Goal: Task Accomplishment & Management: Use online tool/utility

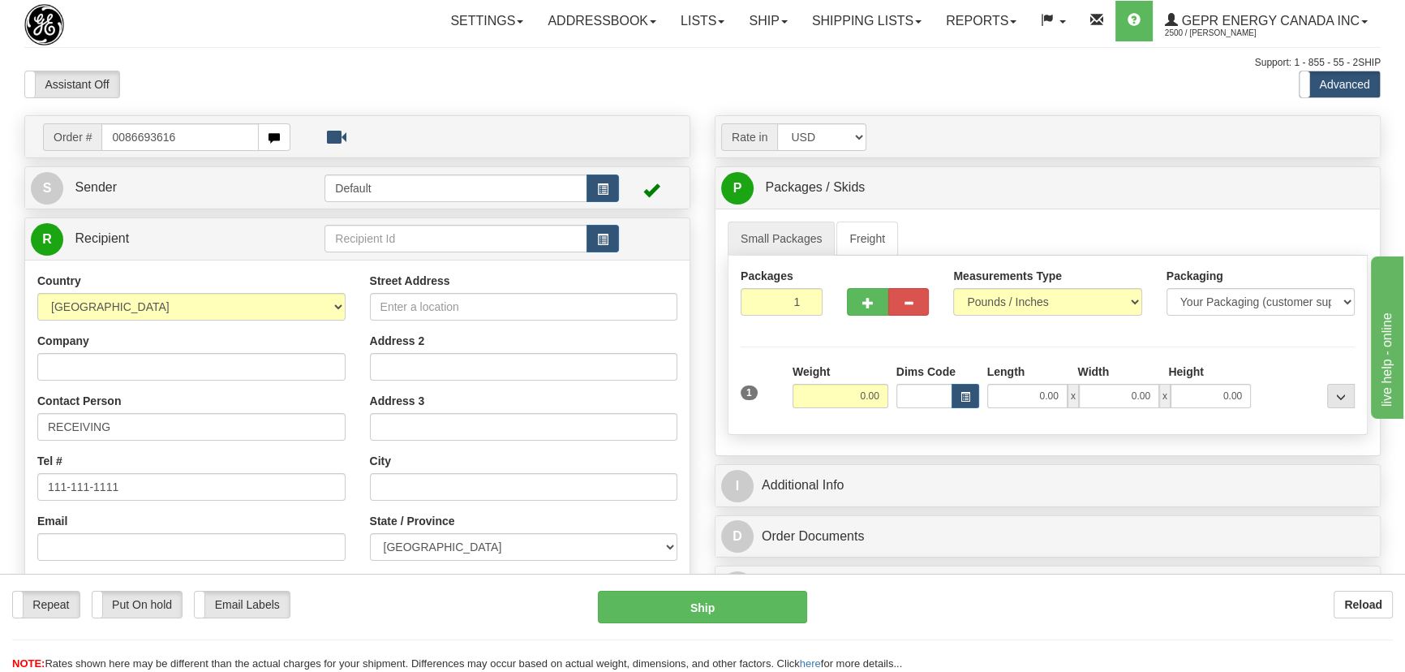
click at [122, 136] on input "0086693616" at bounding box center [179, 137] width 157 height 28
type input "86693616"
click at [243, 64] on body "Training Course Close Toggle navigation Settings Shipping Preferences New Recip…" at bounding box center [707, 336] width 1415 height 672
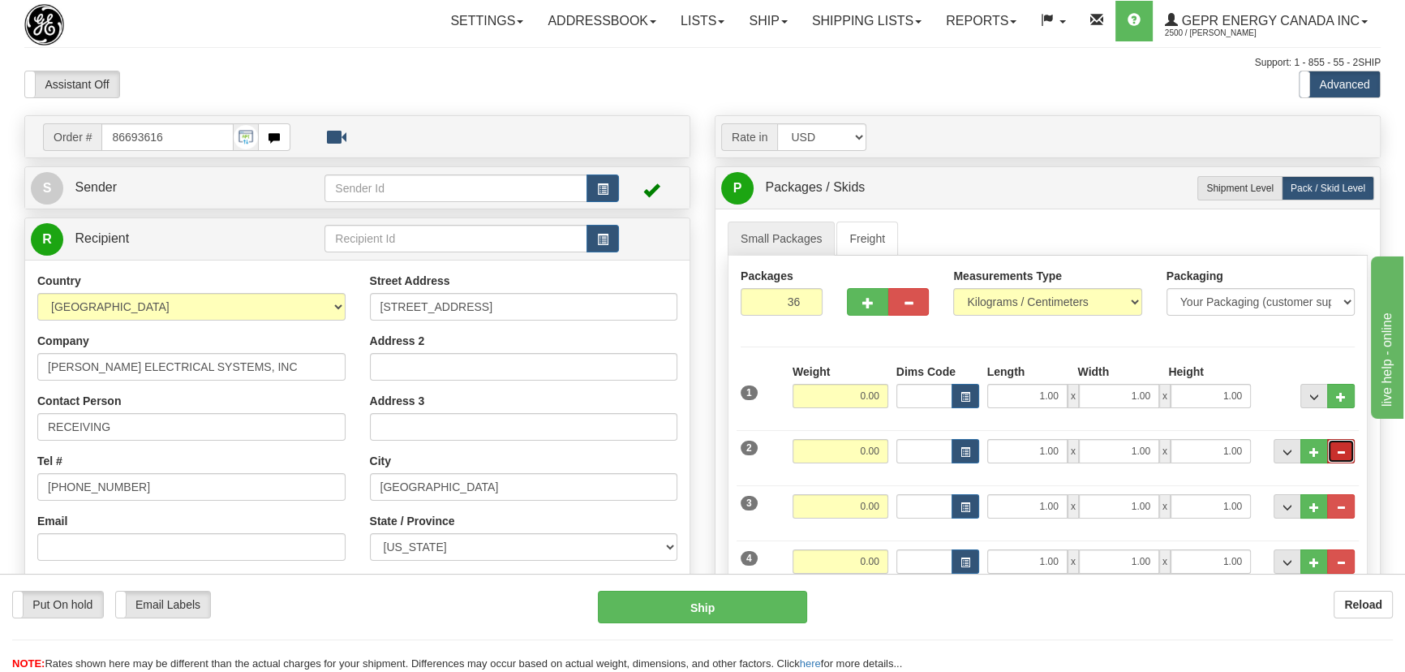
click at [1337, 440] on button "..." at bounding box center [1341, 451] width 28 height 24
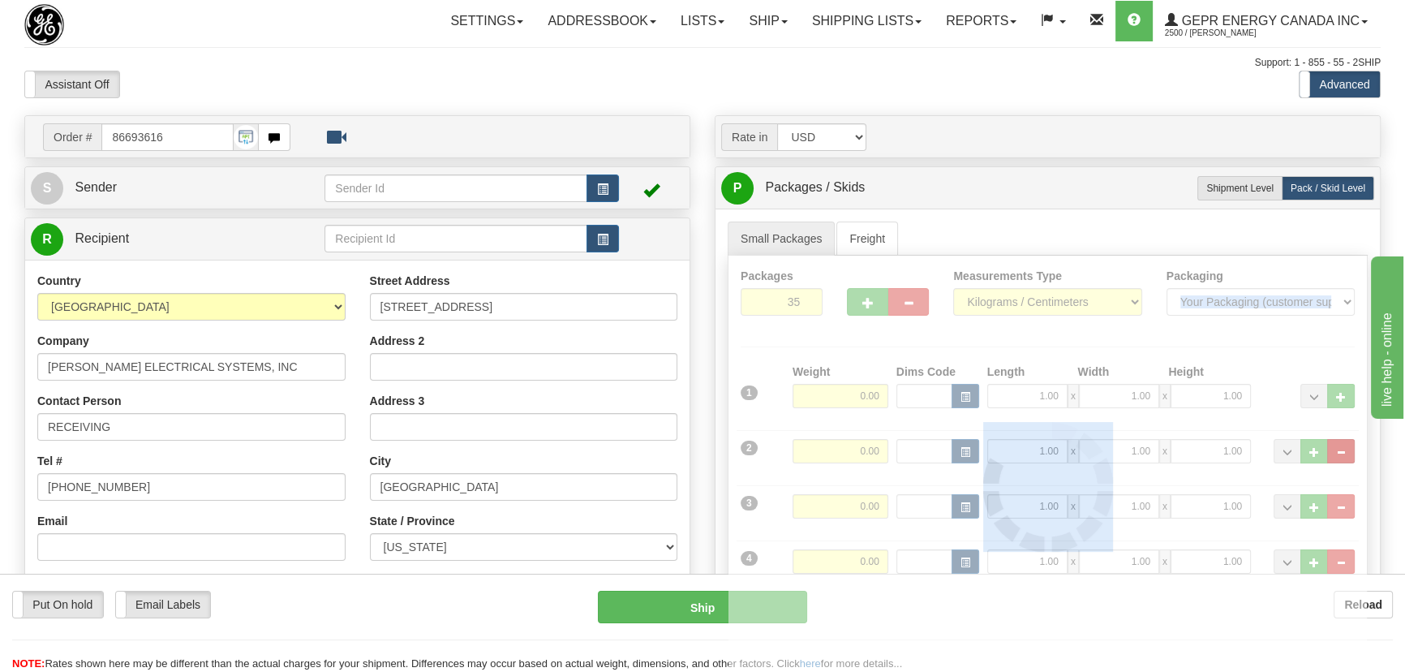
click at [1337, 440] on div at bounding box center [1047, 486] width 638 height 463
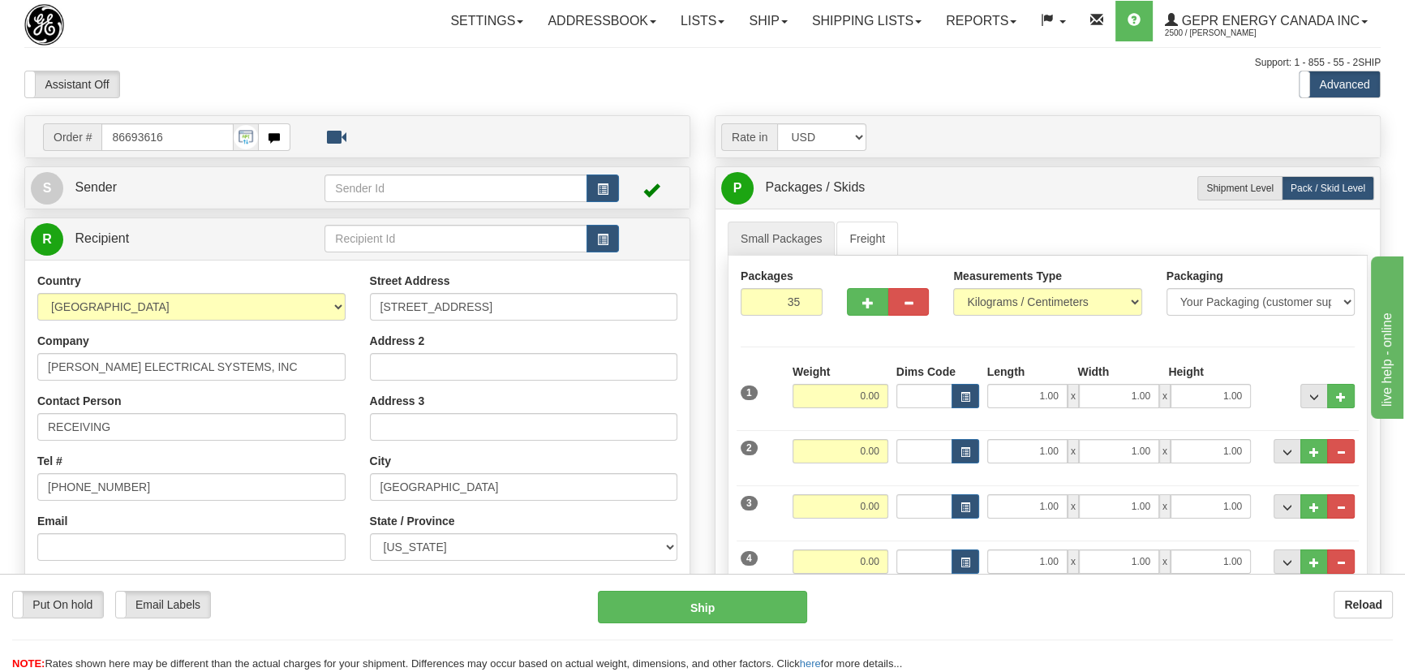
click at [1337, 440] on button "..." at bounding box center [1341, 451] width 28 height 24
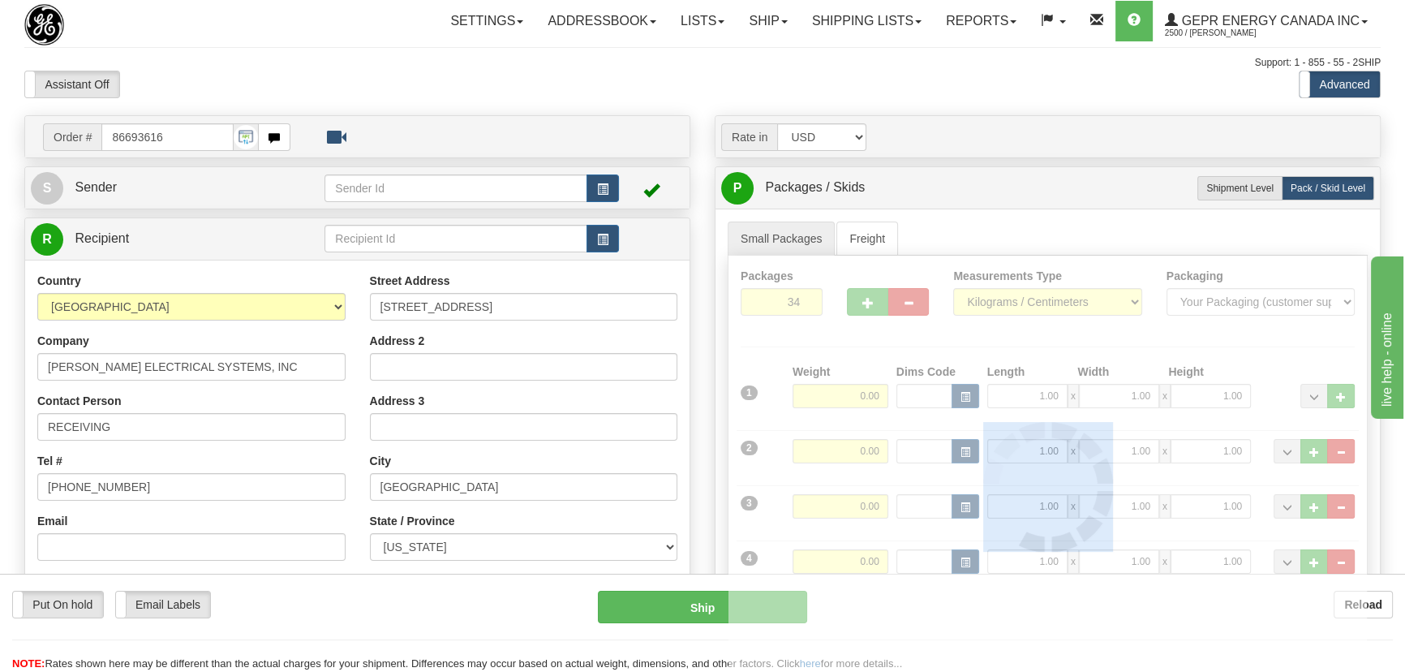
click at [1337, 440] on div at bounding box center [1047, 486] width 638 height 463
click at [1342, 440] on div at bounding box center [1047, 486] width 638 height 463
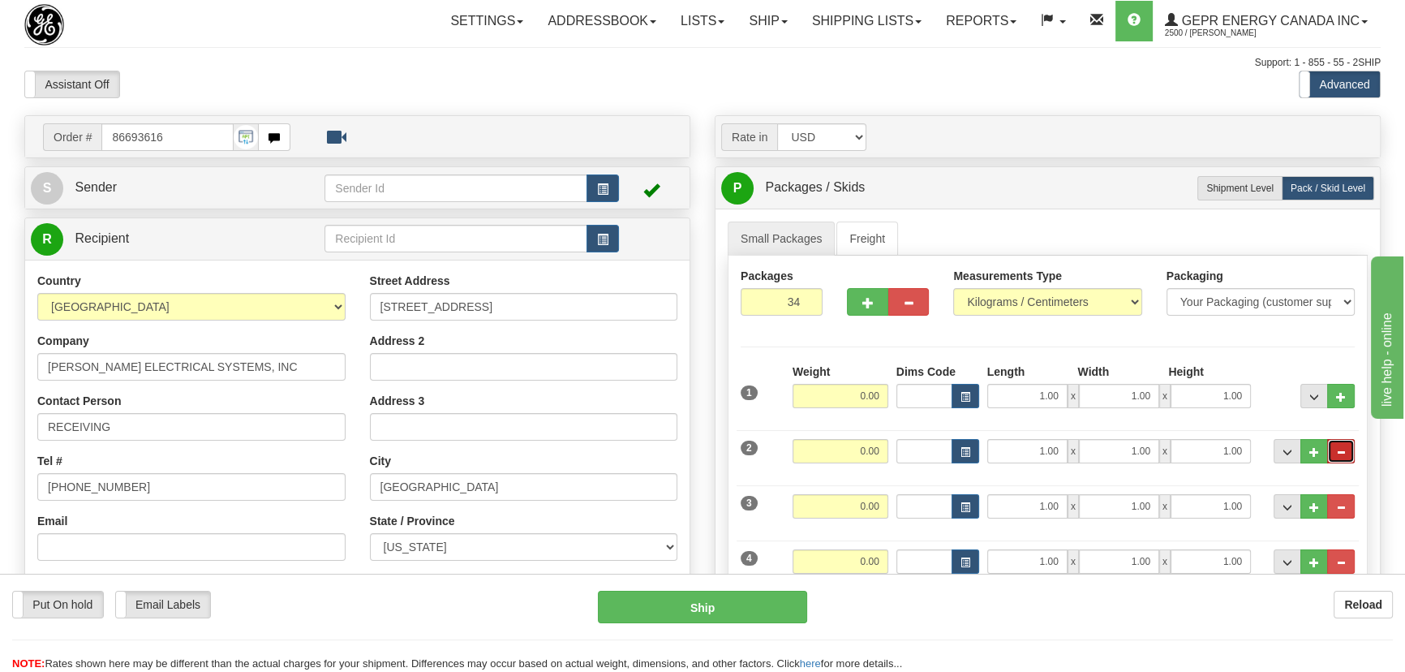
click at [1346, 452] on button "..." at bounding box center [1341, 451] width 28 height 24
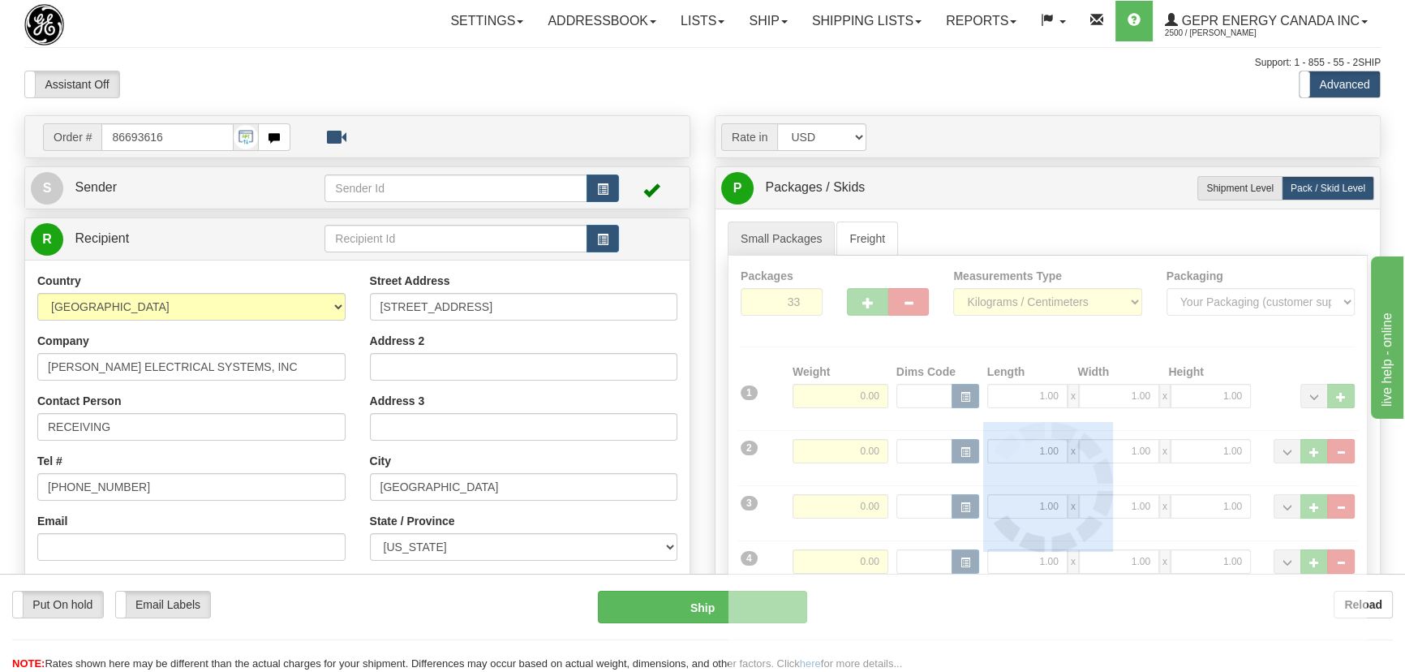
click at [1346, 452] on div at bounding box center [1047, 486] width 638 height 463
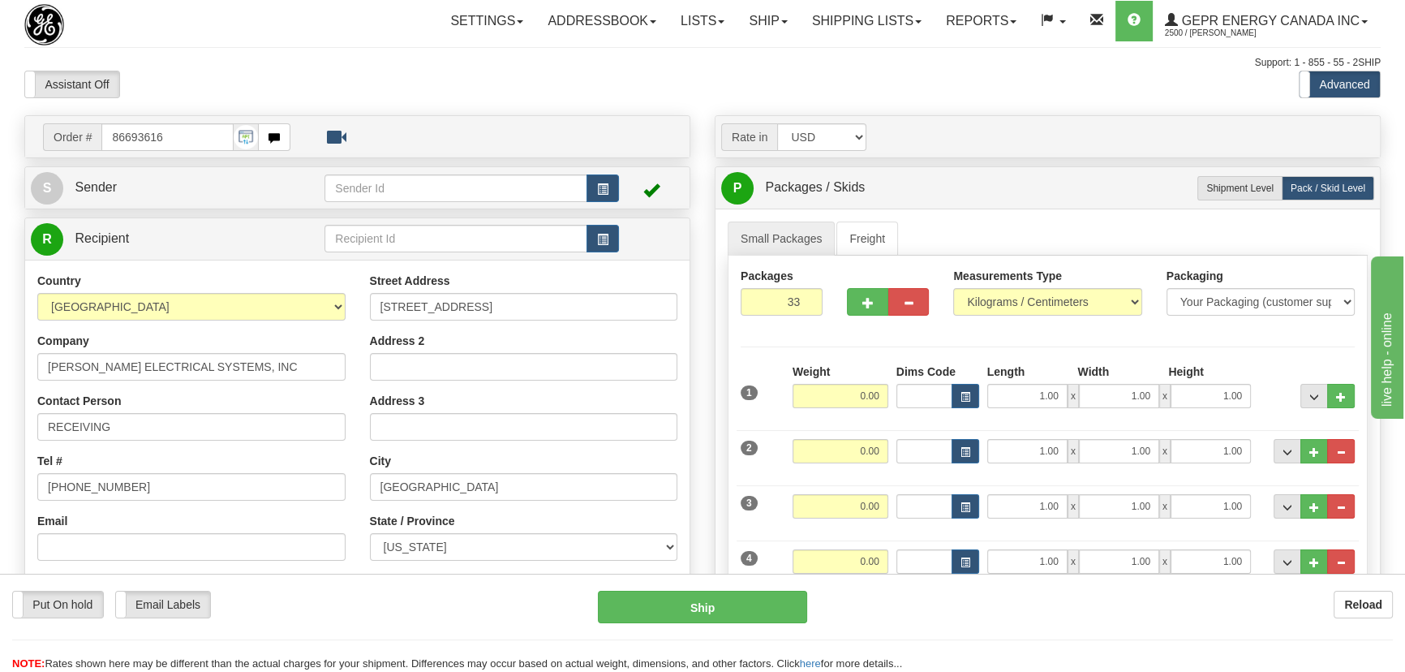
click at [1346, 452] on button "..." at bounding box center [1341, 451] width 28 height 24
click at [0, 0] on div at bounding box center [0, 0] width 0 height 0
click at [1346, 452] on button "..." at bounding box center [1341, 451] width 28 height 24
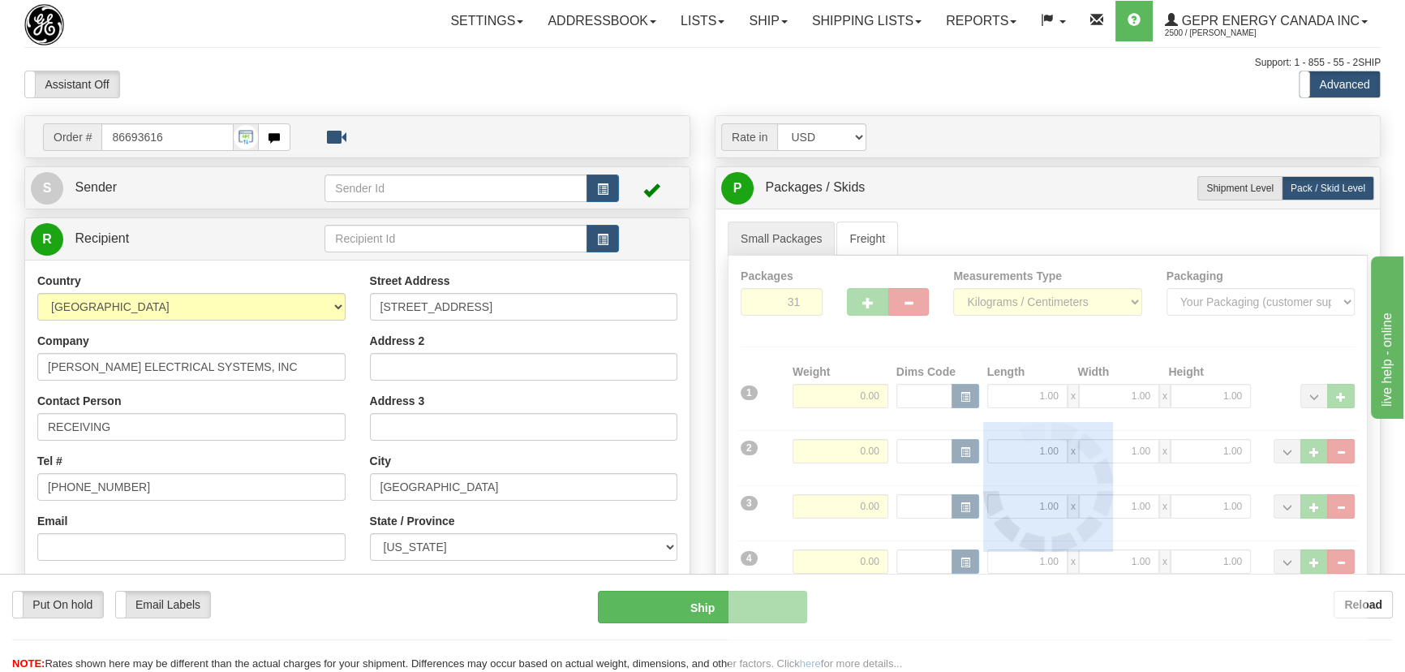
click at [1346, 452] on div at bounding box center [1047, 486] width 638 height 463
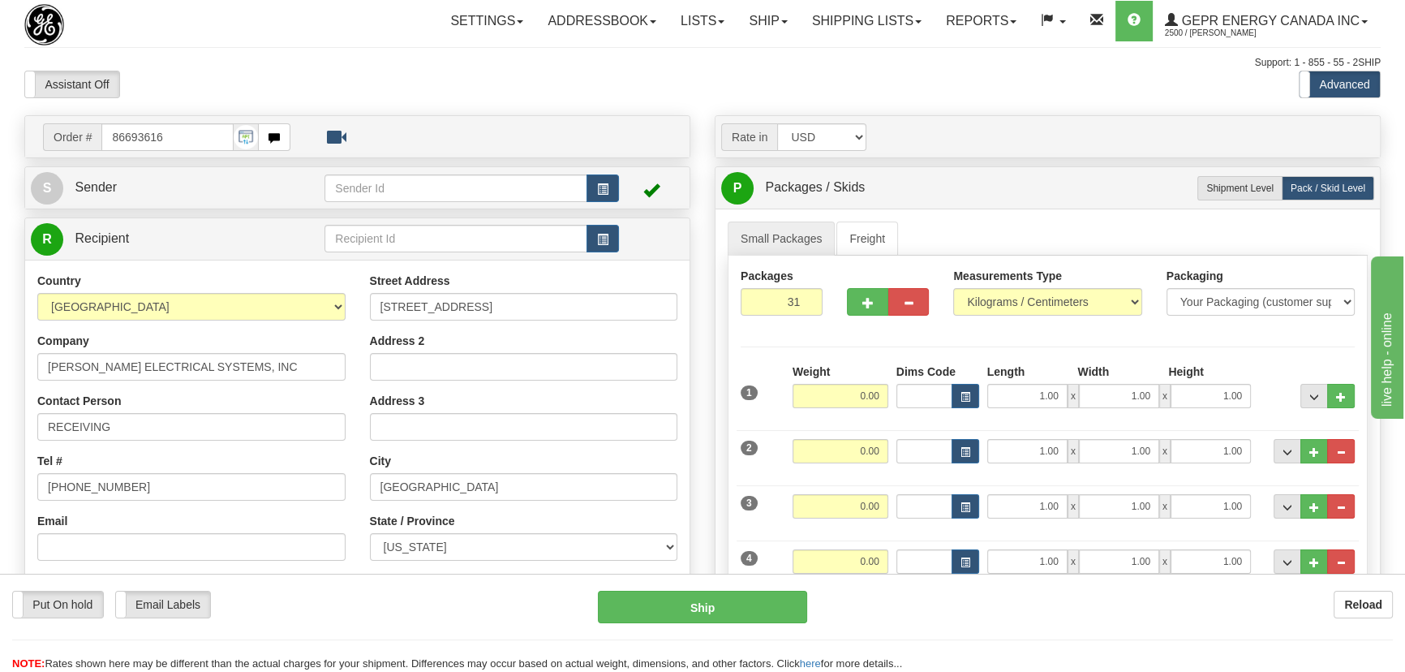
click at [1346, 452] on button "..." at bounding box center [1341, 451] width 28 height 24
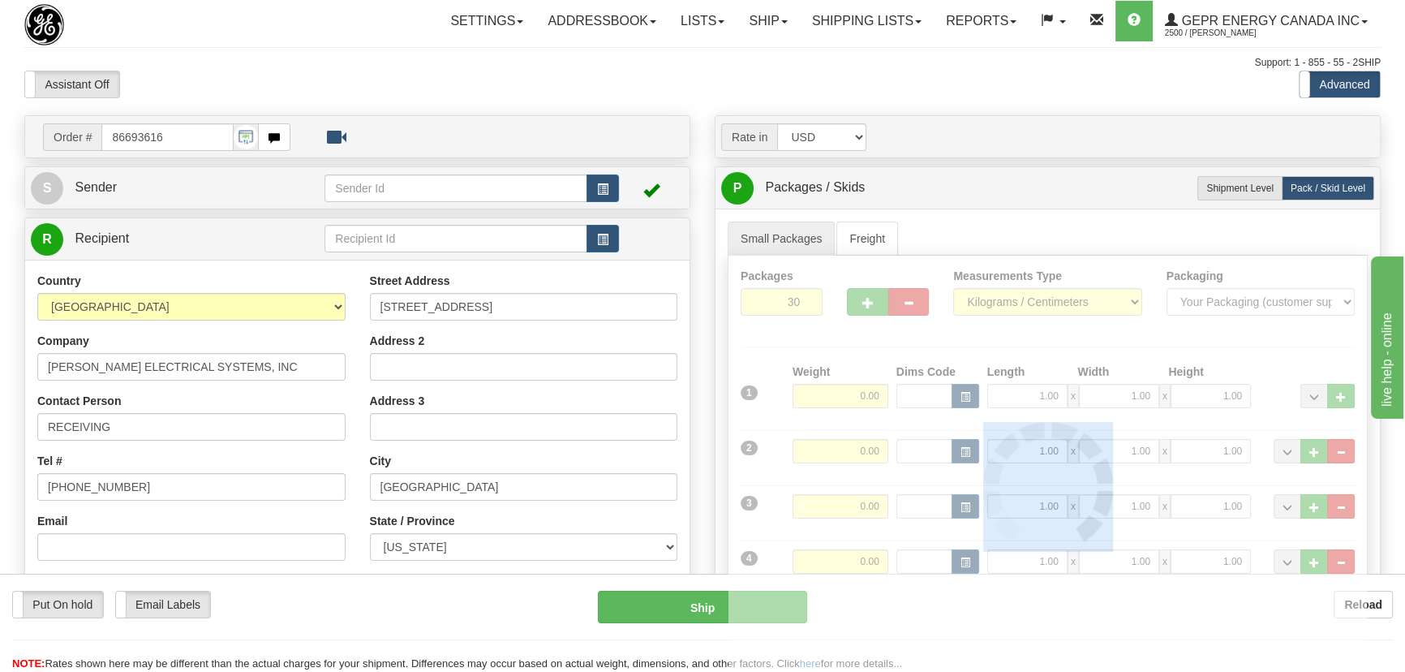
click at [1346, 452] on div at bounding box center [1047, 486] width 638 height 463
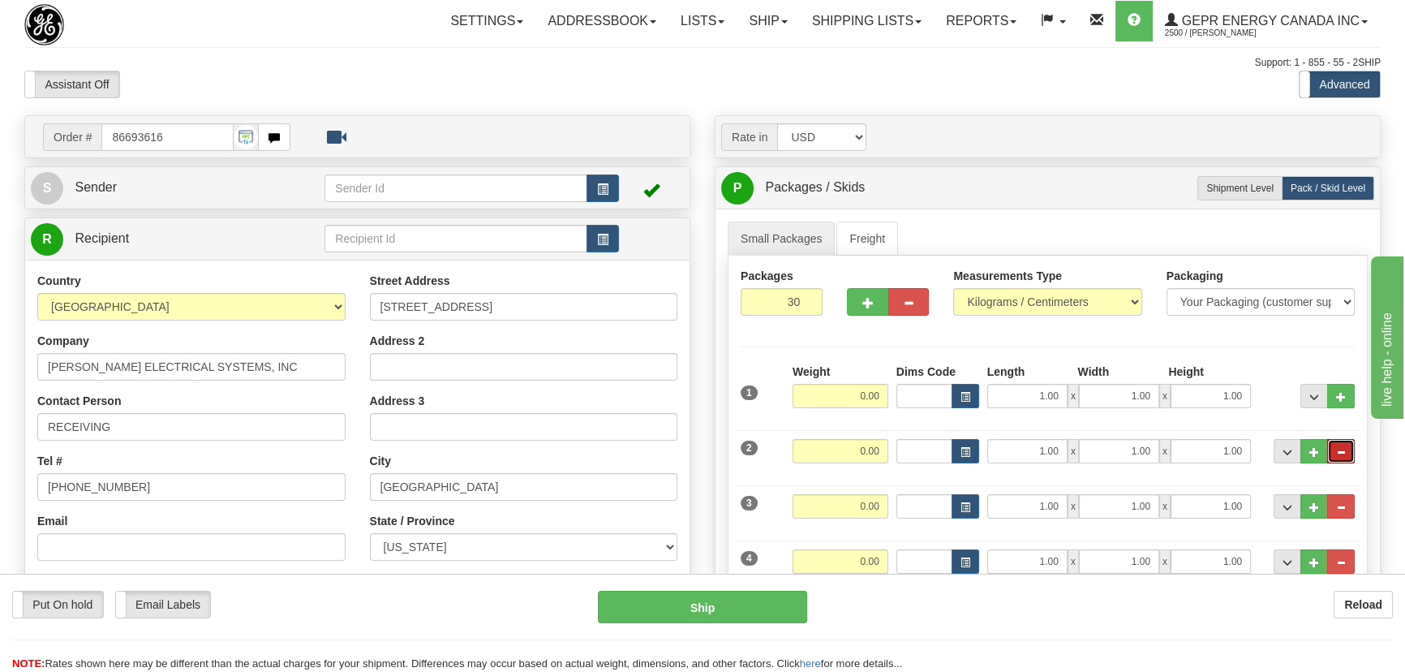
click at [1346, 452] on button "..." at bounding box center [1341, 451] width 28 height 24
click at [1344, 450] on span "..." at bounding box center [1341, 452] width 10 height 9
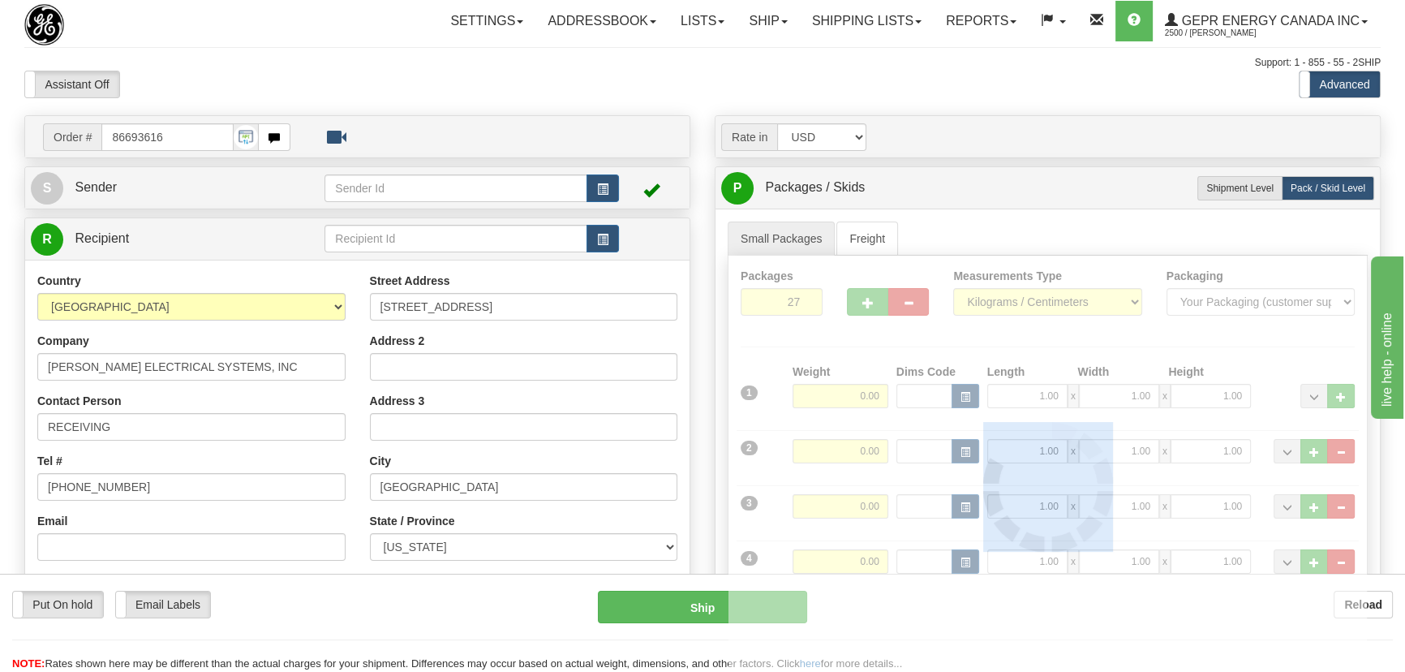
click at [1344, 450] on div at bounding box center [1047, 486] width 638 height 463
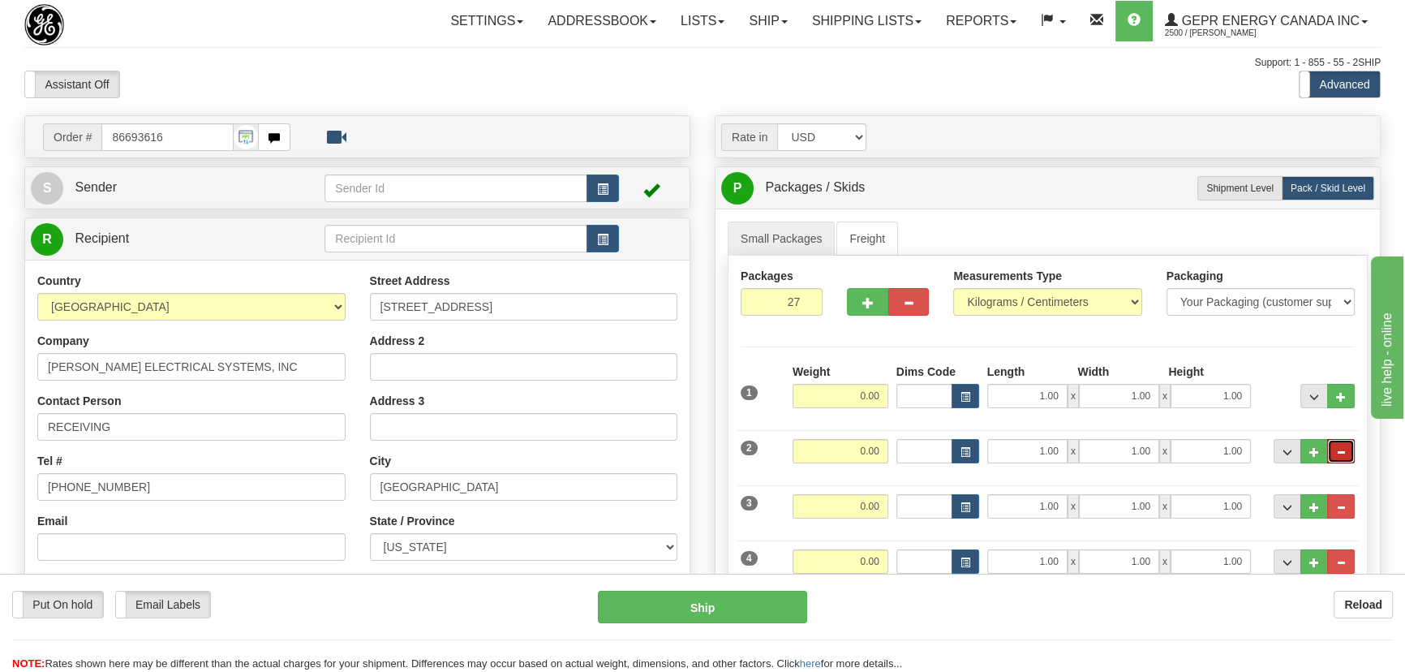
click at [1344, 450] on span "..." at bounding box center [1341, 452] width 10 height 9
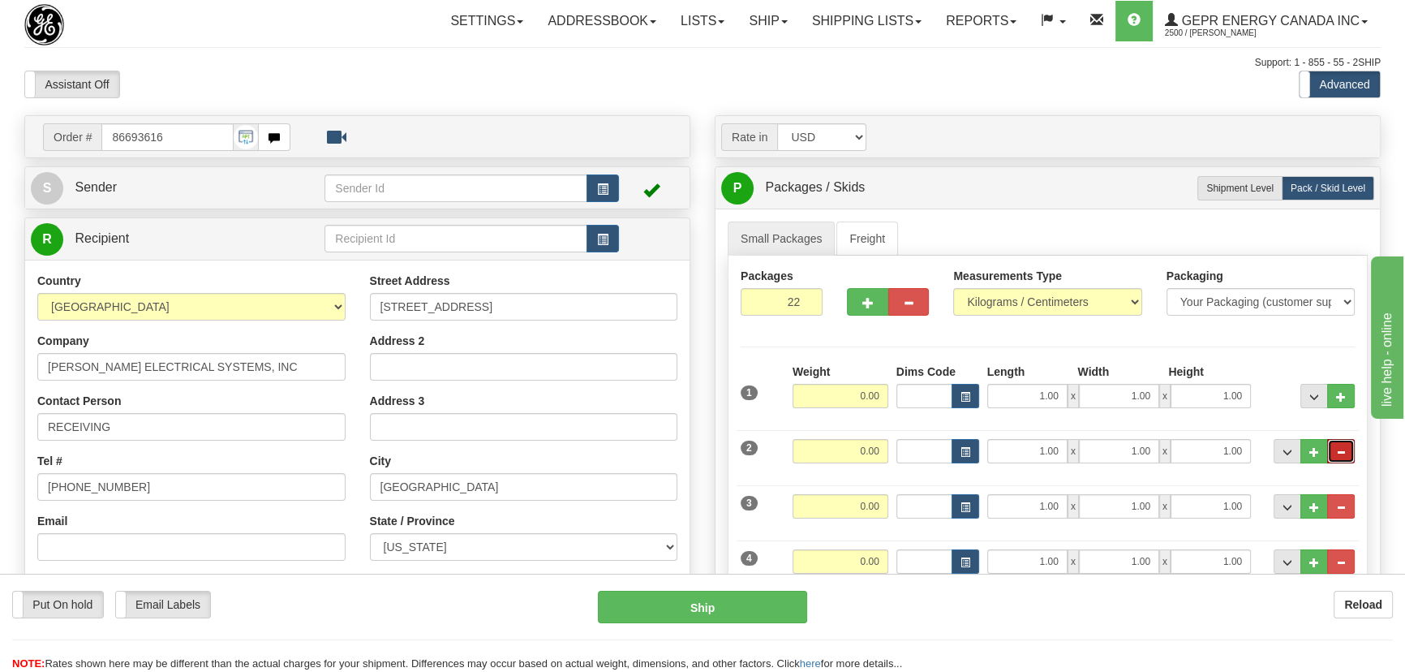
click at [1344, 450] on span "..." at bounding box center [1341, 452] width 10 height 9
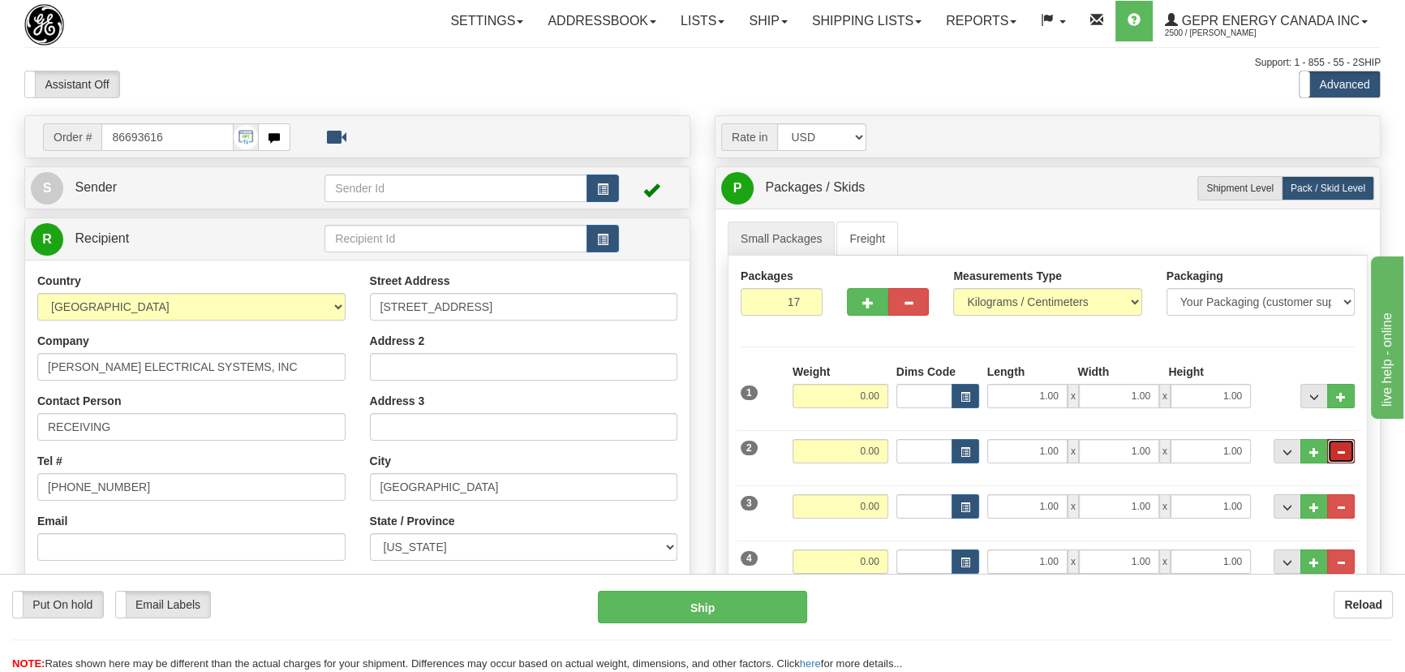
click at [1344, 450] on span "..." at bounding box center [1341, 452] width 10 height 9
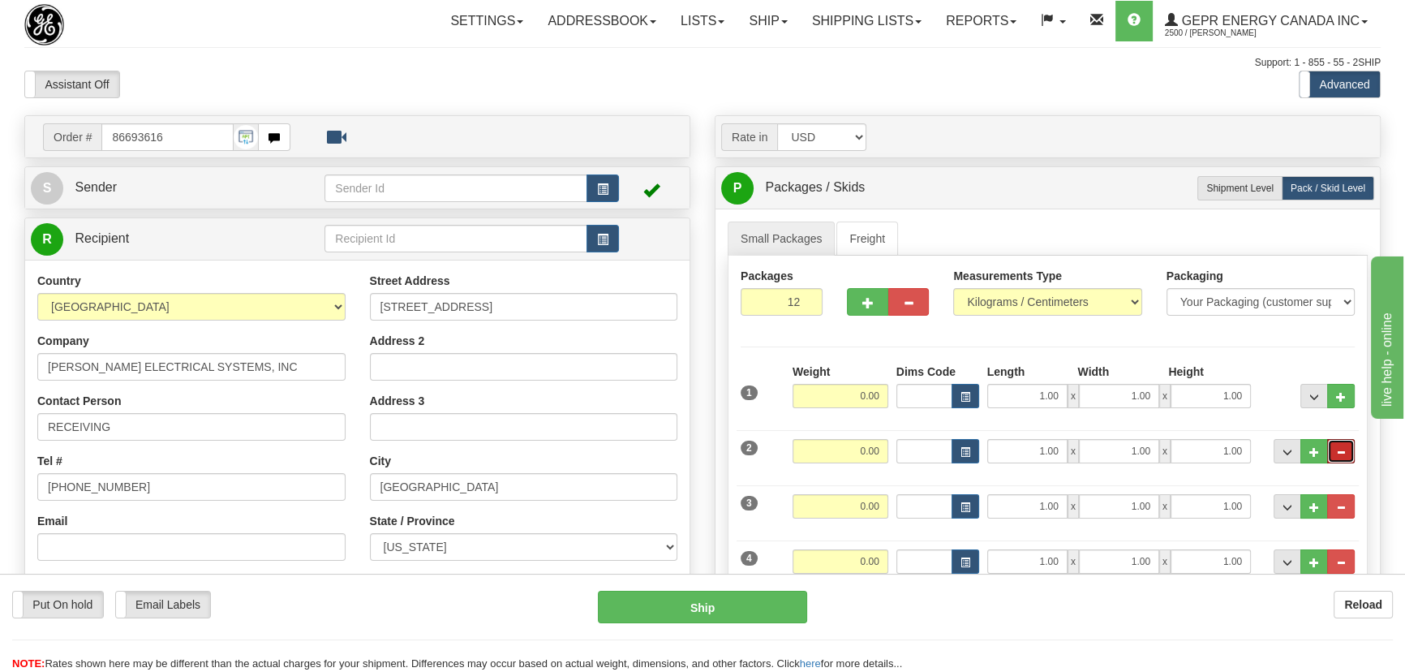
click at [1344, 450] on span "..." at bounding box center [1341, 452] width 10 height 9
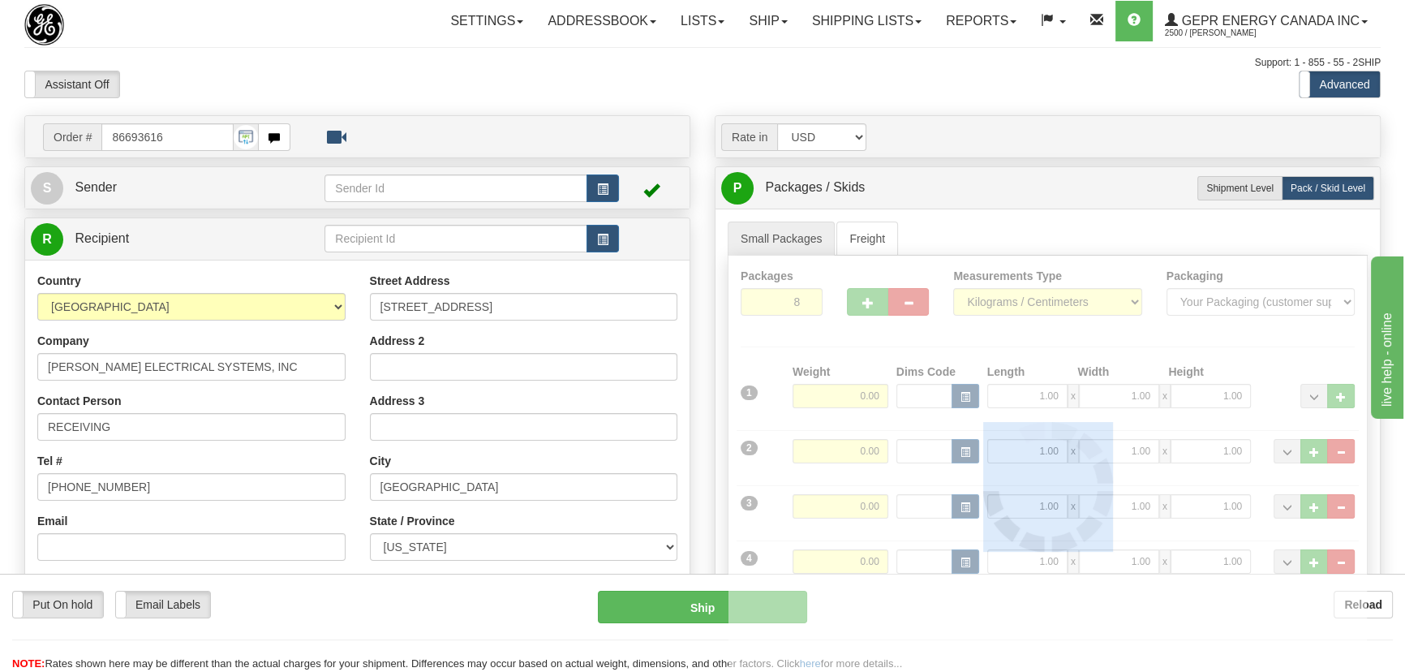
click at [1344, 450] on div "Packages 8 9 Measurements Type" at bounding box center [1048, 487] width 640 height 464
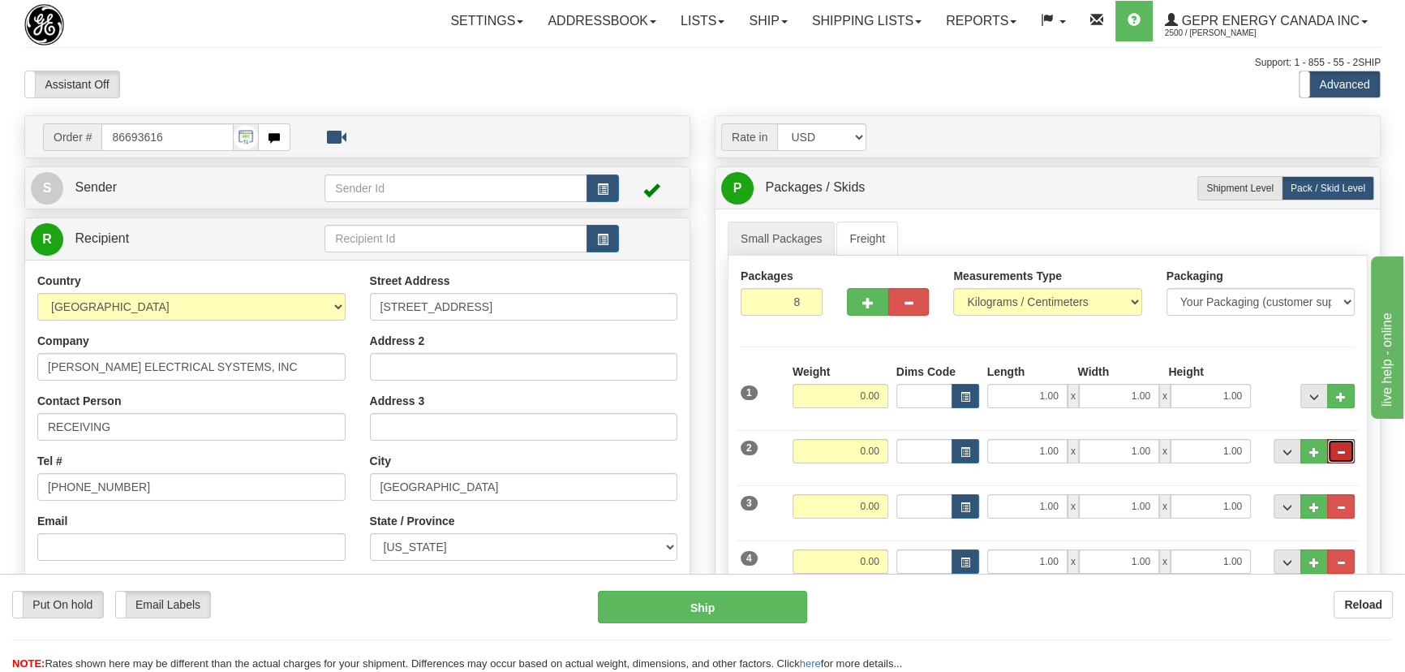
click at [1344, 450] on span "..." at bounding box center [1341, 452] width 10 height 9
click at [1344, 453] on span "..." at bounding box center [1341, 452] width 10 height 9
click at [1345, 455] on span "..." at bounding box center [1341, 452] width 10 height 9
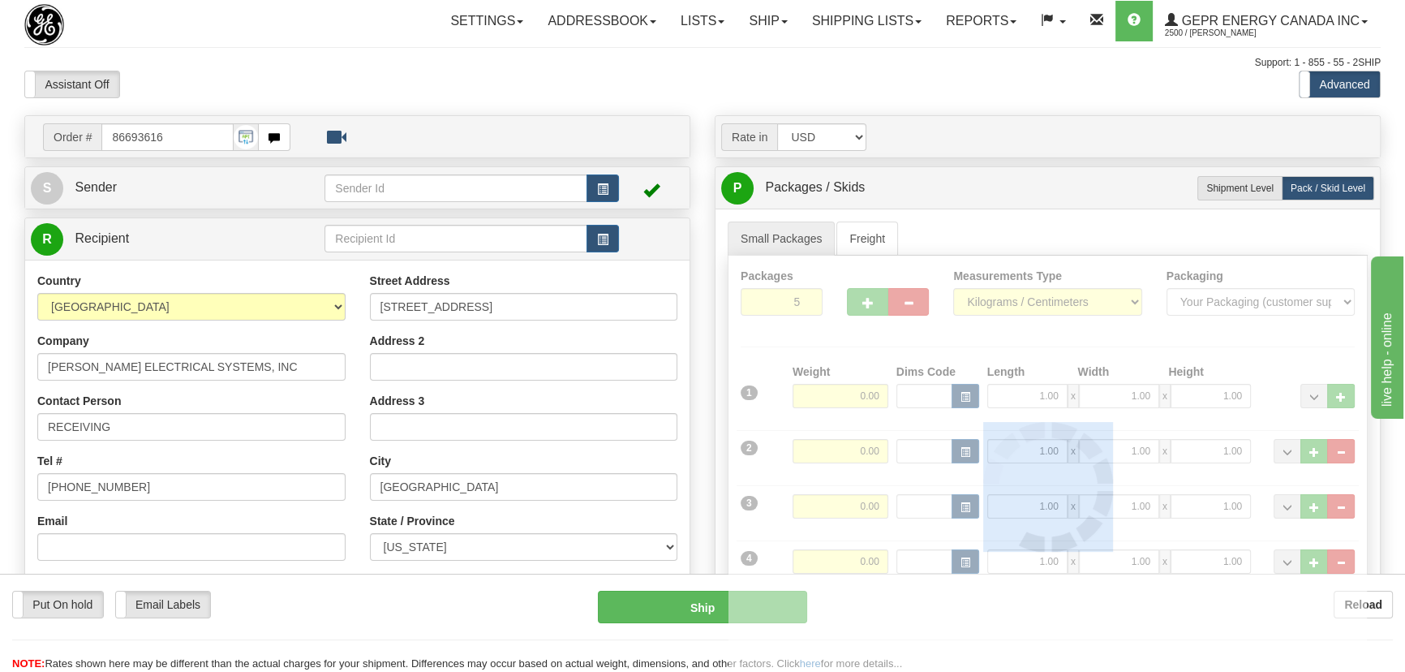
click at [1343, 454] on div at bounding box center [1047, 486] width 638 height 463
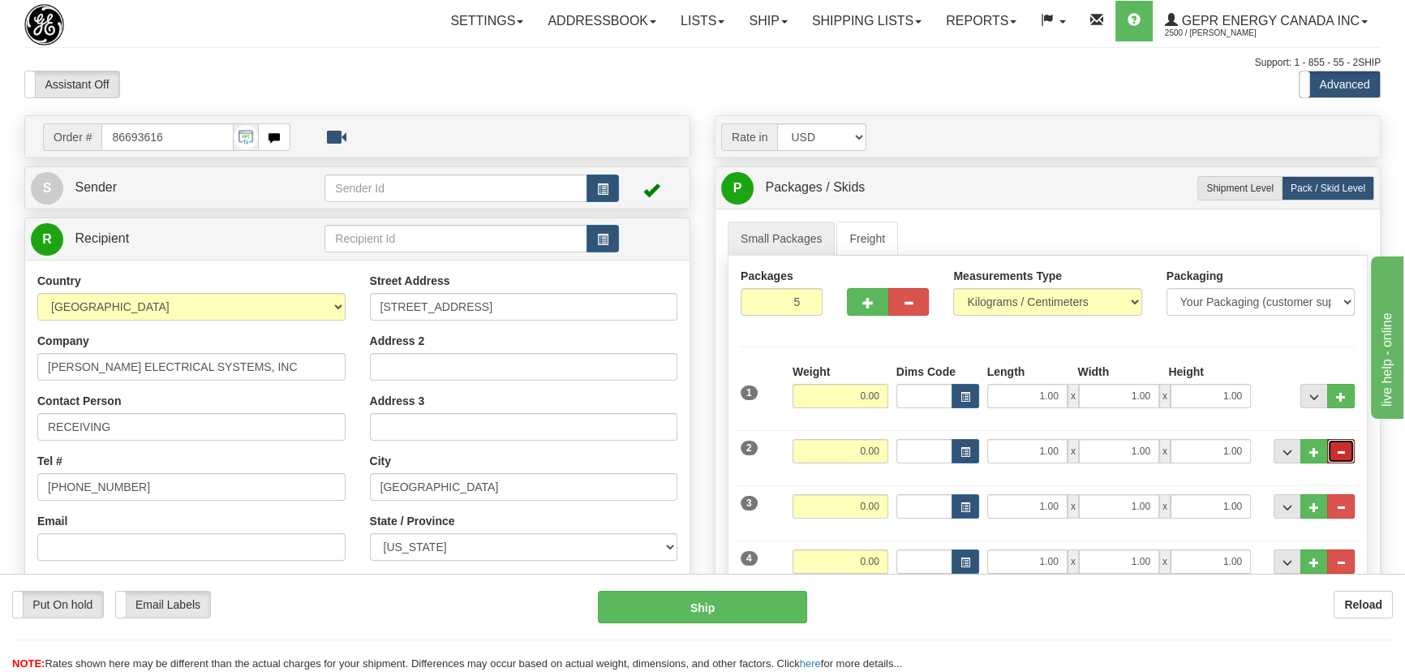
click at [1343, 454] on span "..." at bounding box center [1341, 452] width 10 height 9
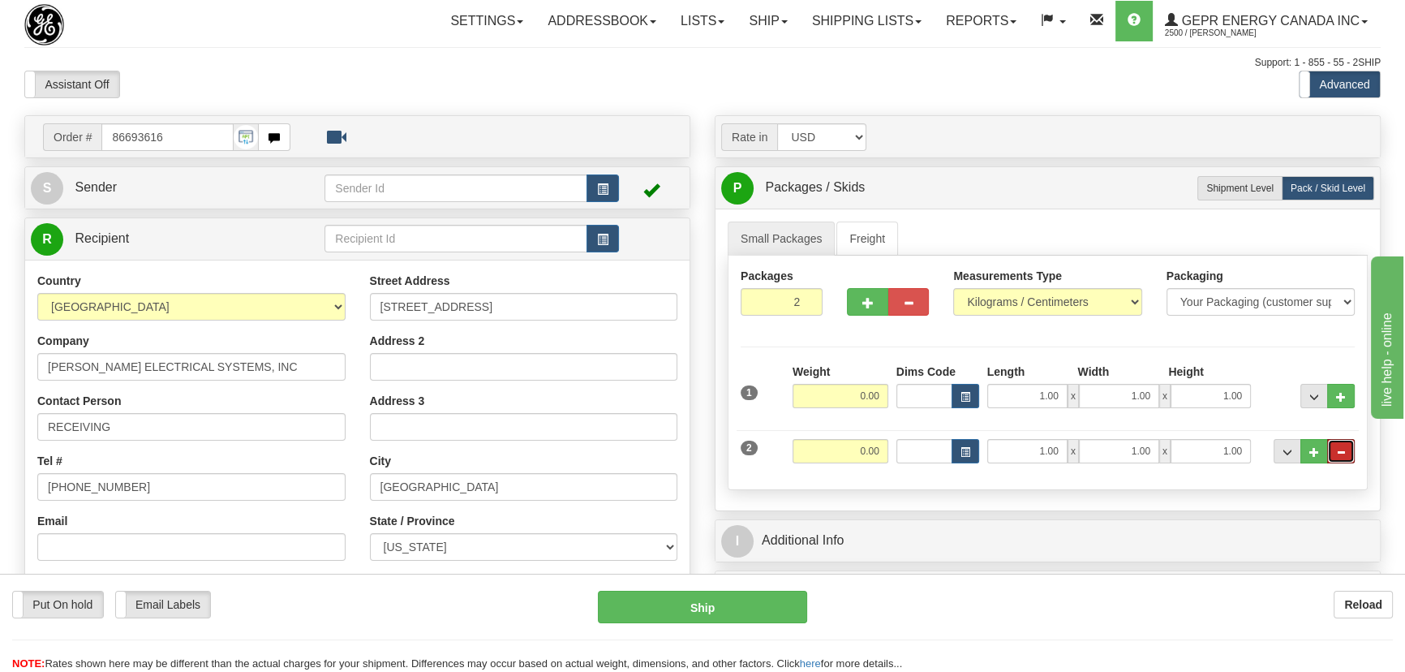
click at [1343, 454] on span "..." at bounding box center [1341, 452] width 10 height 9
type input "1"
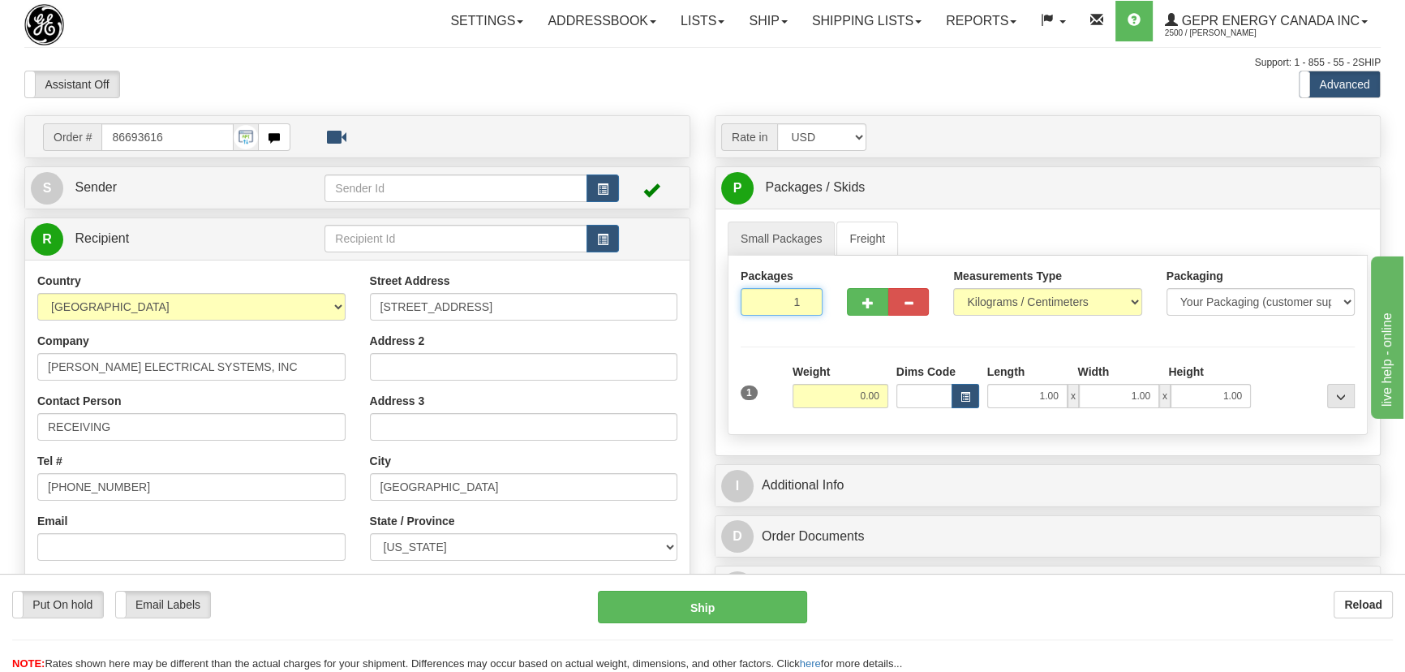
drag, startPoint x: 788, startPoint y: 298, endPoint x: 821, endPoint y: 314, distance: 37.0
click at [816, 311] on input "1" at bounding box center [782, 302] width 82 height 28
click at [855, 368] on div "Weight 0.00" at bounding box center [840, 385] width 96 height 45
click at [852, 395] on input "0.00" at bounding box center [840, 396] width 96 height 24
type input "183.00"
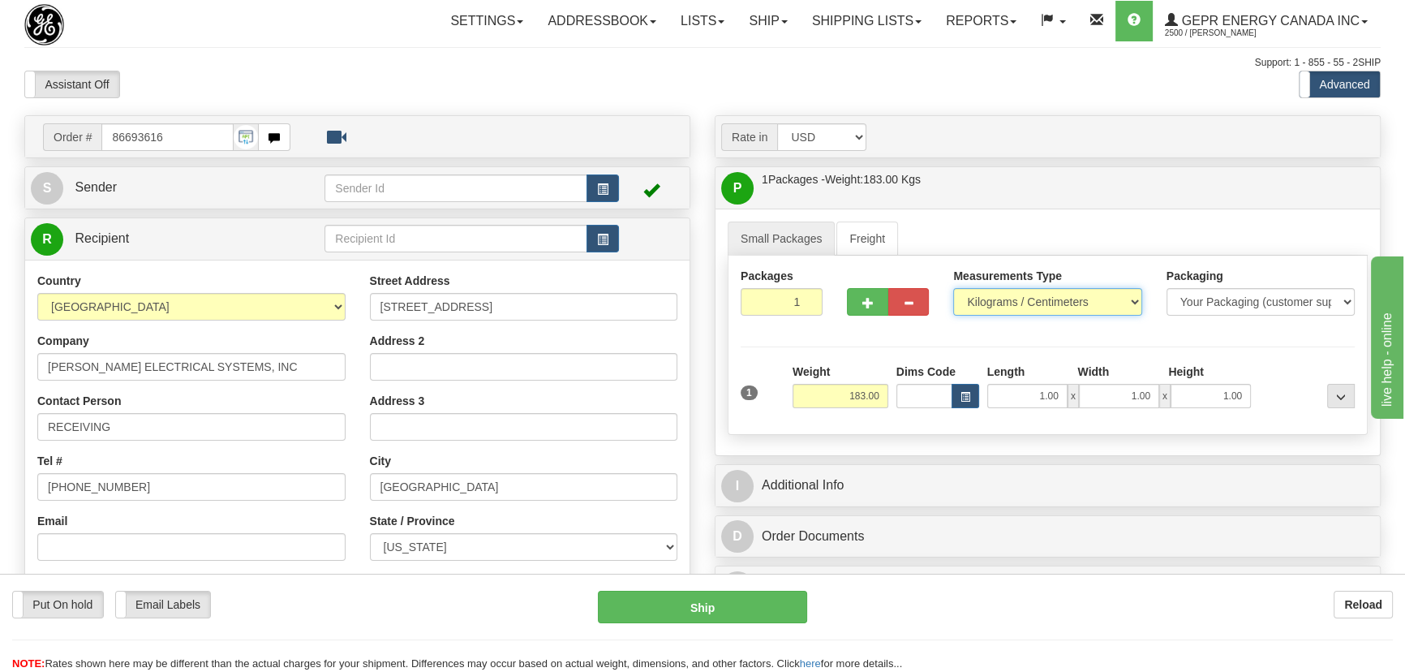
click at [1014, 310] on select "Pounds / Inches Kilograms / Centimeters" at bounding box center [1047, 302] width 188 height 28
select select "0"
click at [953, 288] on select "Pounds / Inches Kilograms / Centimeters" at bounding box center [1047, 302] width 188 height 28
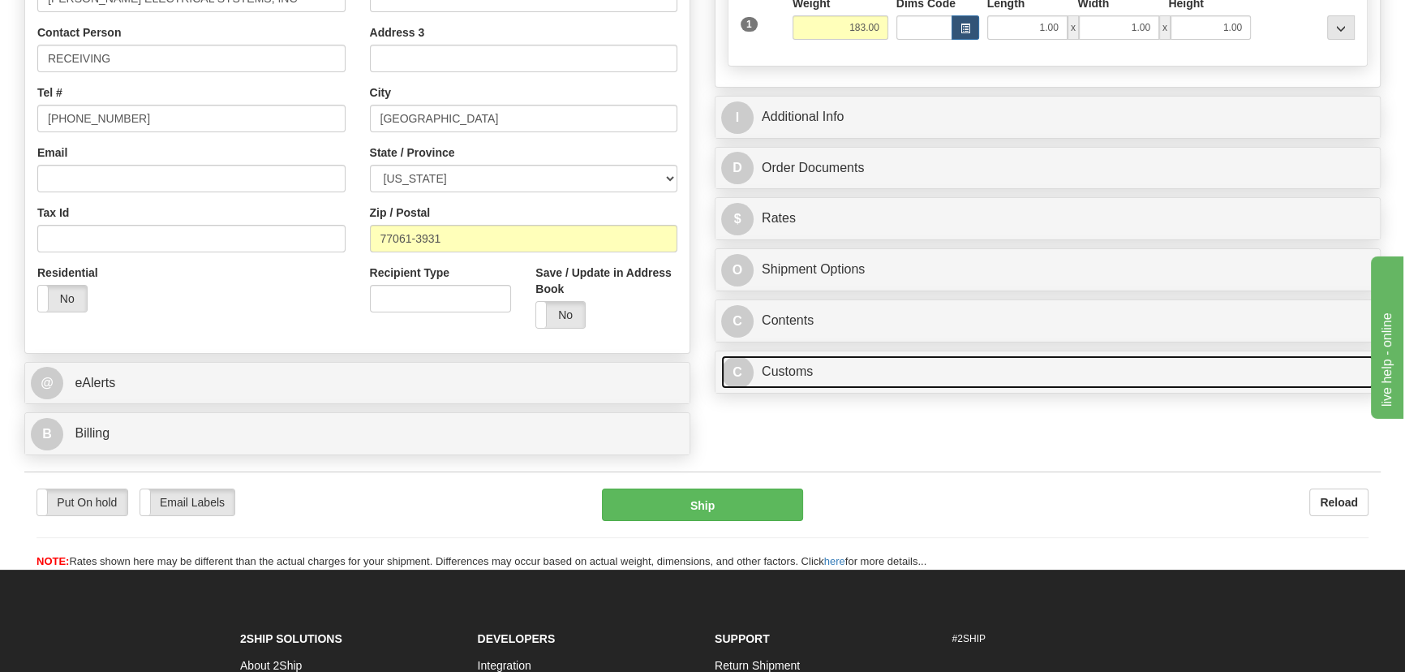
click at [898, 382] on link "C Customs" at bounding box center [1047, 371] width 653 height 33
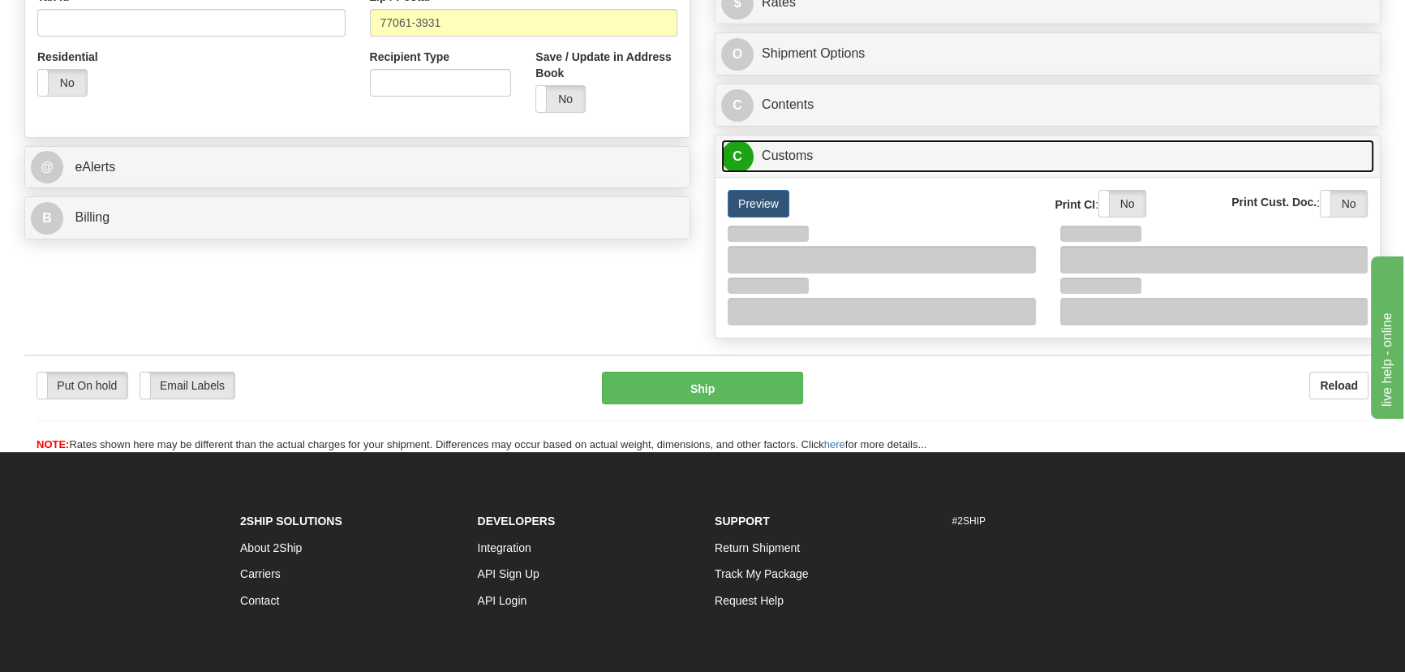
scroll to position [590, 0]
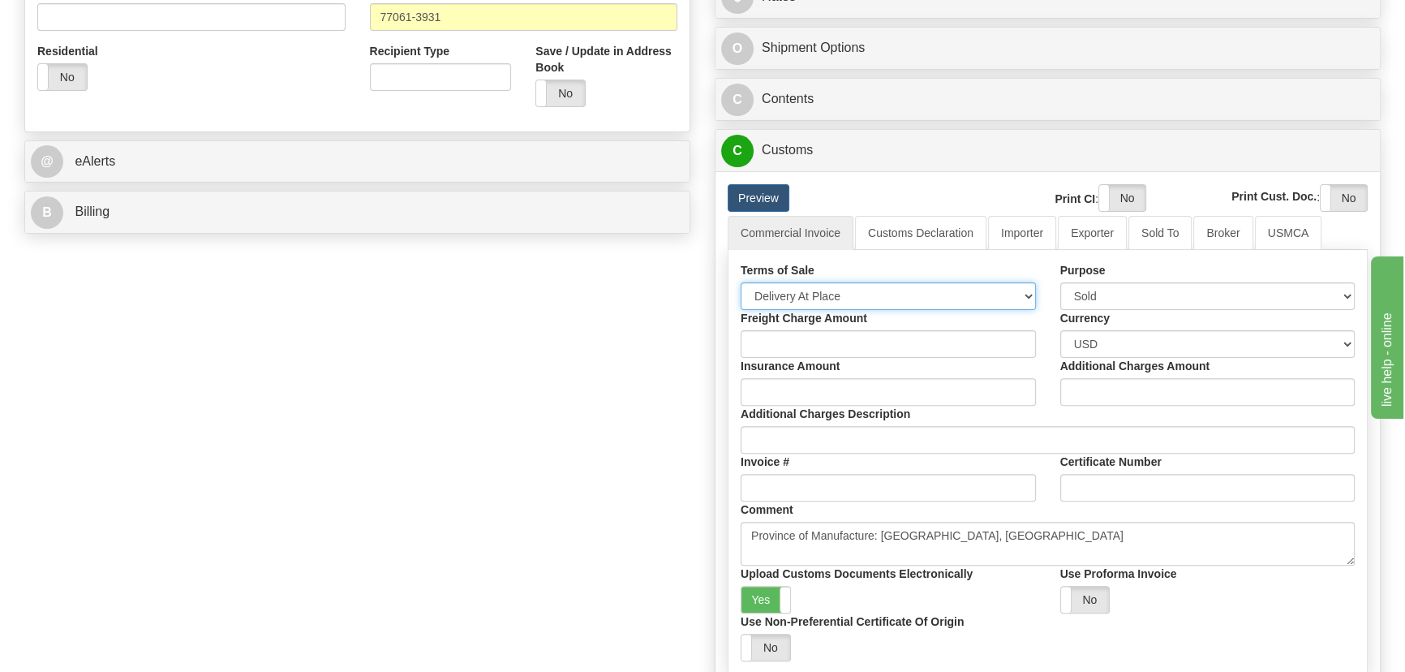
click at [874, 292] on select "Free Carrier Free On Board Ex Works Delivered Duty Unpaid Delivered Duty Paid C…" at bounding box center [888, 296] width 295 height 28
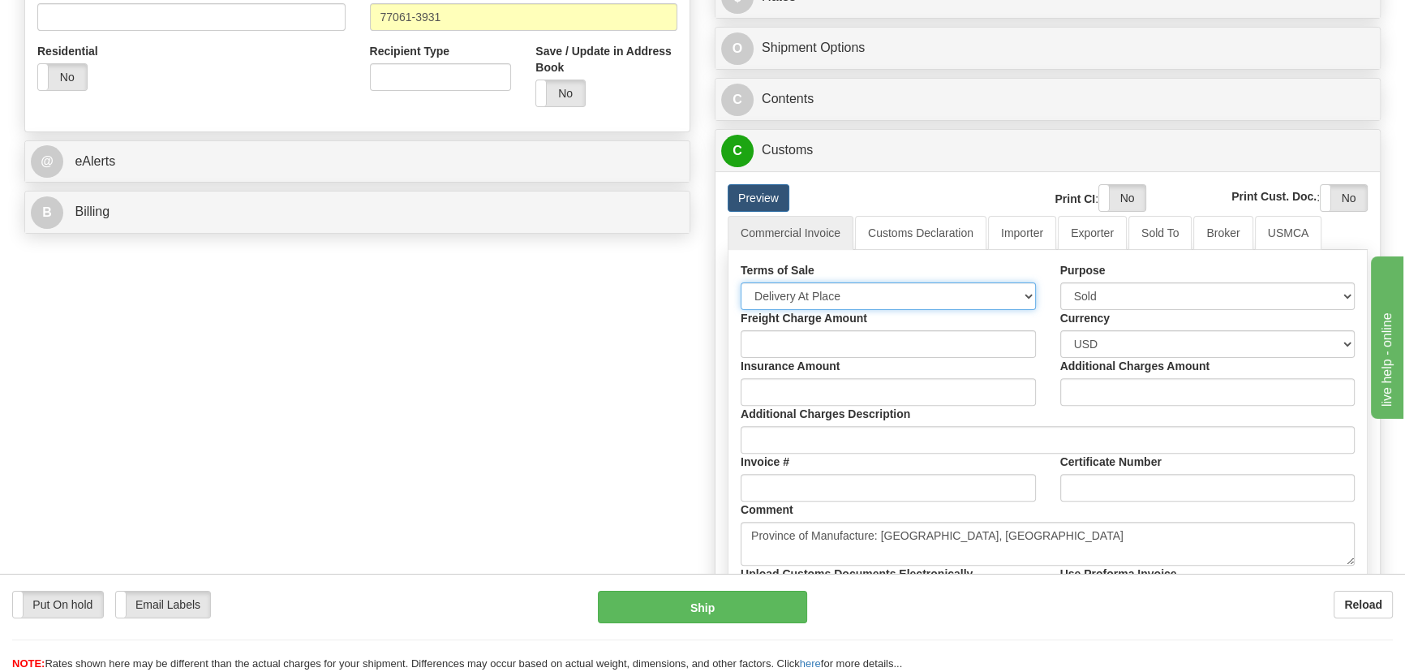
select select "7"
click at [741, 282] on select "Free Carrier Free On Board Ex Works Delivered Duty Unpaid Delivered Duty Paid C…" at bounding box center [888, 296] width 295 height 28
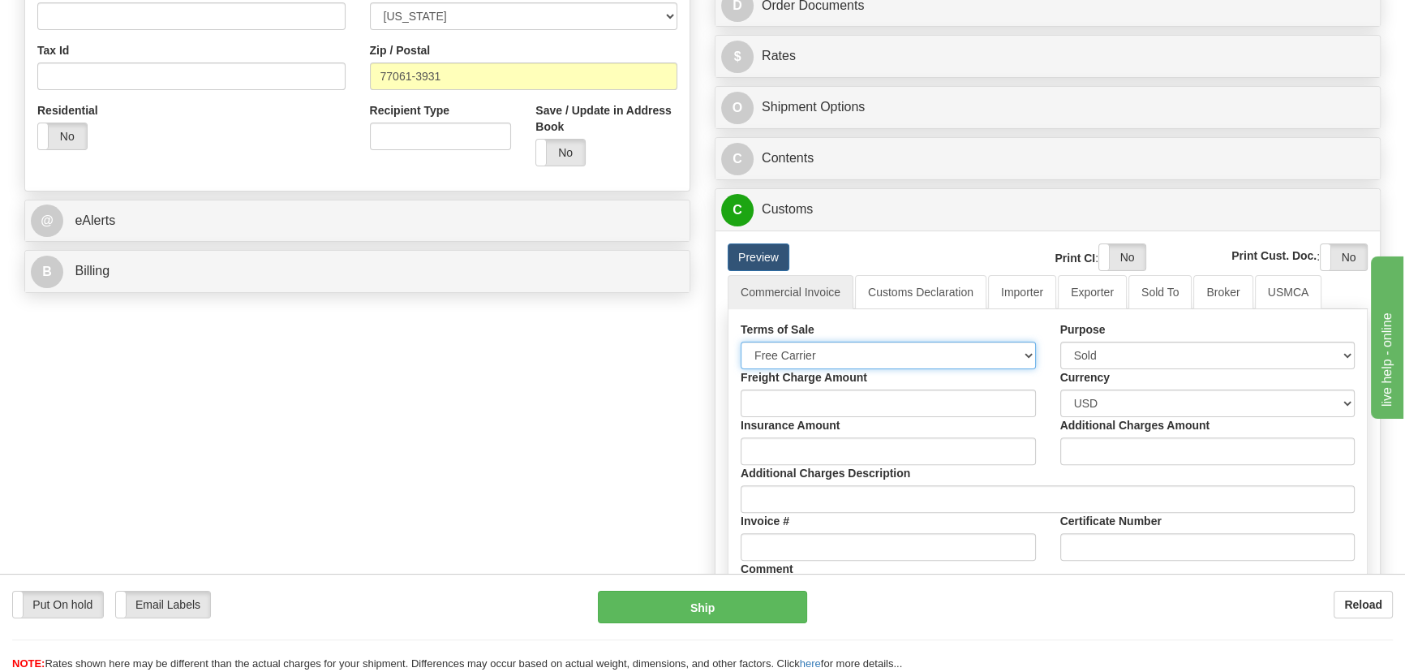
scroll to position [368, 0]
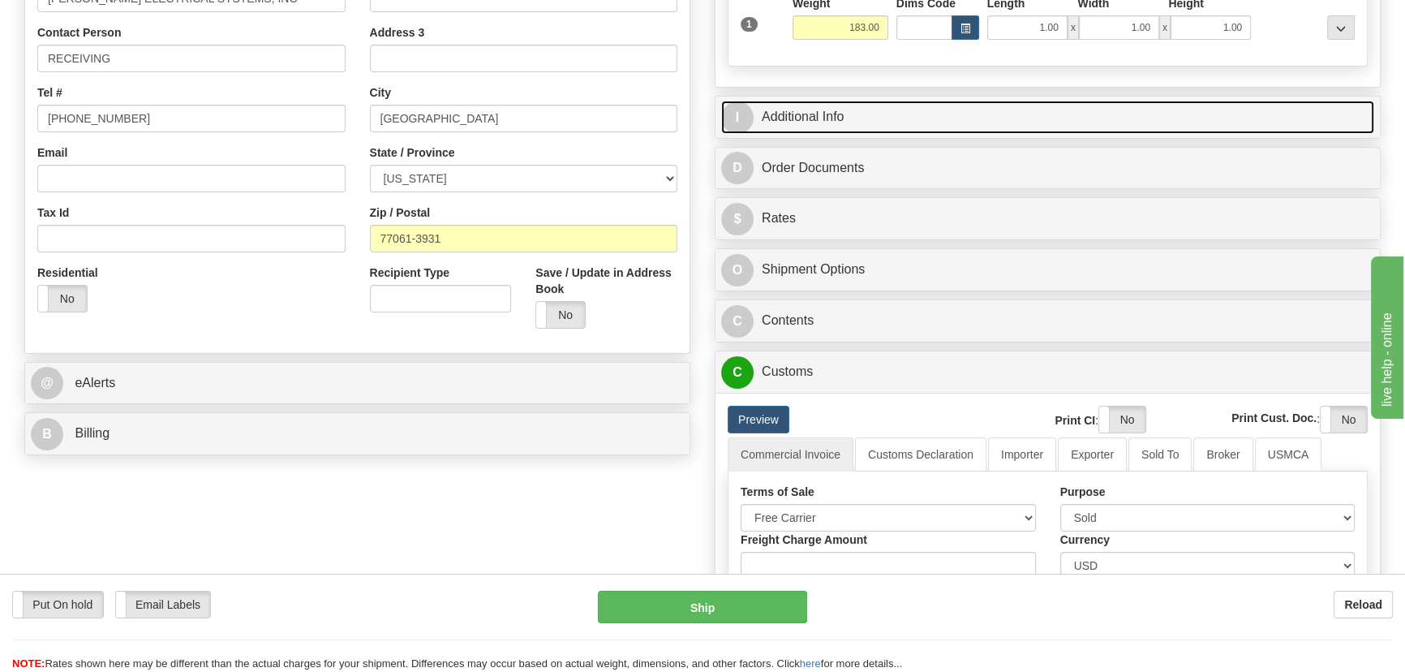
click at [1101, 117] on link "I Additional Info" at bounding box center [1047, 117] width 653 height 33
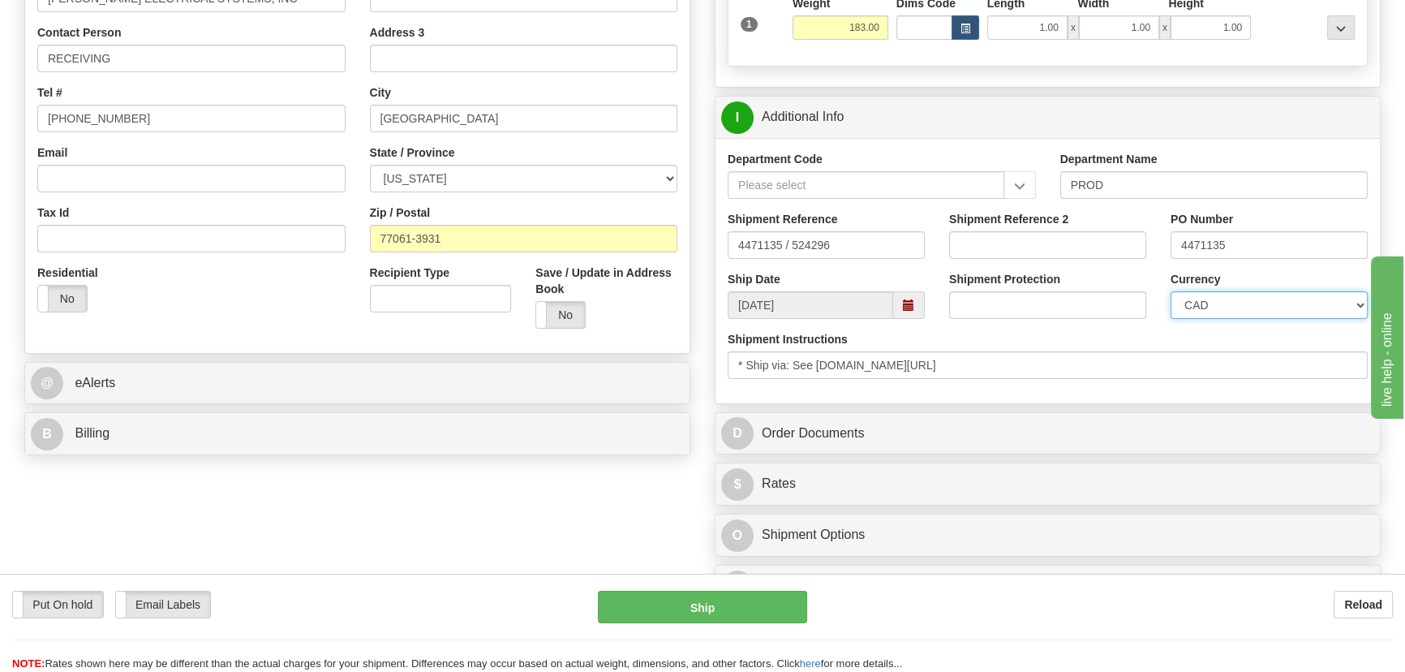
click at [1211, 303] on select "CAD USD EUR ZAR [PERSON_NAME] ARN AUD AUS AWG BBD BFR BGN BHD BMD BND BRC BRL C…" at bounding box center [1268, 305] width 197 height 28
select select "1"
click at [1170, 291] on select "CAD USD EUR ZAR [PERSON_NAME] ARN AUD AUS AWG BBD BFR BGN BHD BMD BND BRC BRL C…" at bounding box center [1268, 305] width 197 height 28
click at [1006, 242] on input "Shipment Reference 2" at bounding box center [1047, 245] width 197 height 28
drag, startPoint x: 1063, startPoint y: 238, endPoint x: 891, endPoint y: 237, distance: 172.0
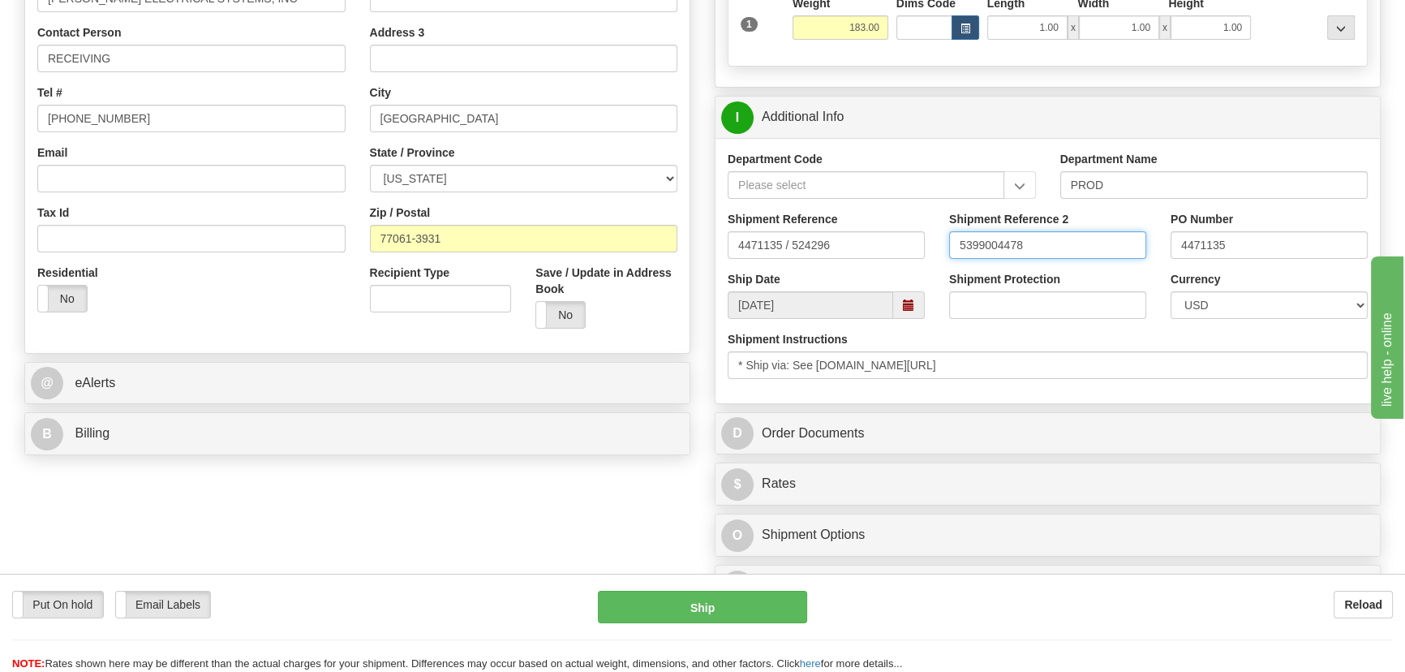
click at [891, 237] on div "Shipment Reference 4471135 / 524296 Shipment Reference 2 5399004478 PO Number 4…" at bounding box center [1047, 241] width 664 height 60
type input "5399004478"
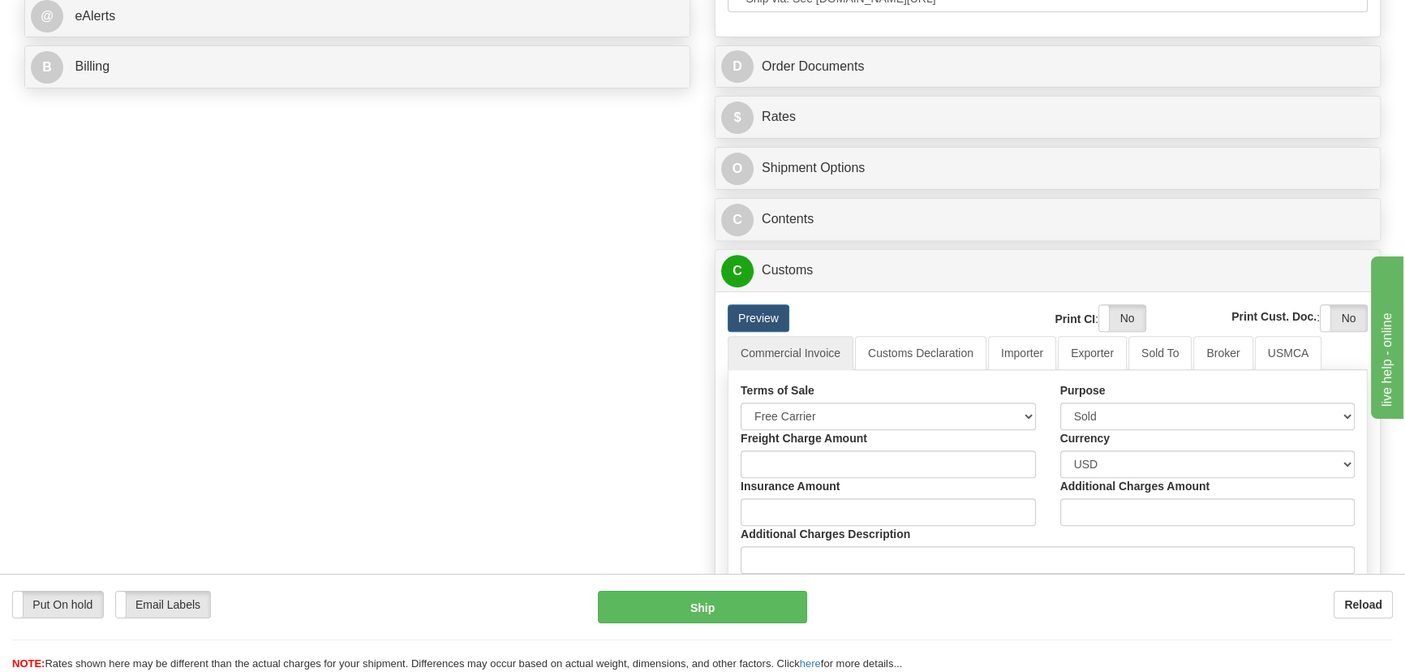
scroll to position [737, 0]
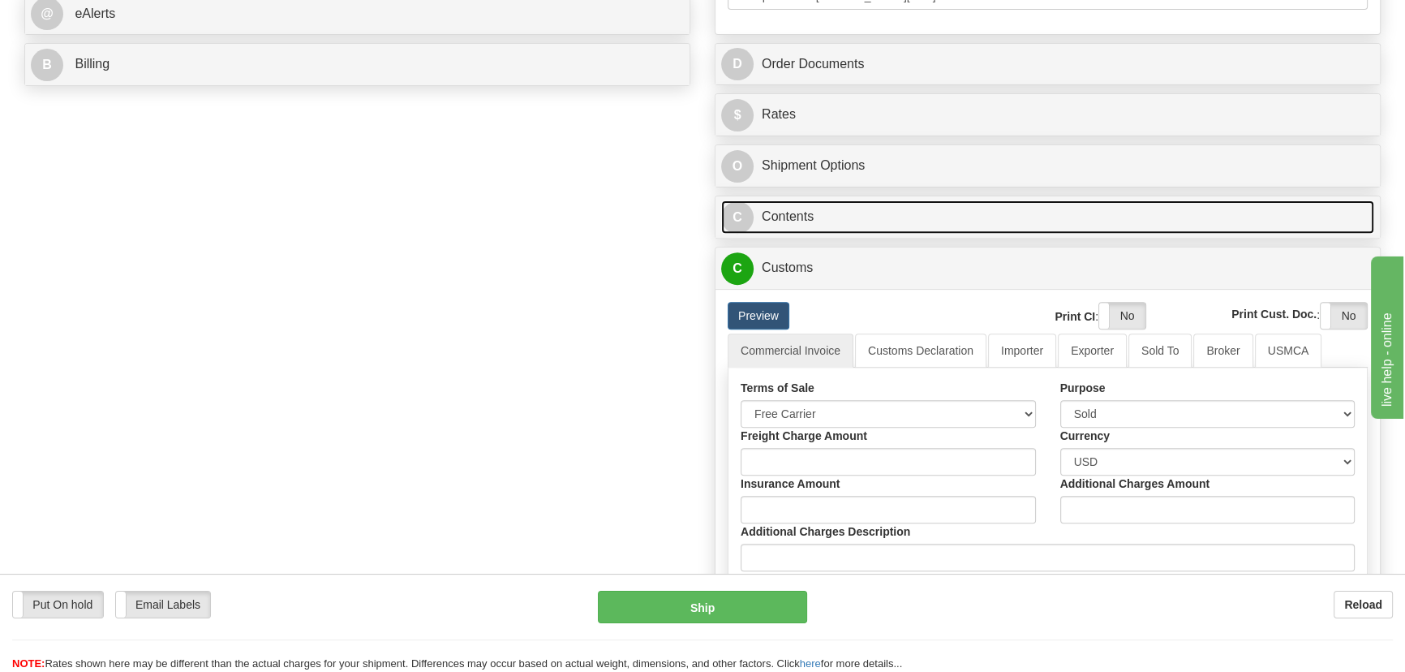
click at [1112, 204] on link "C Contents" at bounding box center [1047, 216] width 653 height 33
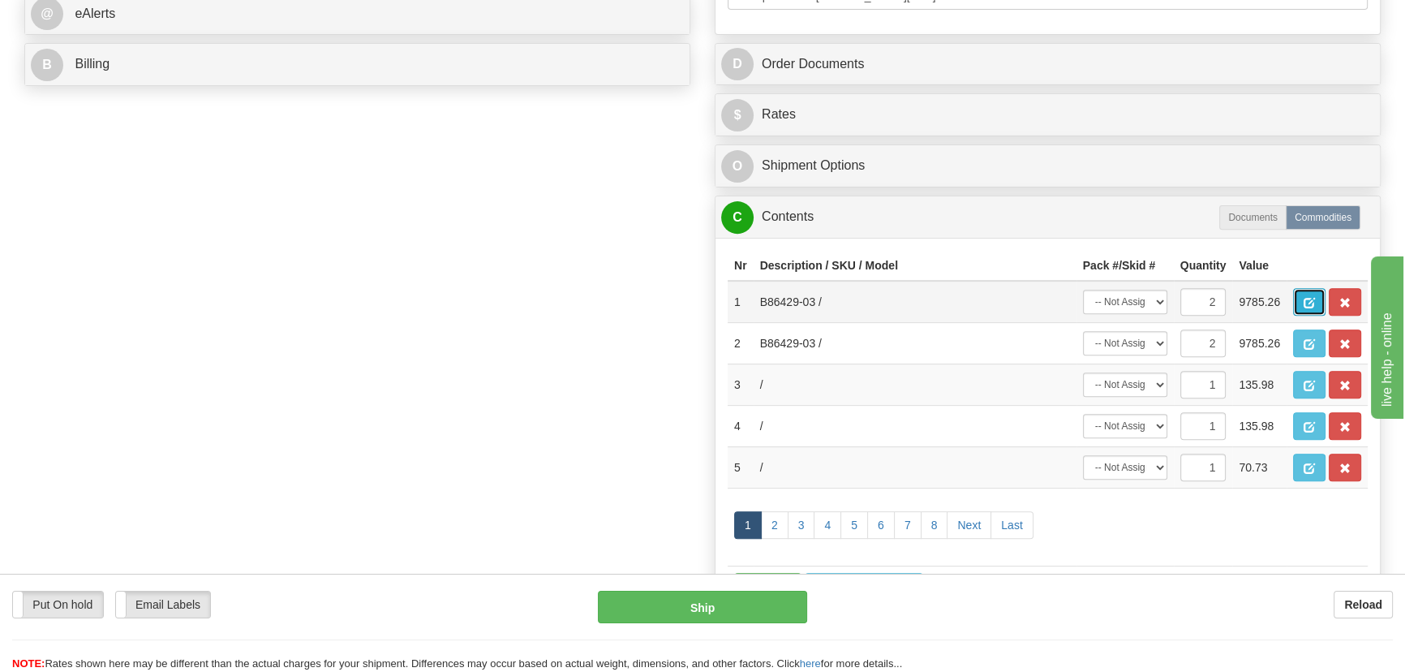
click at [1306, 299] on span "button" at bounding box center [1308, 303] width 11 height 11
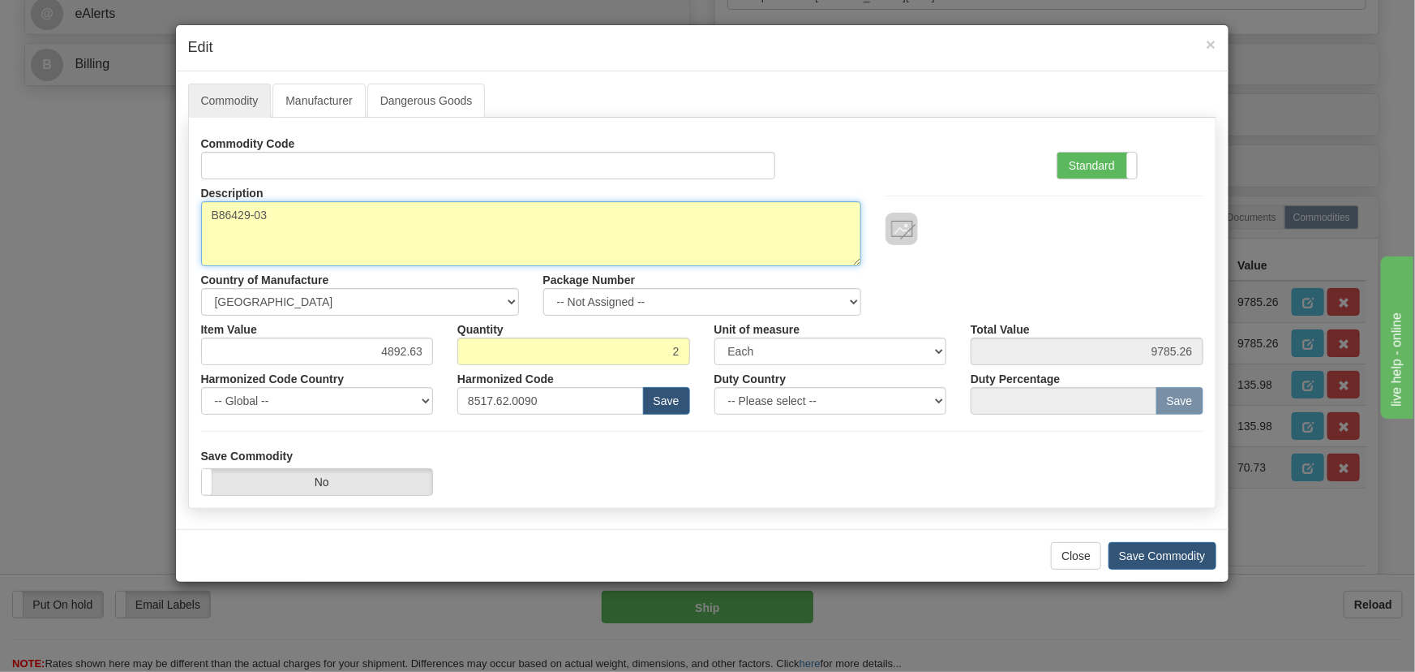
drag, startPoint x: 281, startPoint y: 218, endPoint x: 49, endPoint y: 204, distance: 231.6
click at [49, 204] on div "× Edit Commodity Manufacturer Dangerous Goods Commodity Code Standard Advanced …" at bounding box center [707, 336] width 1415 height 672
paste textarea "E"
type textarea "EB86429-03"
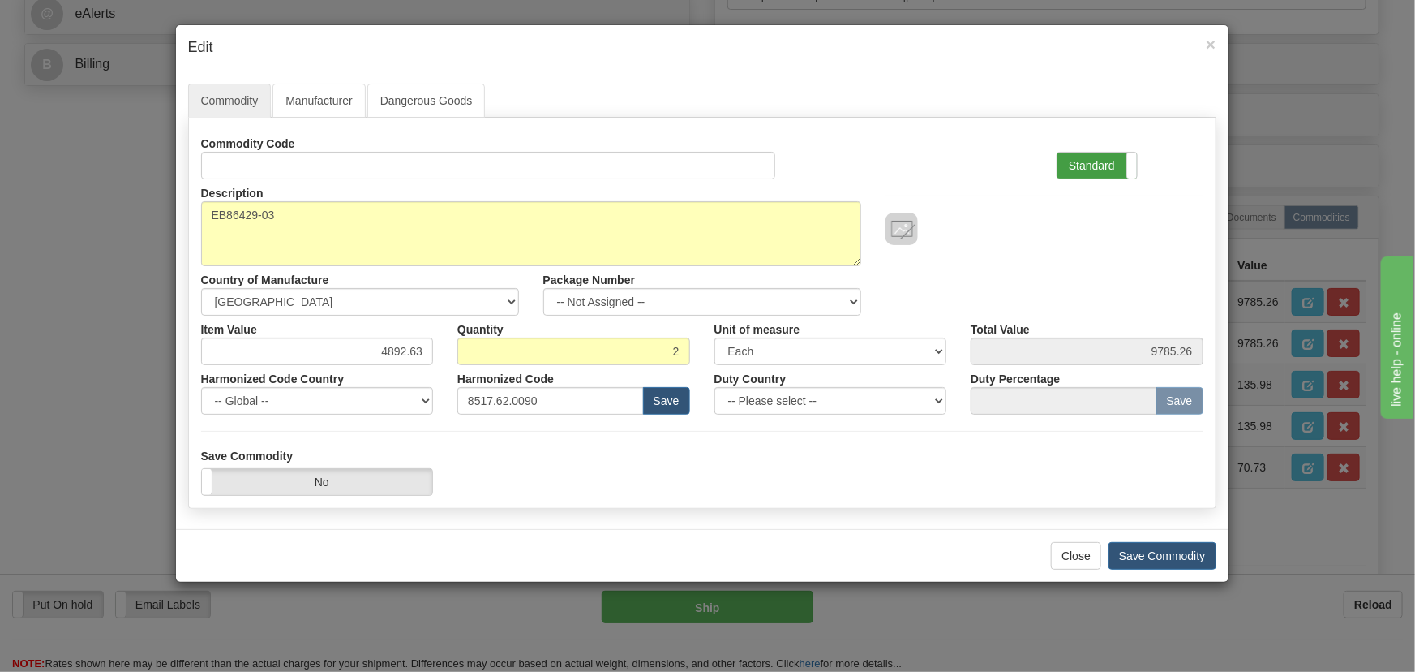
click at [1109, 162] on label "Standard" at bounding box center [1097, 165] width 79 height 26
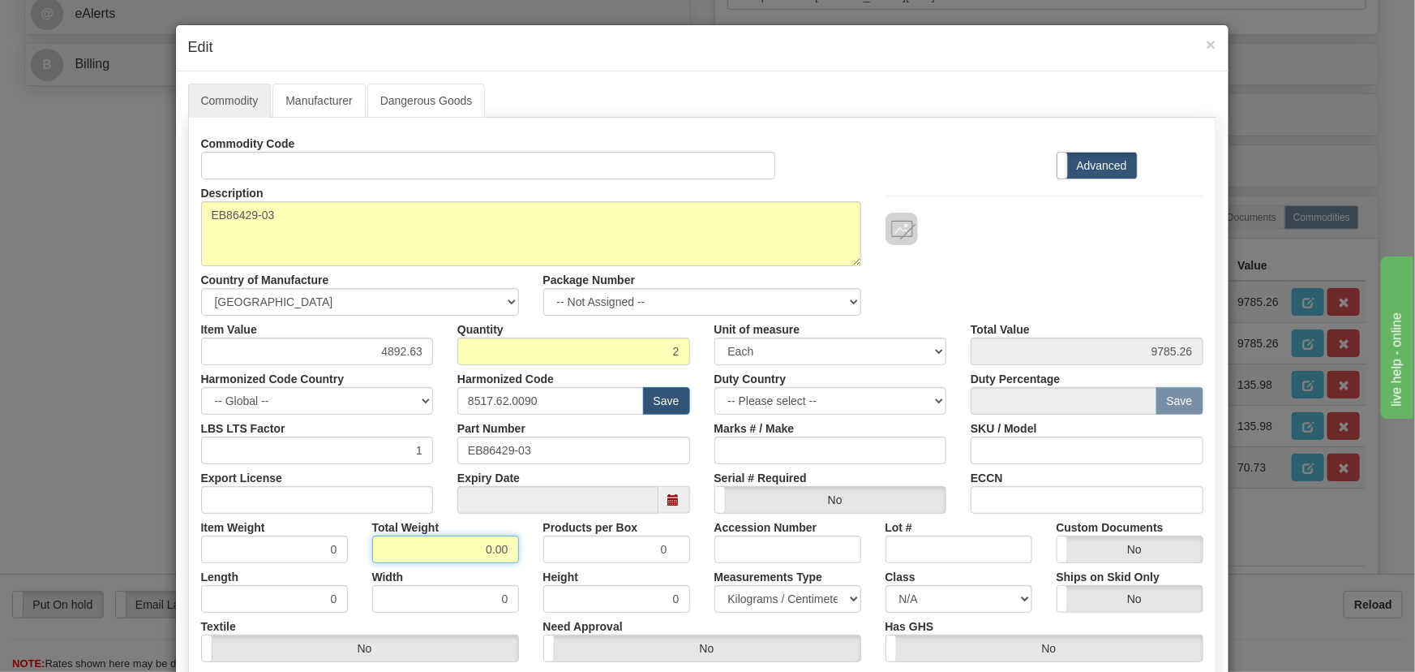
drag, startPoint x: 471, startPoint y: 550, endPoint x: 535, endPoint y: 550, distance: 64.1
click at [530, 569] on div "Commodity Code Standard Advanced Description B86429-03 Country of Manufacture -…" at bounding box center [702, 421] width 1002 height 582
type input ".2"
type input "0.1000"
drag, startPoint x: 372, startPoint y: 346, endPoint x: 426, endPoint y: 359, distance: 55.1
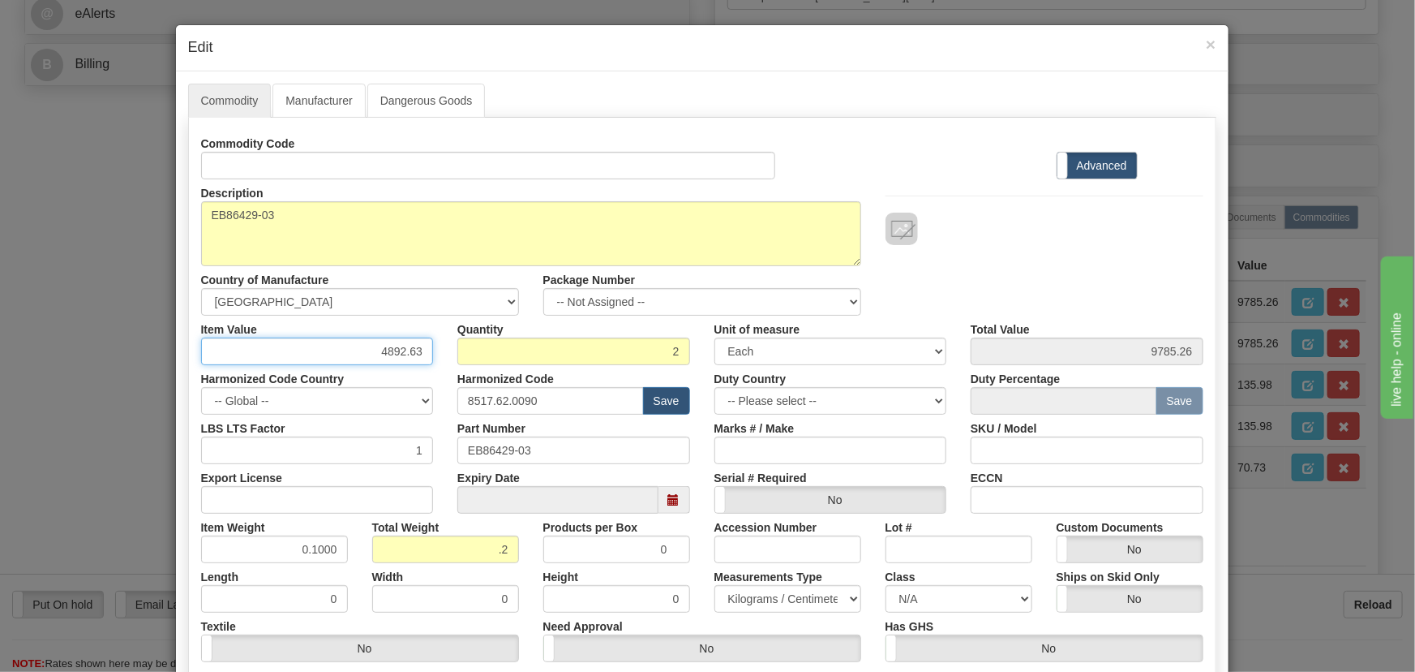
click at [426, 359] on input "4892.63" at bounding box center [317, 351] width 233 height 28
paste input "8.021,64"
type input "8021.64"
type input "16043.28"
click at [991, 290] on div "Description B86429-03 Country of Manufacture -- Unknown -- AFGHANISTAN ALAND IS…" at bounding box center [702, 247] width 1027 height 136
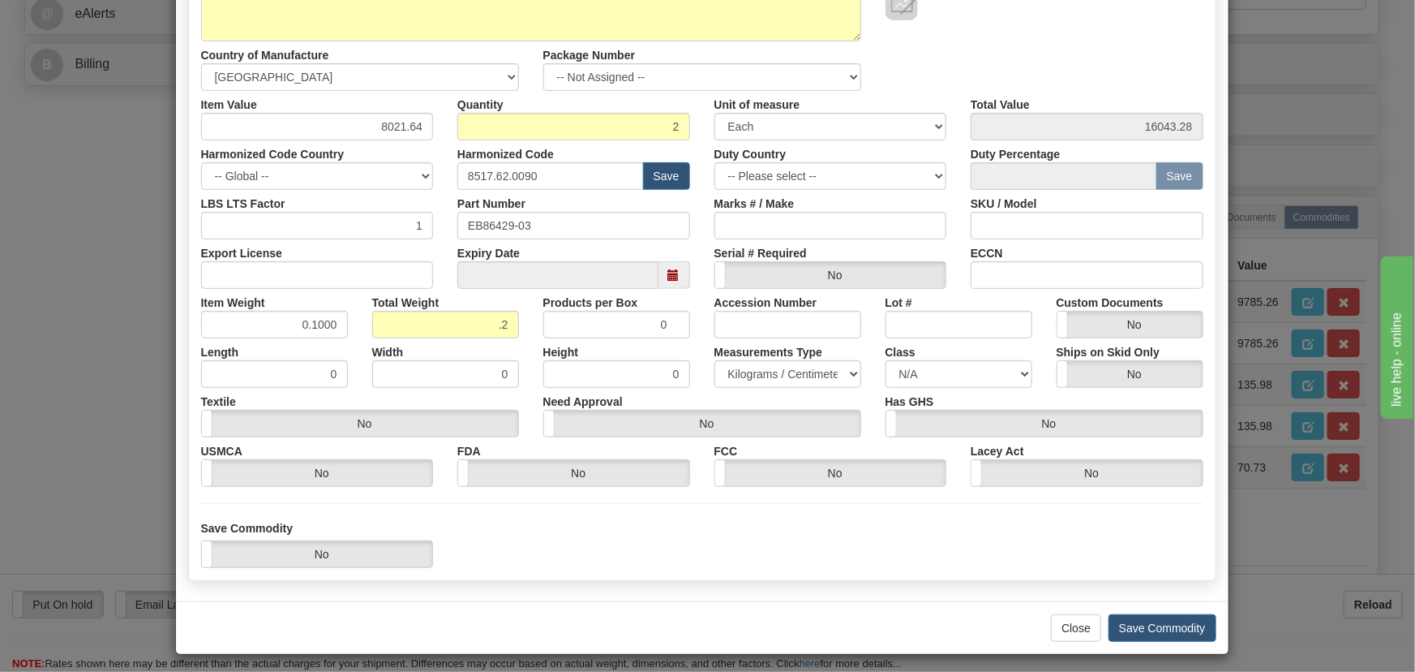
scroll to position [230, 0]
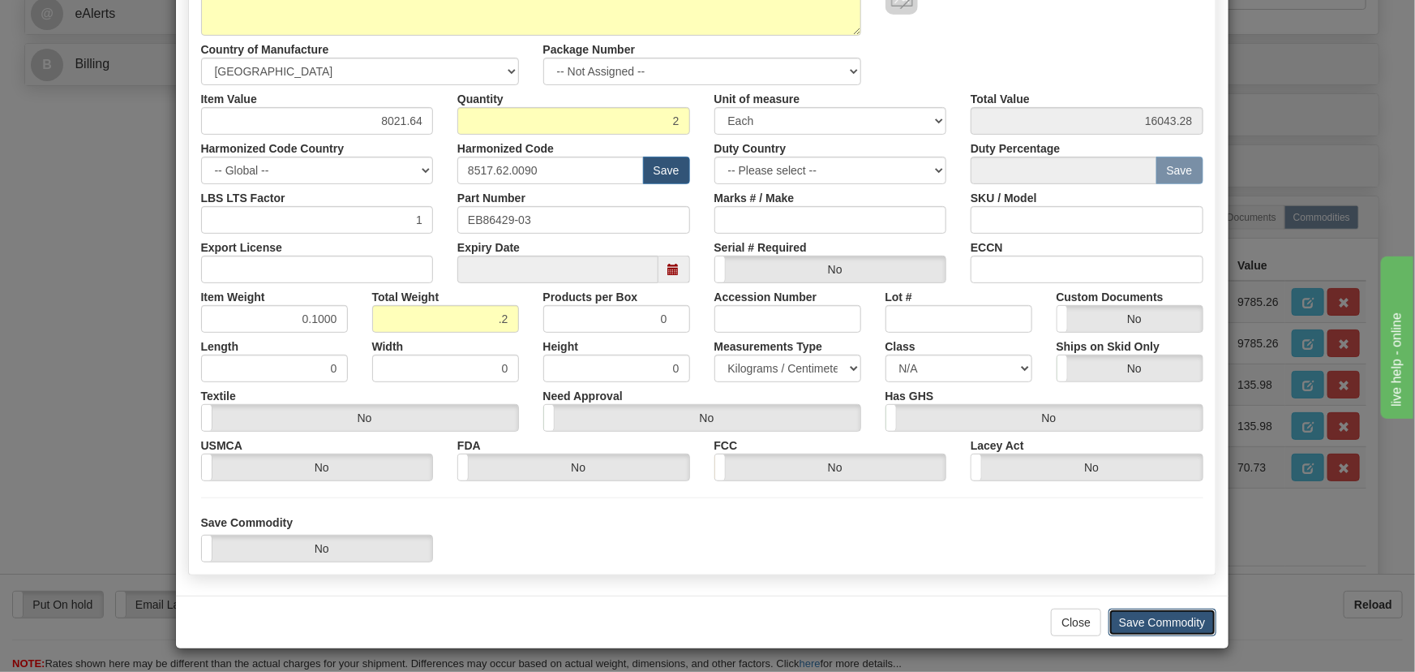
click at [1171, 620] on button "Save Commodity" at bounding box center [1163, 622] width 108 height 28
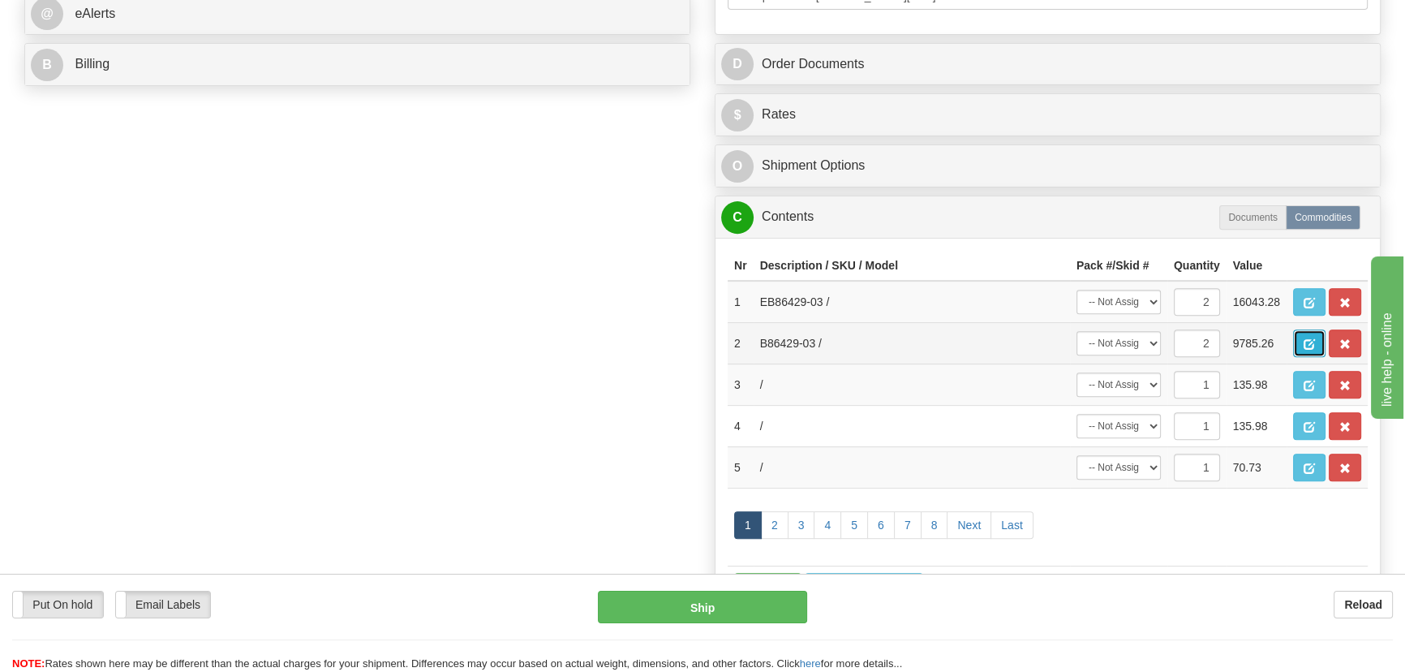
click at [1307, 348] on span "button" at bounding box center [1308, 344] width 11 height 11
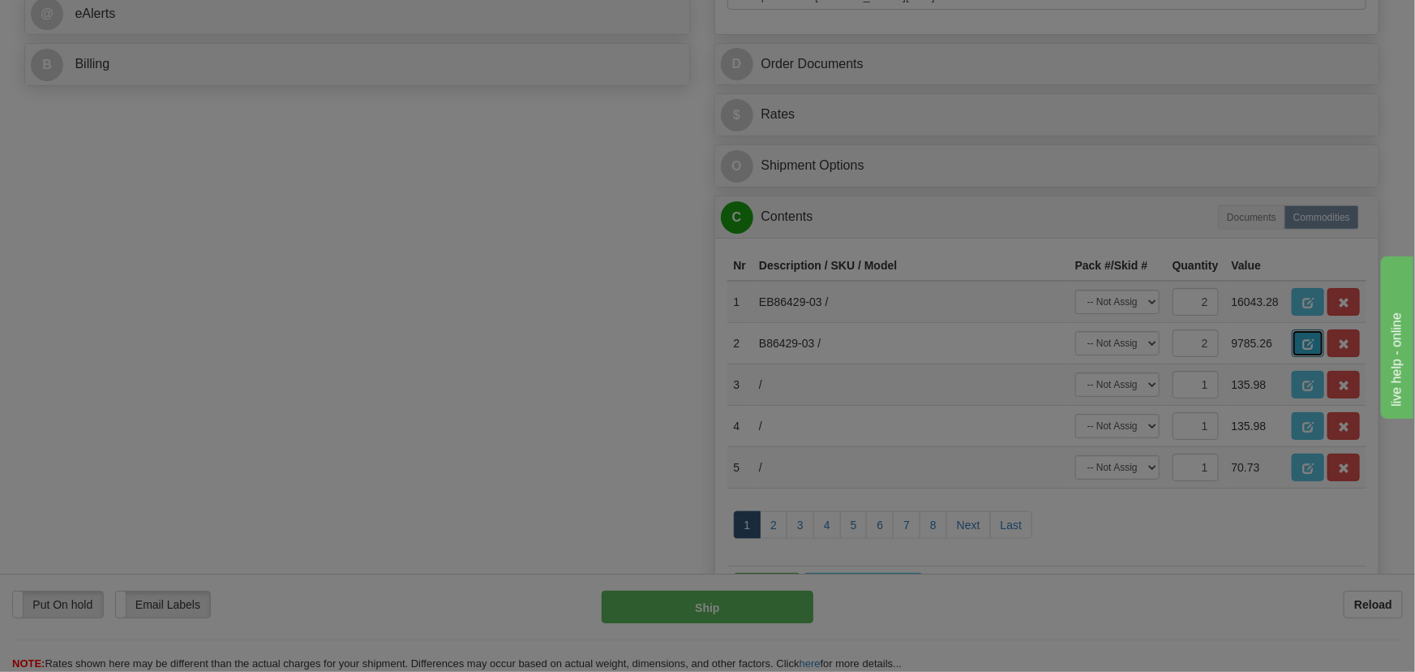
scroll to position [0, 0]
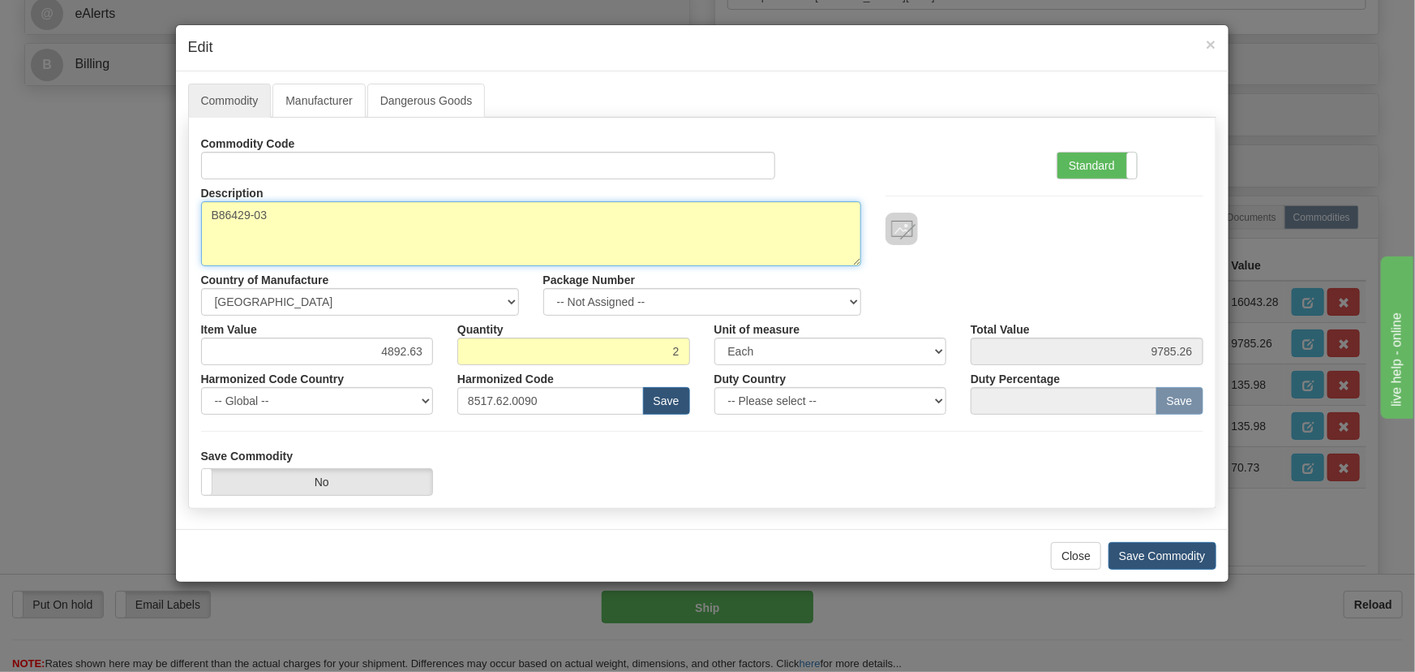
drag, startPoint x: 271, startPoint y: 210, endPoint x: 105, endPoint y: 214, distance: 166.3
click at [98, 213] on div "× Edit Commodity Manufacturer Dangerous Goods Commodity Code Standard Advanced …" at bounding box center [707, 336] width 1415 height 672
paste textarea "E"
type textarea "EB86429-03"
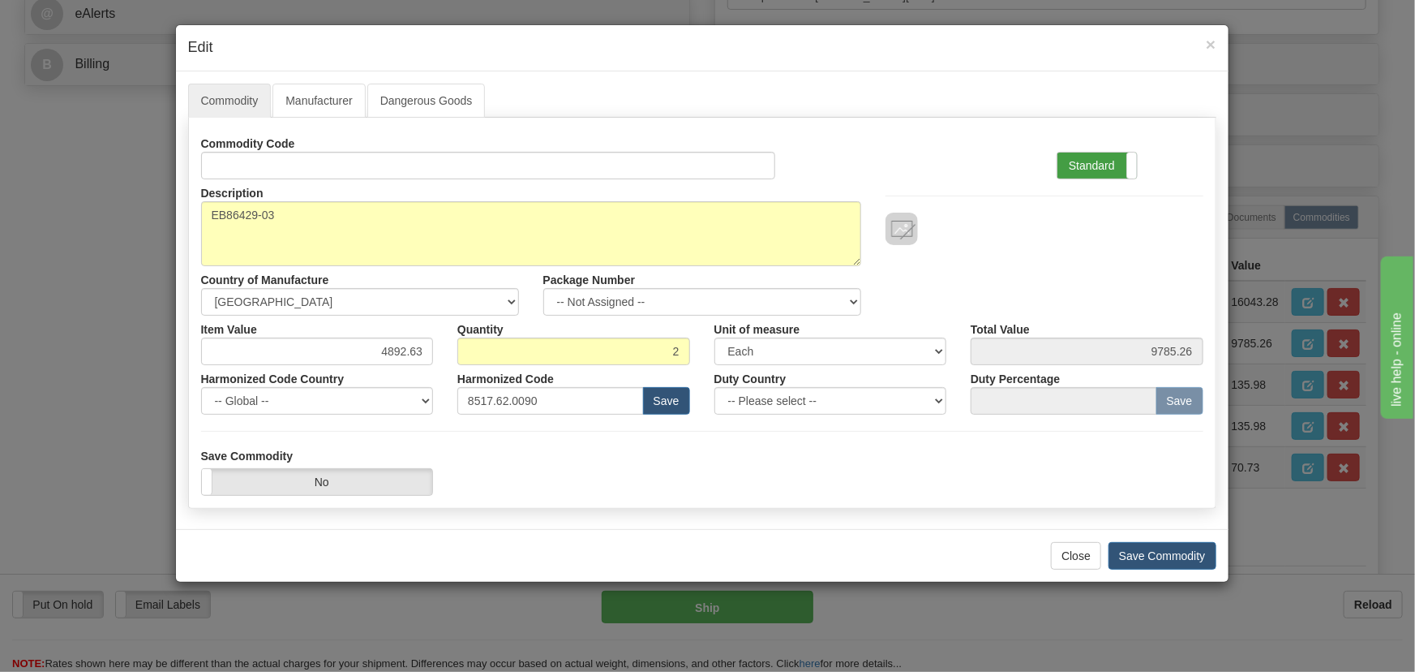
click at [1111, 169] on label "Standard" at bounding box center [1097, 165] width 79 height 26
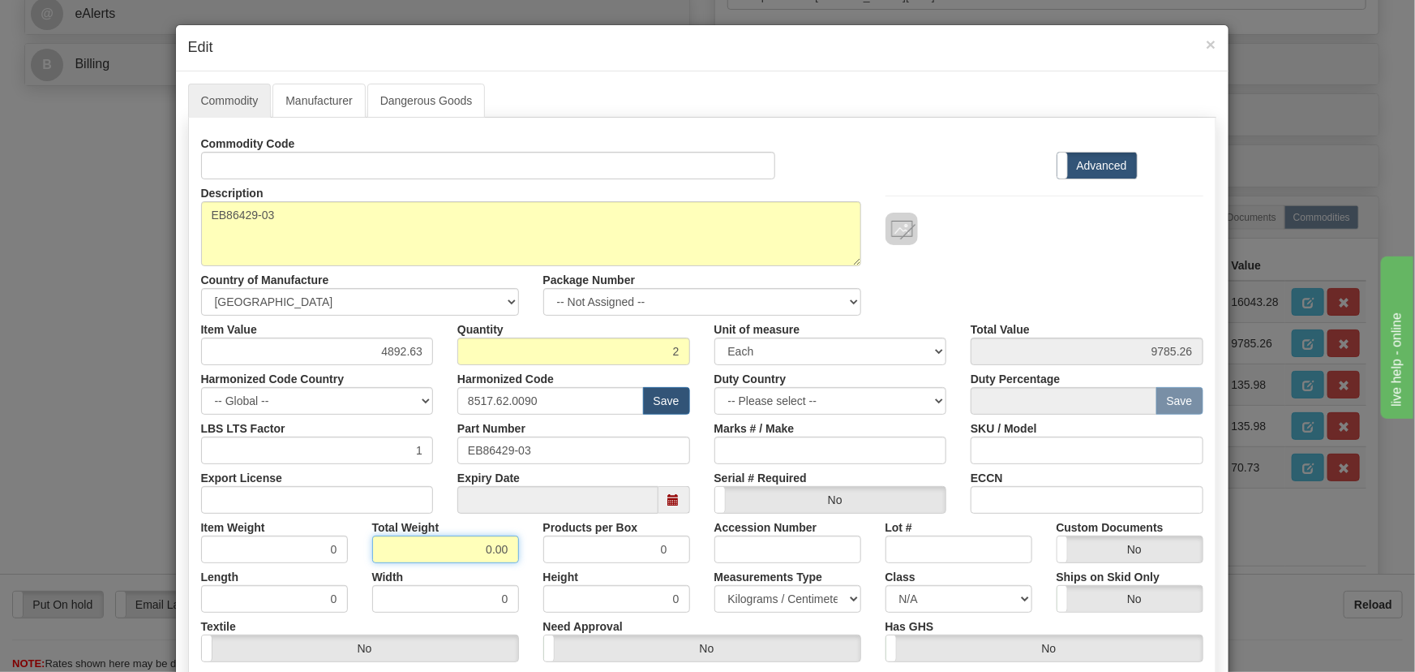
drag, startPoint x: 483, startPoint y: 558, endPoint x: 514, endPoint y: 568, distance: 33.1
click at [513, 568] on div "Commodity Code Standard Advanced Description B86429-03 Country of Manufacture -…" at bounding box center [702, 421] width 1002 height 582
type input ".2"
type input "0.1000"
drag, startPoint x: 372, startPoint y: 353, endPoint x: 444, endPoint y: 367, distance: 72.7
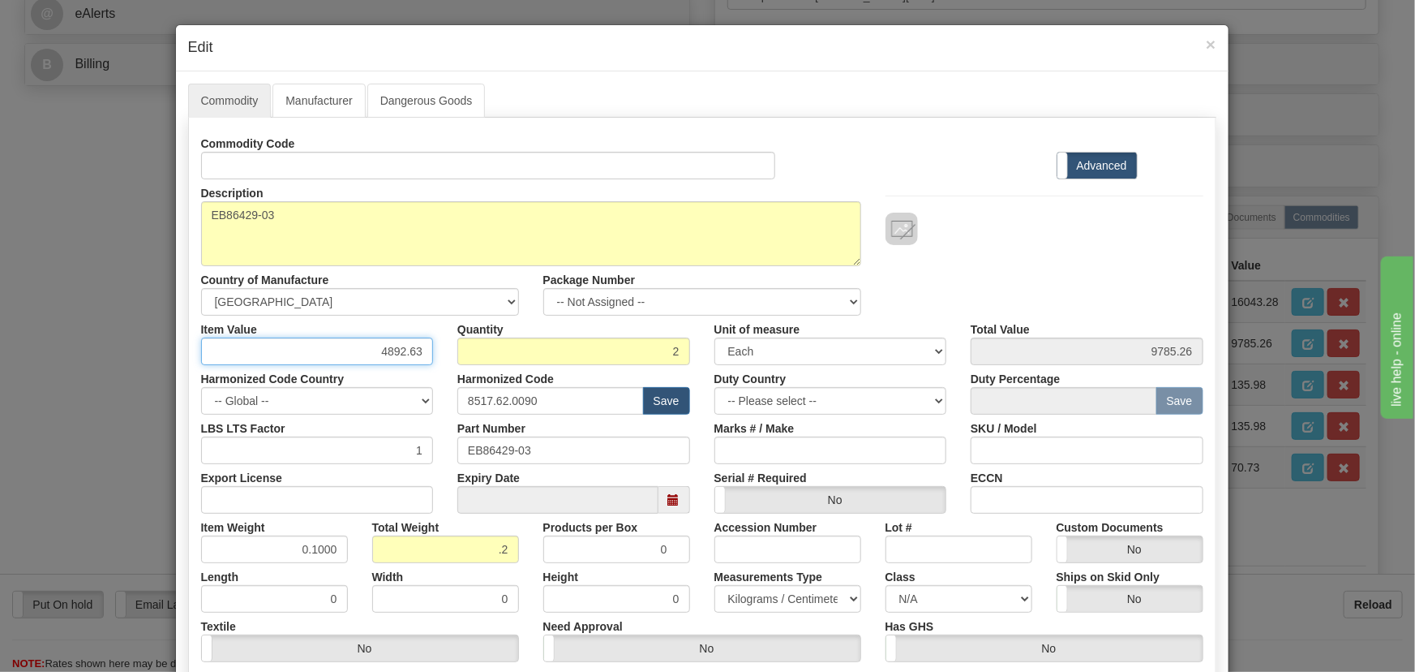
click at [444, 366] on div "Commodity Code Standard Advanced Description B86429-03 Country of Manufacture -…" at bounding box center [702, 421] width 1002 height 582
paste input "8.021,64"
type input "8021.64"
type input "16043.28"
click at [1073, 234] on div at bounding box center [1045, 229] width 318 height 32
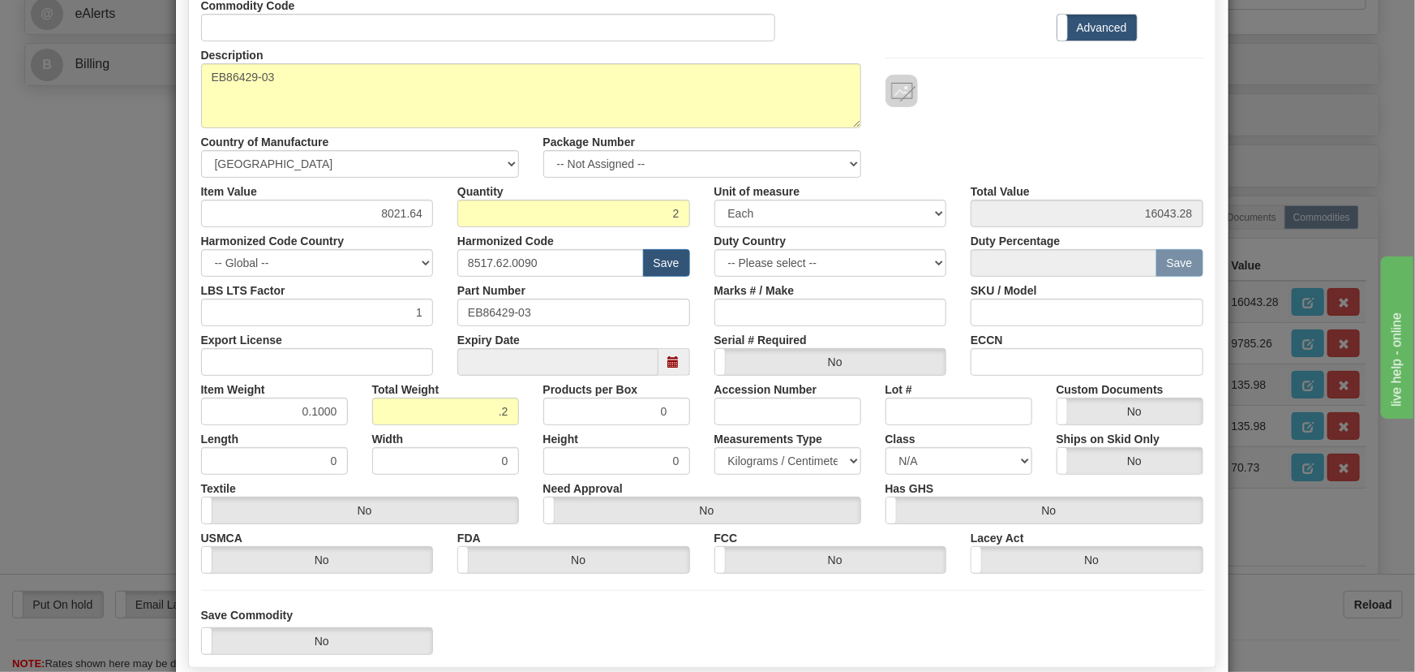
scroll to position [221, 0]
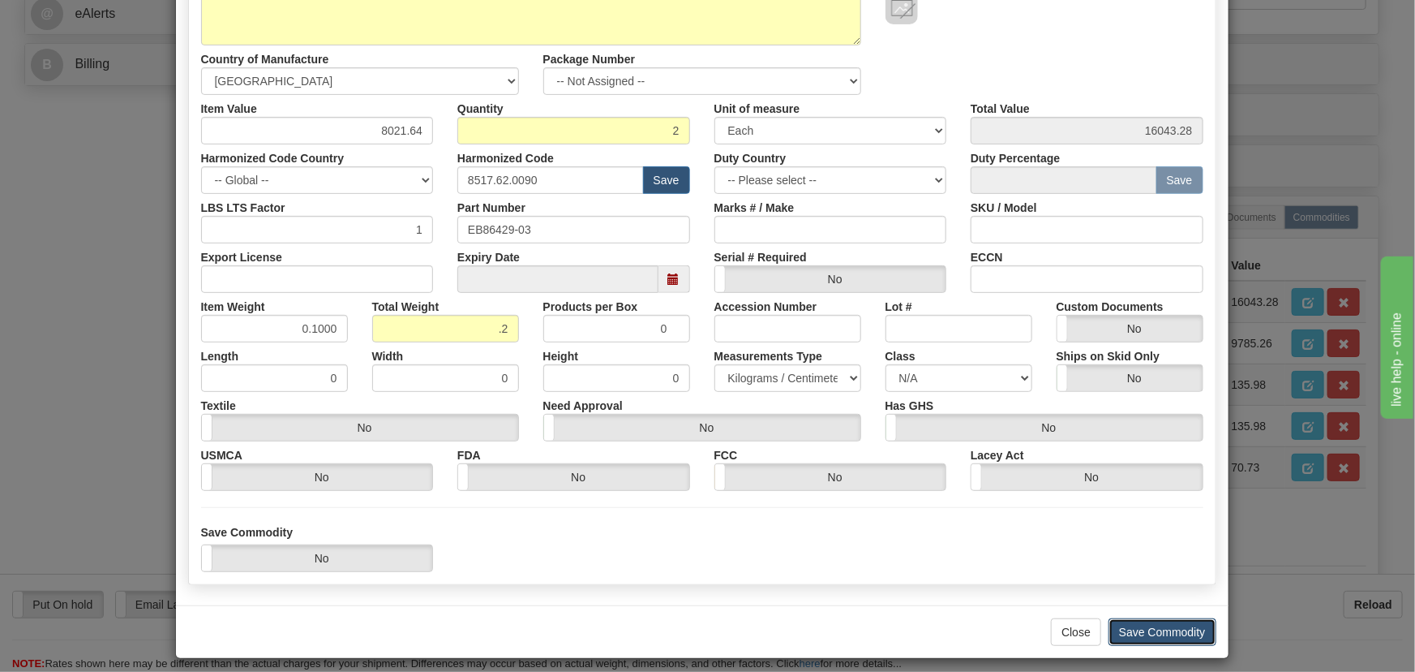
click at [1176, 618] on button "Save Commodity" at bounding box center [1163, 632] width 108 height 28
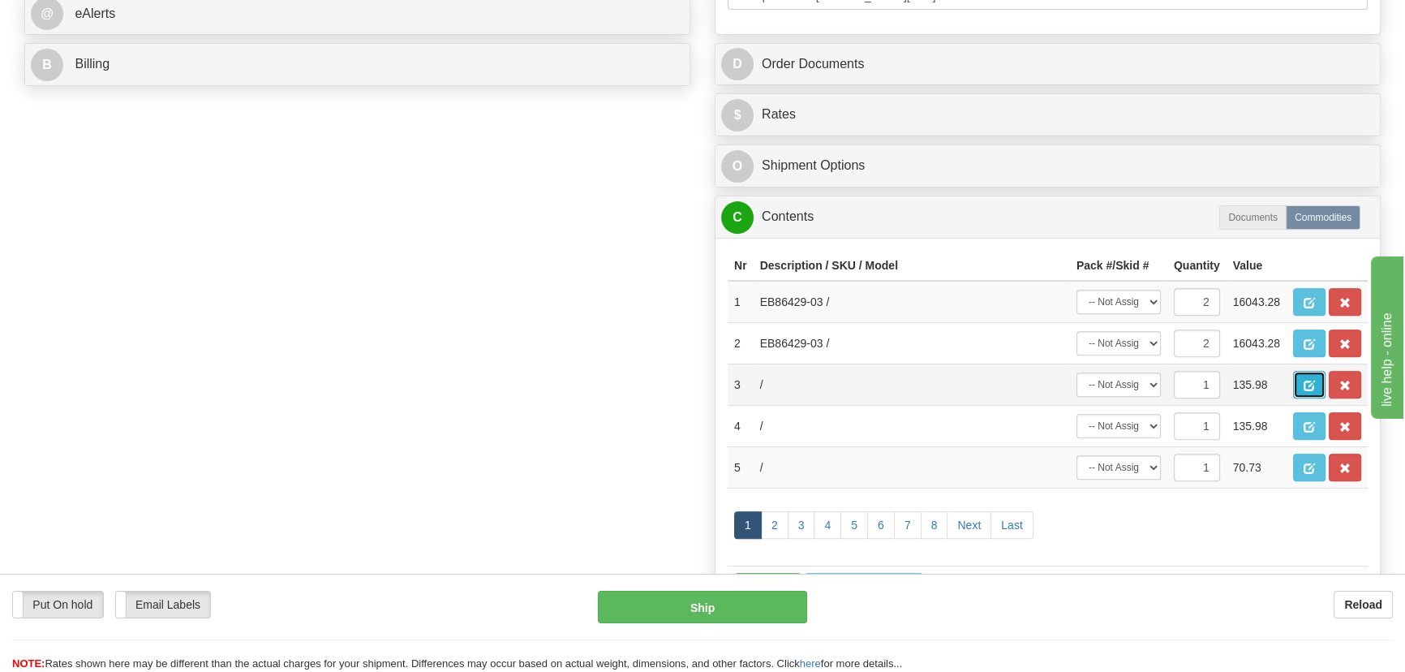
click at [1310, 376] on button "button" at bounding box center [1309, 385] width 32 height 28
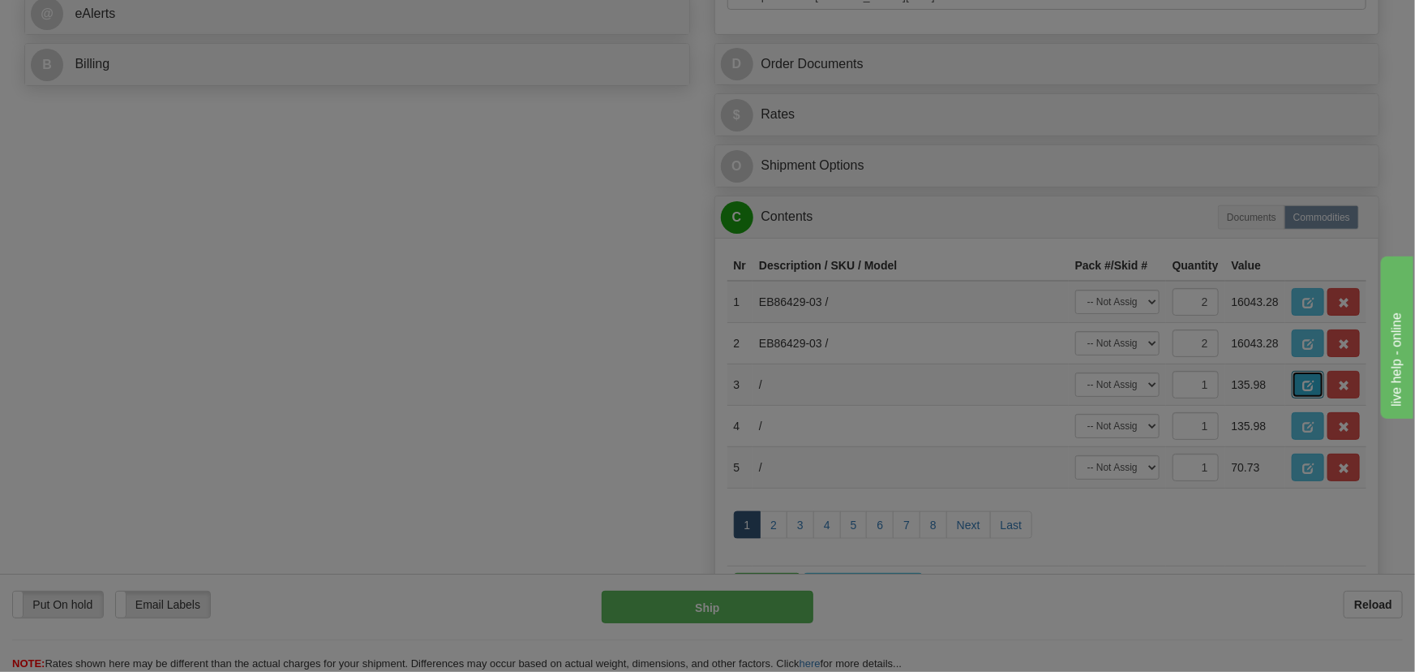
scroll to position [0, 0]
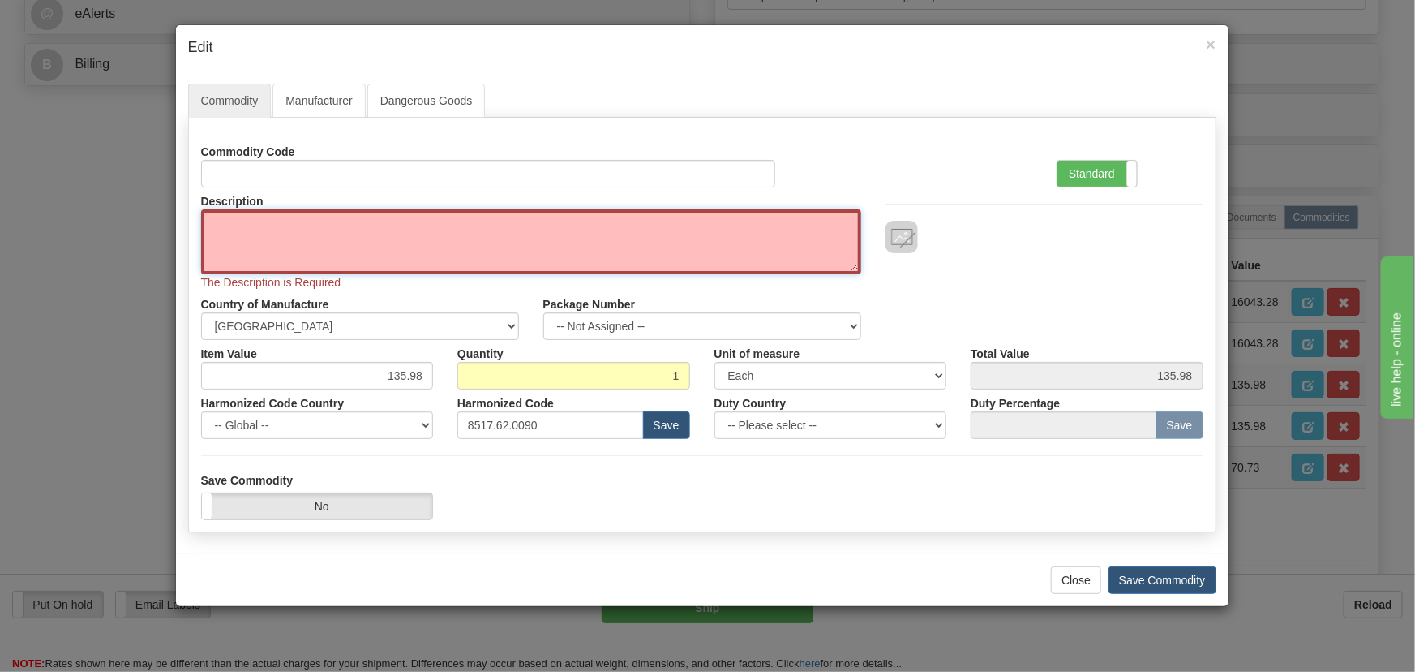
click at [471, 238] on textarea "Description" at bounding box center [531, 241] width 660 height 65
paste textarea "E86445-92"
type textarea "E86445-92"
click at [1085, 175] on label "Standard" at bounding box center [1097, 174] width 79 height 26
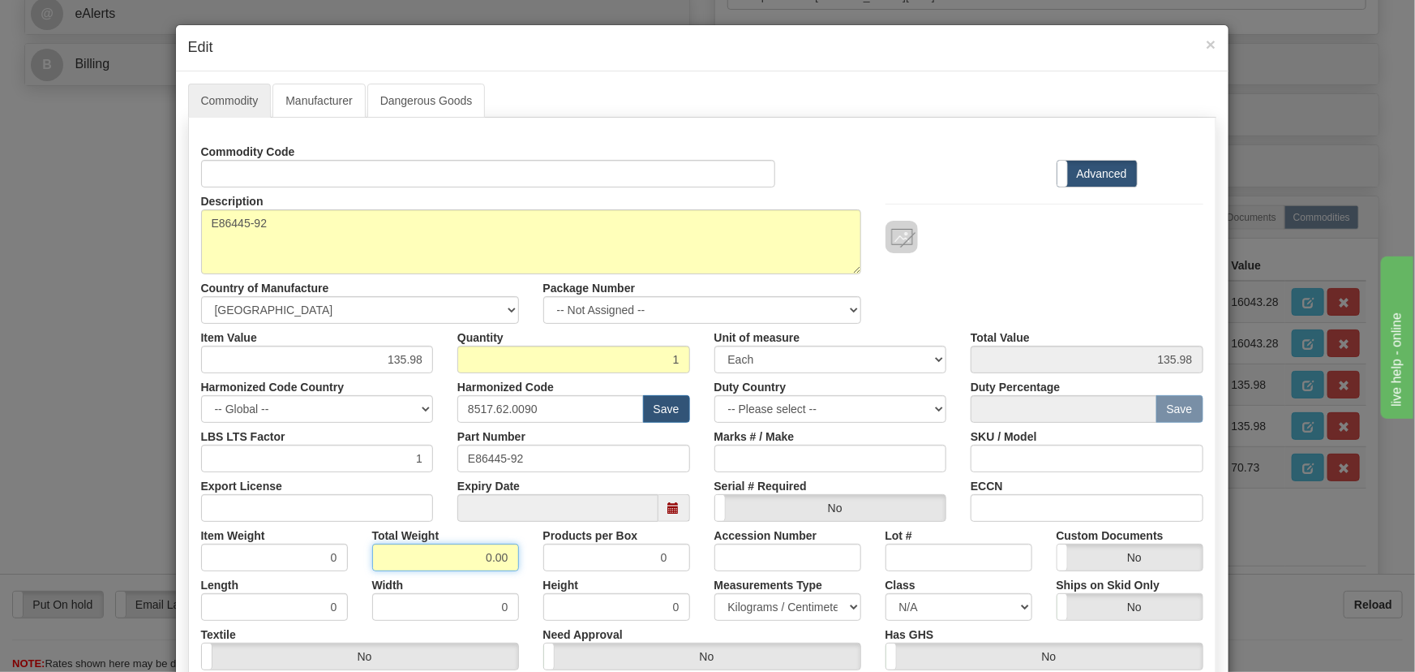
drag, startPoint x: 511, startPoint y: 572, endPoint x: 535, endPoint y: 575, distance: 24.5
click at [538, 579] on div "Commodity Code Standard Advanced Description E86445-92 Country of Manufacture -…" at bounding box center [702, 429] width 1002 height 582
type input ".1"
type input "0.1000"
drag, startPoint x: 394, startPoint y: 361, endPoint x: 455, endPoint y: 372, distance: 61.9
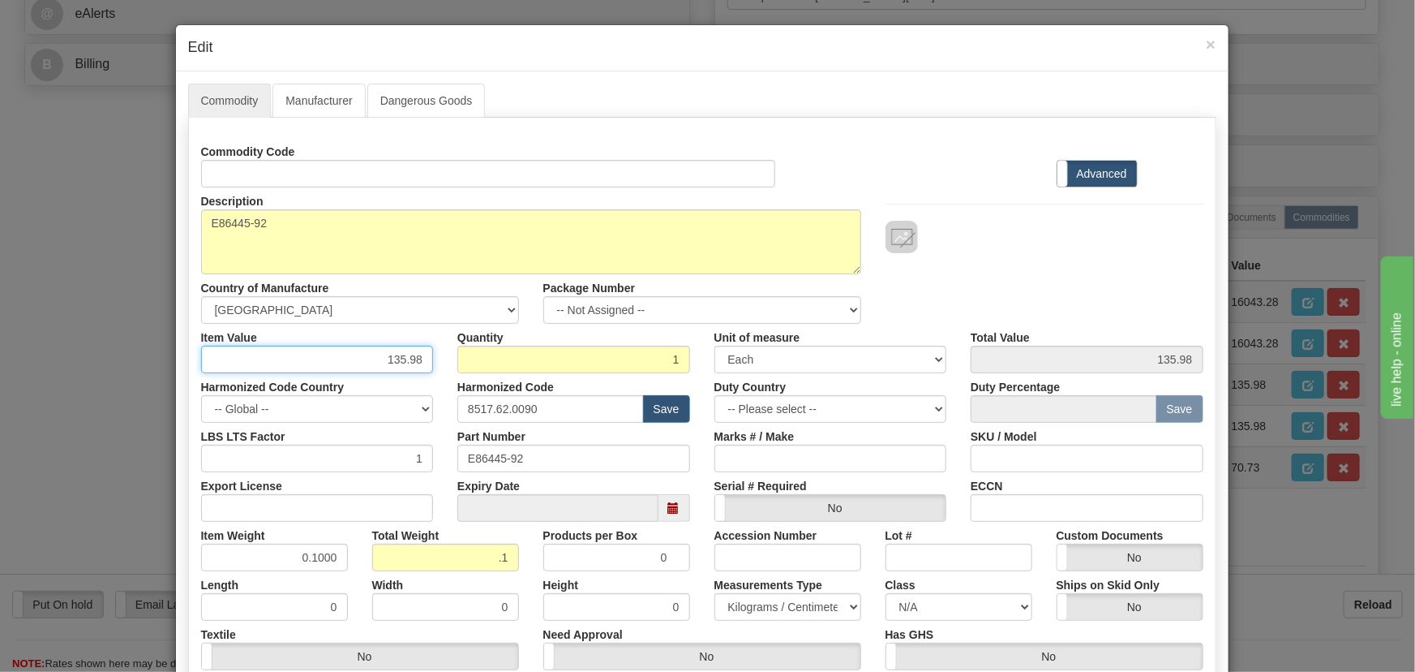
click at [455, 372] on div "Commodity Code Standard Advanced Description E86445-92 Country of Manufacture -…" at bounding box center [702, 429] width 1002 height 582
paste input "40,56"
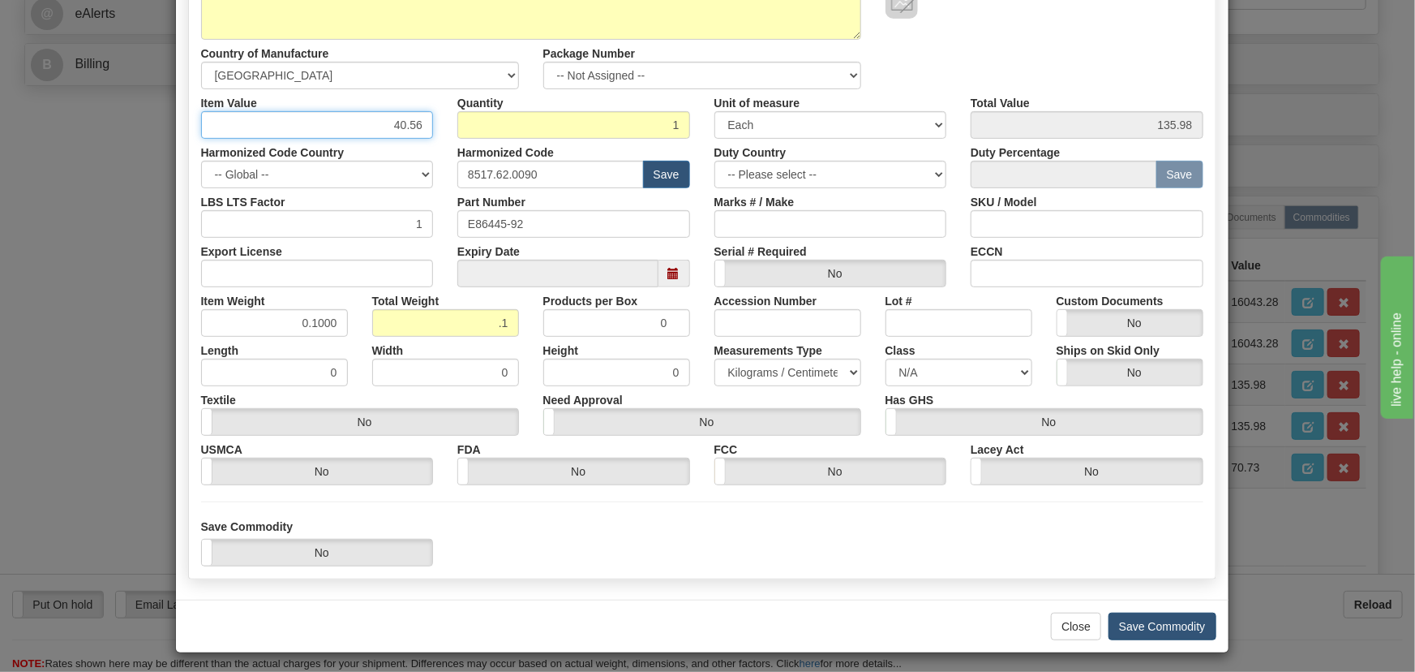
scroll to position [238, 0]
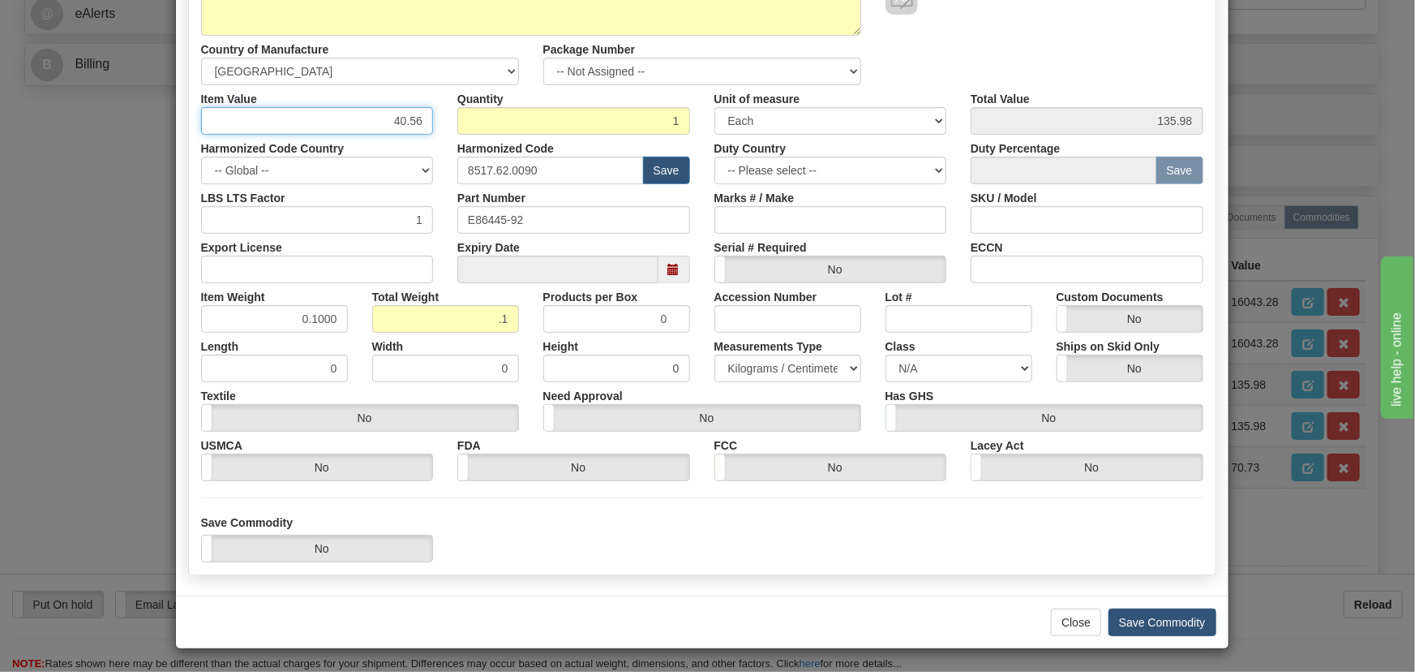
type input "40.56"
click at [1152, 618] on button "Save Commodity" at bounding box center [1163, 622] width 108 height 28
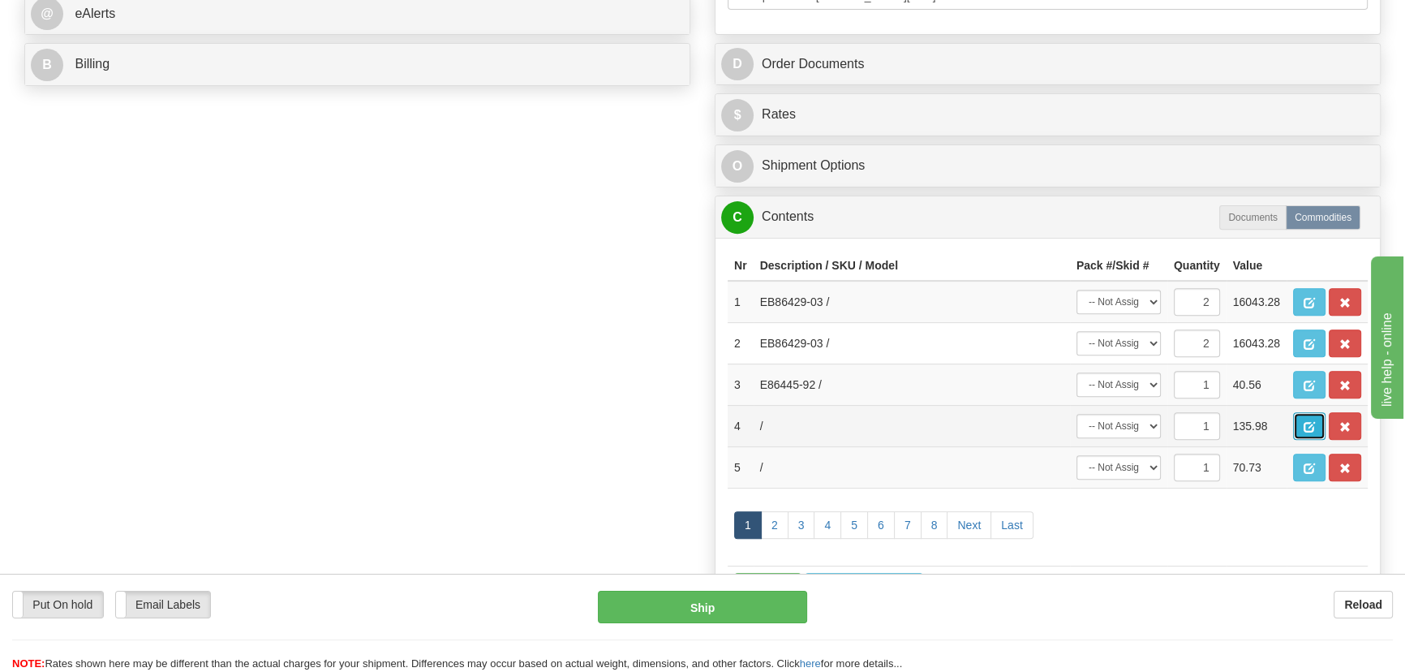
click at [1307, 423] on span "button" at bounding box center [1308, 427] width 11 height 11
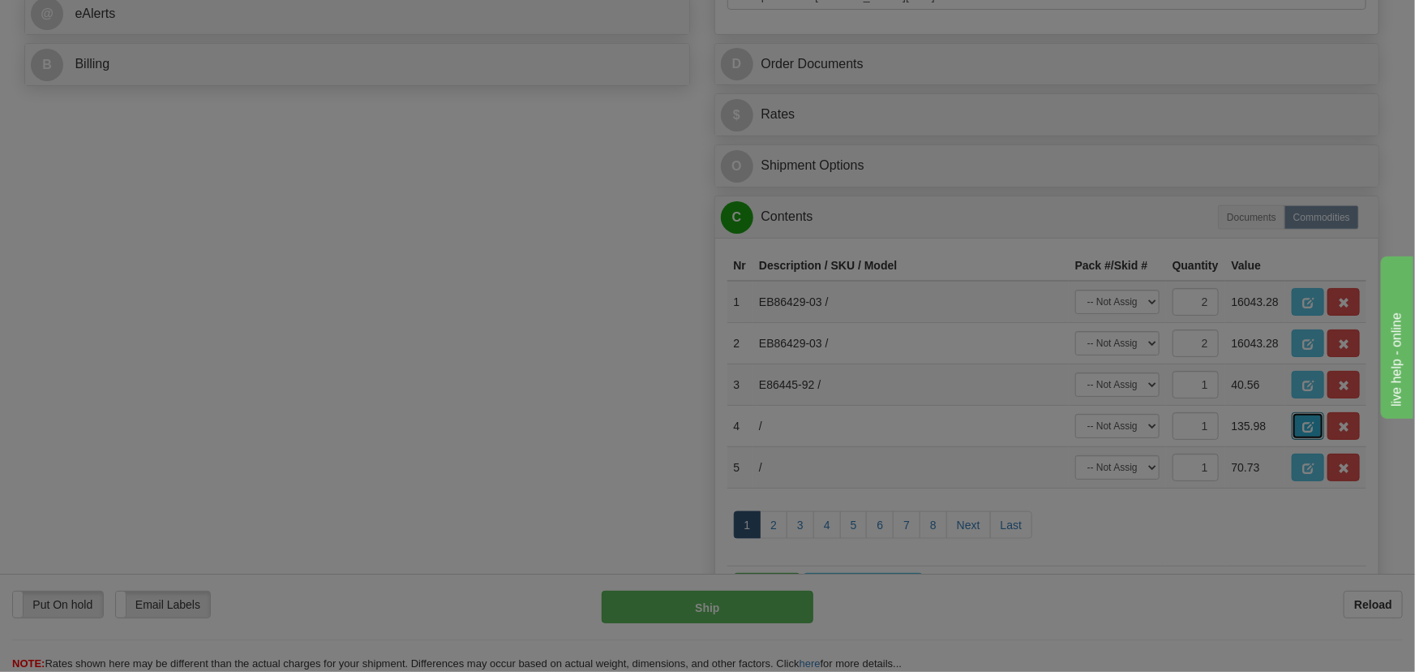
scroll to position [0, 0]
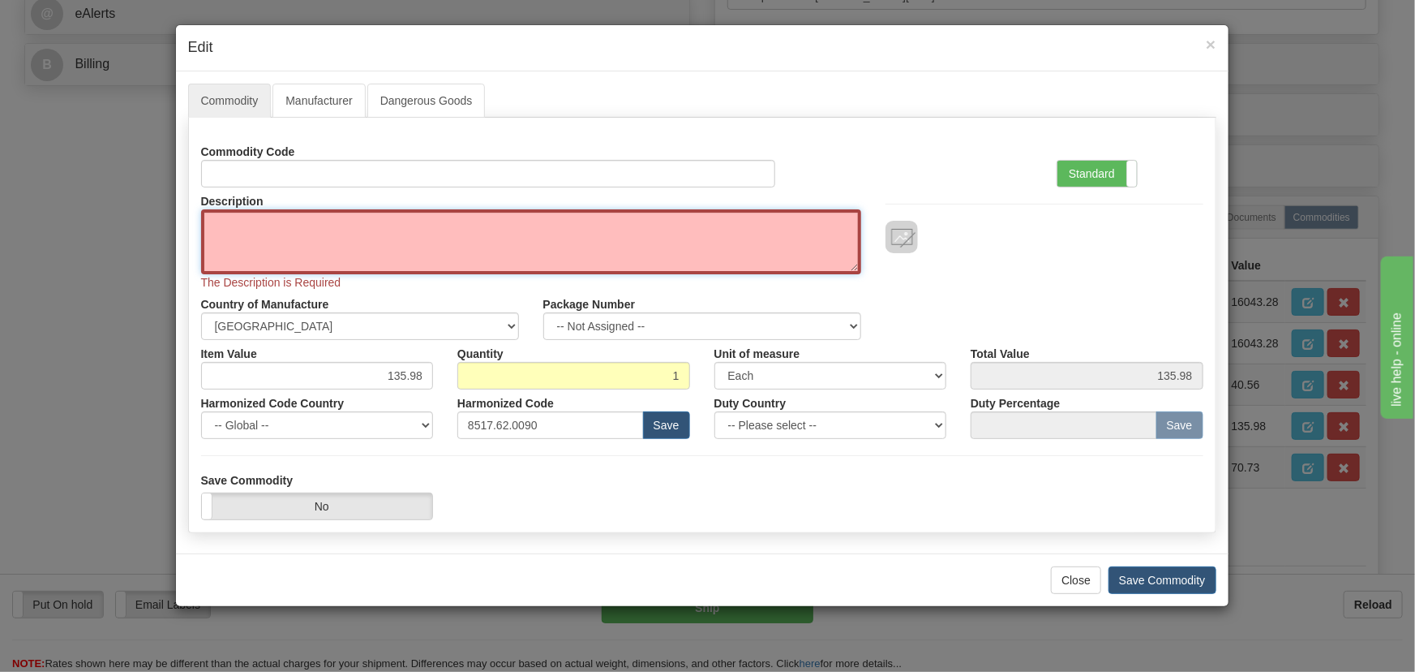
click at [365, 229] on textarea "Description" at bounding box center [531, 241] width 660 height 65
paste textarea "E86445-92"
type textarea "E86445-92"
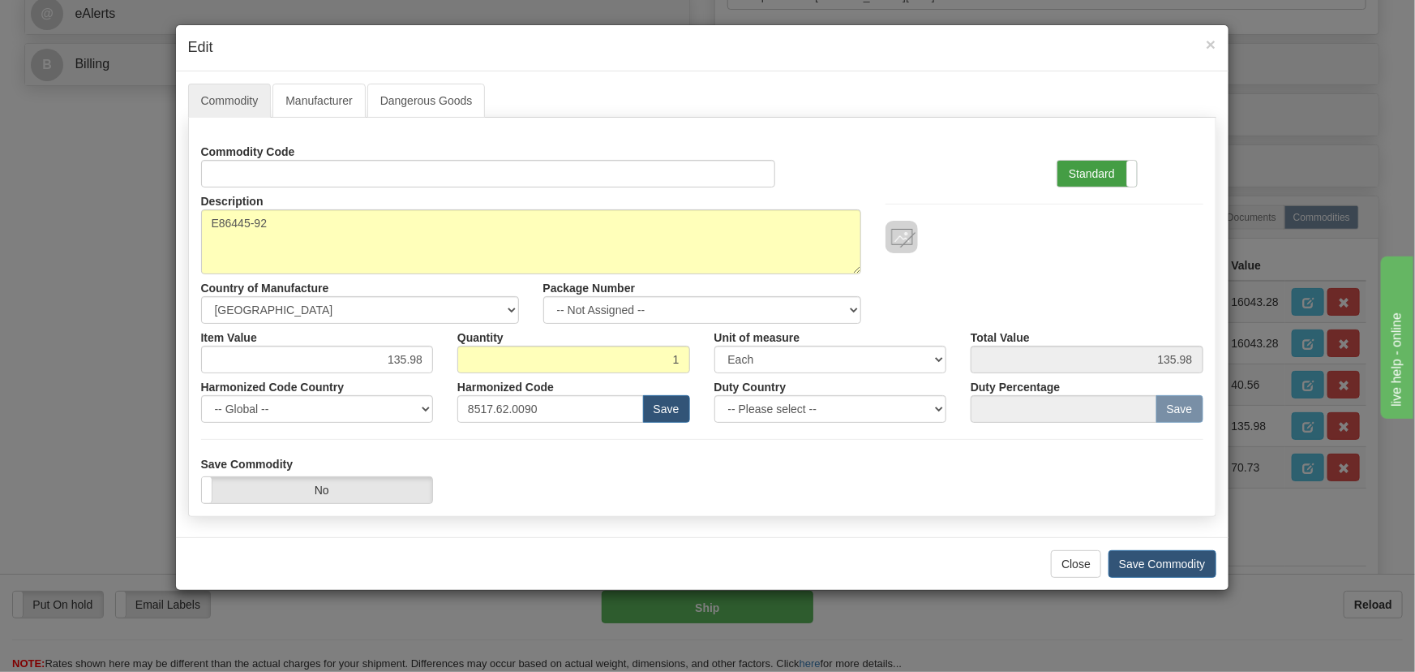
click at [1107, 176] on label "Standard" at bounding box center [1097, 174] width 79 height 26
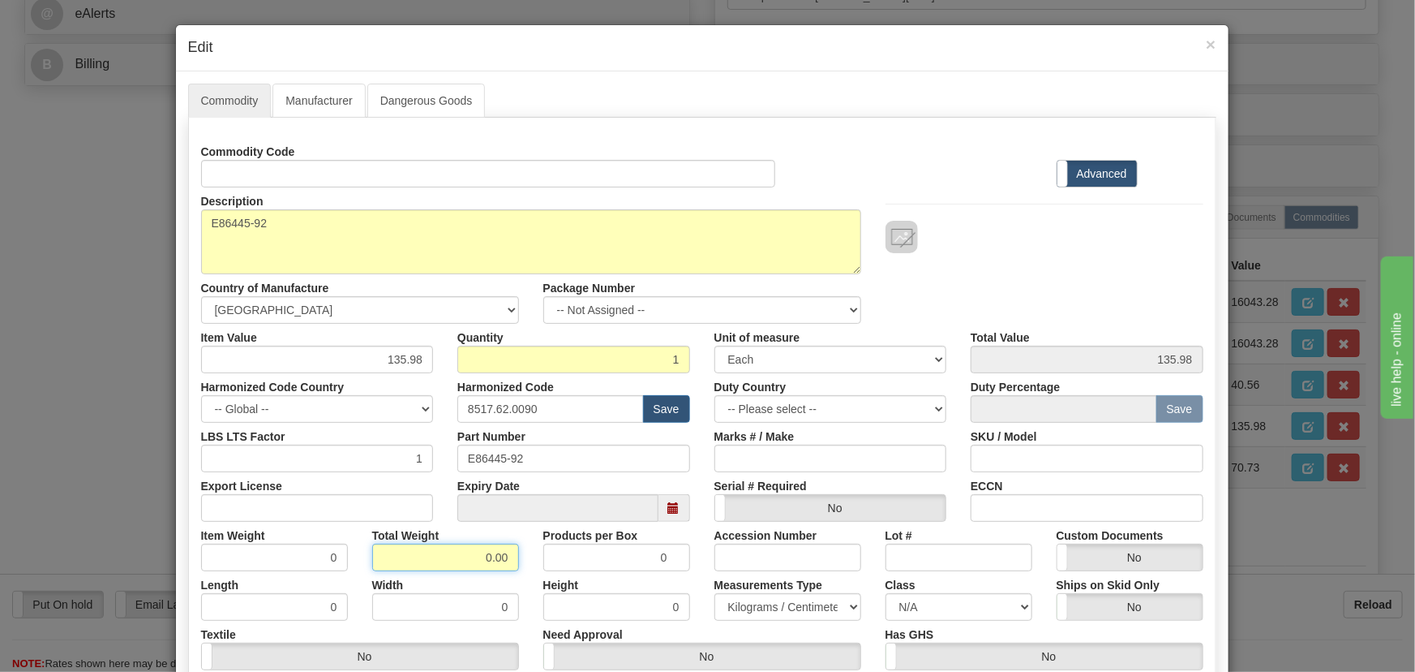
drag, startPoint x: 542, startPoint y: 568, endPoint x: 521, endPoint y: 566, distance: 21.2
click at [541, 568] on div "Item Weight 0 Total Weight 0.00 Products per Box 0 Accession Number Lot # Custo…" at bounding box center [702, 546] width 1027 height 49
type input ".1"
type input "0.1000"
drag, startPoint x: 385, startPoint y: 352, endPoint x: 438, endPoint y: 368, distance: 55.2
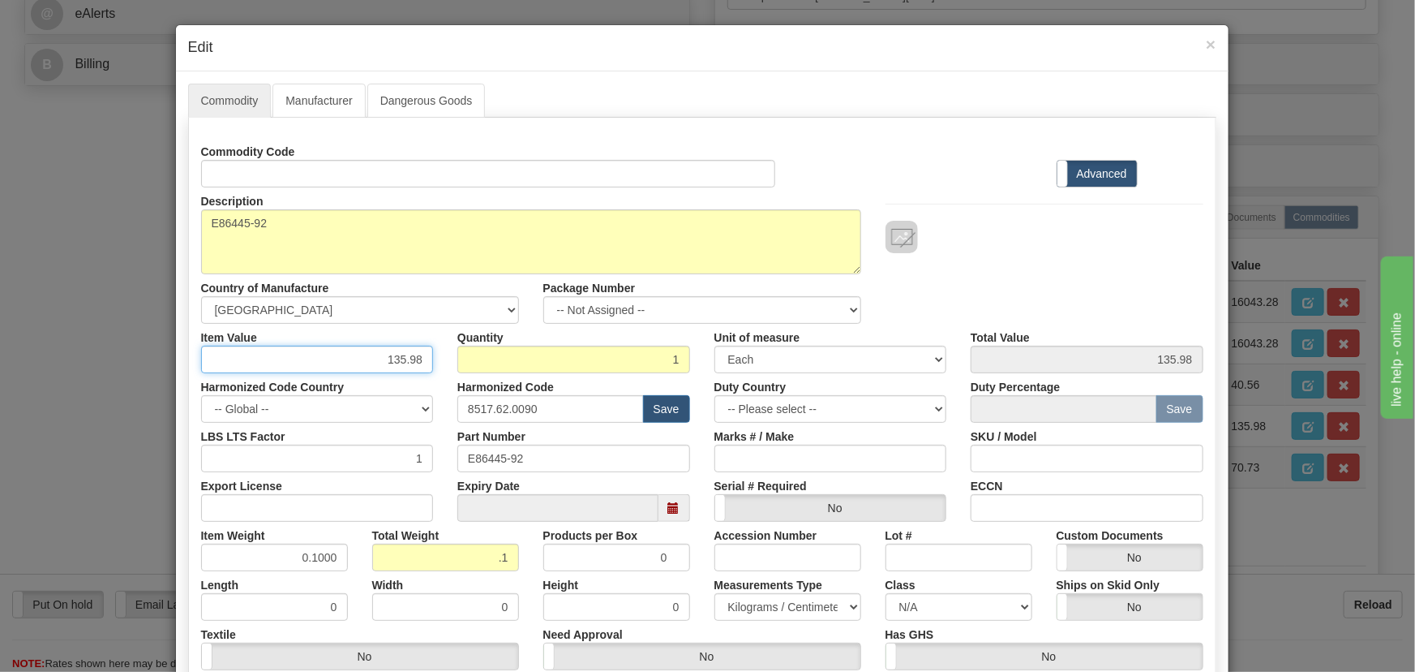
click at [438, 368] on div "Item Value 135.98" at bounding box center [317, 348] width 257 height 49
paste input "40,56"
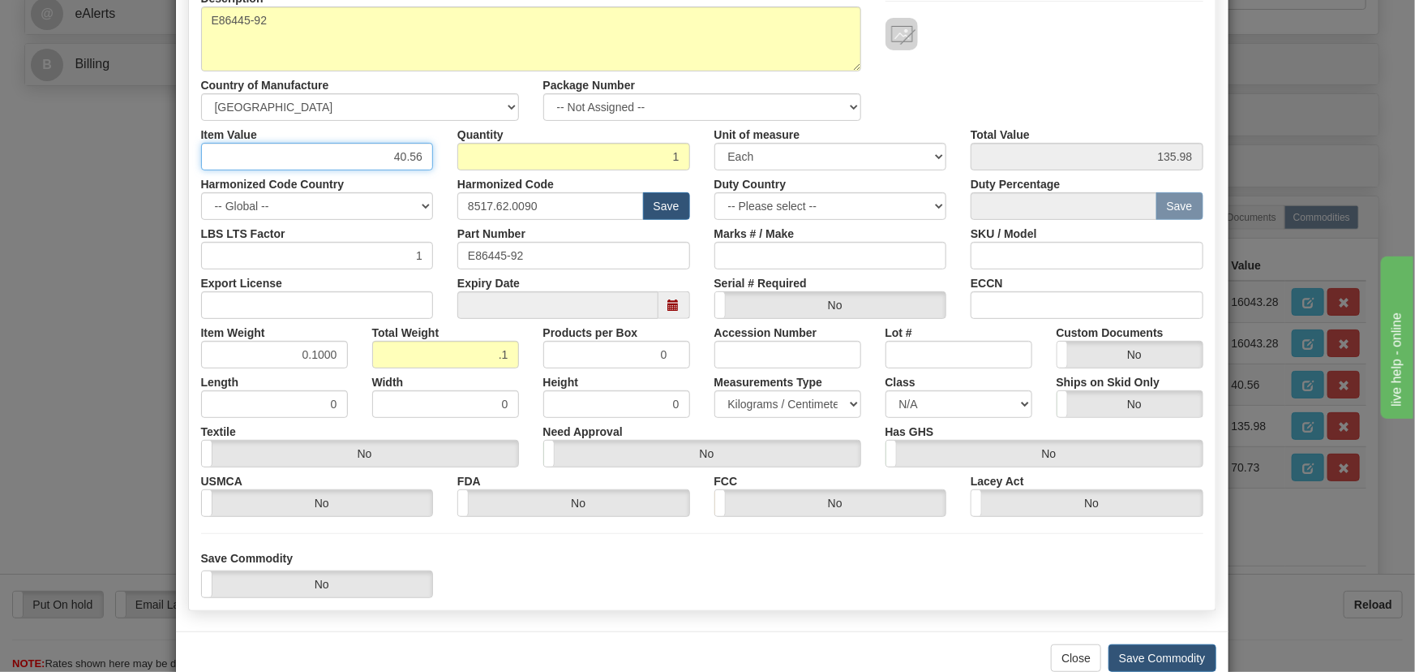
scroll to position [221, 0]
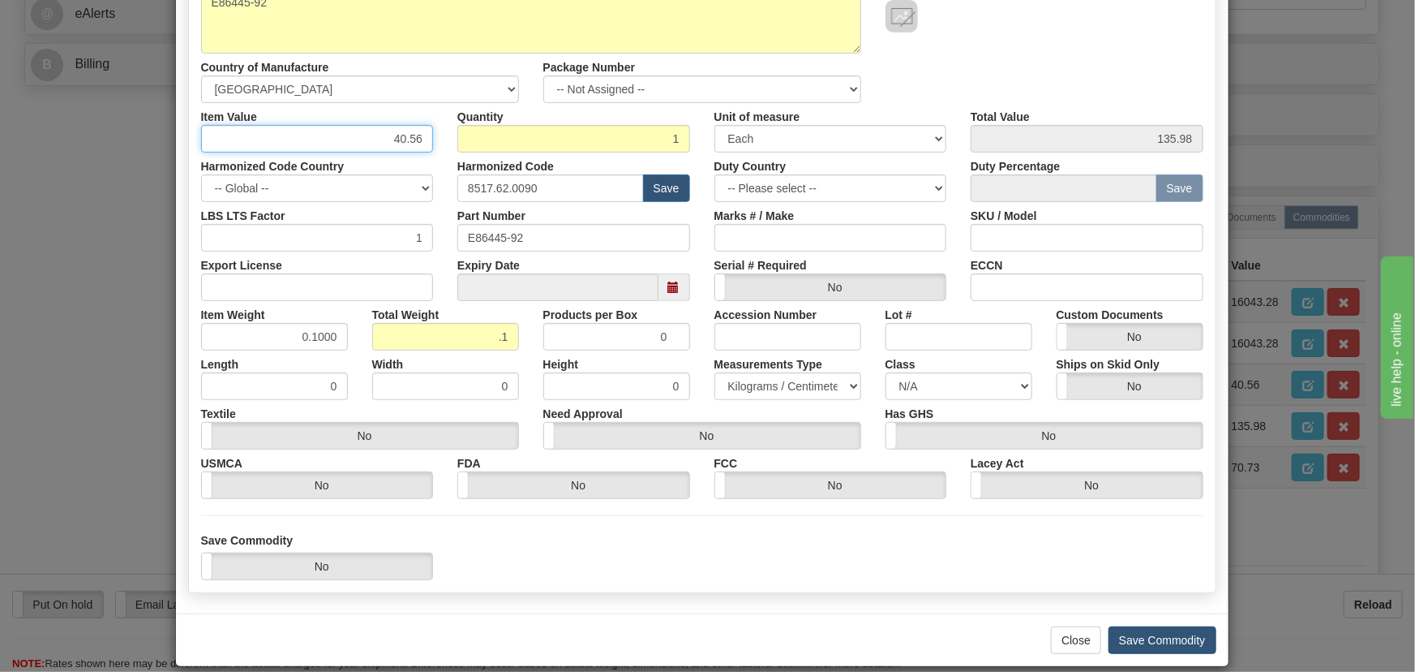
type input "40.56"
click at [1182, 633] on button "Save Commodity" at bounding box center [1163, 640] width 108 height 28
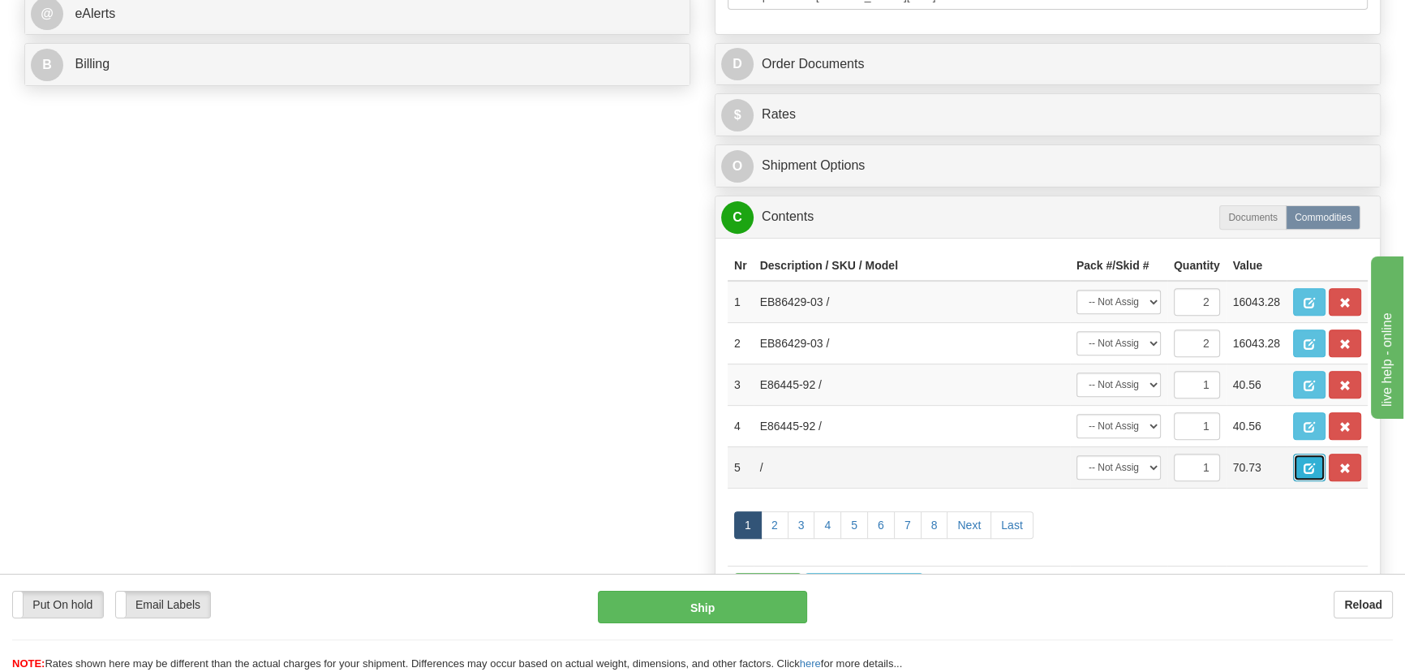
click at [1311, 463] on span "button" at bounding box center [1308, 468] width 11 height 11
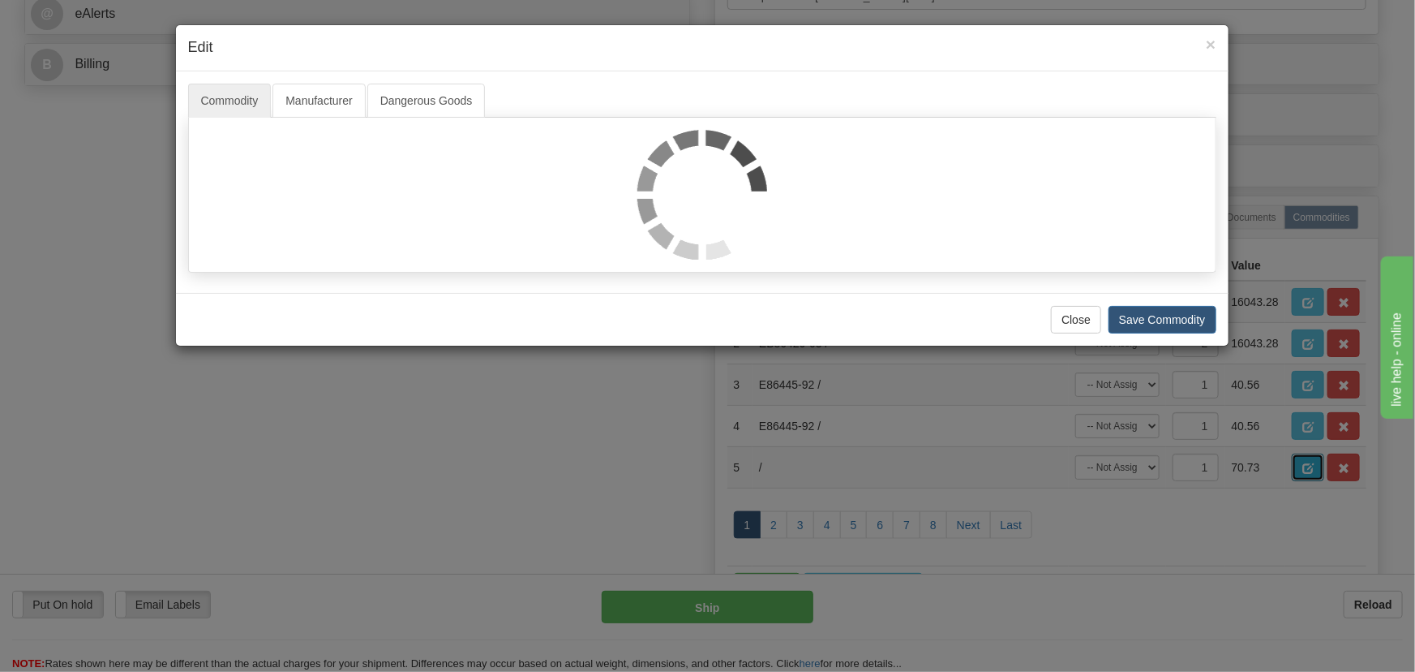
scroll to position [0, 0]
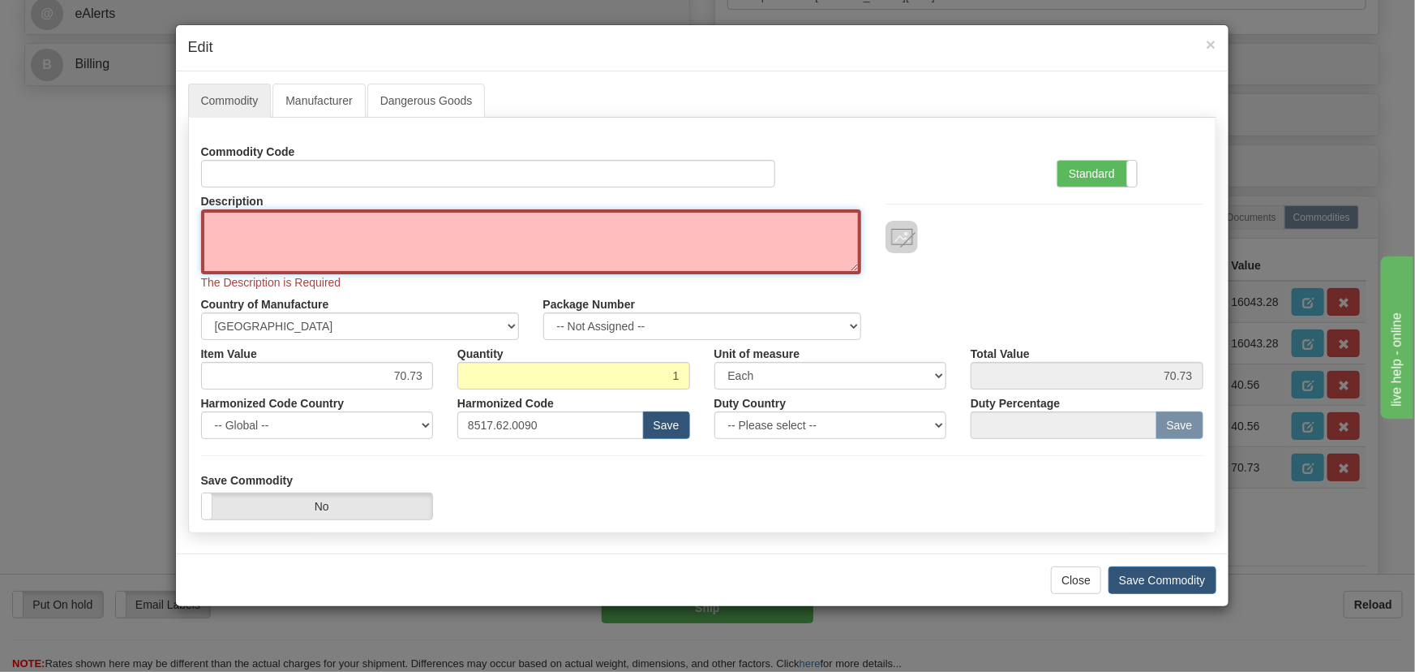
click at [539, 234] on textarea "Description" at bounding box center [531, 241] width 660 height 65
paste textarea "E86465-91"
type textarea "E86465-91"
click at [1116, 170] on label "Standard" at bounding box center [1097, 174] width 79 height 26
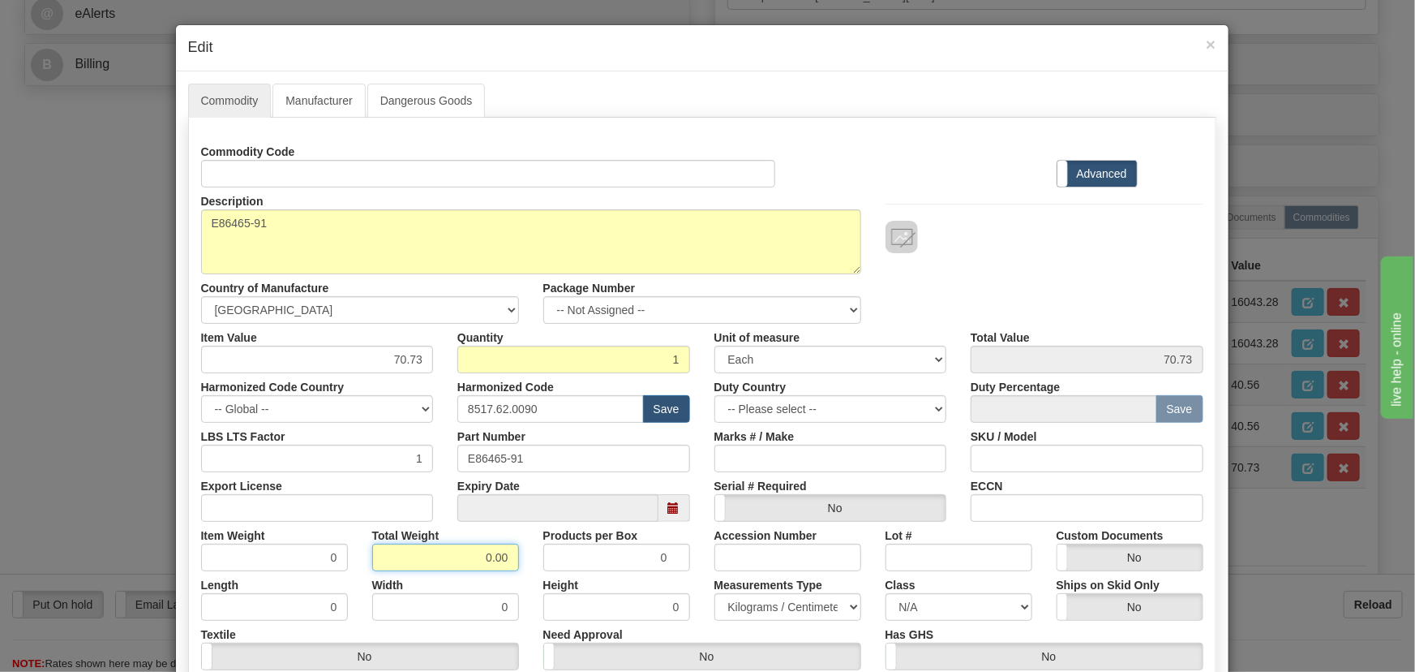
drag, startPoint x: 483, startPoint y: 550, endPoint x: 520, endPoint y: 565, distance: 39.3
click at [520, 565] on div "Total Weight 0.00" at bounding box center [445, 546] width 171 height 49
type input ".1"
type input "0.1000"
drag, startPoint x: 377, startPoint y: 362, endPoint x: 457, endPoint y: 384, distance: 82.4
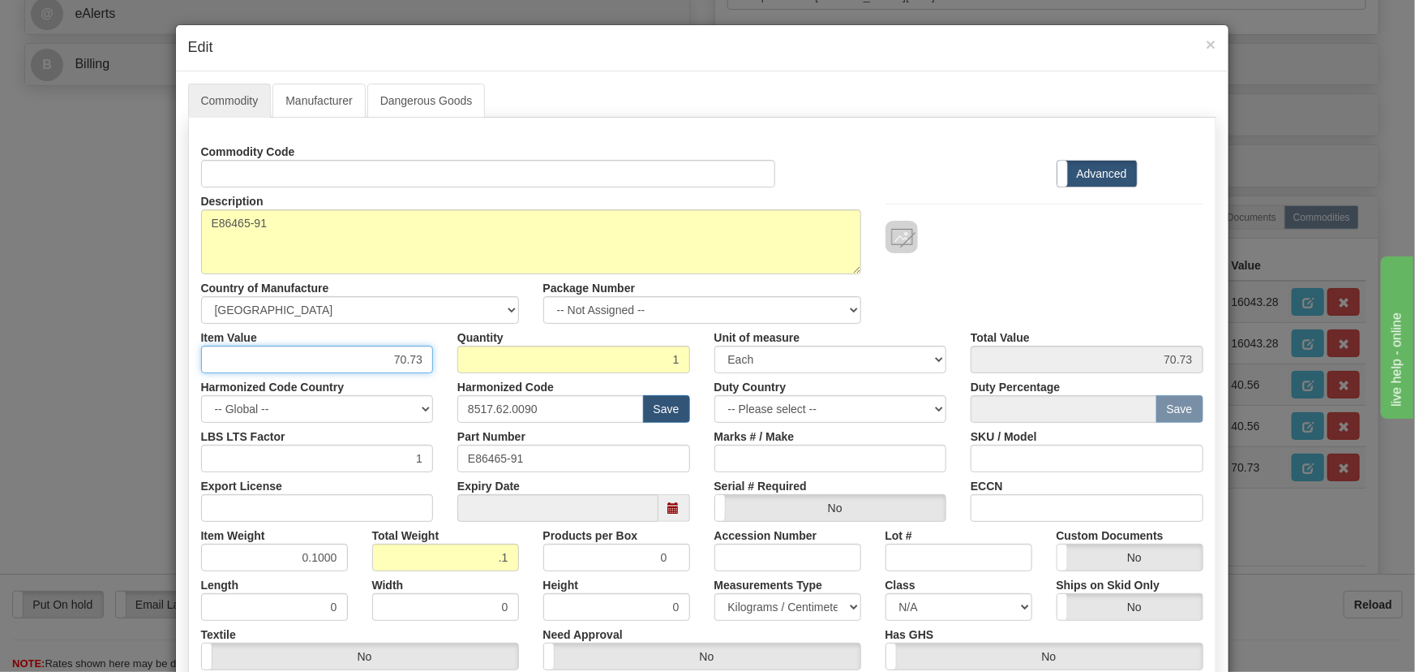
click at [460, 381] on div "Commodity Code Standard Advanced Description E86465-91 Country of Manufacture -…" at bounding box center [702, 429] width 1002 height 582
paste input "42,04"
type input "42.04"
click at [1045, 285] on div "Description E86465-91 Country of Manufacture -- Unknown -- AFGHANISTAN ALAND IS…" at bounding box center [702, 255] width 1027 height 136
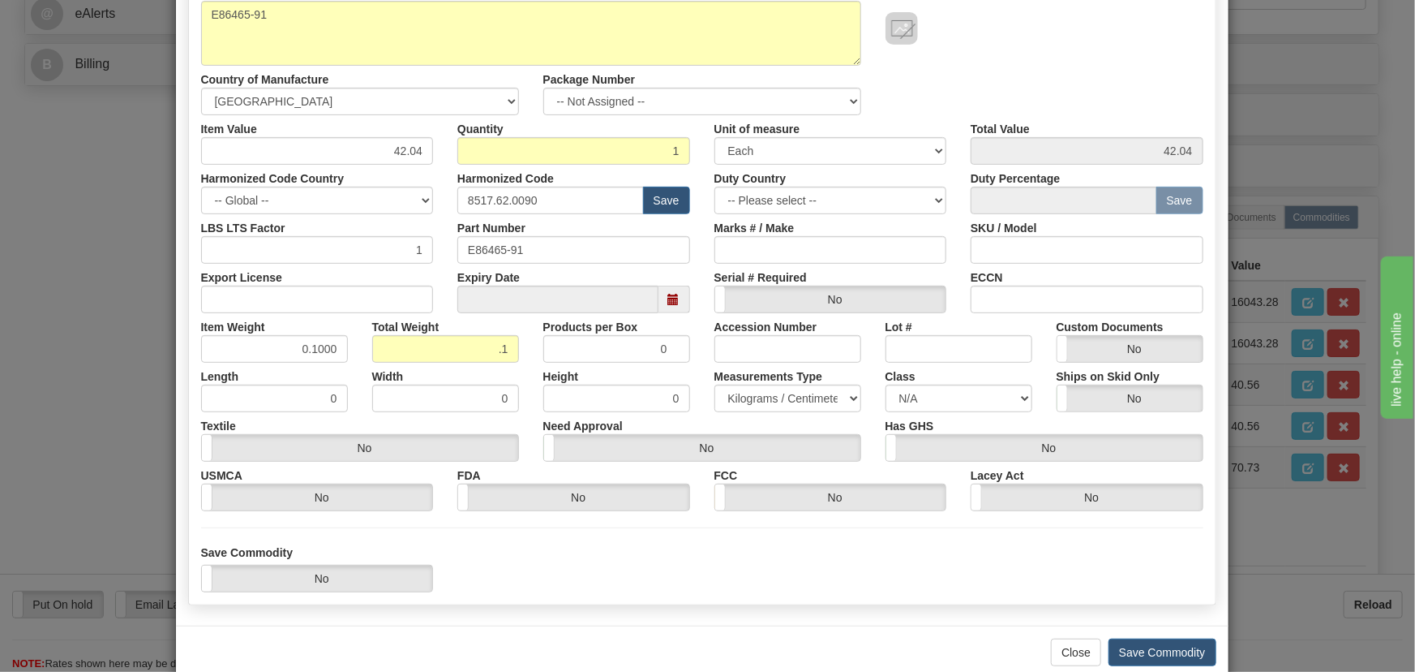
scroll to position [238, 0]
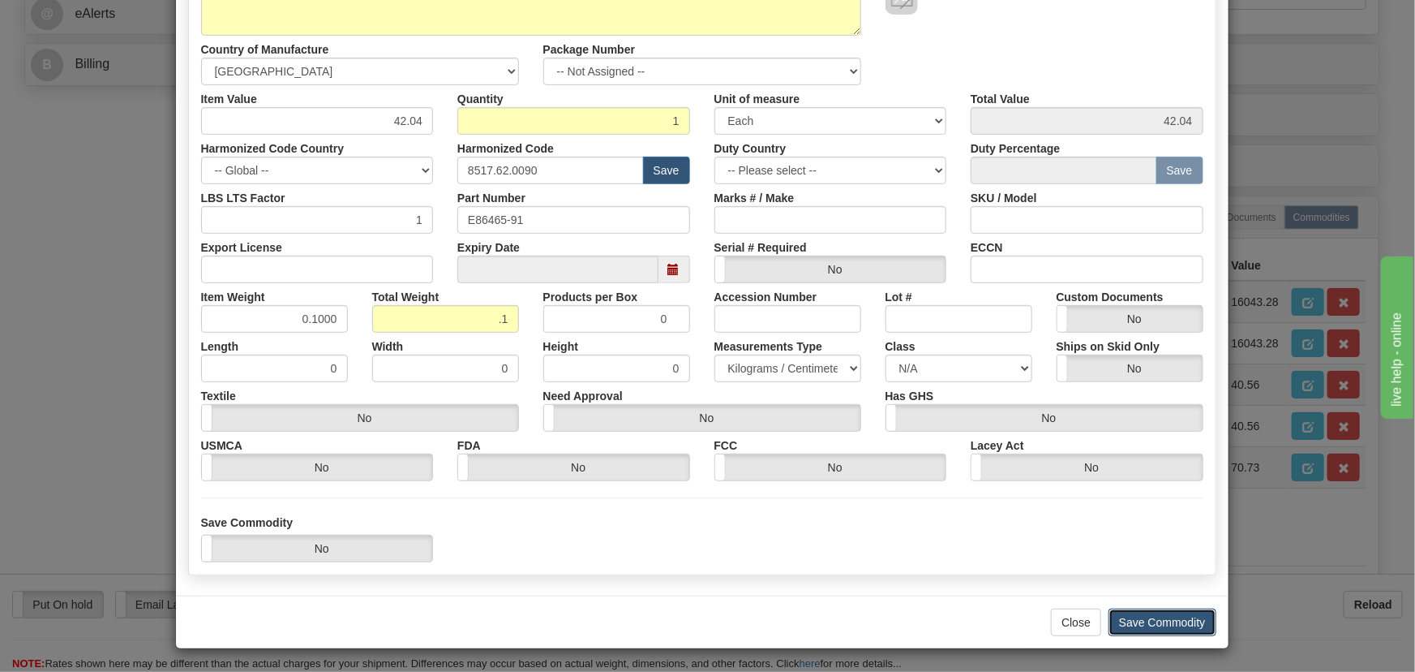
click at [1169, 618] on button "Save Commodity" at bounding box center [1163, 622] width 108 height 28
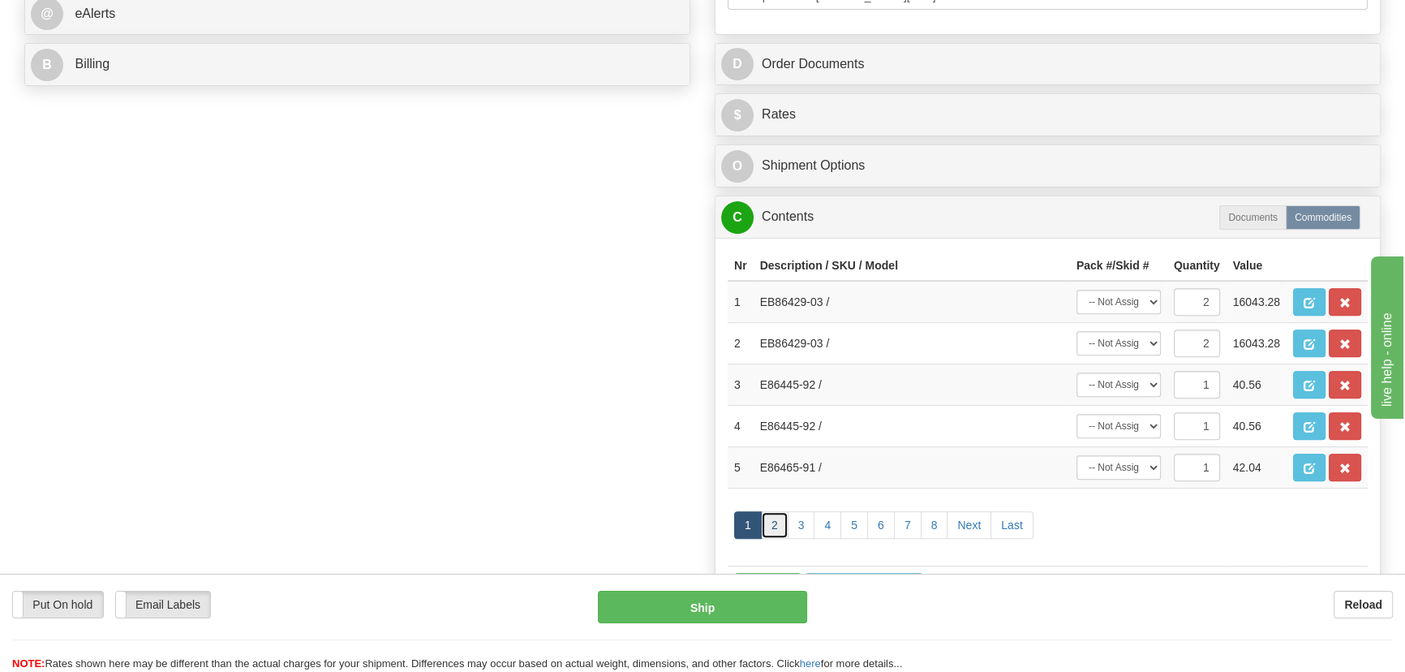
click at [774, 522] on link "2" at bounding box center [775, 525] width 28 height 28
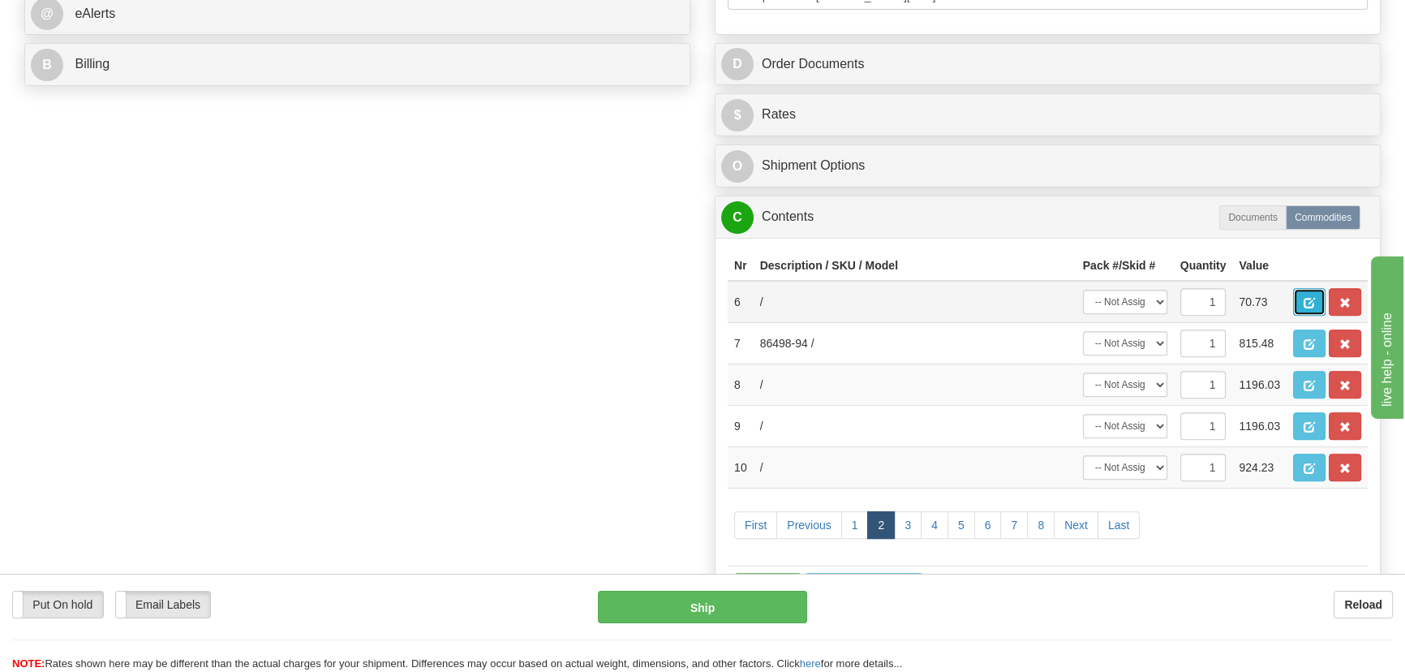
click at [1301, 299] on button "button" at bounding box center [1309, 302] width 32 height 28
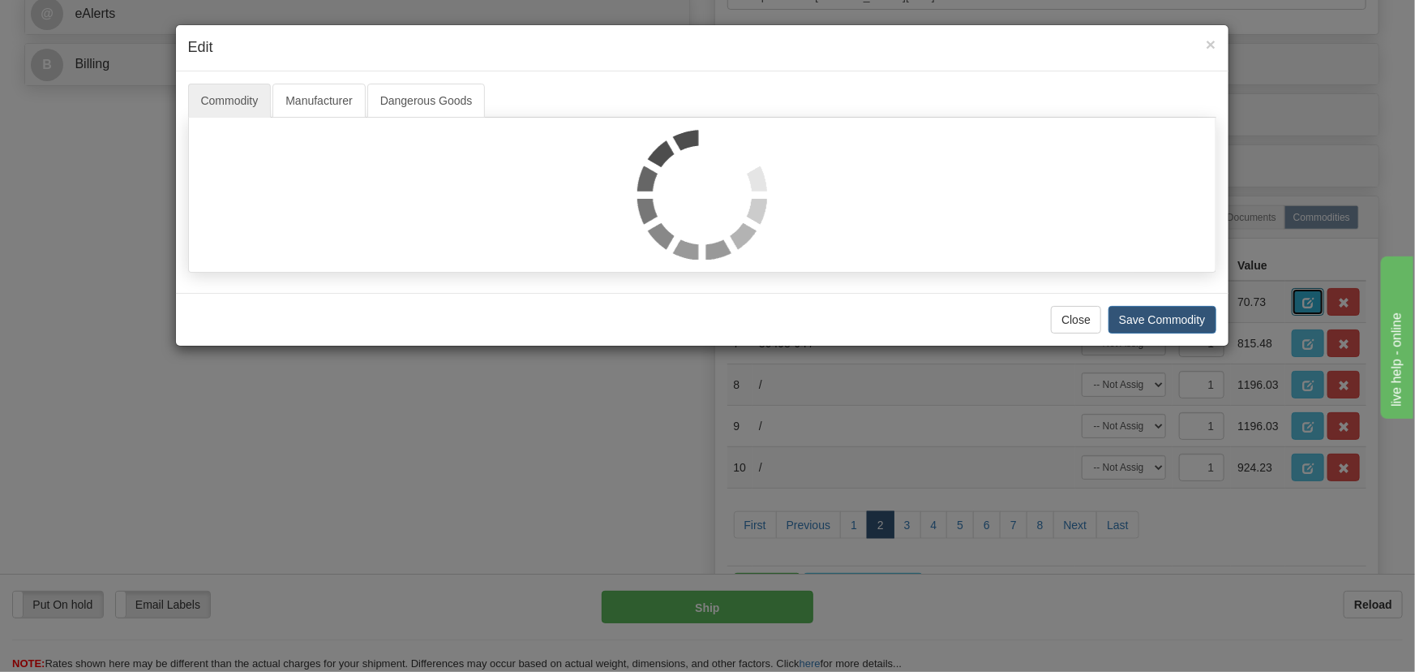
scroll to position [0, 0]
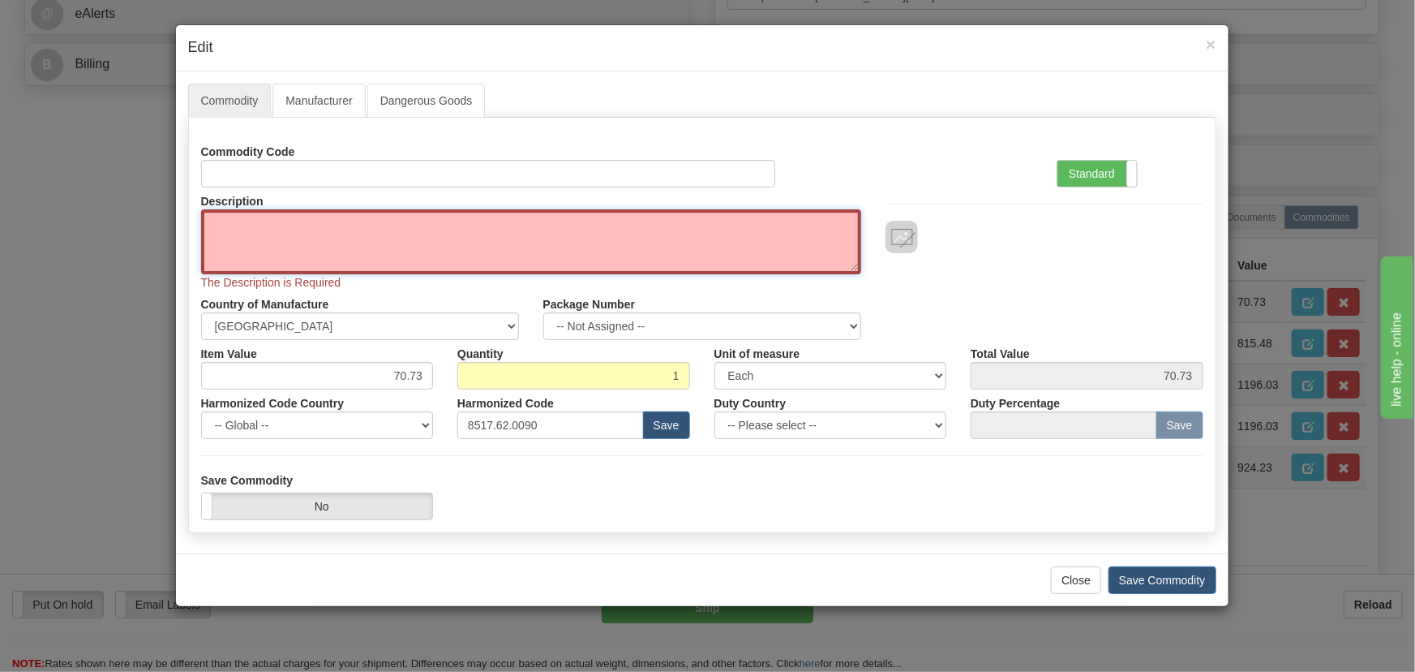
click at [485, 234] on textarea "Description" at bounding box center [531, 241] width 660 height 65
paste textarea "E86465-91"
type textarea "E86465-91"
click at [1090, 168] on label "Standard" at bounding box center [1097, 174] width 79 height 26
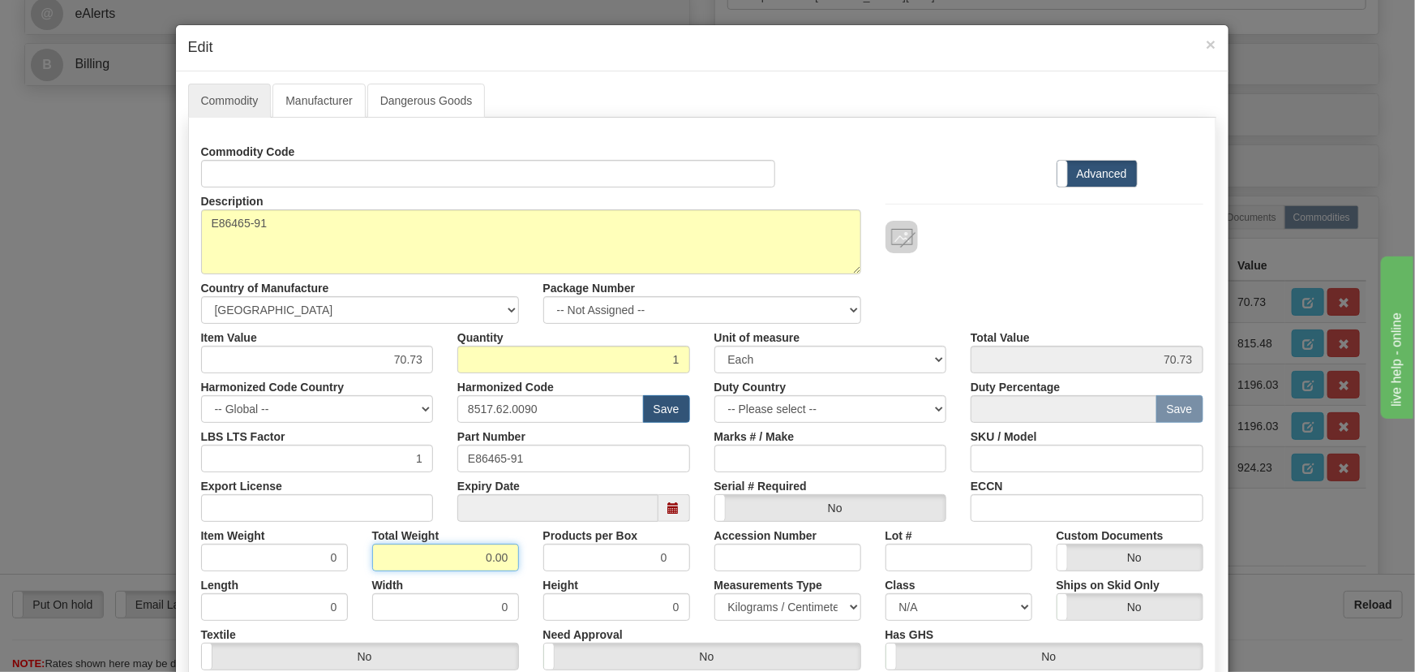
drag, startPoint x: 479, startPoint y: 559, endPoint x: 518, endPoint y: 560, distance: 38.9
click at [530, 573] on div "Commodity Code Standard Advanced Description E86465-91 Country of Manufacture -…" at bounding box center [702, 429] width 1002 height 582
type input ".1"
type input "0.1000"
click at [966, 621] on div "Has GHS Yes No" at bounding box center [1045, 644] width 342 height 49
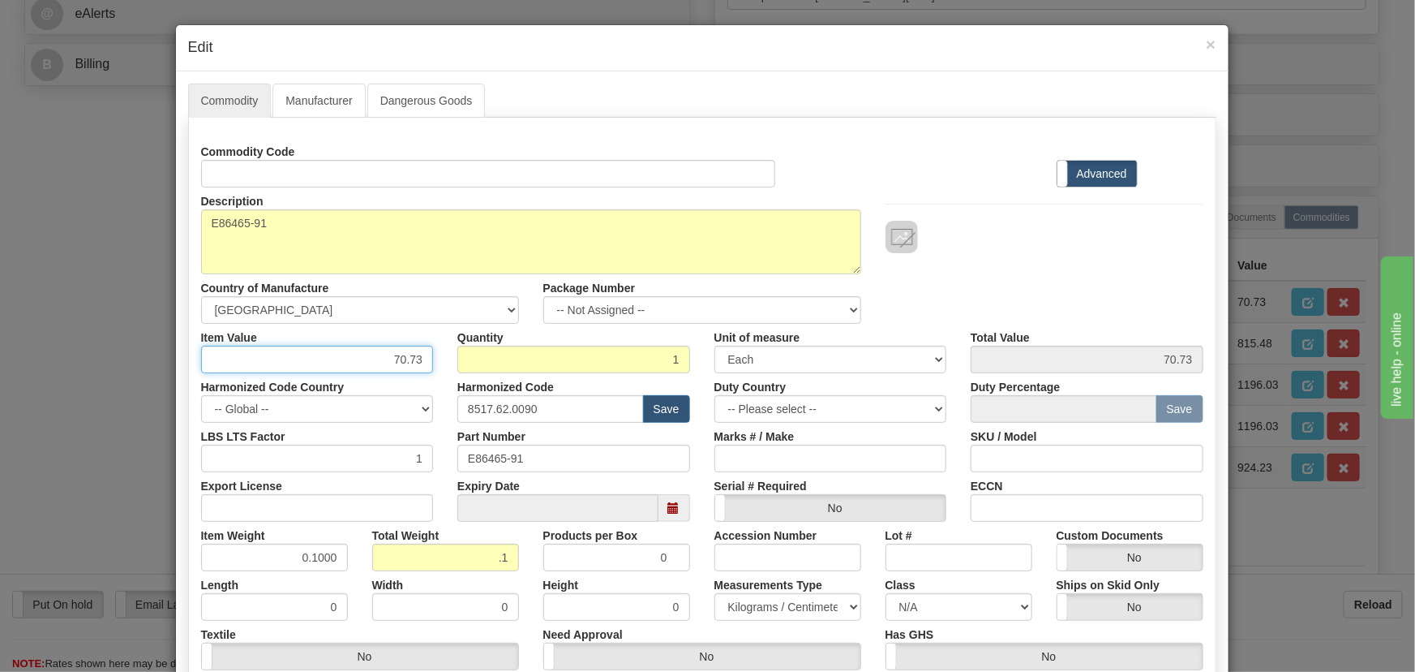
drag, startPoint x: 433, startPoint y: 373, endPoint x: 446, endPoint y: 375, distance: 13.1
click at [446, 375] on div "Commodity Code Standard Advanced Description E86465-91 Country of Manufacture -…" at bounding box center [702, 429] width 1002 height 582
paste input "42,04"
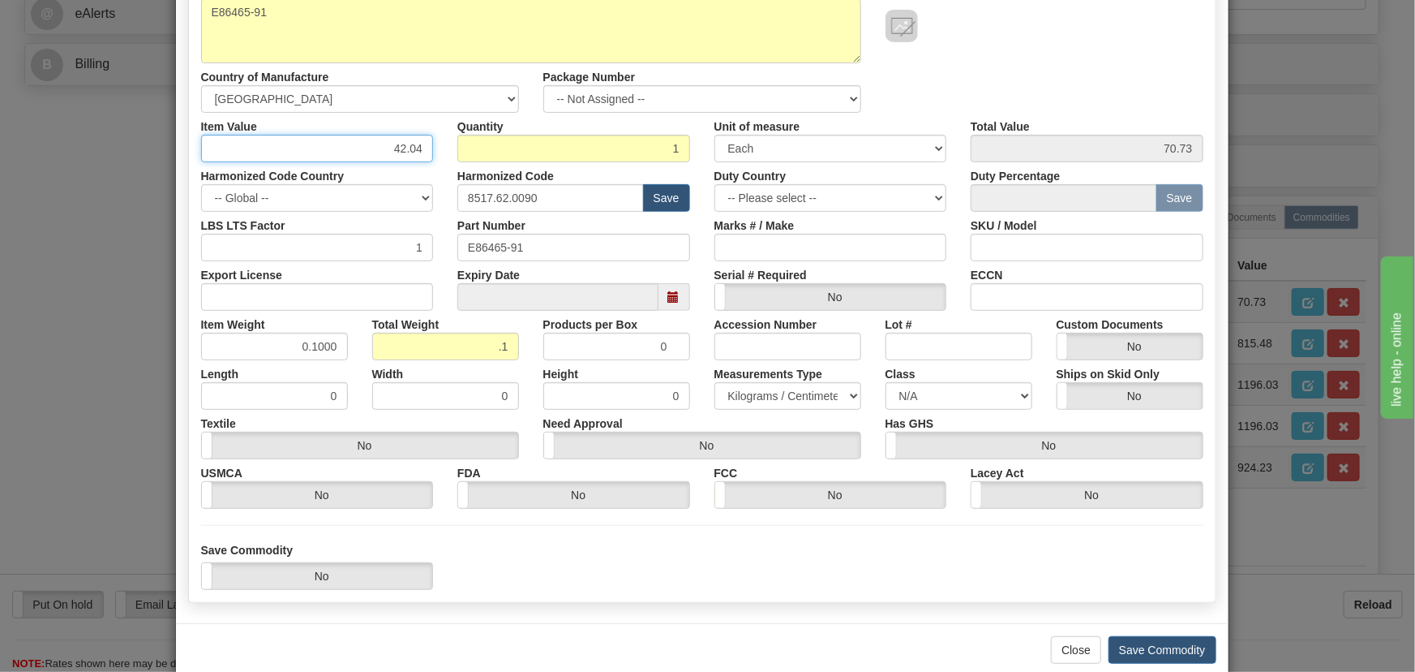
scroll to position [238, 0]
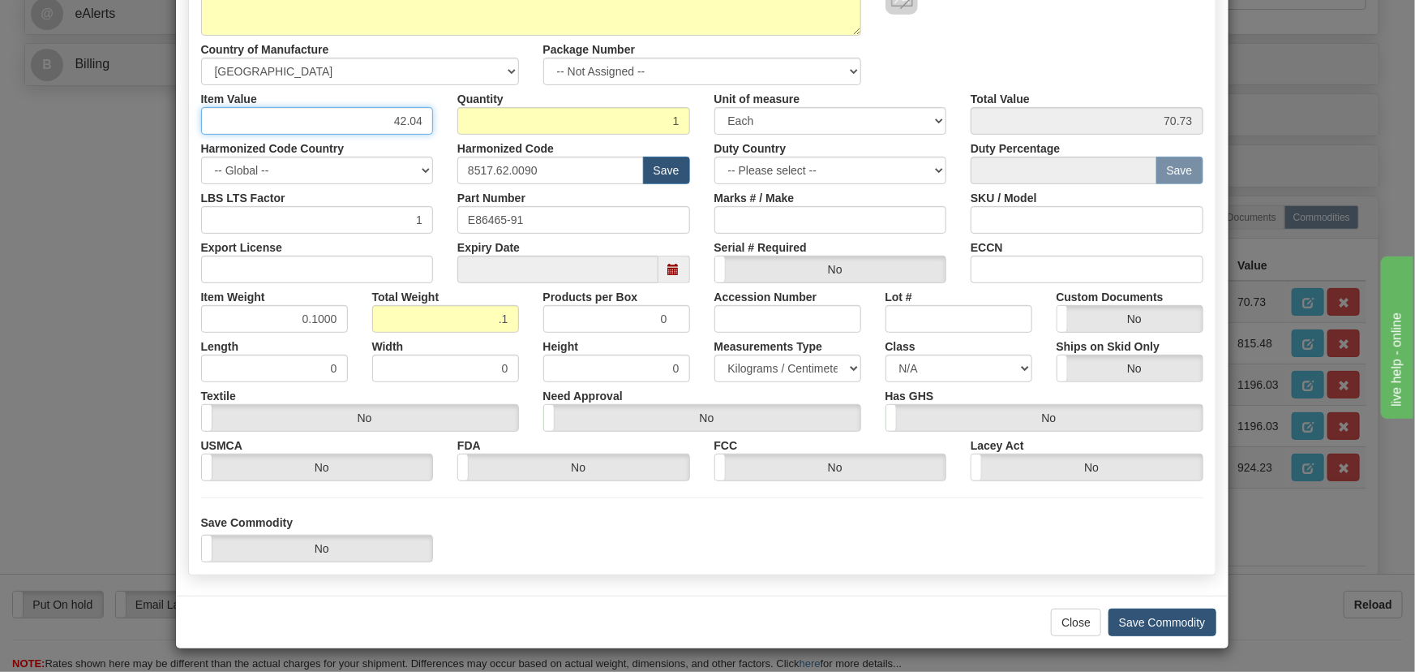
type input "42.04"
click at [1148, 621] on button "Save Commodity" at bounding box center [1163, 622] width 108 height 28
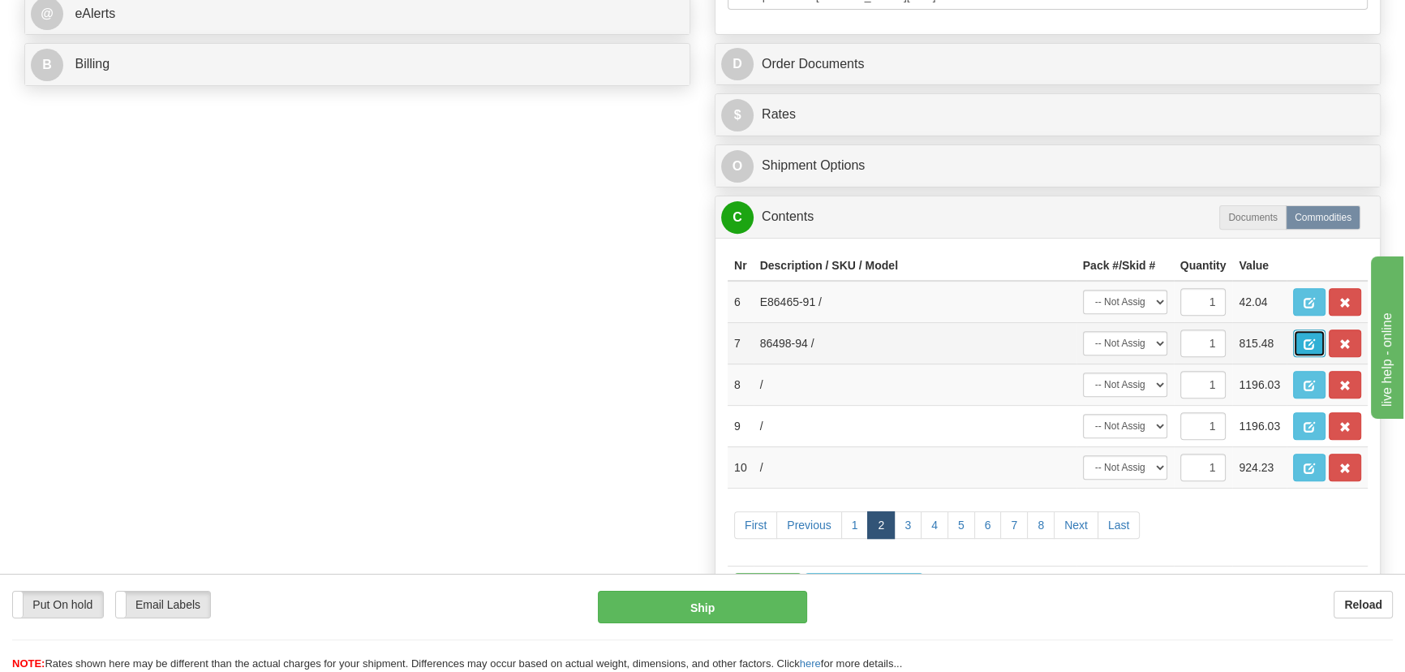
click at [1307, 339] on span "button" at bounding box center [1308, 344] width 11 height 11
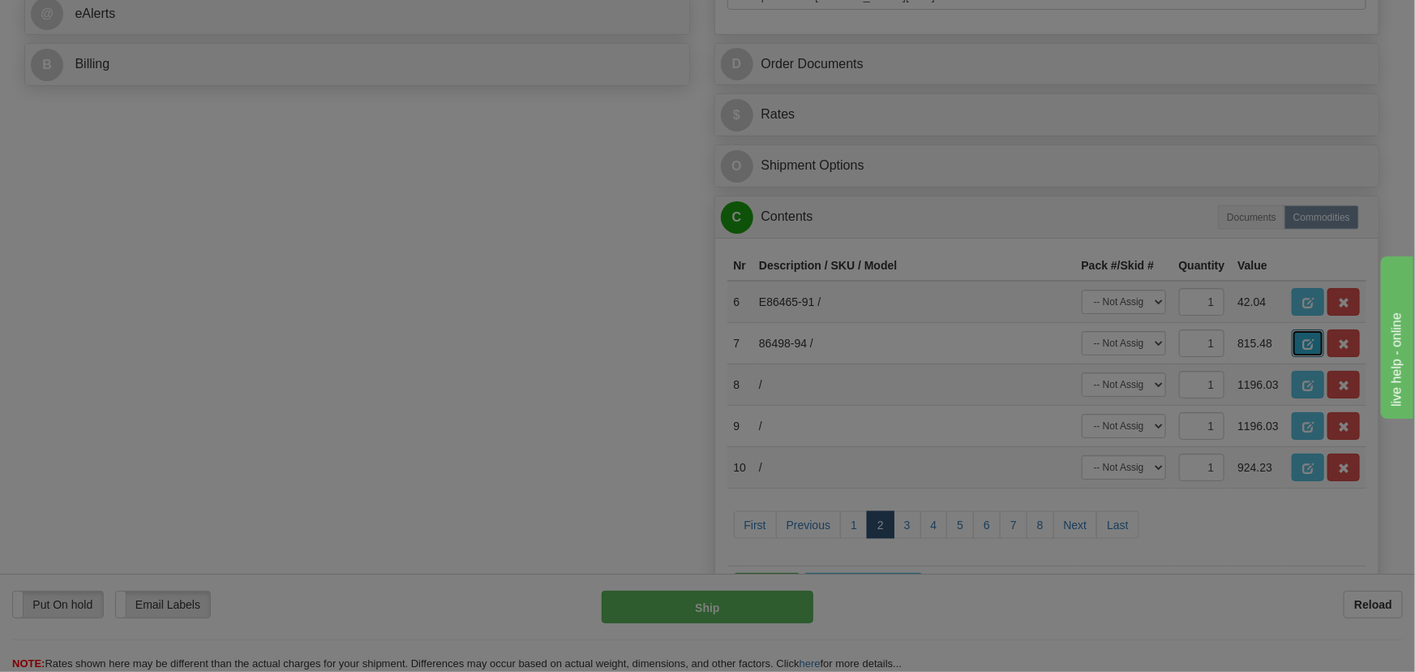
scroll to position [0, 0]
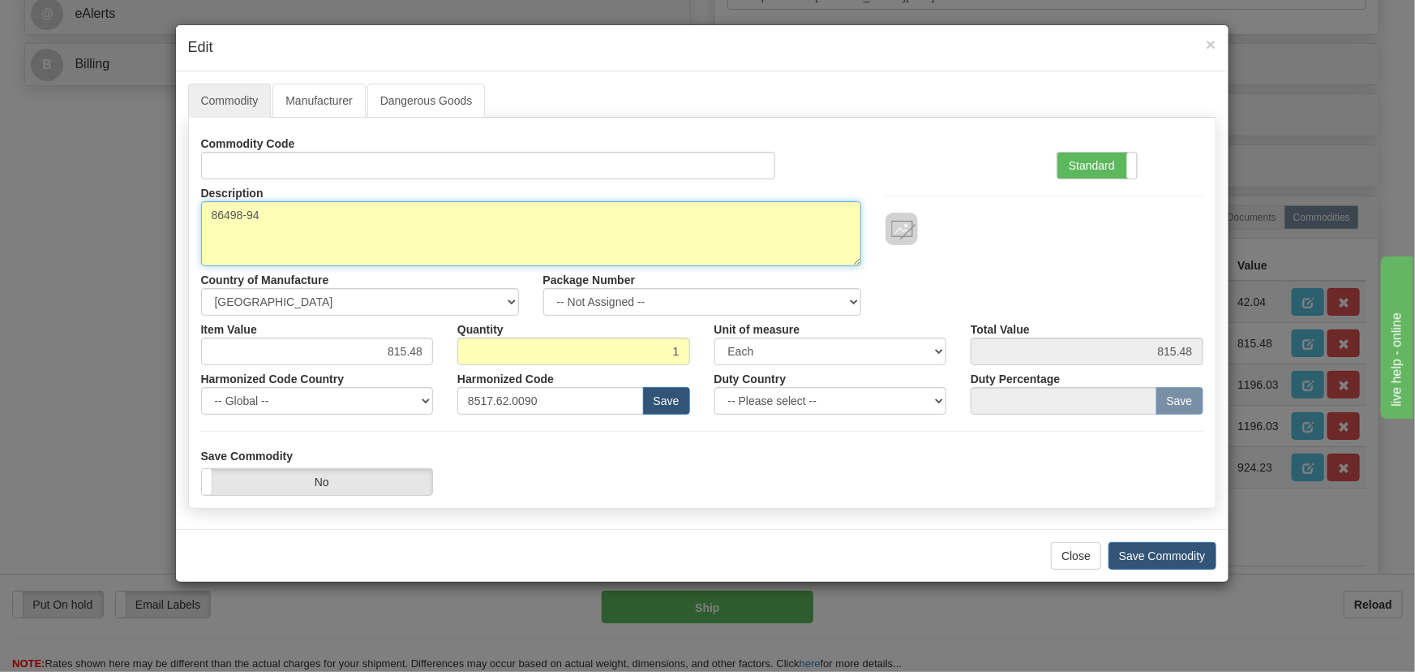
drag, startPoint x: 290, startPoint y: 215, endPoint x: 110, endPoint y: 227, distance: 179.7
click at [110, 227] on div "× Edit Commodity Manufacturer Dangerous Goods Commodity Code Standard Advanced …" at bounding box center [707, 336] width 1415 height 672
paste textarea "E"
type textarea "E86498-94"
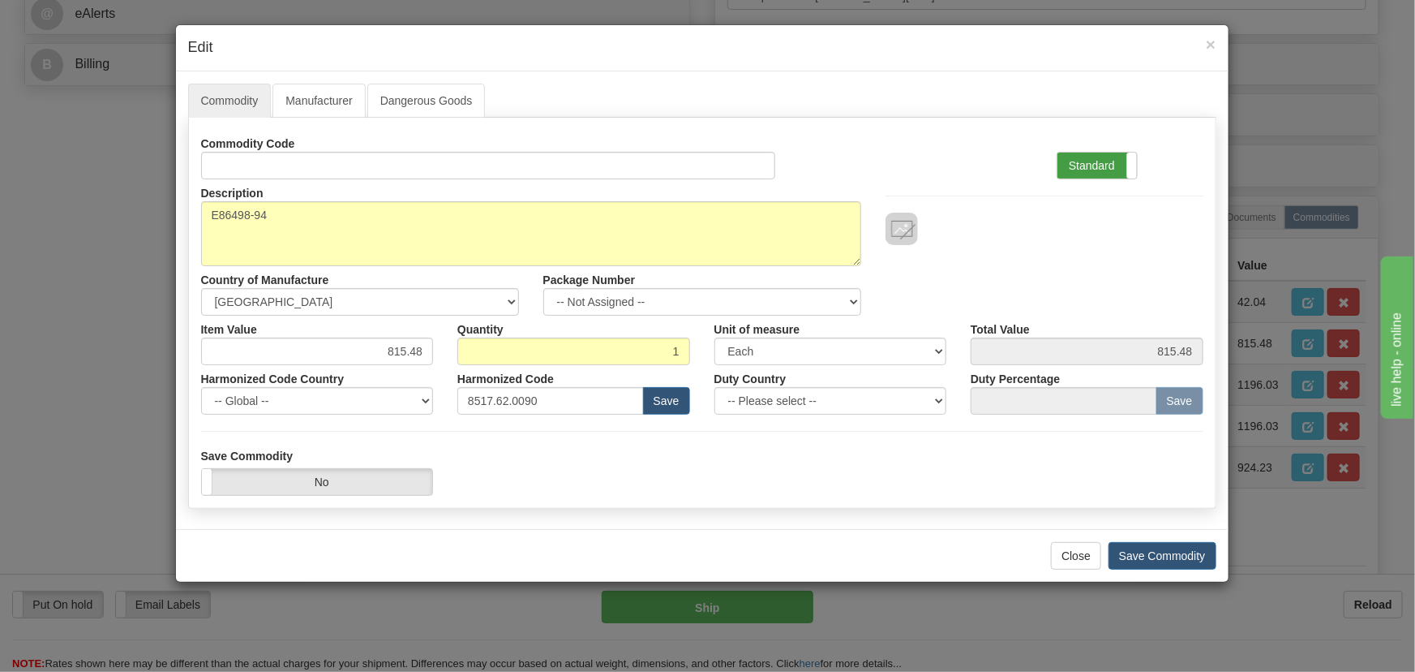
click at [1091, 153] on label "Standard" at bounding box center [1097, 165] width 79 height 26
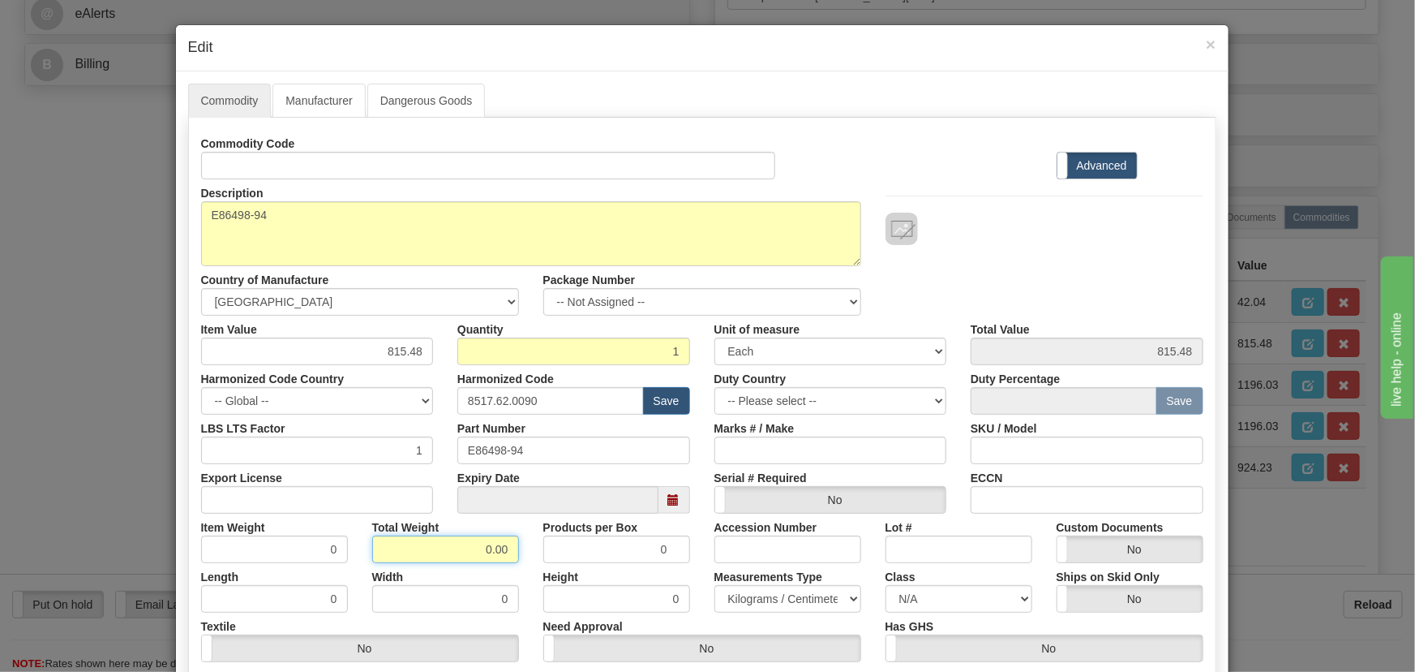
drag, startPoint x: 484, startPoint y: 553, endPoint x: 524, endPoint y: 560, distance: 40.3
click at [530, 562] on div "Commodity Code Standard Advanced Description 86498-94 Country of Manufacture --…" at bounding box center [702, 421] width 1002 height 582
type input ".1"
type input "0.1000"
drag, startPoint x: 401, startPoint y: 352, endPoint x: 422, endPoint y: 360, distance: 21.8
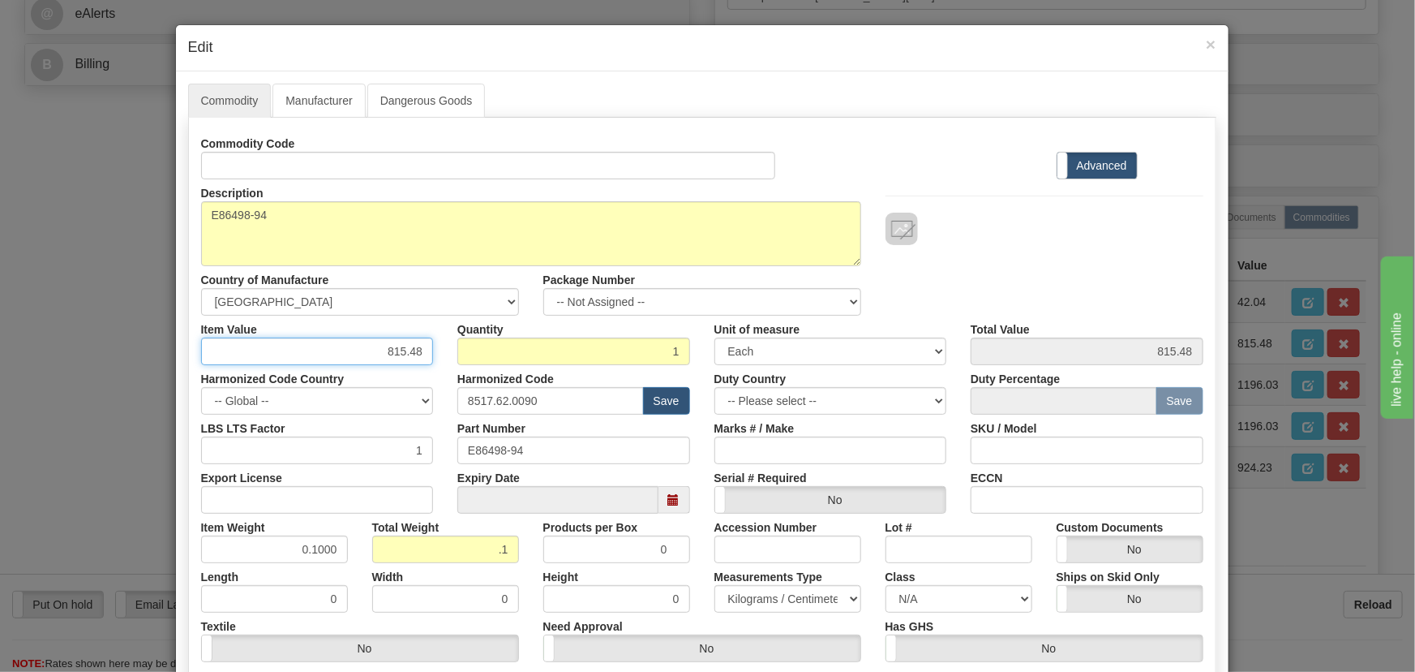
click at [422, 360] on input "815.48" at bounding box center [317, 351] width 233 height 28
paste input "1.052,17"
type input "1052.17"
click at [1037, 277] on div "Description 86498-94 Country of Manufacture -- Unknown -- AFGHANISTAN ALAND ISL…" at bounding box center [702, 247] width 1027 height 136
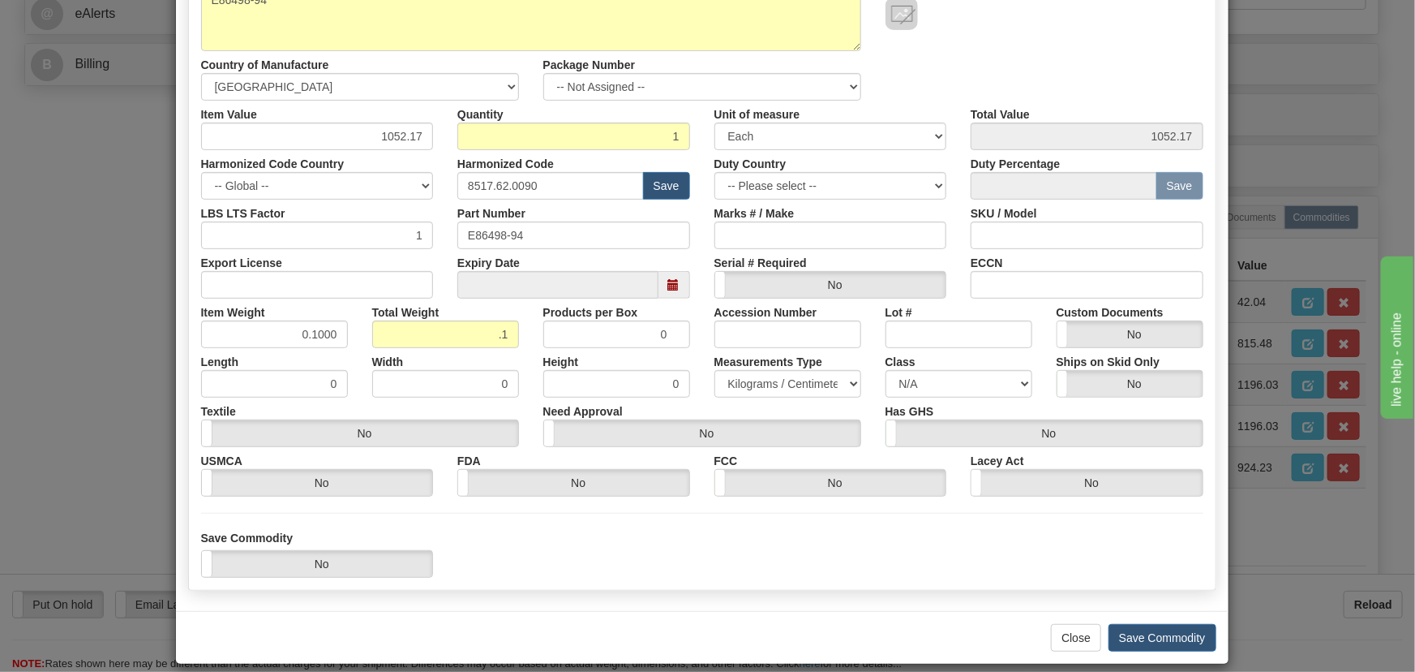
scroll to position [230, 0]
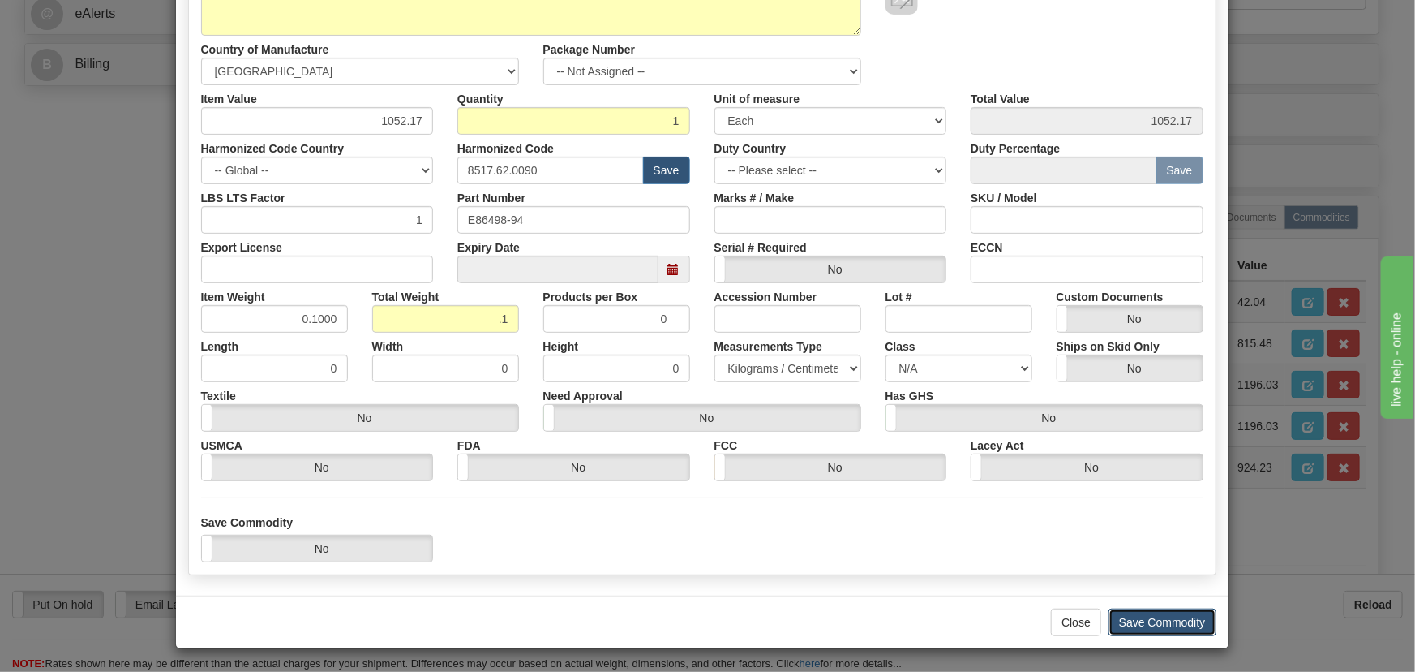
click at [1162, 617] on button "Save Commodity" at bounding box center [1163, 622] width 108 height 28
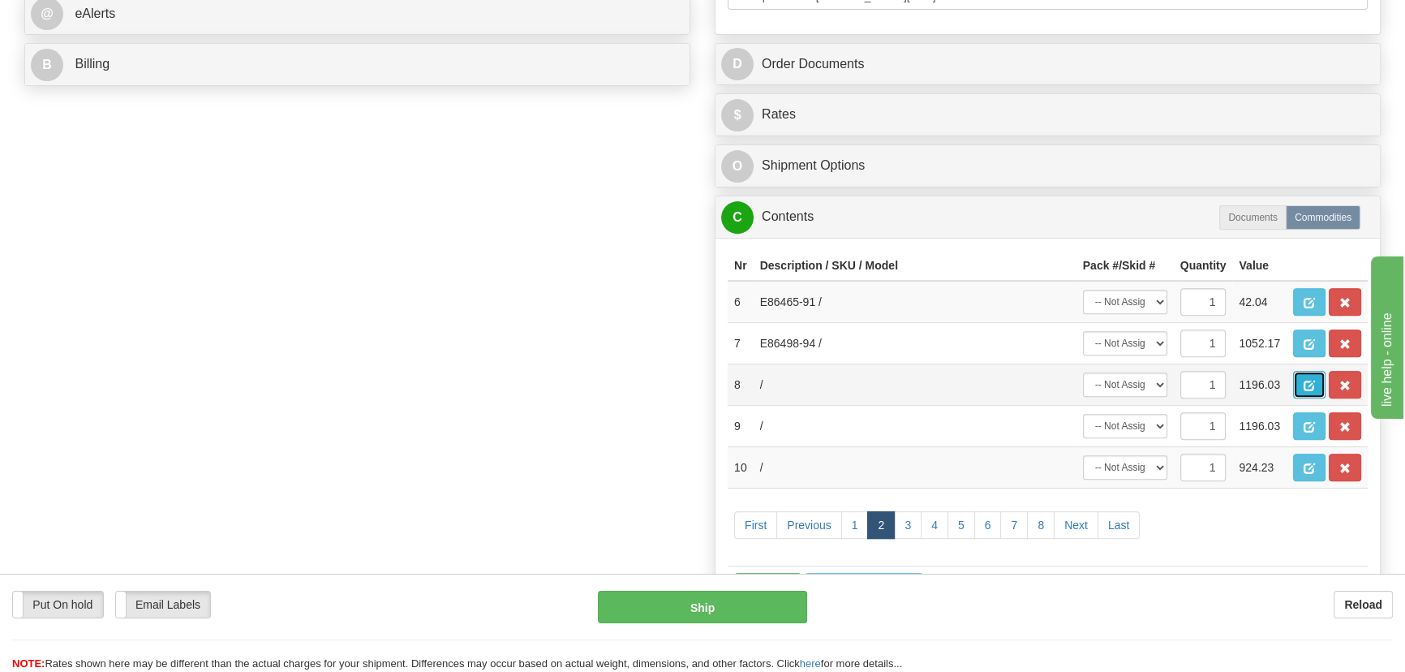
click at [1308, 380] on span "button" at bounding box center [1308, 385] width 11 height 11
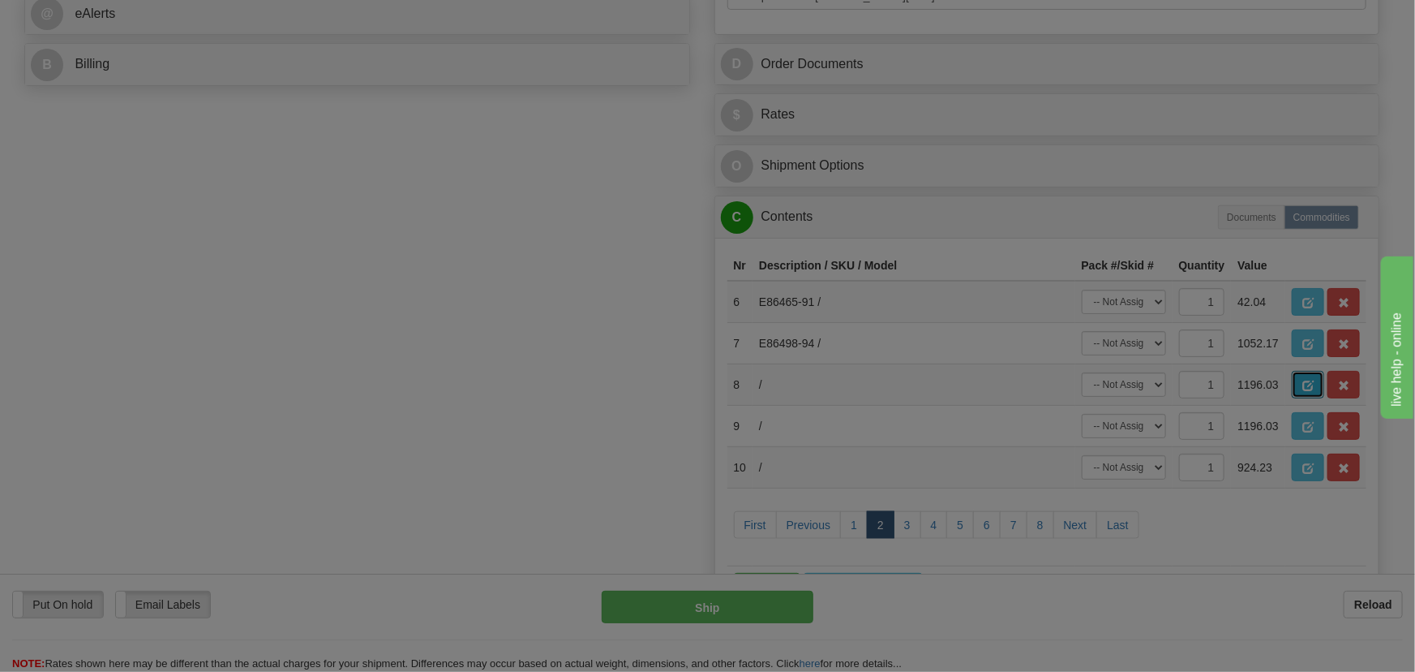
scroll to position [0, 0]
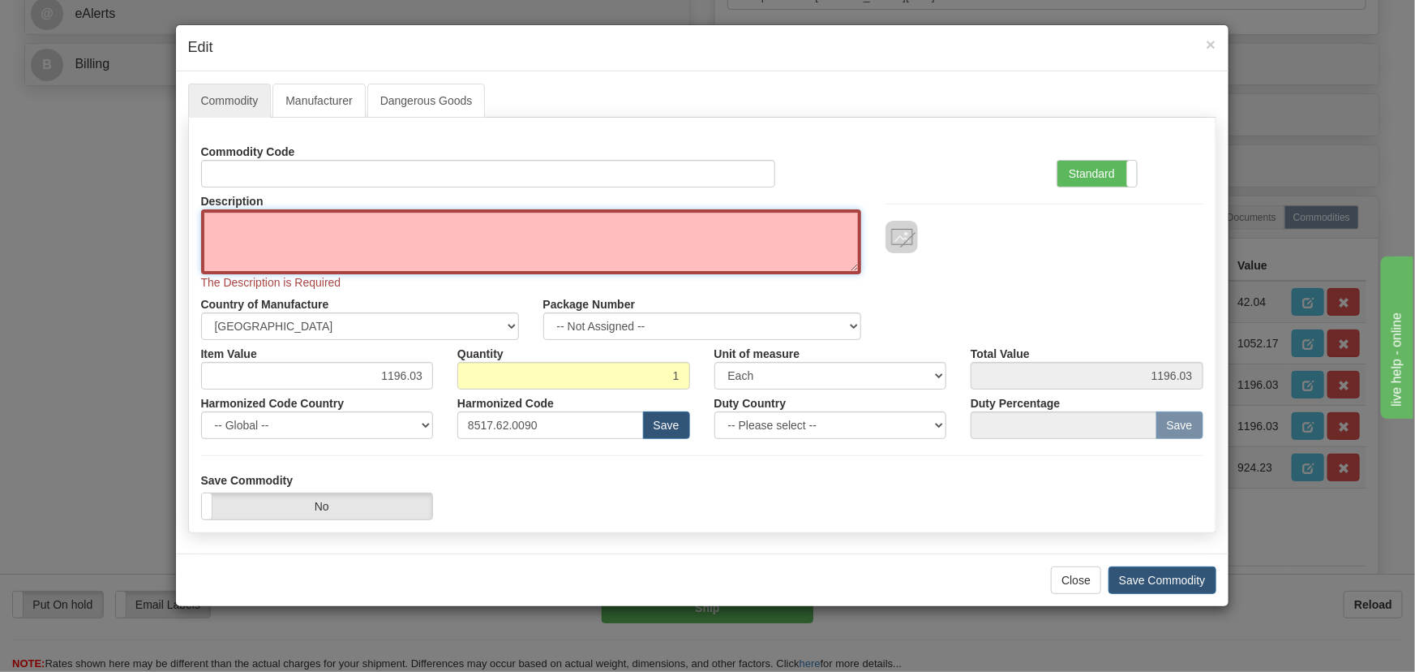
click at [574, 229] on textarea "Description" at bounding box center [531, 241] width 660 height 65
paste textarea "EB86434-11"
type textarea "EB86434-11"
click at [1108, 171] on label "Standard" at bounding box center [1097, 174] width 79 height 26
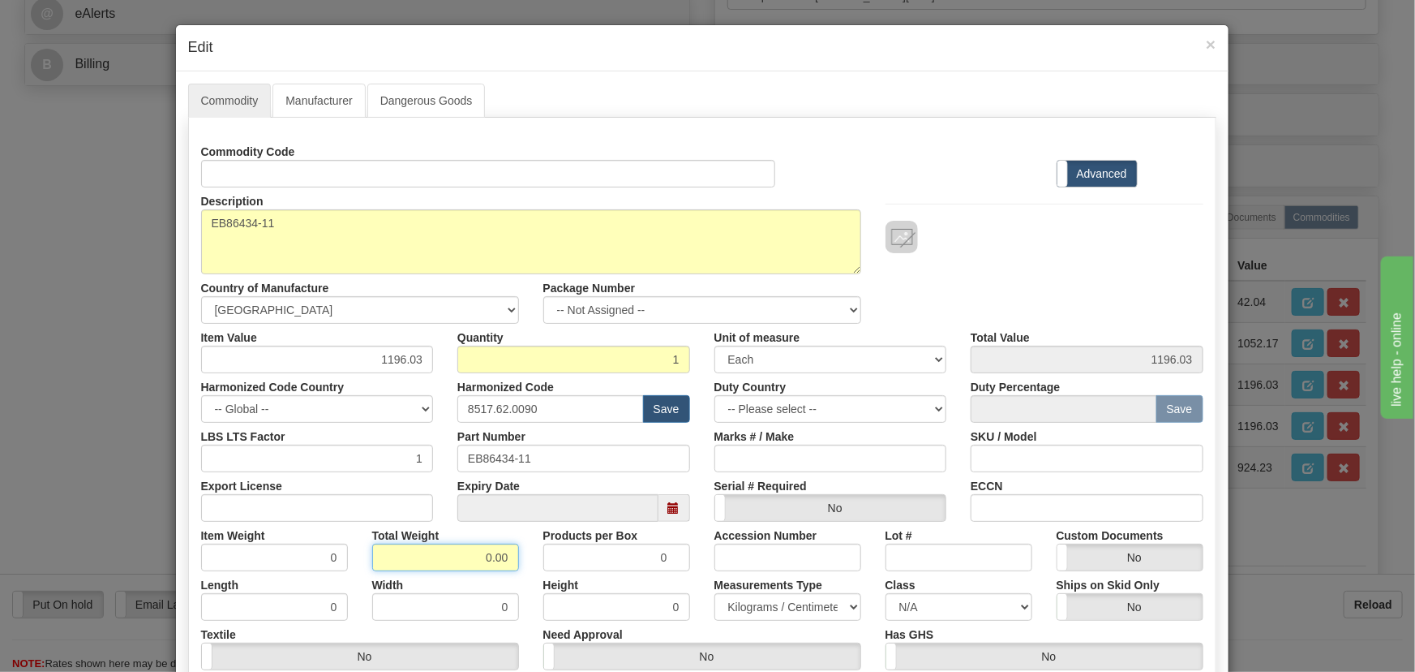
drag, startPoint x: 476, startPoint y: 560, endPoint x: 514, endPoint y: 565, distance: 38.5
click at [520, 565] on div "Total Weight 0.00" at bounding box center [445, 546] width 171 height 49
type input ".1"
type input "0.1000"
drag, startPoint x: 397, startPoint y: 361, endPoint x: 447, endPoint y: 391, distance: 58.6
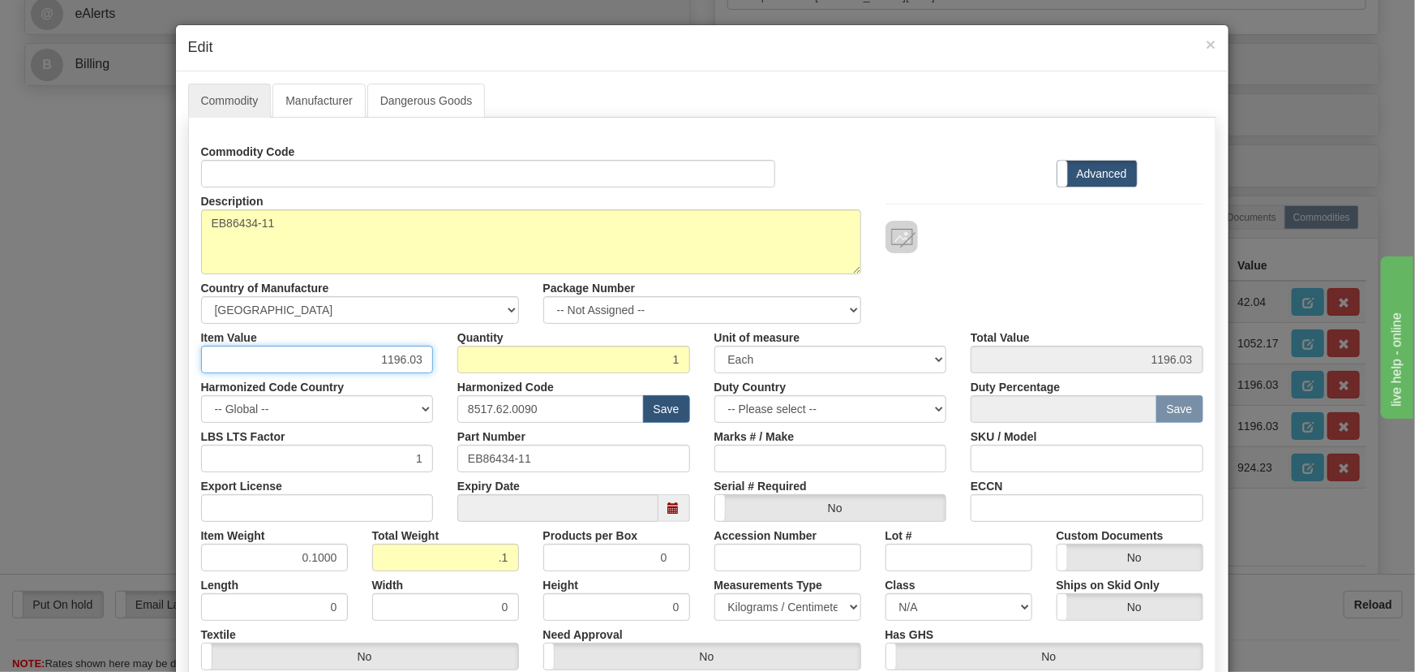
click at [462, 389] on div "Commodity Code Standard Advanced Description EB86434-11 Country of Manufacture …" at bounding box center [702, 429] width 1002 height 582
paste input "761,59"
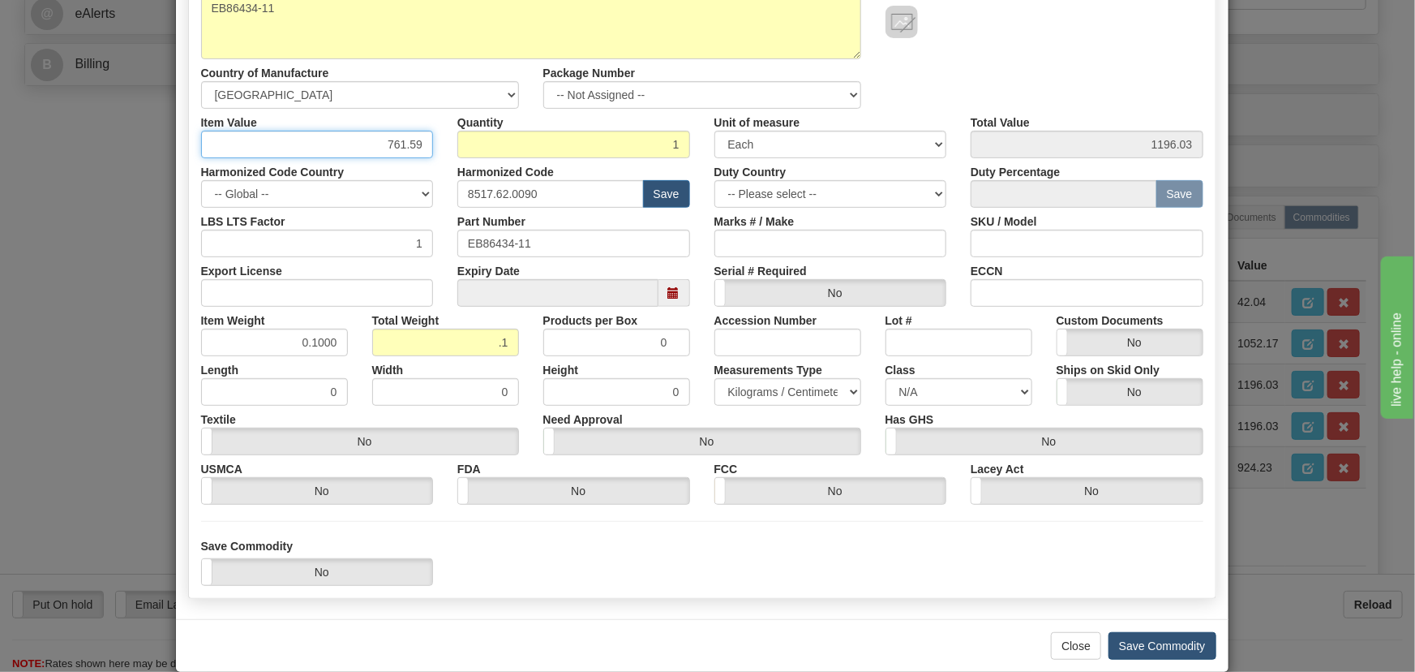
scroll to position [221, 0]
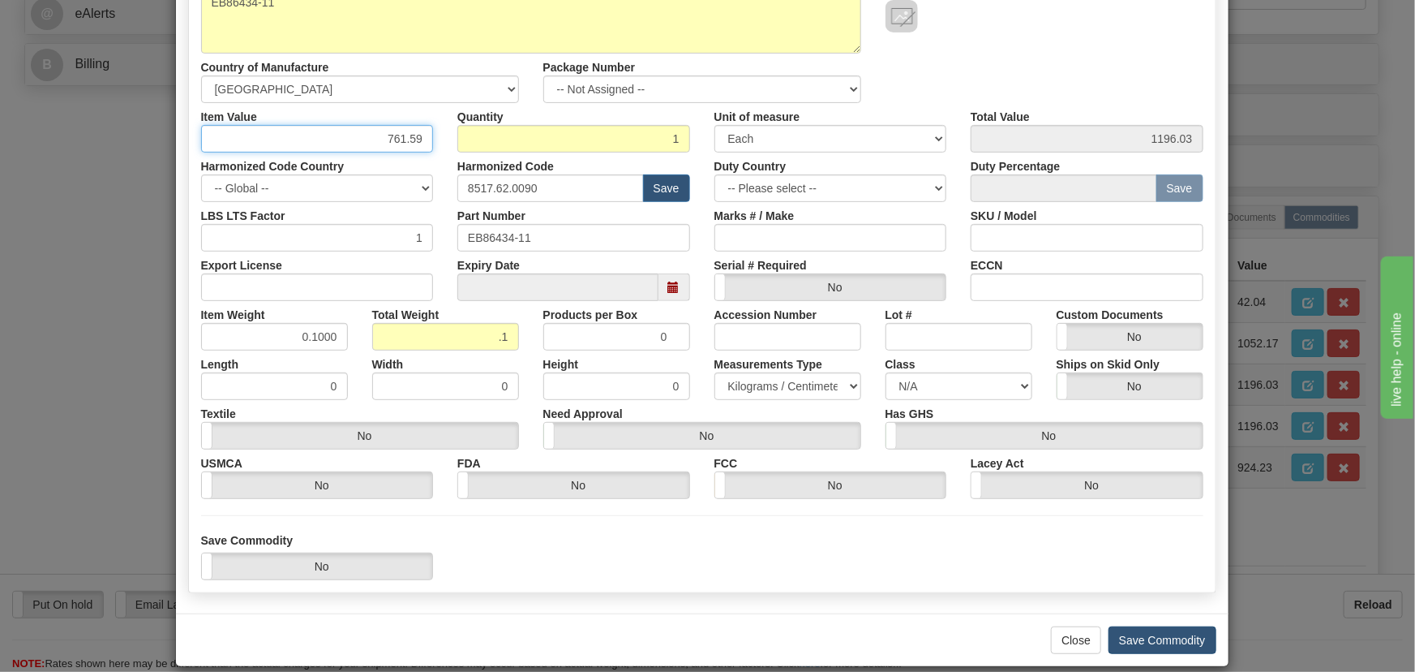
type input "761.59"
click at [1167, 637] on button "Save Commodity" at bounding box center [1163, 640] width 108 height 28
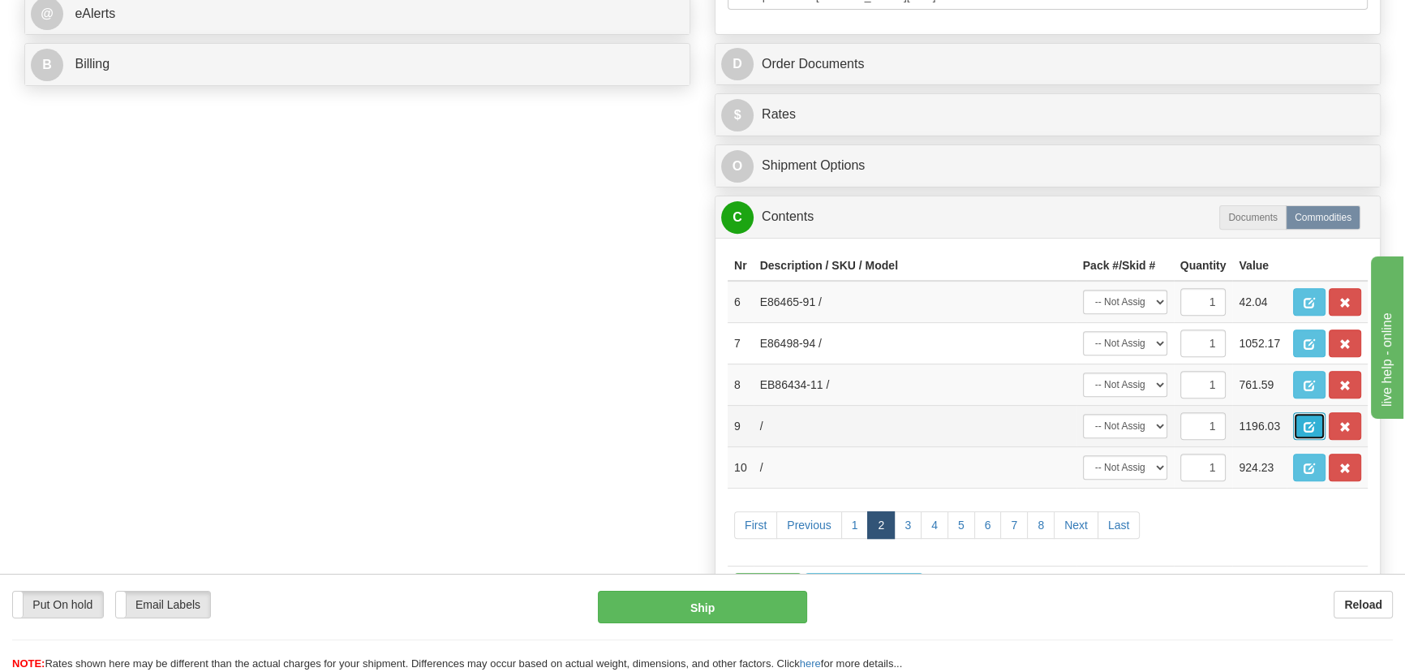
click at [1316, 423] on button "button" at bounding box center [1309, 426] width 32 height 28
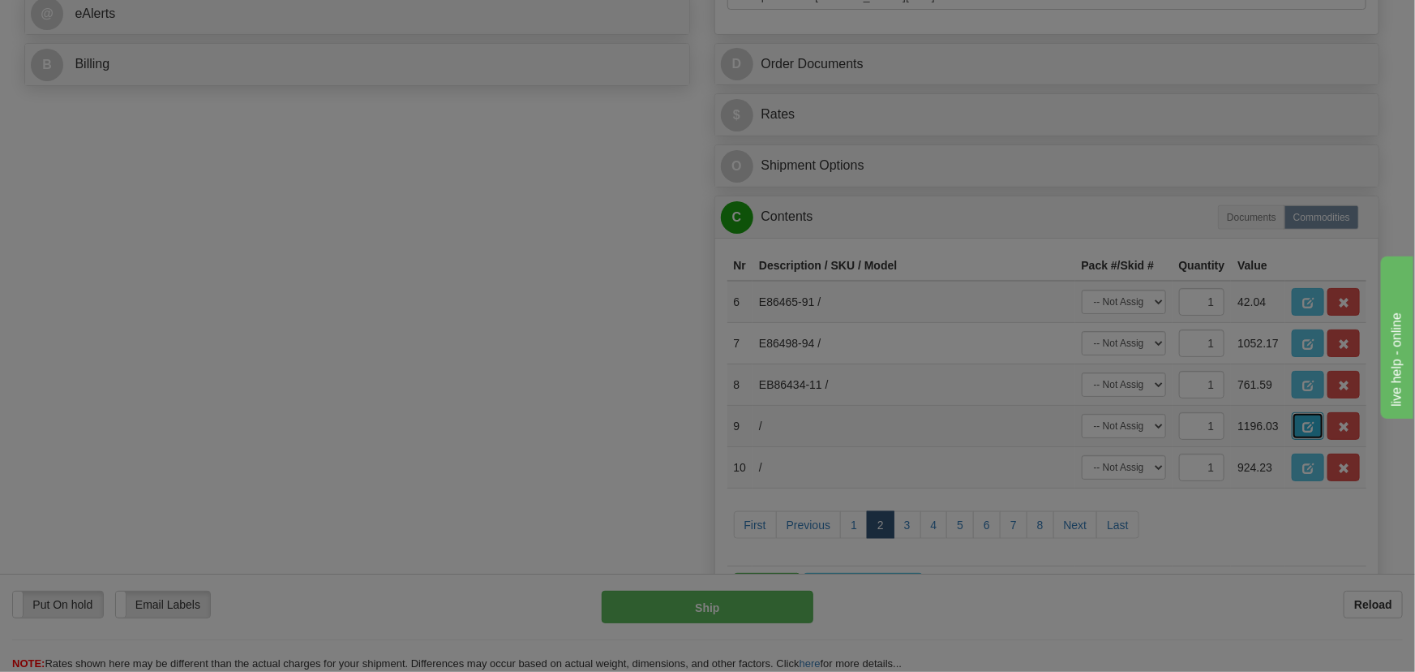
scroll to position [0, 0]
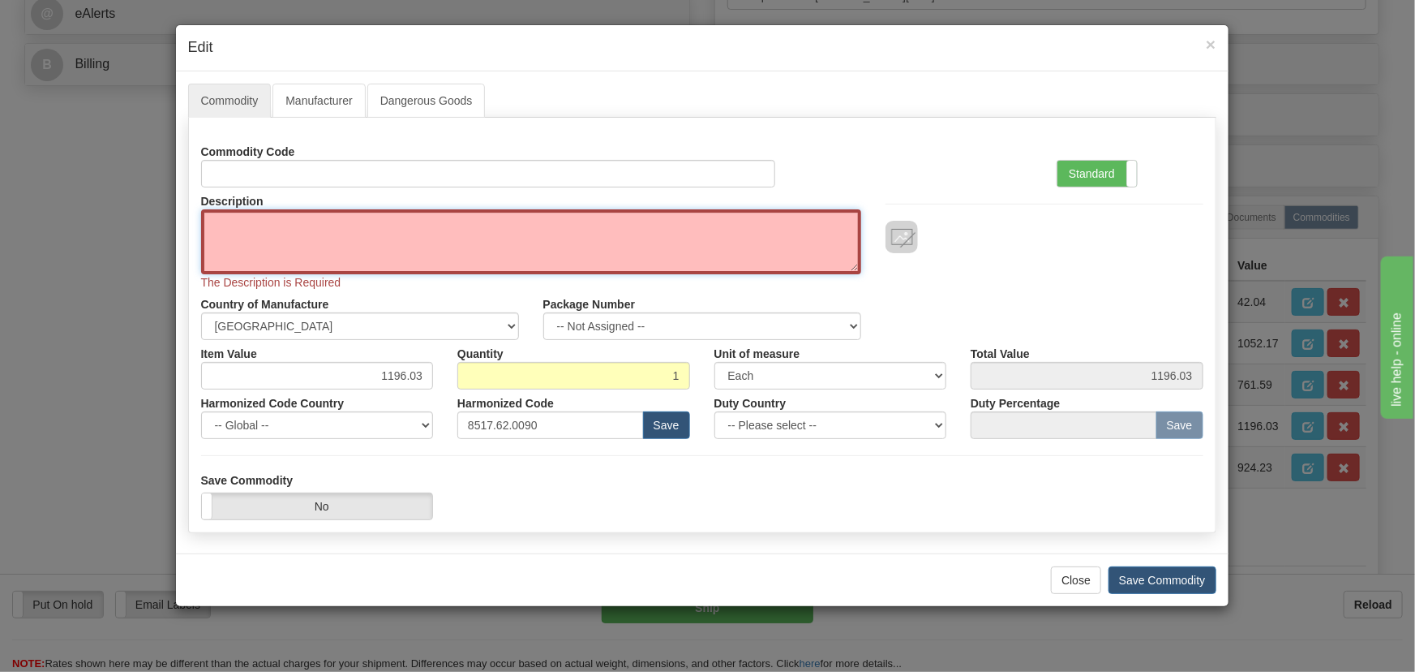
click at [272, 241] on textarea "Description" at bounding box center [531, 241] width 660 height 65
paste textarea "EB86434-11"
type textarea "EB86434-11"
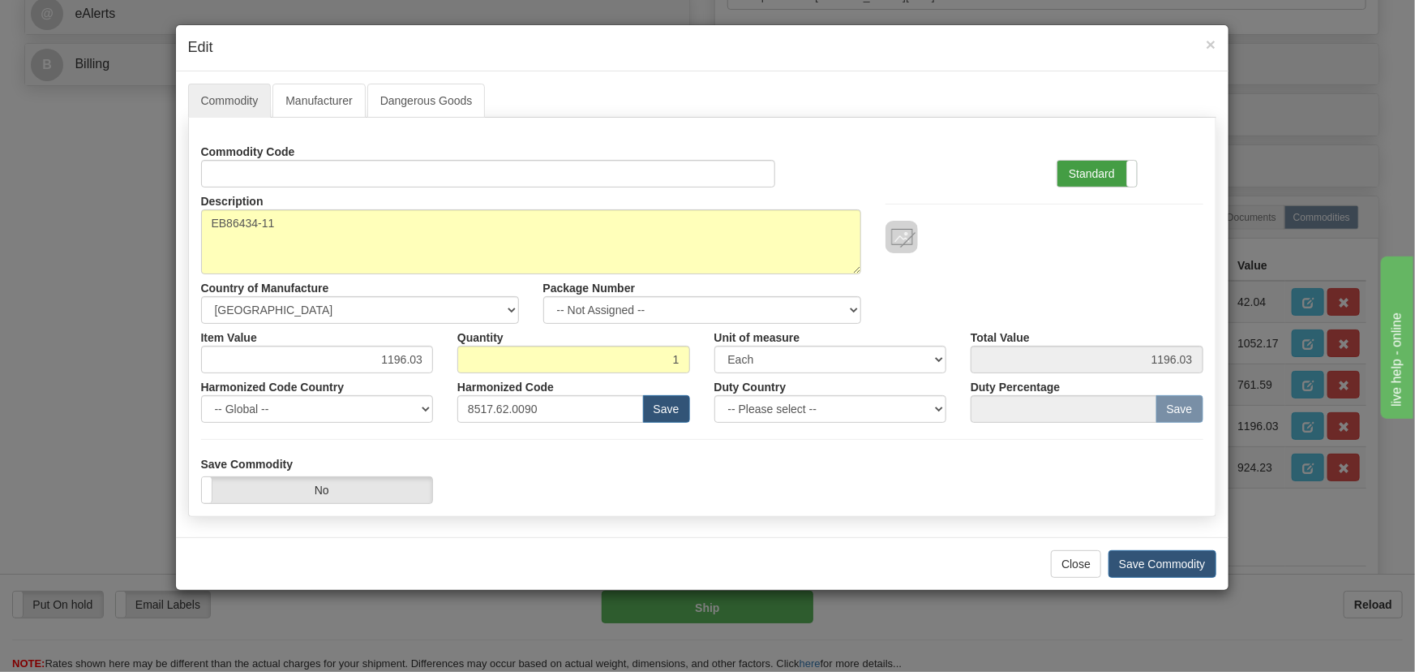
click at [1097, 161] on label "Standard" at bounding box center [1097, 174] width 79 height 26
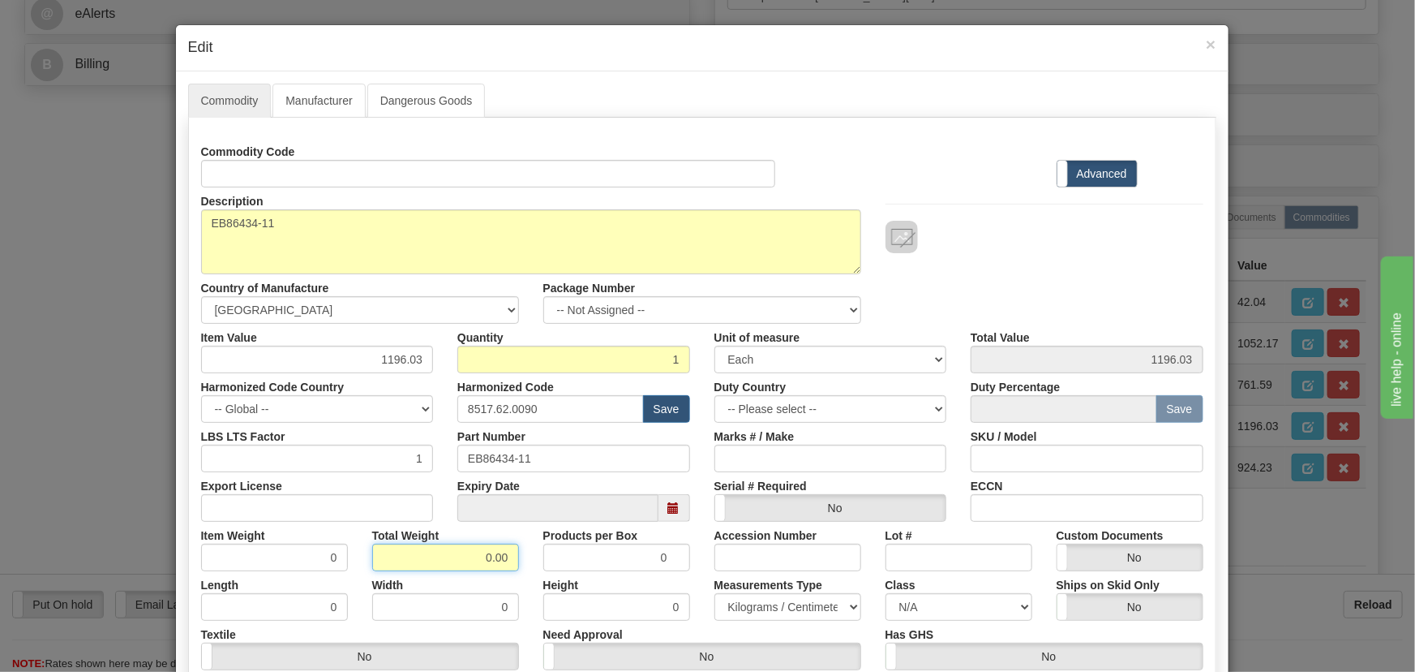
drag, startPoint x: 463, startPoint y: 560, endPoint x: 535, endPoint y: 577, distance: 74.2
click at [535, 577] on div "Commodity Code Standard Advanced Description EB86434-11 Country of Manufacture …" at bounding box center [702, 429] width 1002 height 582
type input ".1"
type input "0.1000"
drag, startPoint x: 500, startPoint y: 389, endPoint x: 466, endPoint y: 396, distance: 34.8
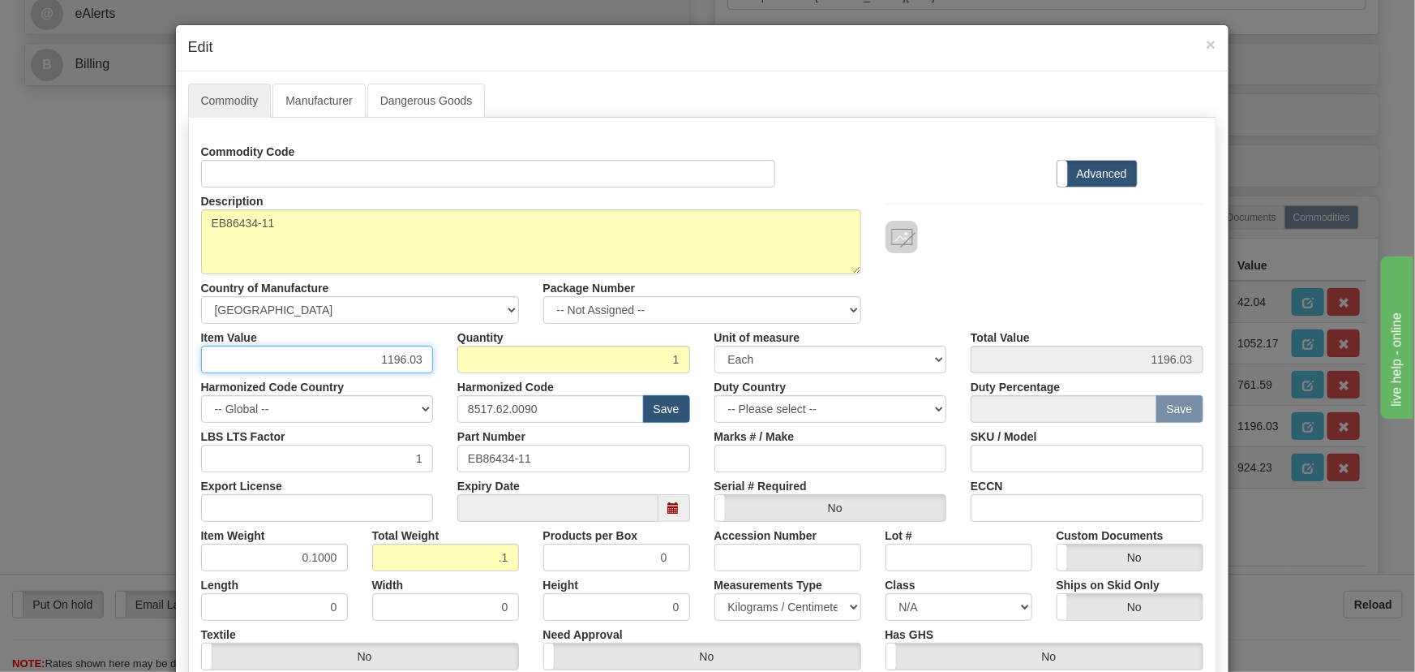
click at [508, 393] on div "Commodity Code Standard Advanced Description EB86434-11 Country of Manufacture …" at bounding box center [702, 429] width 1002 height 582
paste input "761,59"
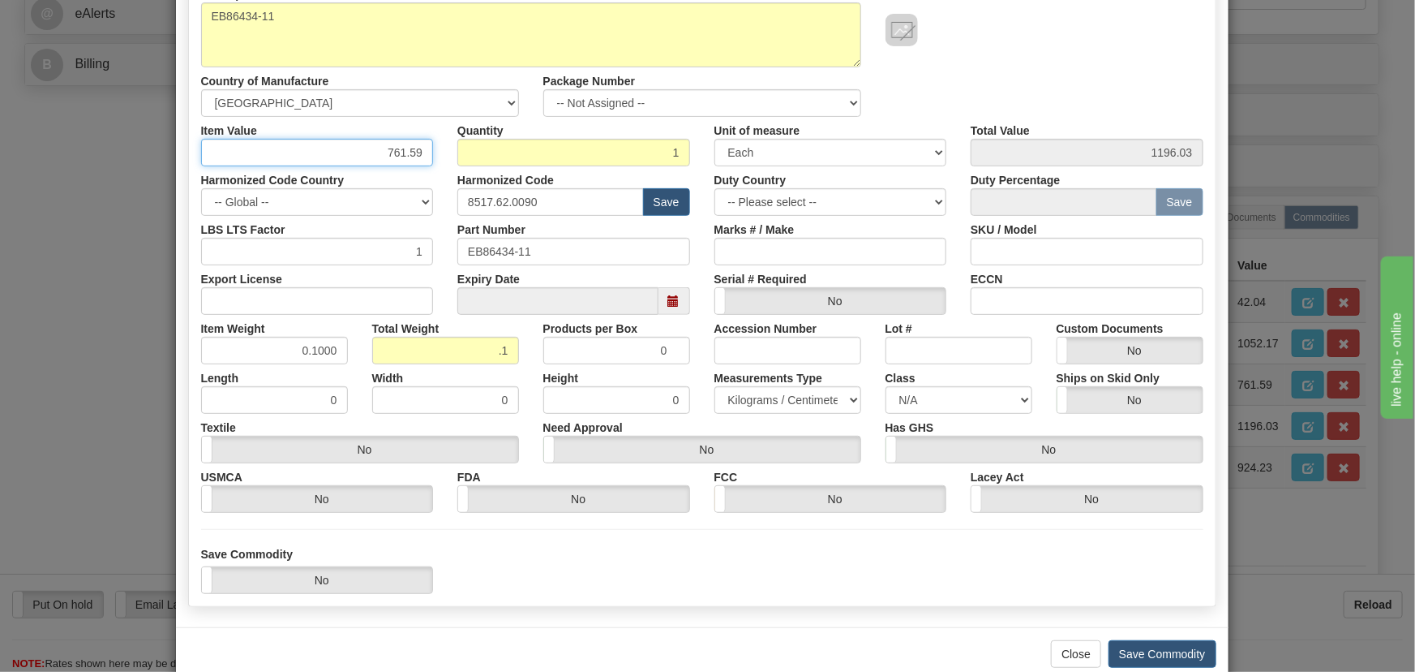
scroll to position [238, 0]
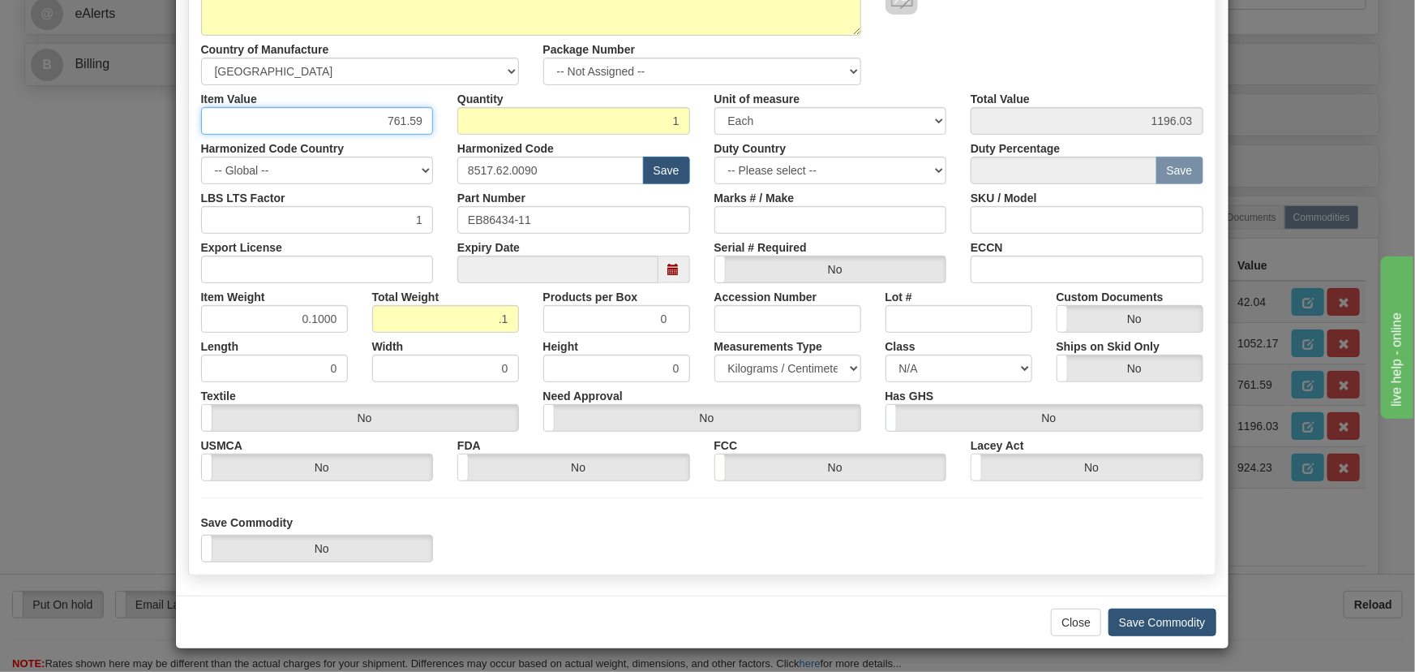
type input "761.59"
click at [1144, 616] on button "Save Commodity" at bounding box center [1163, 622] width 108 height 28
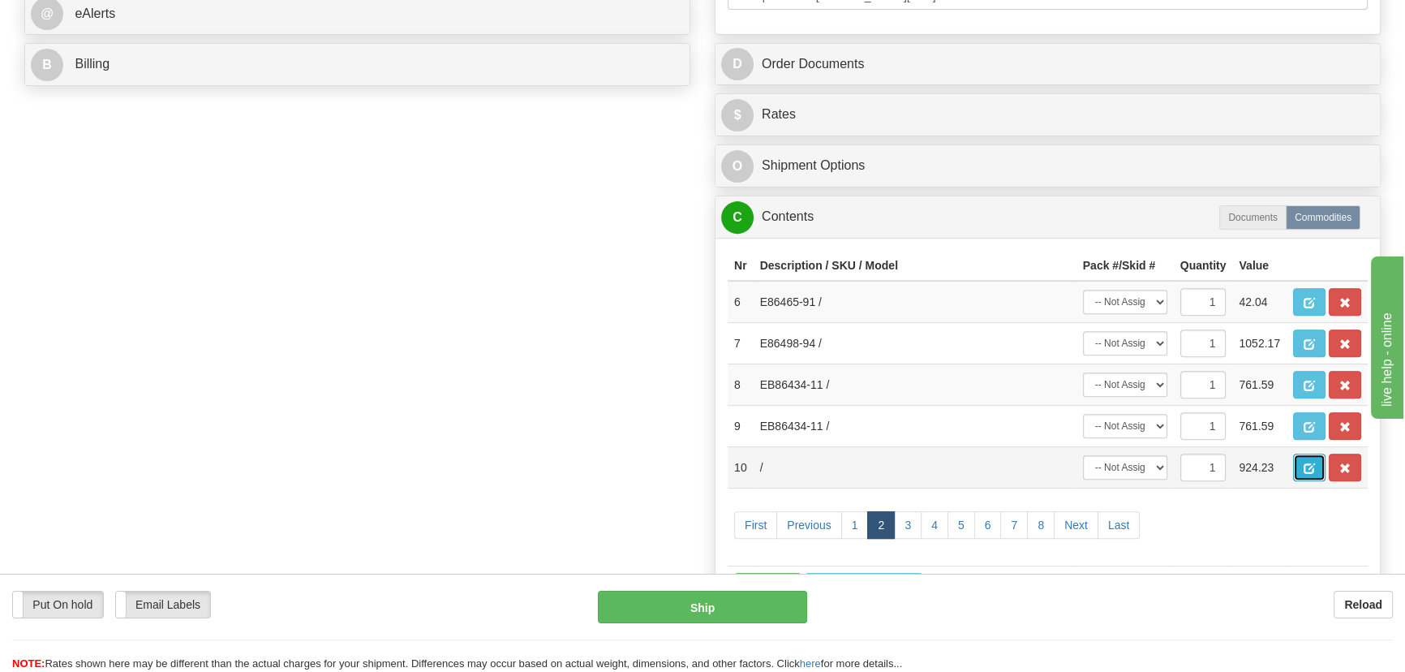
click at [1306, 466] on span "button" at bounding box center [1308, 468] width 11 height 11
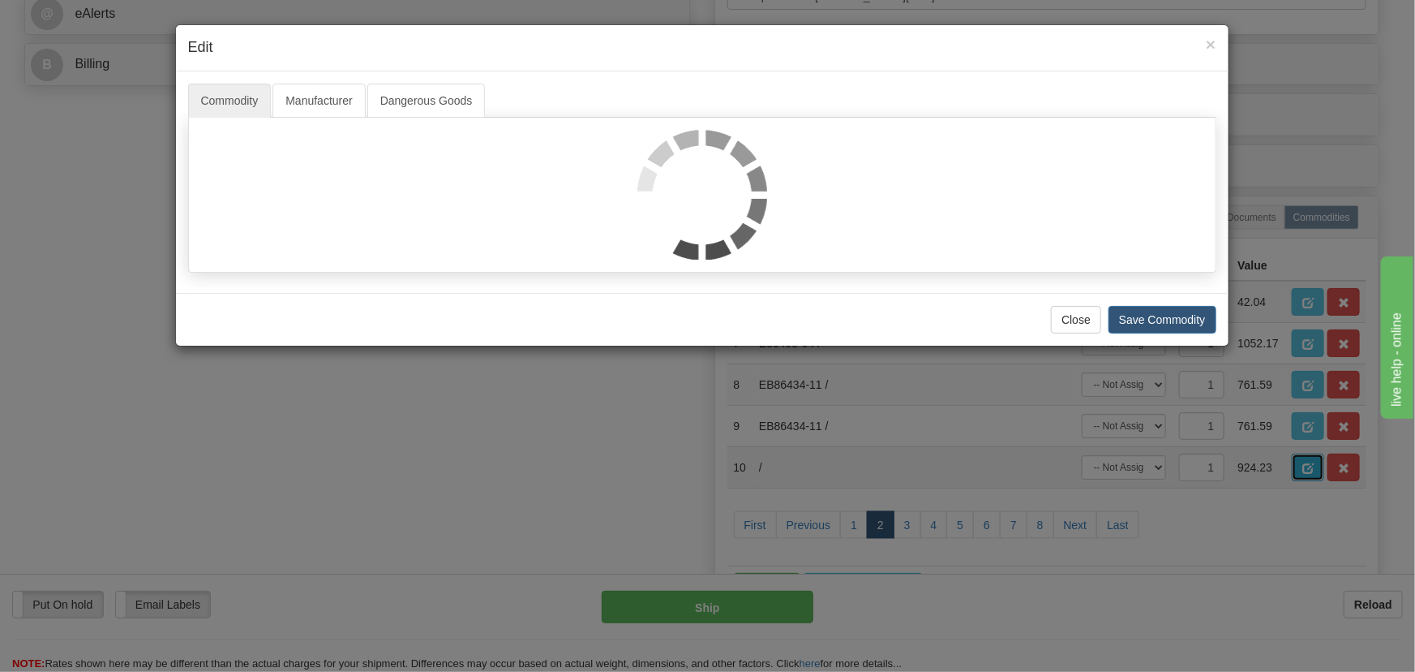
scroll to position [0, 0]
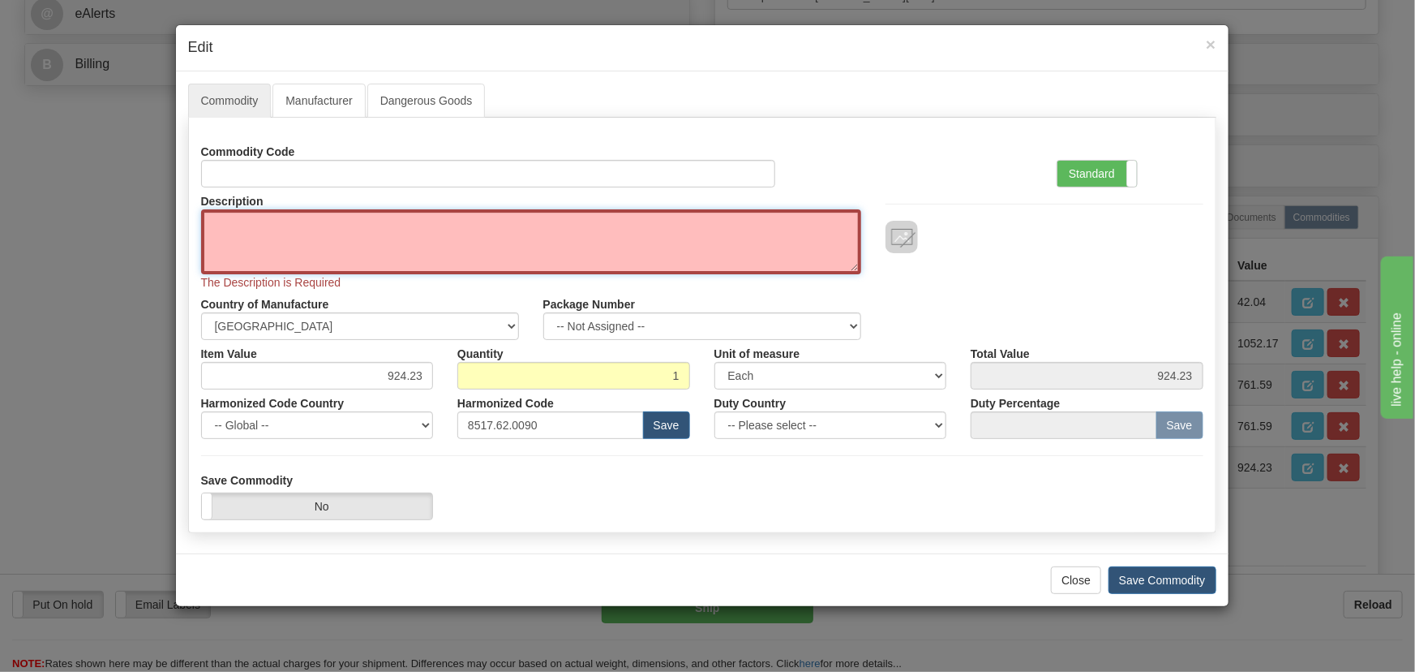
click at [398, 241] on textarea "Description" at bounding box center [531, 241] width 660 height 65
paste textarea "EB86445-32"
type textarea "EB86445-32"
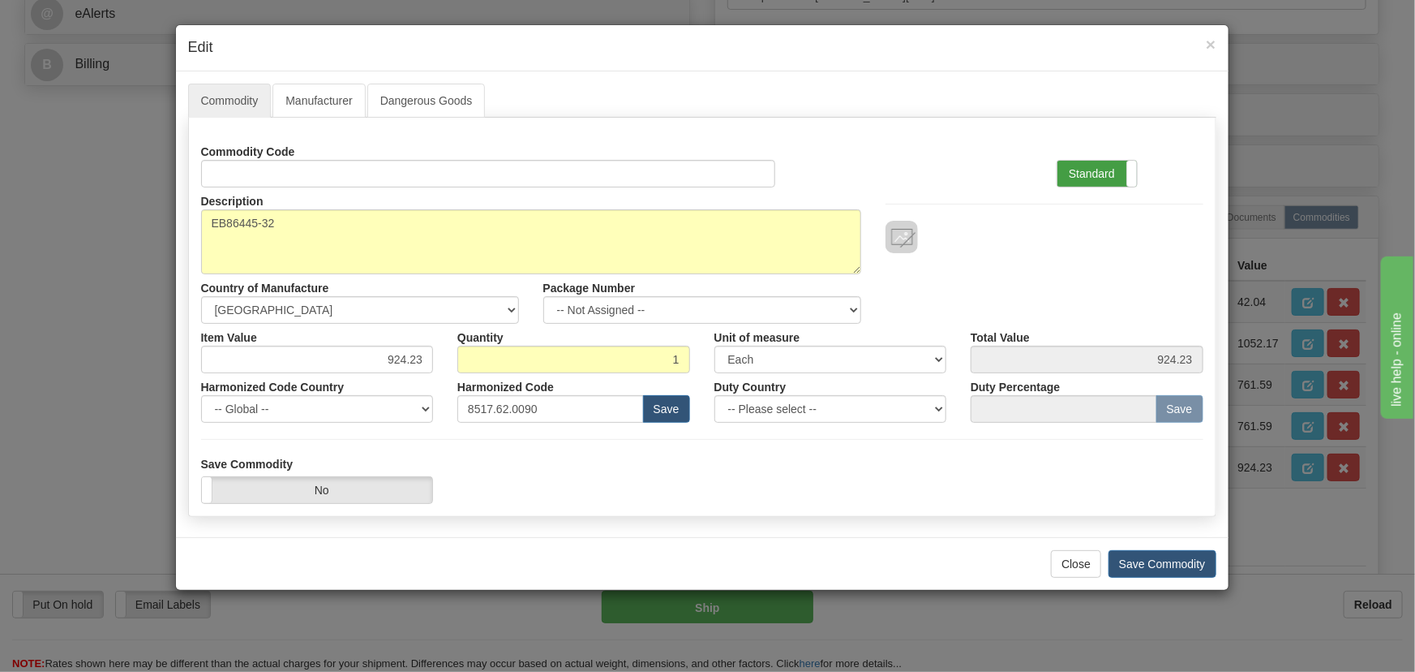
click at [1110, 174] on label "Standard" at bounding box center [1097, 174] width 79 height 26
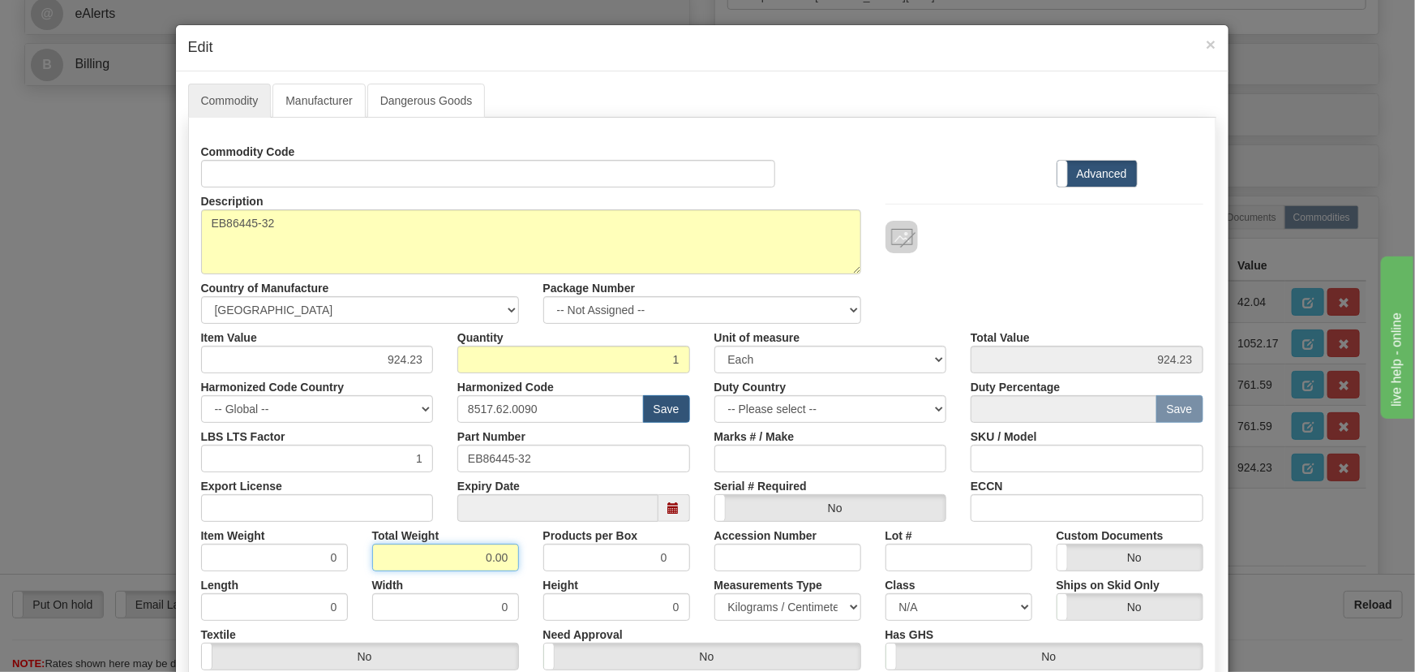
drag, startPoint x: 500, startPoint y: 568, endPoint x: 525, endPoint y: 573, distance: 25.6
click at [525, 573] on div "Commodity Code Standard Advanced Description EB86445-32 Country of Manufacture …" at bounding box center [702, 429] width 1002 height 582
type input ".1"
type input "0.1000"
drag, startPoint x: 386, startPoint y: 357, endPoint x: 428, endPoint y: 371, distance: 44.4
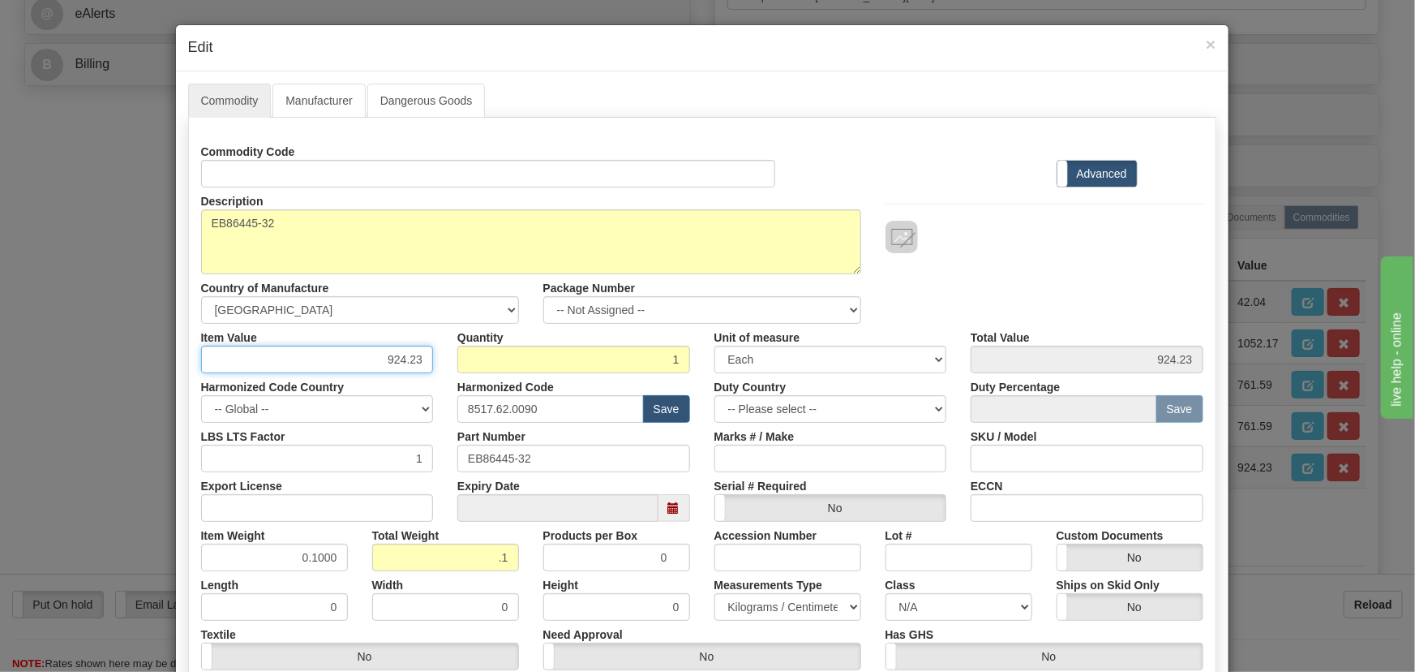
click at [428, 371] on div "Item Value 924.23" at bounding box center [317, 348] width 257 height 49
click at [369, 360] on input "924.23" at bounding box center [317, 360] width 233 height 28
drag, startPoint x: 363, startPoint y: 358, endPoint x: 425, endPoint y: 375, distance: 64.7
click at [425, 374] on div "Commodity Code Standard Advanced Description EB86445-32 Country of Manufacture …" at bounding box center [702, 429] width 1002 height 582
paste input "1.015,17"
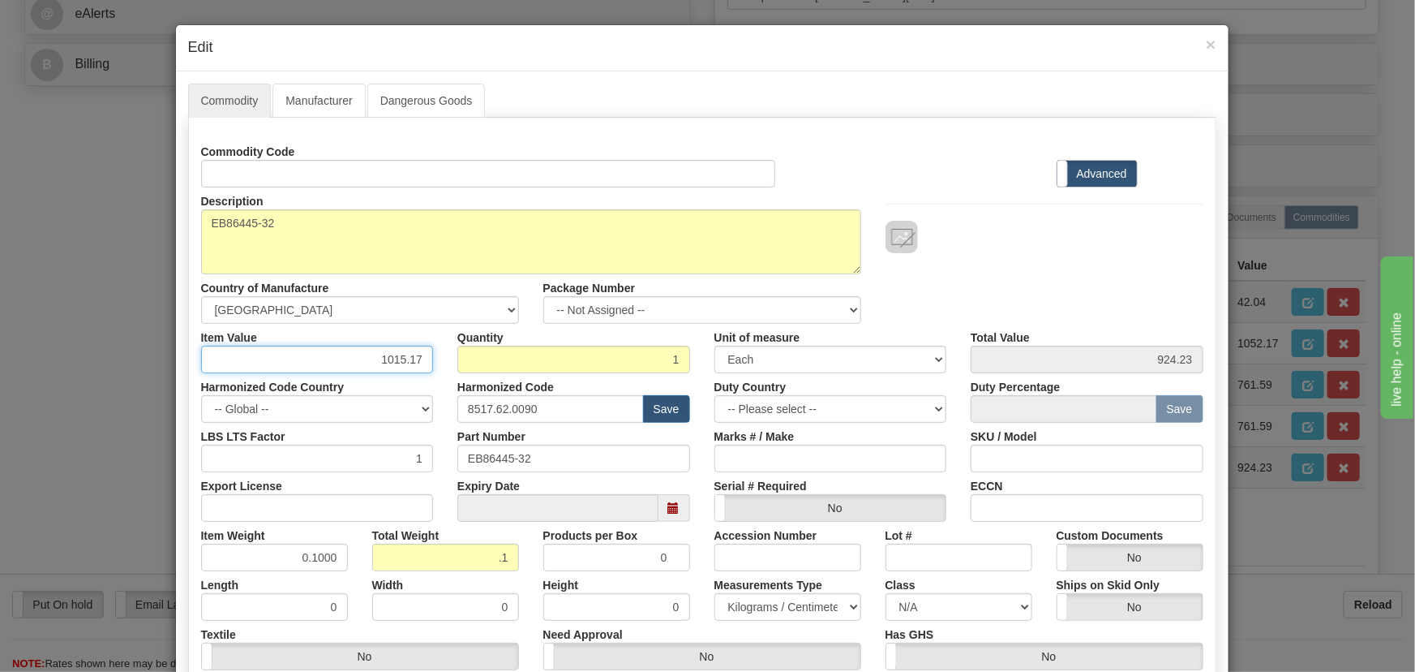
type input "1015.17"
click at [1068, 266] on div "Description EB86445-32 Country of Manufacture -- Unknown -- AFGHANISTAN ALAND I…" at bounding box center [702, 255] width 1027 height 136
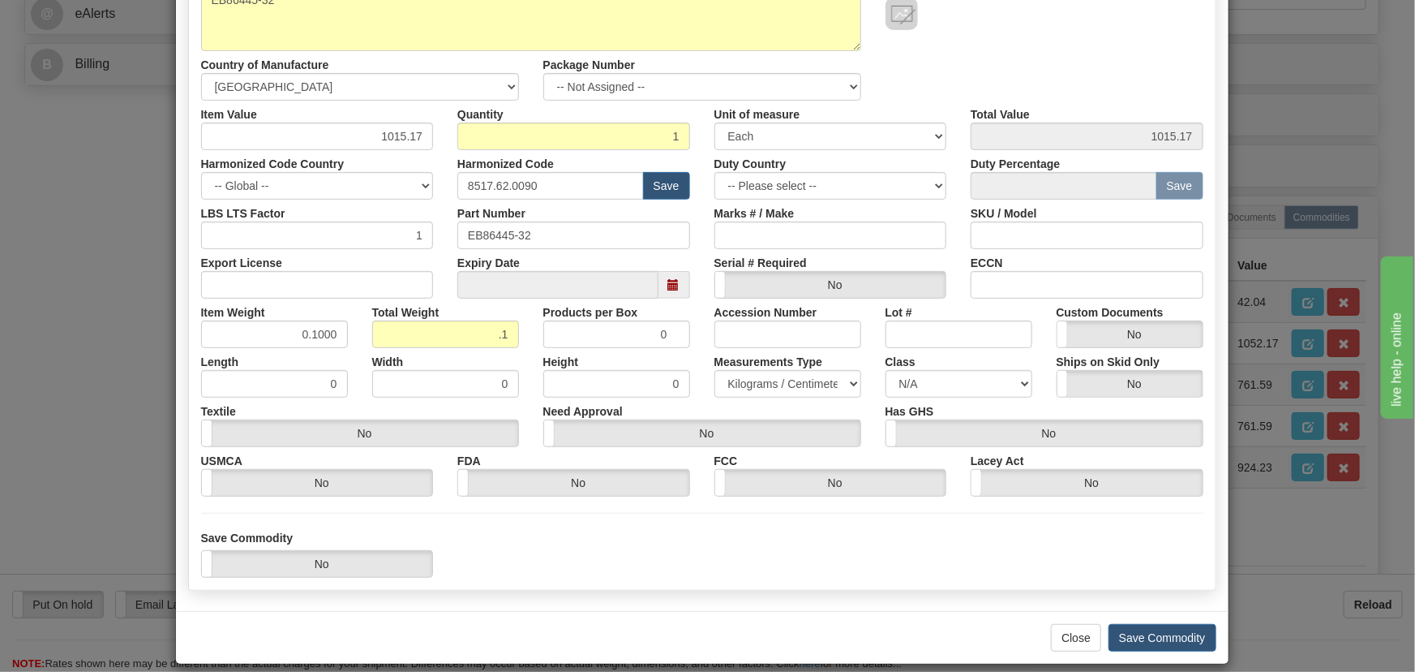
scroll to position [238, 0]
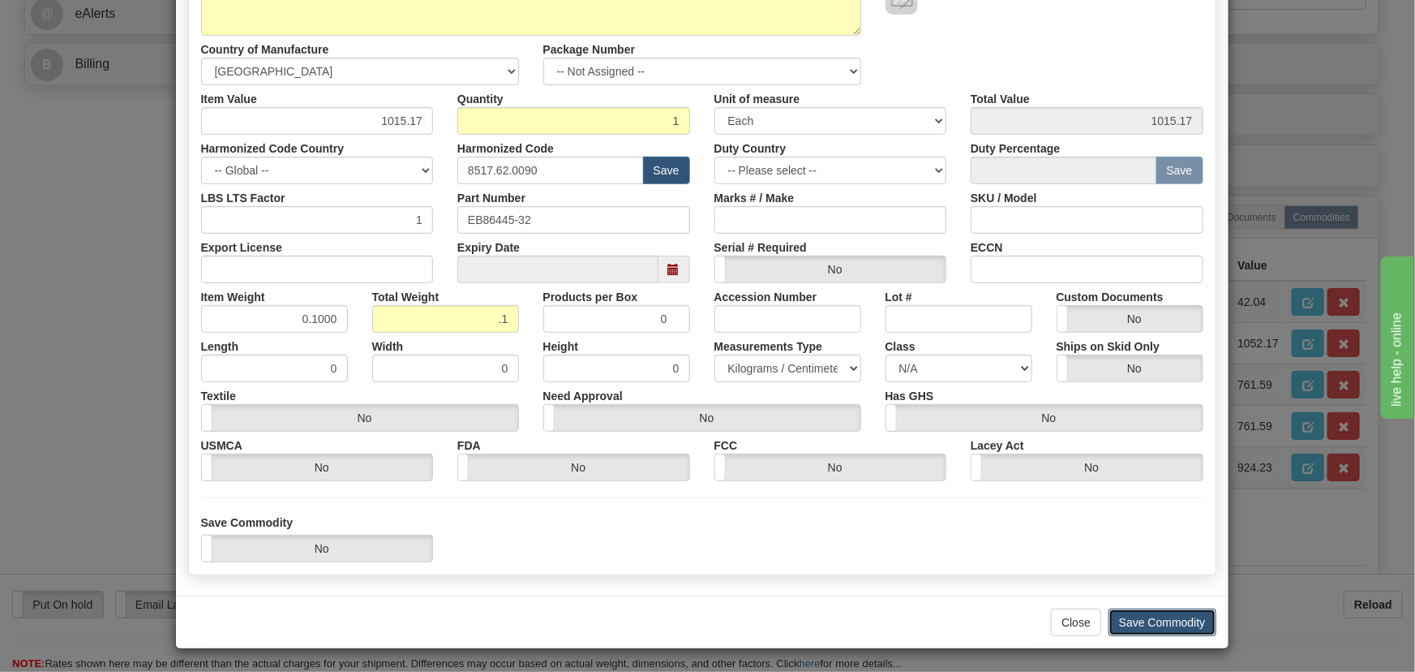
click at [1157, 615] on button "Save Commodity" at bounding box center [1163, 622] width 108 height 28
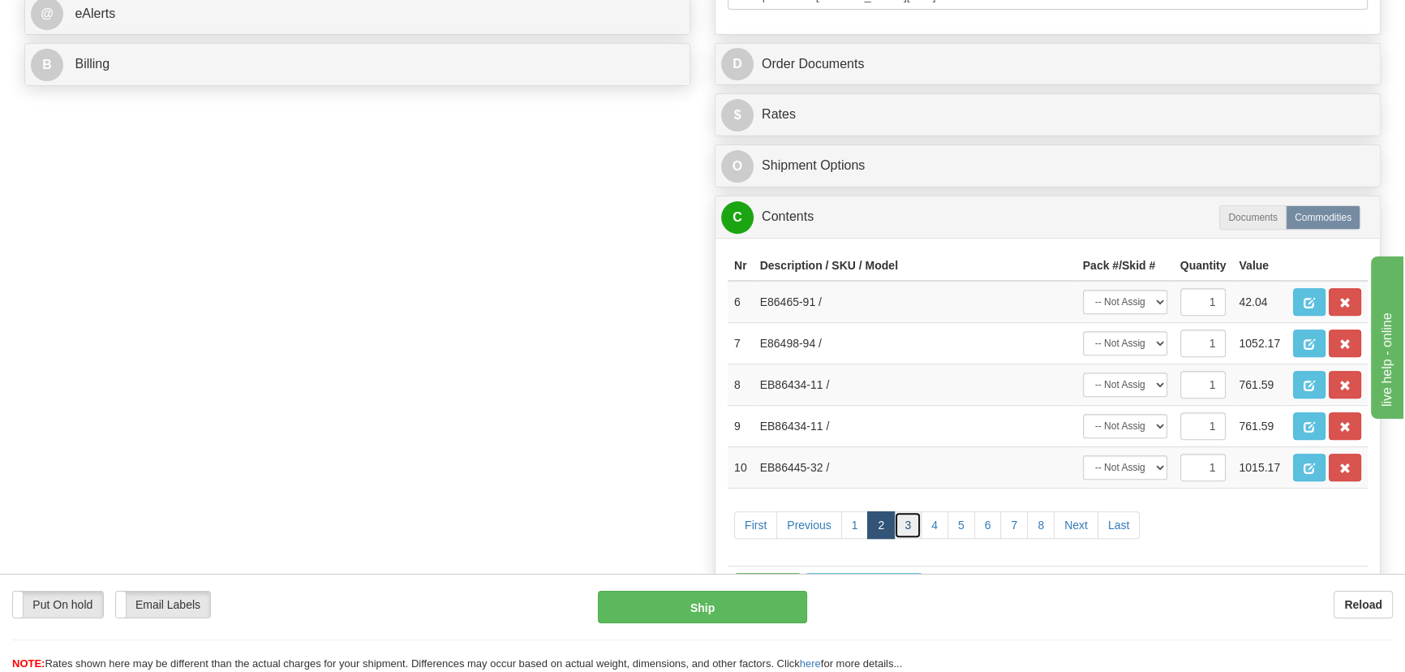
click at [908, 519] on link "3" at bounding box center [908, 525] width 28 height 28
click at [1316, 301] on button "button" at bounding box center [1309, 302] width 32 height 28
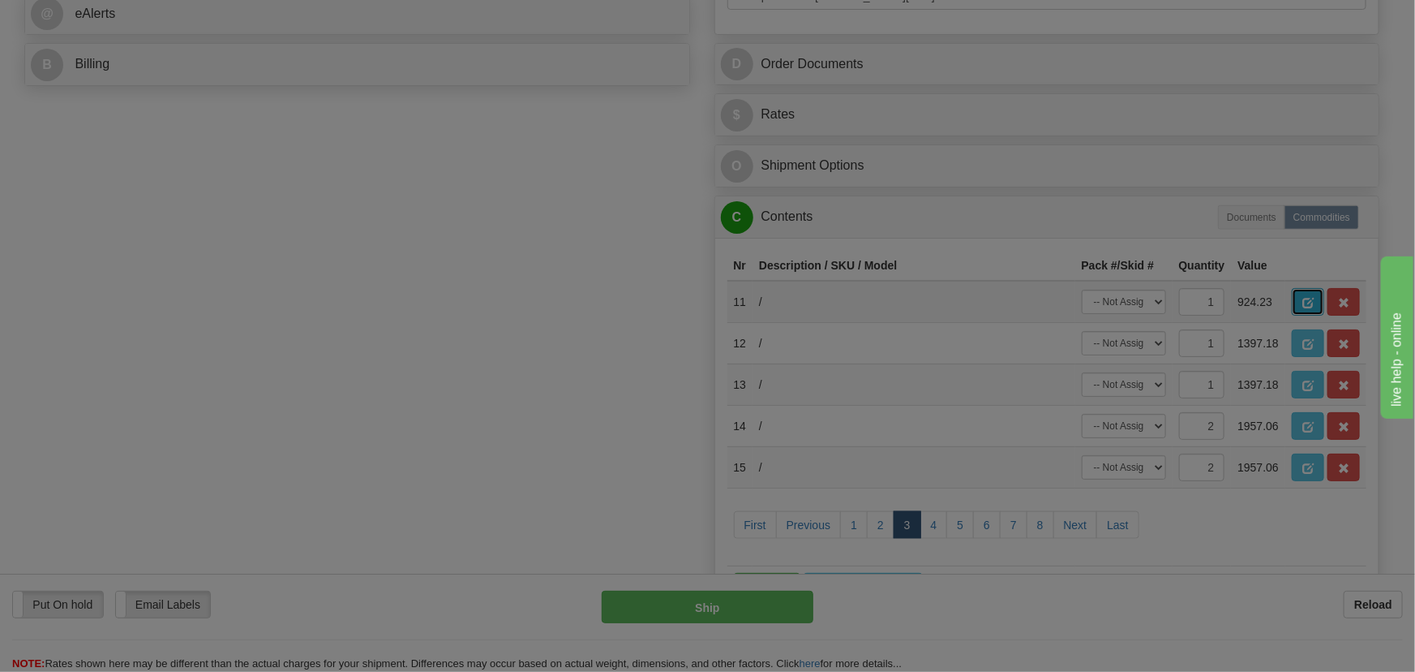
scroll to position [0, 0]
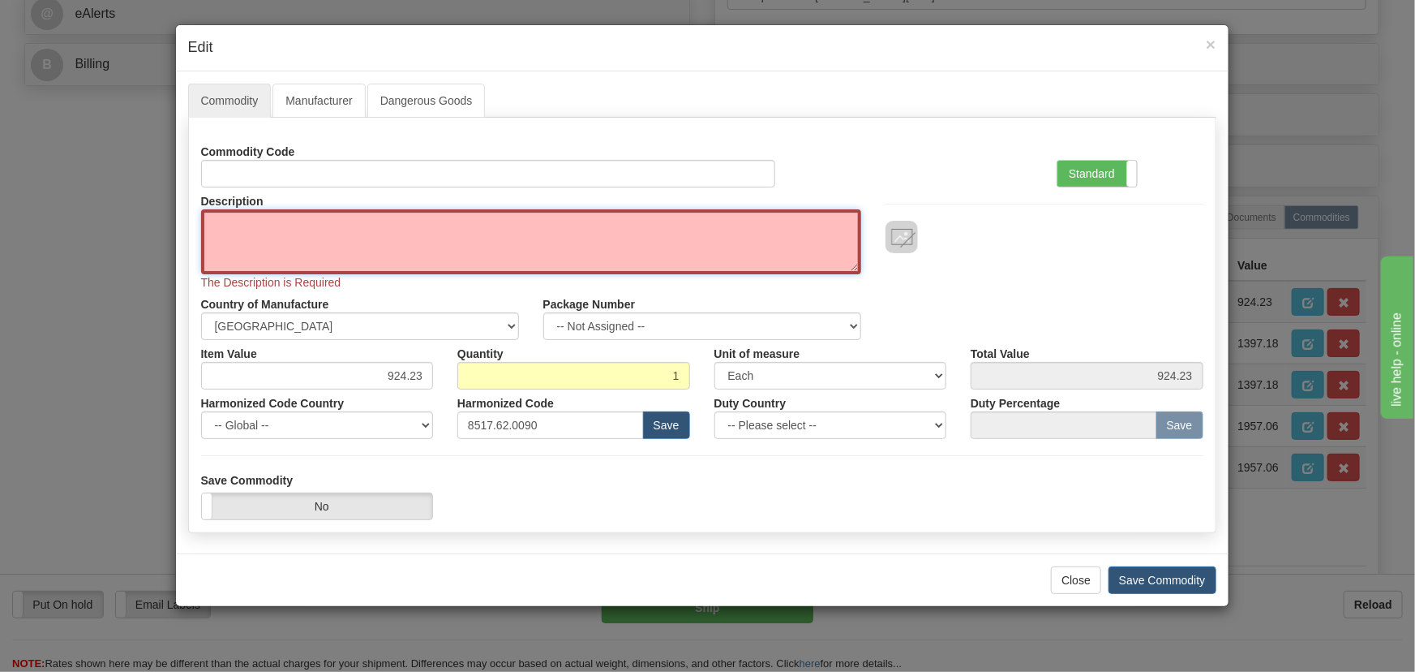
click at [472, 242] on textarea "Description" at bounding box center [531, 241] width 660 height 65
paste textarea "EB86445-32"
type textarea "EB86445-32"
click at [1122, 177] on label "Standard" at bounding box center [1097, 174] width 79 height 26
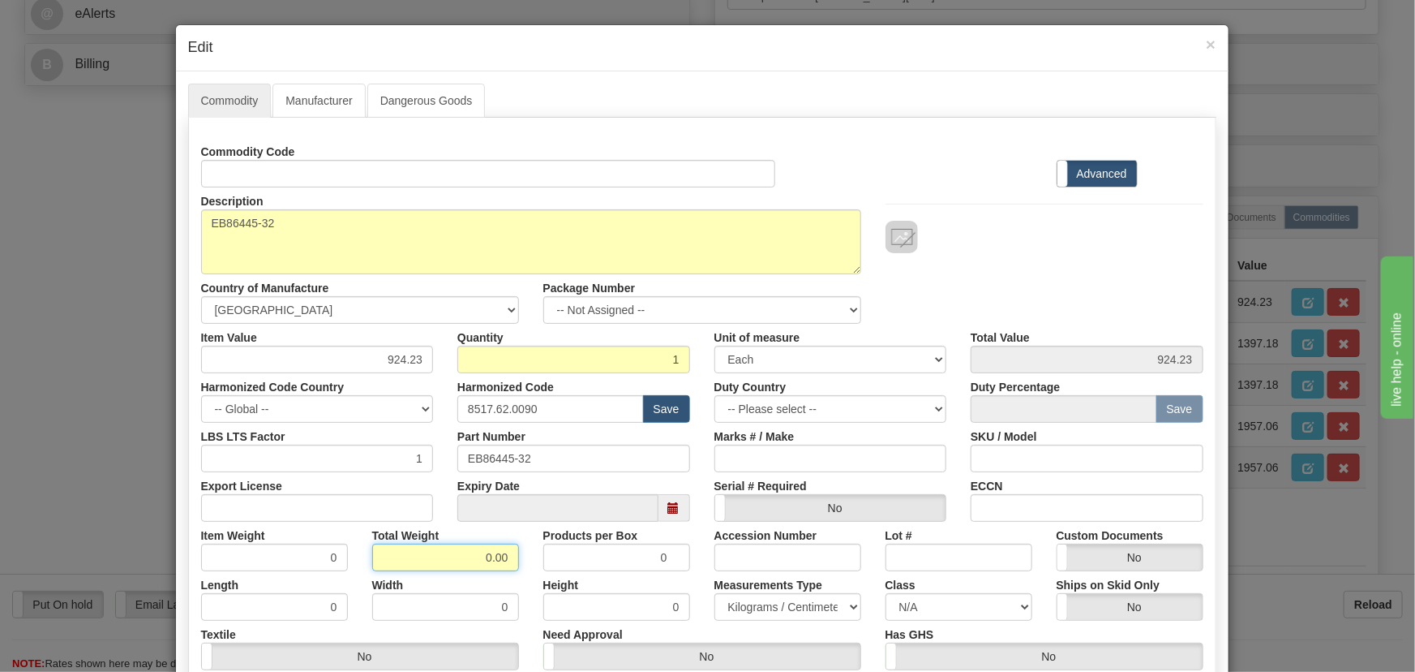
drag, startPoint x: 510, startPoint y: 569, endPoint x: 519, endPoint y: 572, distance: 9.5
click at [519, 572] on div "Commodity Code Standard Advanced Description EB86445-32 Country of Manufacture …" at bounding box center [702, 429] width 1002 height 582
type input ".1"
type input "0.1000"
drag, startPoint x: 370, startPoint y: 362, endPoint x: 451, endPoint y: 380, distance: 83.2
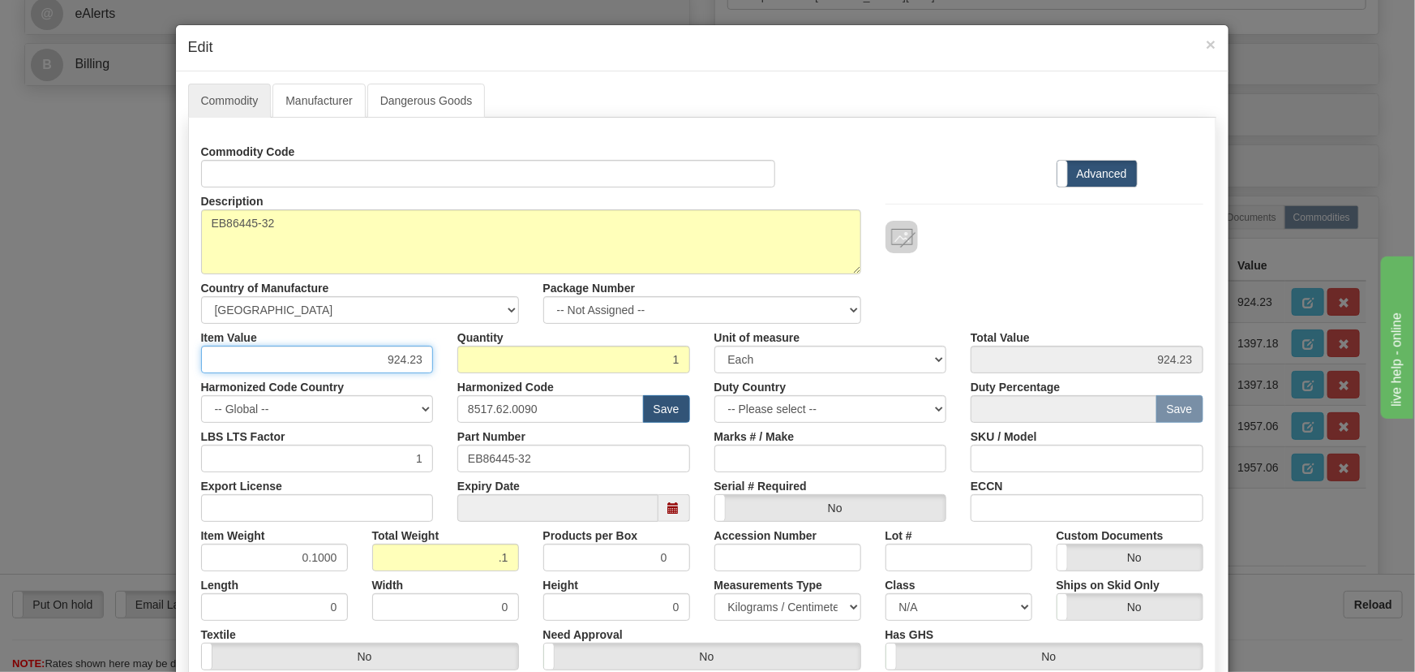
click at [448, 378] on div "Commodity Code Standard Advanced Description EB86445-32 Country of Manufacture …" at bounding box center [702, 429] width 1002 height 582
paste input "1.015,17"
type input "1015.17"
click at [1042, 275] on div "Description EB86445-32 Country of Manufacture -- Unknown -- AFGHANISTAN ALAND I…" at bounding box center [702, 255] width 1027 height 136
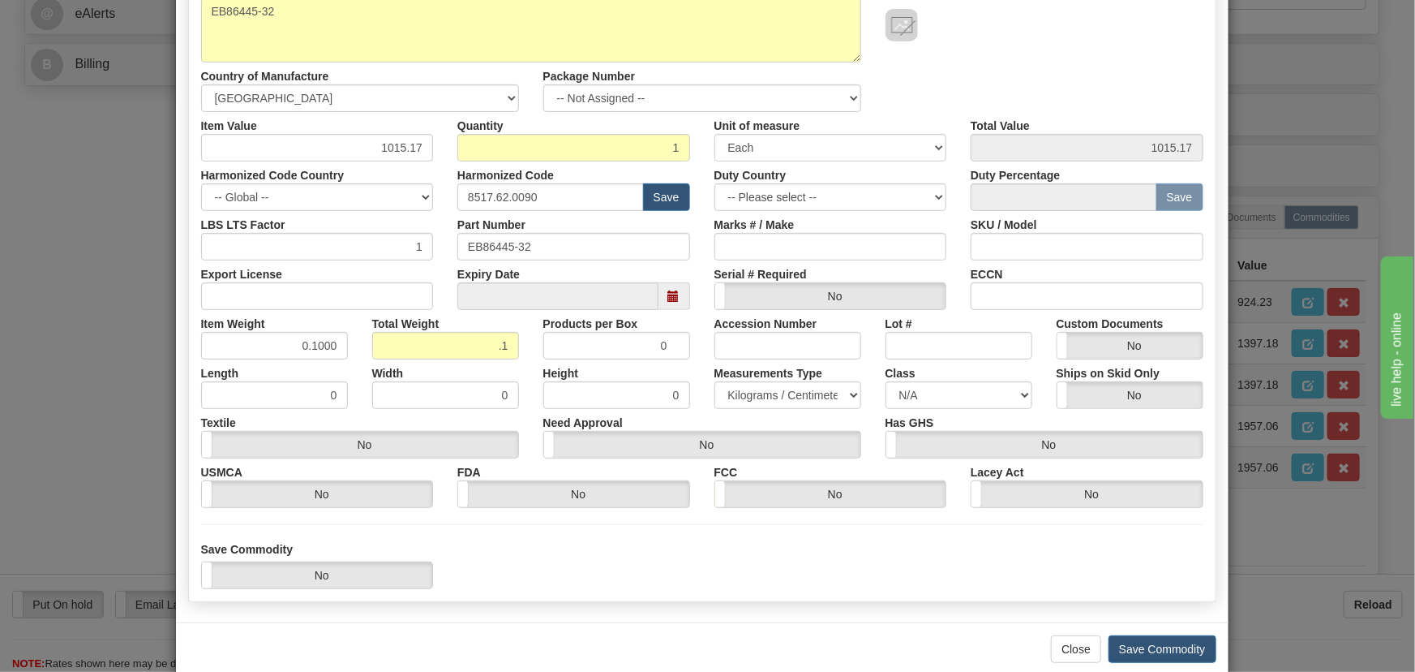
scroll to position [221, 0]
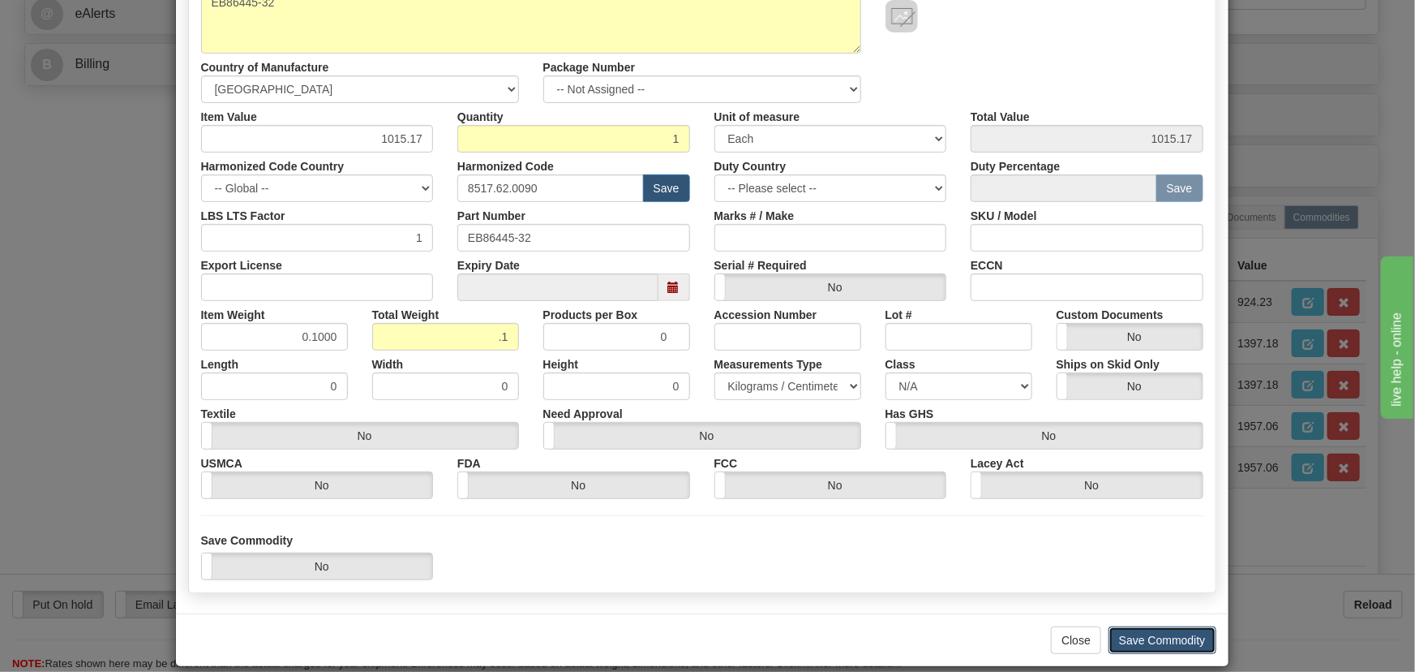
click at [1183, 633] on button "Save Commodity" at bounding box center [1163, 640] width 108 height 28
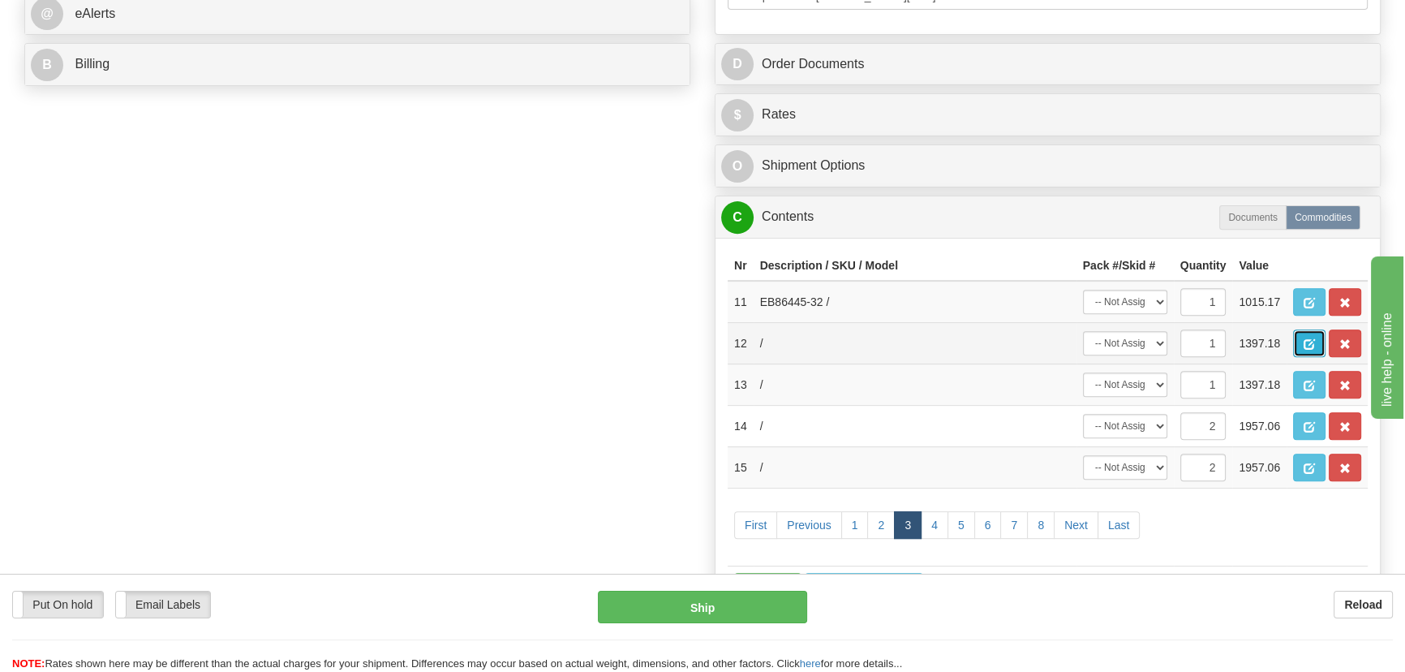
click at [1303, 339] on button "button" at bounding box center [1309, 343] width 32 height 28
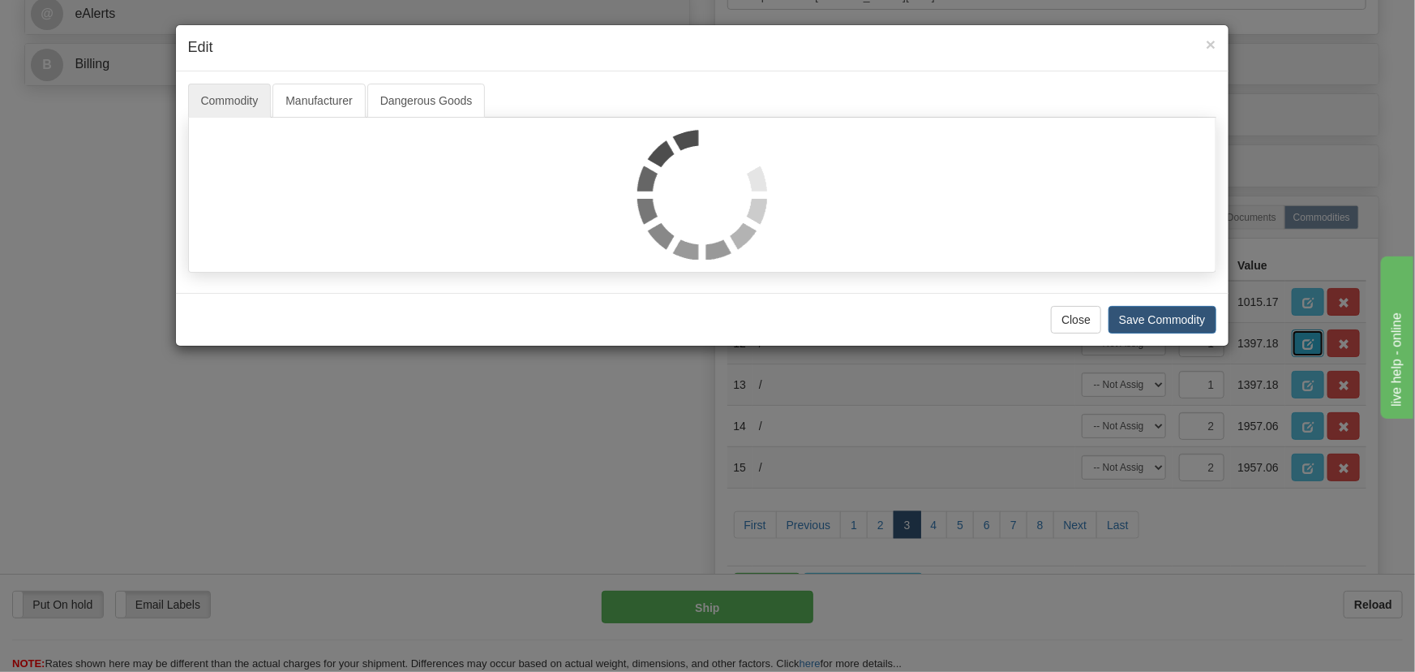
scroll to position [0, 0]
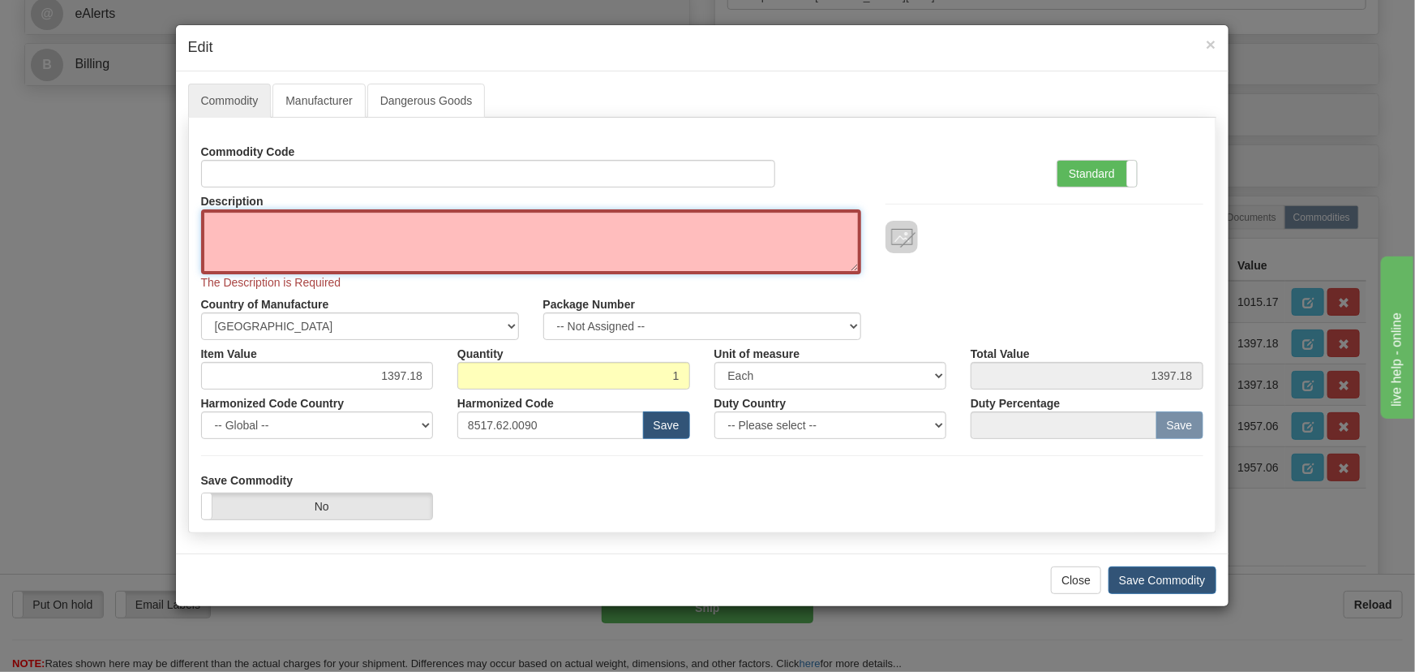
click at [599, 238] on textarea "Description" at bounding box center [531, 241] width 660 height 65
paste textarea "EB86465-02"
type textarea "EB86465-02"
click at [1093, 178] on label "Standard" at bounding box center [1097, 174] width 79 height 26
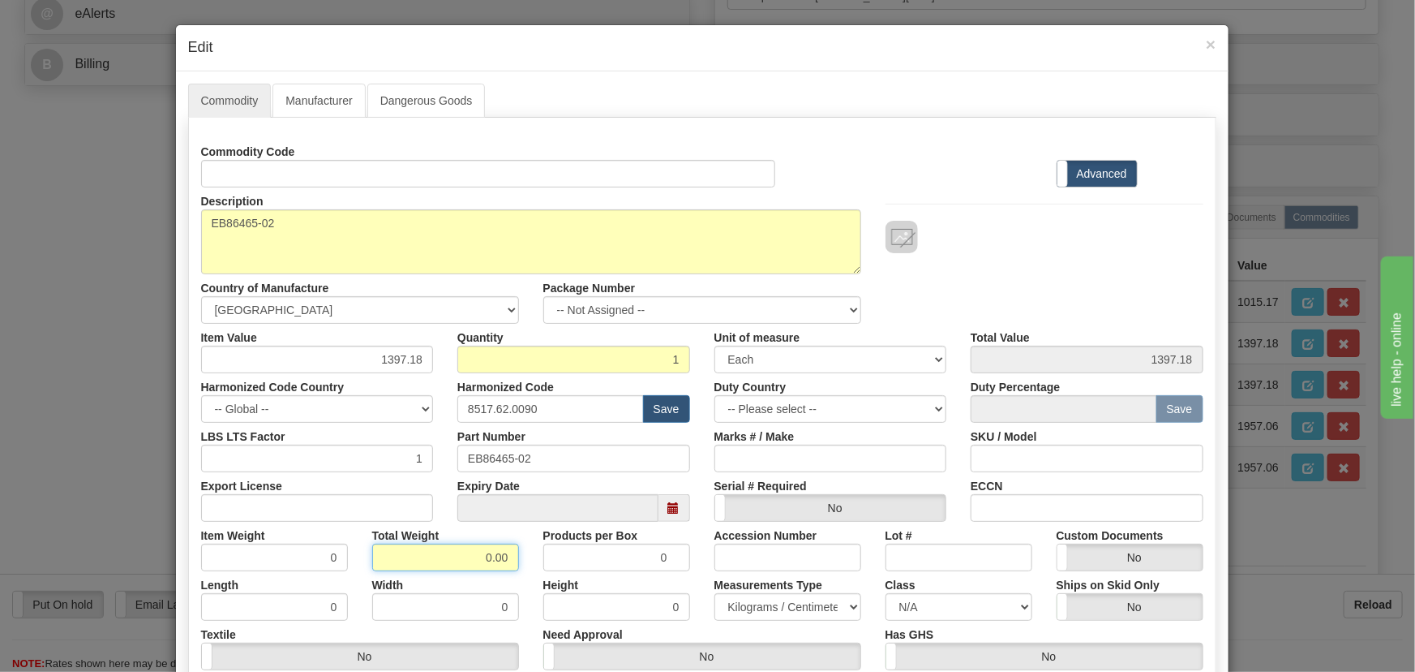
drag, startPoint x: 506, startPoint y: 568, endPoint x: 523, endPoint y: 573, distance: 18.0
click at [523, 573] on div "Commodity Code Standard Advanced Description EB86465-02 Country of Manufacture …" at bounding box center [702, 429] width 1002 height 582
type input ".1"
type input "0.1000"
drag, startPoint x: 373, startPoint y: 358, endPoint x: 410, endPoint y: 380, distance: 43.3
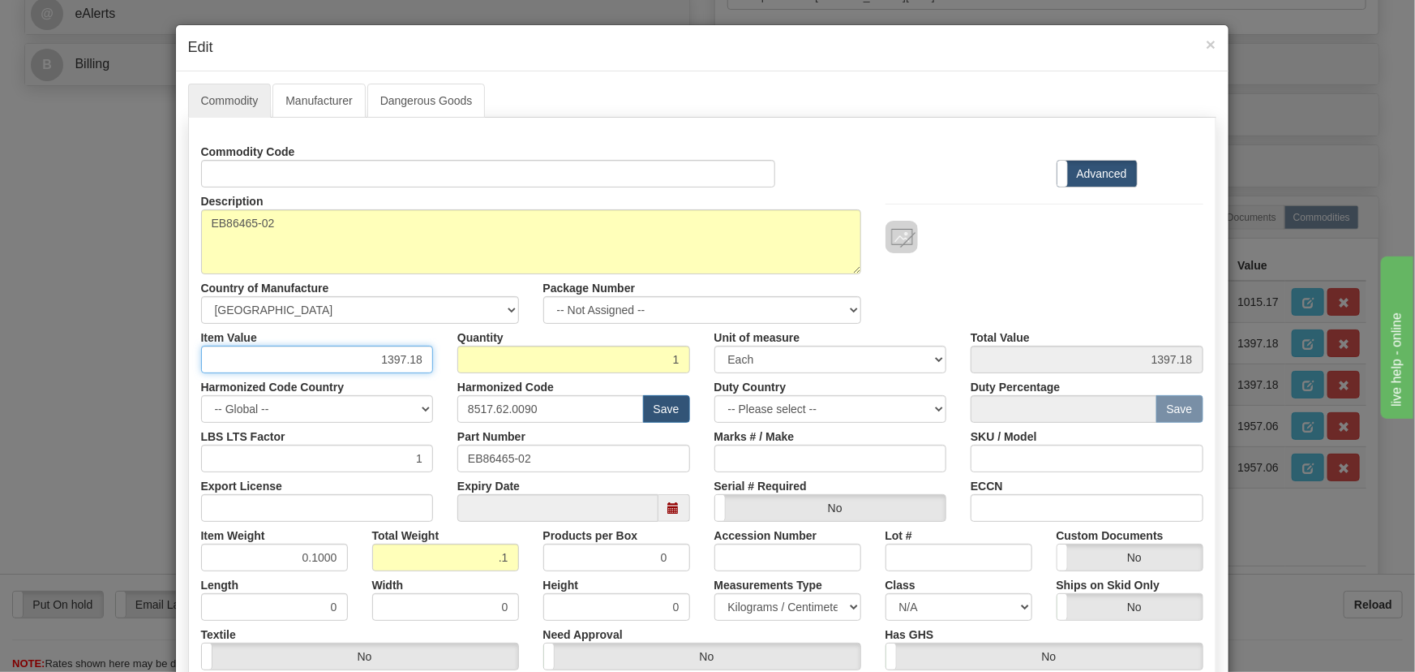
click at [440, 371] on div "Item Value 1397.18 Quantity 1 Unit of measure 3 Thousand Square Inches Adjustme…" at bounding box center [702, 348] width 1027 height 49
paste input ".198,5"
type input "1198.58"
click at [1022, 272] on div "Description EB86465-02 Country of Manufacture -- Unknown -- AFGHANISTAN ALAND I…" at bounding box center [702, 255] width 1027 height 136
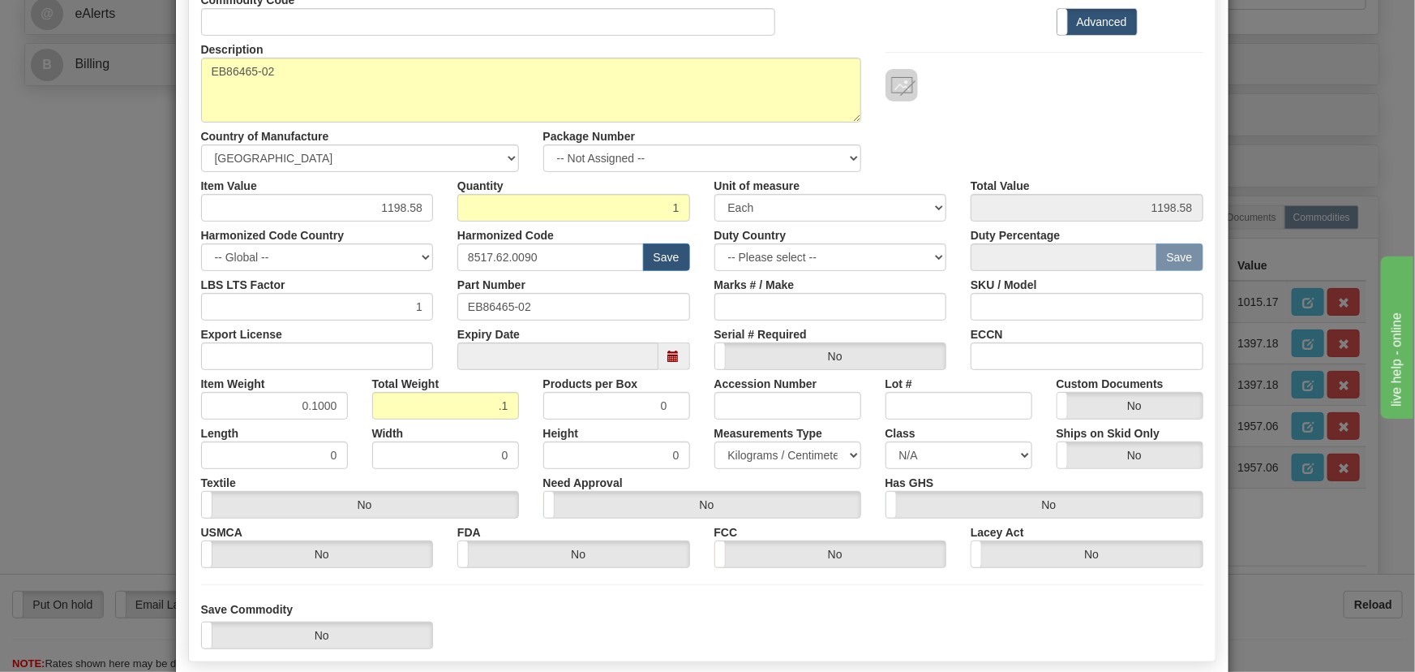
scroll to position [221, 0]
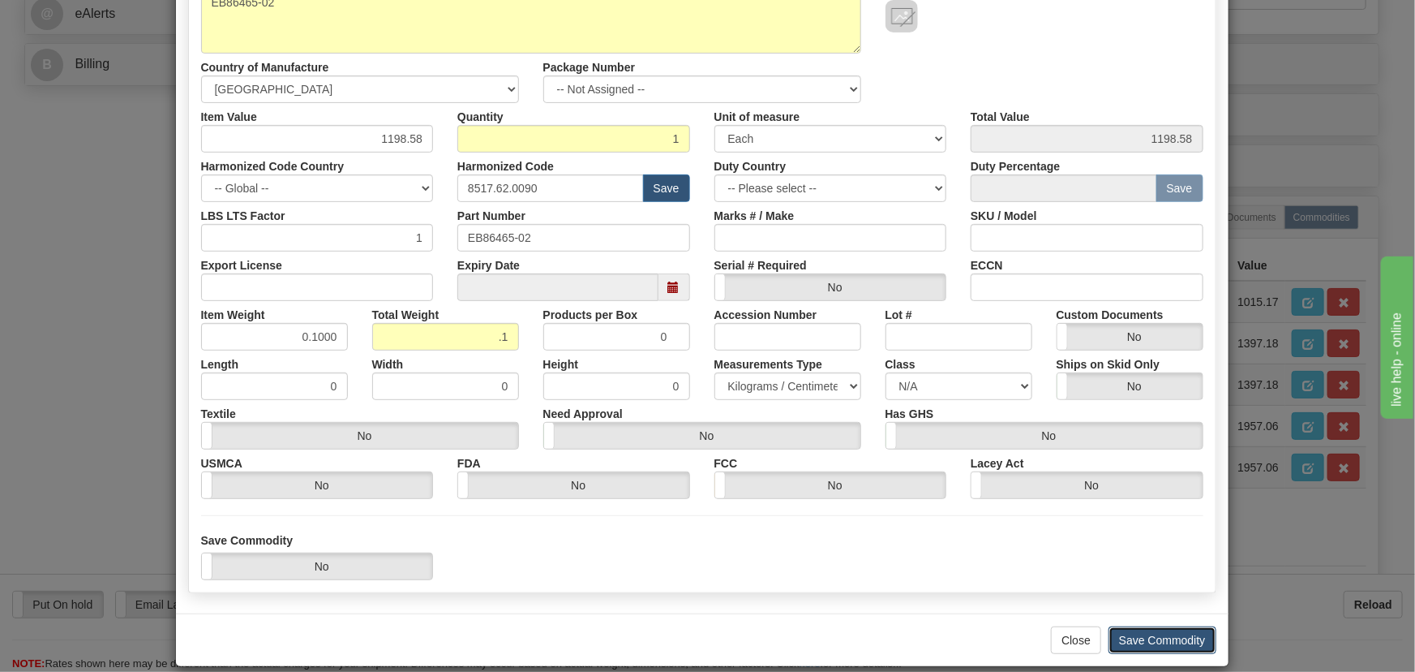
click at [1160, 638] on button "Save Commodity" at bounding box center [1163, 640] width 108 height 28
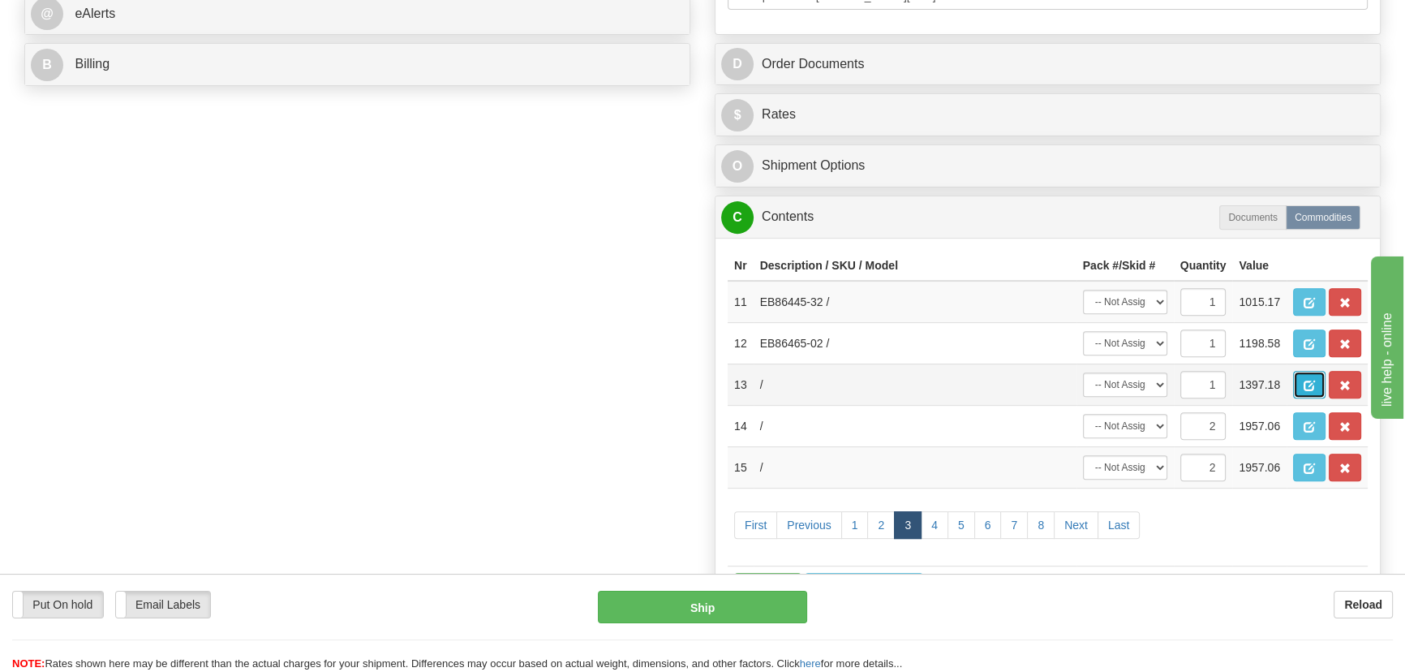
click at [1312, 380] on span "button" at bounding box center [1308, 385] width 11 height 11
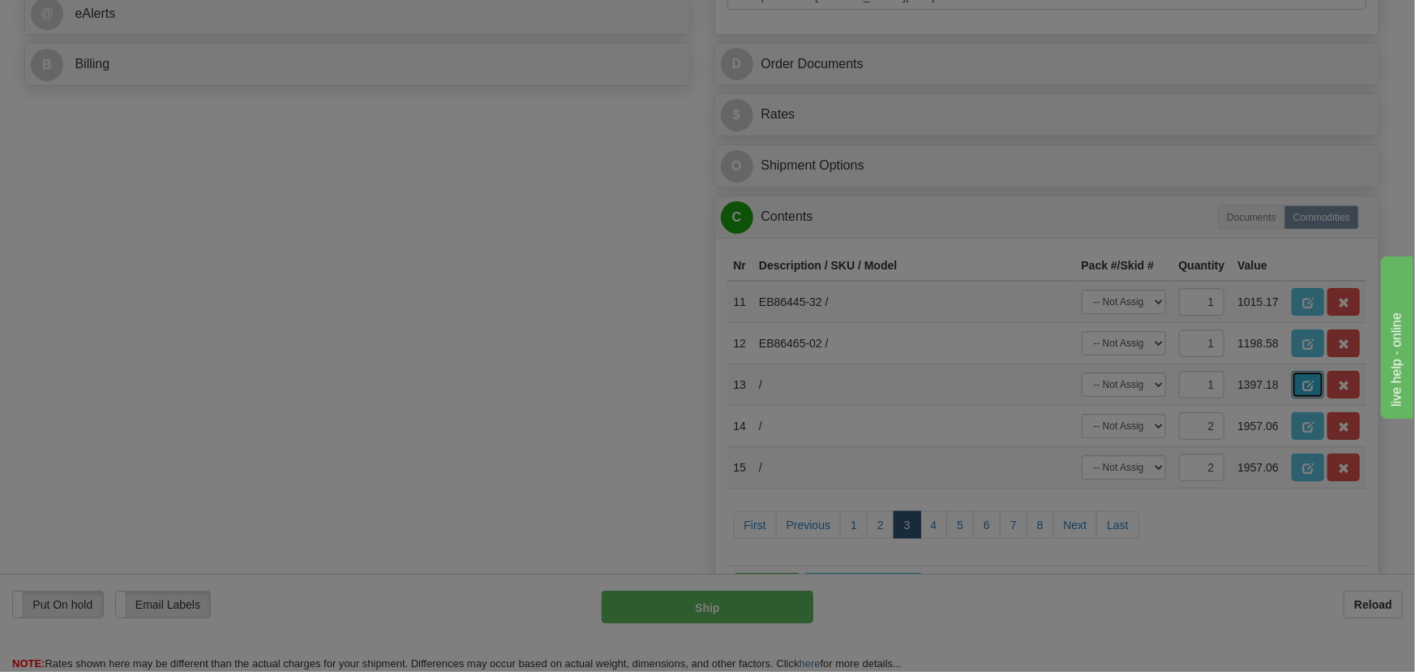
scroll to position [0, 0]
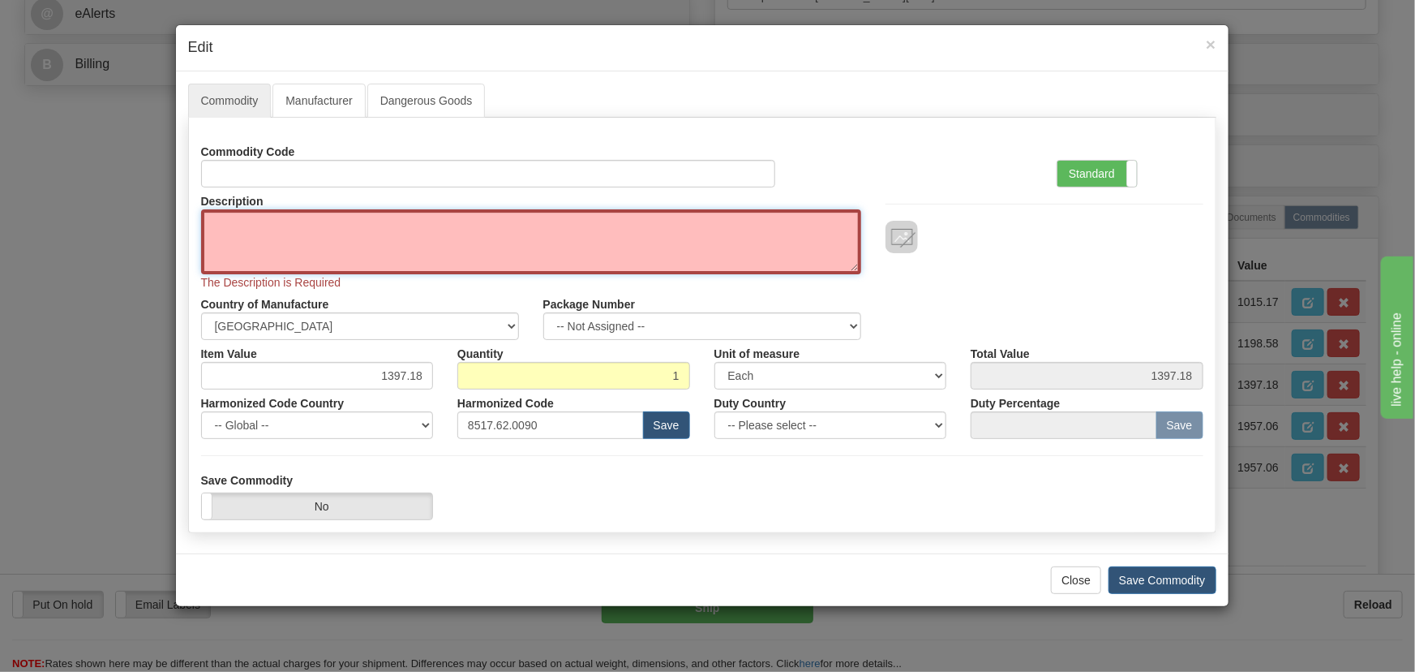
click at [461, 236] on textarea "Description" at bounding box center [531, 241] width 660 height 65
paste textarea "EB86465-02"
type textarea "EB86465-02"
click at [1100, 164] on label "Standard" at bounding box center [1097, 174] width 79 height 26
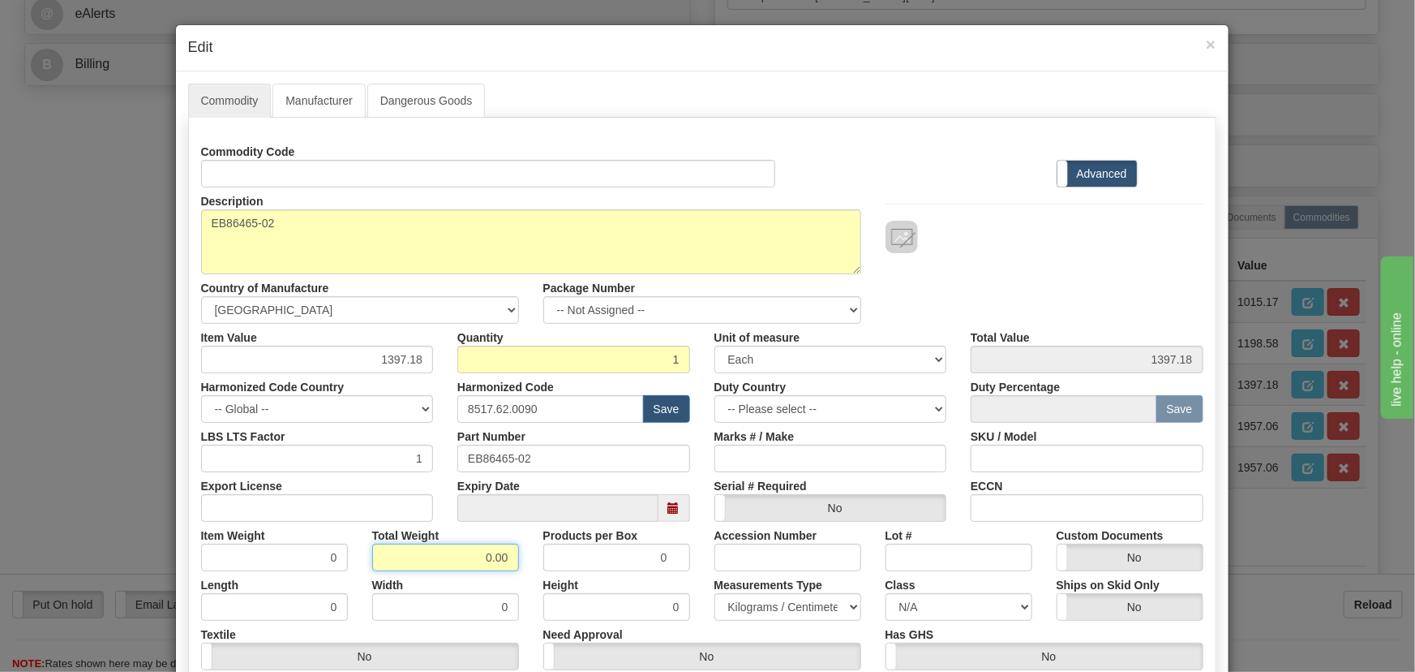
drag, startPoint x: 469, startPoint y: 554, endPoint x: 523, endPoint y: 569, distance: 56.3
click at [523, 569] on div "Total Weight 0.00" at bounding box center [445, 546] width 171 height 49
type input ".1"
type input "0.1000"
drag, startPoint x: 358, startPoint y: 361, endPoint x: 417, endPoint y: 379, distance: 61.8
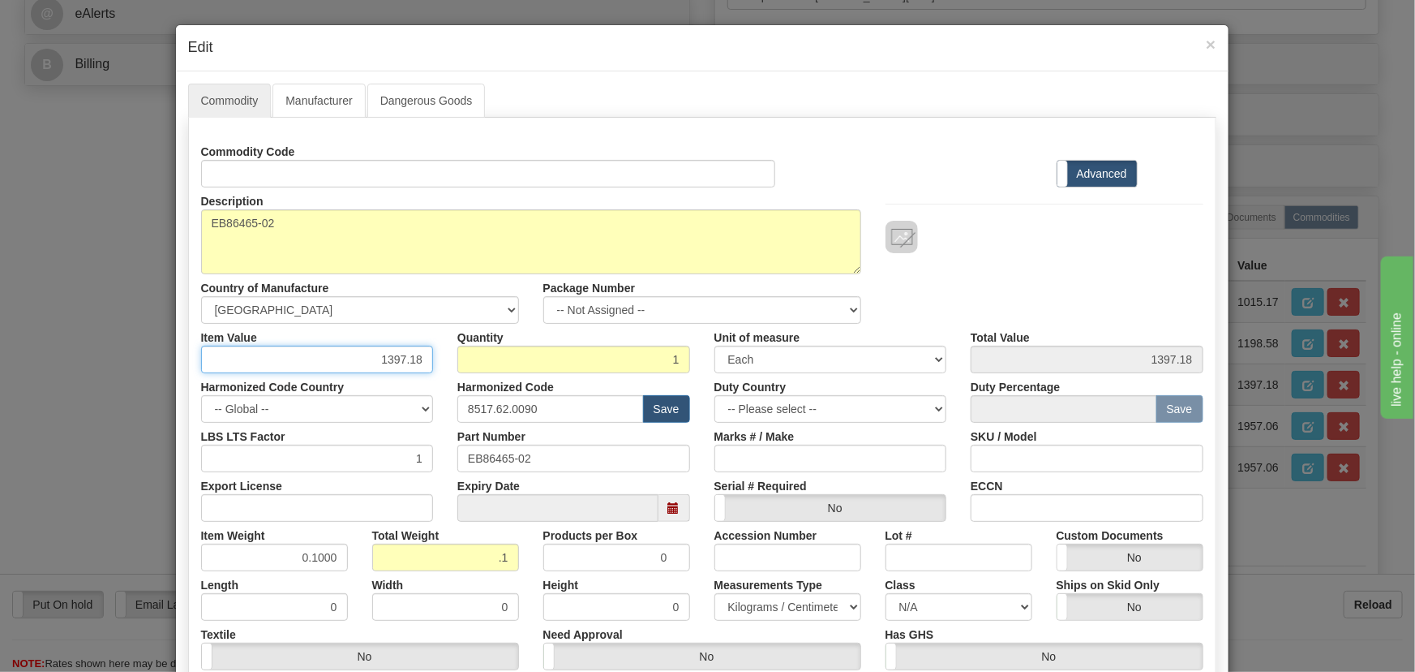
click at [420, 380] on div "Commodity Code Standard Advanced Description EB86465-02 Country of Manufacture …" at bounding box center [702, 429] width 1002 height 582
paste input ".198,5"
type input "1198.58"
click at [1038, 284] on div "Description EB86465-02 Country of Manufacture -- Unknown -- AFGHANISTAN ALAND I…" at bounding box center [702, 255] width 1027 height 136
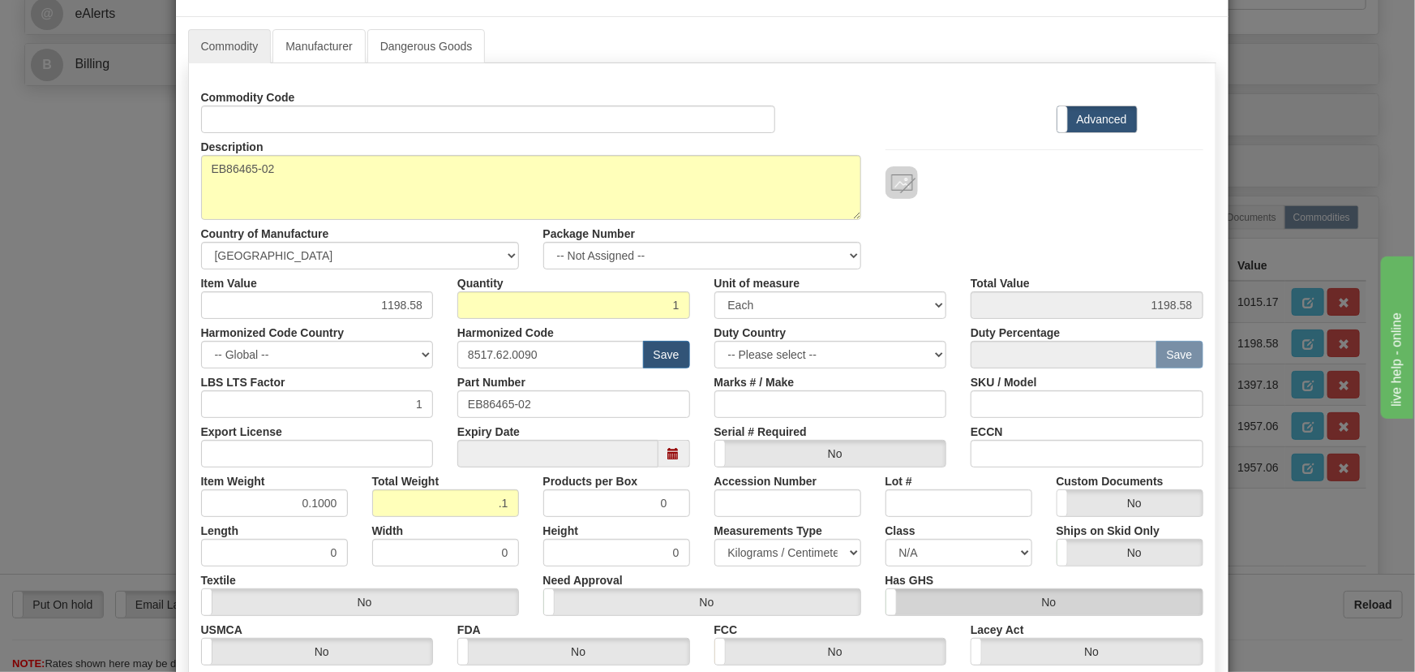
scroll to position [238, 0]
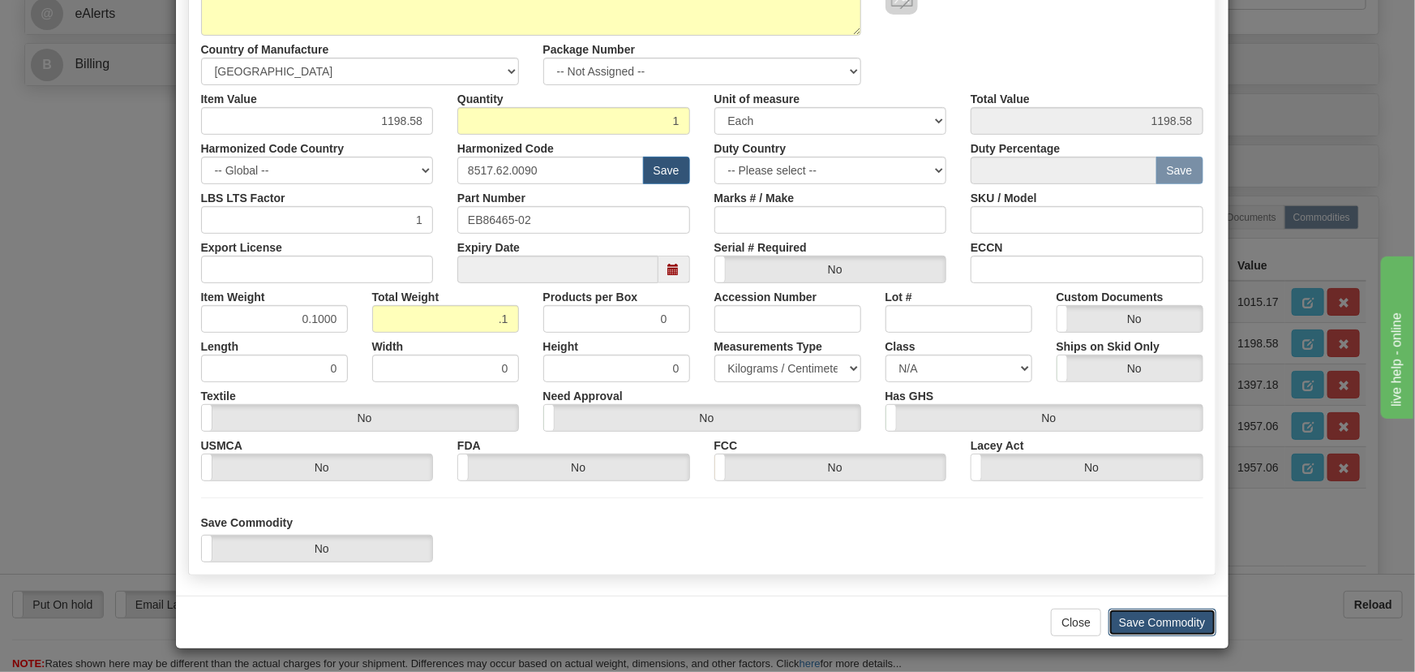
click at [1166, 614] on button "Save Commodity" at bounding box center [1163, 622] width 108 height 28
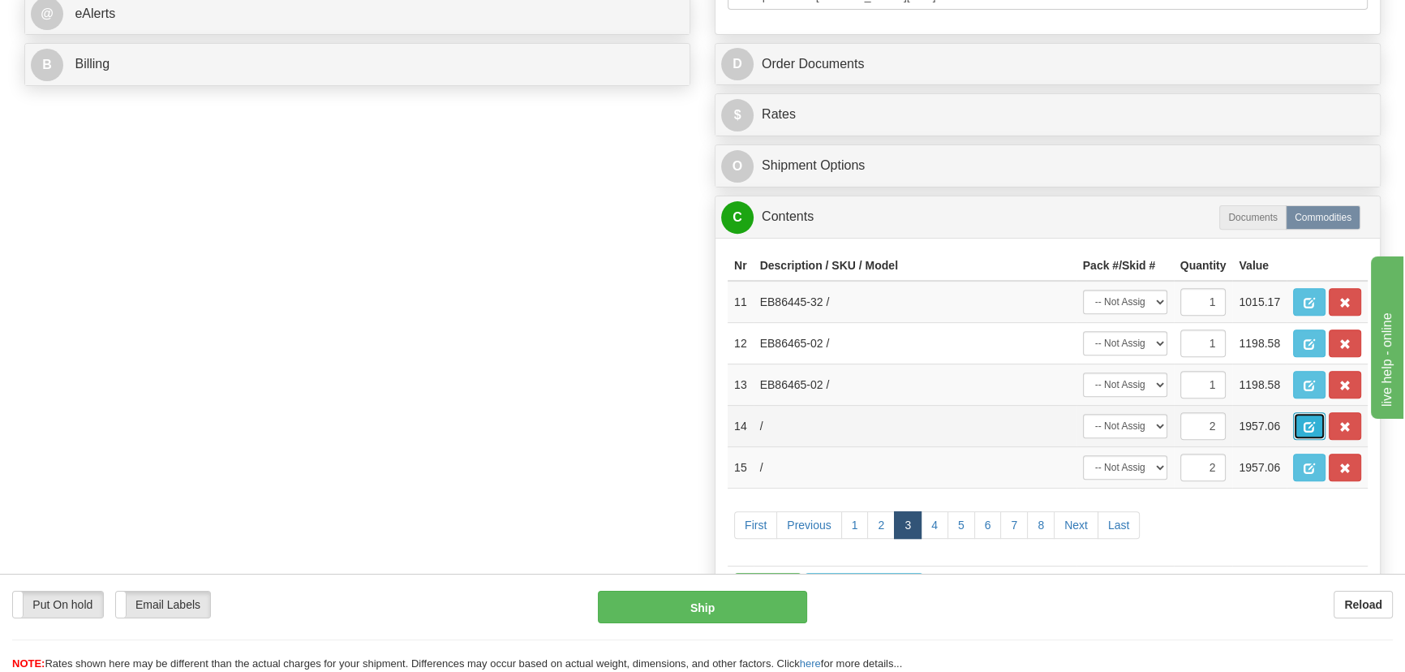
click at [1310, 429] on span "button" at bounding box center [1308, 427] width 11 height 11
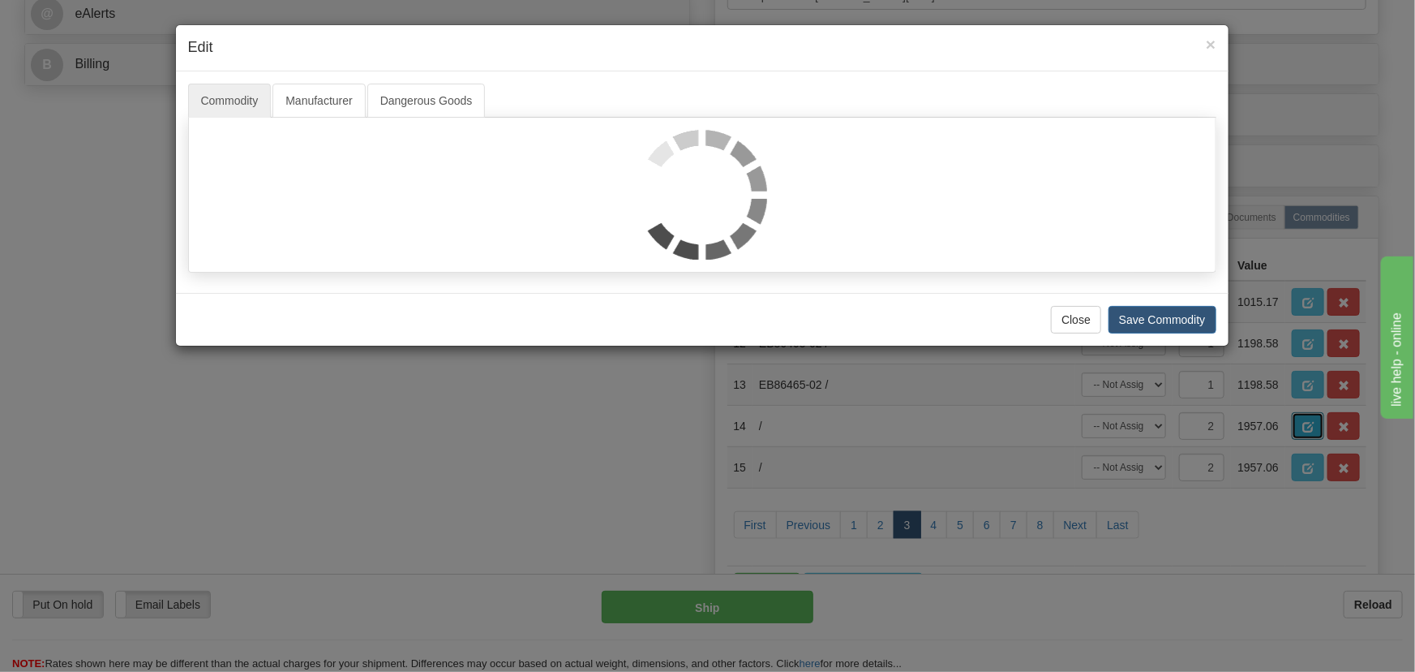
scroll to position [0, 0]
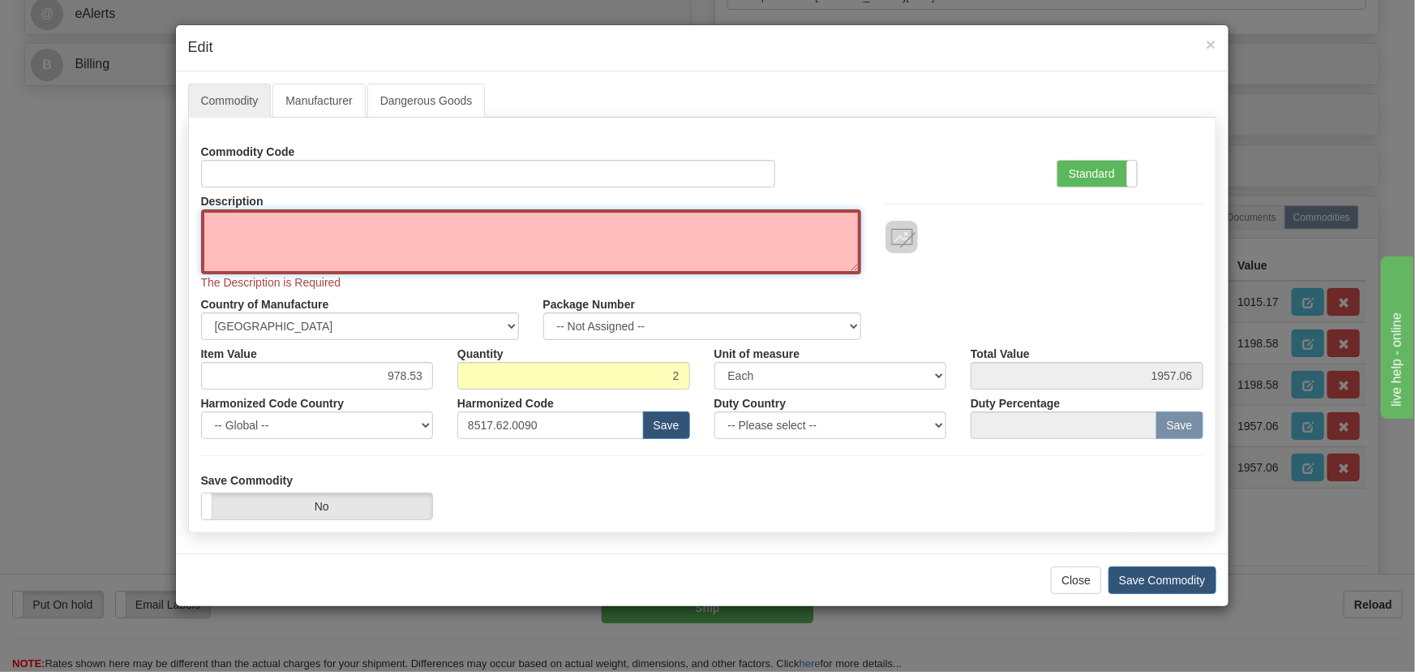
click at [320, 251] on textarea "Description" at bounding box center [531, 241] width 660 height 65
paste textarea "EB86485-02"
type textarea "EB86485-02"
click at [1100, 176] on label "Standard" at bounding box center [1097, 174] width 79 height 26
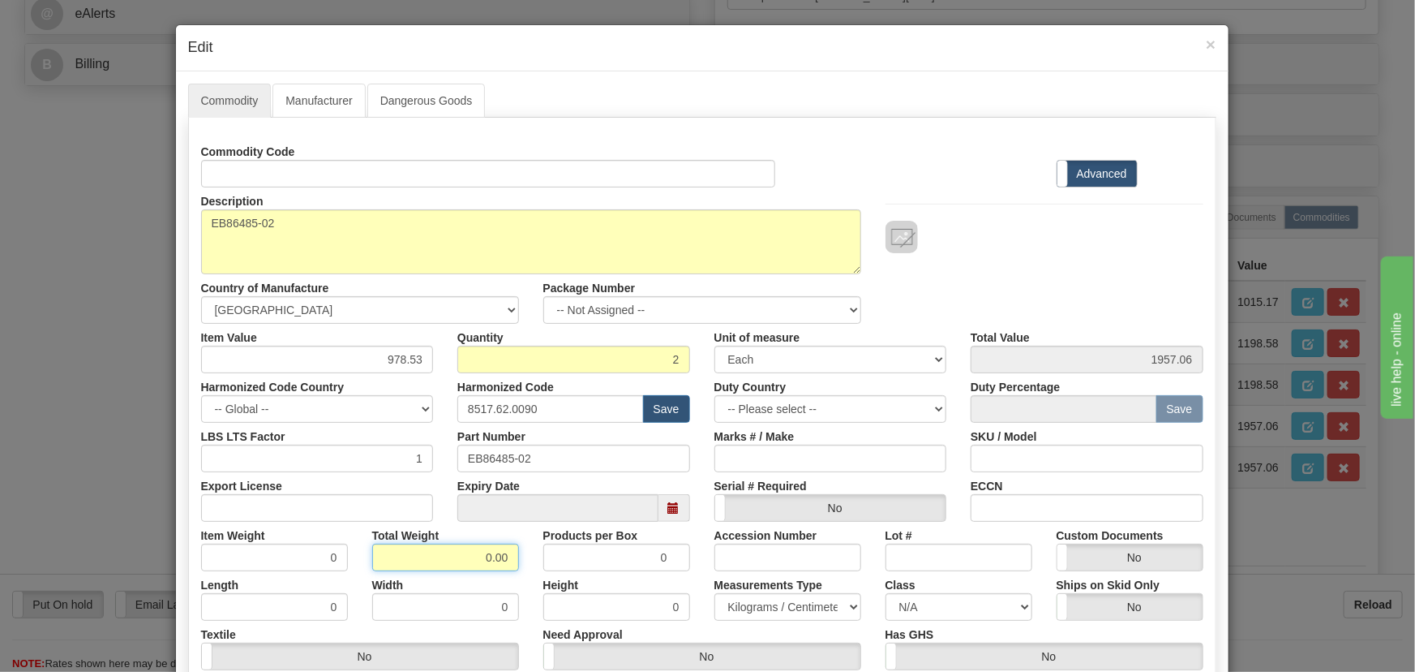
drag, startPoint x: 462, startPoint y: 561, endPoint x: 526, endPoint y: 577, distance: 65.1
click at [526, 577] on div "Commodity Code Standard Advanced Description EB86485-02 Country of Manufacture …" at bounding box center [702, 429] width 1002 height 582
type input ".2"
type input "0.1000"
drag, startPoint x: 376, startPoint y: 357, endPoint x: 473, endPoint y: 372, distance: 97.7
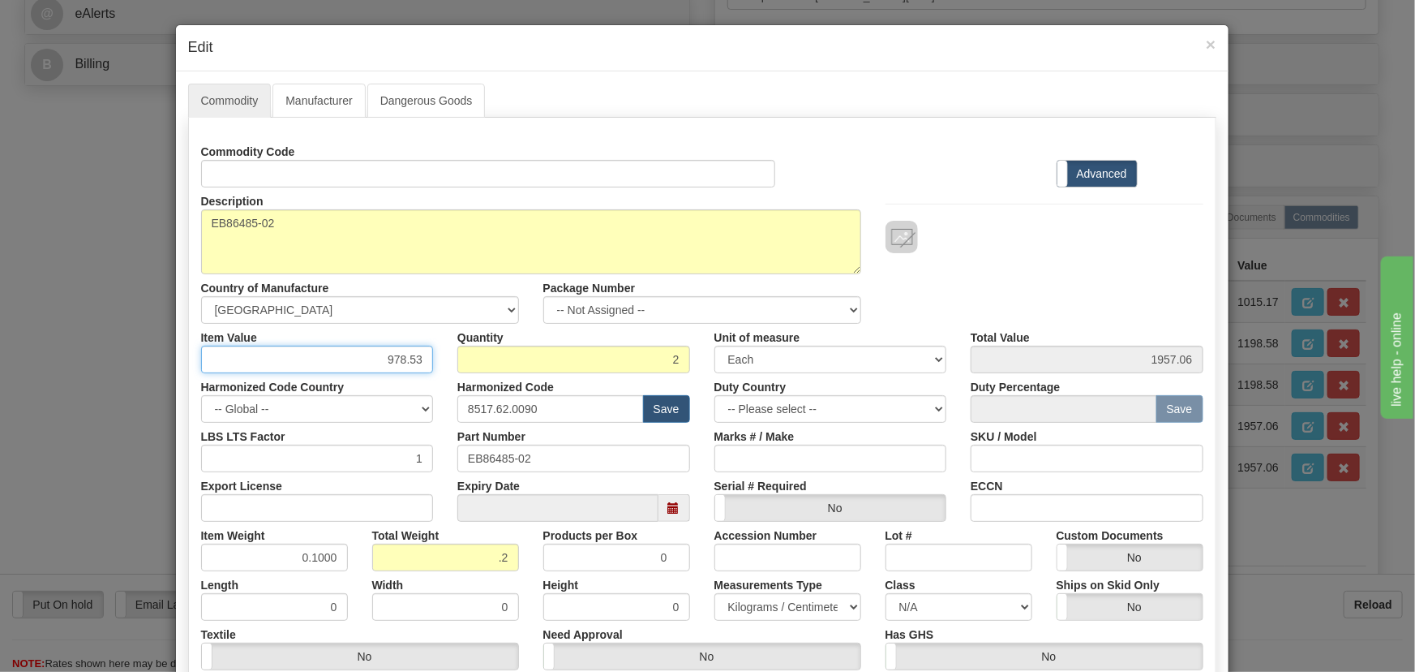
click at [473, 372] on div "Commodity Code Standard Advanced Description EB86485-02 Country of Manufacture …" at bounding box center [702, 429] width 1002 height 582
paste input "1.137,9"
type input "1137.93"
type input "2275.86"
click at [992, 290] on div "Description EB86485-02 Country of Manufacture -- Unknown -- AFGHANISTAN ALAND I…" at bounding box center [702, 255] width 1027 height 136
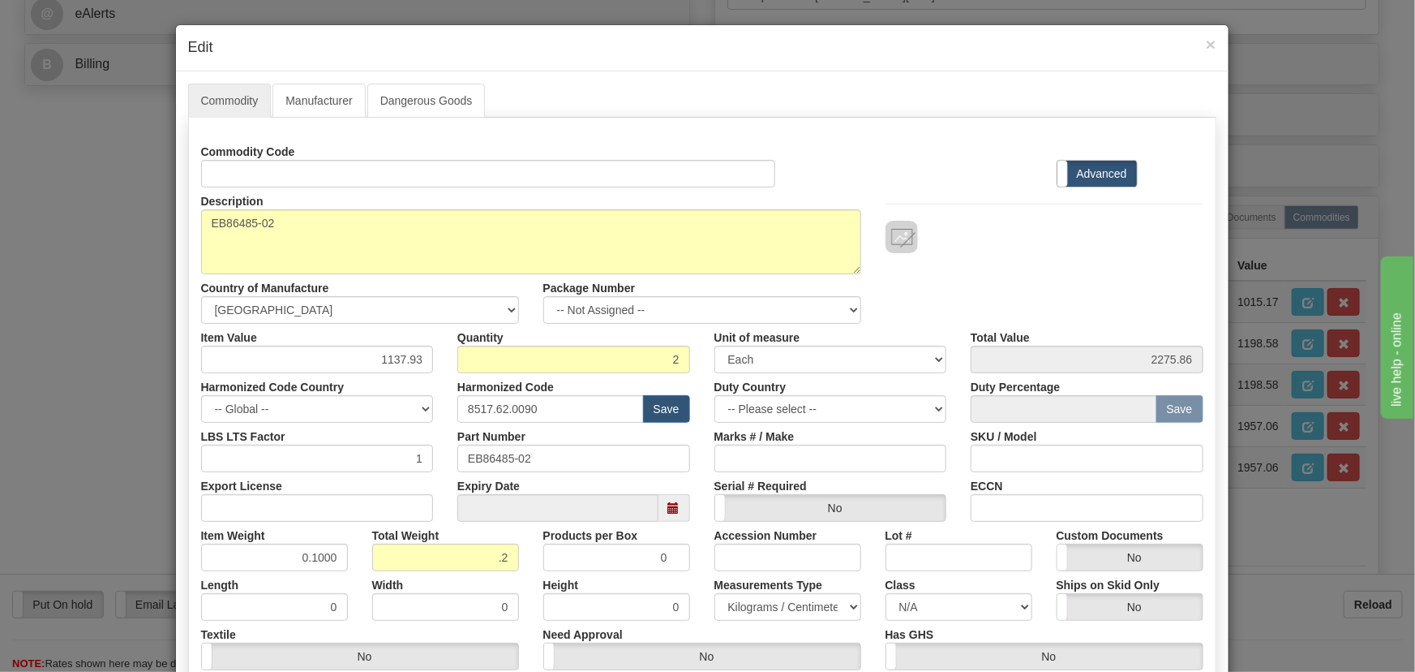
scroll to position [238, 0]
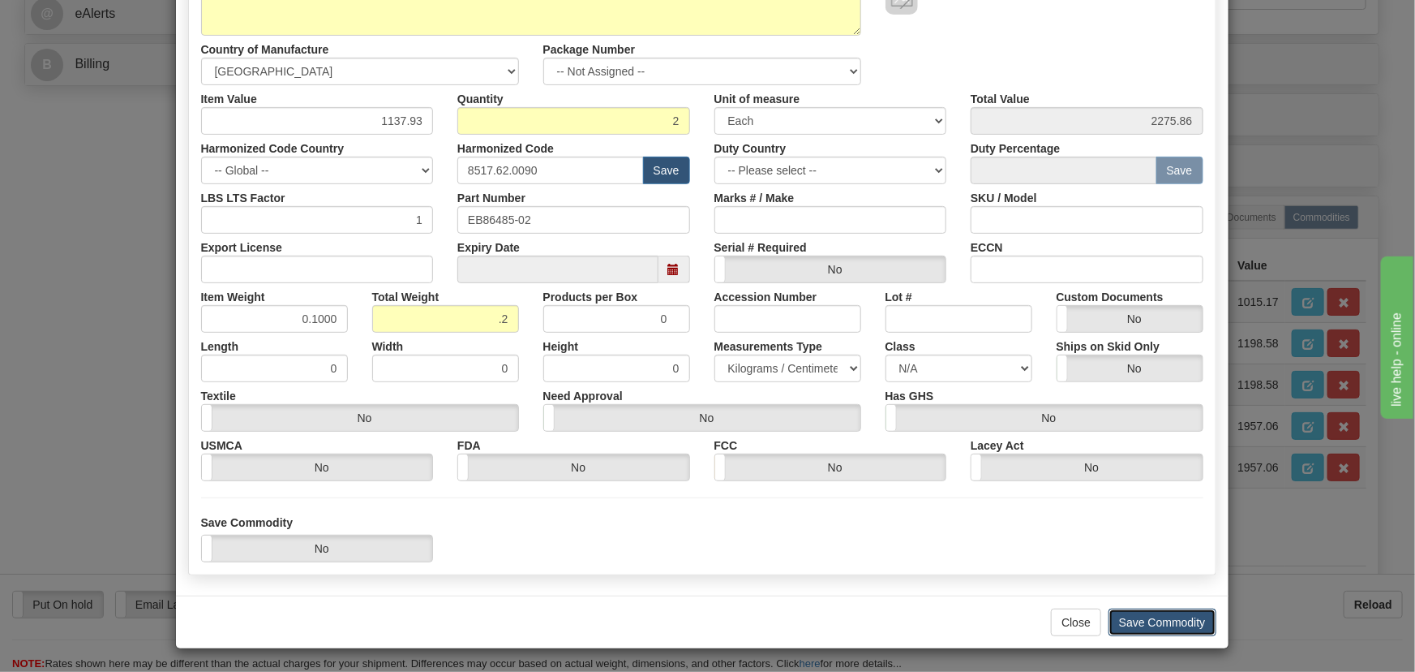
click at [1146, 616] on button "Save Commodity" at bounding box center [1163, 622] width 108 height 28
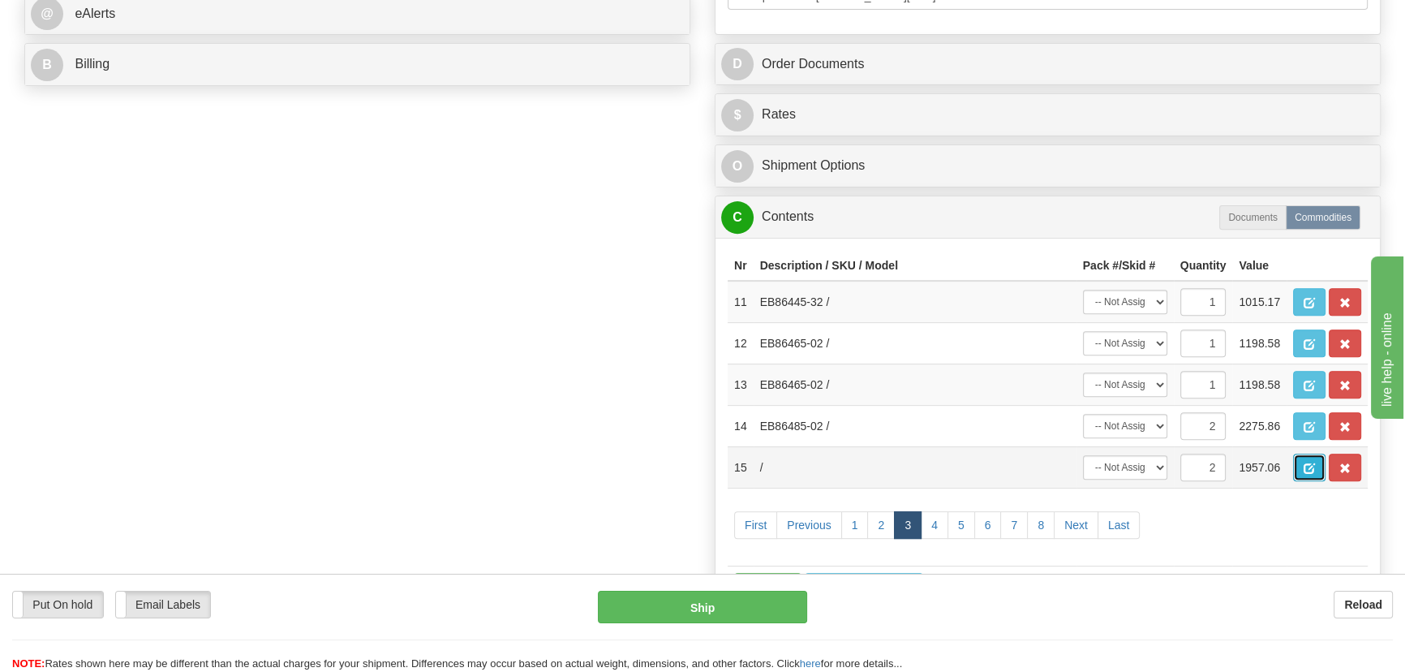
click at [1307, 468] on span "button" at bounding box center [1308, 468] width 11 height 11
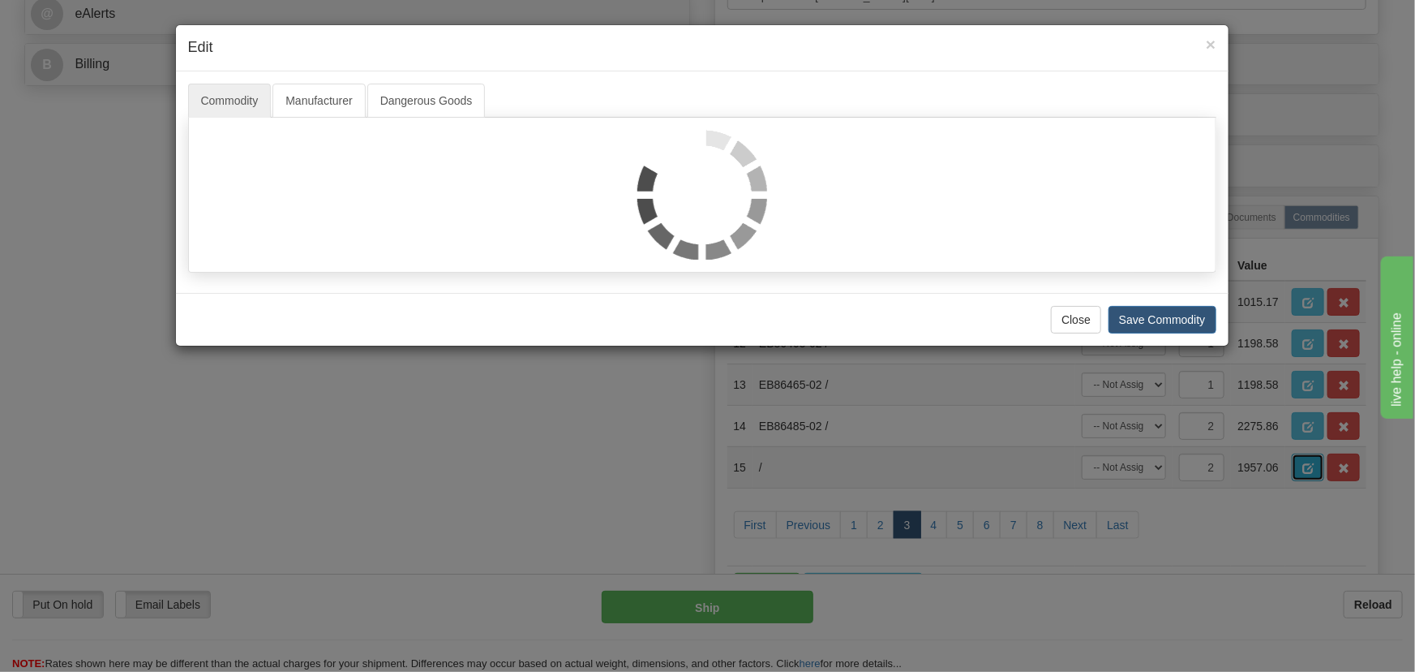
scroll to position [0, 0]
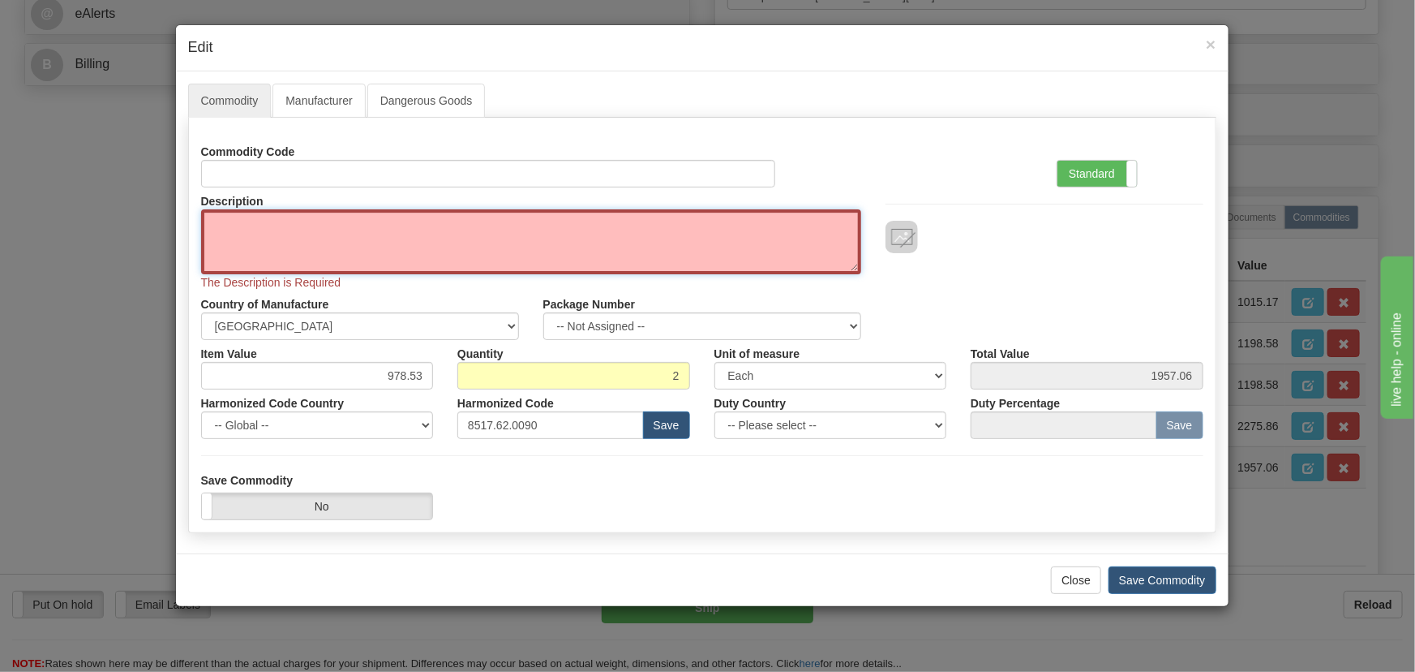
click at [477, 243] on textarea "Description" at bounding box center [531, 241] width 660 height 65
paste textarea "EB86485-02"
type textarea "EB86485-02"
click at [1101, 175] on label "Standard" at bounding box center [1097, 174] width 79 height 26
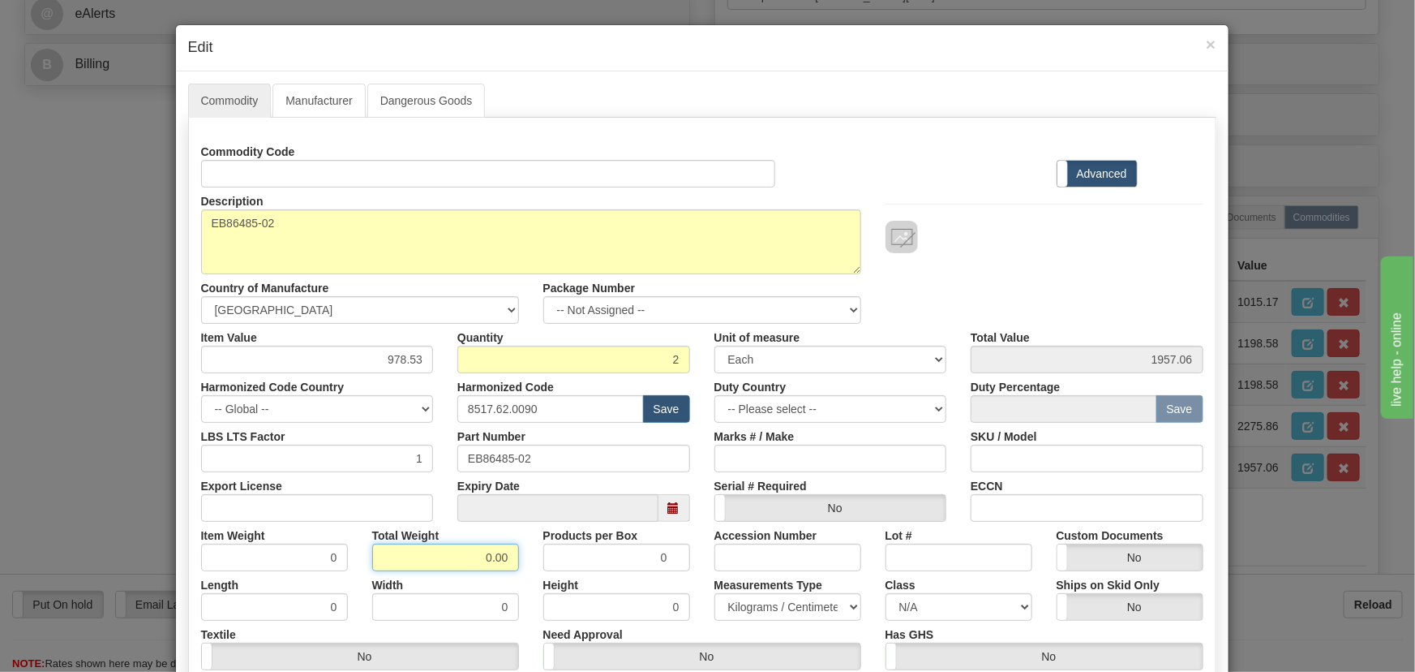
drag, startPoint x: 472, startPoint y: 556, endPoint x: 509, endPoint y: 566, distance: 38.6
click at [526, 575] on div "Commodity Code Standard Advanced Description EB86485-02 Country of Manufacture …" at bounding box center [702, 429] width 1002 height 582
type input ".2"
type input "0.1000"
drag, startPoint x: 382, startPoint y: 364, endPoint x: 446, endPoint y: 380, distance: 66.1
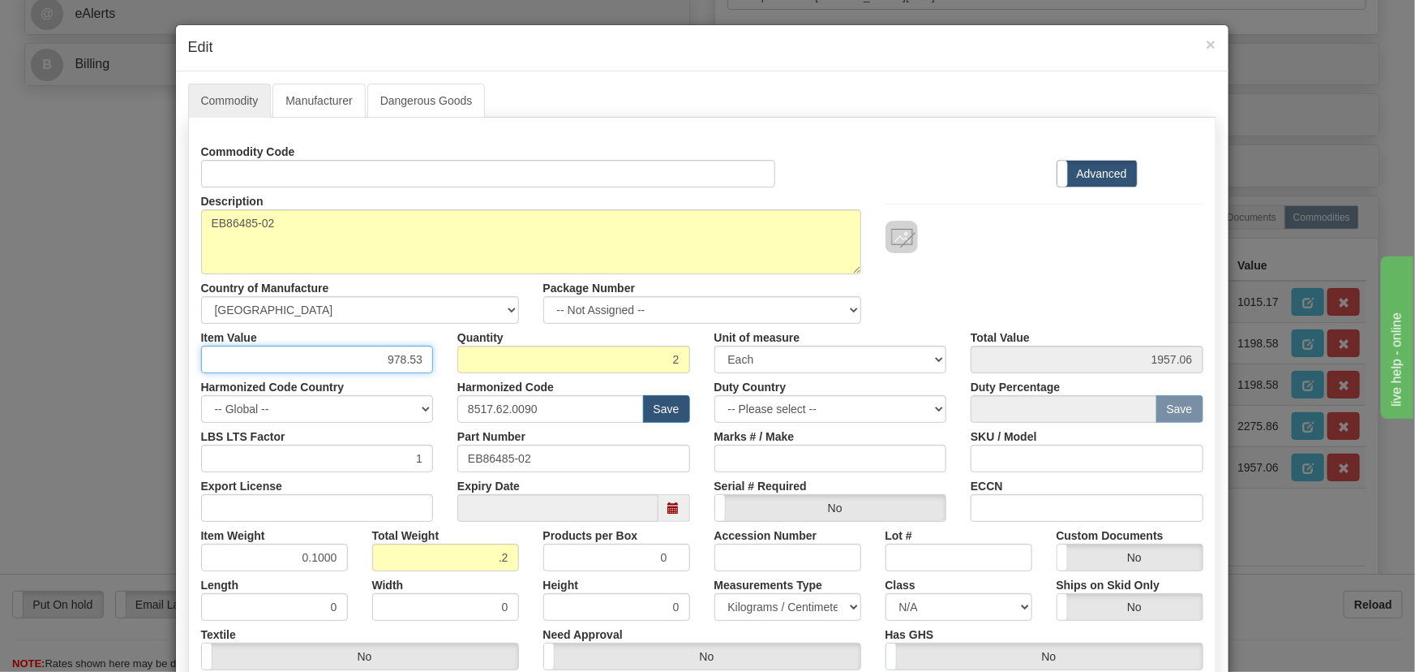
click at [446, 380] on div "Commodity Code Standard Advanced Description EB86485-02 Country of Manufacture …" at bounding box center [702, 429] width 1002 height 582
paste input "1.137,9"
type input "1137.93"
type input "2275.86"
click at [1038, 277] on div "Description EB86485-02 Country of Manufacture -- Unknown -- AFGHANISTAN ALAND I…" at bounding box center [702, 255] width 1027 height 136
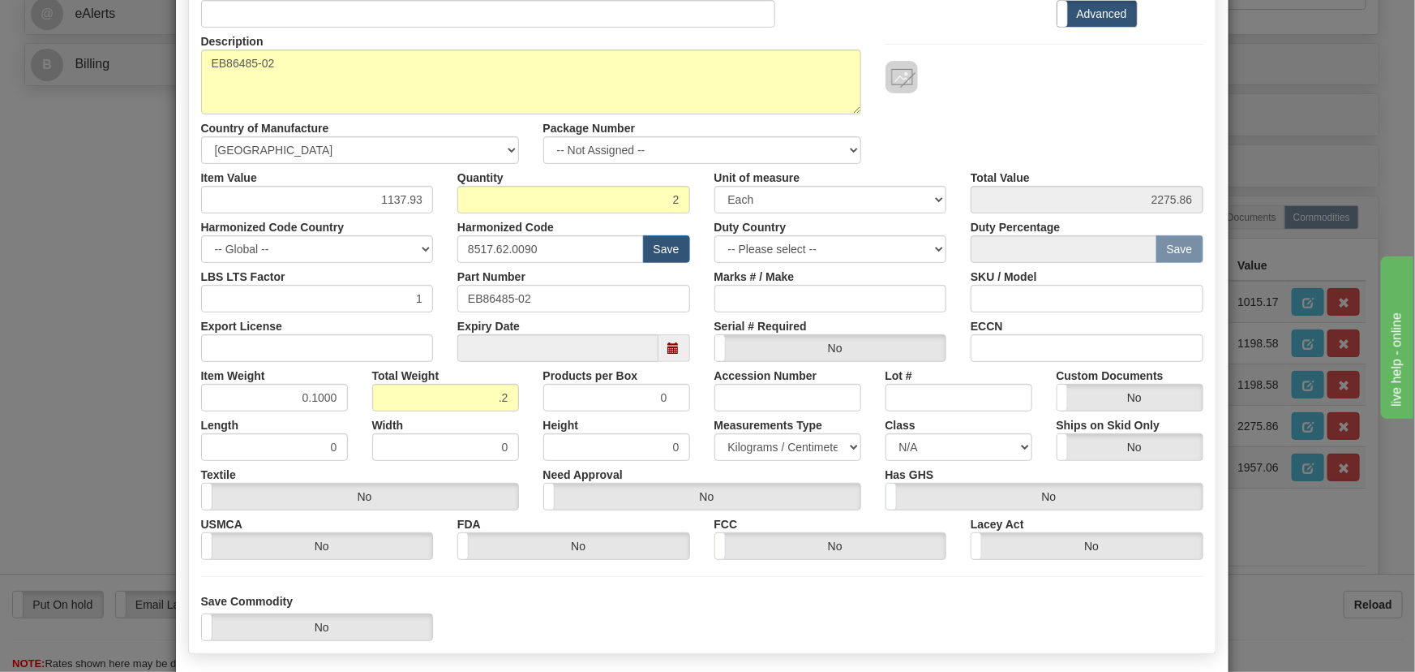
scroll to position [221, 0]
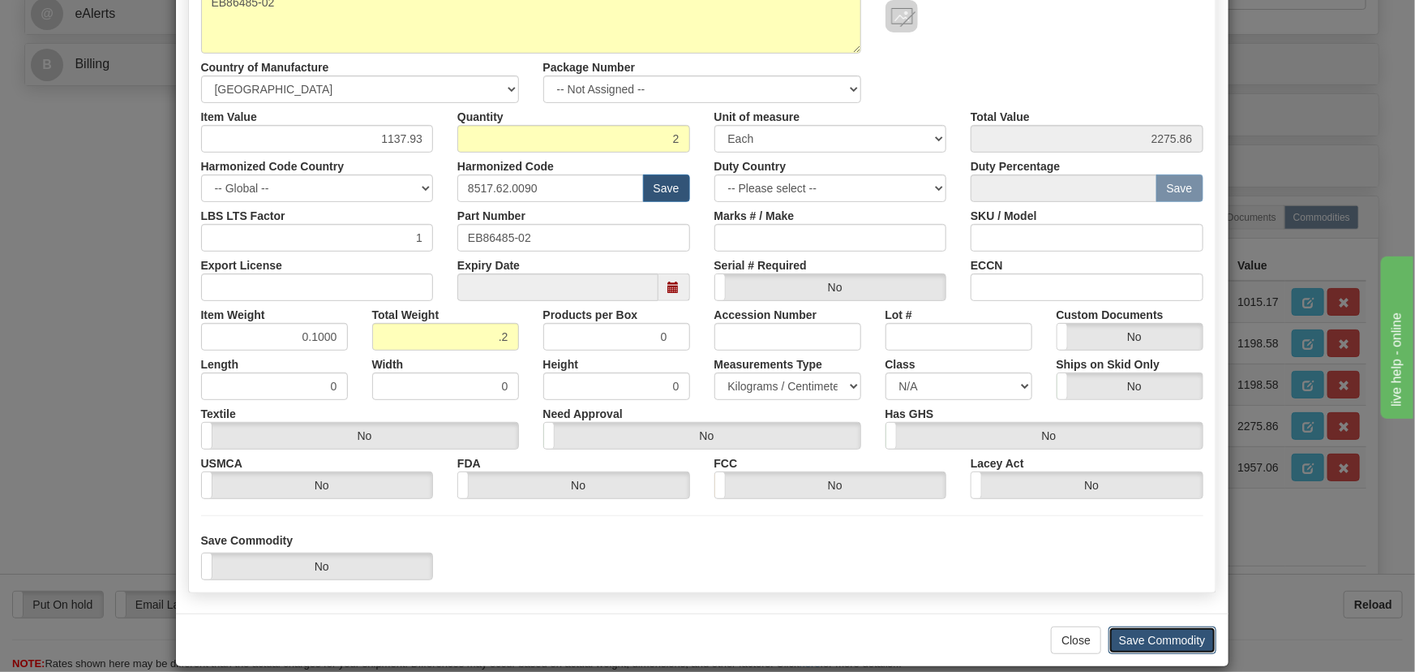
click at [1174, 633] on button "Save Commodity" at bounding box center [1163, 640] width 108 height 28
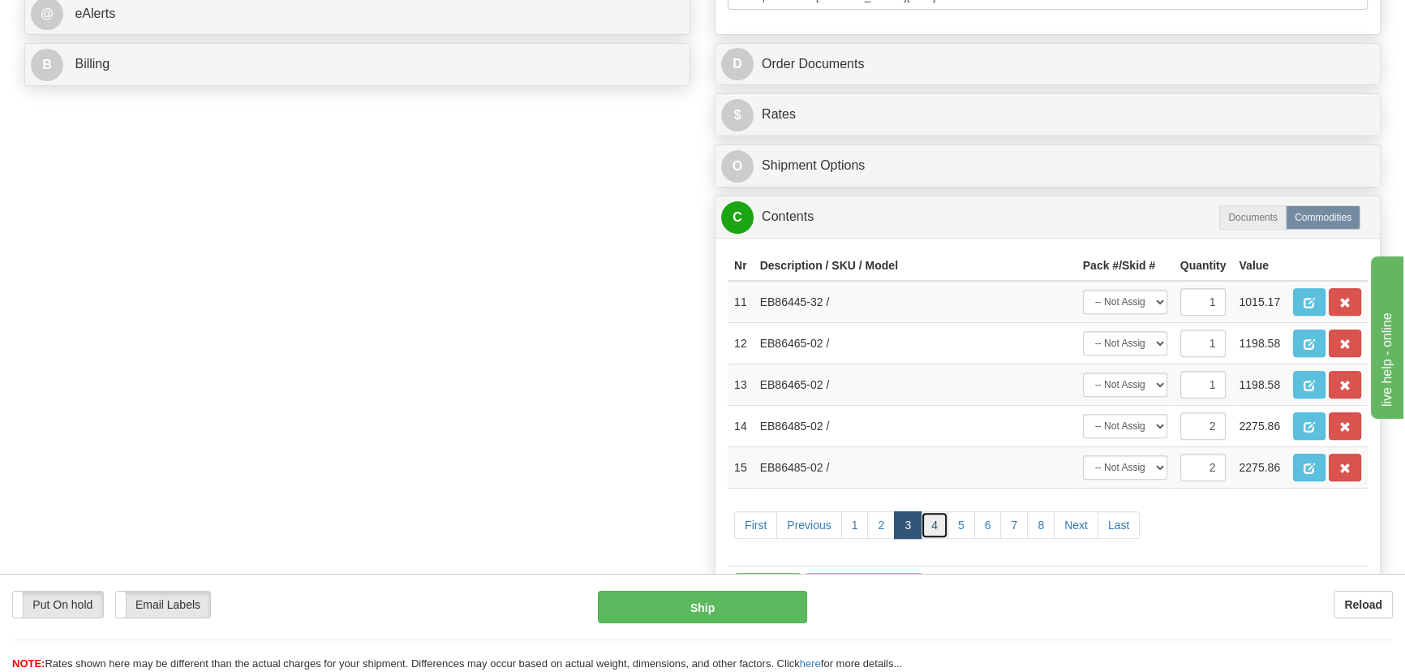
click at [931, 522] on link "4" at bounding box center [935, 525] width 28 height 28
click at [1312, 302] on span "button" at bounding box center [1308, 303] width 11 height 11
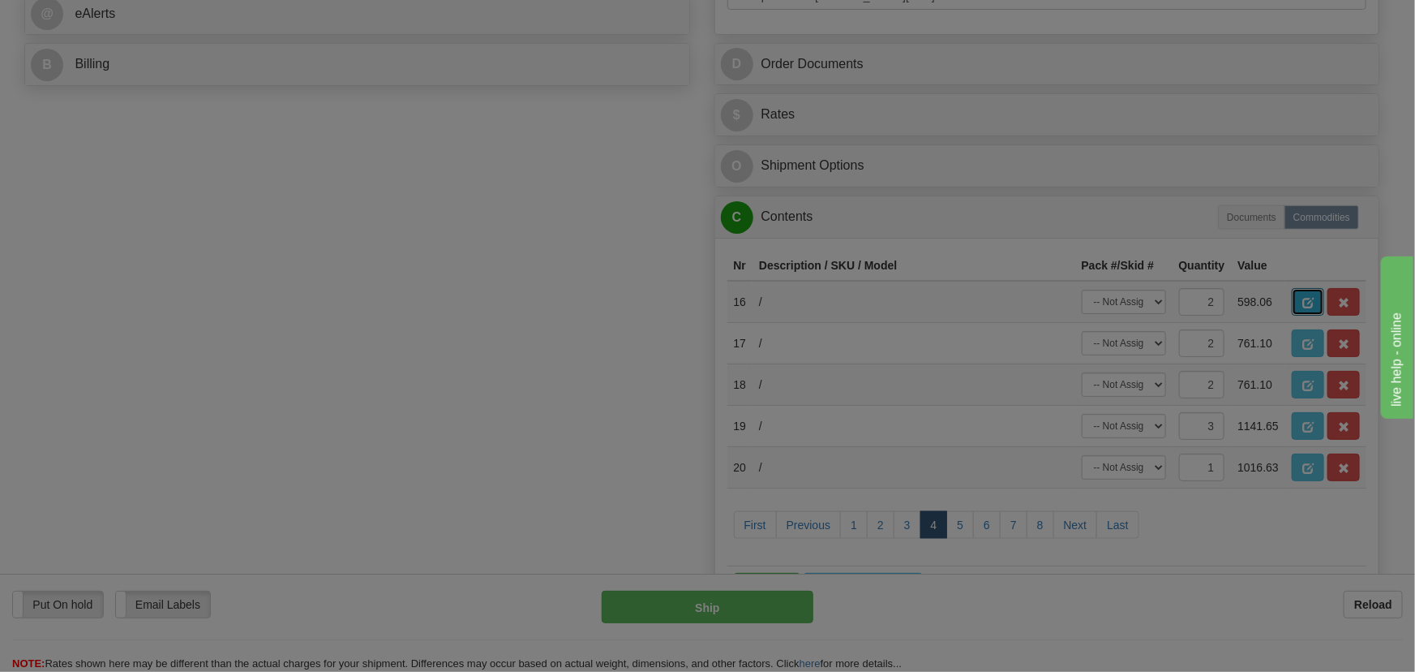
scroll to position [0, 0]
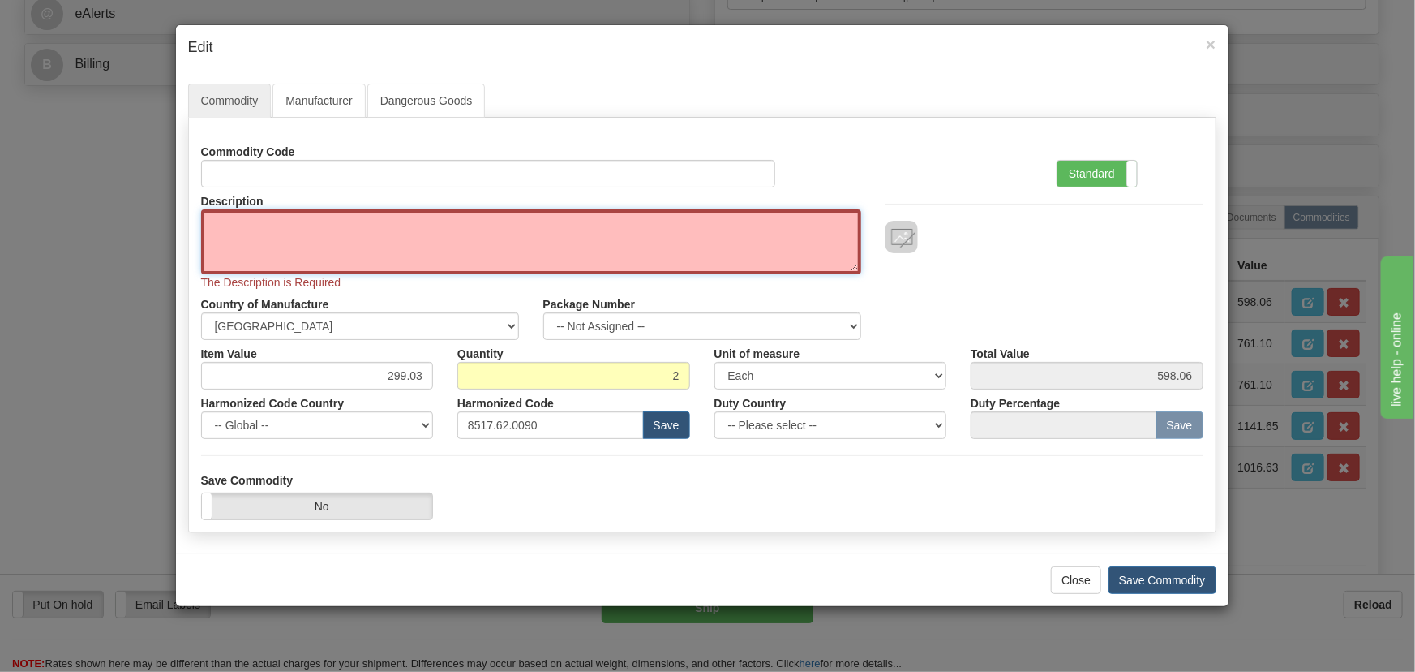
click at [549, 217] on textarea "Description" at bounding box center [531, 241] width 660 height 65
paste textarea "E86431-83"
type textarea "E86431-83"
click at [1104, 161] on label "Standard" at bounding box center [1097, 174] width 79 height 26
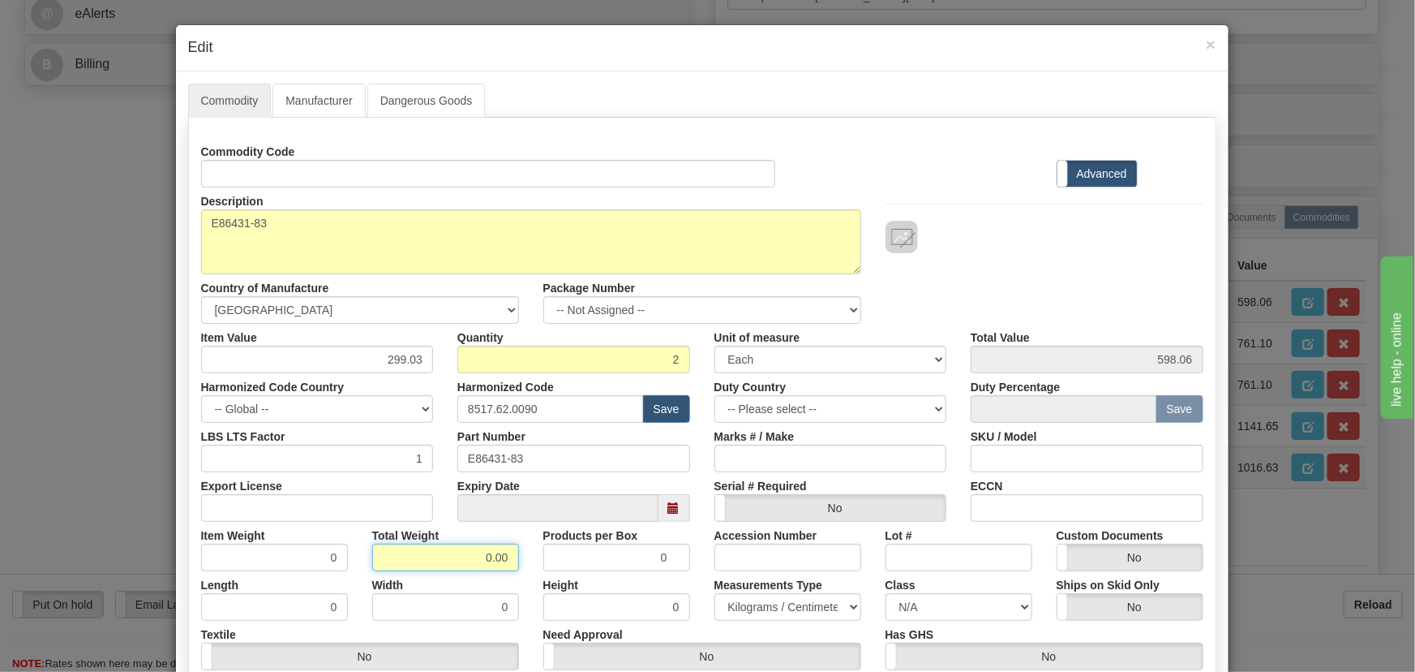
drag, startPoint x: 470, startPoint y: 560, endPoint x: 544, endPoint y: 581, distance: 76.8
click at [544, 581] on div "Commodity Code Standard Advanced Description E86431-83 Country of Manufacture -…" at bounding box center [702, 429] width 1002 height 582
type input ".2"
type input "0.1000"
drag, startPoint x: 376, startPoint y: 352, endPoint x: 439, endPoint y: 370, distance: 65.0
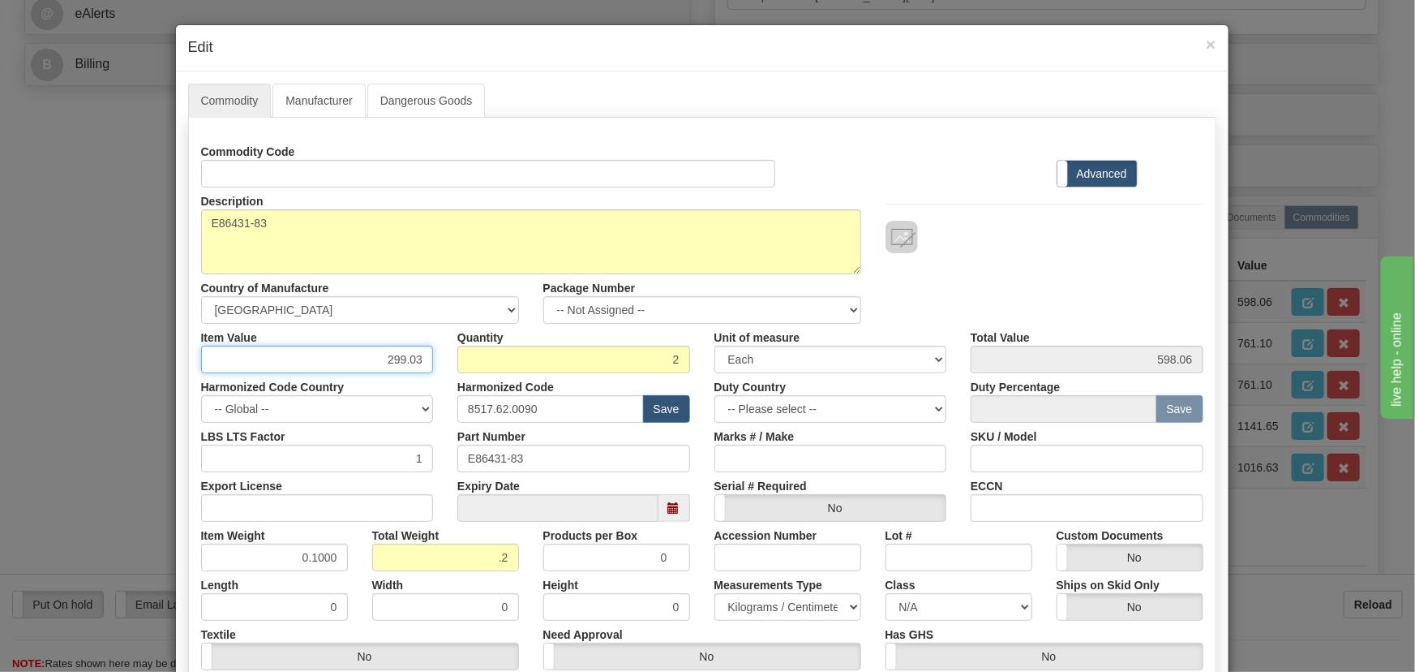
click at [438, 369] on div "Item Value 299.03" at bounding box center [317, 348] width 257 height 49
paste input "25,05"
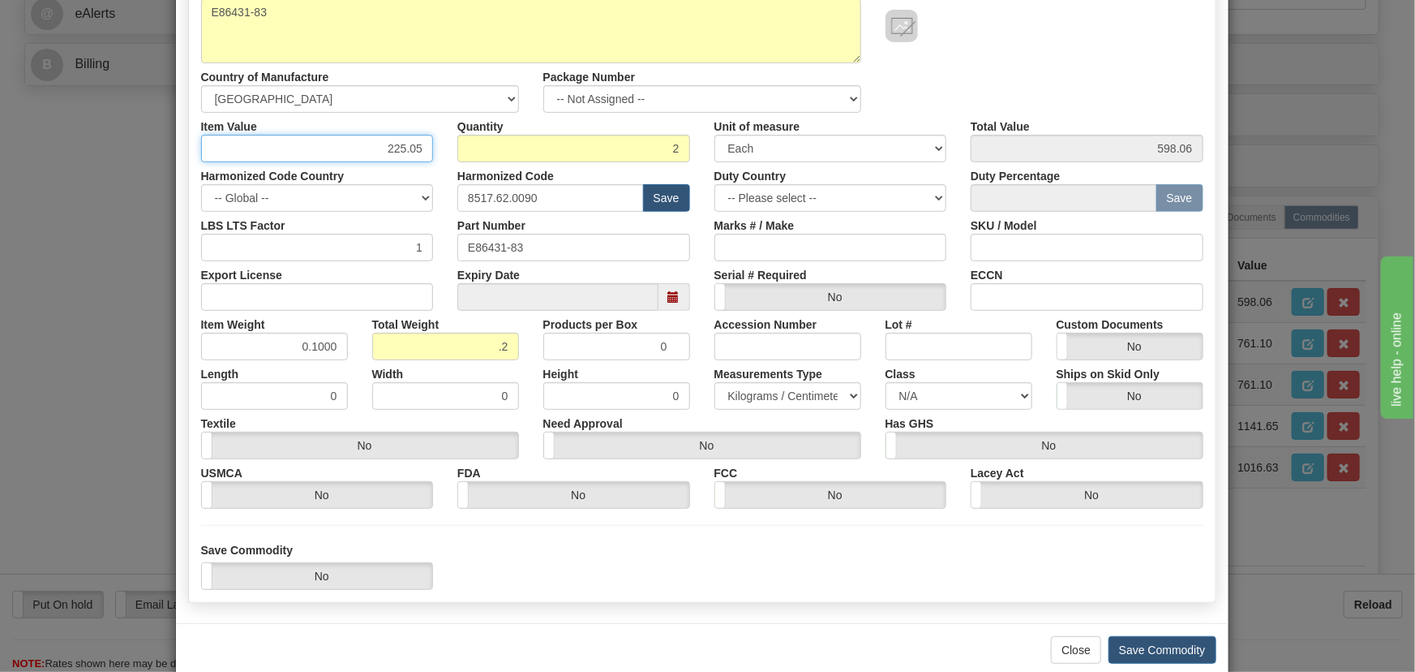
scroll to position [238, 0]
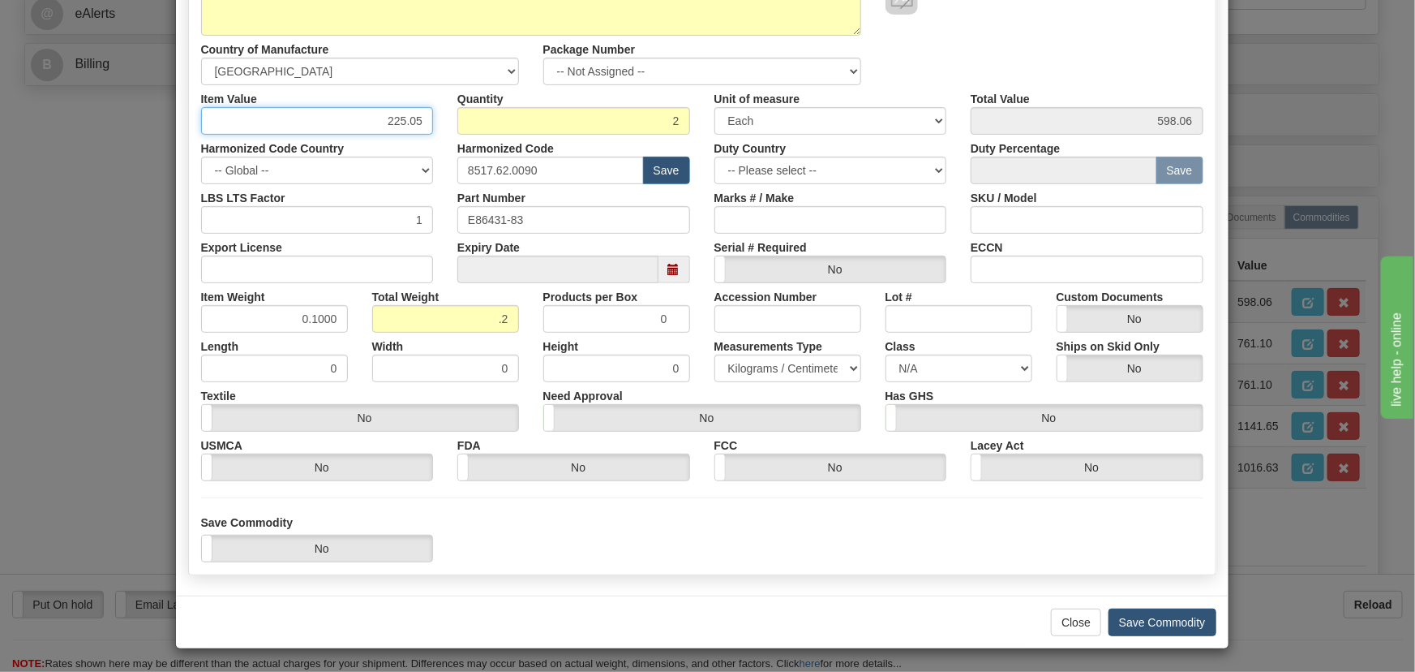
type input "225.05"
type input "450.10"
click at [1166, 620] on button "Save Commodity" at bounding box center [1163, 622] width 108 height 28
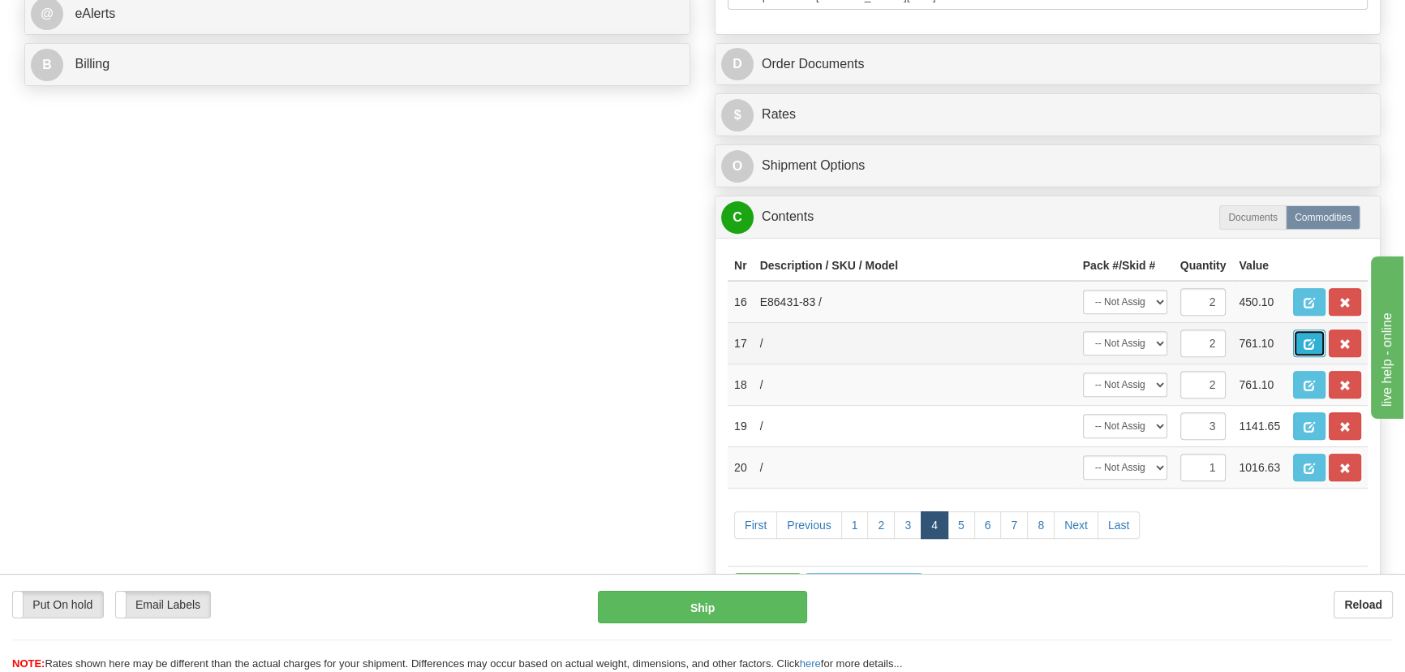
click at [1306, 339] on span "button" at bounding box center [1308, 344] width 11 height 11
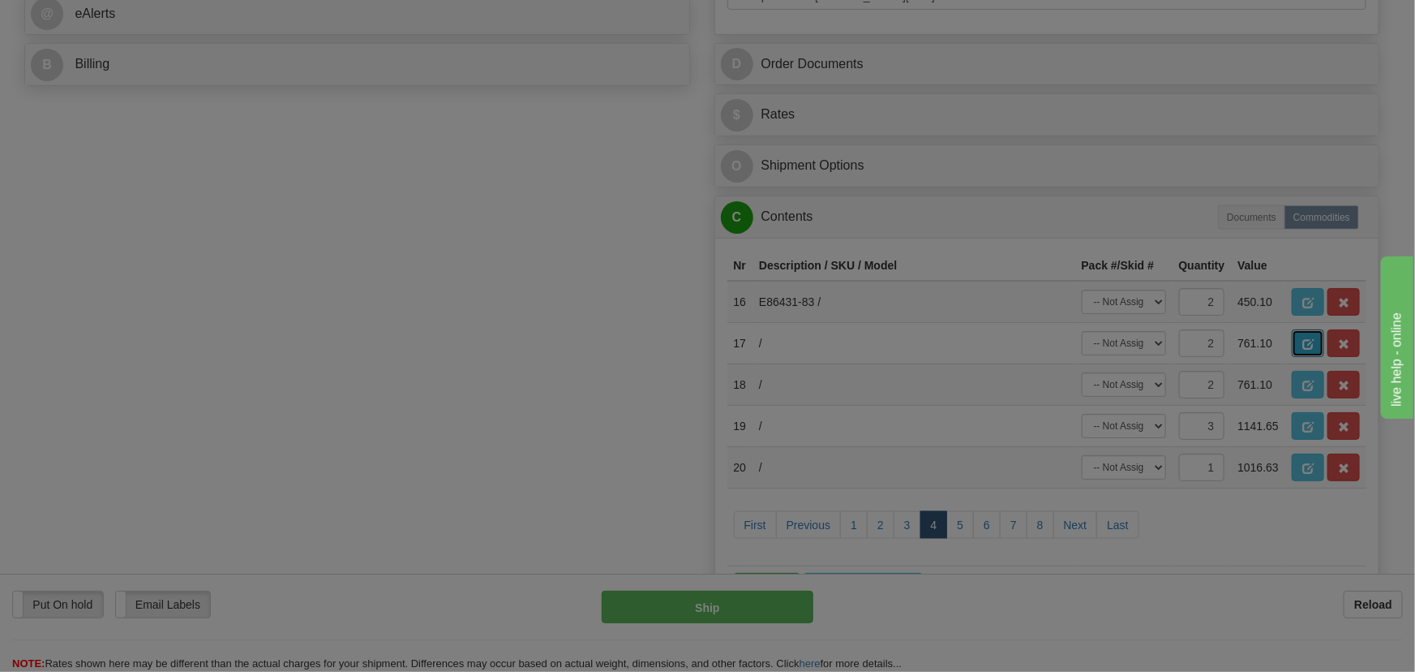
scroll to position [0, 0]
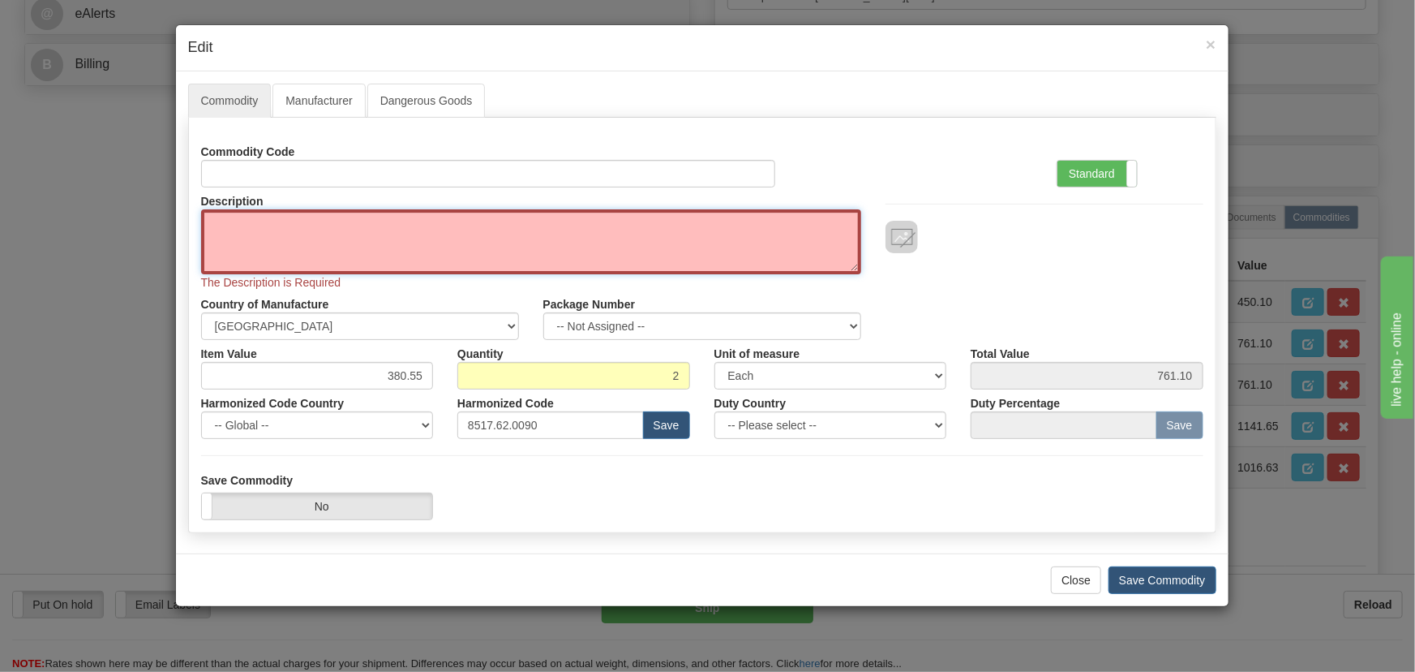
click at [475, 242] on textarea "Description" at bounding box center [531, 241] width 660 height 65
paste textarea "E86441-95"
type textarea "E86441-95"
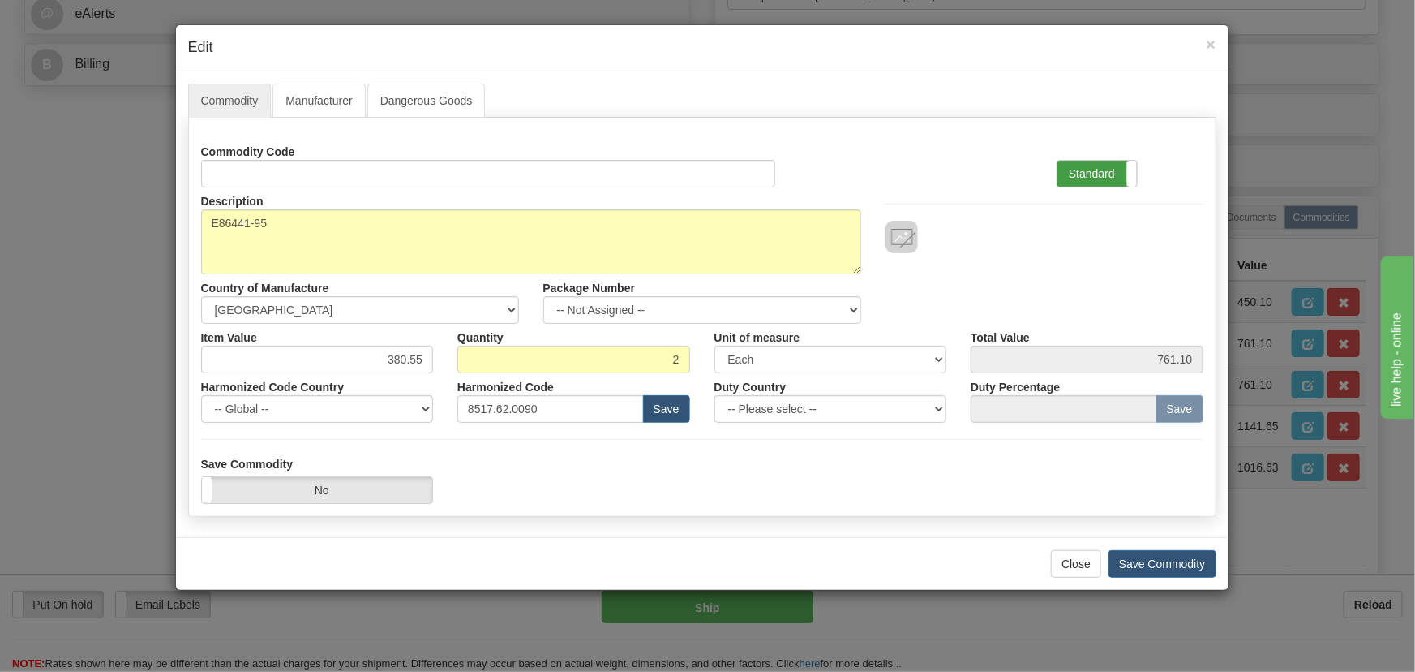
click at [1083, 178] on label "Standard" at bounding box center [1097, 174] width 79 height 26
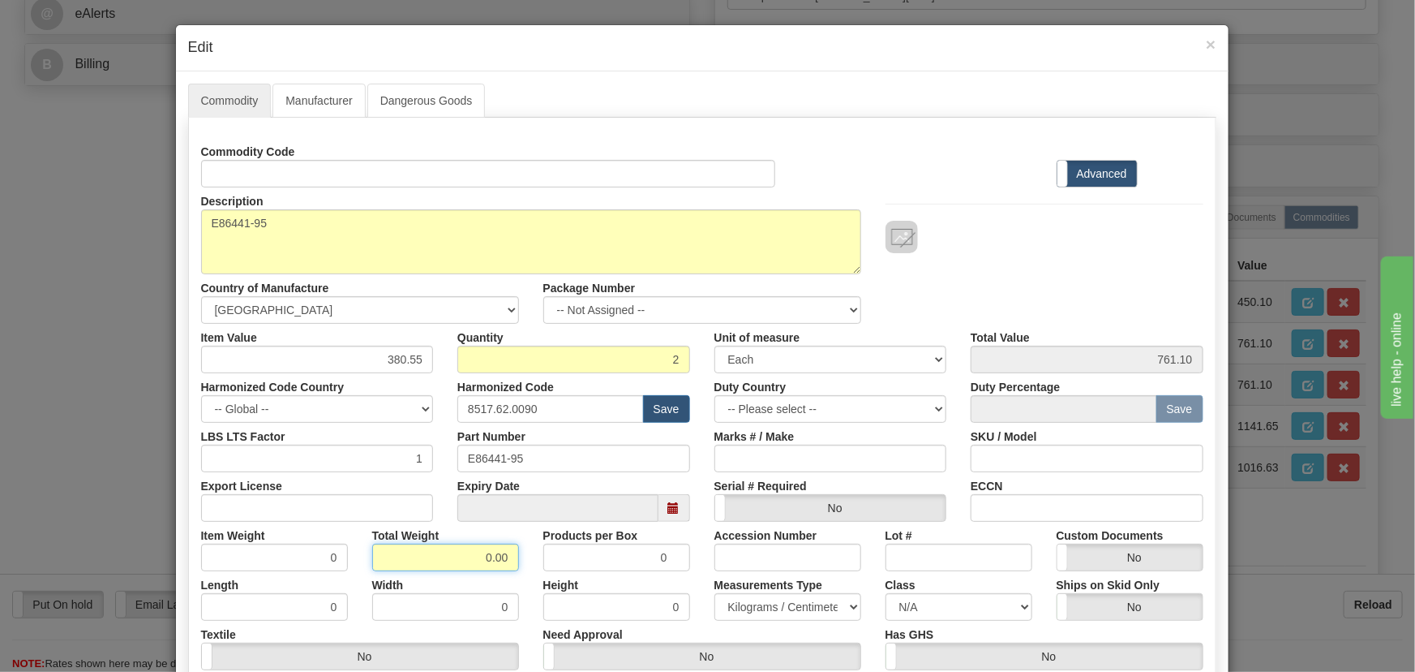
click at [531, 570] on div "Commodity Code Standard Advanced Description E86441-95 Country of Manufacture -…" at bounding box center [702, 429] width 1002 height 582
type input ".2"
type input "0.1000"
drag, startPoint x: 374, startPoint y: 360, endPoint x: 446, endPoint y: 377, distance: 74.2
click at [441, 374] on div "Commodity Code Standard Advanced Description E86441-95 Country of Manufacture -…" at bounding box center [702, 429] width 1002 height 582
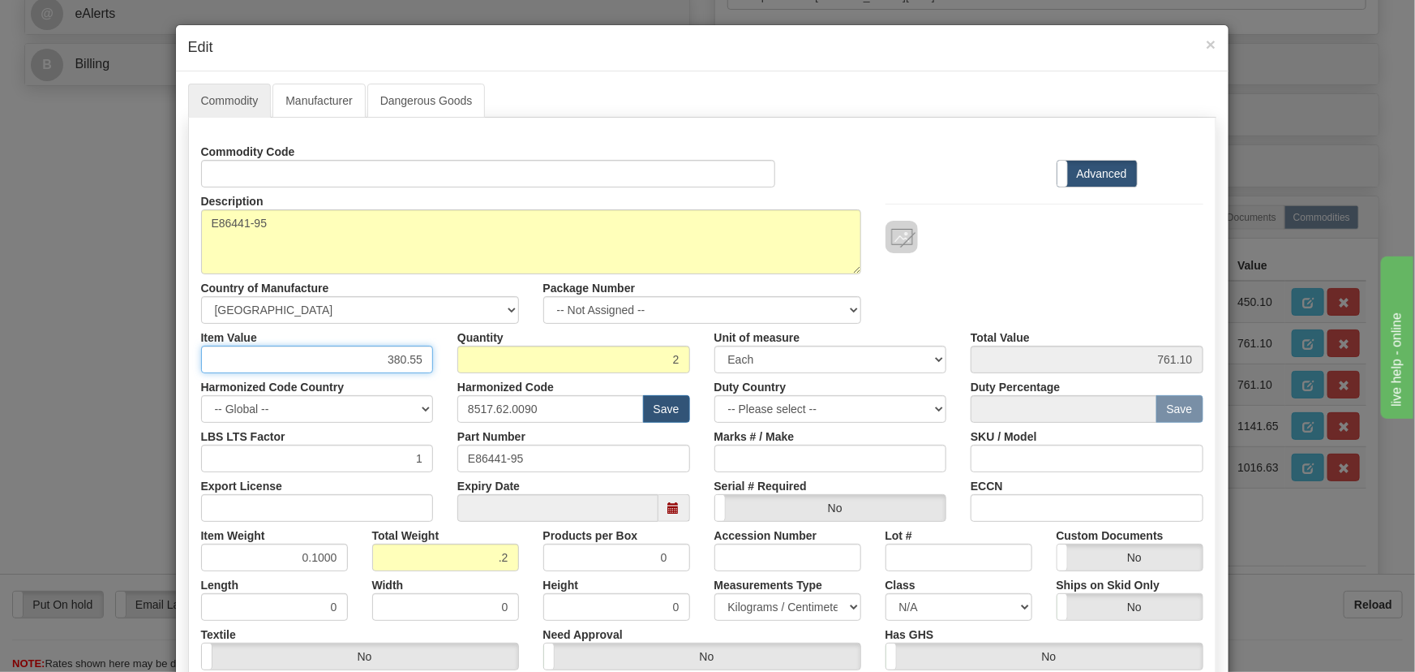
paste input "676,17"
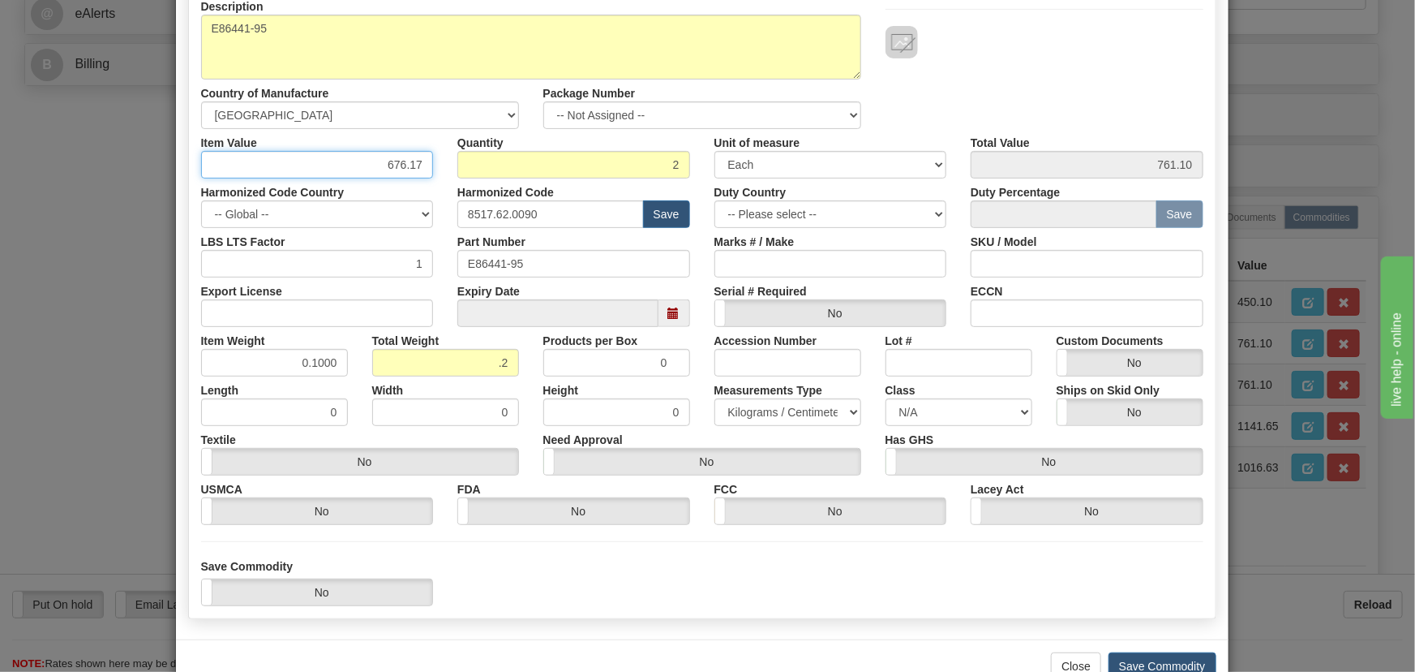
scroll to position [238, 0]
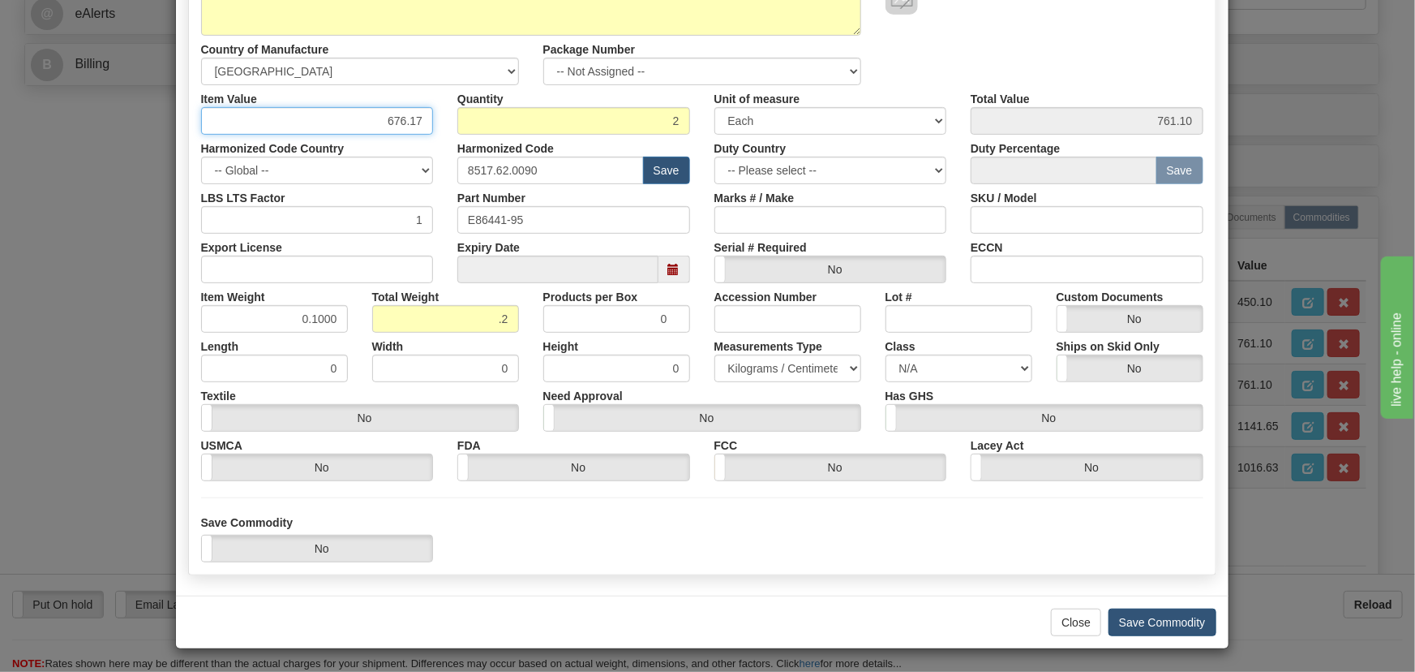
type input "676.17"
type input "1352.34"
click at [1166, 616] on button "Save Commodity" at bounding box center [1163, 622] width 108 height 28
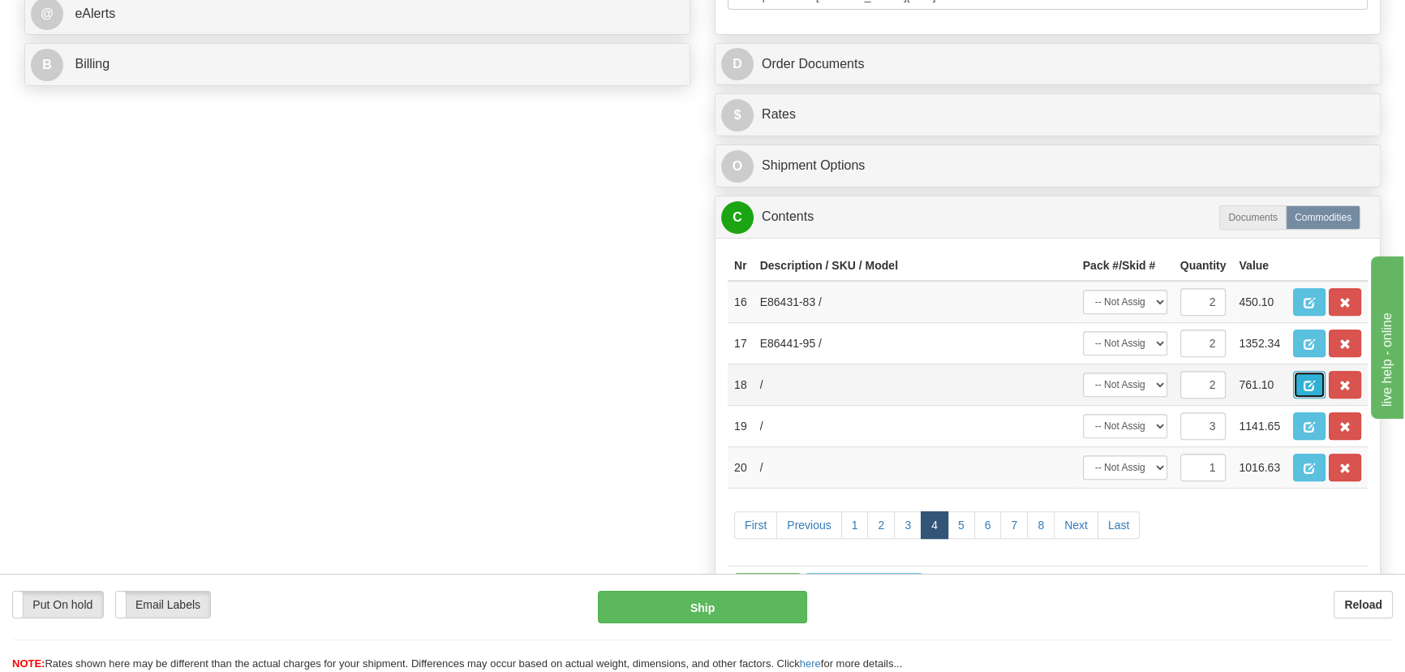
click at [1316, 383] on button "button" at bounding box center [1309, 385] width 32 height 28
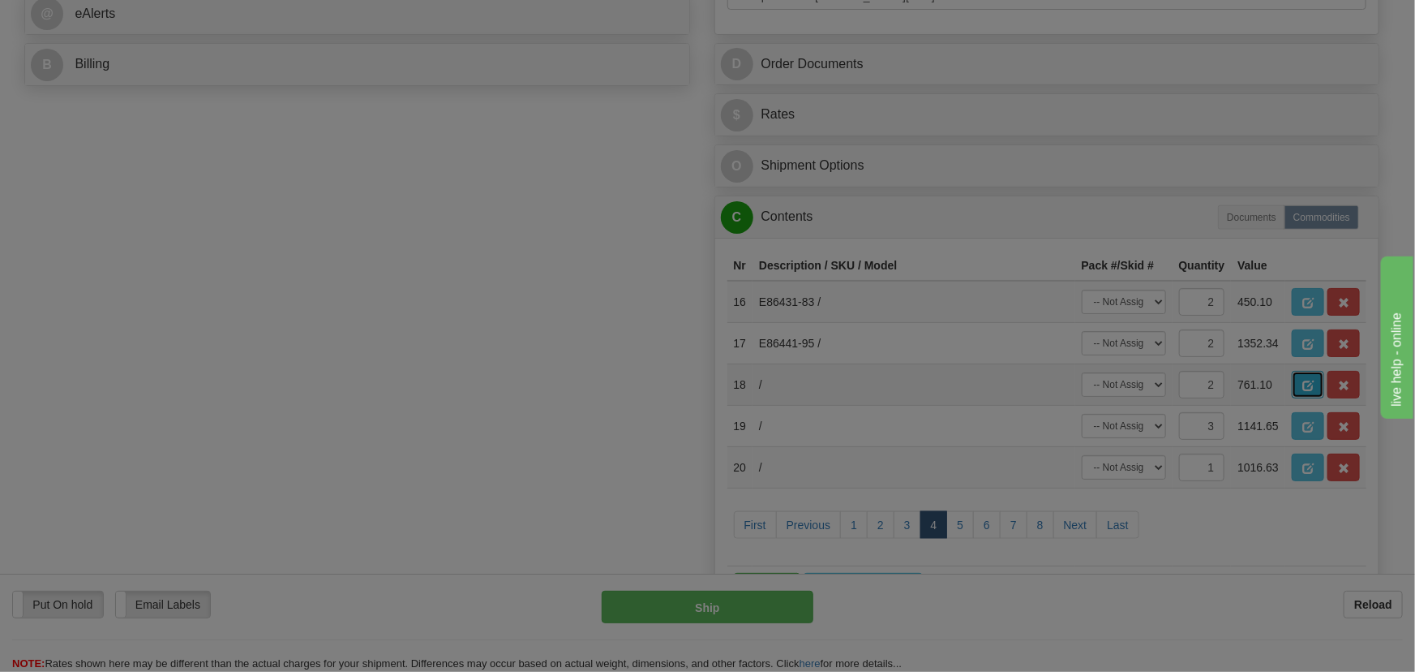
scroll to position [0, 0]
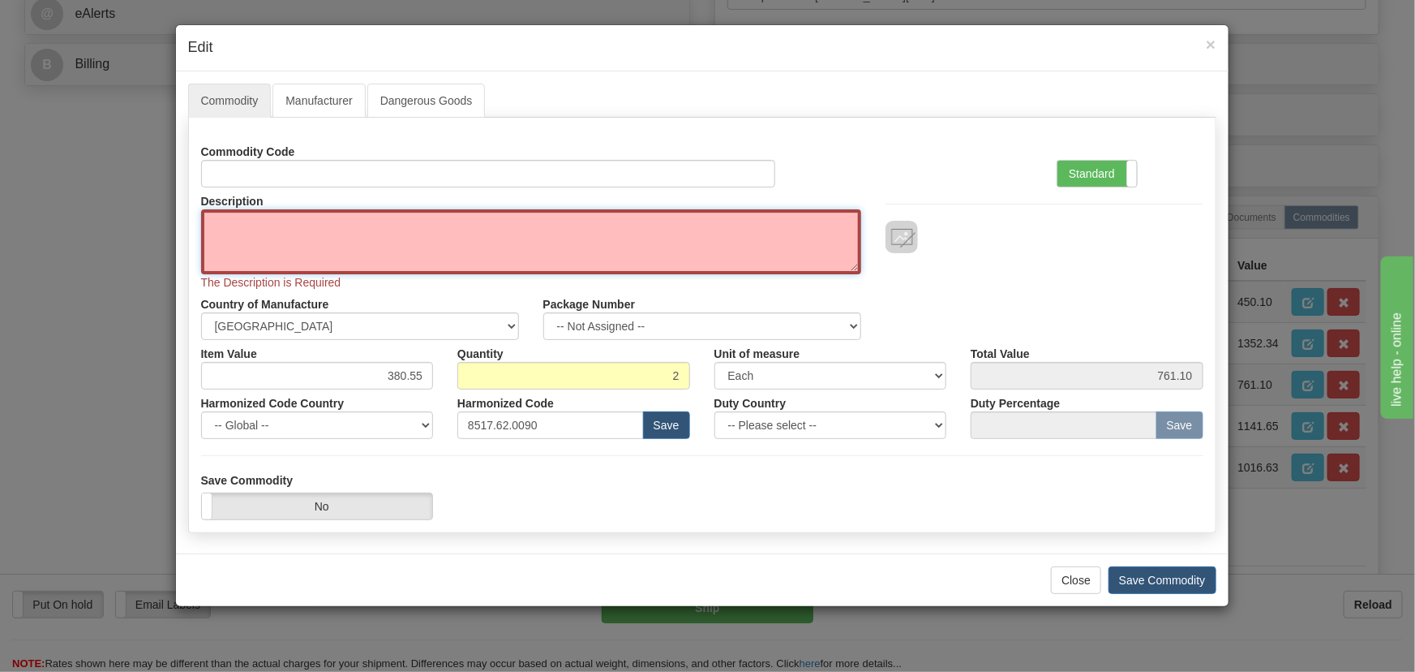
click at [583, 246] on textarea "Description" at bounding box center [531, 241] width 660 height 65
paste textarea "E86441-95"
type textarea "E86441-95"
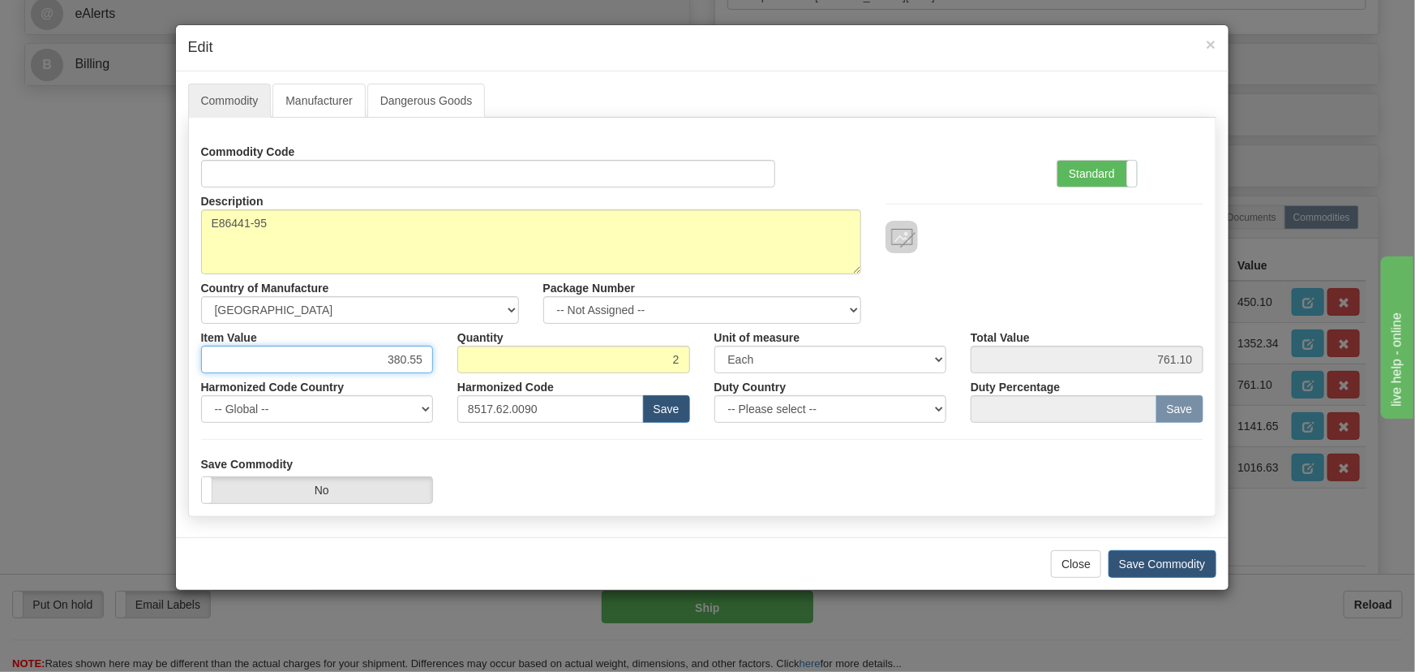
drag, startPoint x: 384, startPoint y: 352, endPoint x: 458, endPoint y: 362, distance: 74.4
click at [441, 365] on div "Item Value 380.55" at bounding box center [317, 348] width 257 height 49
paste input "676,17"
type input "676.17"
type input "1352.34"
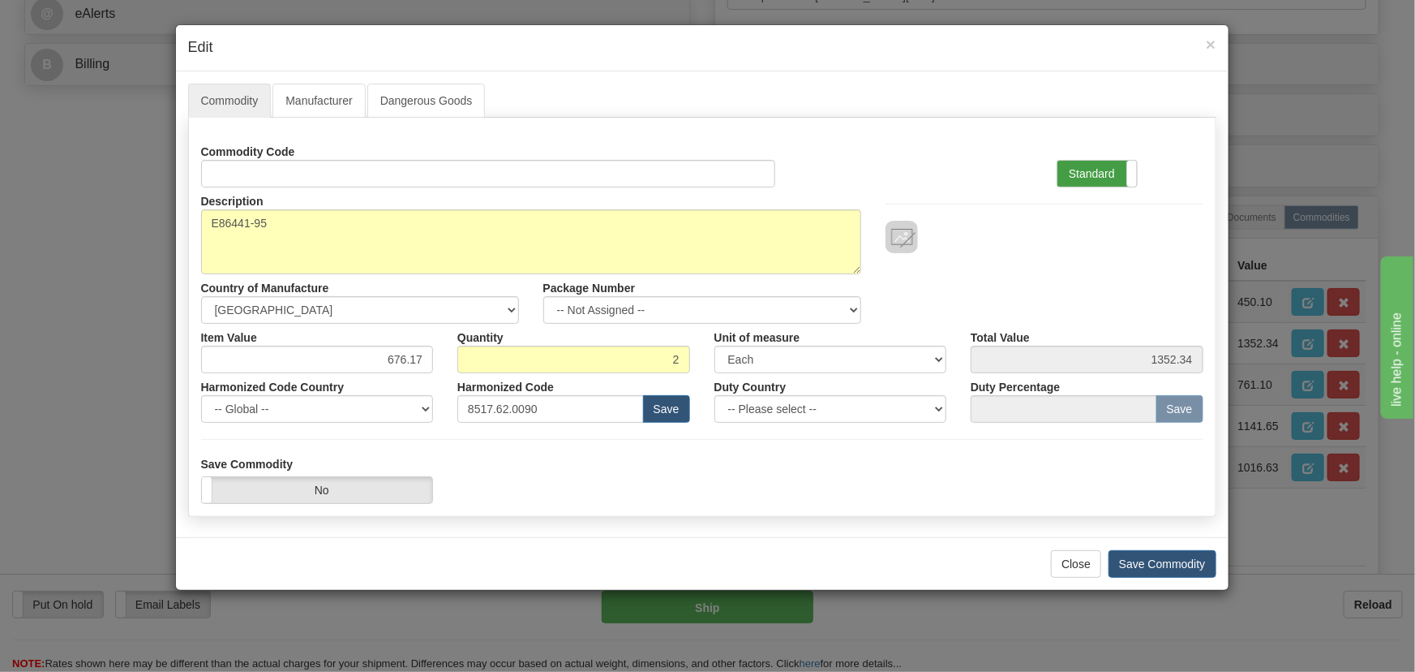
click at [1111, 174] on label "Standard" at bounding box center [1097, 174] width 79 height 26
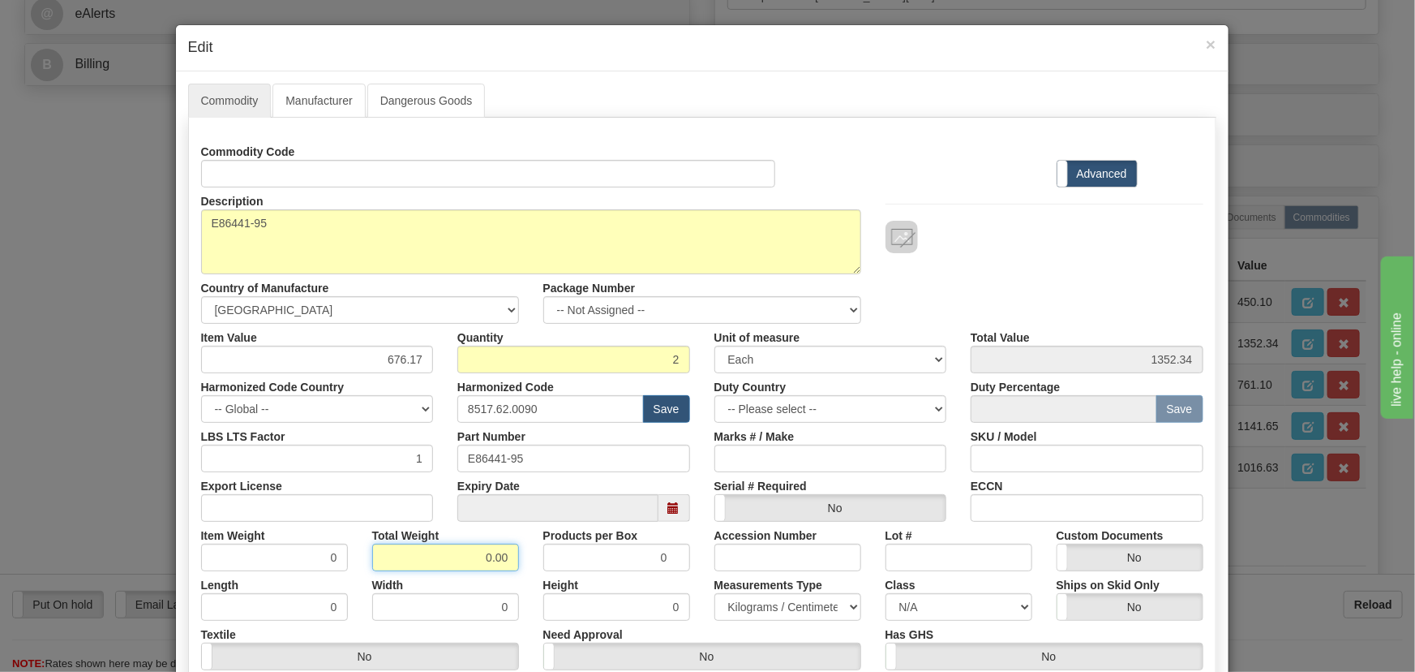
drag, startPoint x: 470, startPoint y: 560, endPoint x: 522, endPoint y: 564, distance: 52.9
click at [528, 565] on div "Item Weight 0 Total Weight 0.00 Products per Box 0 Accession Number Lot # Custo…" at bounding box center [702, 546] width 1027 height 49
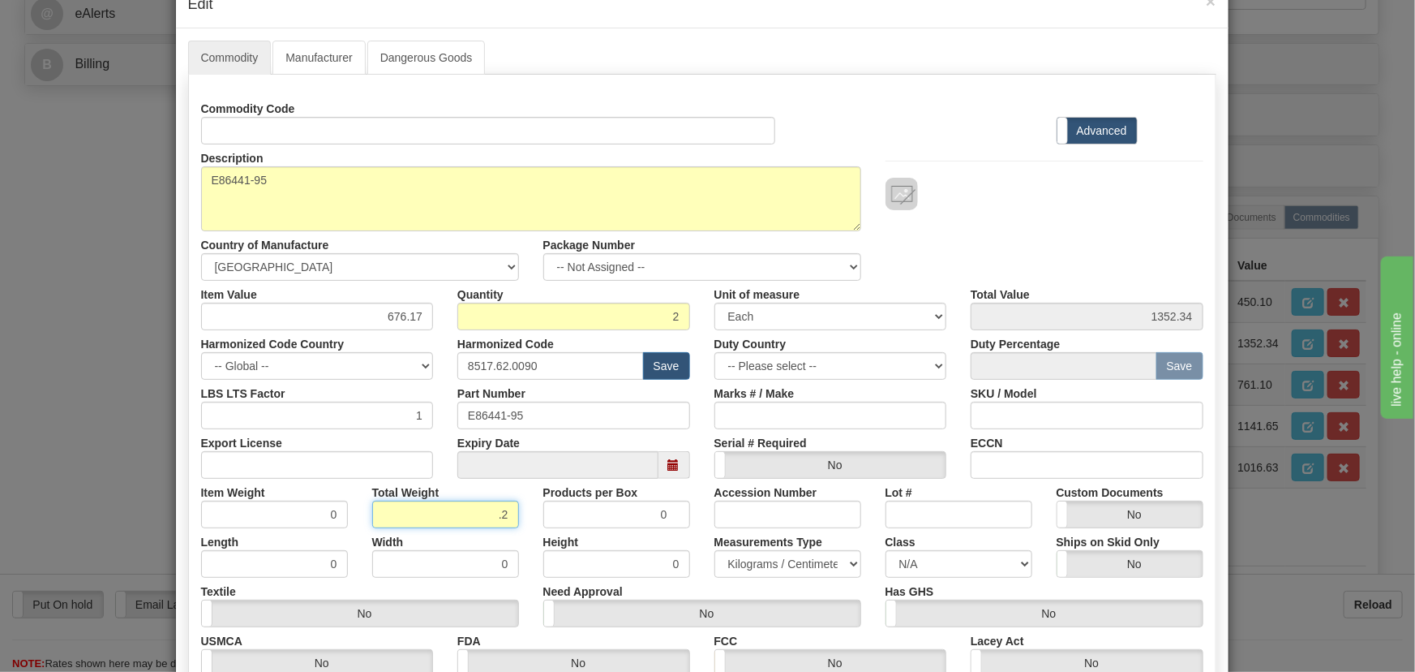
scroll to position [221, 0]
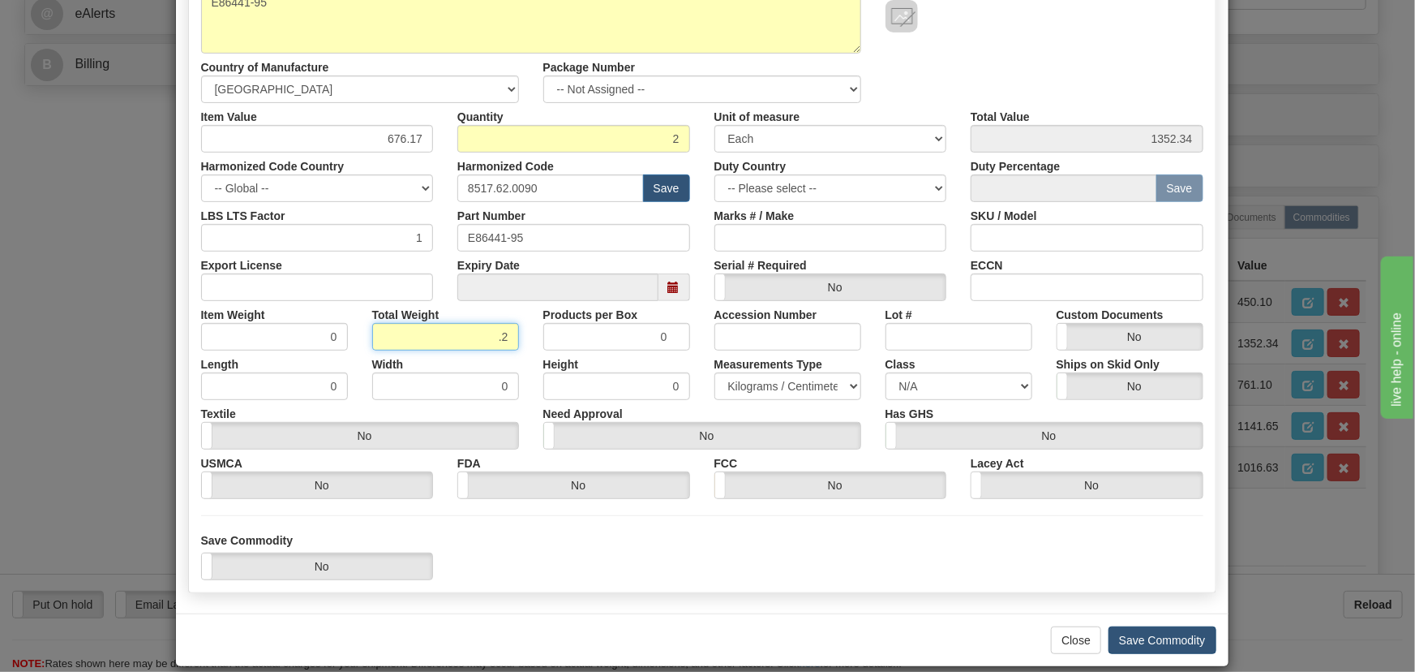
type input ".2"
type input "0.1000"
click at [1166, 638] on button "Save Commodity" at bounding box center [1163, 640] width 108 height 28
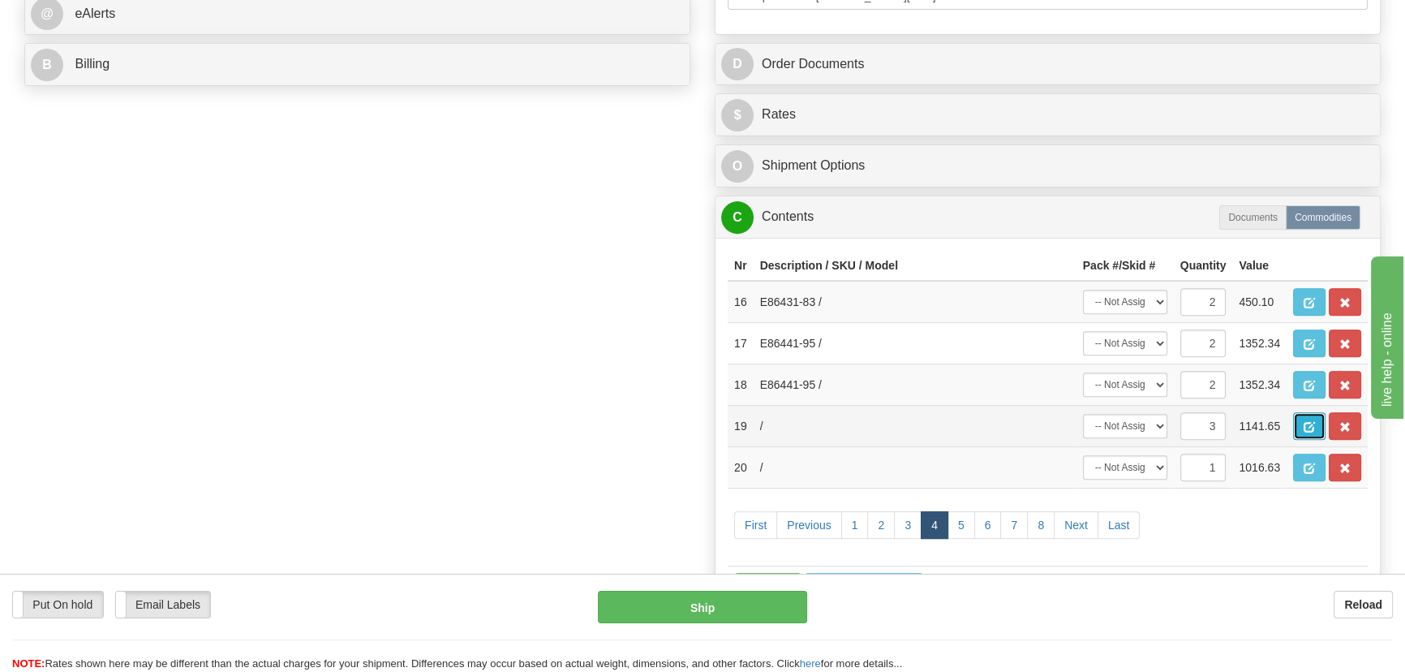
click at [1309, 431] on span "button" at bounding box center [1308, 427] width 11 height 11
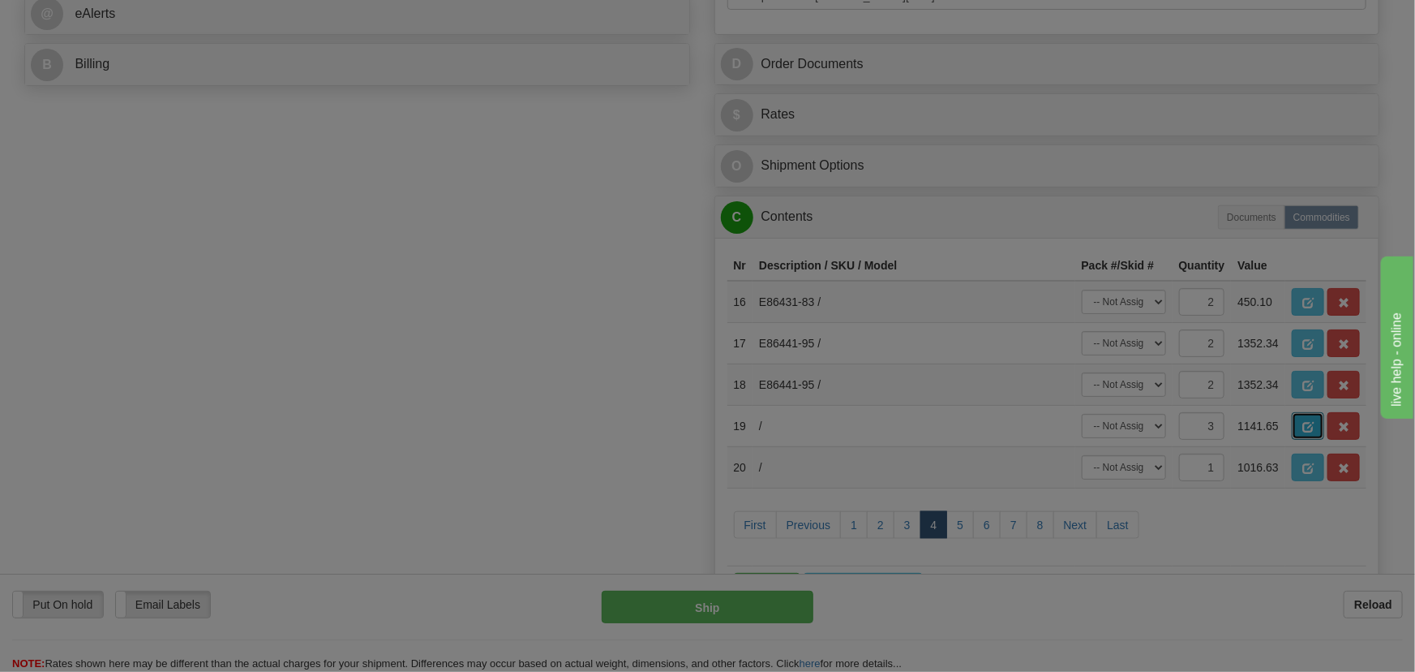
scroll to position [0, 0]
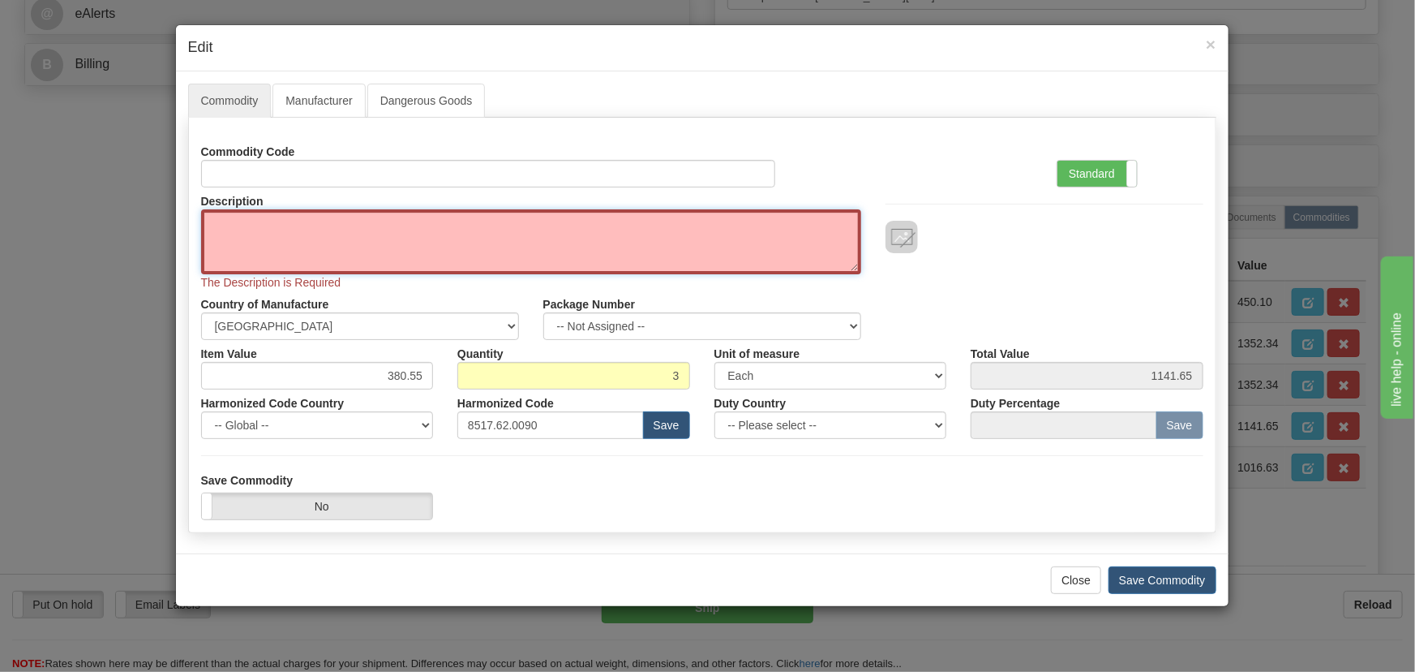
click at [505, 232] on textarea "Description" at bounding box center [531, 241] width 660 height 65
paste textarea "E86441-95"
type textarea "E86441-95"
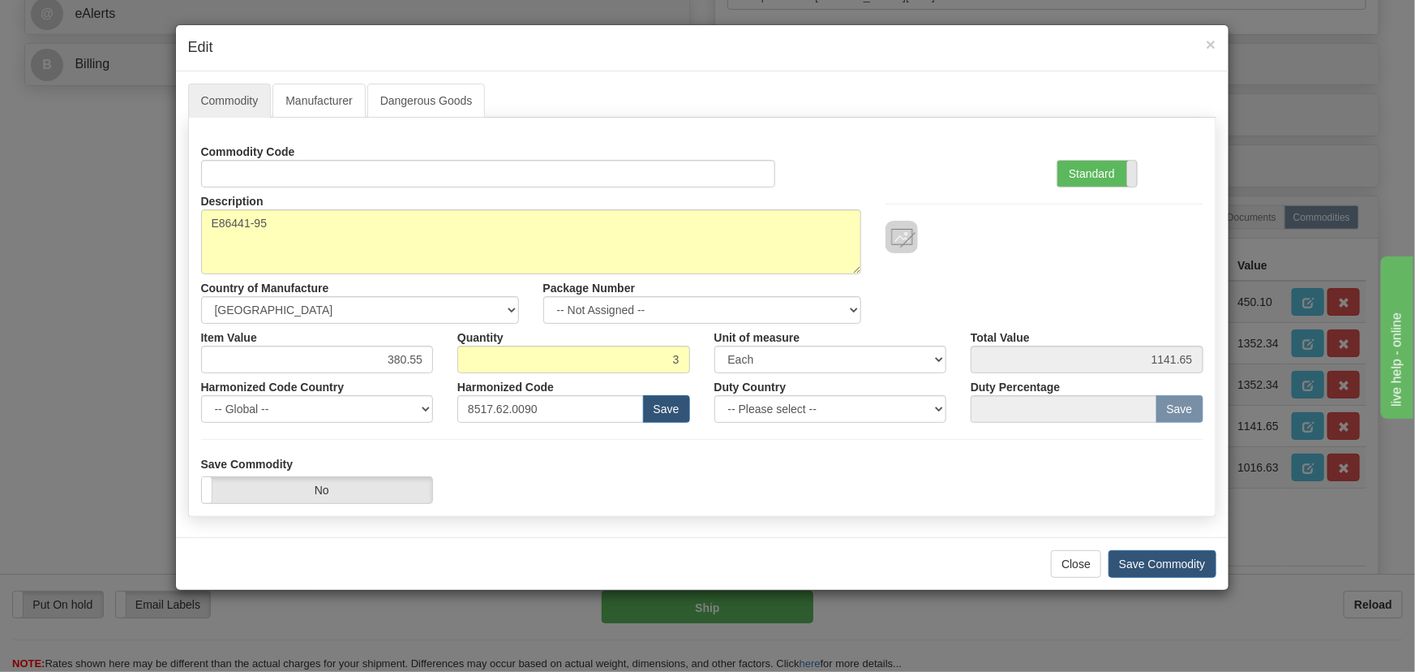
click at [1110, 167] on label "Standard" at bounding box center [1097, 174] width 79 height 26
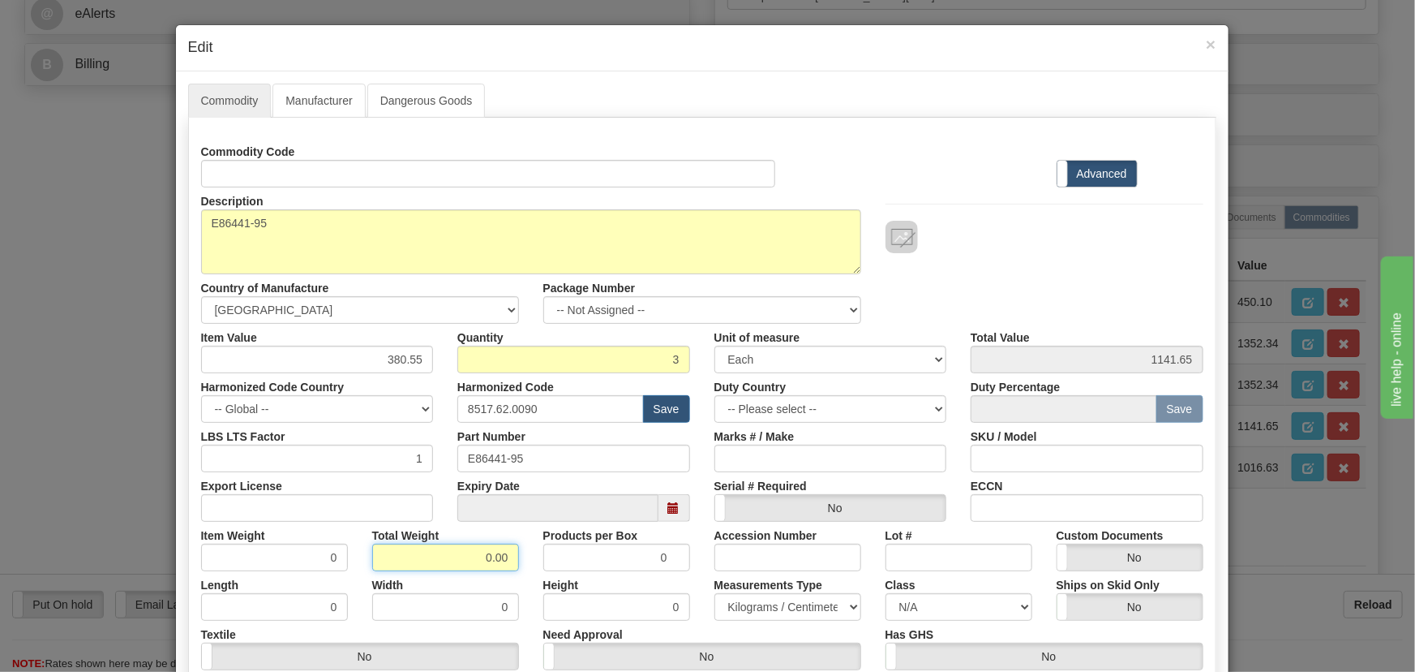
drag, startPoint x: 466, startPoint y: 558, endPoint x: 506, endPoint y: 556, distance: 40.6
click at [527, 565] on div "Item Weight 0 Total Weight 0.00 Products per Box 0 Accession Number Lot # Custo…" at bounding box center [702, 546] width 1027 height 49
type input ".3"
type input "0.1000"
drag, startPoint x: 376, startPoint y: 361, endPoint x: 446, endPoint y: 374, distance: 70.9
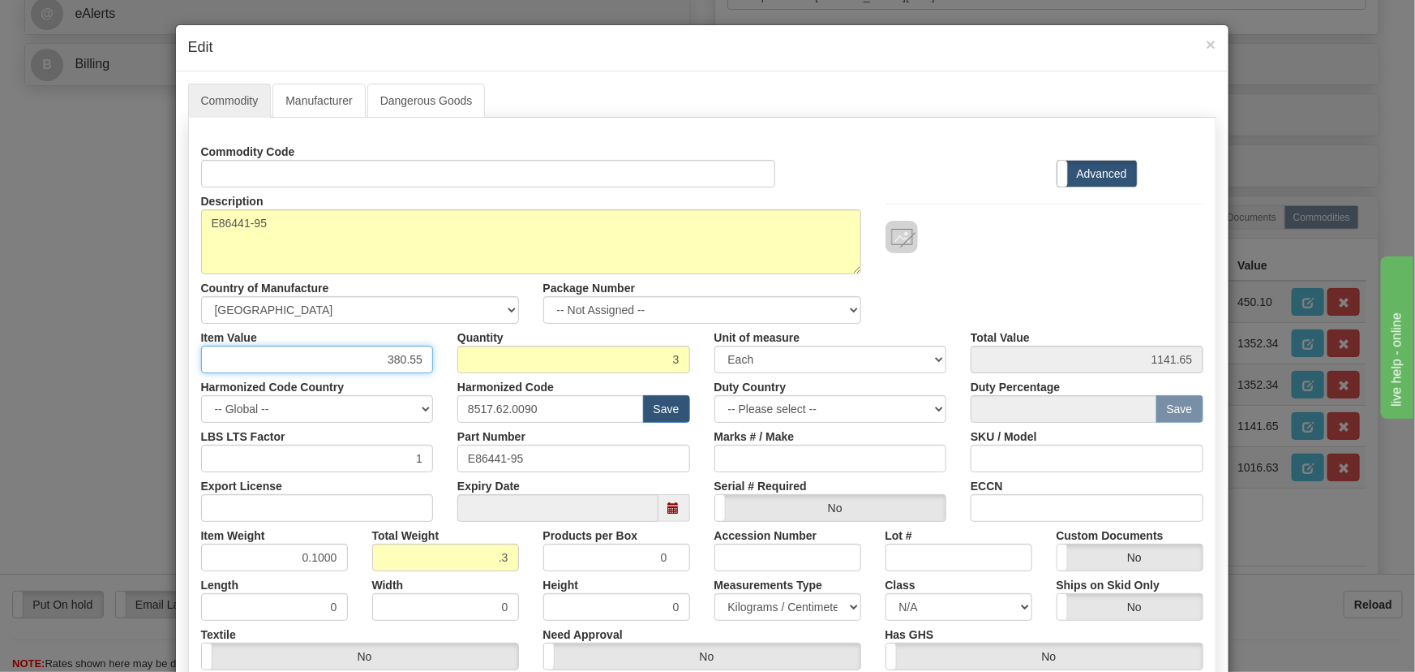
click at [446, 374] on div "Commodity Code Standard Advanced Description E86441-95 Country of Manufacture -…" at bounding box center [702, 429] width 1002 height 582
paste input "676,16"
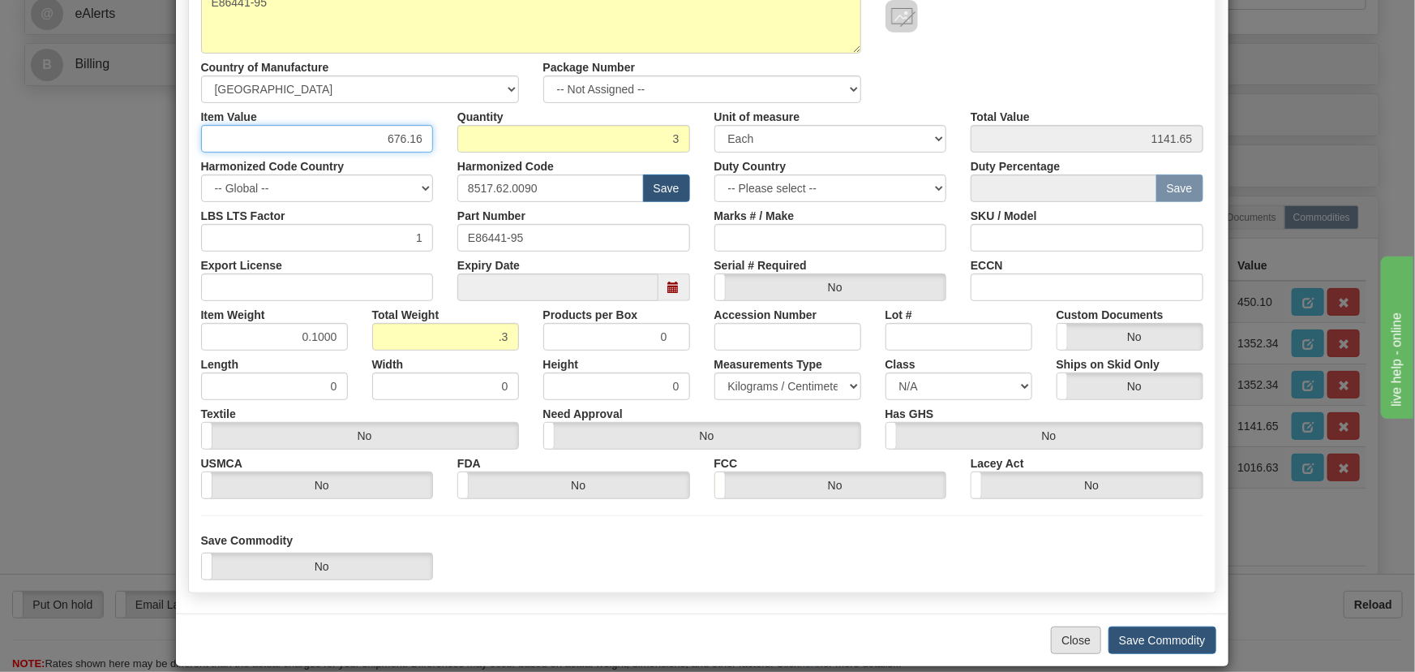
scroll to position [238, 0]
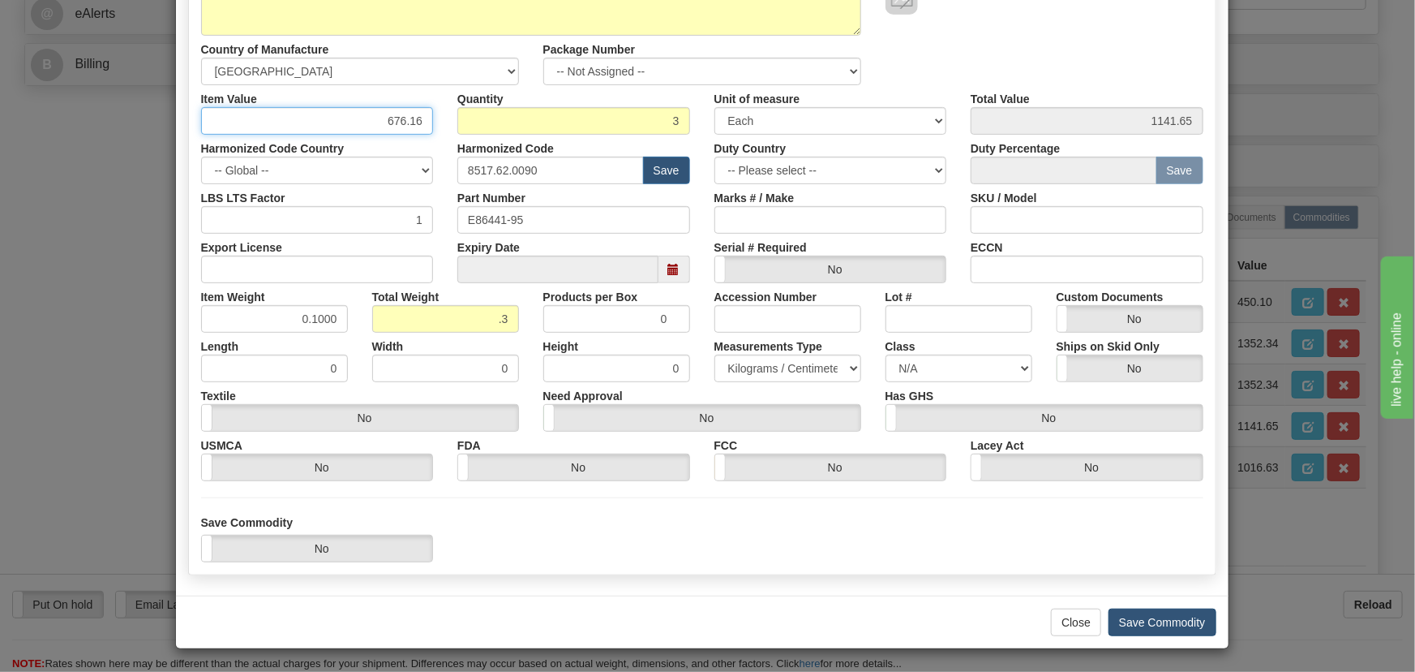
type input "676.16"
type input "2028.48"
click at [1140, 618] on button "Save Commodity" at bounding box center [1163, 622] width 108 height 28
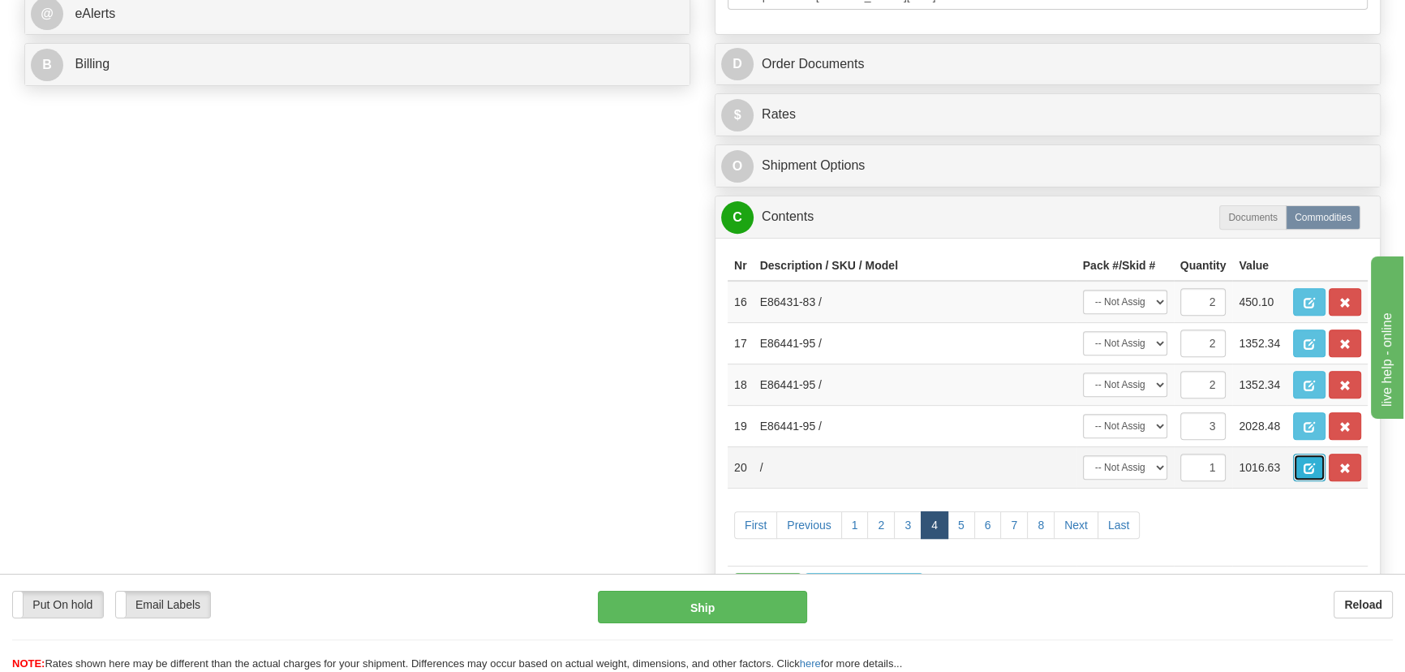
click at [1307, 463] on span "button" at bounding box center [1308, 468] width 11 height 11
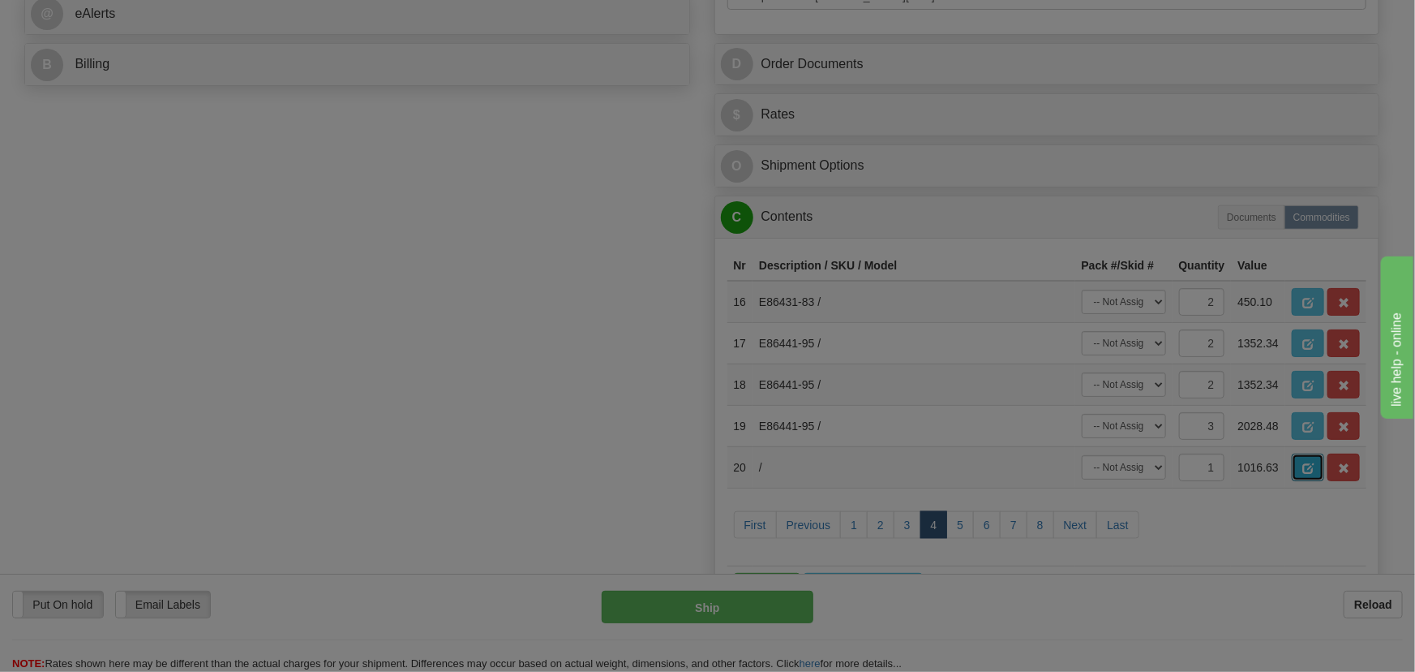
scroll to position [0, 0]
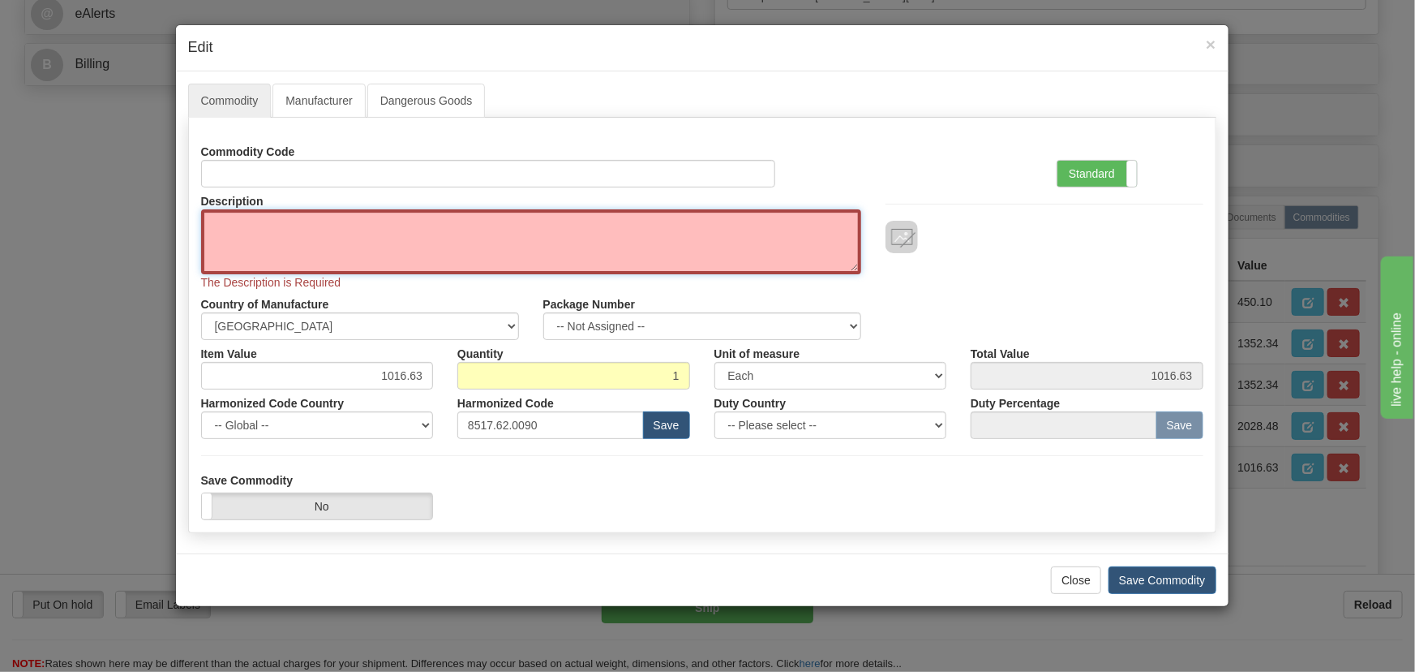
click at [487, 233] on textarea "Description" at bounding box center [531, 241] width 660 height 65
paste textarea "EB86430-04"
type textarea "EB86430-04"
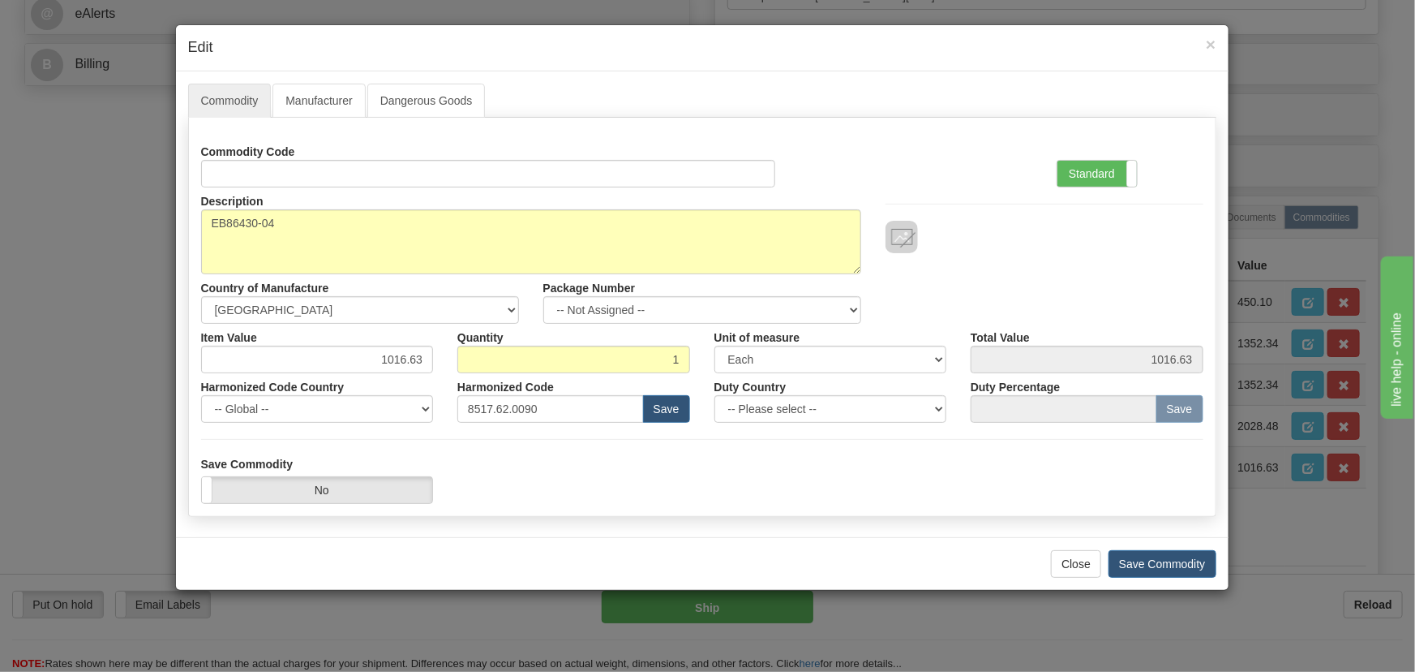
drag, startPoint x: 1103, startPoint y: 175, endPoint x: 1006, endPoint y: 197, distance: 99.8
click at [1104, 175] on label "Standard" at bounding box center [1097, 174] width 79 height 26
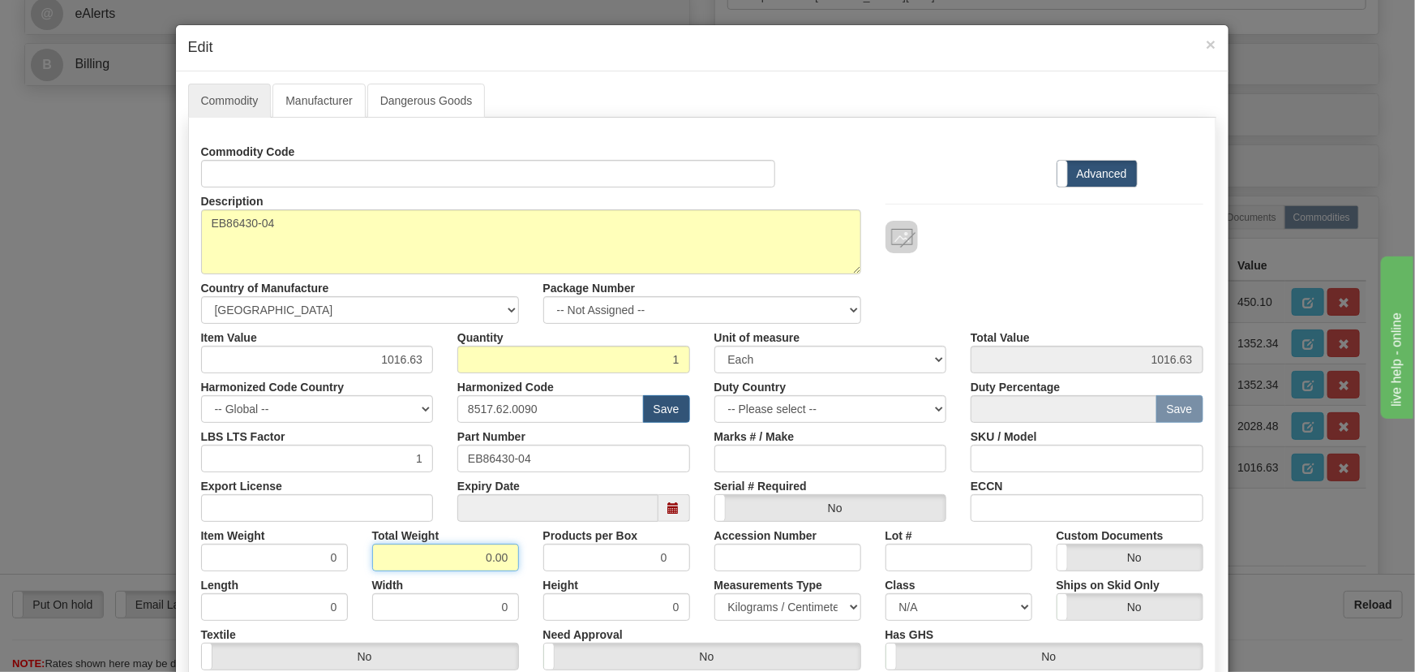
drag, startPoint x: 470, startPoint y: 556, endPoint x: 536, endPoint y: 558, distance: 66.6
click at [544, 567] on div "Item Weight 0 Total Weight 0.00 Products per Box 0 Accession Number Lot # Custo…" at bounding box center [702, 546] width 1027 height 49
type input ".1"
type input "0.1000"
drag, startPoint x: 375, startPoint y: 357, endPoint x: 438, endPoint y: 369, distance: 64.4
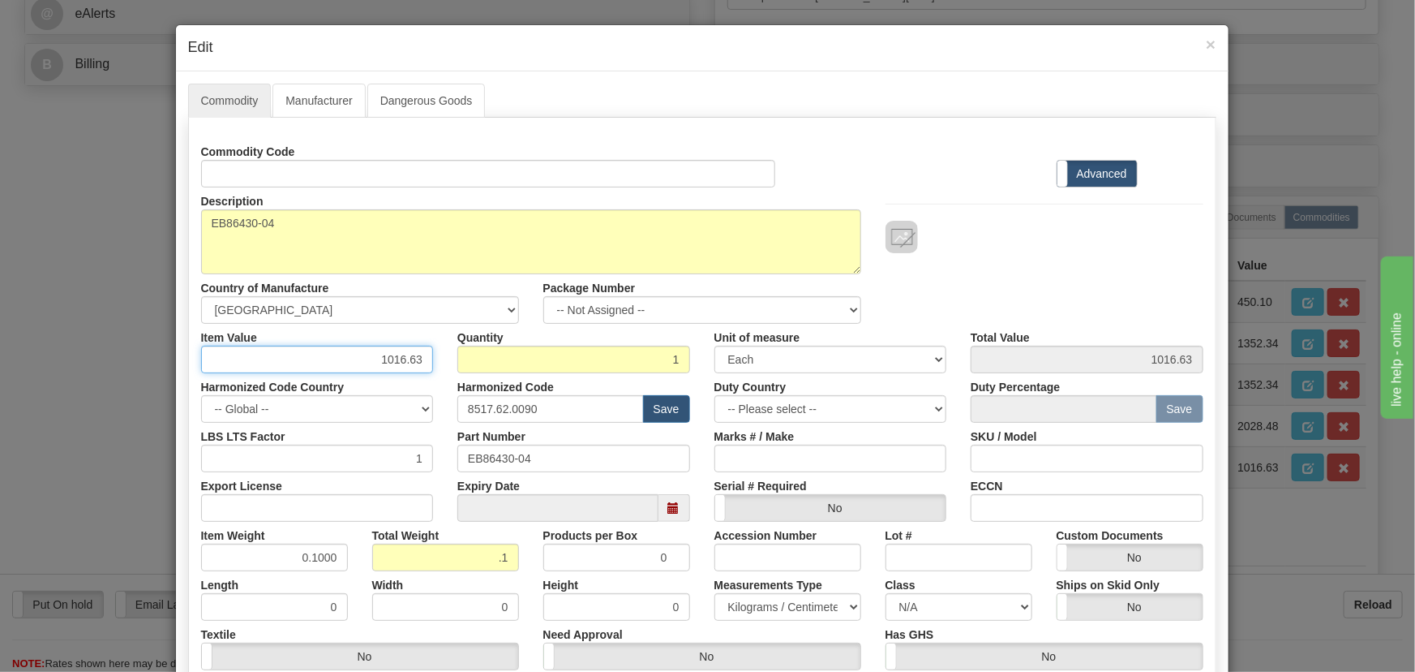
click at [441, 371] on div "Item Value 1016.63 Quantity 1 Unit of measure 3 Thousand Square Inches Adjustme…" at bounding box center [702, 348] width 1027 height 49
paste input ".443,22"
type input "1443.22"
click at [997, 249] on div at bounding box center [1045, 237] width 318 height 32
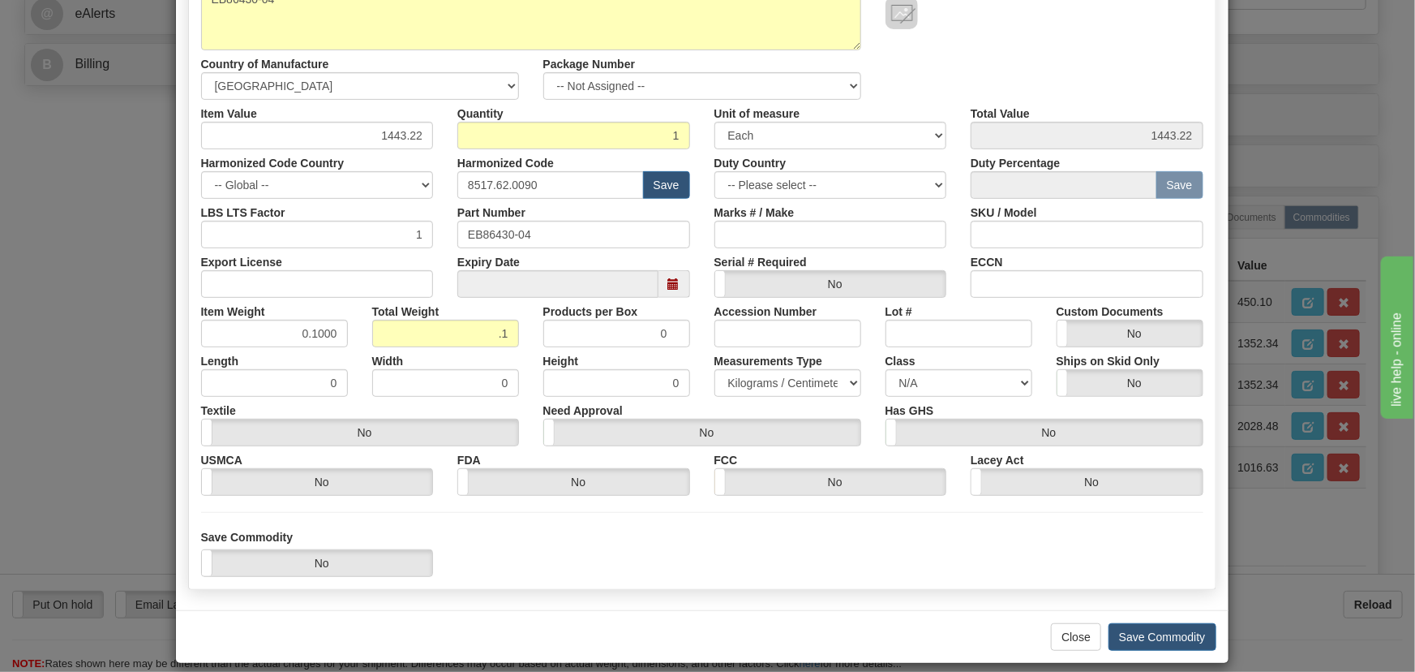
scroll to position [238, 0]
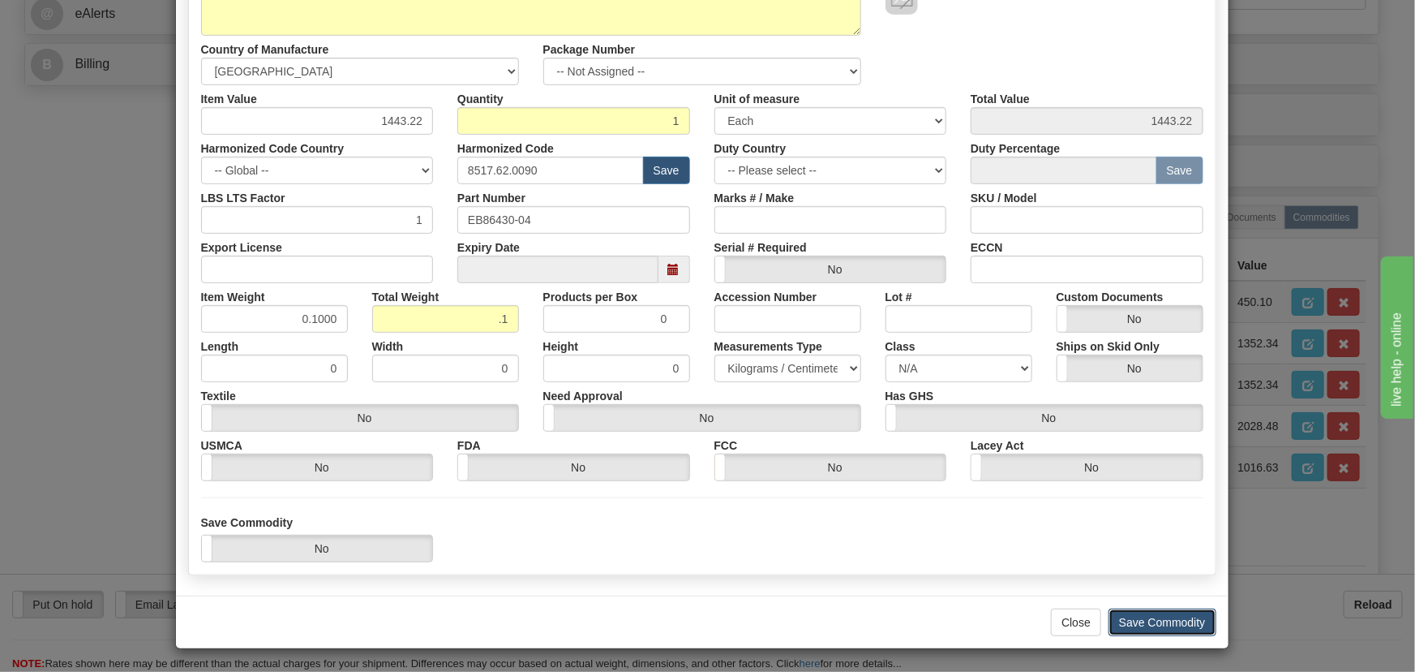
click at [1162, 616] on button "Save Commodity" at bounding box center [1163, 622] width 108 height 28
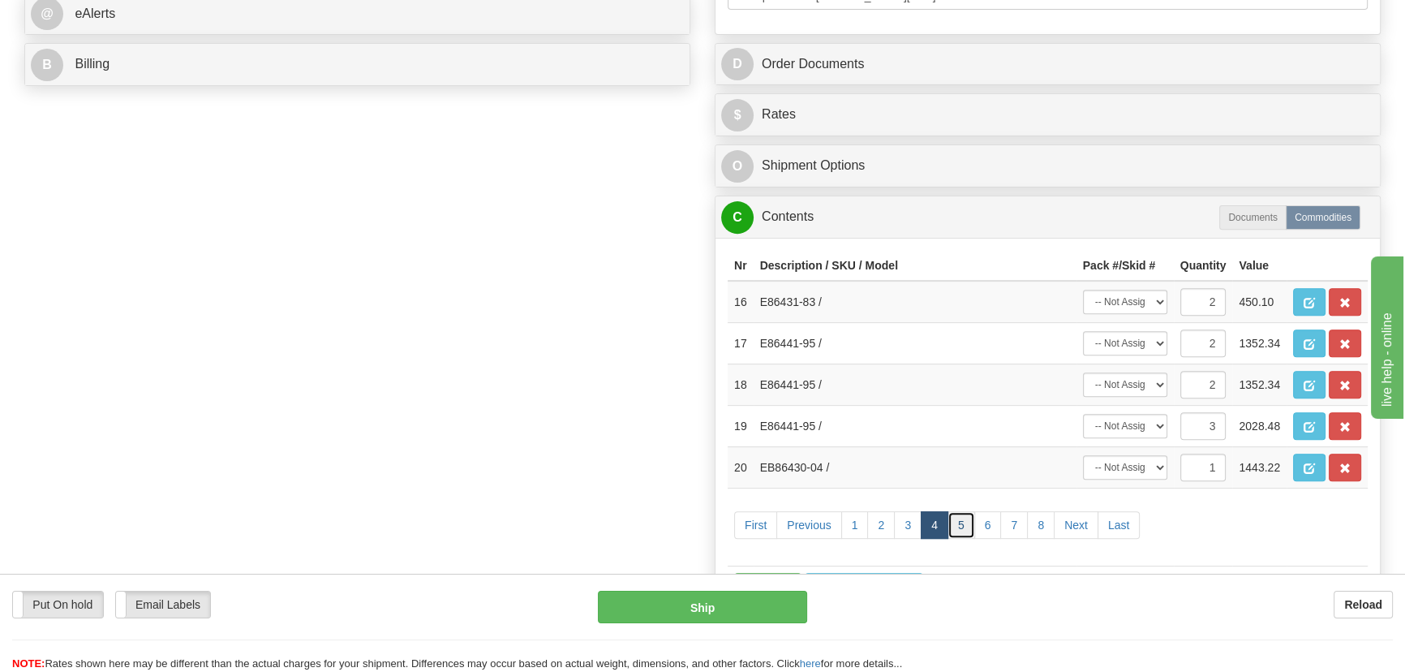
click at [962, 523] on link "5" at bounding box center [961, 525] width 28 height 28
click at [1311, 300] on span "button" at bounding box center [1308, 303] width 11 height 11
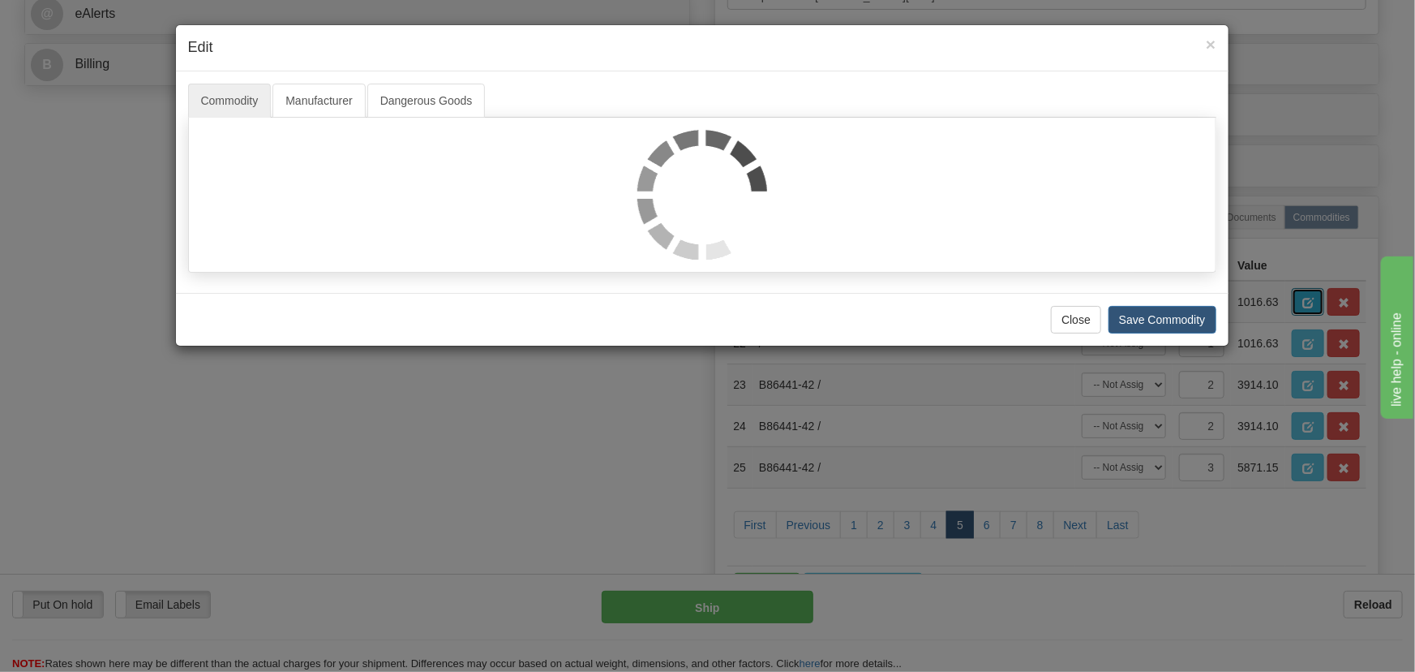
scroll to position [0, 0]
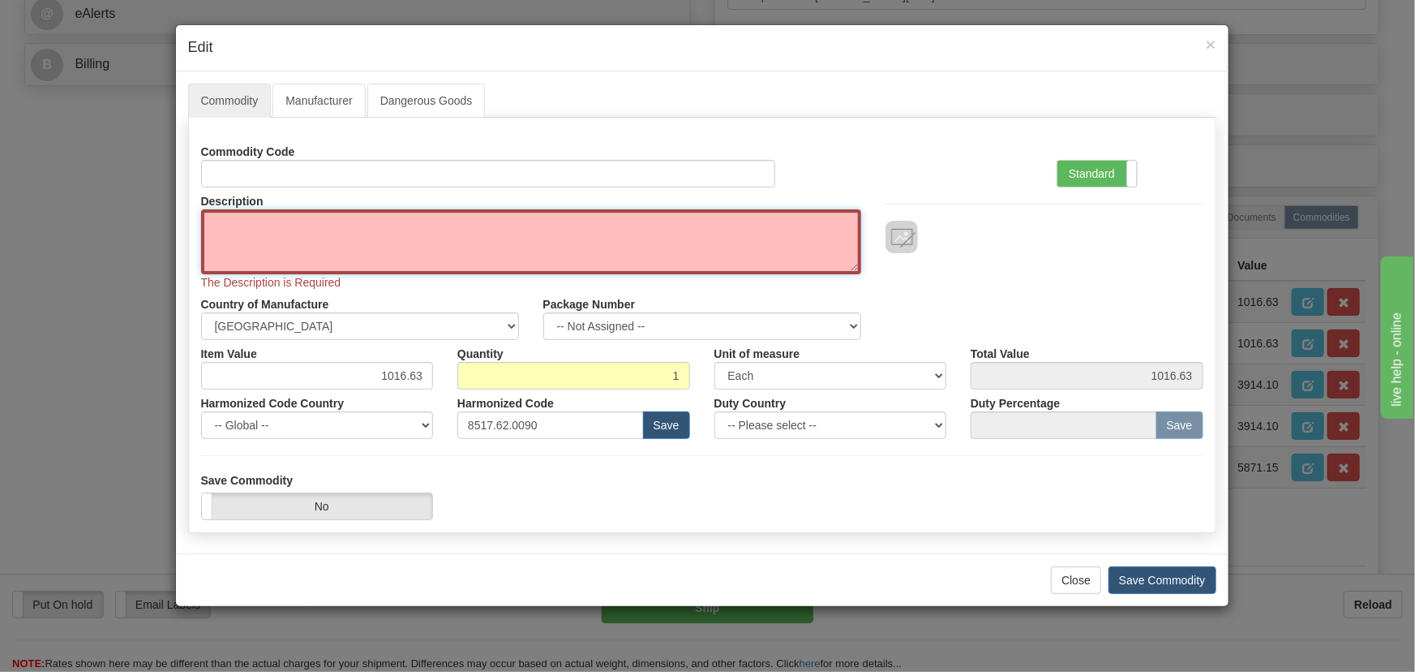
click at [423, 250] on textarea "Description" at bounding box center [531, 241] width 660 height 65
paste textarea "EB86430-04"
type textarea "EB86430-04"
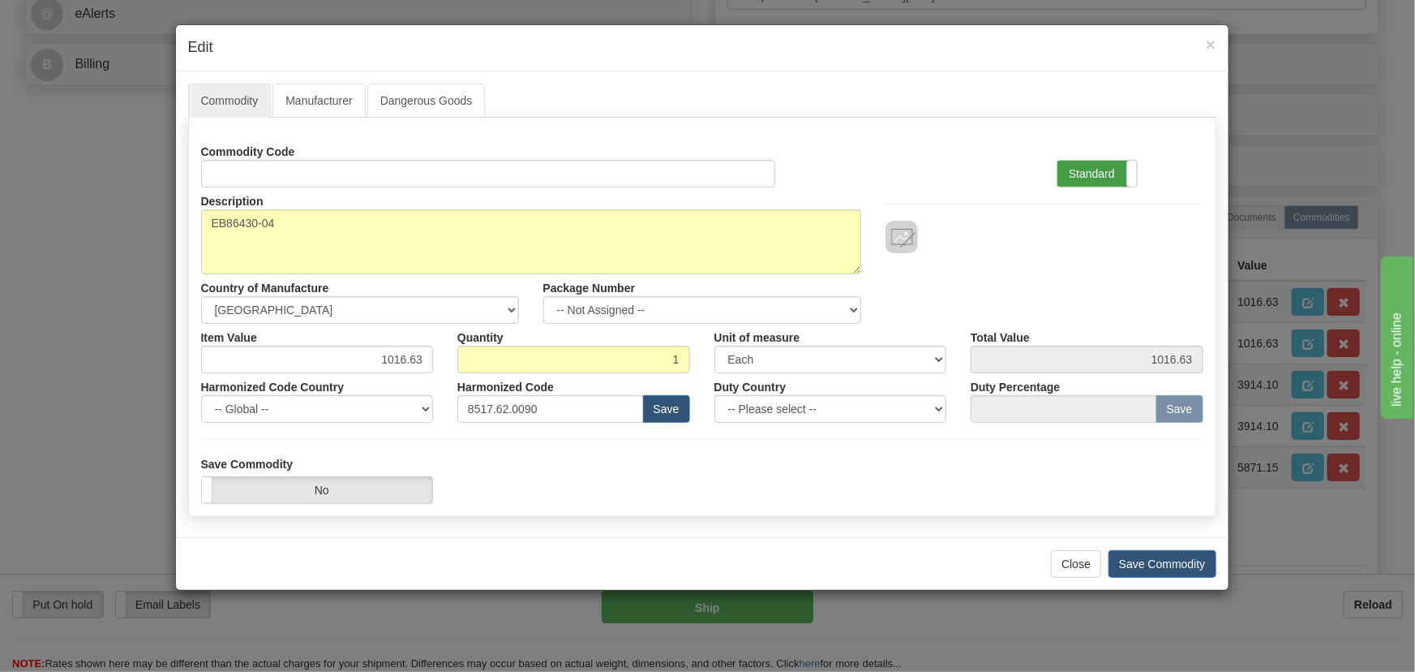
click at [1067, 174] on label "Standard" at bounding box center [1097, 174] width 79 height 26
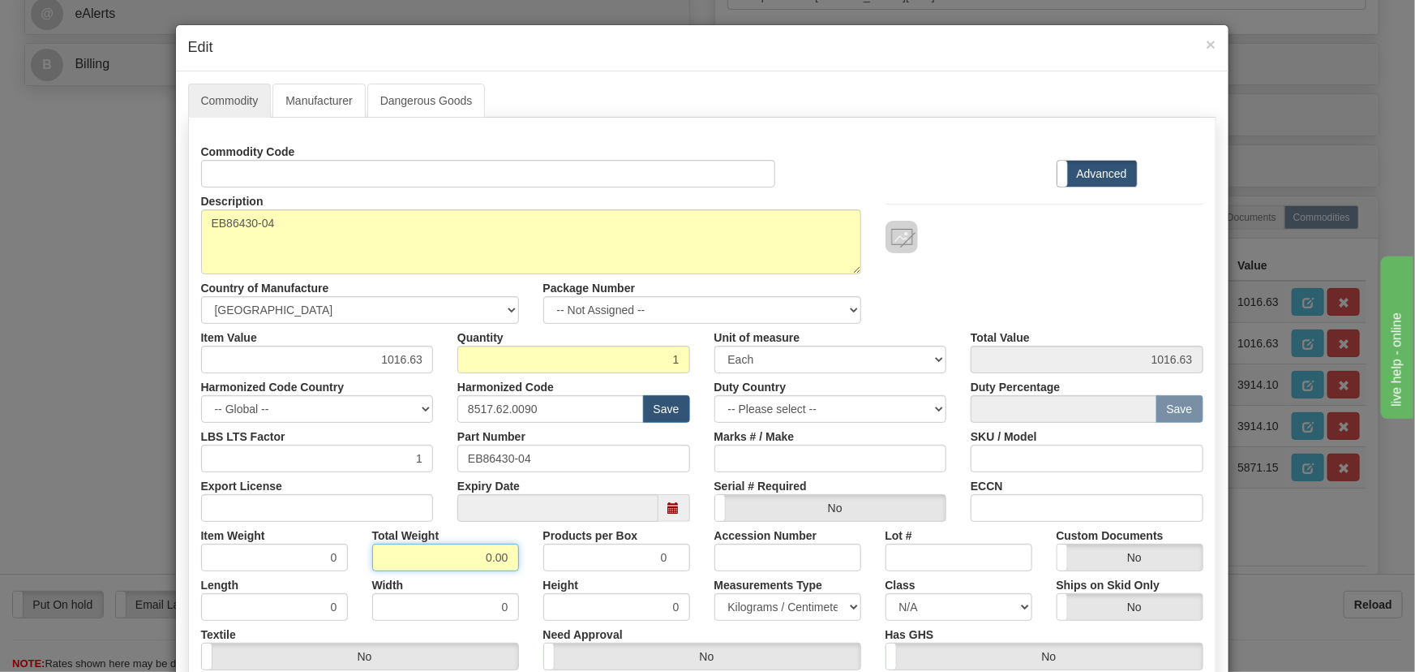
drag, startPoint x: 480, startPoint y: 565, endPoint x: 522, endPoint y: 562, distance: 41.4
click at [516, 570] on div "Commodity Code Standard Advanced Description EB86430-04 Country of Manufacture …" at bounding box center [702, 429] width 1002 height 582
type input ".1"
type input "0.1000"
drag, startPoint x: 384, startPoint y: 364, endPoint x: 425, endPoint y: 370, distance: 40.9
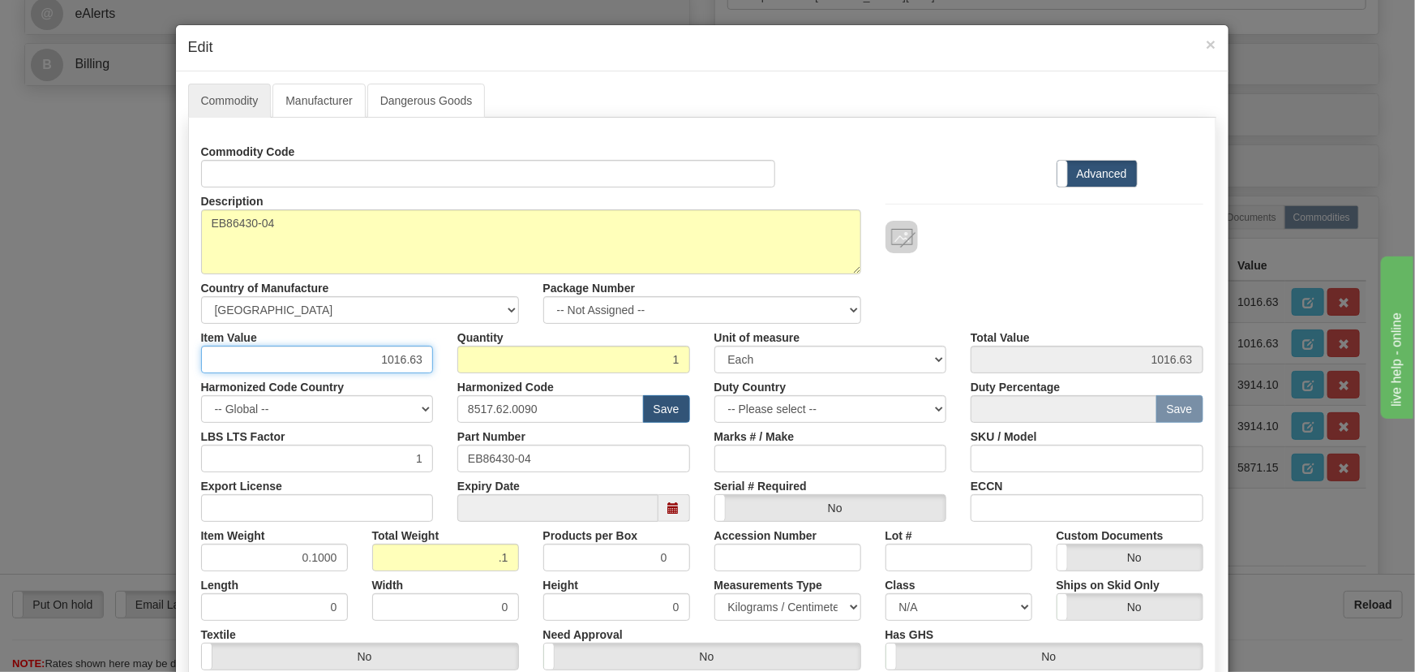
click at [425, 370] on input "1016.63" at bounding box center [317, 360] width 233 height 28
paste input ".443,22"
type input "1443.22"
click at [1030, 261] on div "Description EB86430-04 Country of Manufacture -- Unknown -- AFGHANISTAN ALAND I…" at bounding box center [702, 255] width 1027 height 136
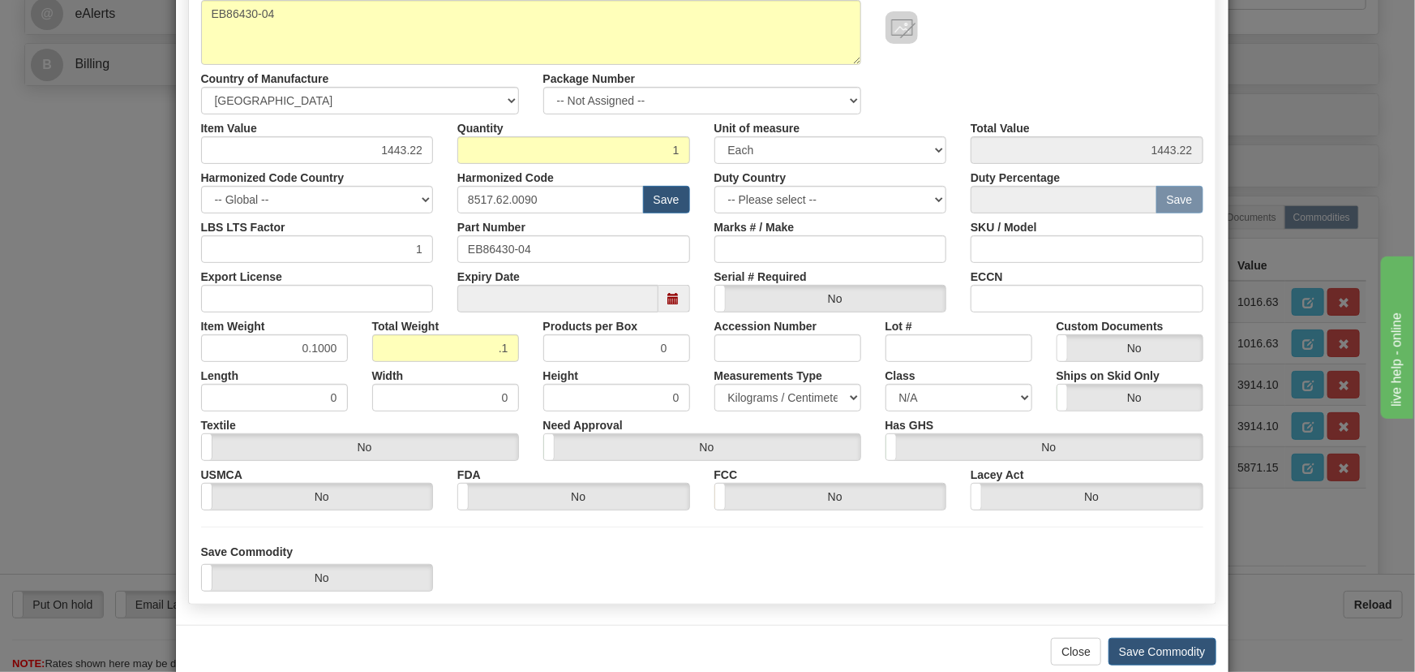
scroll to position [221, 0]
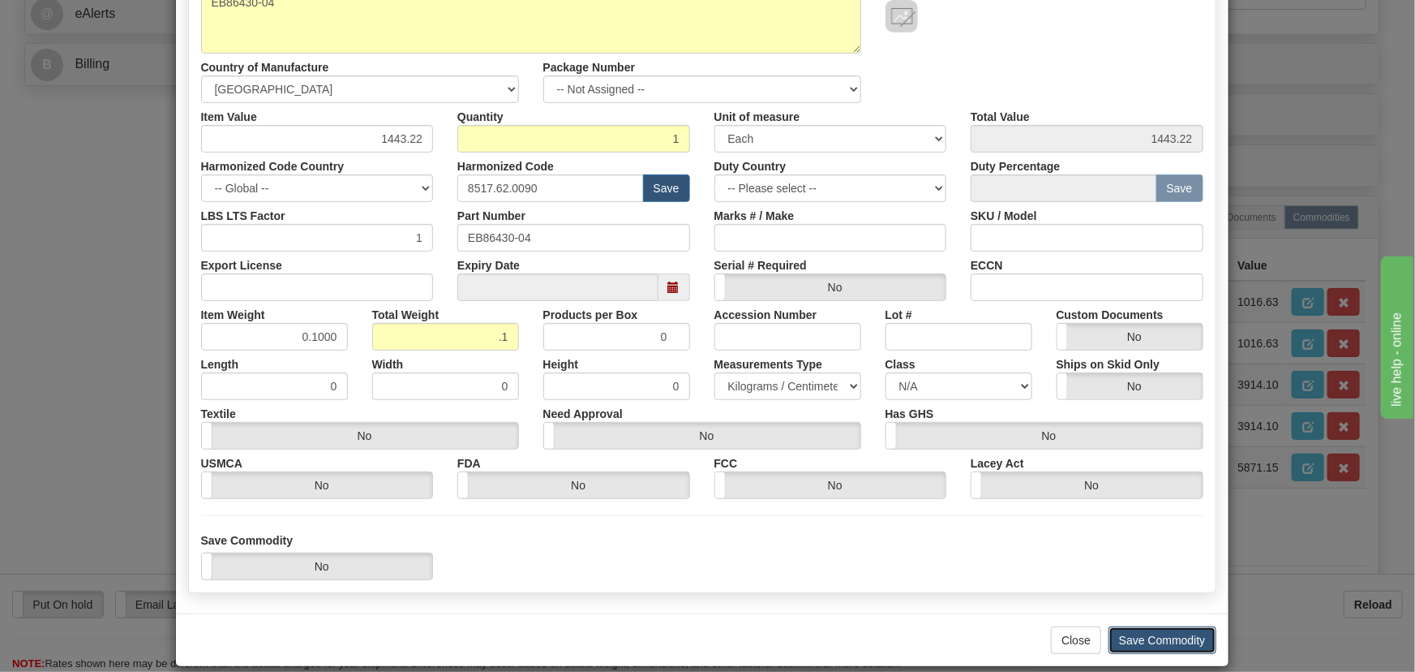
click at [1175, 635] on button "Save Commodity" at bounding box center [1163, 640] width 108 height 28
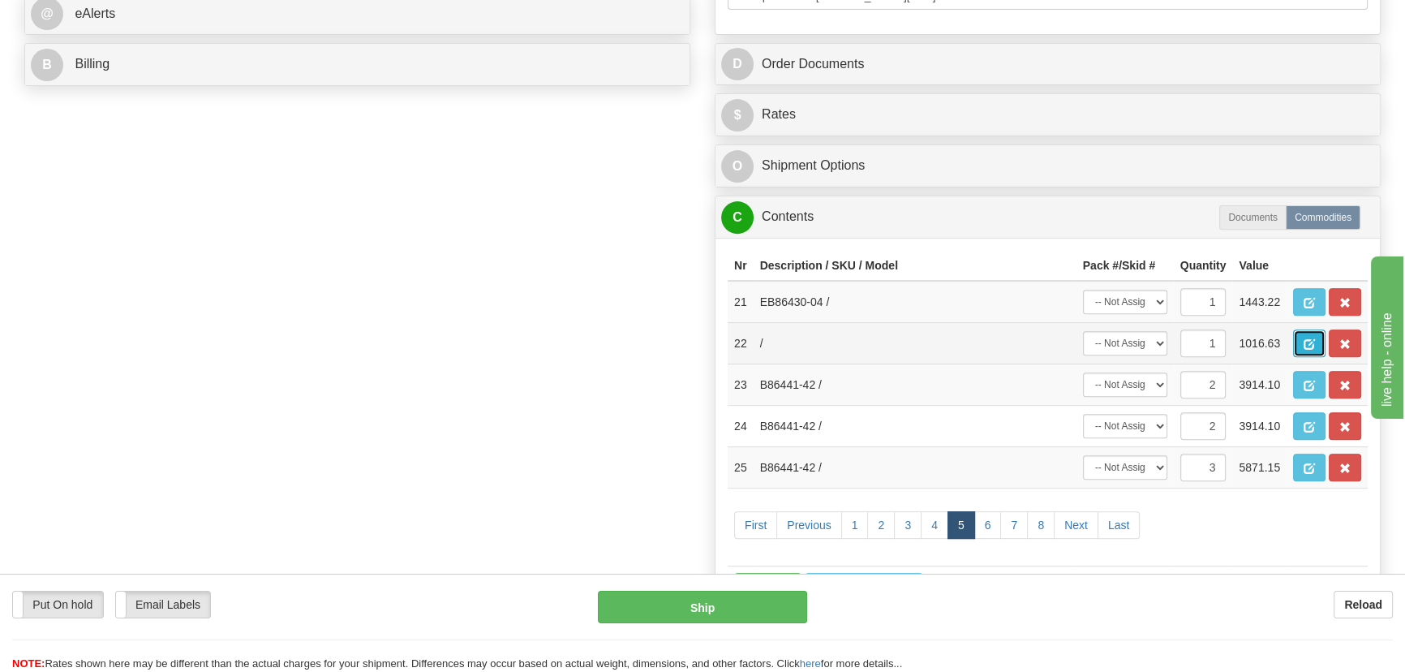
click at [1301, 347] on button "button" at bounding box center [1309, 343] width 32 height 28
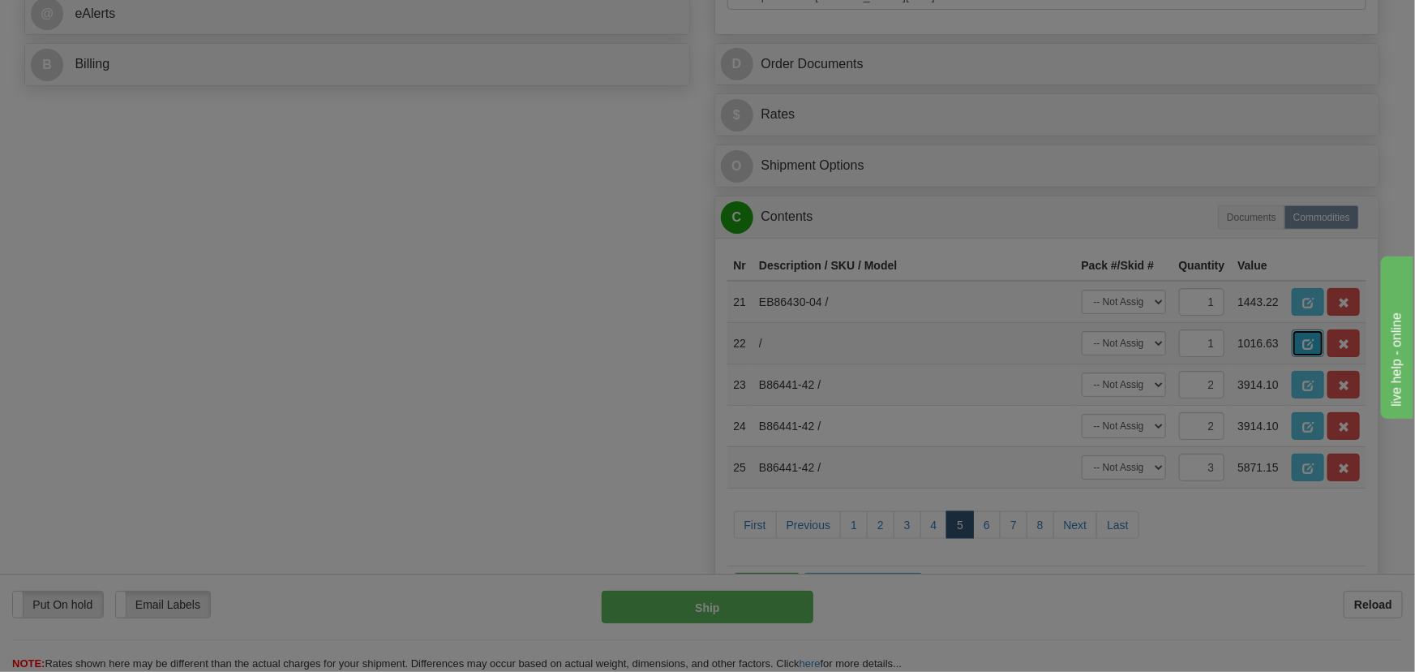
scroll to position [0, 0]
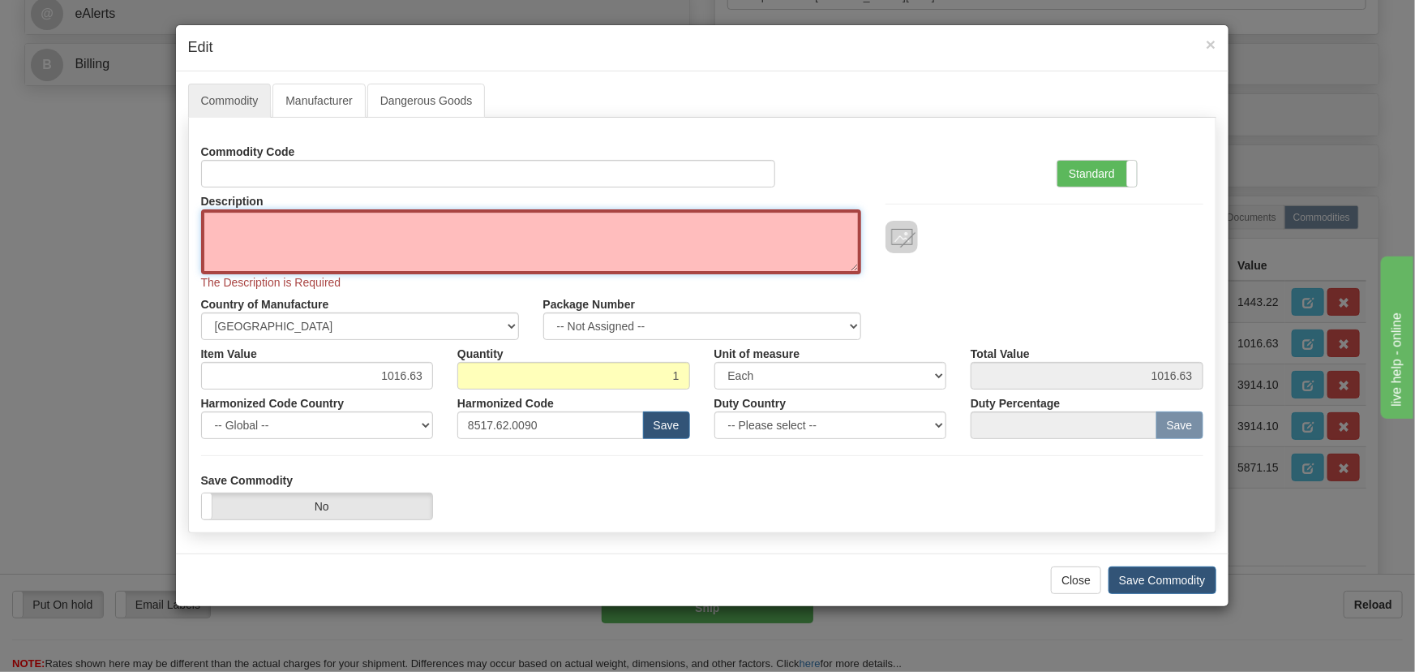
click at [514, 227] on textarea "Description" at bounding box center [531, 241] width 660 height 65
paste textarea "EB86430-04"
type textarea "EB86430-04"
click at [1105, 184] on label "Standard" at bounding box center [1097, 174] width 79 height 26
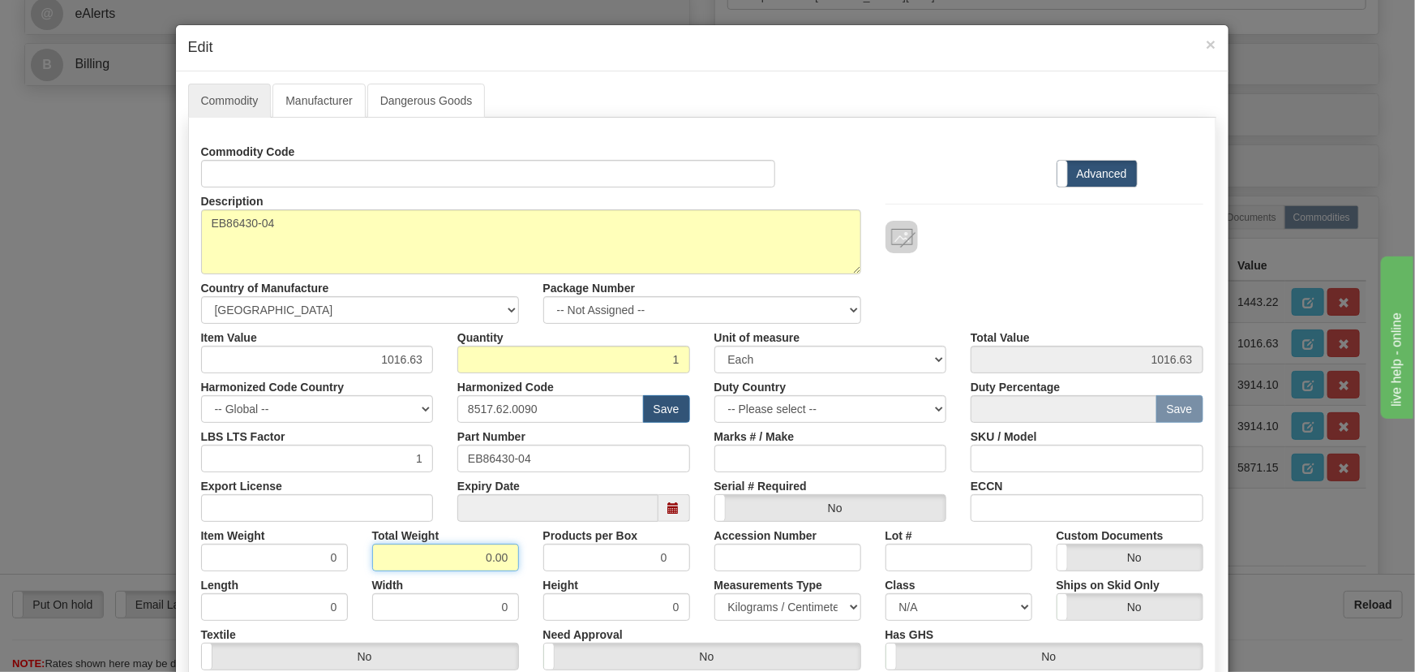
drag, startPoint x: 496, startPoint y: 569, endPoint x: 530, endPoint y: 577, distance: 35.8
click at [530, 577] on div "Commodity Code Standard Advanced Description EB86430-04 Country of Manufacture …" at bounding box center [702, 429] width 1002 height 582
type input ".1"
type input "0.1000"
drag, startPoint x: 380, startPoint y: 357, endPoint x: 434, endPoint y: 377, distance: 57.2
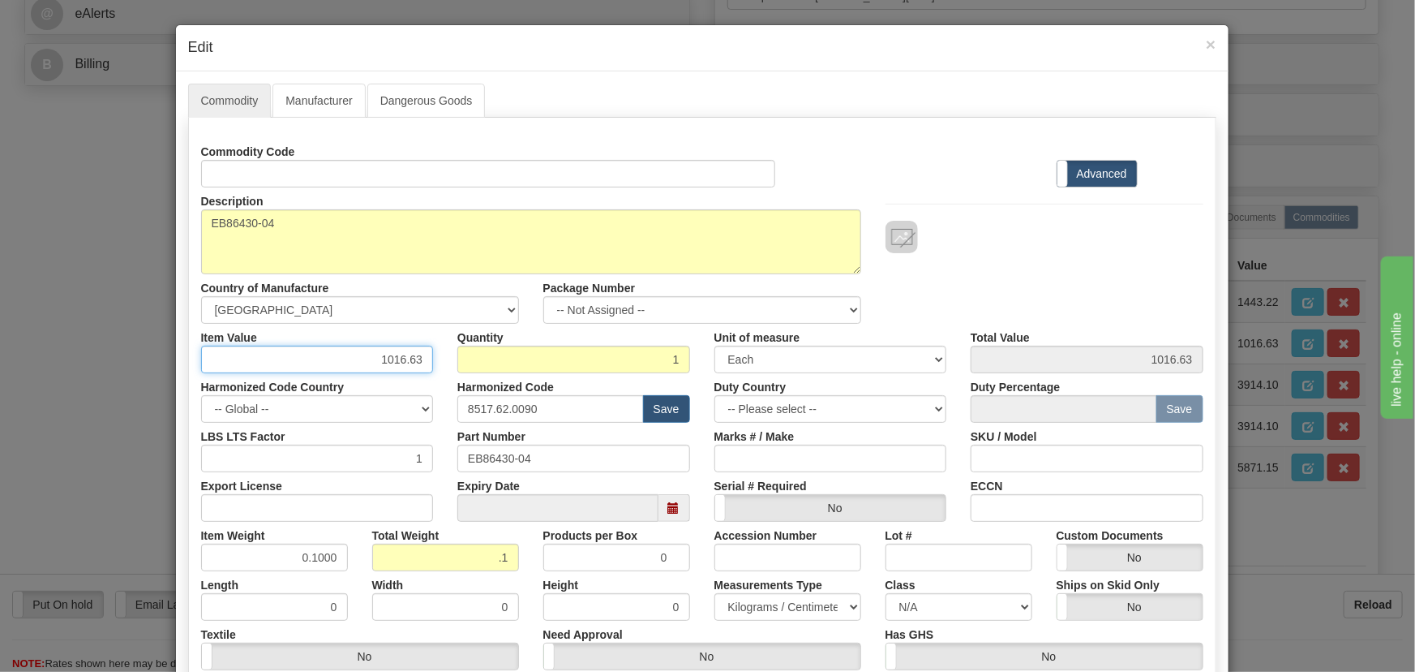
click at [434, 377] on div "Commodity Code Standard Advanced Description EB86430-04 Country of Manufacture …" at bounding box center [702, 429] width 1002 height 582
paste input ".443,22"
type input "1443.22"
click at [981, 254] on div "Description EB86430-04 Country of Manufacture -- Unknown -- AFGHANISTAN ALAND I…" at bounding box center [702, 255] width 1027 height 136
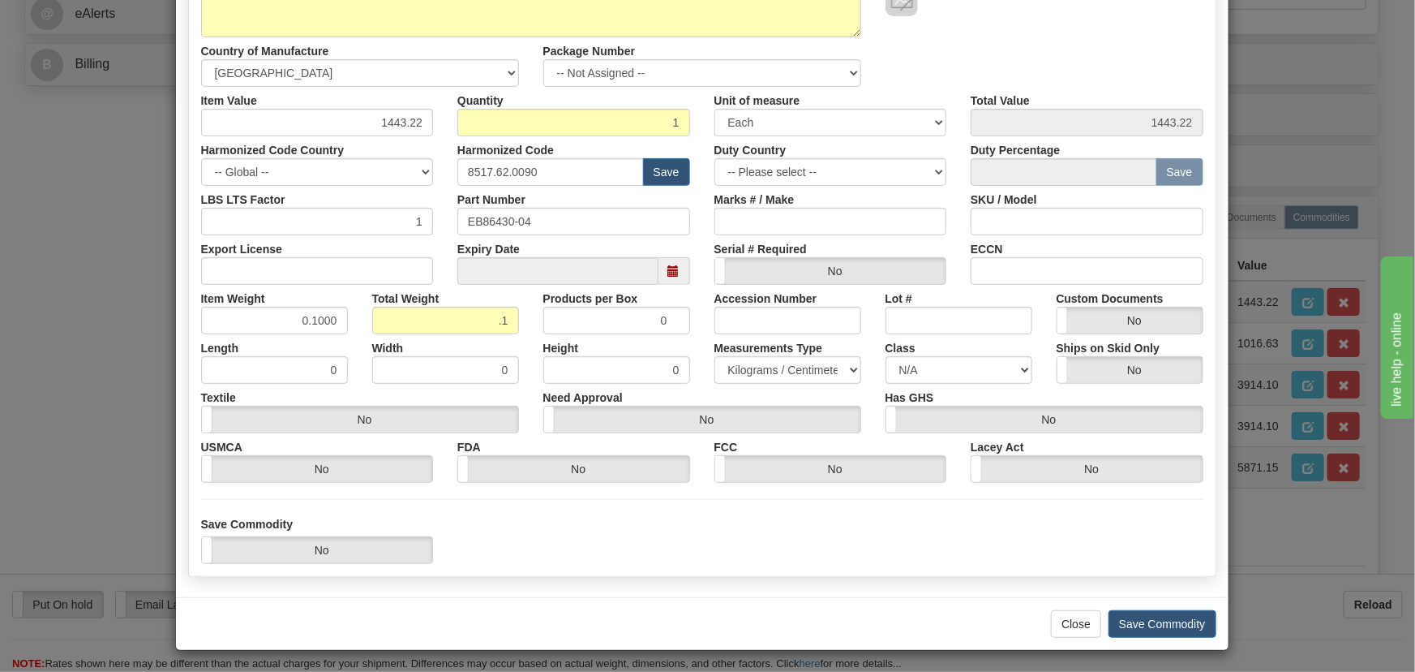
scroll to position [238, 0]
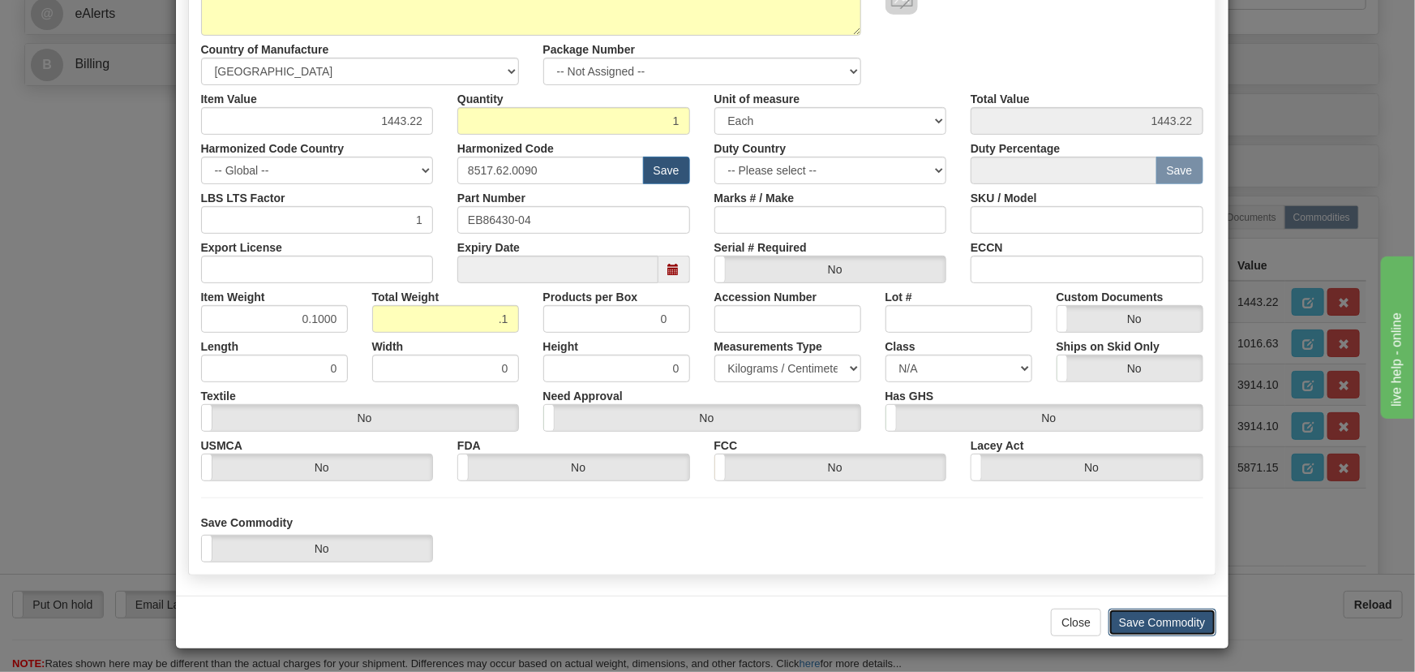
click at [1148, 625] on button "Save Commodity" at bounding box center [1163, 622] width 108 height 28
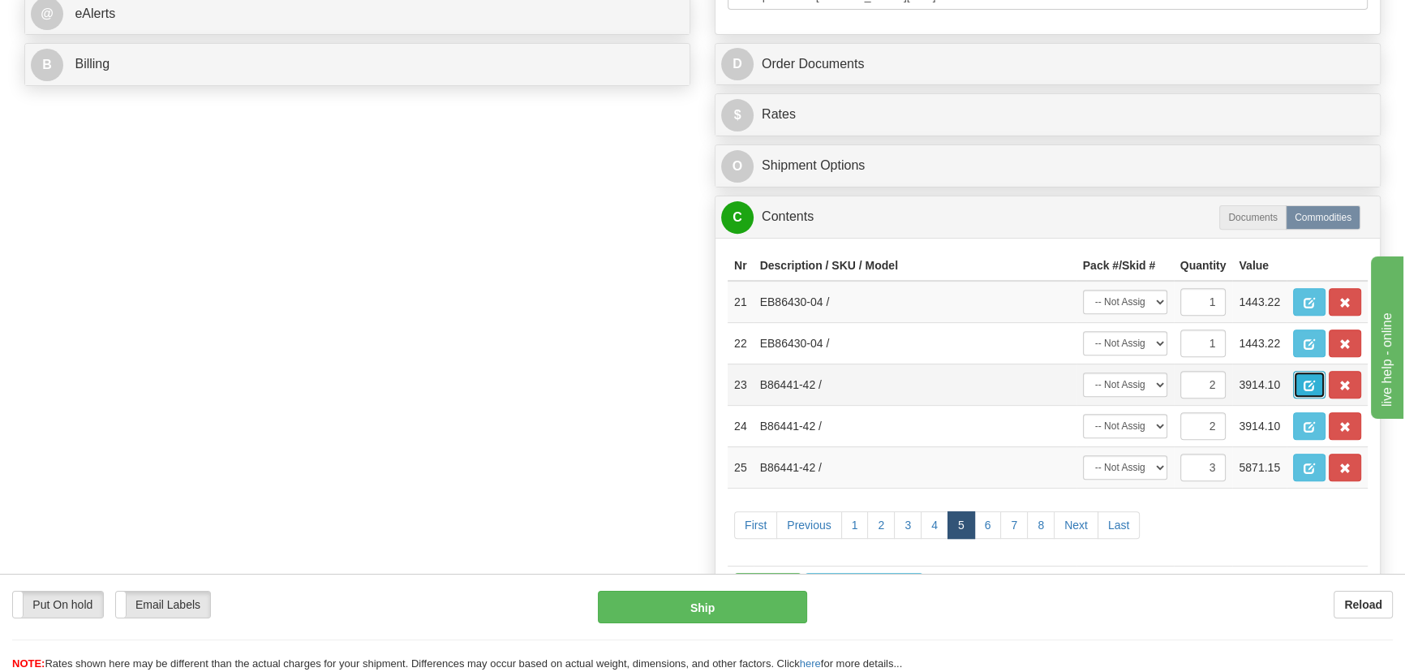
click at [1308, 384] on span "button" at bounding box center [1308, 385] width 11 height 11
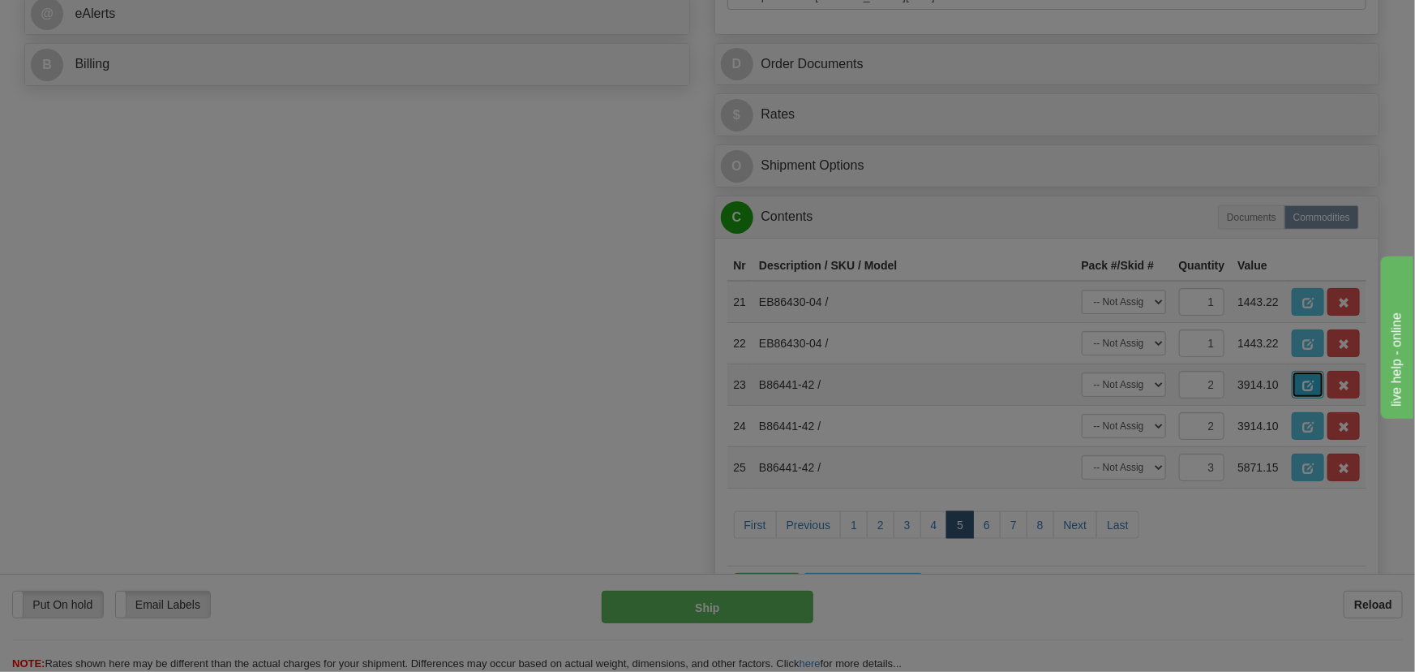
scroll to position [0, 0]
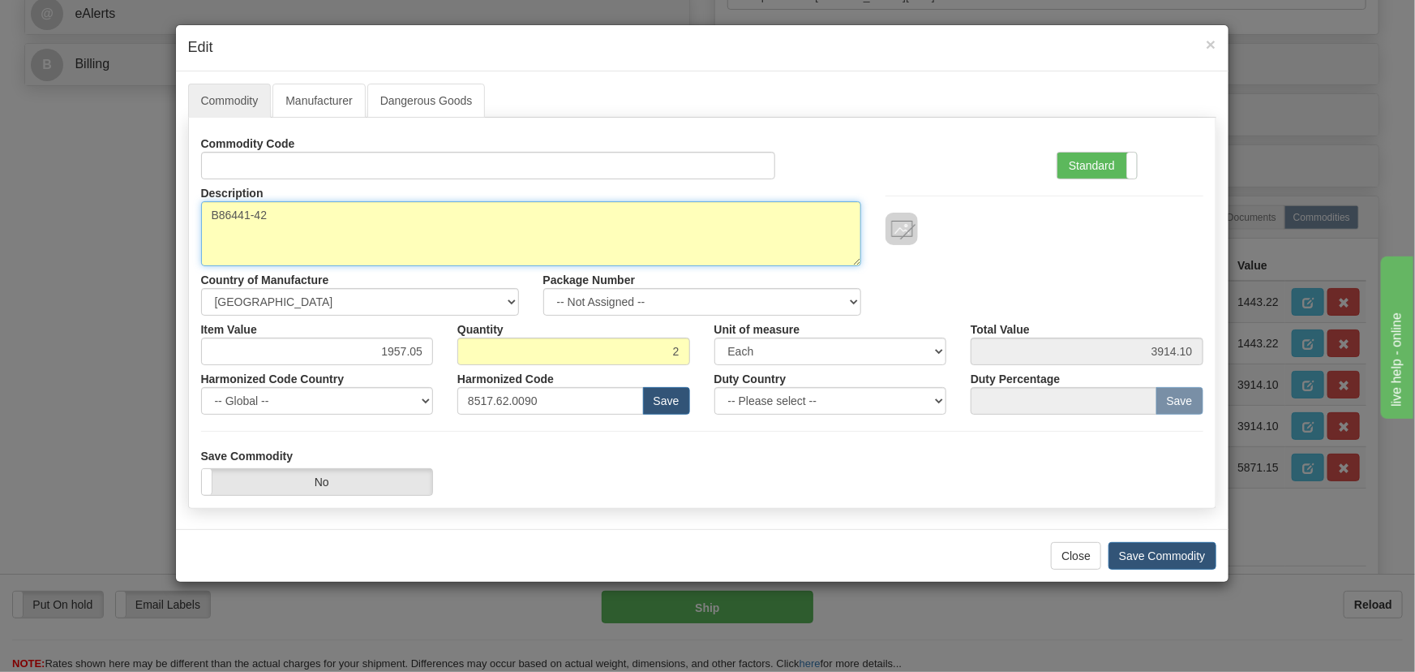
drag, startPoint x: 304, startPoint y: 220, endPoint x: 631, endPoint y: 227, distance: 326.9
click at [58, 224] on div "× Edit Commodity Manufacturer Dangerous Goods Commodity Code Standard Advanced …" at bounding box center [707, 336] width 1415 height 672
paste textarea "E"
type textarea "EB86441-42"
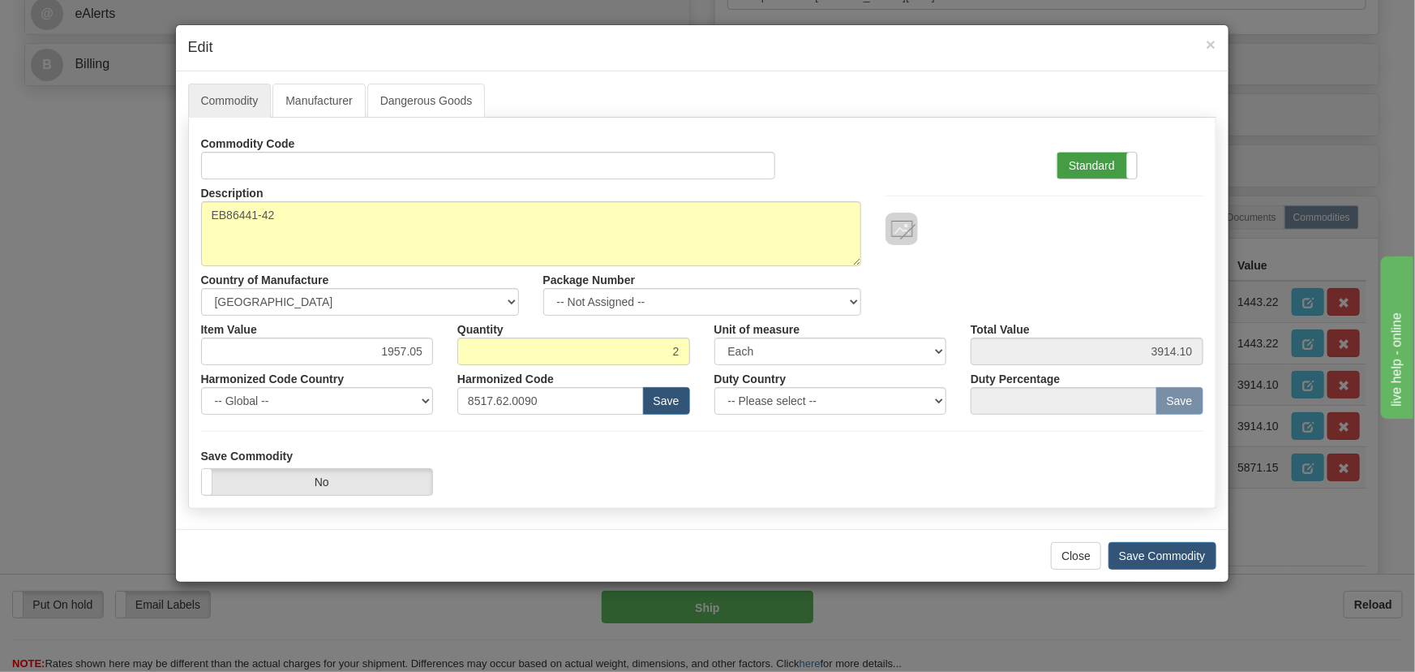
click at [1104, 166] on label "Standard" at bounding box center [1097, 165] width 79 height 26
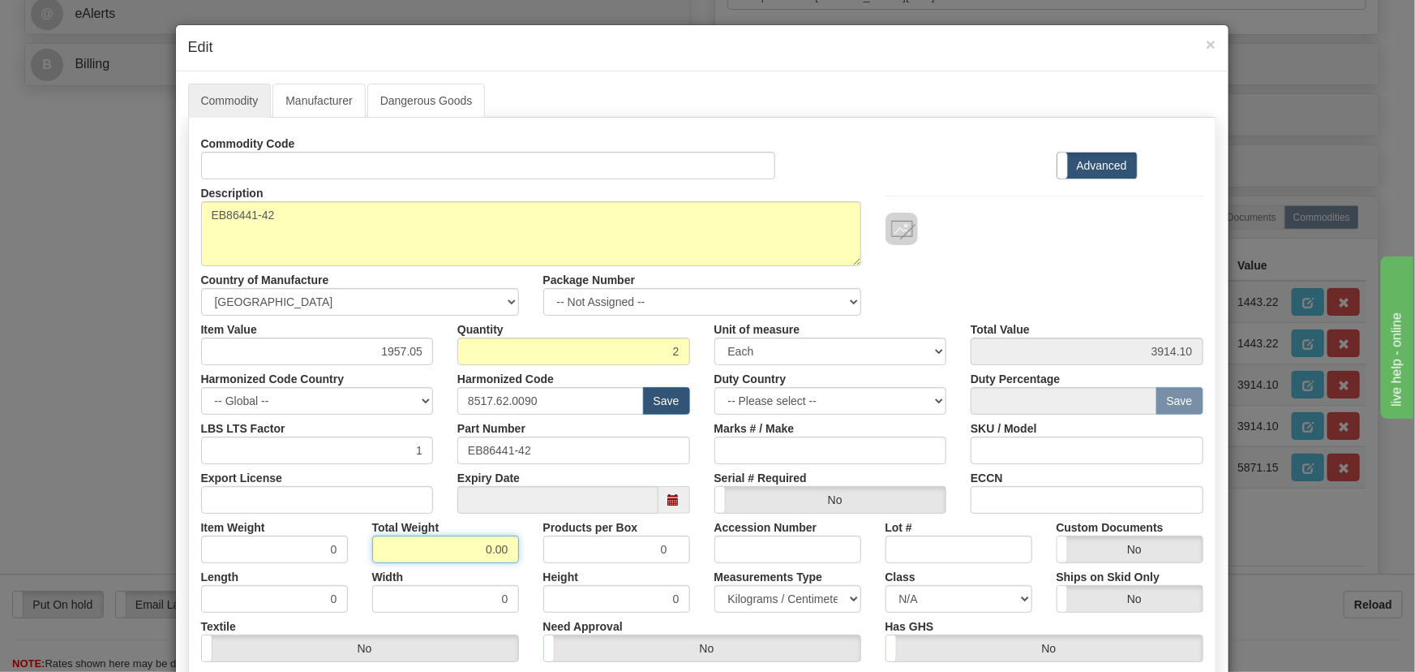
drag, startPoint x: 463, startPoint y: 552, endPoint x: 523, endPoint y: 563, distance: 61.1
click at [523, 563] on div "Commodity Code Standard Advanced Description B86441-42 Country of Manufacture -…" at bounding box center [702, 421] width 1002 height 582
type input ".2"
type input "0.1000"
drag, startPoint x: 396, startPoint y: 354, endPoint x: 449, endPoint y: 364, distance: 54.4
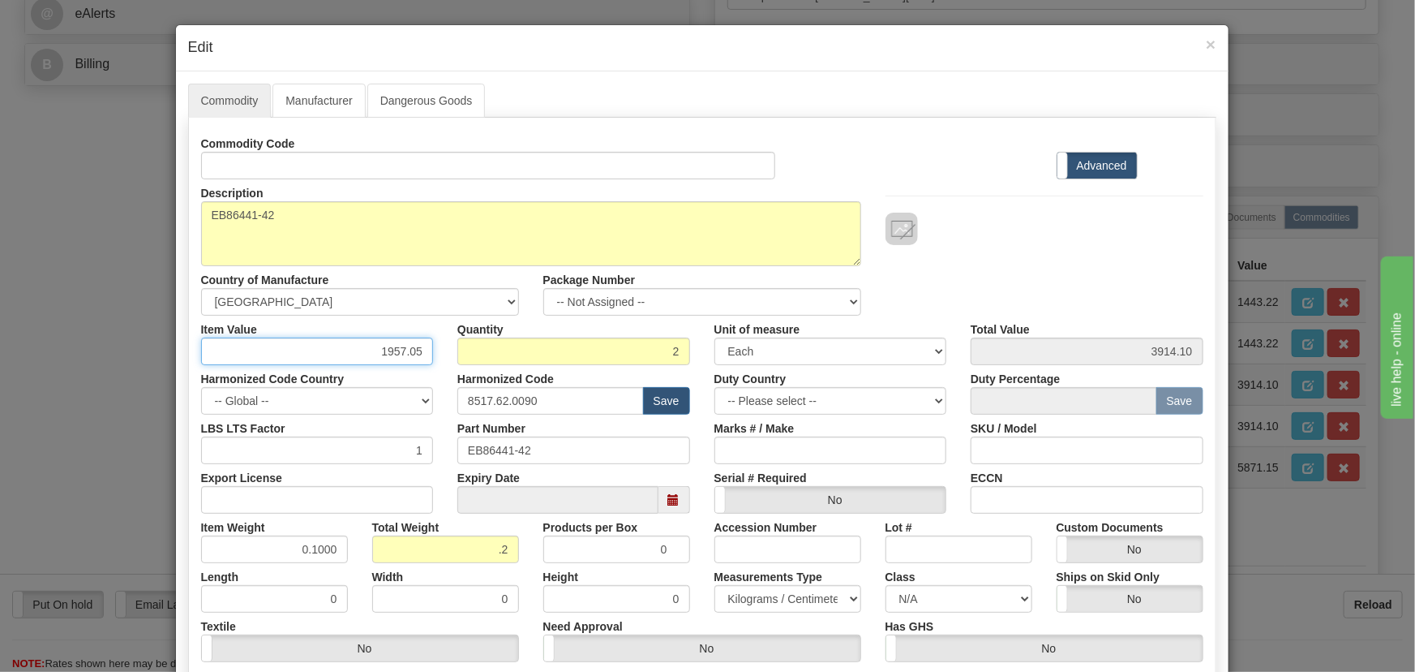
click at [449, 363] on div "Item Value 1957.05 Quantity 2 Unit of measure 3 Thousand Square Inches Adjustme…" at bounding box center [702, 340] width 1027 height 49
paste input ".546,06"
type input "1546.06"
type input "3092.12"
drag, startPoint x: 452, startPoint y: 365, endPoint x: 1033, endPoint y: 251, distance: 592.5
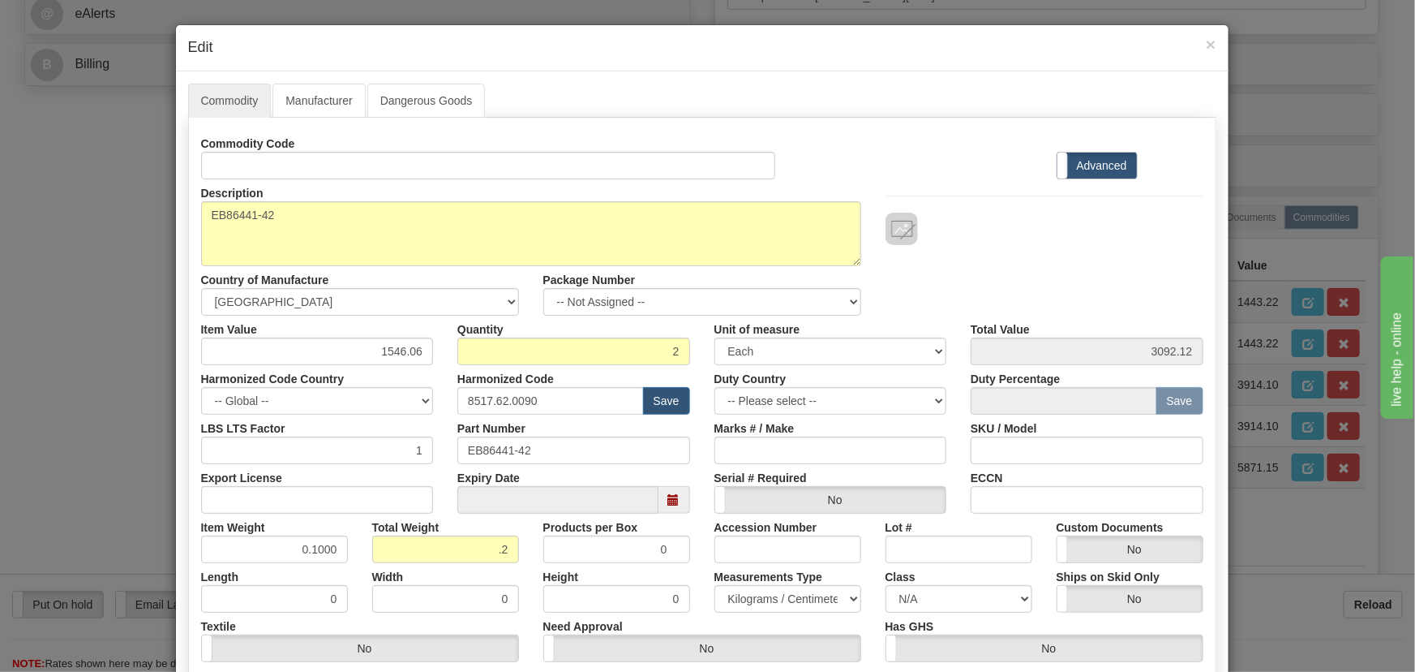
click at [1033, 251] on div "Description B86441-42 Country of Manufacture -- Unknown -- AFGHANISTAN ALAND IS…" at bounding box center [702, 247] width 1027 height 136
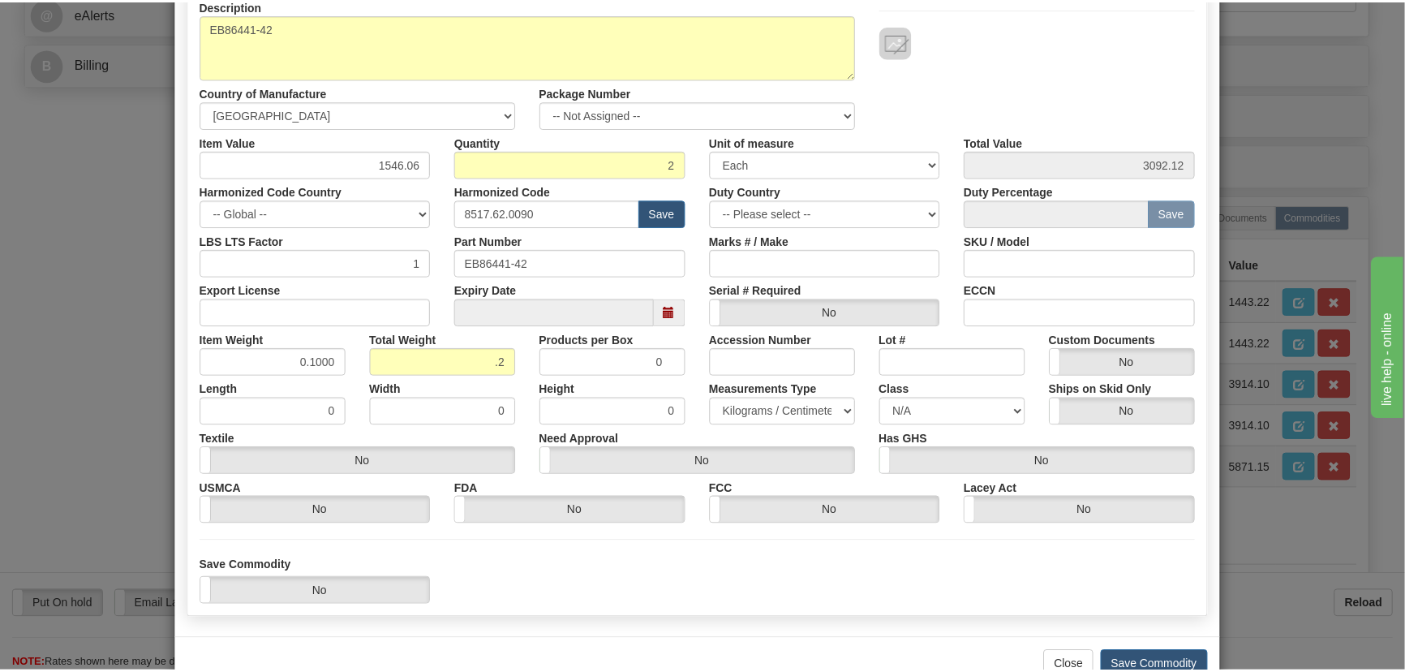
scroll to position [230, 0]
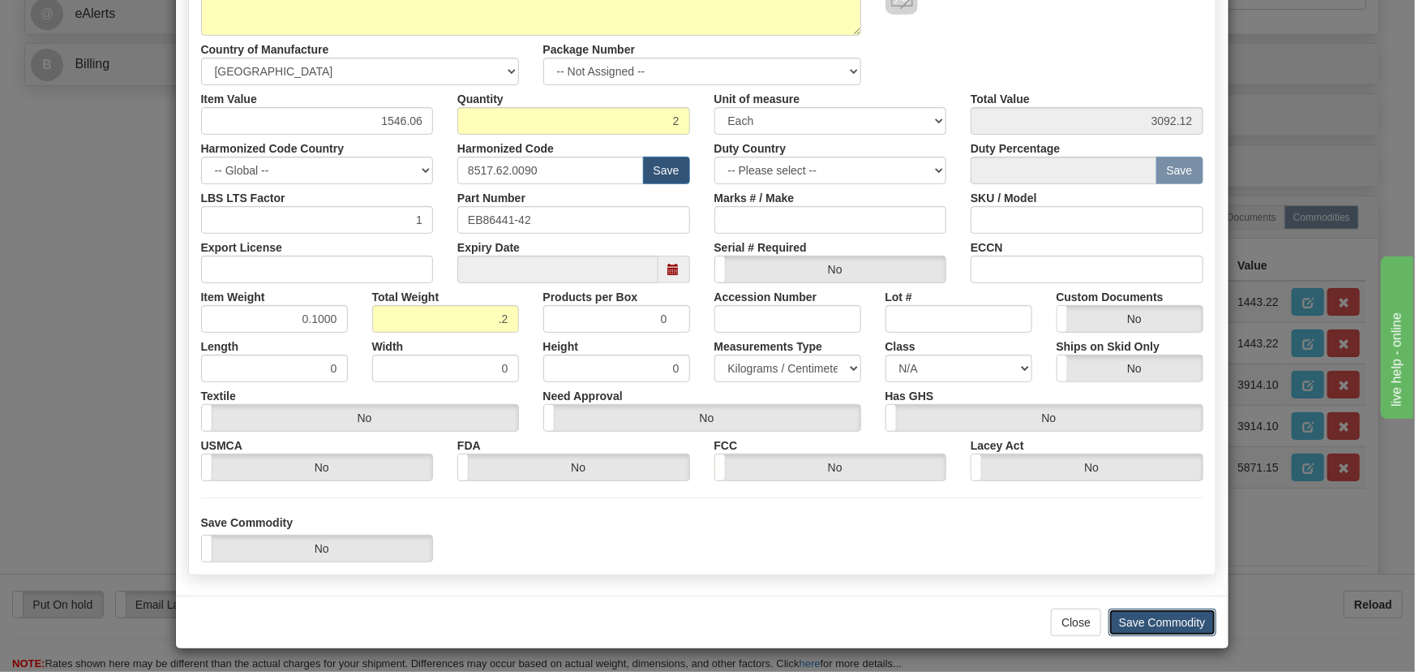
click at [1163, 625] on button "Save Commodity" at bounding box center [1163, 622] width 108 height 28
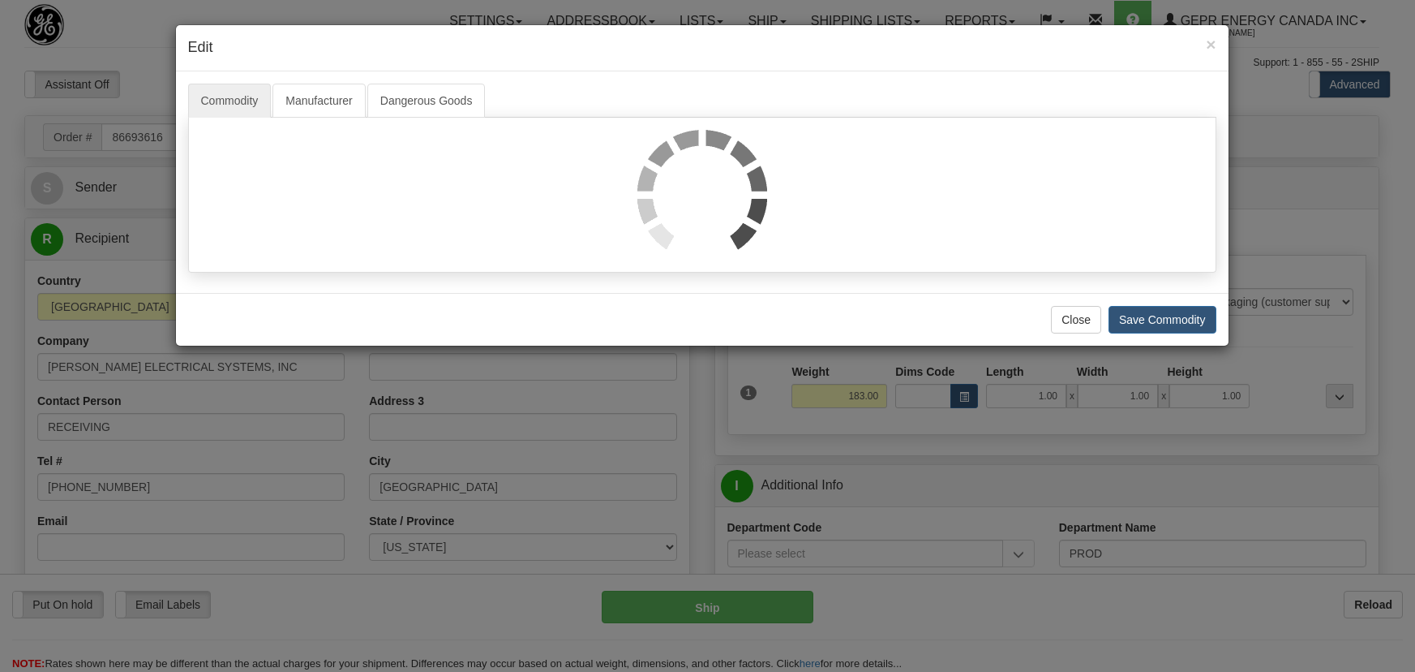
select select "0"
select select "1"
select select "7"
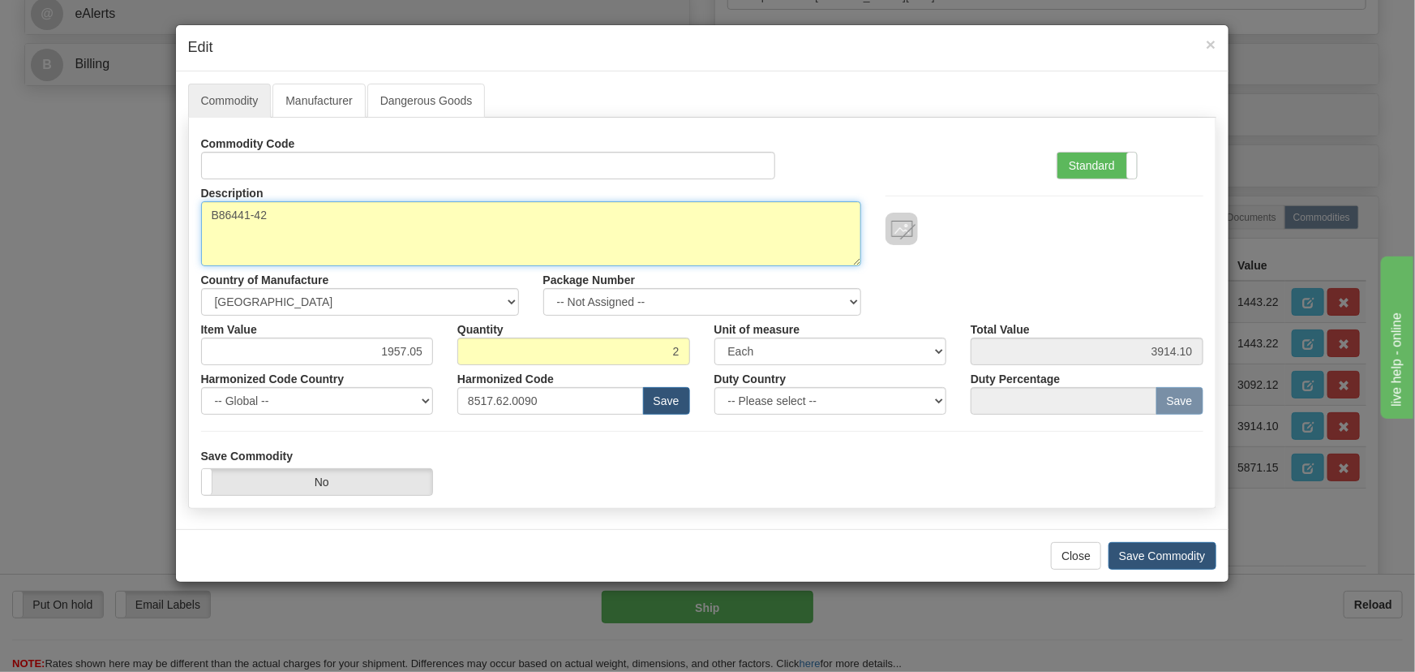
click at [57, 218] on div "× Edit Commodity Manufacturer Dangerous Goods Commodity Code Standard Advanced …" at bounding box center [707, 336] width 1415 height 672
paste textarea "E"
type textarea "EB86441-42"
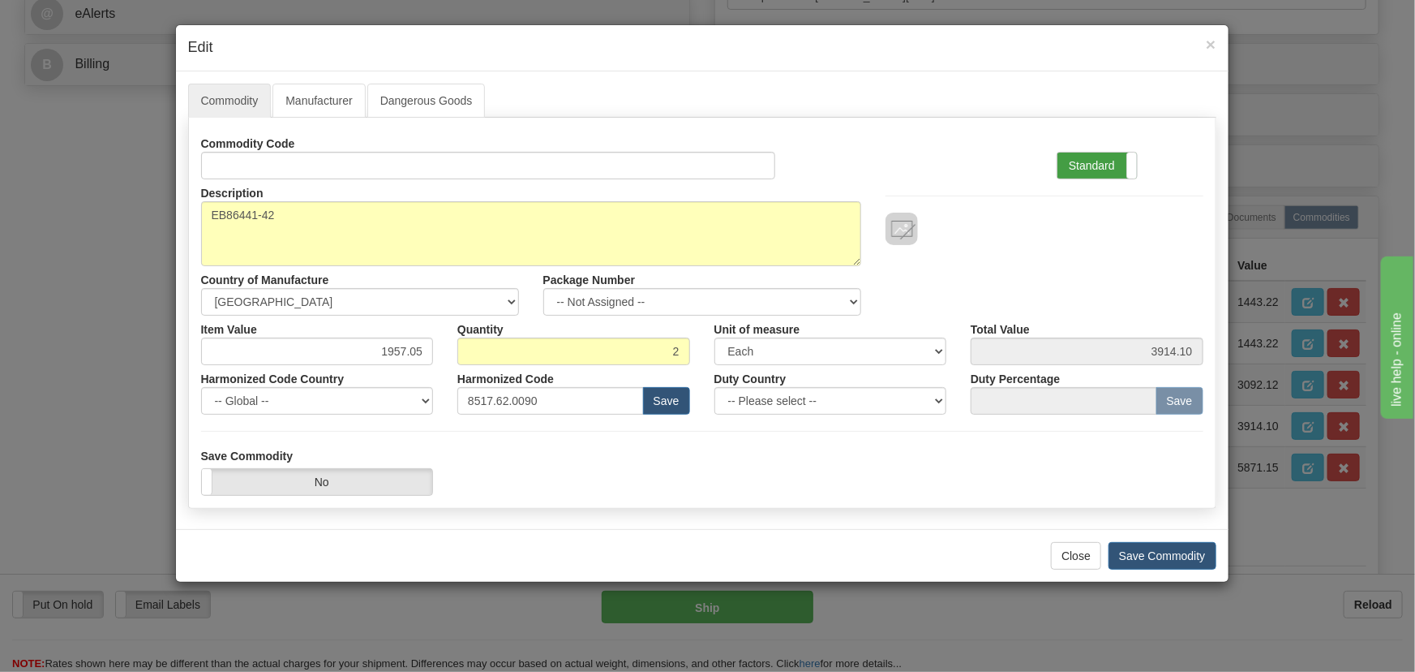
click at [1102, 157] on label "Standard" at bounding box center [1097, 165] width 79 height 26
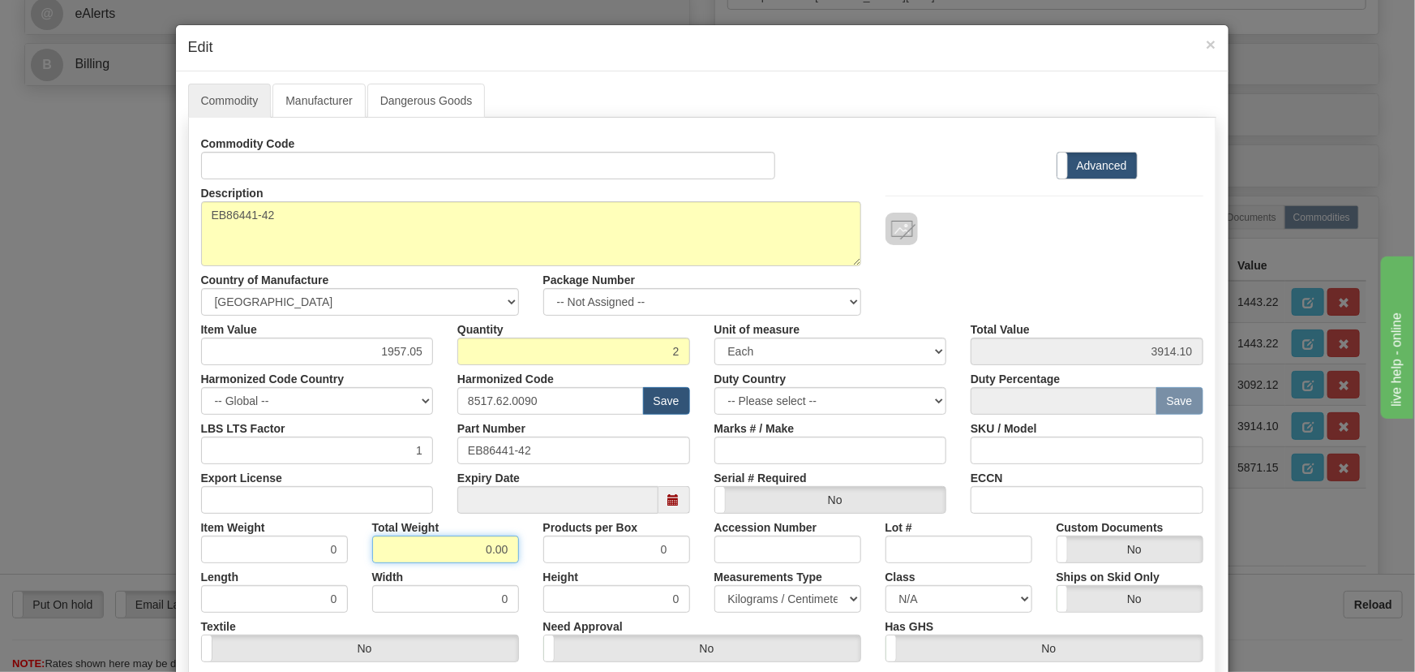
drag, startPoint x: 486, startPoint y: 548, endPoint x: 560, endPoint y: 560, distance: 74.7
click at [560, 560] on div "Item Weight 0 Total Weight 0.00 Products per Box 0 Accession Number Lot # Custo…" at bounding box center [702, 537] width 1027 height 49
type input ".2"
type input "0.1000"
click at [1015, 250] on div "Description B86441-42 Country of Manufacture -- Unknown -- [GEOGRAPHIC_DATA] [G…" at bounding box center [702, 247] width 1027 height 136
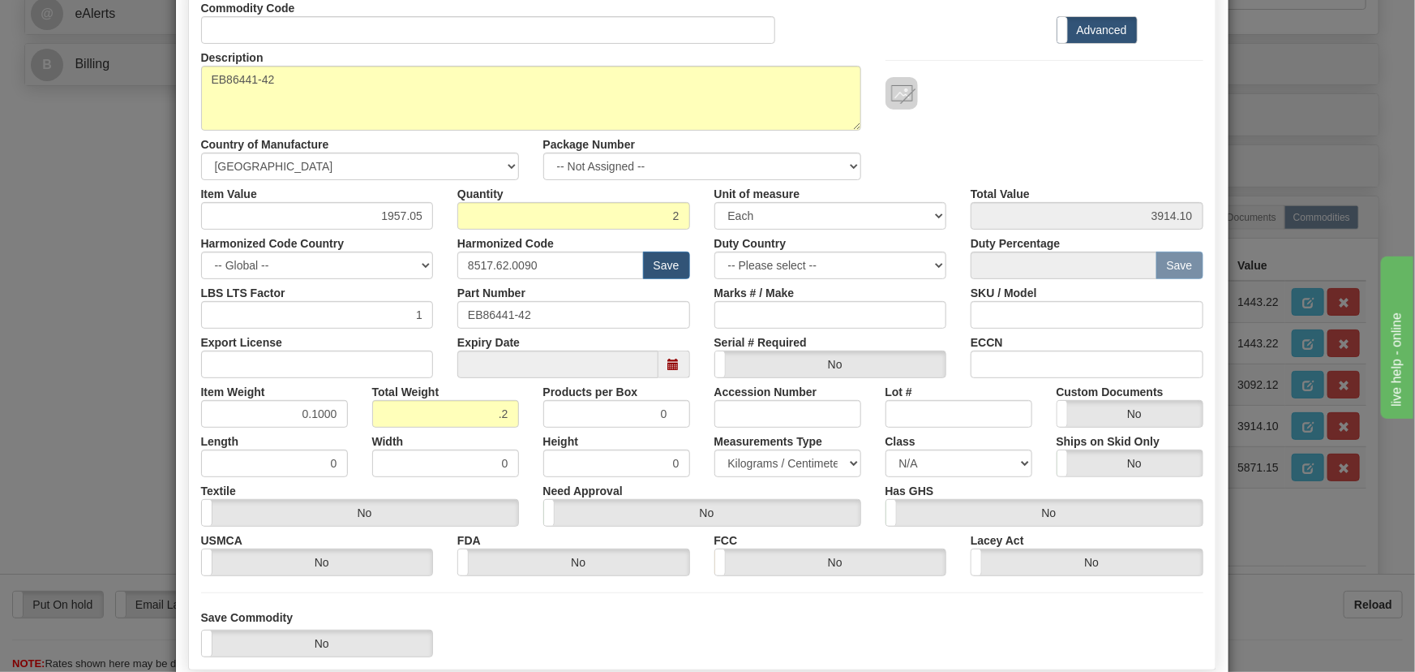
scroll to position [147, 0]
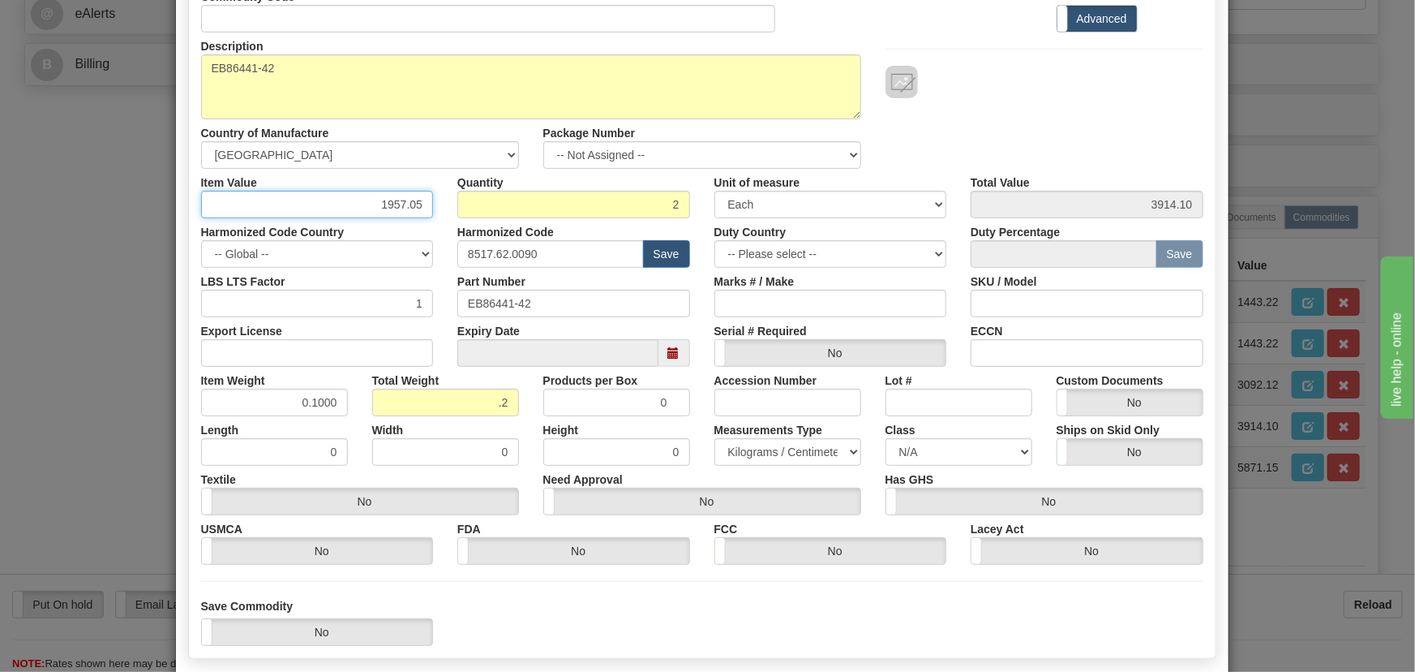
drag, startPoint x: 376, startPoint y: 195, endPoint x: 449, endPoint y: 219, distance: 77.5
click at [446, 217] on div "Commodity Code Standard Advanced Description B86441-42 Country of Manufacture -…" at bounding box center [702, 274] width 1002 height 582
paste input ".546,06"
type input "1546.06"
type input "3092.12"
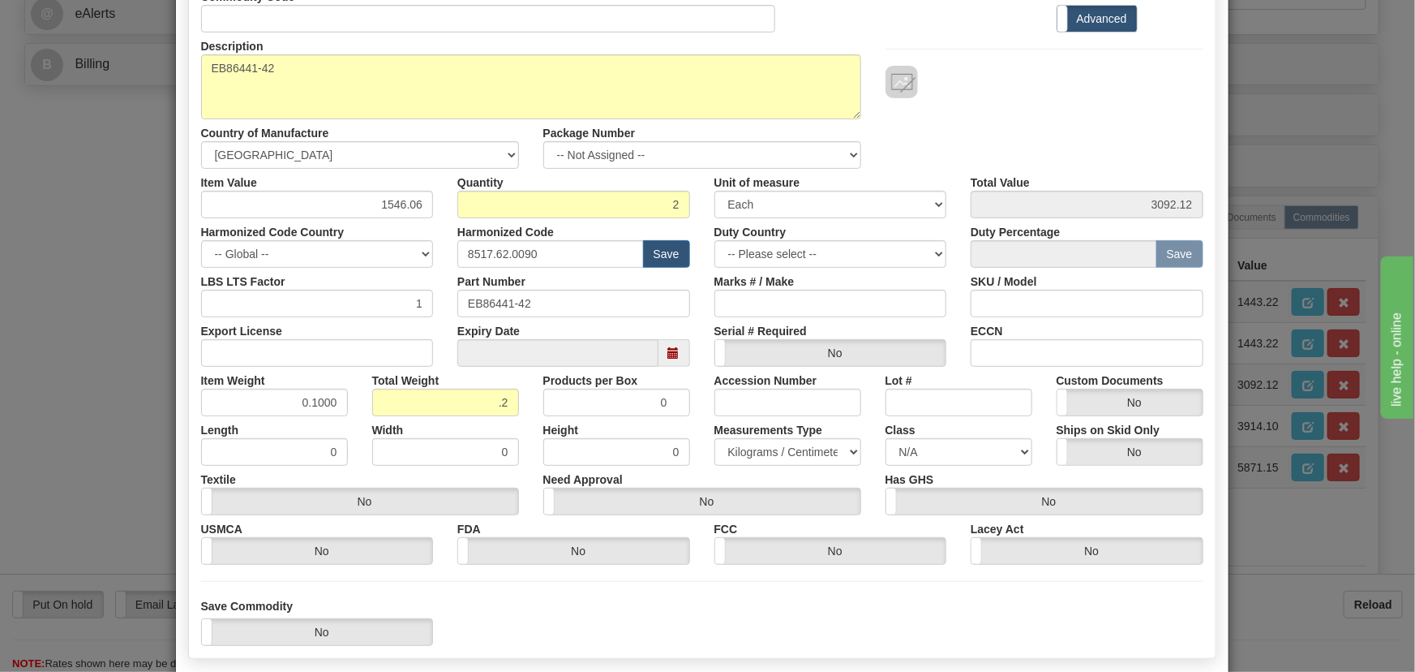
click at [1036, 124] on div "Description B86441-42 Country of Manufacture -- Unknown -- [GEOGRAPHIC_DATA] [G…" at bounding box center [702, 100] width 1027 height 136
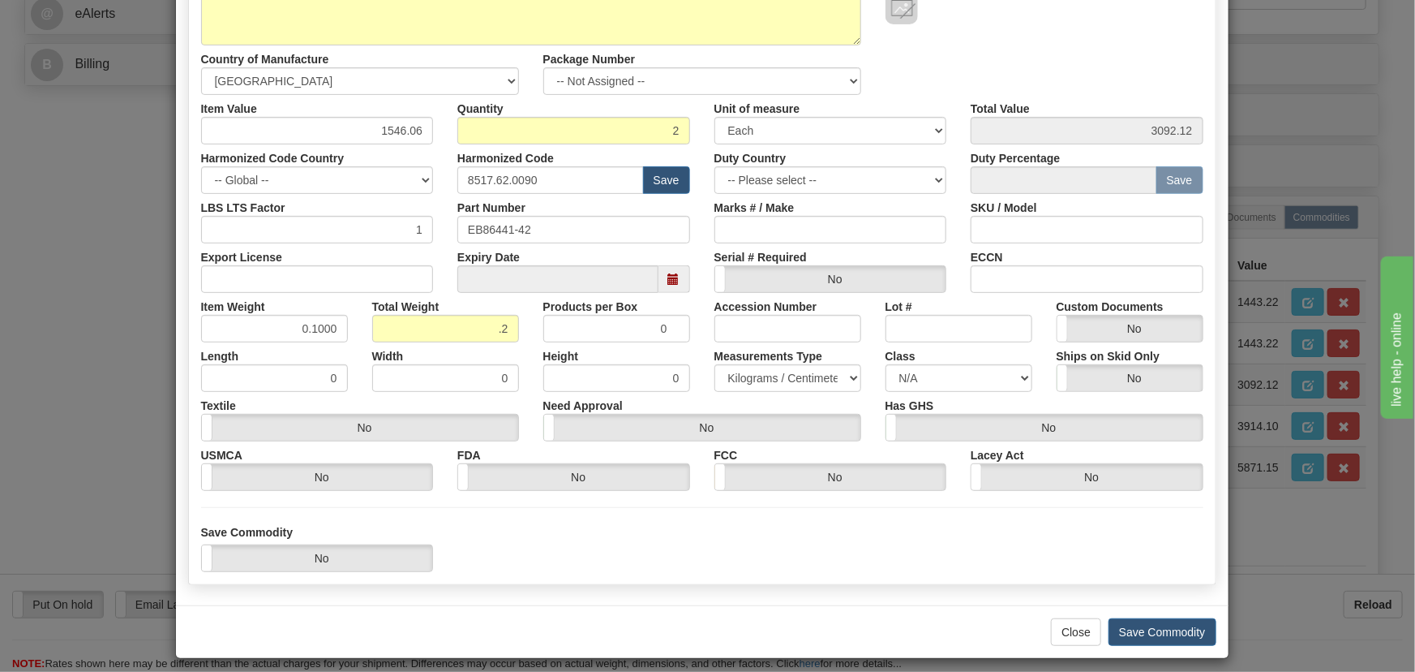
scroll to position [230, 0]
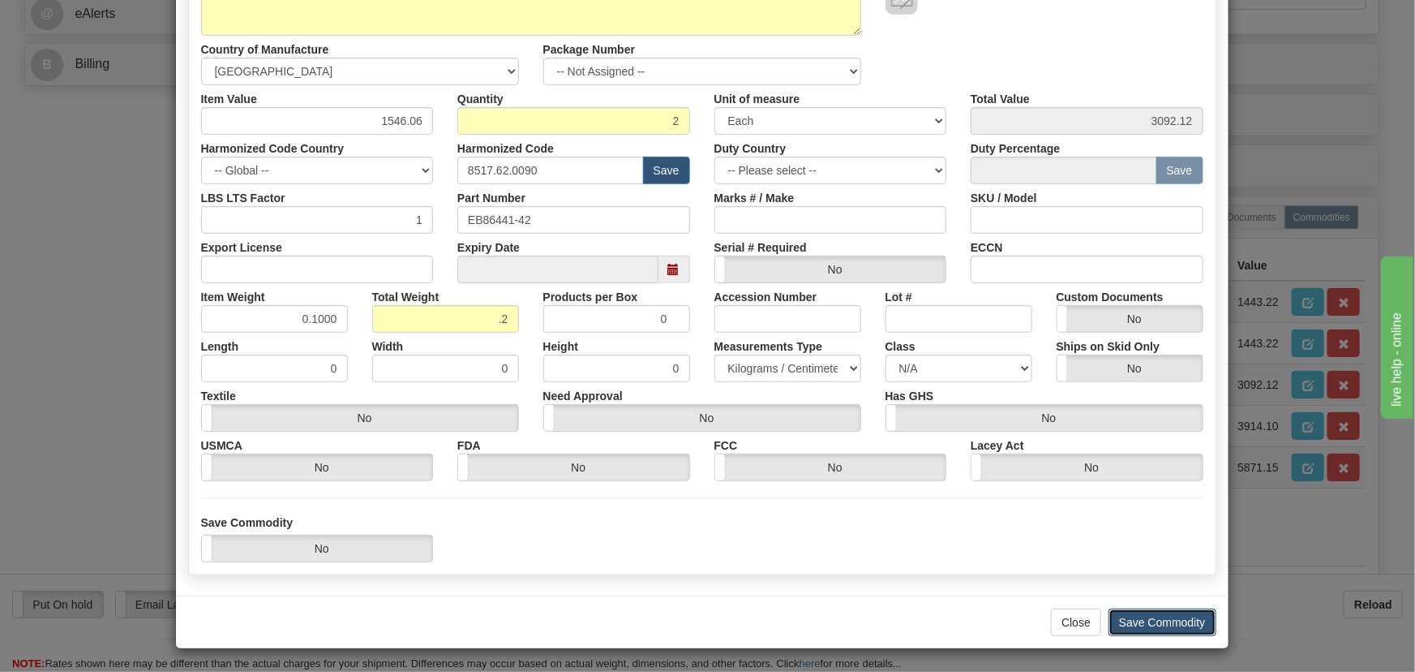
click at [1144, 620] on button "Save Commodity" at bounding box center [1163, 622] width 108 height 28
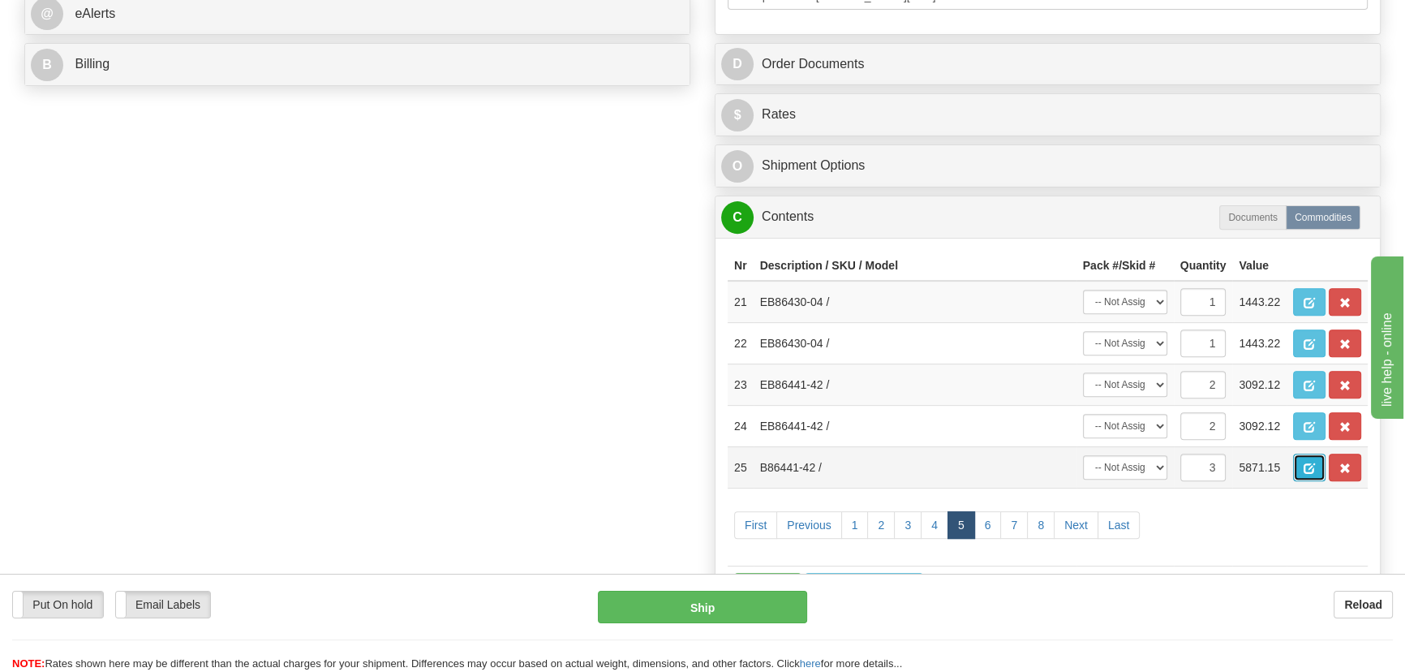
click at [1304, 463] on span "button" at bounding box center [1308, 468] width 11 height 11
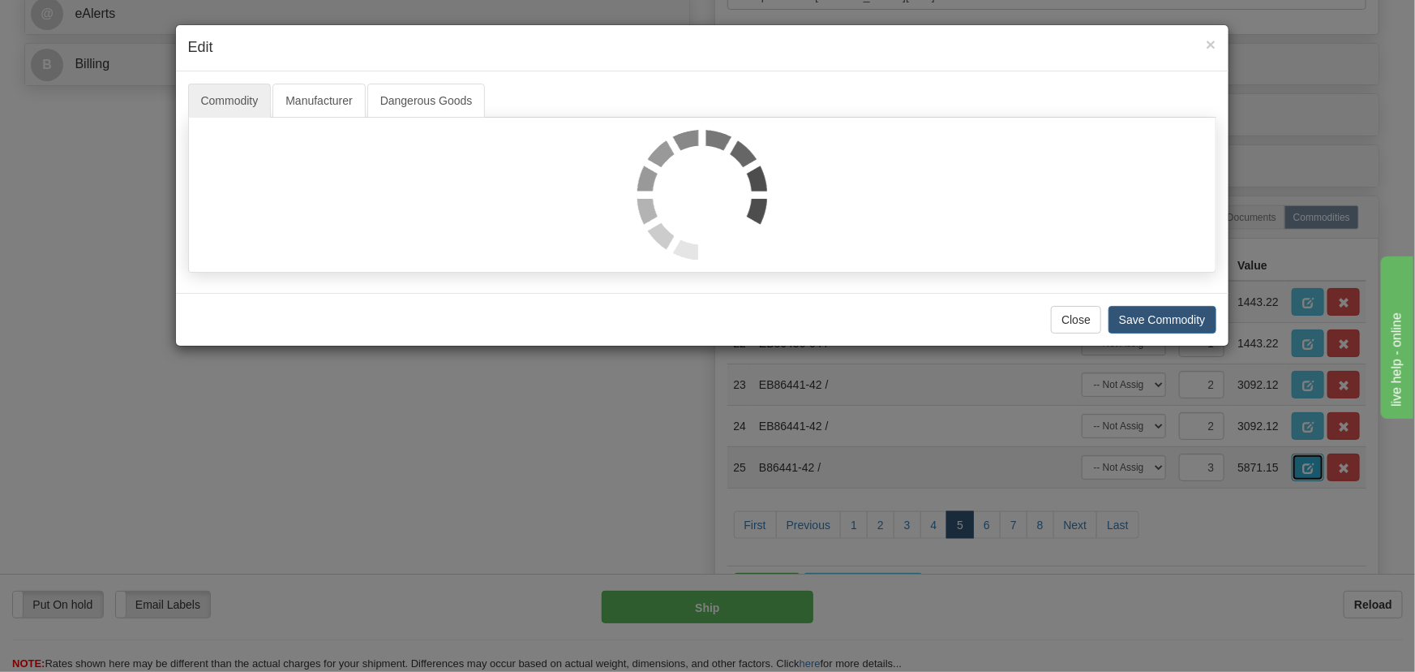
scroll to position [0, 0]
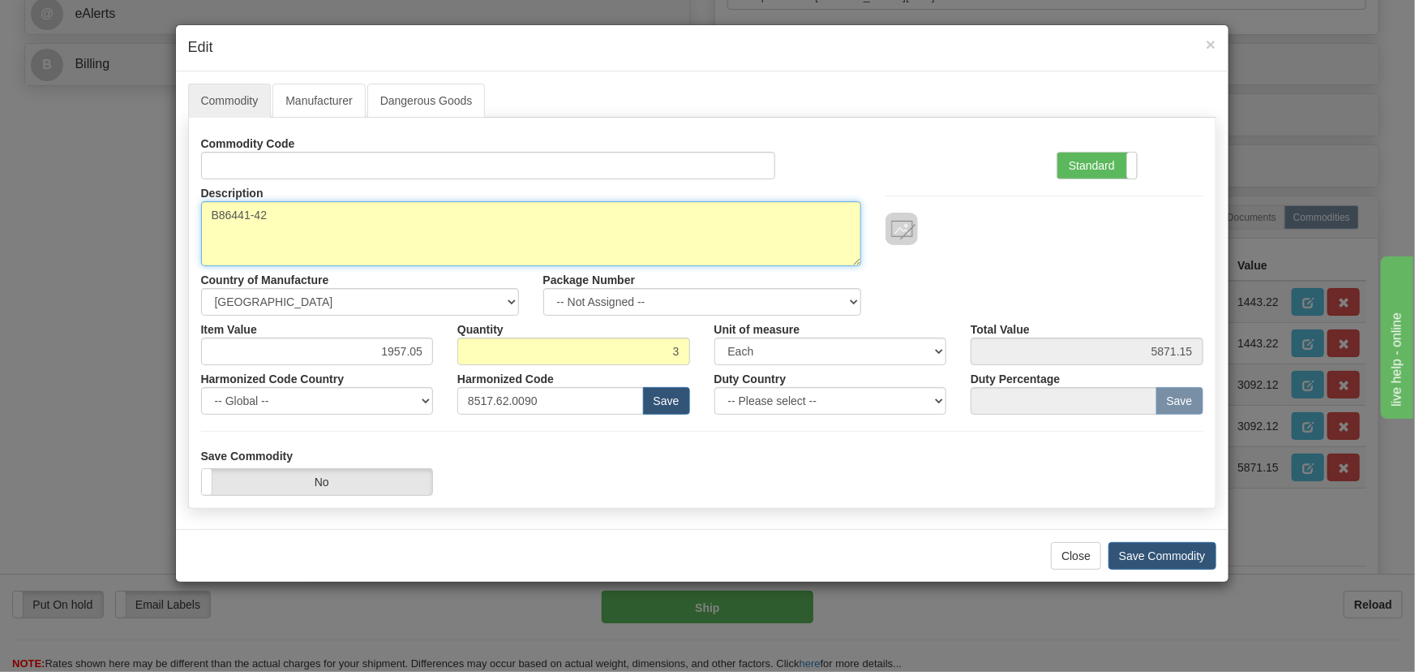
drag, startPoint x: 262, startPoint y: 215, endPoint x: 695, endPoint y: 274, distance: 437.1
click at [89, 211] on div "× Edit Commodity Manufacturer Dangerous Goods Commodity Code Standard Advanced …" at bounding box center [707, 336] width 1415 height 672
paste textarea "E"
type textarea "EB86441-42"
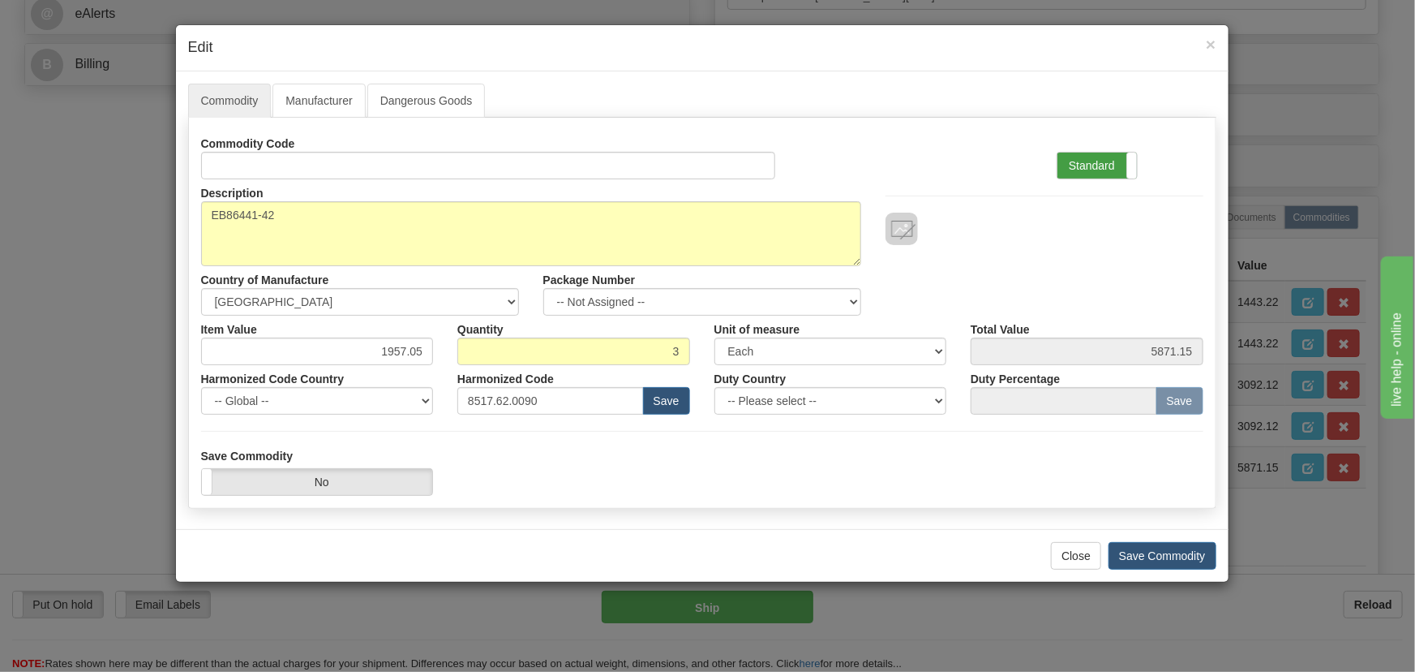
click at [1090, 170] on label "Standard" at bounding box center [1097, 165] width 79 height 26
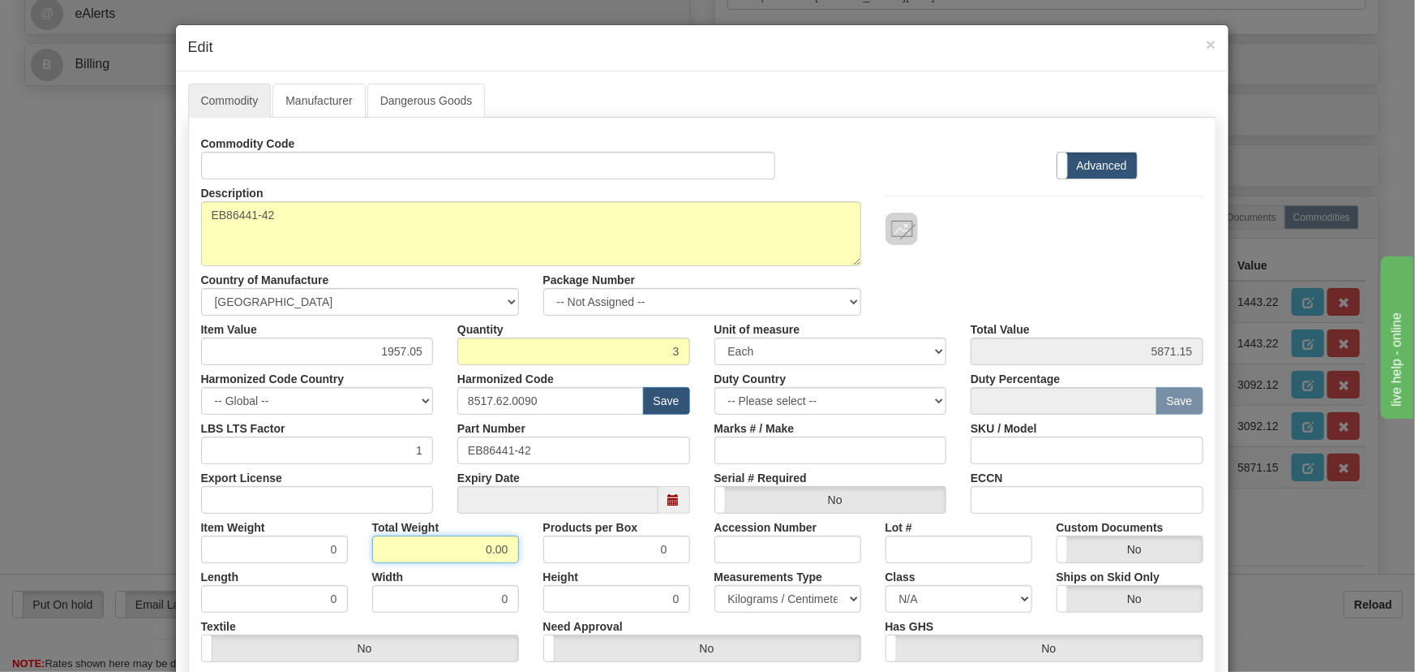
drag, startPoint x: 474, startPoint y: 553, endPoint x: 529, endPoint y: 567, distance: 56.1
click at [531, 570] on div "Commodity Code Standard Advanced Description B86441-42 Country of Manufacture -…" at bounding box center [702, 421] width 1002 height 582
type input ".3"
type input "0.1000"
drag, startPoint x: 379, startPoint y: 352, endPoint x: 443, endPoint y: 361, distance: 64.7
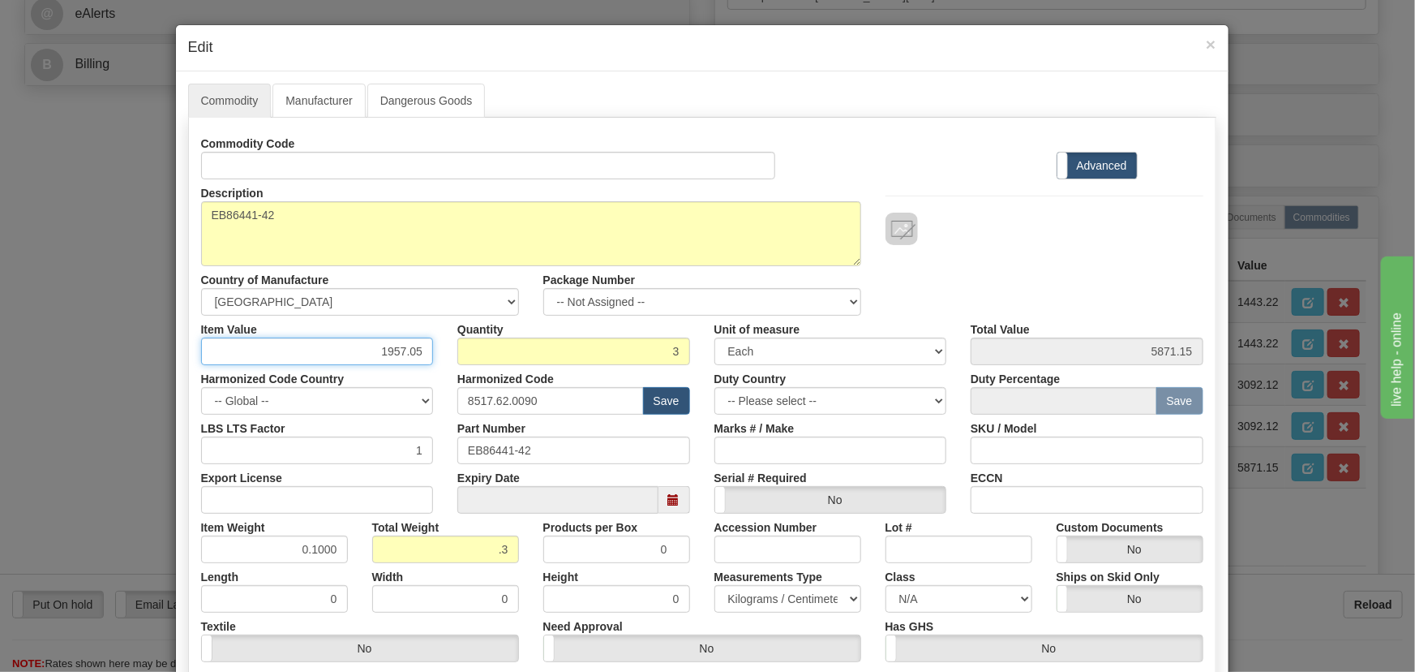
click at [443, 361] on div "Item Value 1957.05 Quantity 3 Unit of measure 3 Thousand Square Inches Adjustme…" at bounding box center [702, 340] width 1027 height 49
paste input ".546,06"
type input "1546.06"
type input "4638.18"
click at [964, 273] on div "Description B86441-42 Country of Manufacture -- Unknown -- [GEOGRAPHIC_DATA] [G…" at bounding box center [702, 247] width 1027 height 136
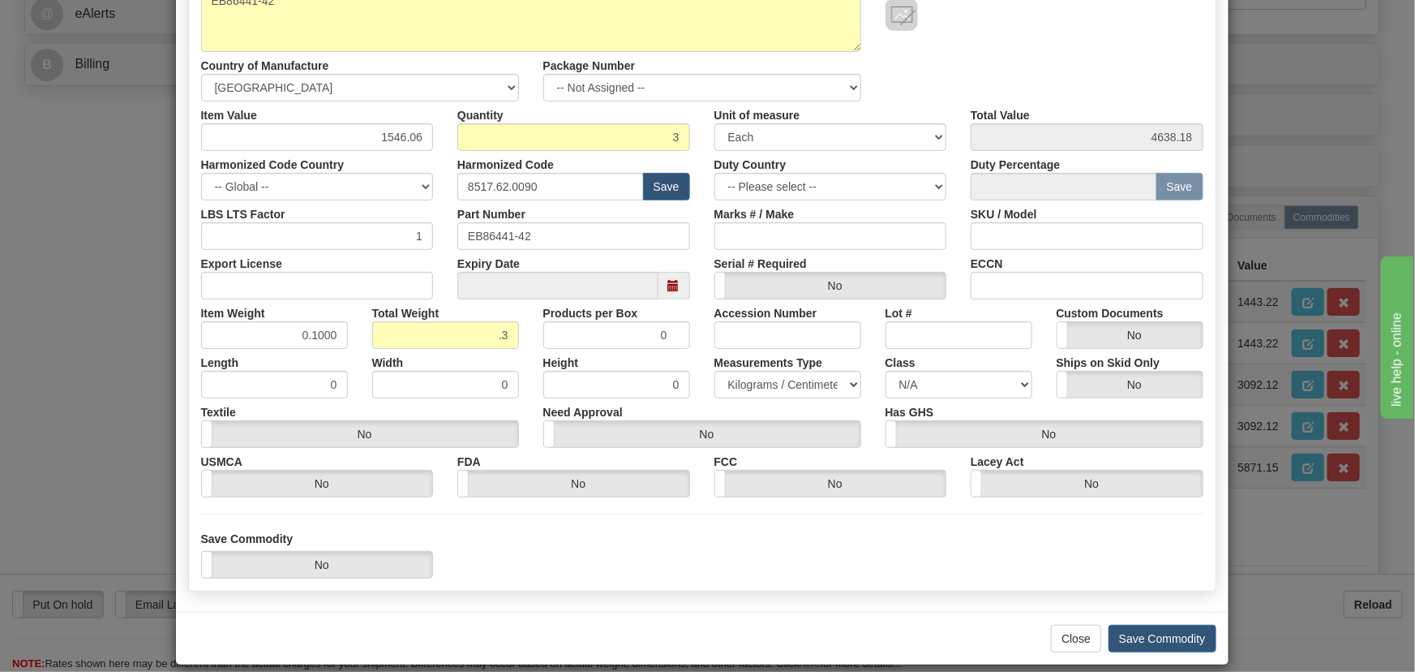
scroll to position [230, 0]
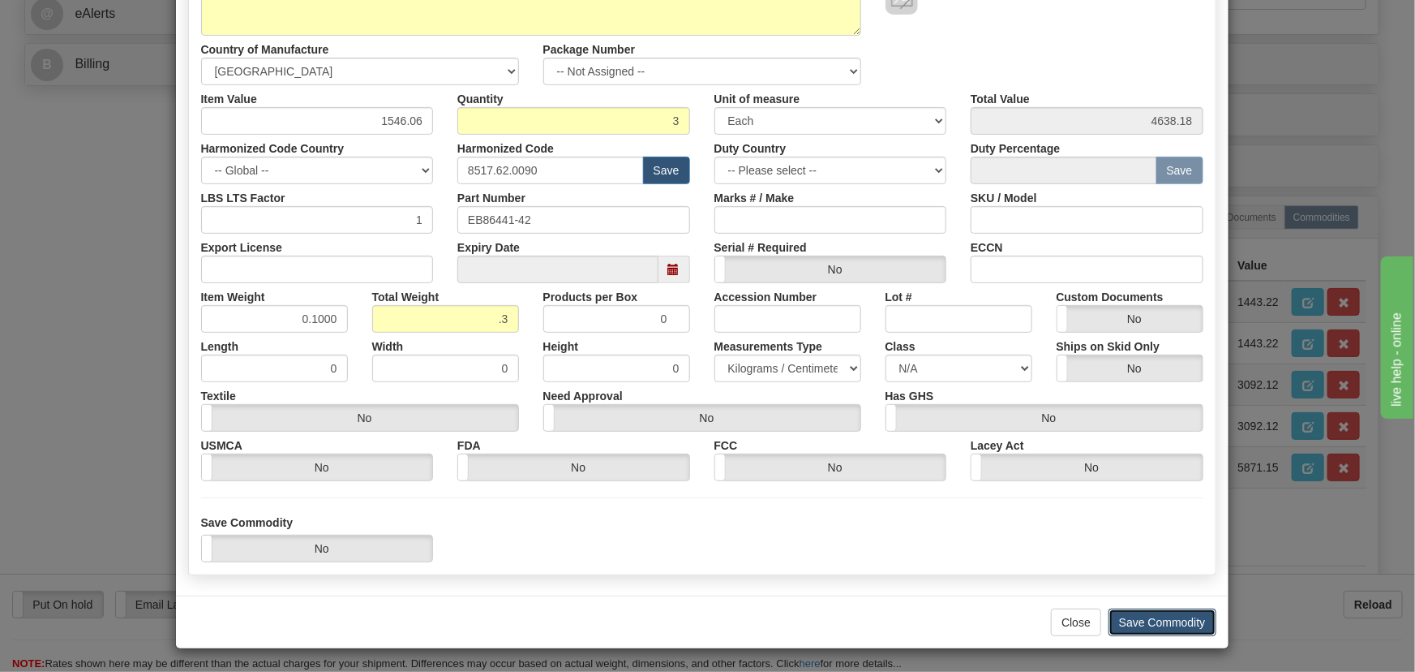
click at [1182, 629] on button "Save Commodity" at bounding box center [1163, 622] width 108 height 28
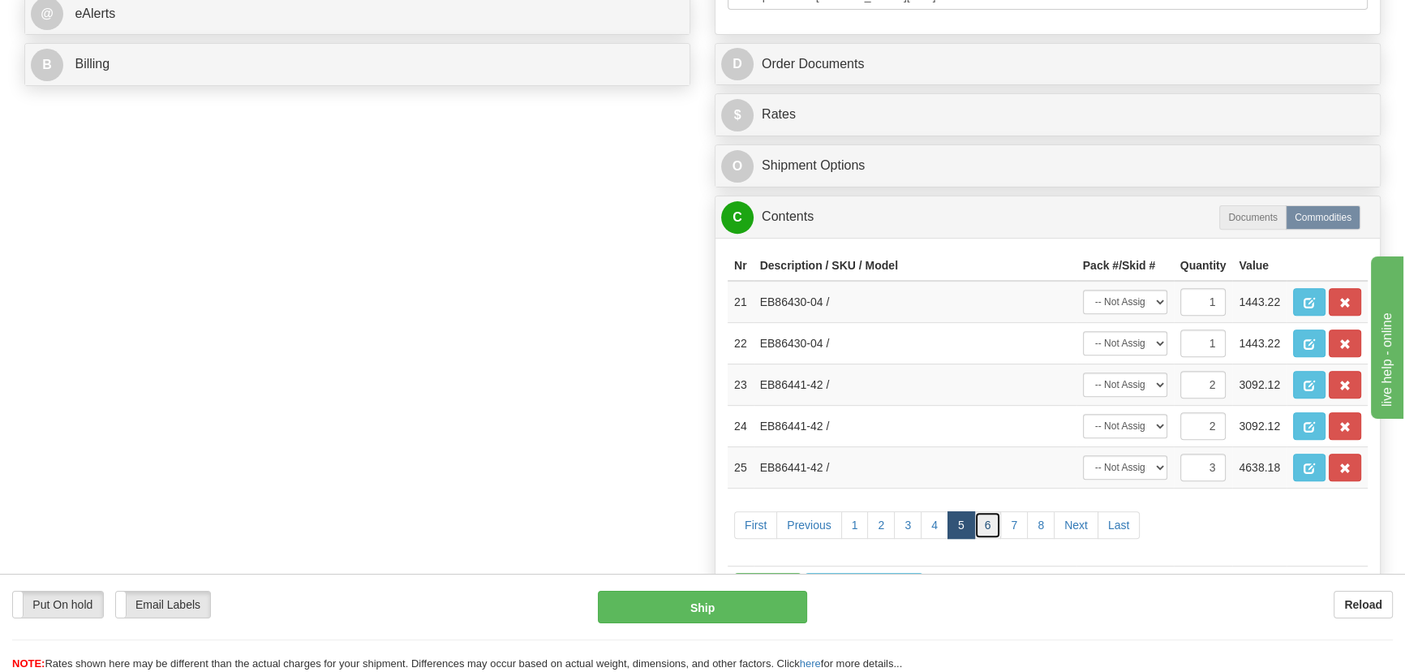
click at [990, 520] on link "6" at bounding box center [988, 525] width 28 height 28
click at [1306, 302] on span "button" at bounding box center [1308, 303] width 11 height 11
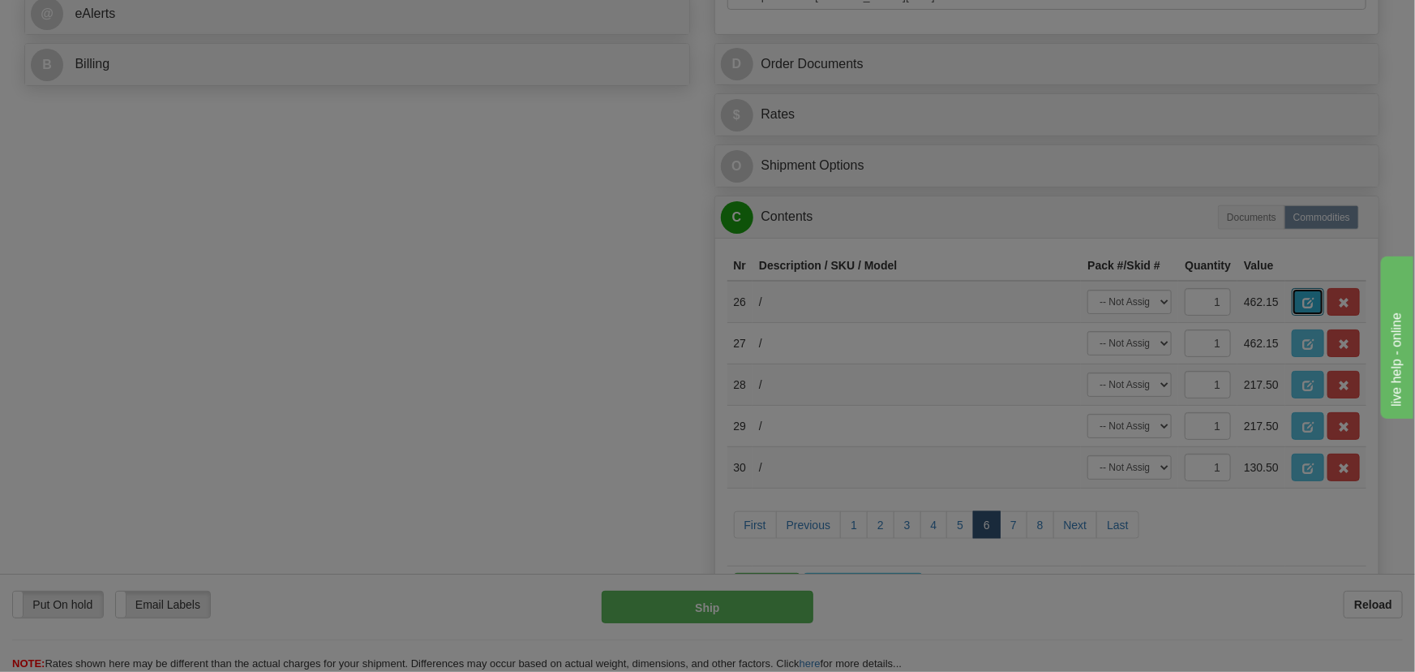
scroll to position [0, 0]
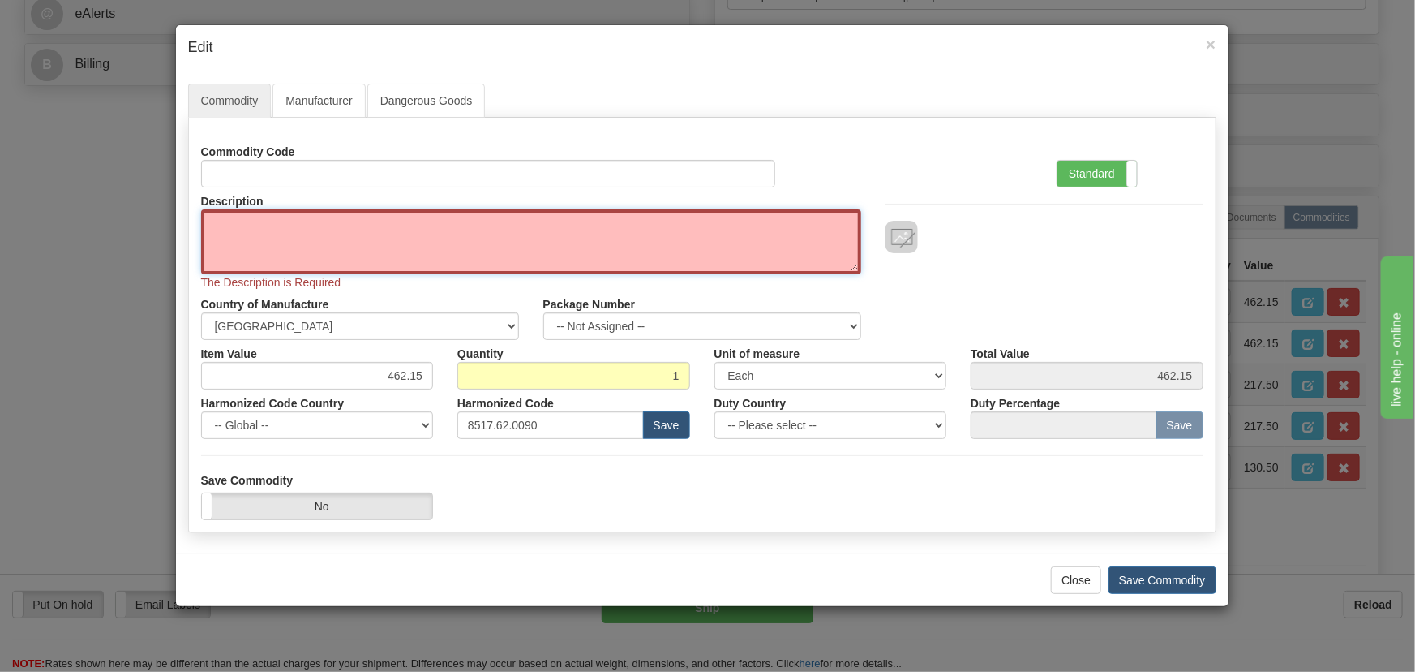
click at [446, 226] on textarea "Description" at bounding box center [531, 241] width 660 height 65
paste textarea "E86418-61"
type textarea "E86418-61"
click at [1166, 180] on div "Standard Advanced" at bounding box center [1130, 162] width 171 height 49
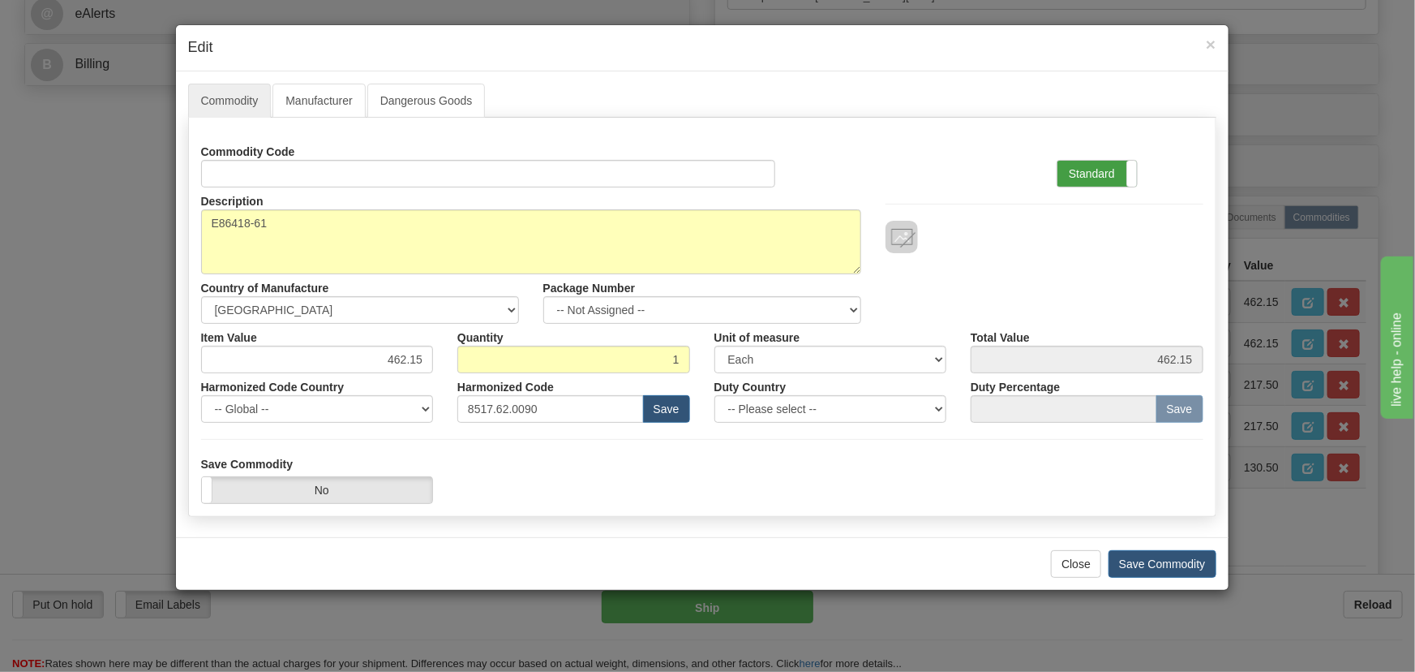
click at [1123, 173] on label "Standard" at bounding box center [1097, 174] width 79 height 26
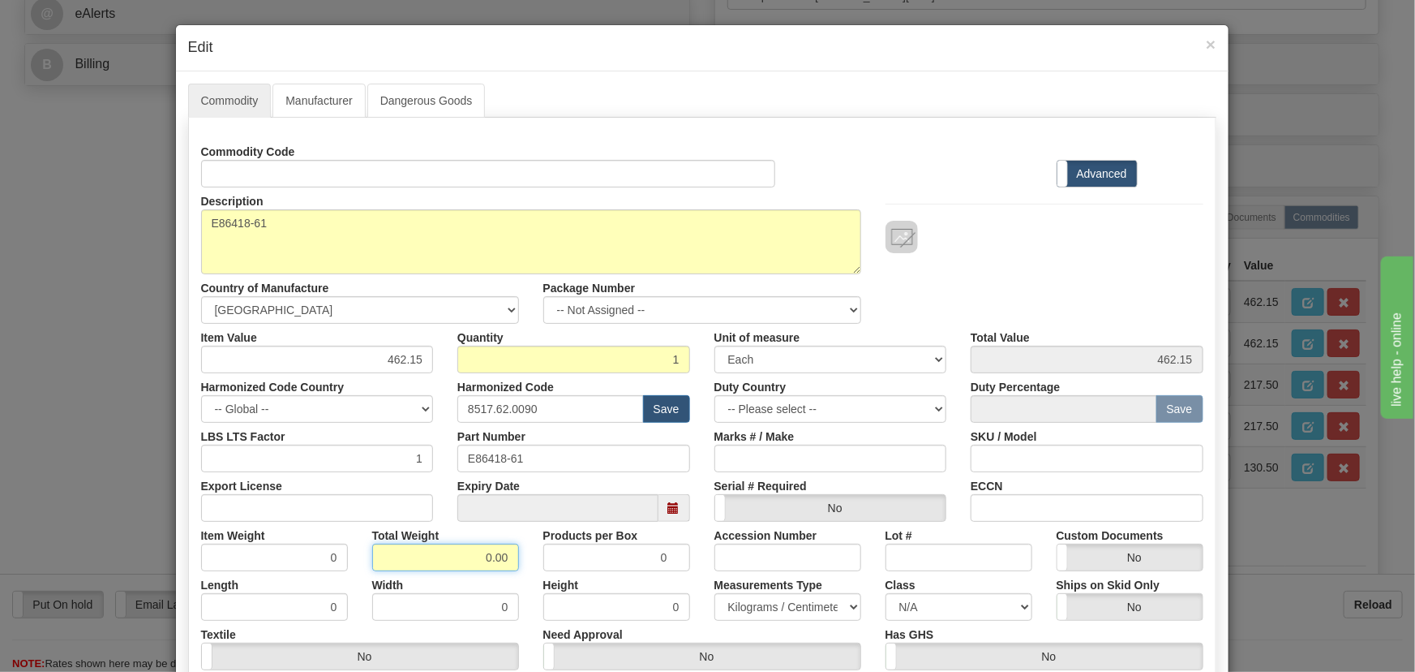
drag, startPoint x: 526, startPoint y: 570, endPoint x: 511, endPoint y: 559, distance: 19.1
click at [529, 570] on div "Commodity Code Standard Advanced Description E86418-61 Country of Manufacture -…" at bounding box center [702, 429] width 1002 height 582
type input ".1"
type input "0.1000"
click at [443, 384] on div "Commodity Code Standard Advanced Description E86418-61 Country of Manufacture -…" at bounding box center [702, 429] width 1002 height 582
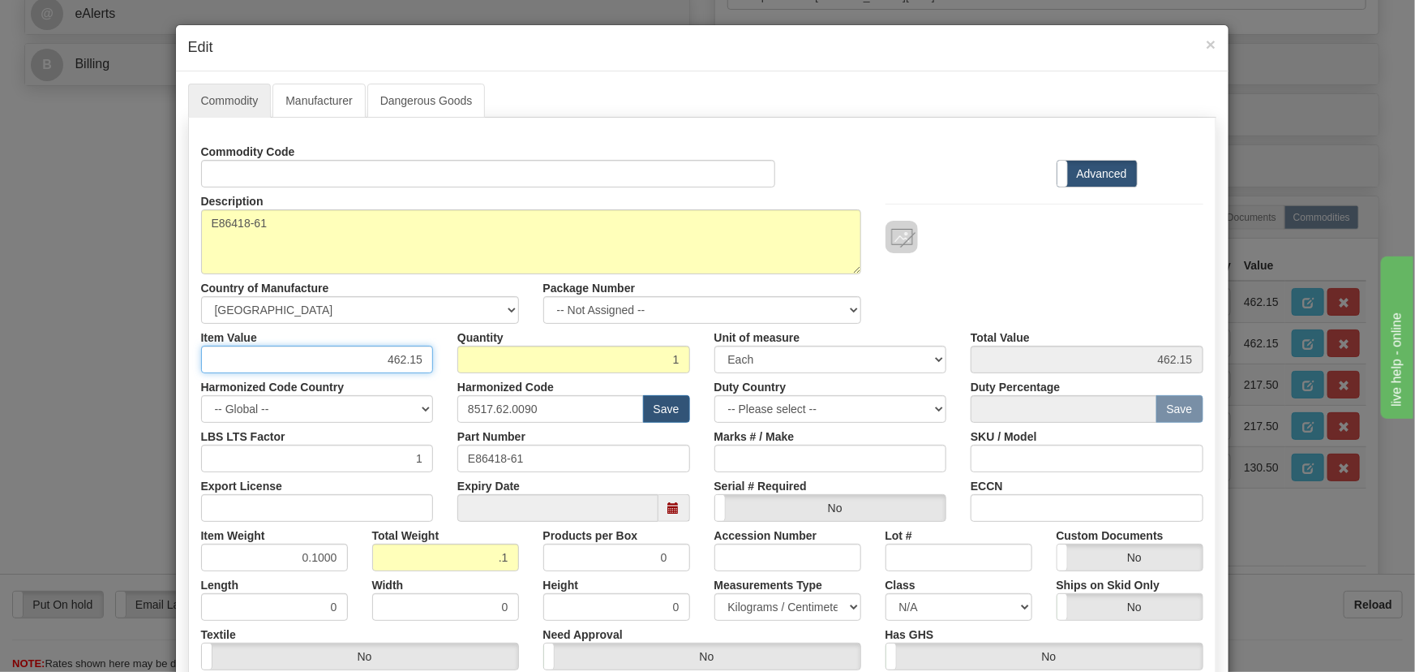
paste input "566,86"
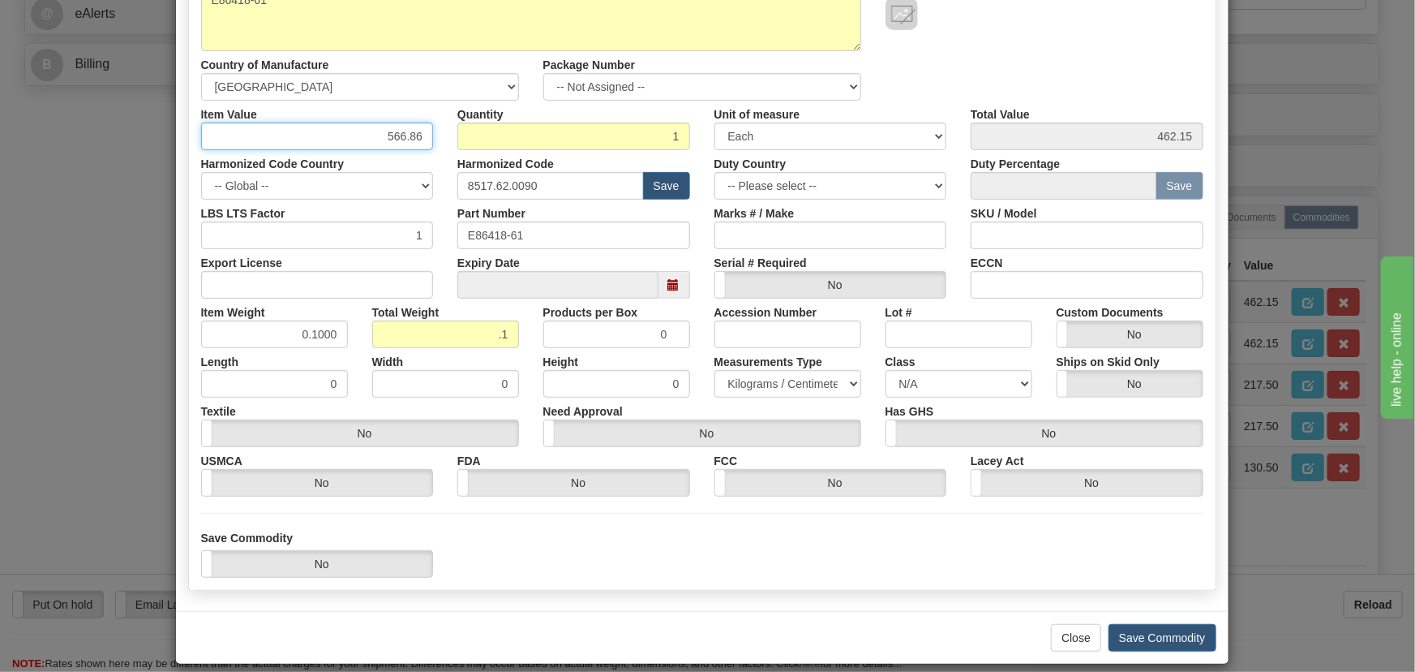
scroll to position [238, 0]
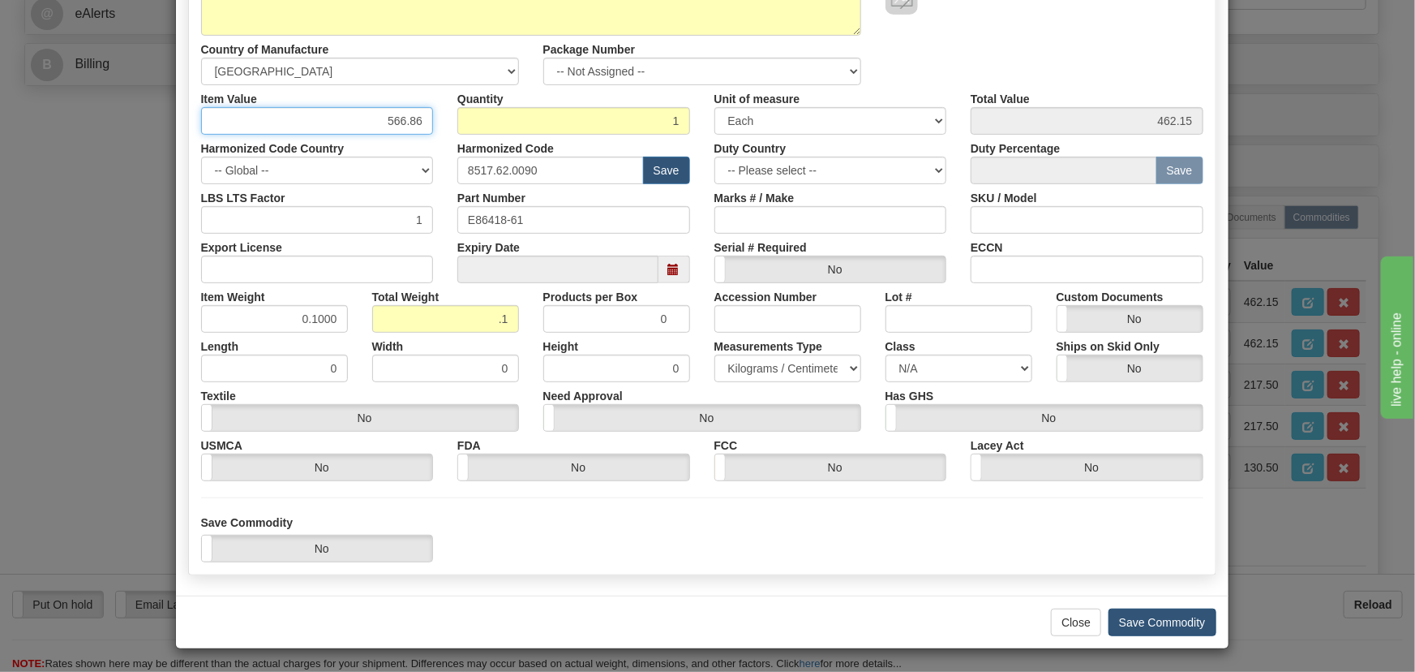
type input "566.86"
click at [1183, 625] on button "Save Commodity" at bounding box center [1163, 622] width 108 height 28
click at [1157, 615] on button "Save Commodity" at bounding box center [1163, 622] width 108 height 28
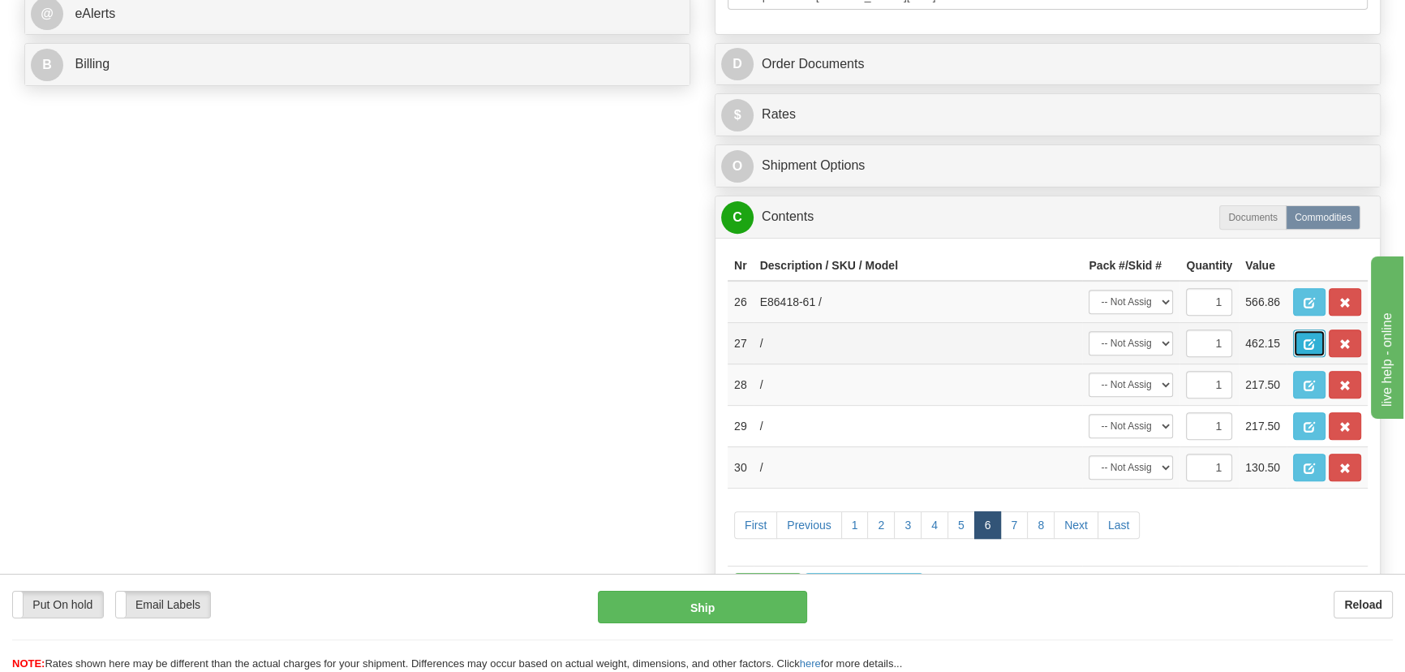
click at [1307, 341] on span "button" at bounding box center [1308, 344] width 11 height 11
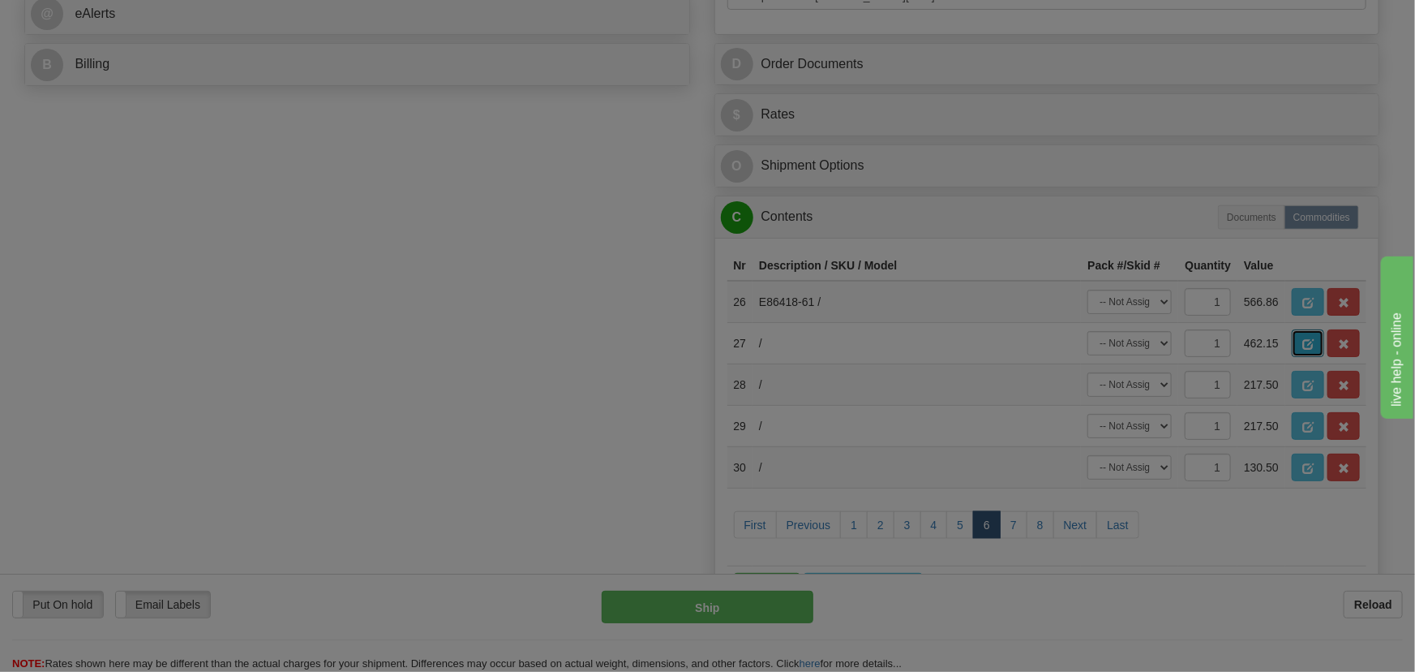
scroll to position [0, 0]
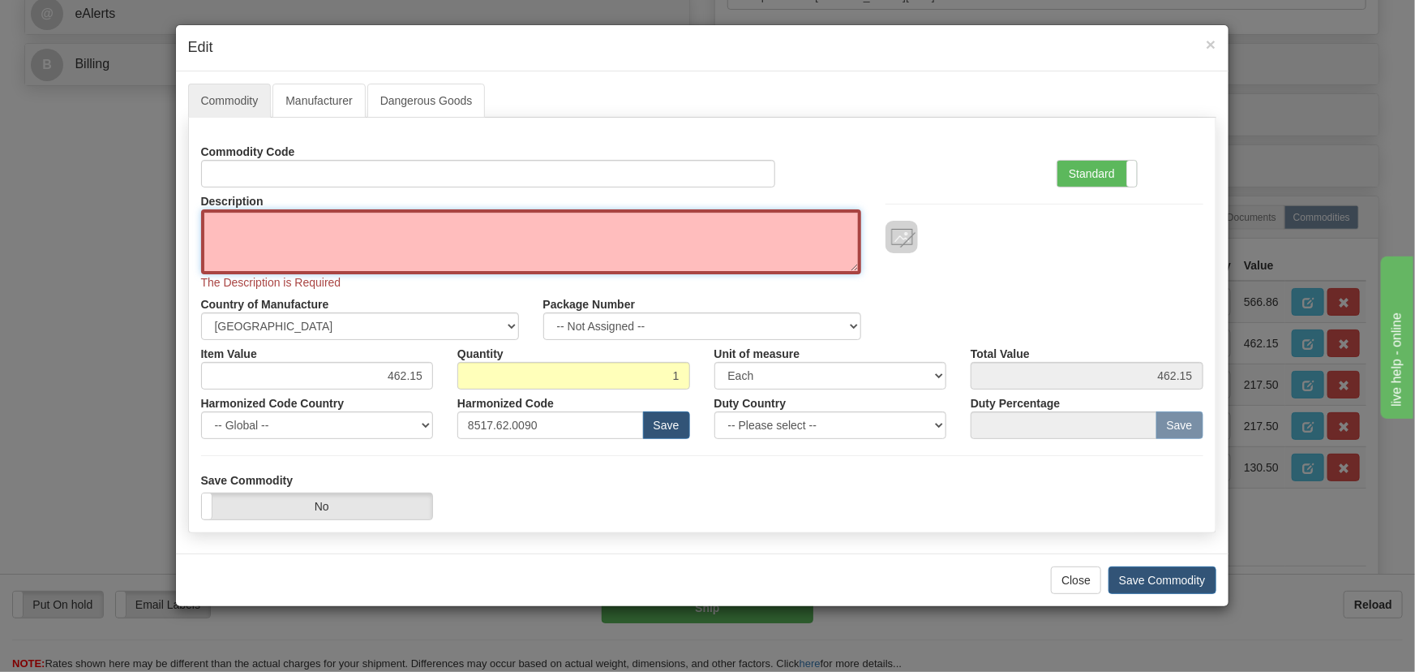
click at [687, 228] on textarea "Description" at bounding box center [531, 241] width 660 height 65
paste textarea "E86418-61"
type textarea "E86418-61"
click at [1066, 170] on label "Standard" at bounding box center [1097, 174] width 79 height 26
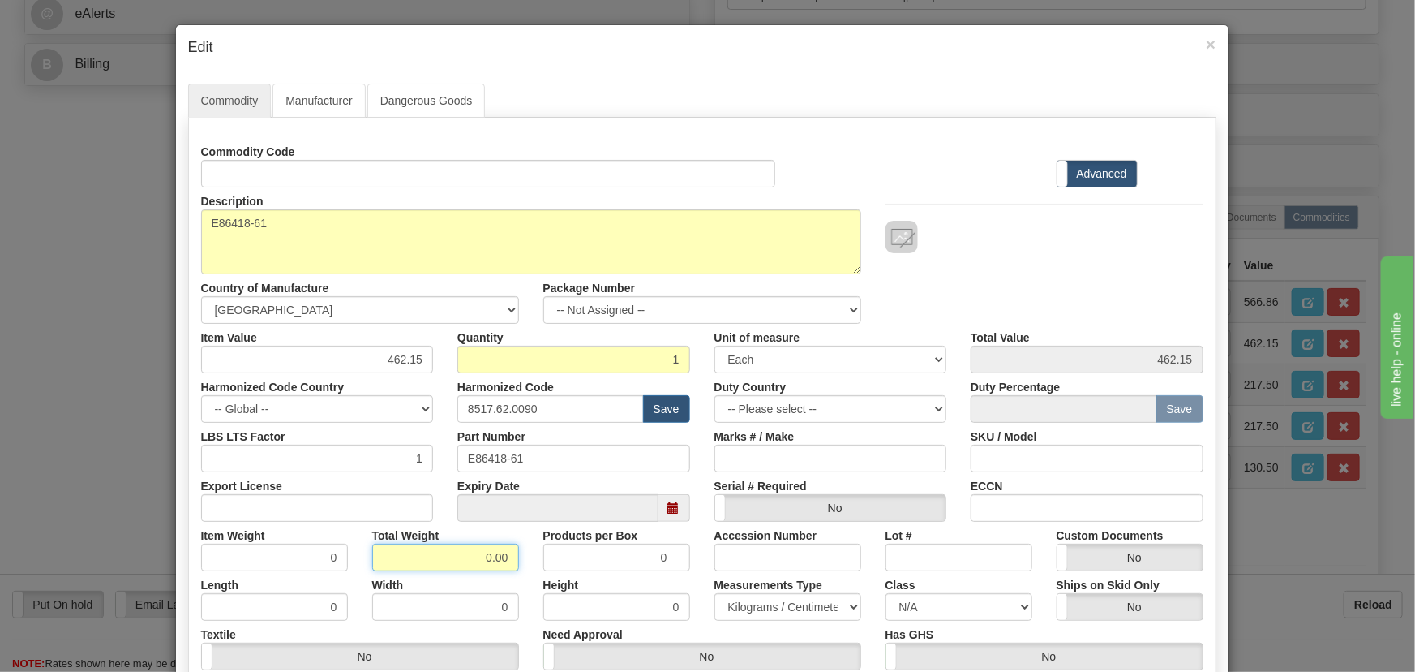
drag, startPoint x: 471, startPoint y: 560, endPoint x: 520, endPoint y: 566, distance: 49.0
click at [520, 566] on div "Total Weight 0.00" at bounding box center [445, 546] width 171 height 49
type input ".1"
type input "0.1000"
drag, startPoint x: 384, startPoint y: 360, endPoint x: 446, endPoint y: 373, distance: 63.0
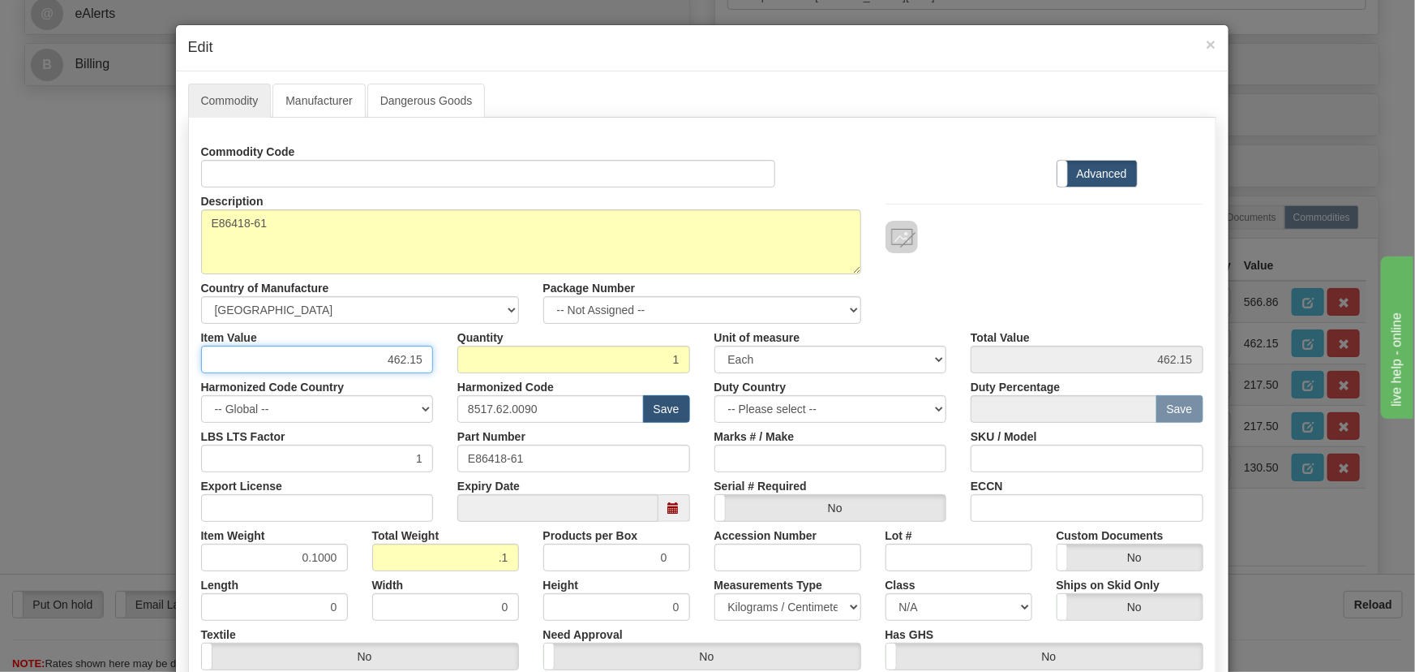
click at [446, 373] on div "Commodity Code Standard Advanced Description E86418-61 Country of Manufacture -…" at bounding box center [702, 429] width 1002 height 582
paste input "566,86"
type input "566.86"
click at [963, 285] on div "Description E86418-61 Country of Manufacture -- Unknown -- AFGHANISTAN ALAND IS…" at bounding box center [702, 255] width 1027 height 136
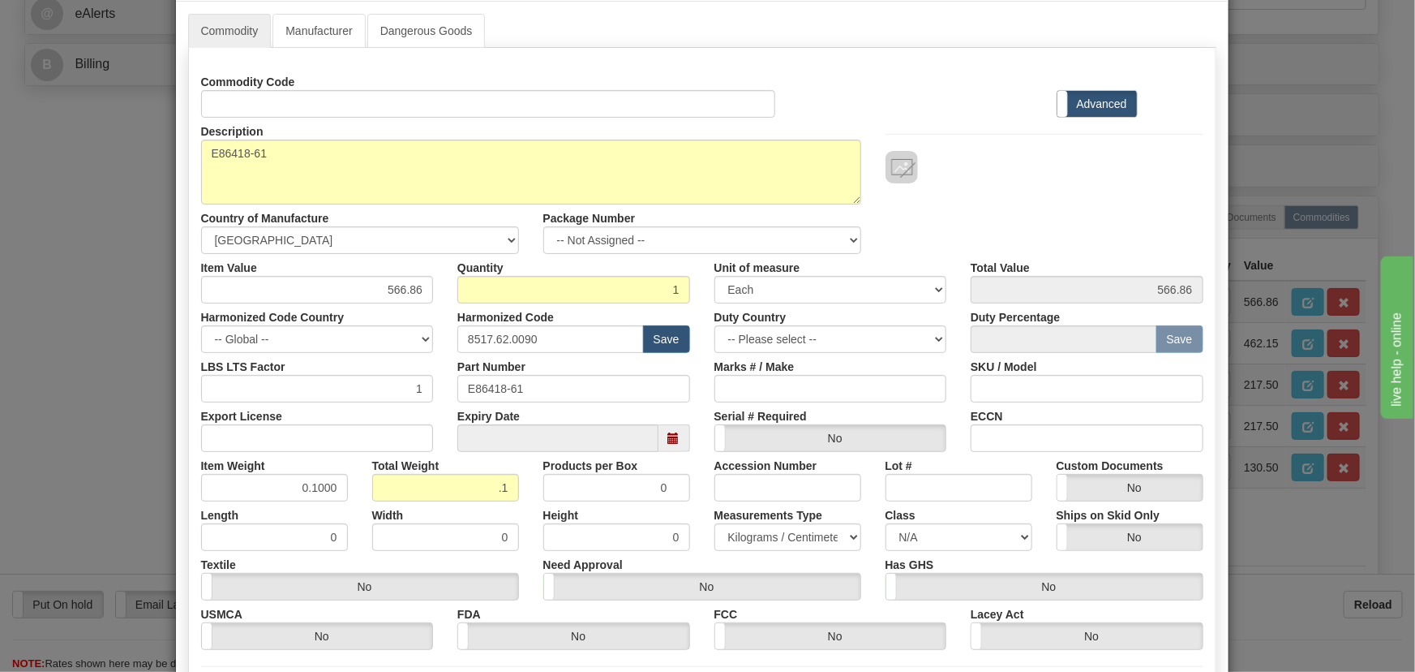
scroll to position [238, 0]
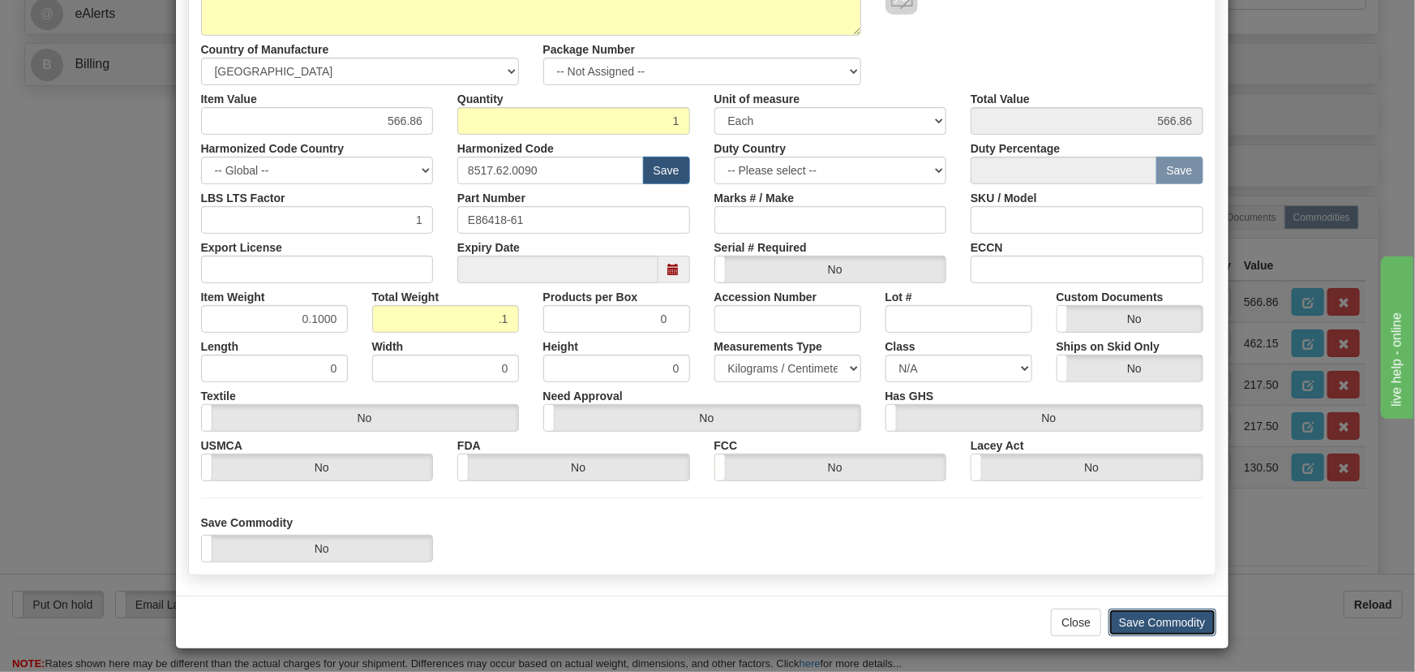
click at [1161, 624] on button "Save Commodity" at bounding box center [1163, 622] width 108 height 28
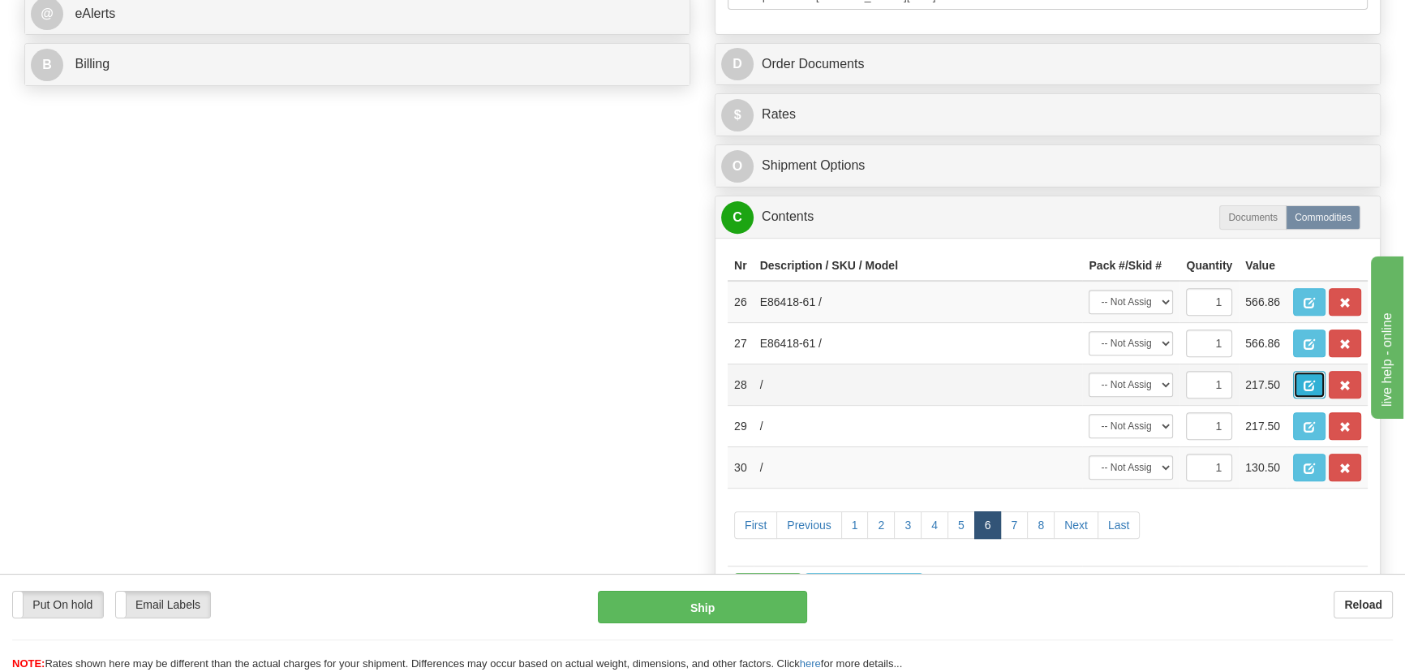
click at [1305, 382] on span "button" at bounding box center [1308, 385] width 11 height 11
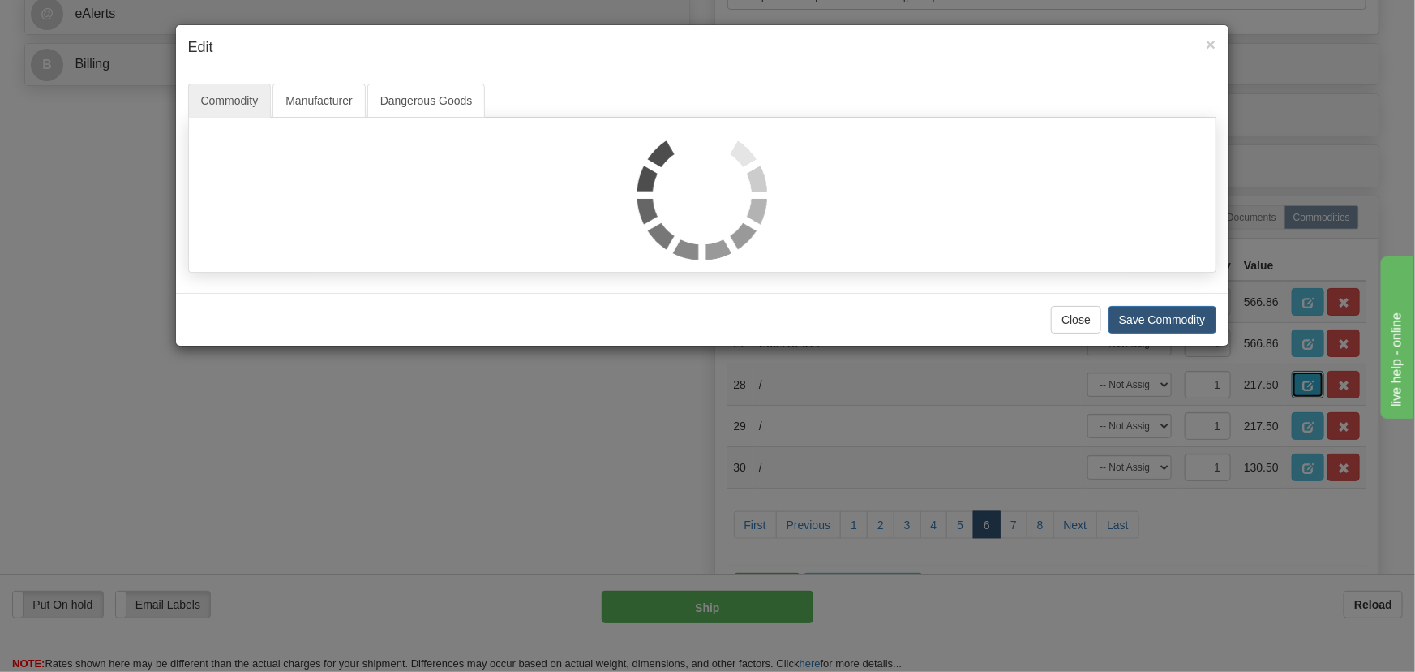
scroll to position [0, 0]
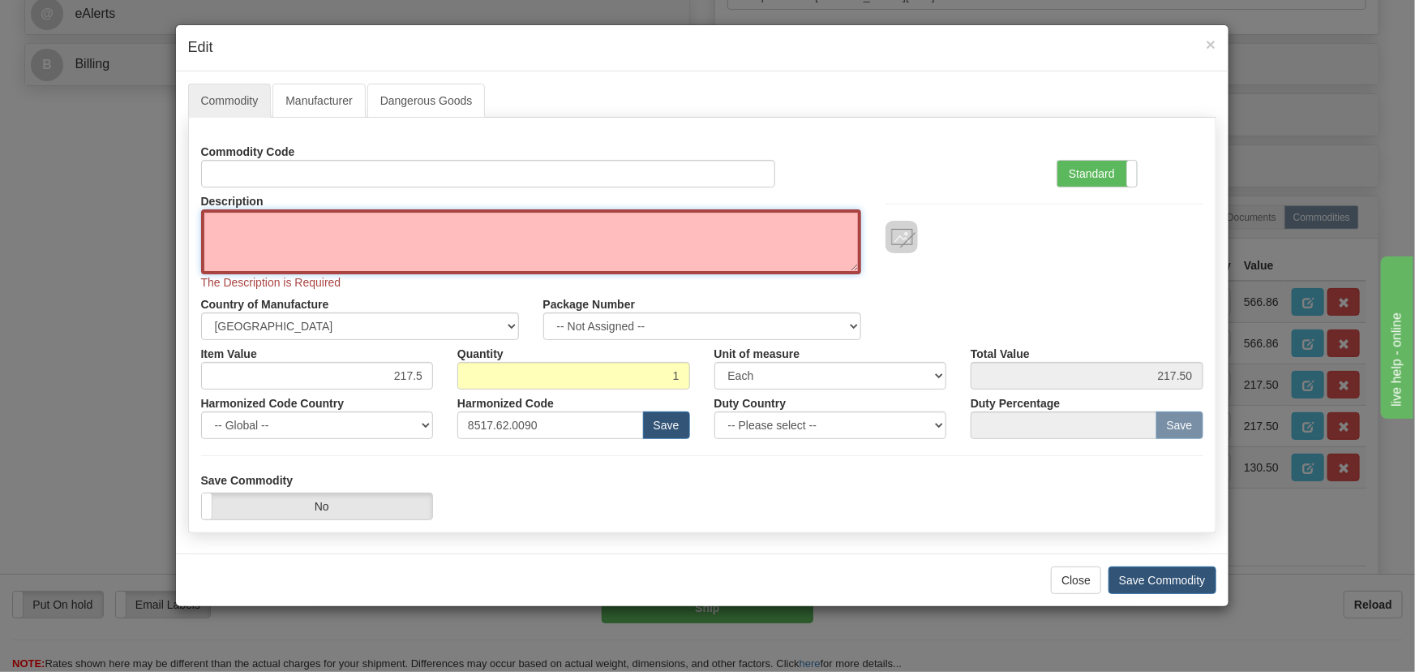
click at [638, 232] on textarea "Description" at bounding box center [531, 241] width 660 height 65
paste textarea "E86434-92"
type textarea "E86434-92"
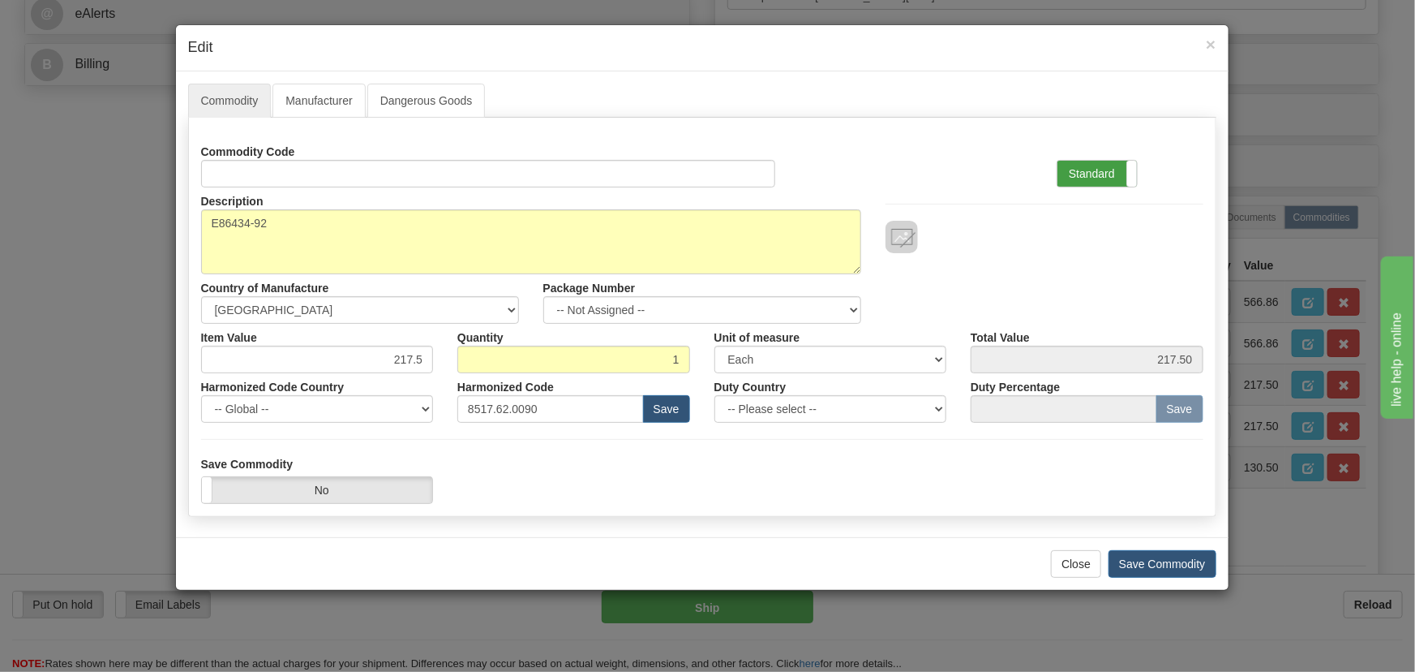
click at [1114, 174] on label "Standard" at bounding box center [1097, 174] width 79 height 26
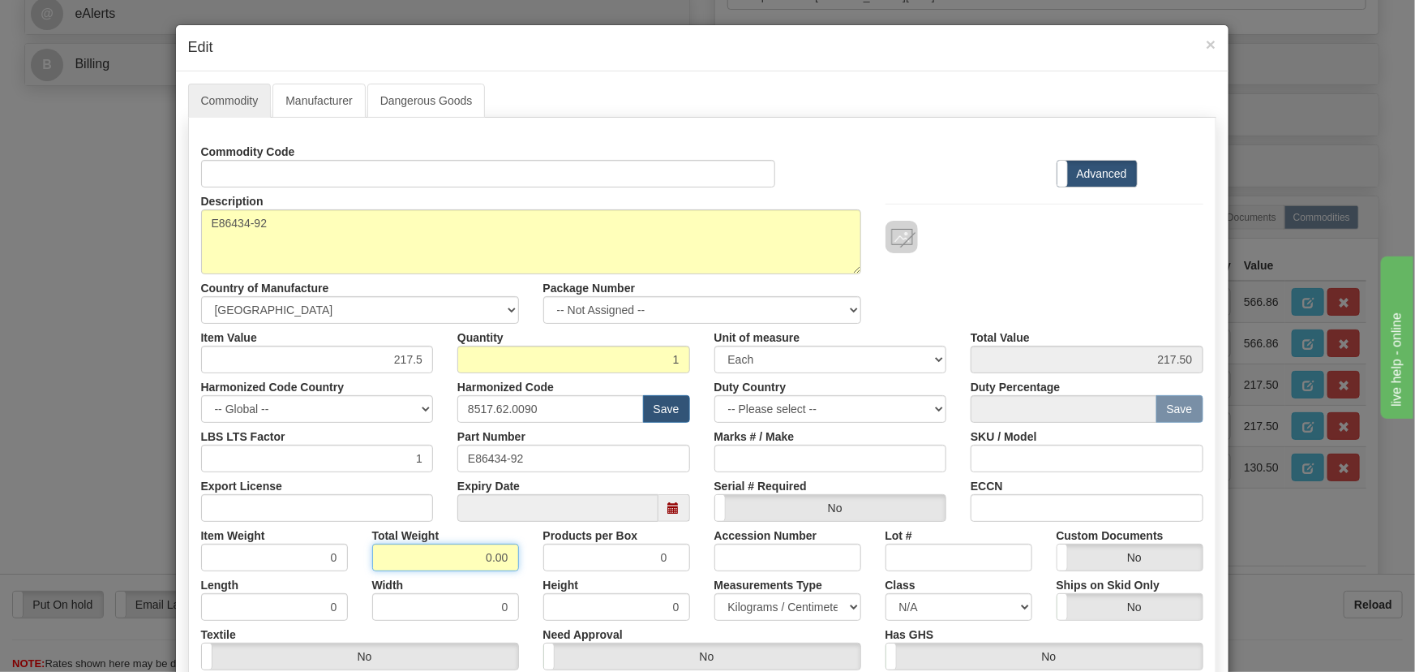
drag, startPoint x: 500, startPoint y: 557, endPoint x: 521, endPoint y: 561, distance: 21.5
click at [521, 561] on div "Total Weight 0.00" at bounding box center [445, 546] width 171 height 49
type input ".1"
type input "0.1000"
drag, startPoint x: 392, startPoint y: 359, endPoint x: 449, endPoint y: 381, distance: 60.9
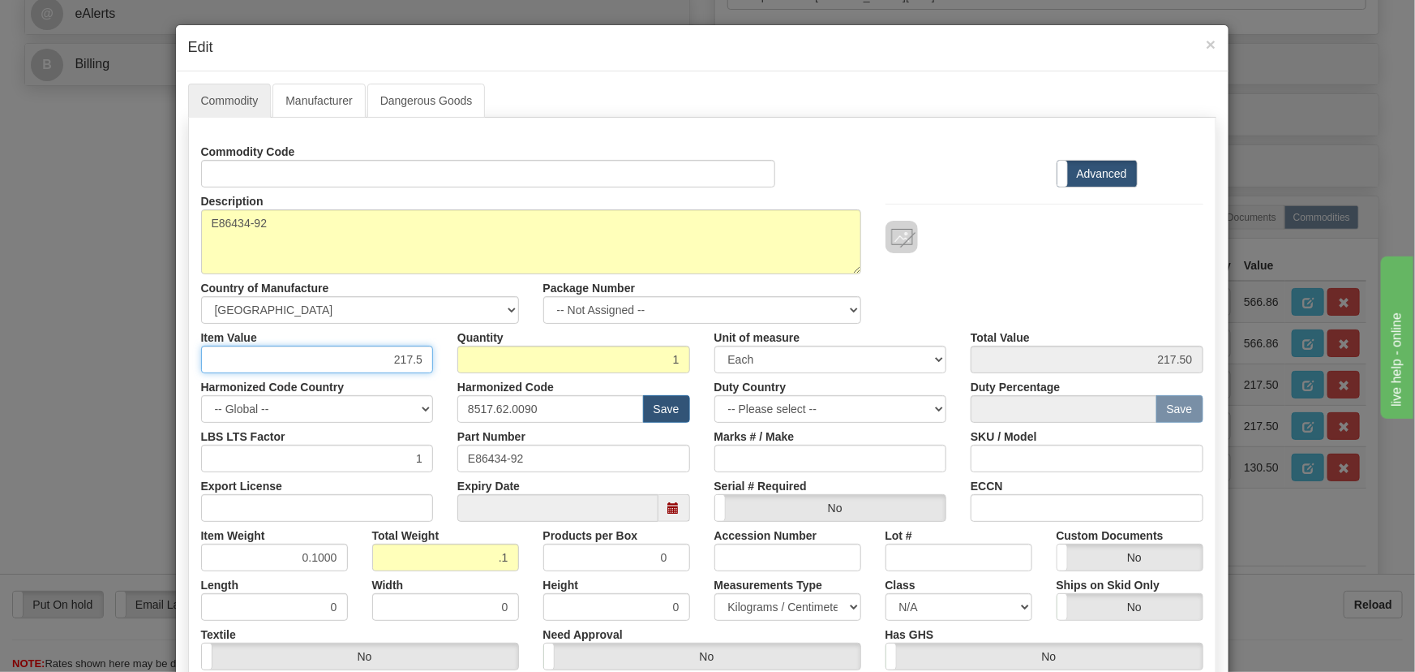
click at [449, 381] on div "Commodity Code Standard Advanced Description E86434-92 Country of Manufacture -…" at bounding box center [702, 429] width 1002 height 582
paste input "74,66"
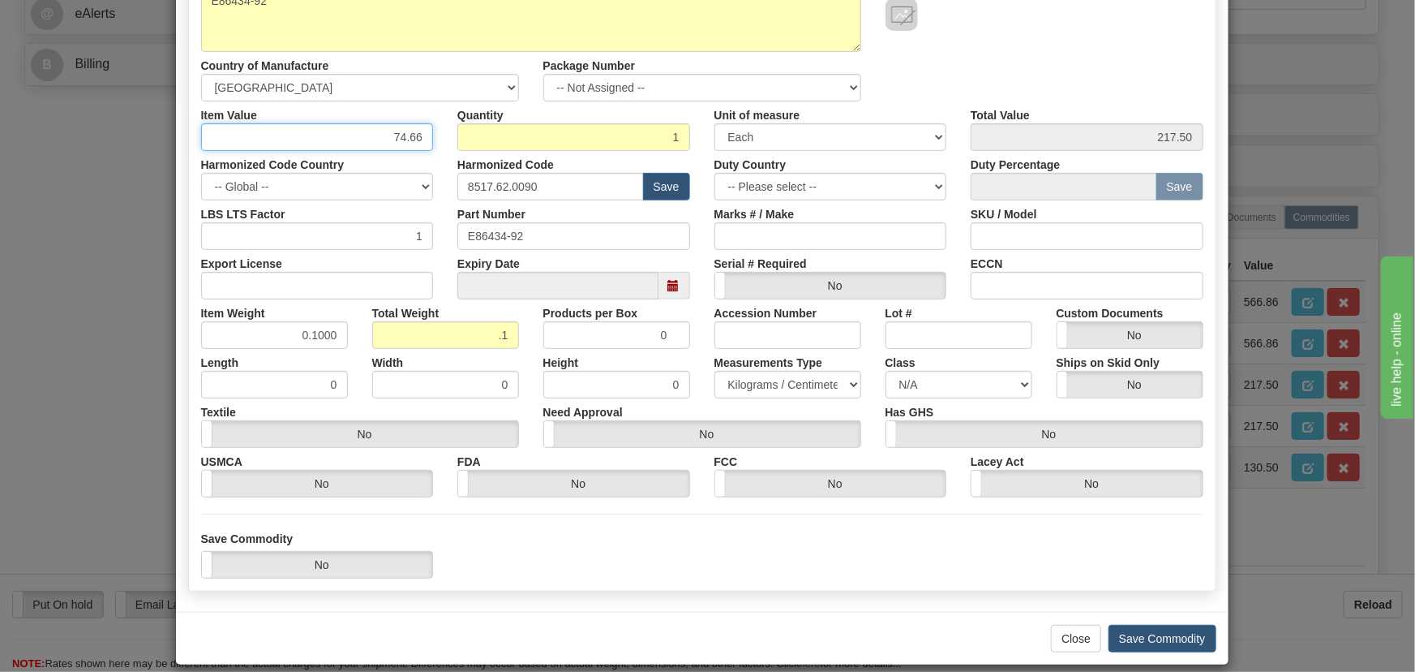
scroll to position [238, 0]
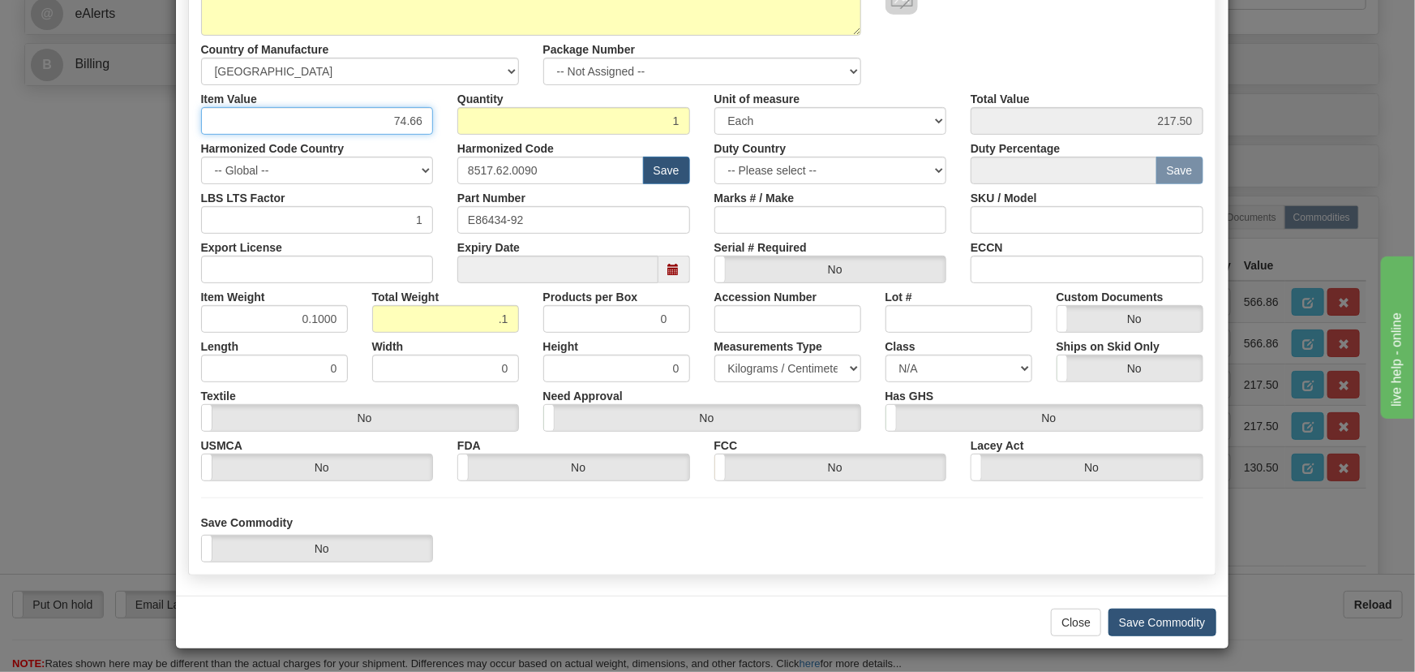
type input "74.66"
click at [1151, 608] on button "Save Commodity" at bounding box center [1163, 622] width 108 height 28
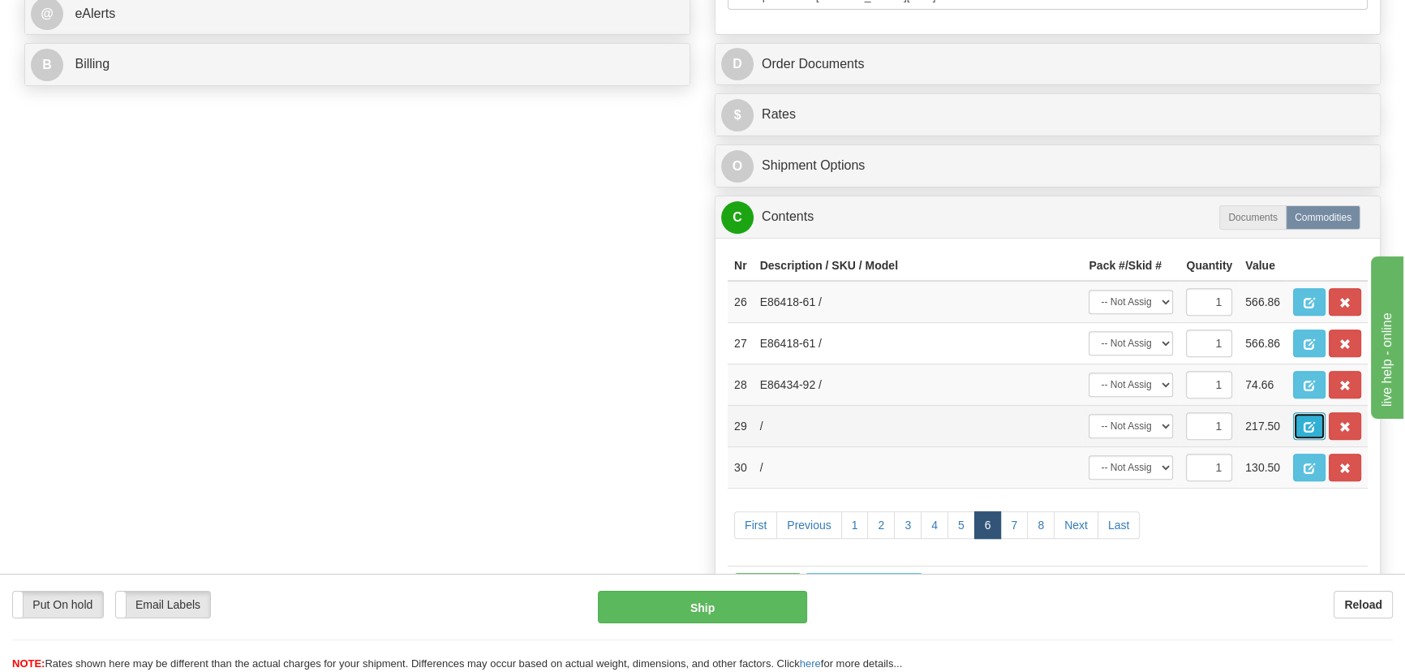
click at [1309, 426] on span "button" at bounding box center [1308, 427] width 11 height 11
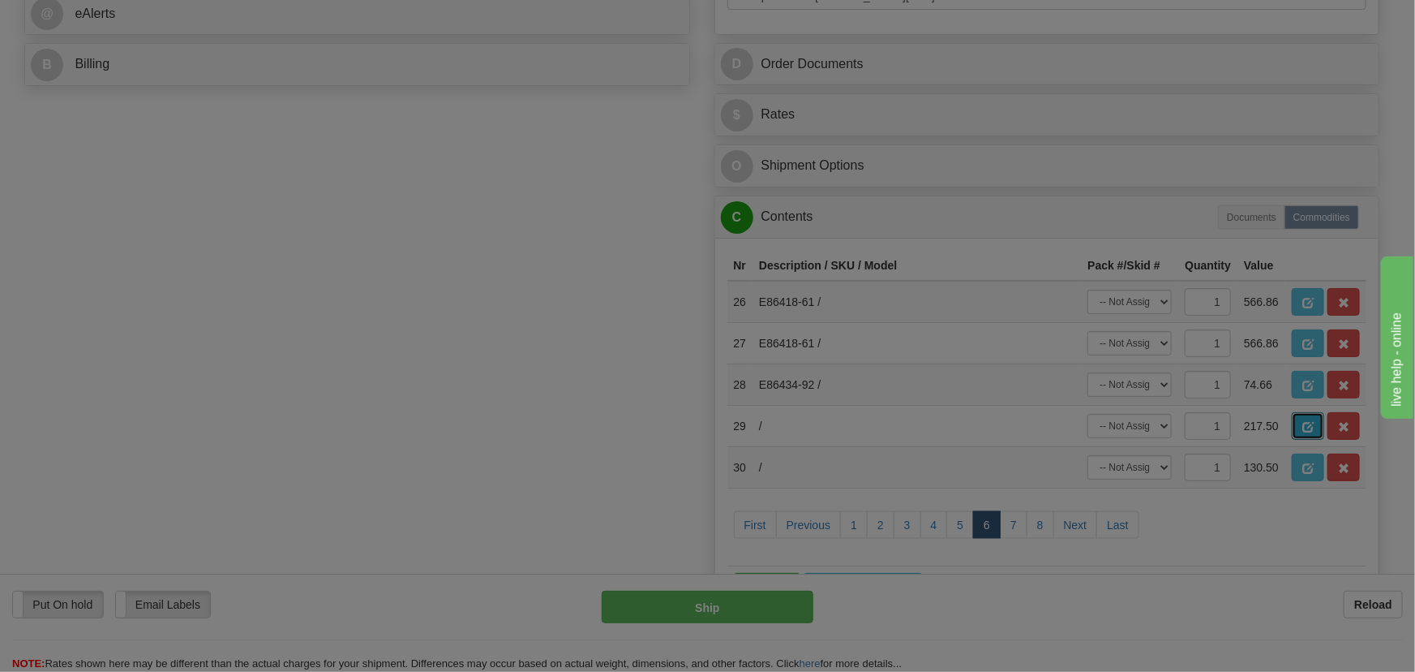
scroll to position [0, 0]
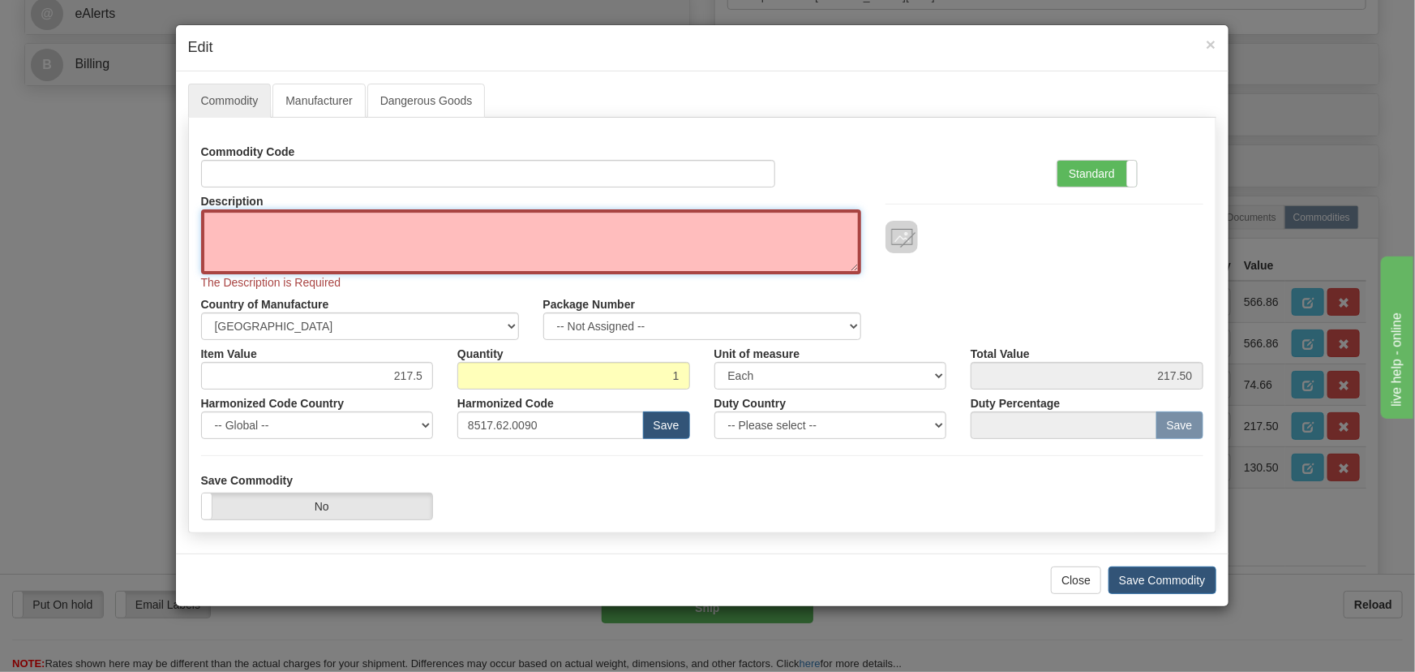
click at [596, 244] on textarea "Description" at bounding box center [531, 241] width 660 height 65
paste textarea "E86434-92"
type textarea "E86434-92"
click at [1095, 170] on label "Standard" at bounding box center [1097, 174] width 79 height 26
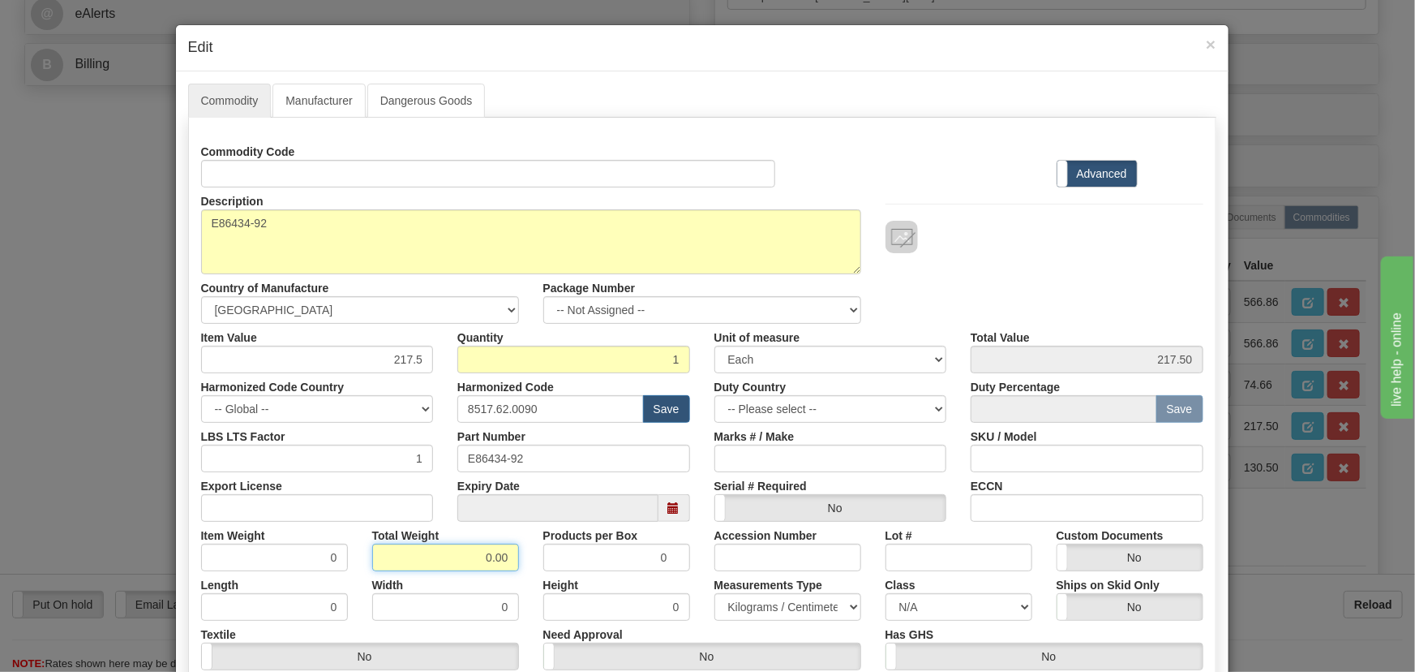
drag, startPoint x: 473, startPoint y: 552, endPoint x: 510, endPoint y: 562, distance: 38.8
click at [513, 557] on div "0.00" at bounding box center [445, 557] width 147 height 28
type input ".1"
type input "0.1000"
drag, startPoint x: 385, startPoint y: 358, endPoint x: 436, endPoint y: 367, distance: 51.1
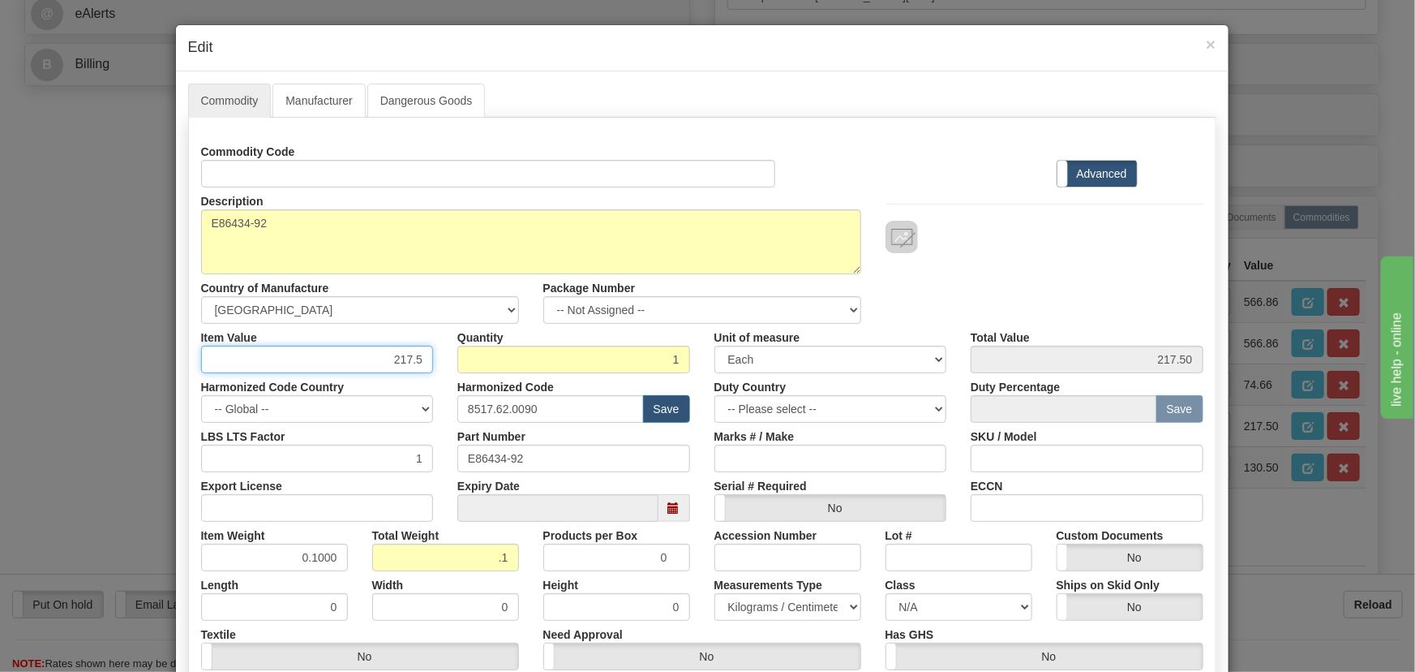
click at [436, 367] on div "Item Value 217.5" at bounding box center [317, 348] width 257 height 49
paste input "74,66"
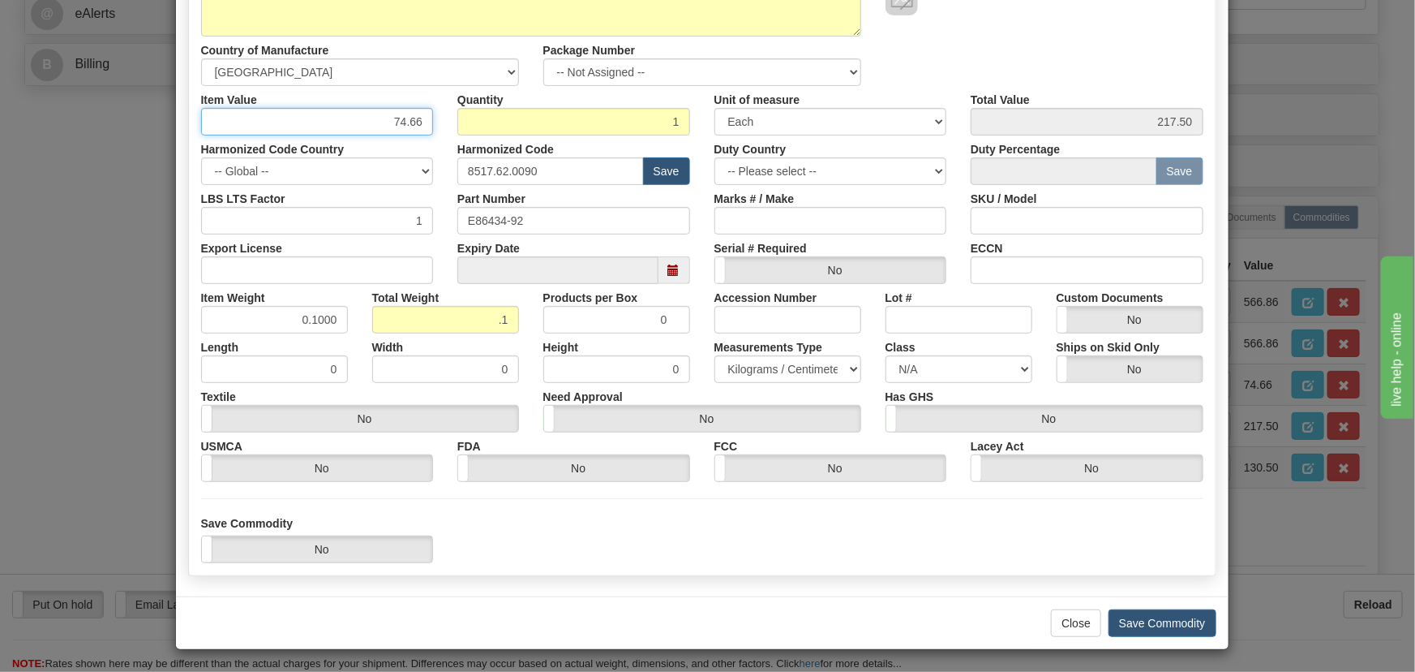
scroll to position [238, 0]
type input "74.66"
click at [1150, 623] on button "Save Commodity" at bounding box center [1163, 622] width 108 height 28
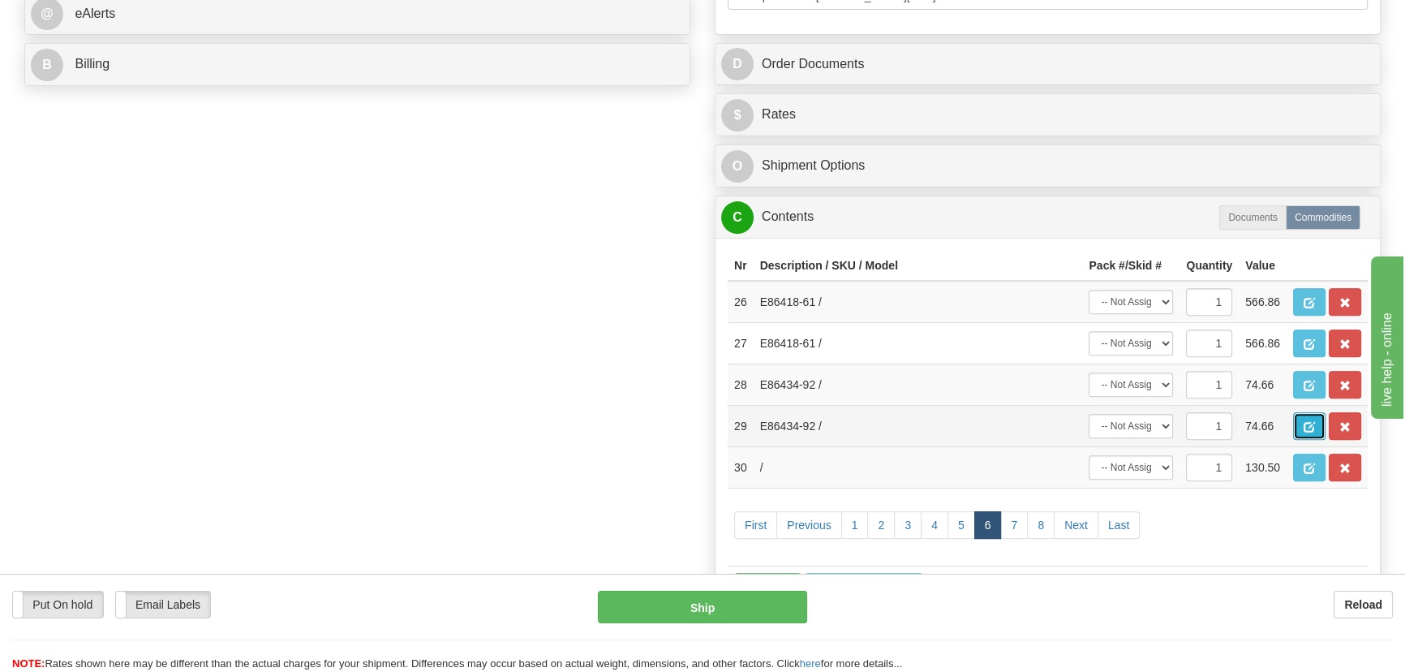
click at [1312, 422] on span "button" at bounding box center [1308, 427] width 11 height 11
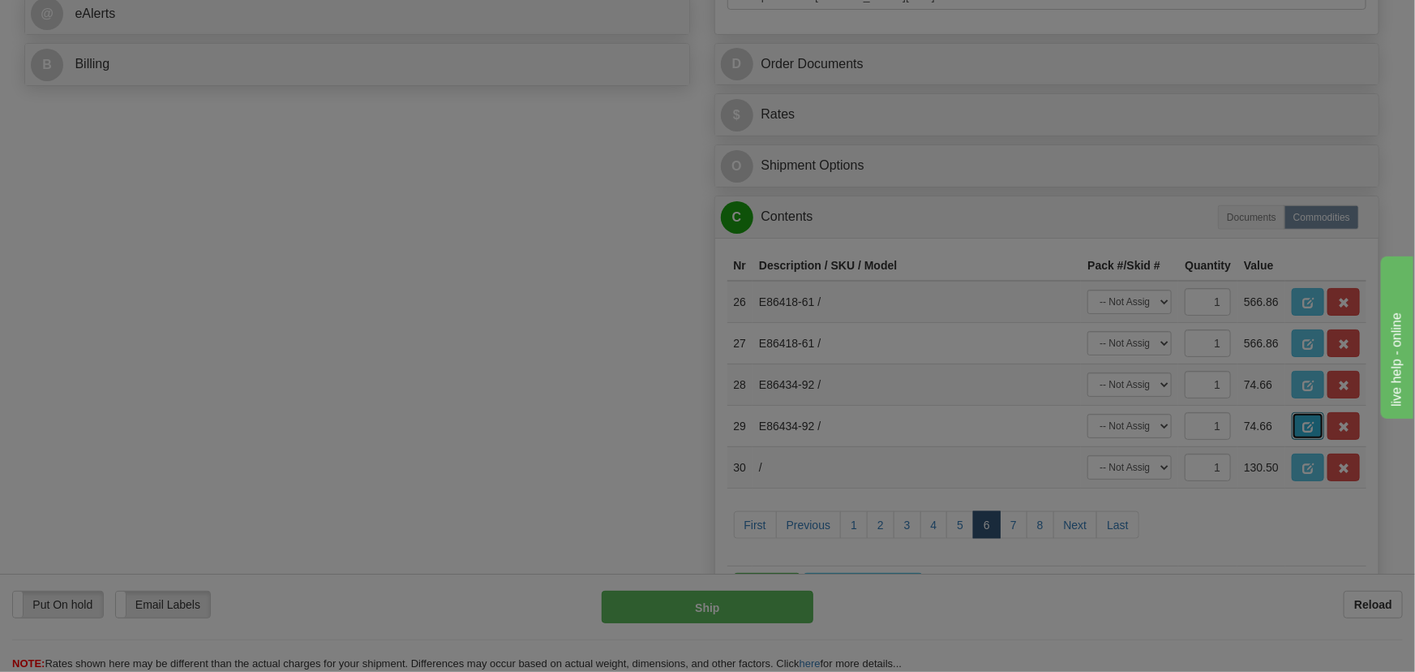
scroll to position [0, 0]
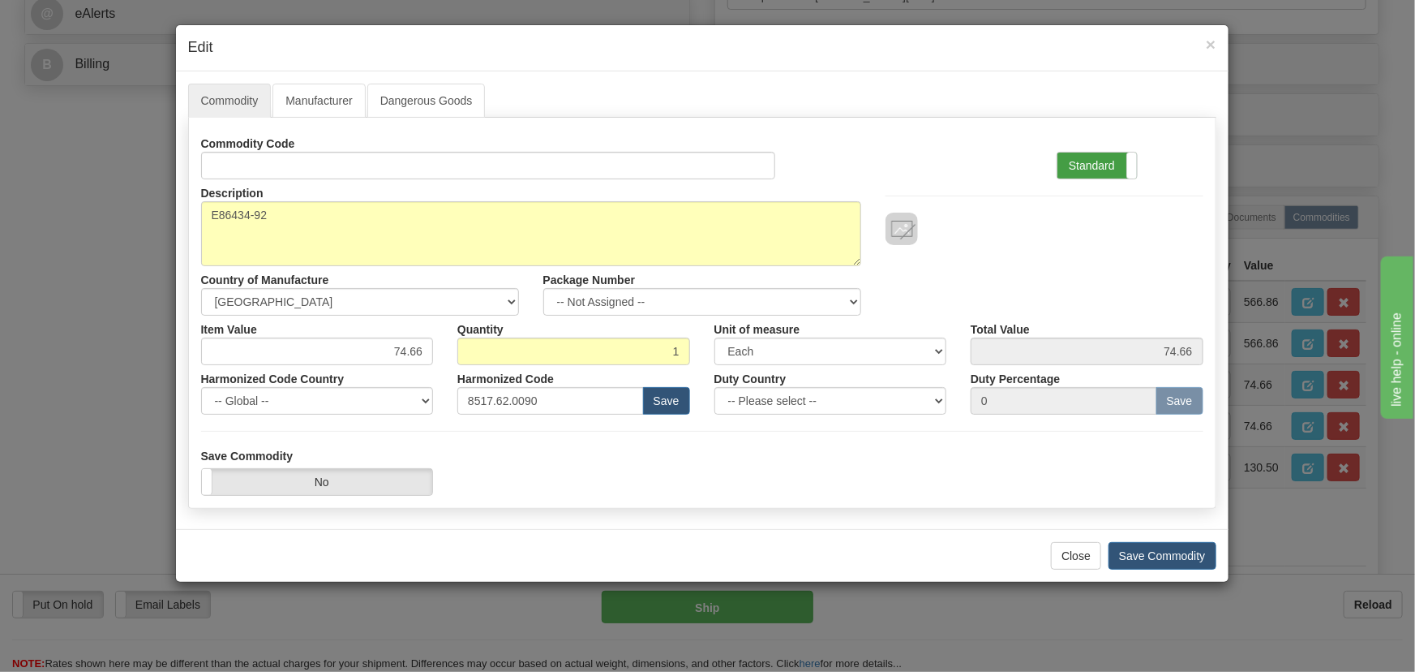
click at [1118, 156] on label "Standard" at bounding box center [1097, 165] width 79 height 26
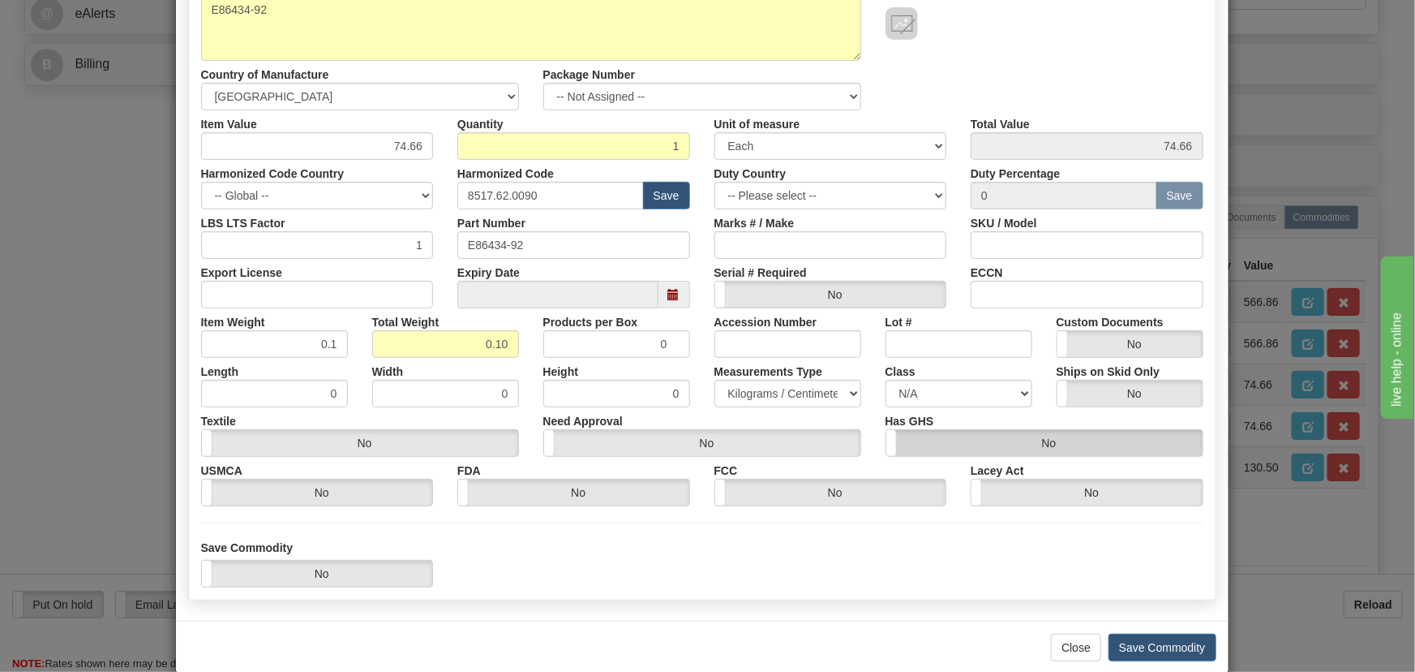
scroll to position [221, 0]
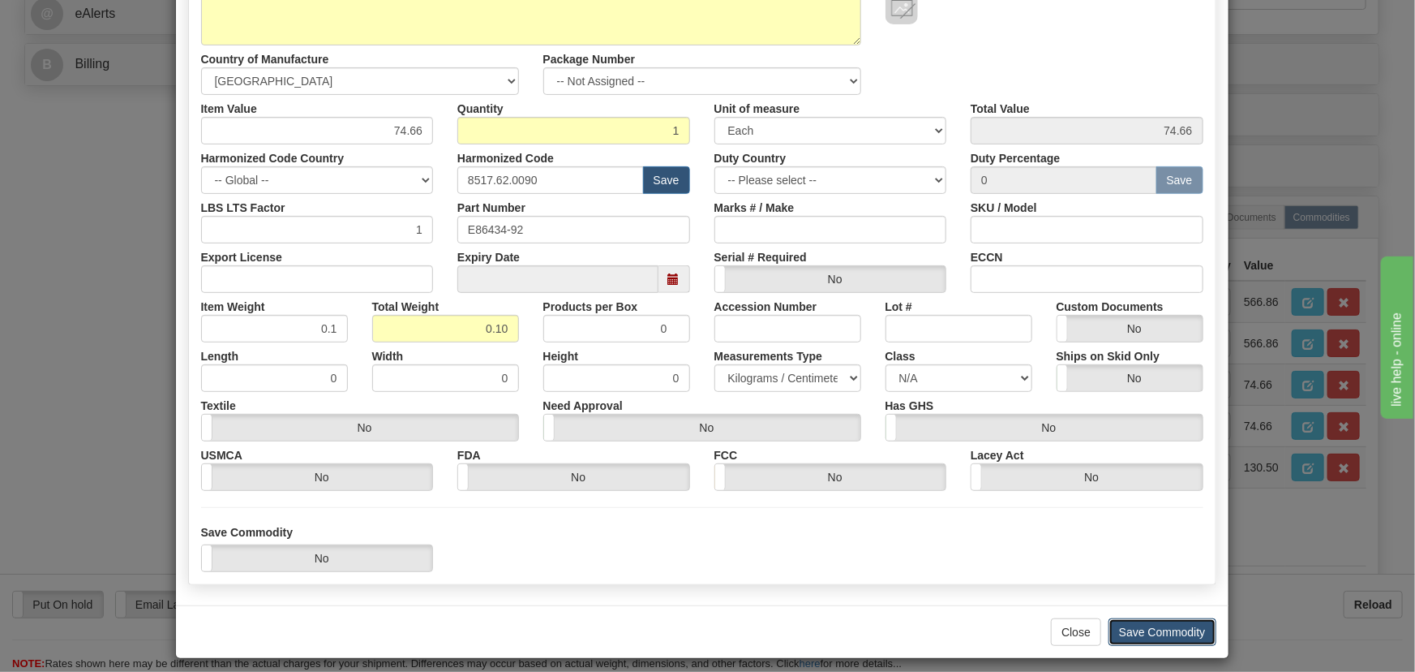
click at [1176, 625] on button "Save Commodity" at bounding box center [1163, 632] width 108 height 28
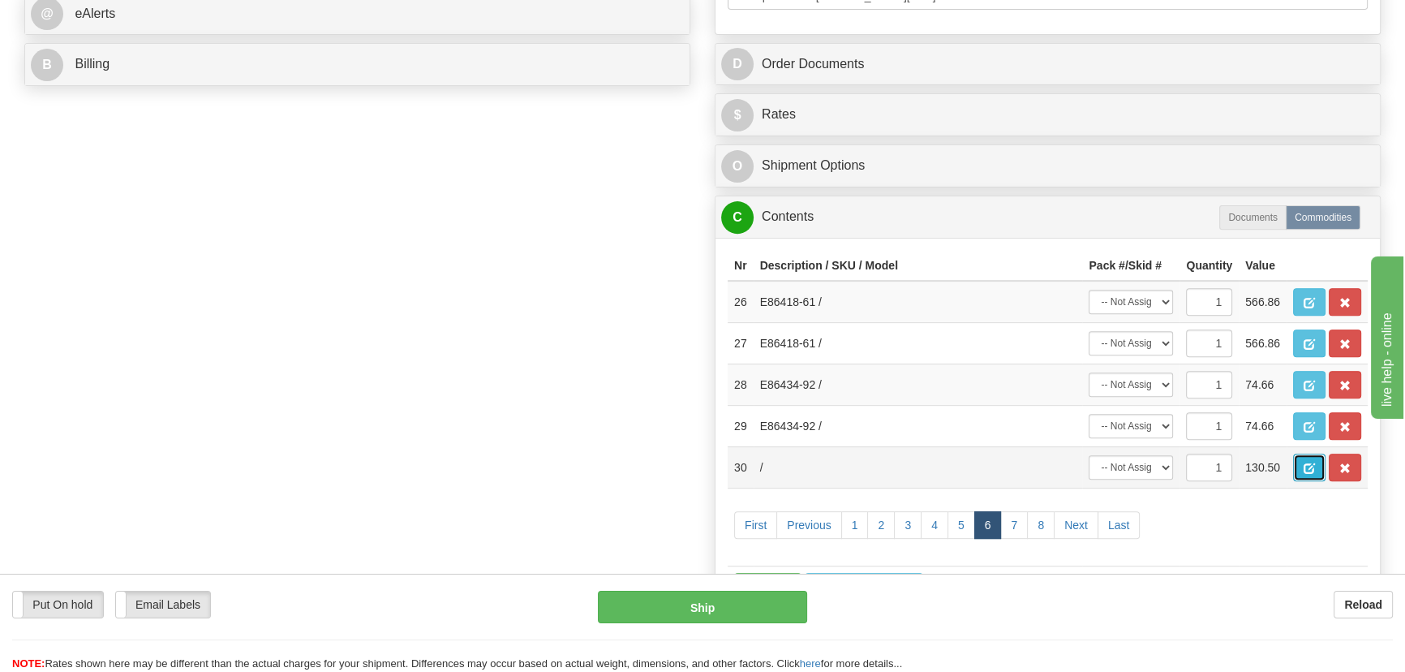
click at [1316, 463] on button "button" at bounding box center [1309, 467] width 32 height 28
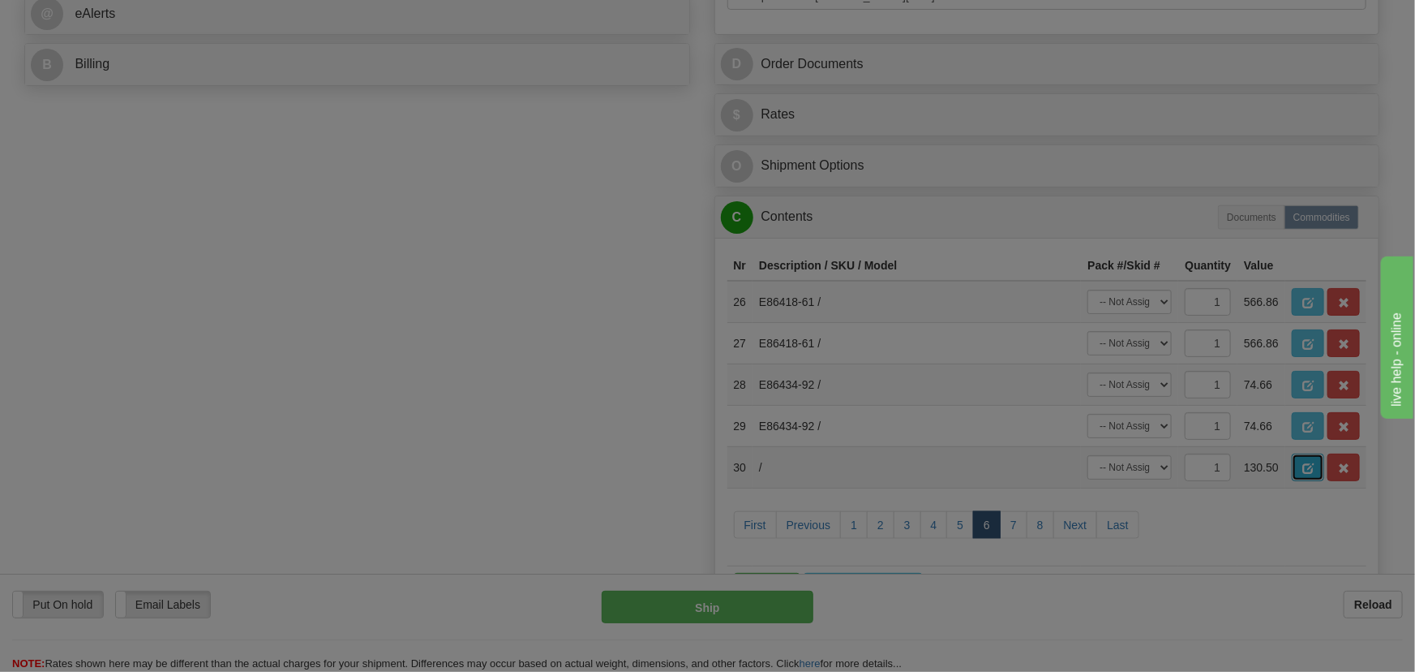
scroll to position [0, 0]
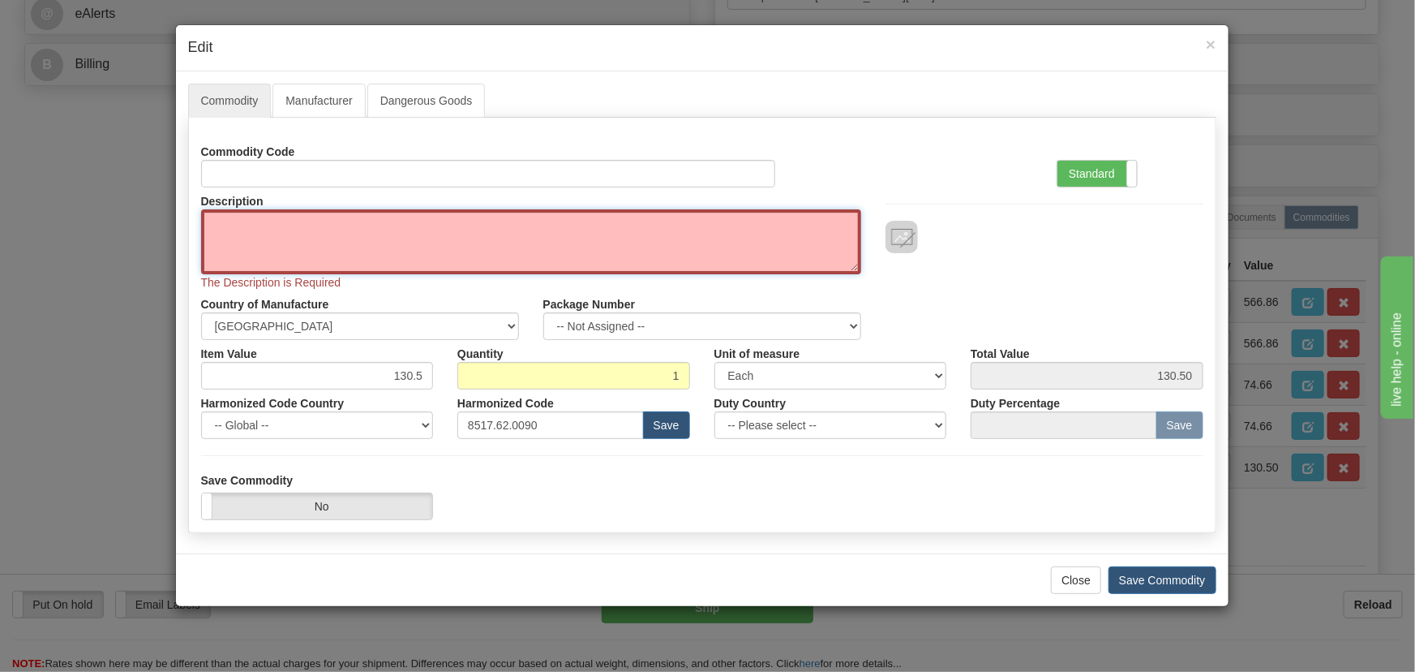
click at [454, 243] on textarea "Description" at bounding box center [531, 241] width 660 height 65
paste textarea "E86485-90"
type textarea "E86485-90"
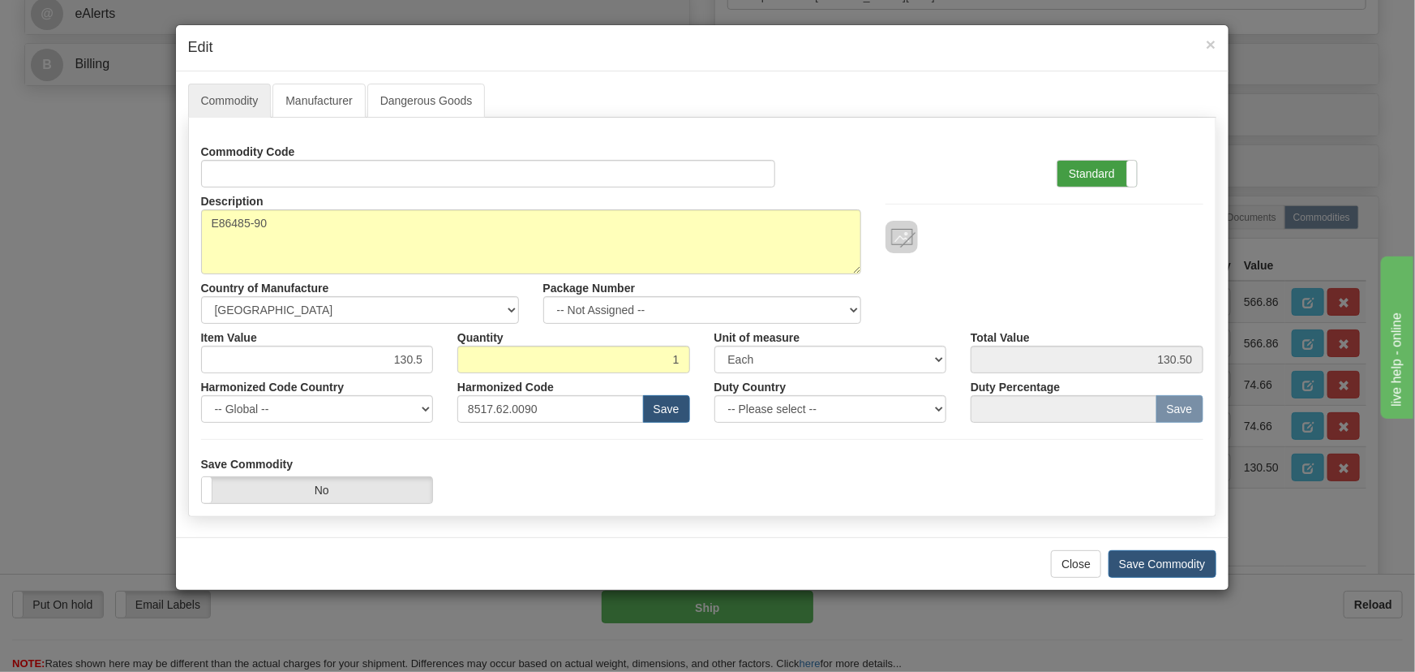
click at [1088, 170] on label "Standard" at bounding box center [1097, 174] width 79 height 26
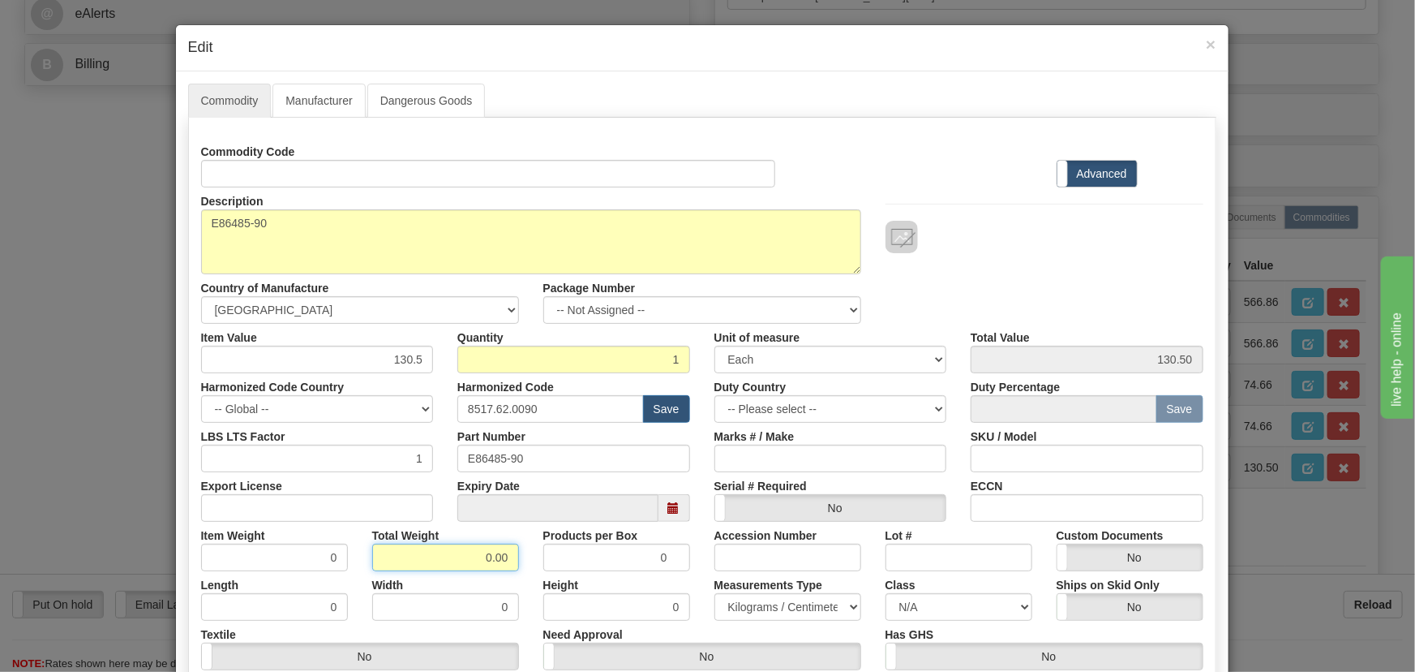
drag, startPoint x: 474, startPoint y: 552, endPoint x: 519, endPoint y: 568, distance: 47.2
click at [519, 568] on div "Total Weight 0.00" at bounding box center [445, 546] width 171 height 49
type input ".1"
type input "0.1000"
drag, startPoint x: 387, startPoint y: 361, endPoint x: 457, endPoint y: 383, distance: 73.9
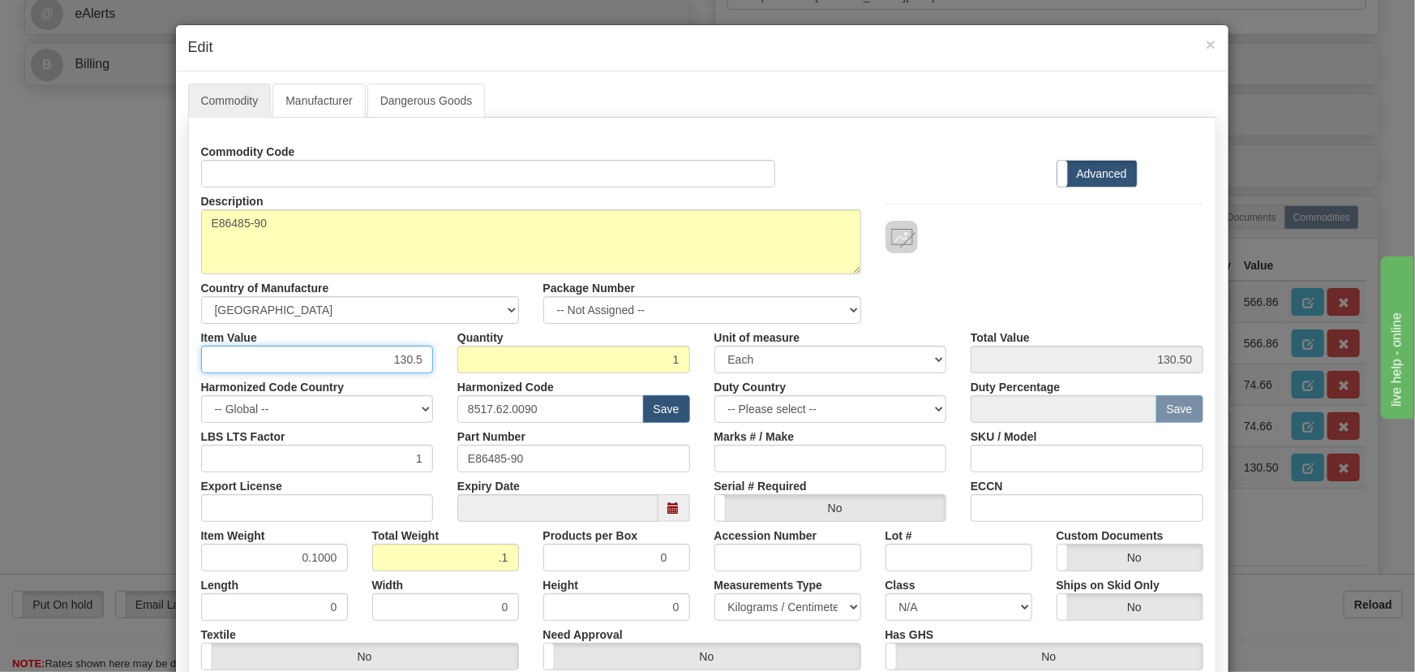
click at [461, 382] on div "Commodity Code Standard Advanced Description E86485-90 Country of Manufacture -…" at bounding box center [702, 429] width 1002 height 582
paste input "52,64"
type input "52.64"
click at [996, 260] on div "Description E86485-90 Country of Manufacture -- Unknown -- AFGHANISTAN ALAND IS…" at bounding box center [702, 255] width 1027 height 136
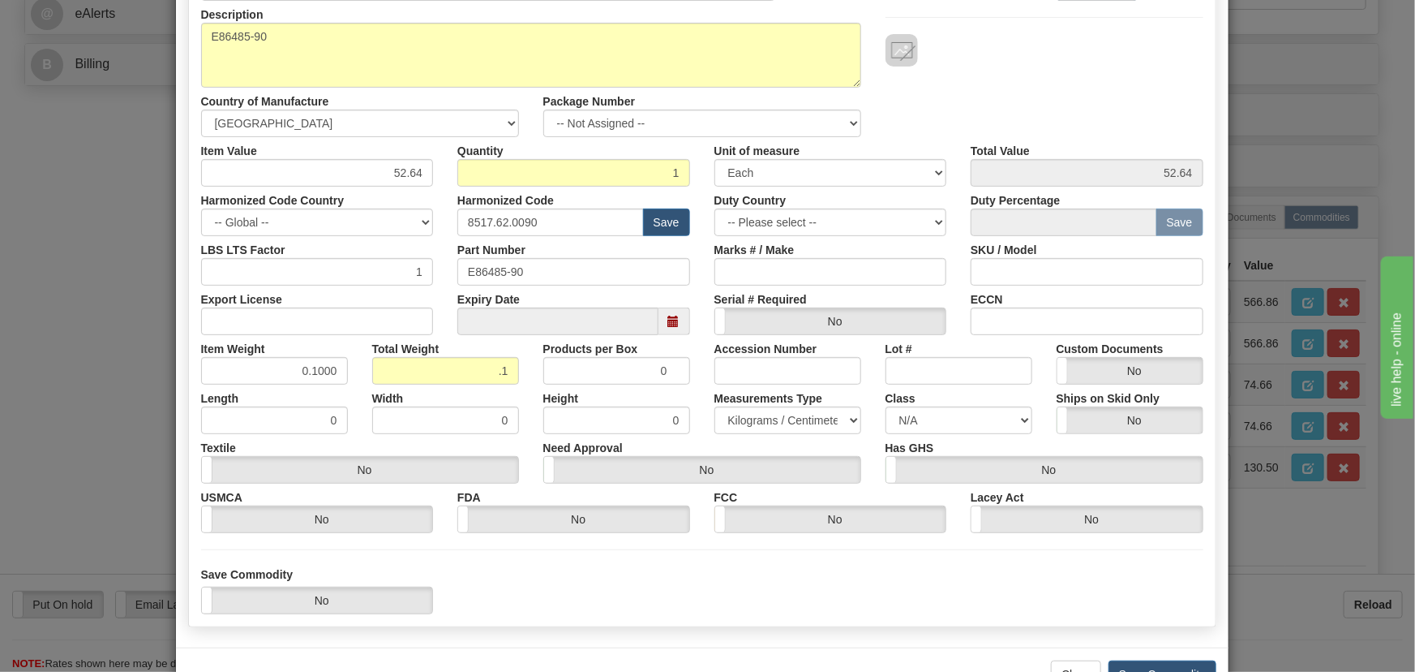
scroll to position [238, 0]
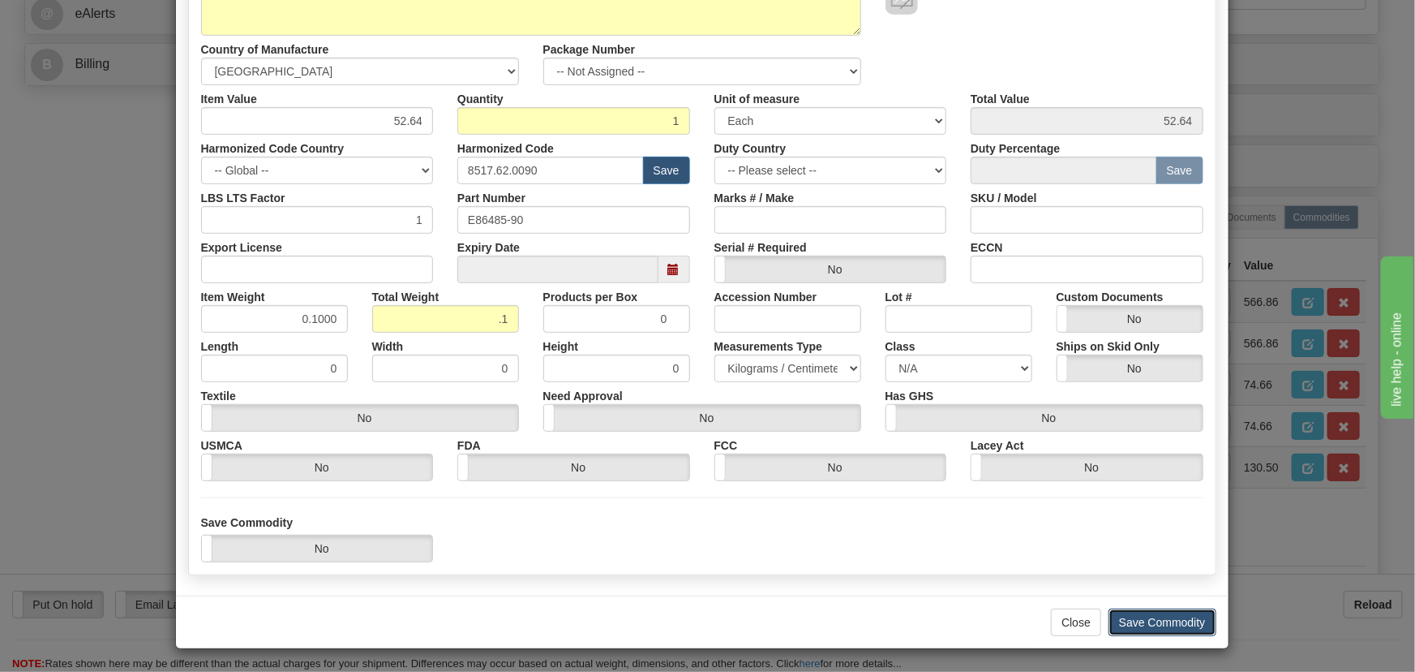
click at [1181, 616] on button "Save Commodity" at bounding box center [1163, 622] width 108 height 28
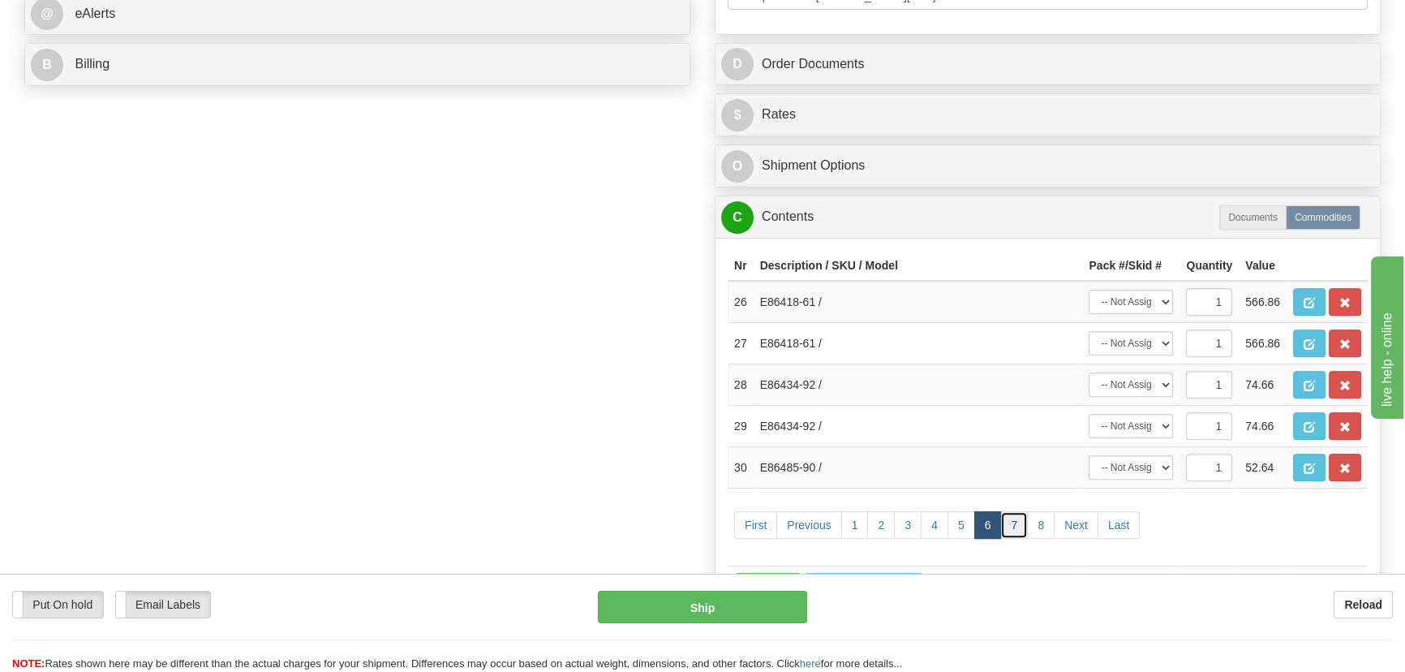
click at [1015, 519] on link "7" at bounding box center [1014, 525] width 28 height 28
click at [1310, 298] on span "button" at bounding box center [1308, 303] width 11 height 11
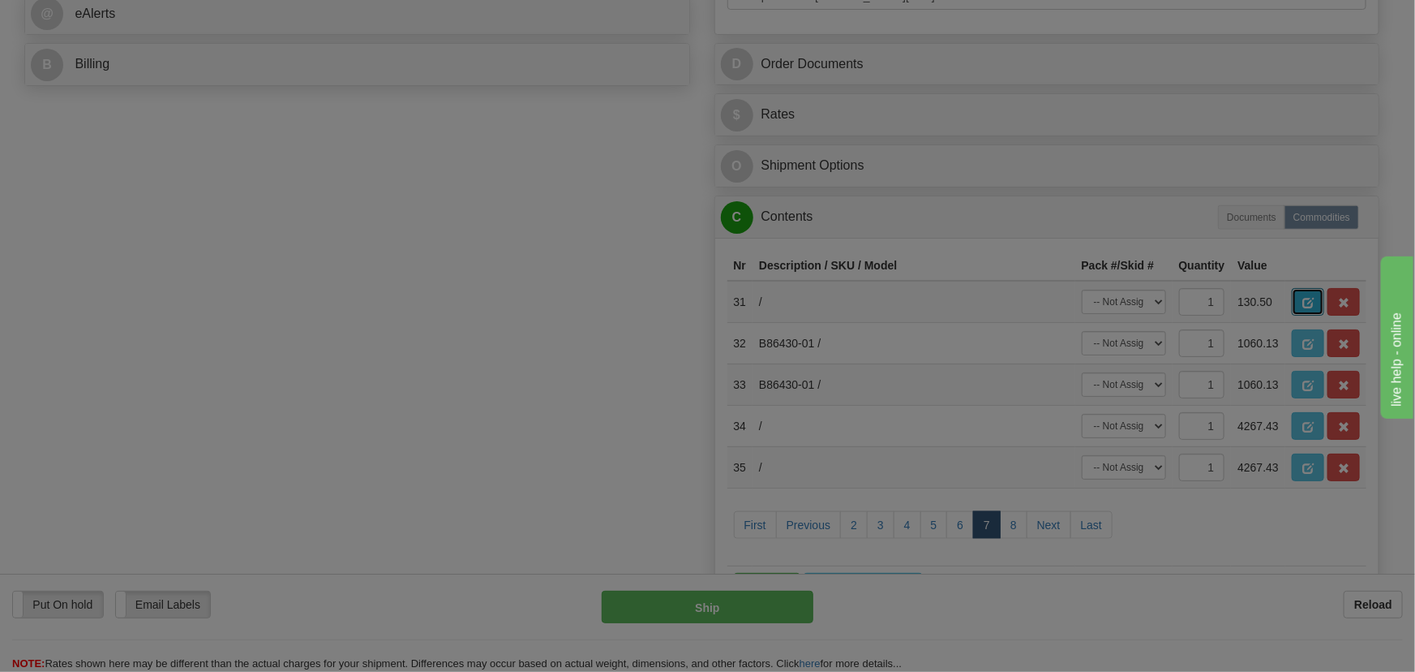
scroll to position [0, 0]
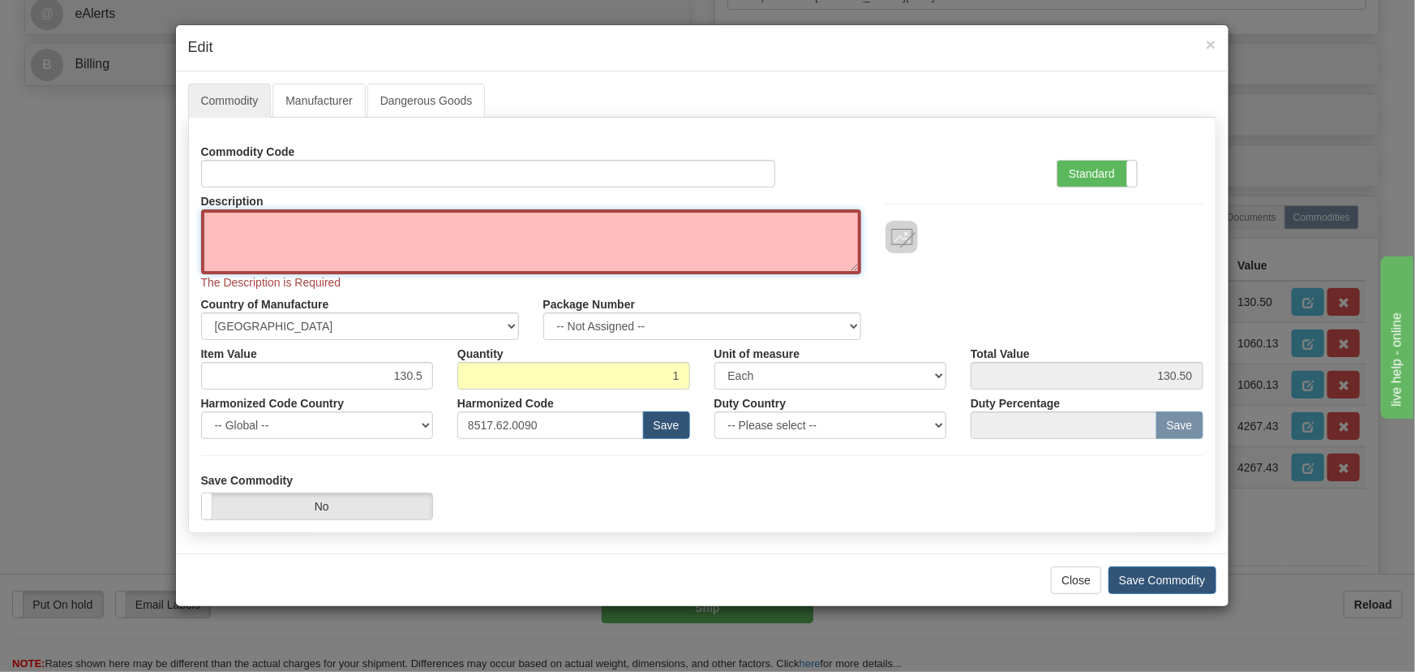
click at [418, 242] on textarea "Description" at bounding box center [531, 241] width 660 height 65
paste textarea "E86485-90"
type textarea "E86485-90"
click at [1095, 166] on label "Standard" at bounding box center [1097, 174] width 79 height 26
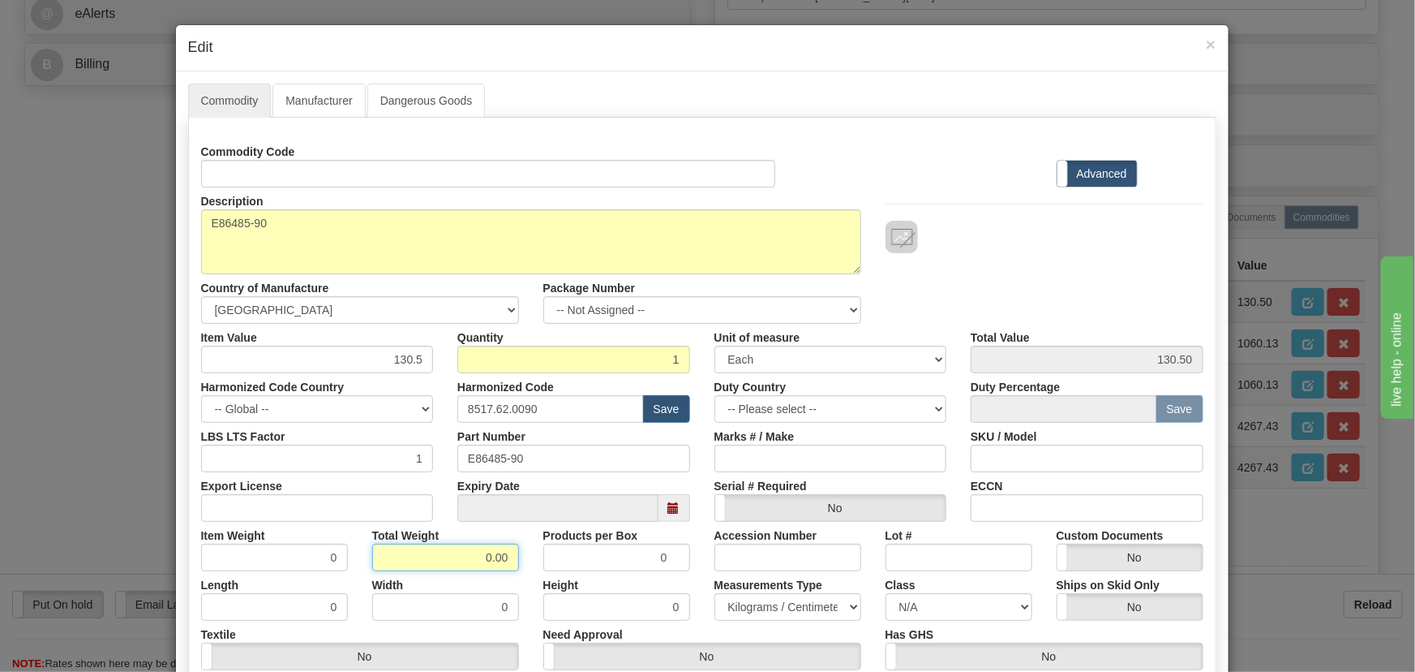
drag, startPoint x: 475, startPoint y: 556, endPoint x: 524, endPoint y: 568, distance: 50.2
click at [524, 568] on div "Total Weight 0.00" at bounding box center [445, 546] width 171 height 49
type input ".1"
type input "0.1000"
drag, startPoint x: 386, startPoint y: 357, endPoint x: 436, endPoint y: 366, distance: 51.1
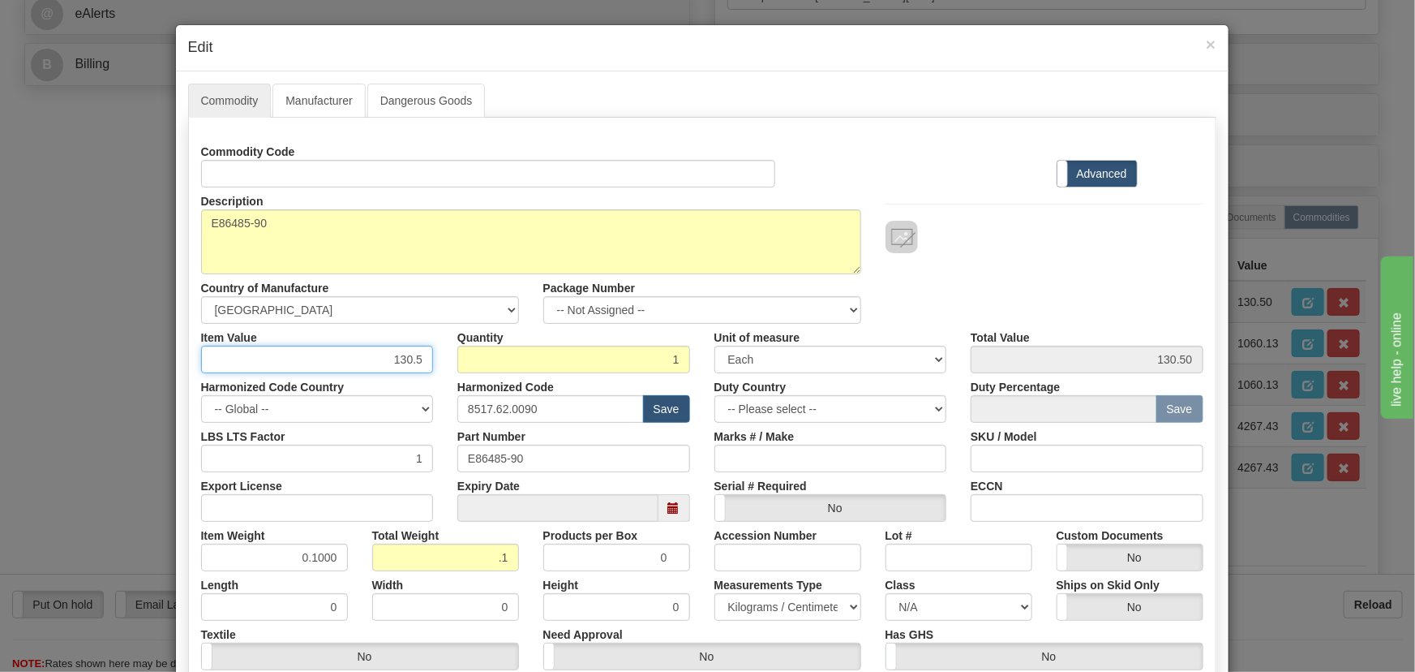
click at [438, 366] on div "Item Value 130.5" at bounding box center [317, 348] width 257 height 49
paste input "52,64"
type input "52.64"
click at [1021, 241] on div at bounding box center [1045, 237] width 318 height 32
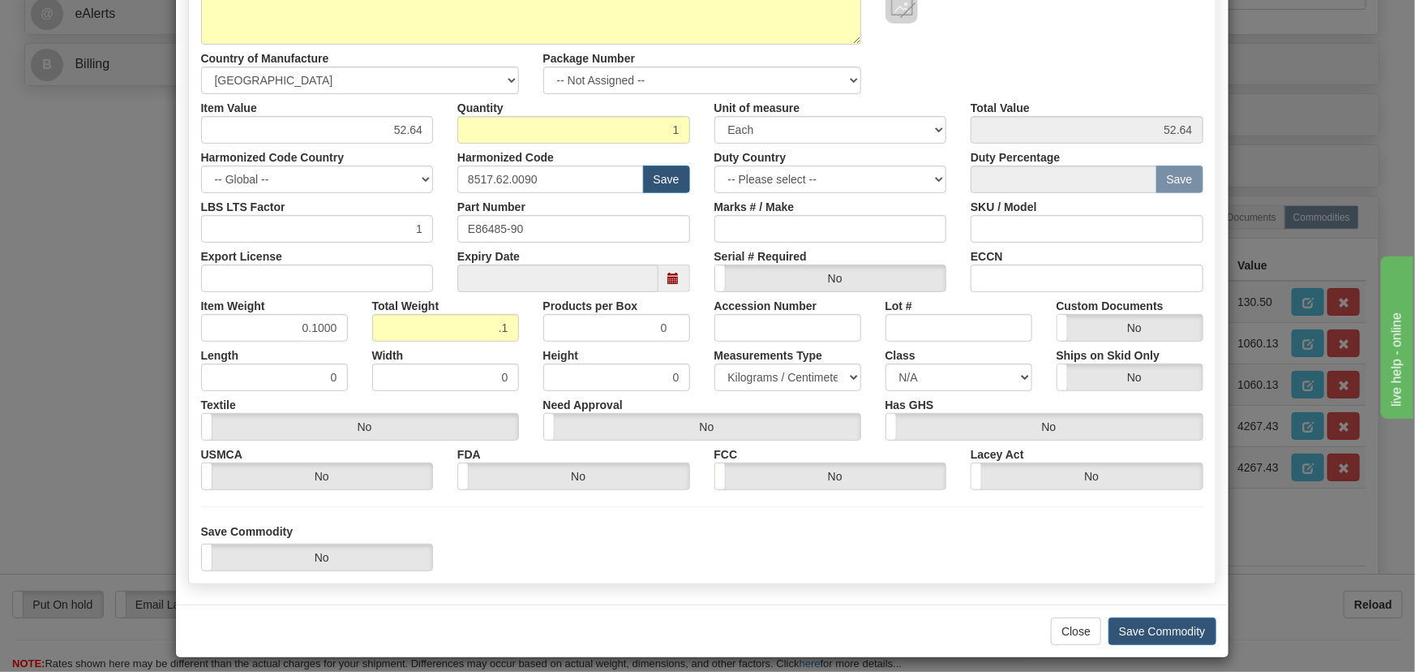
scroll to position [238, 0]
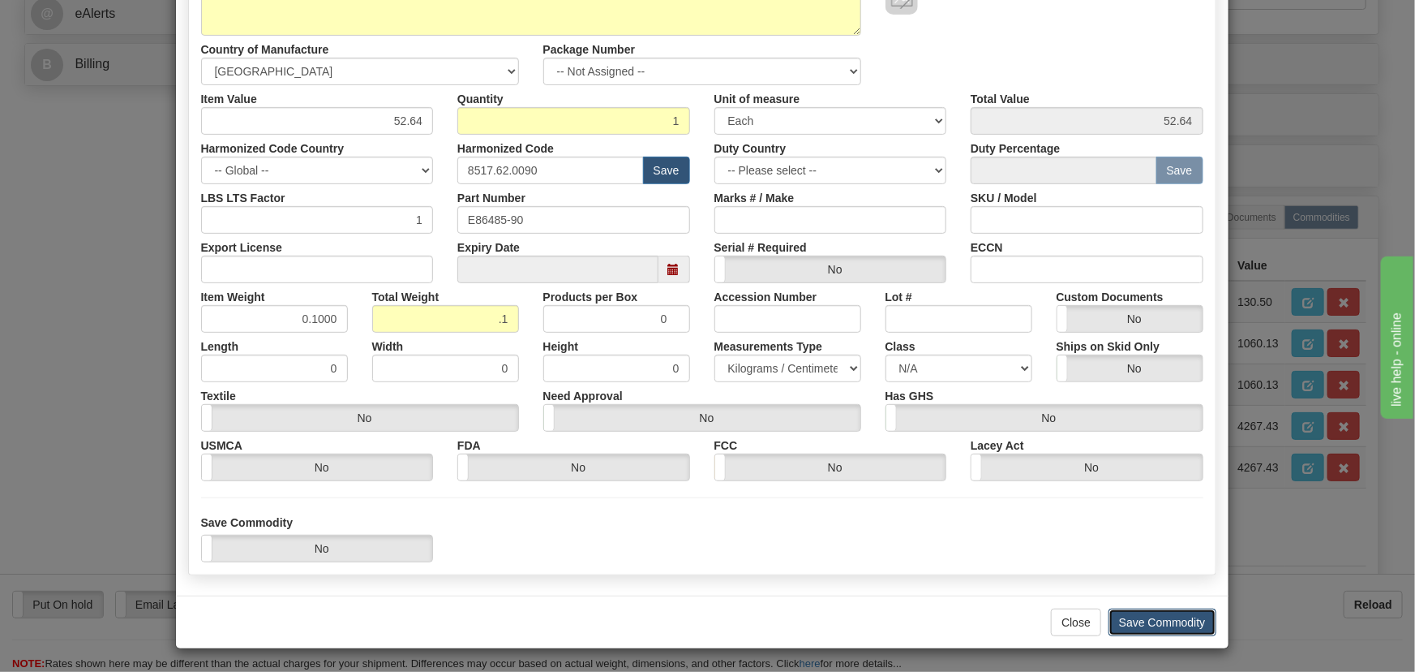
click at [1146, 626] on button "Save Commodity" at bounding box center [1163, 622] width 108 height 28
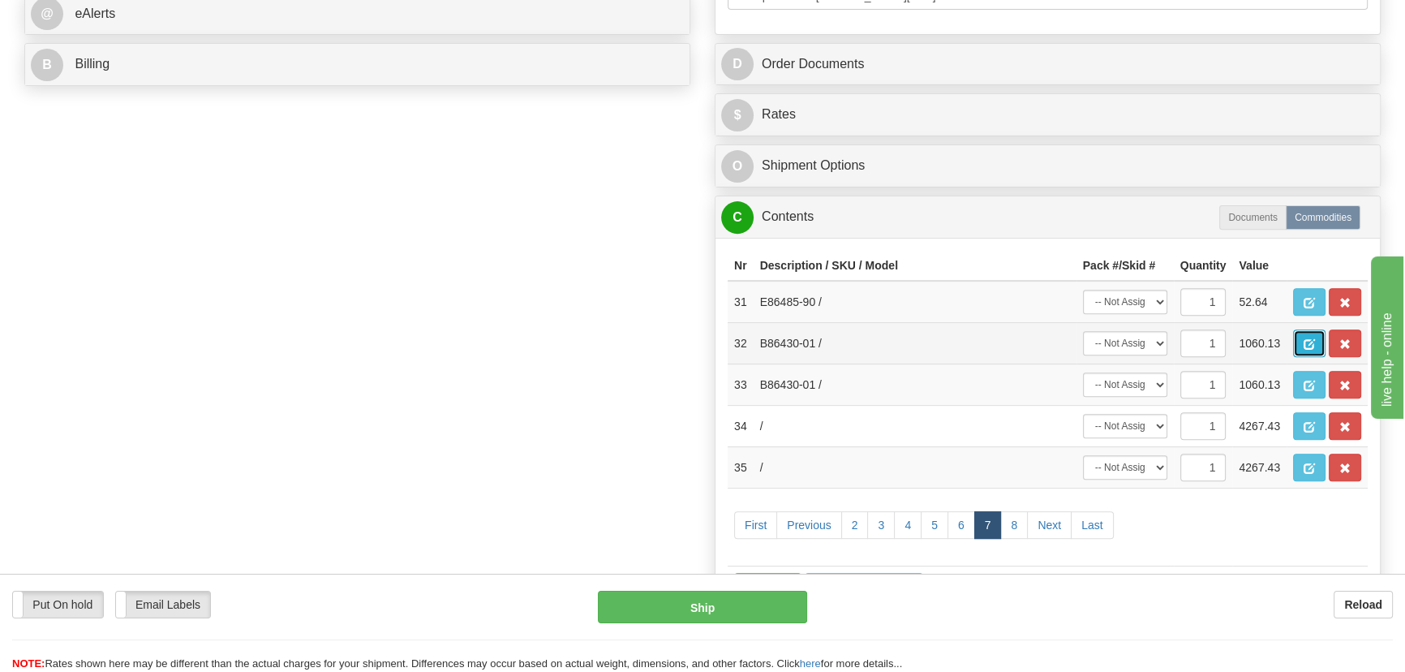
click at [1305, 341] on span "button" at bounding box center [1308, 344] width 11 height 11
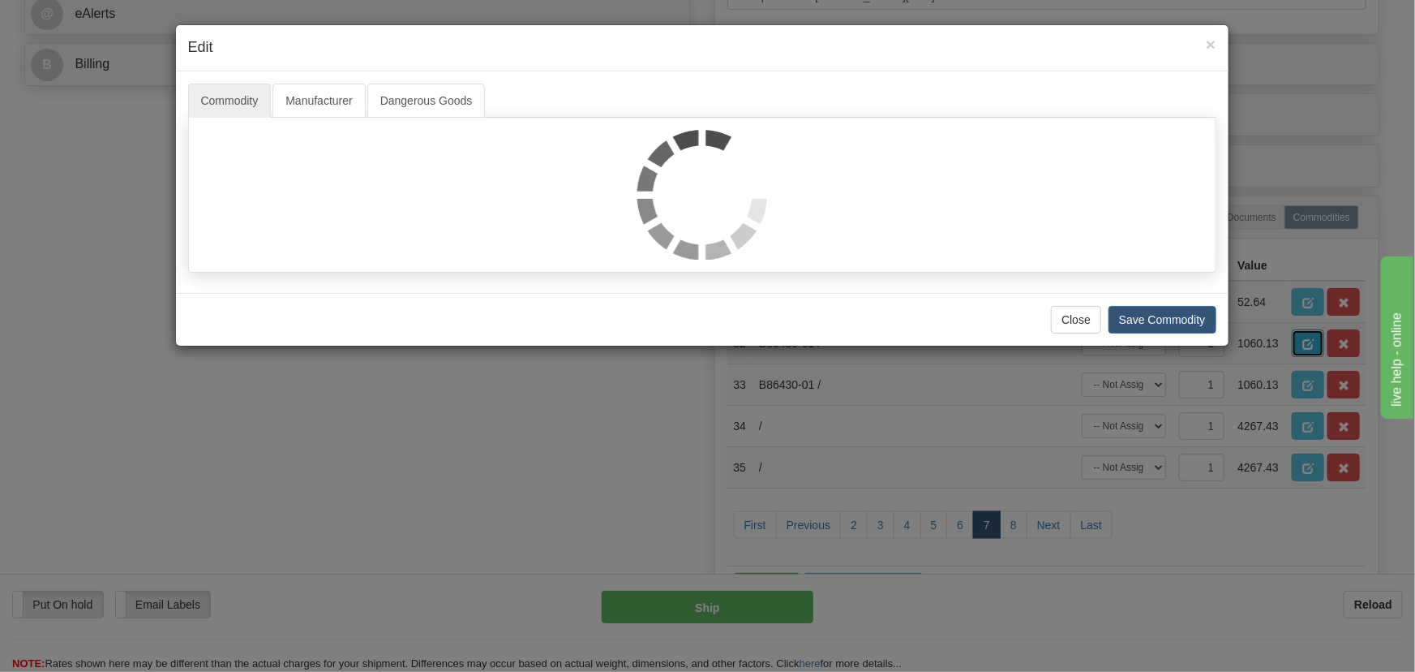
scroll to position [0, 0]
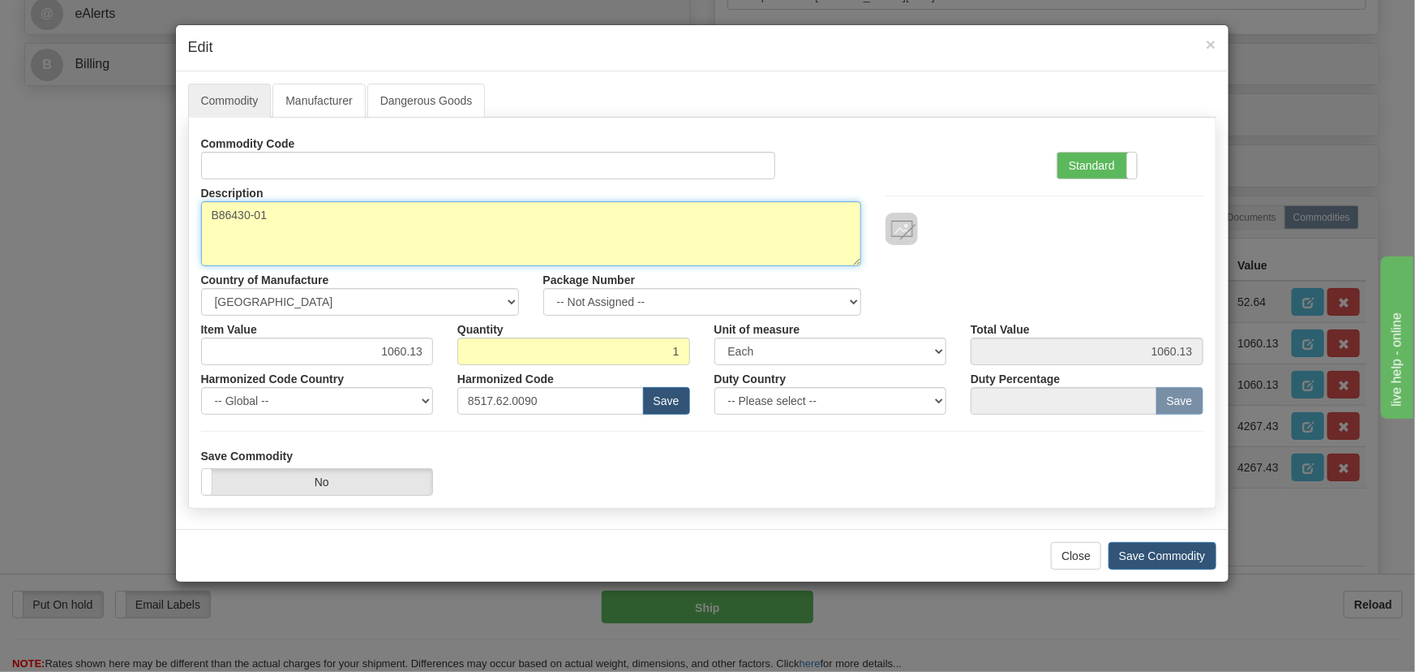
drag, startPoint x: 316, startPoint y: 217, endPoint x: 35, endPoint y: 222, distance: 281.5
click at [36, 222] on div "× Edit Commodity Manufacturer Dangerous Goods Commodity Code Standard Advanced …" at bounding box center [707, 336] width 1415 height 672
paste textarea "E"
type textarea "EB86430-01"
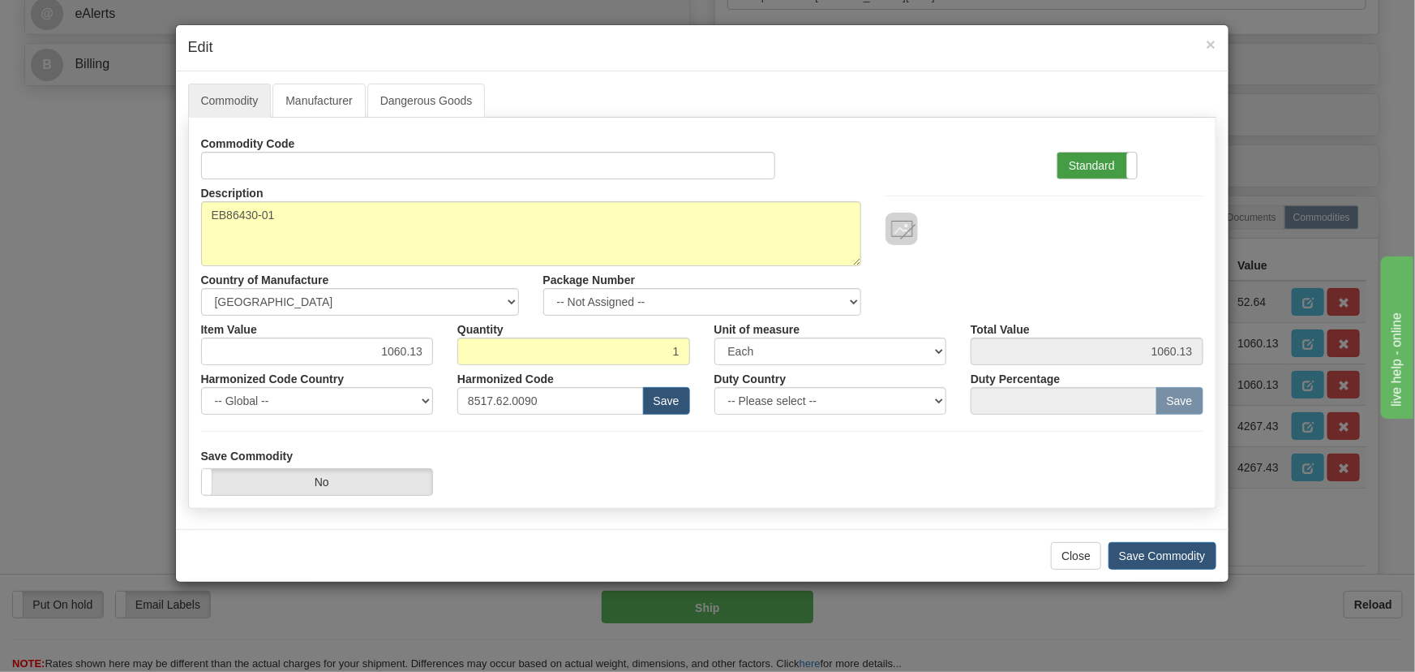
click at [1091, 161] on label "Standard" at bounding box center [1097, 165] width 79 height 26
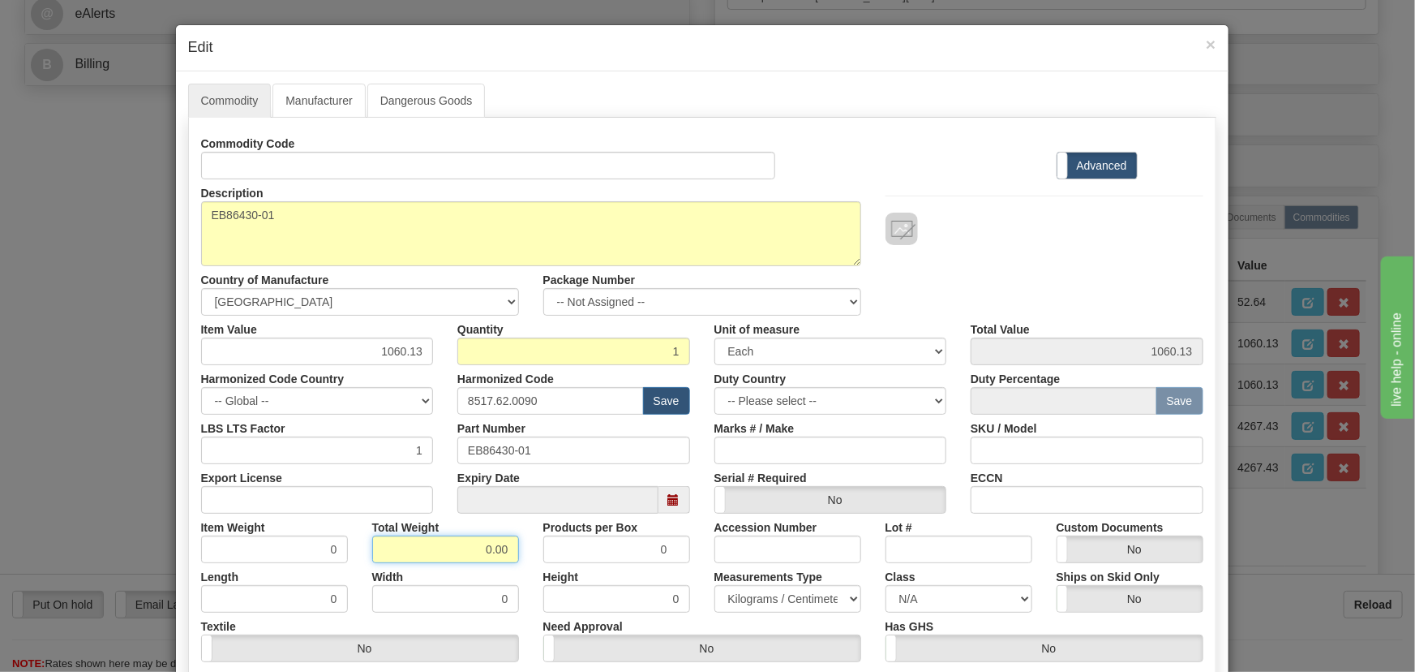
drag, startPoint x: 479, startPoint y: 543, endPoint x: 504, endPoint y: 544, distance: 26.0
click at [518, 560] on div "Total Weight 0.00" at bounding box center [445, 537] width 171 height 49
type input ".1"
type input "0.1000"
click at [1034, 276] on div "Description B86430-01 Country of Manufacture -- Unknown -- AFGHANISTAN ALAND IS…" at bounding box center [702, 247] width 1027 height 136
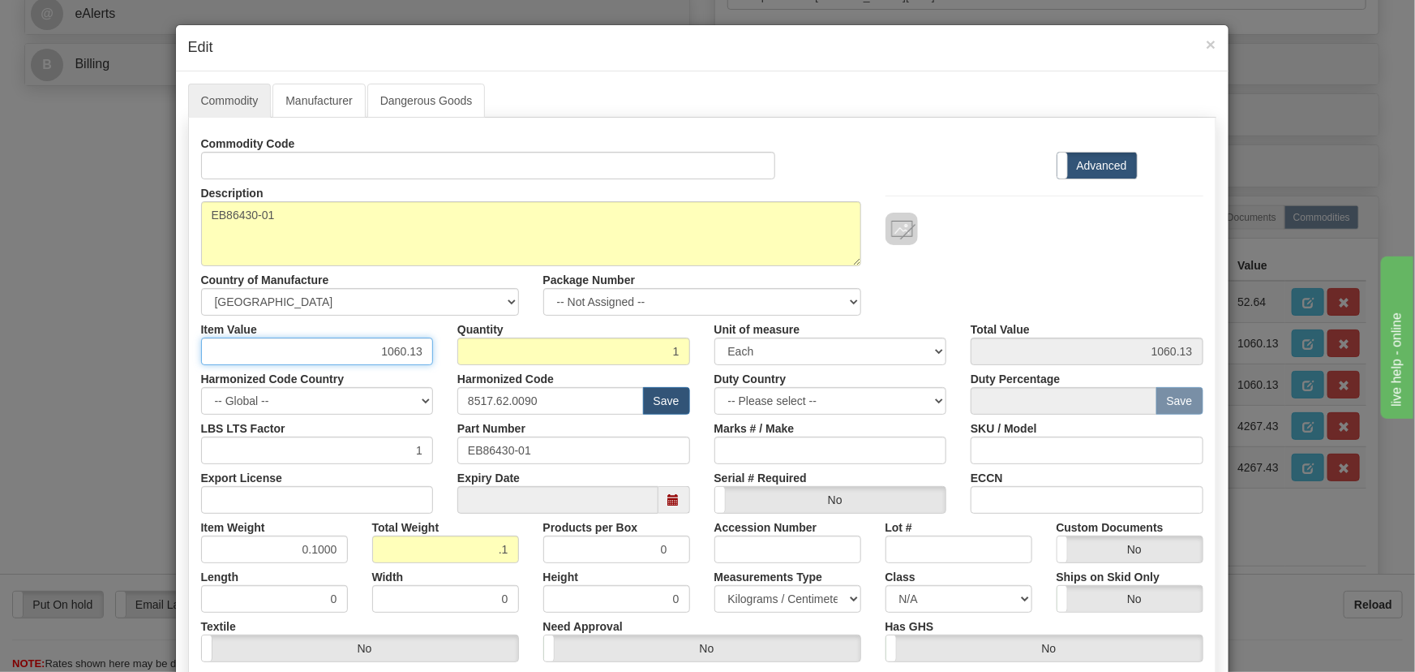
drag, startPoint x: 376, startPoint y: 350, endPoint x: 452, endPoint y: 370, distance: 77.9
click at [452, 370] on div "Commodity Code Standard Advanced Description B86430-01 Country of Manufacture -…" at bounding box center [702, 421] width 1002 height 582
paste input ".796,09"
type input "1796.09"
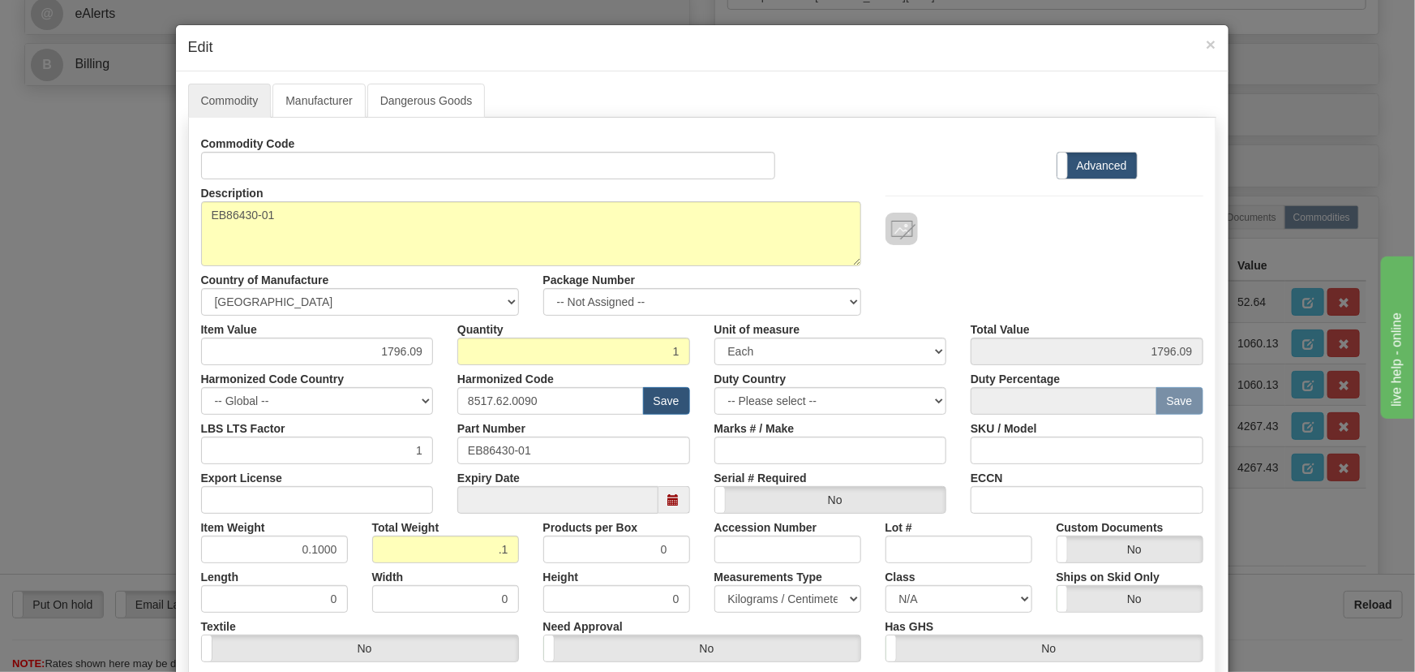
drag, startPoint x: 455, startPoint y: 370, endPoint x: 1005, endPoint y: 258, distance: 561.2
click at [1005, 259] on div "Description B86430-01 Country of Manufacture -- Unknown -- AFGHANISTAN ALAND IS…" at bounding box center [702, 247] width 1027 height 136
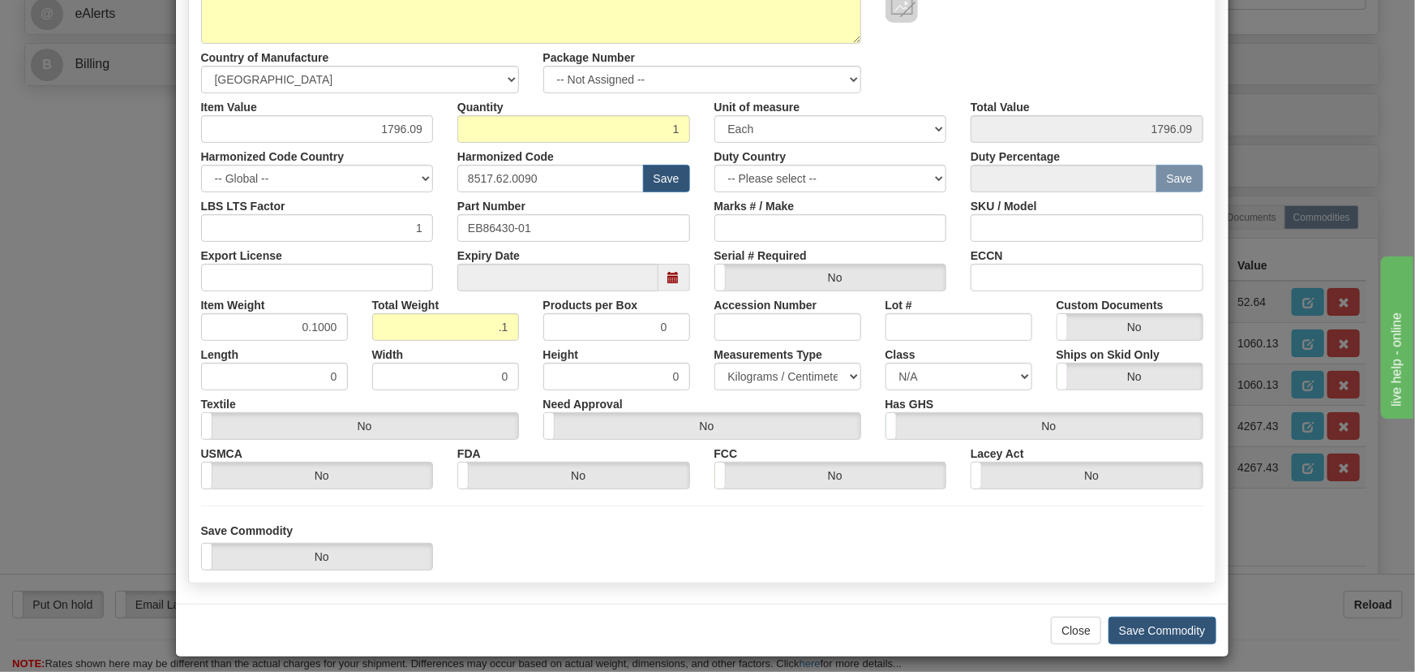
scroll to position [230, 0]
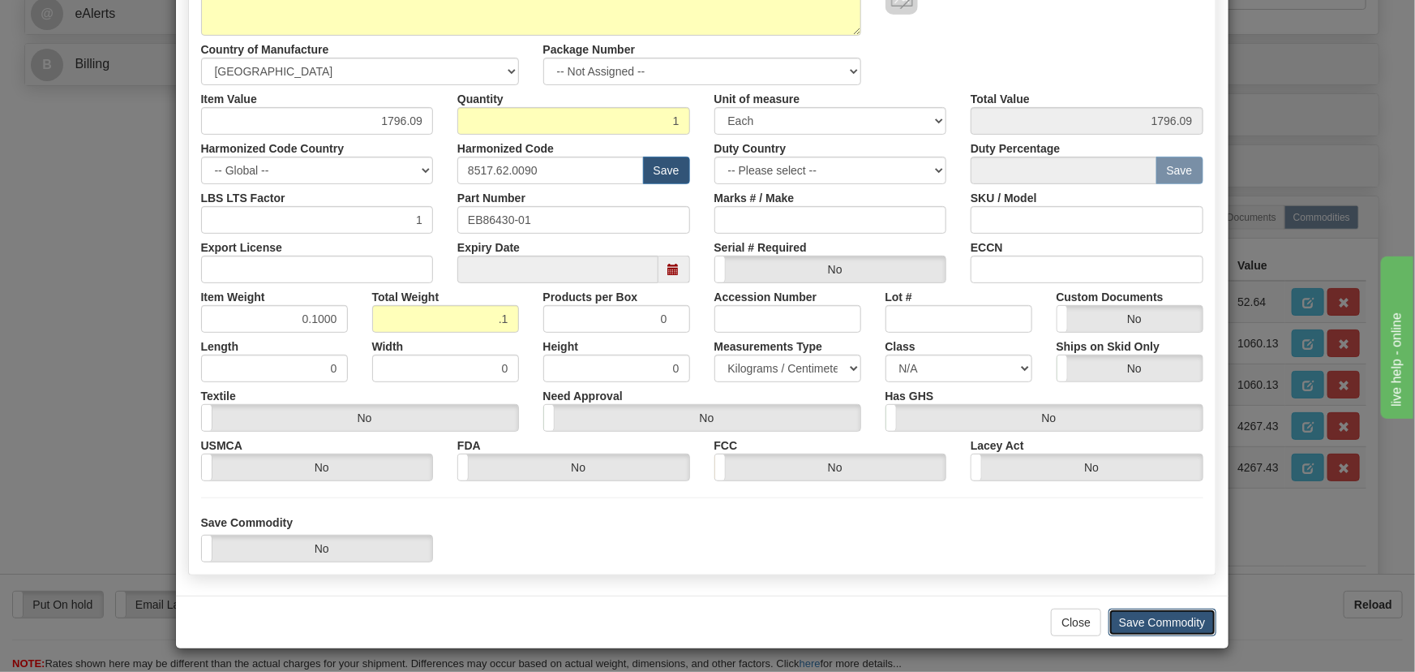
click at [1188, 620] on button "Save Commodity" at bounding box center [1163, 622] width 108 height 28
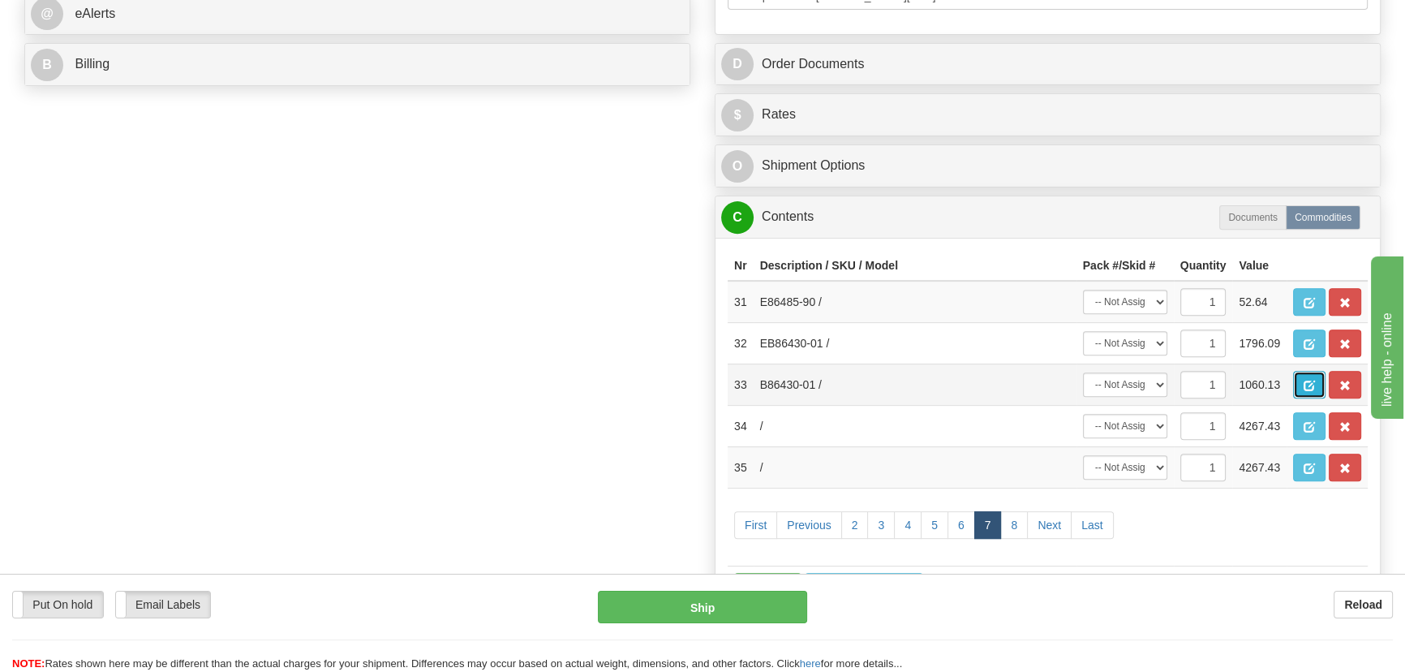
click at [1310, 382] on span "button" at bounding box center [1308, 385] width 11 height 11
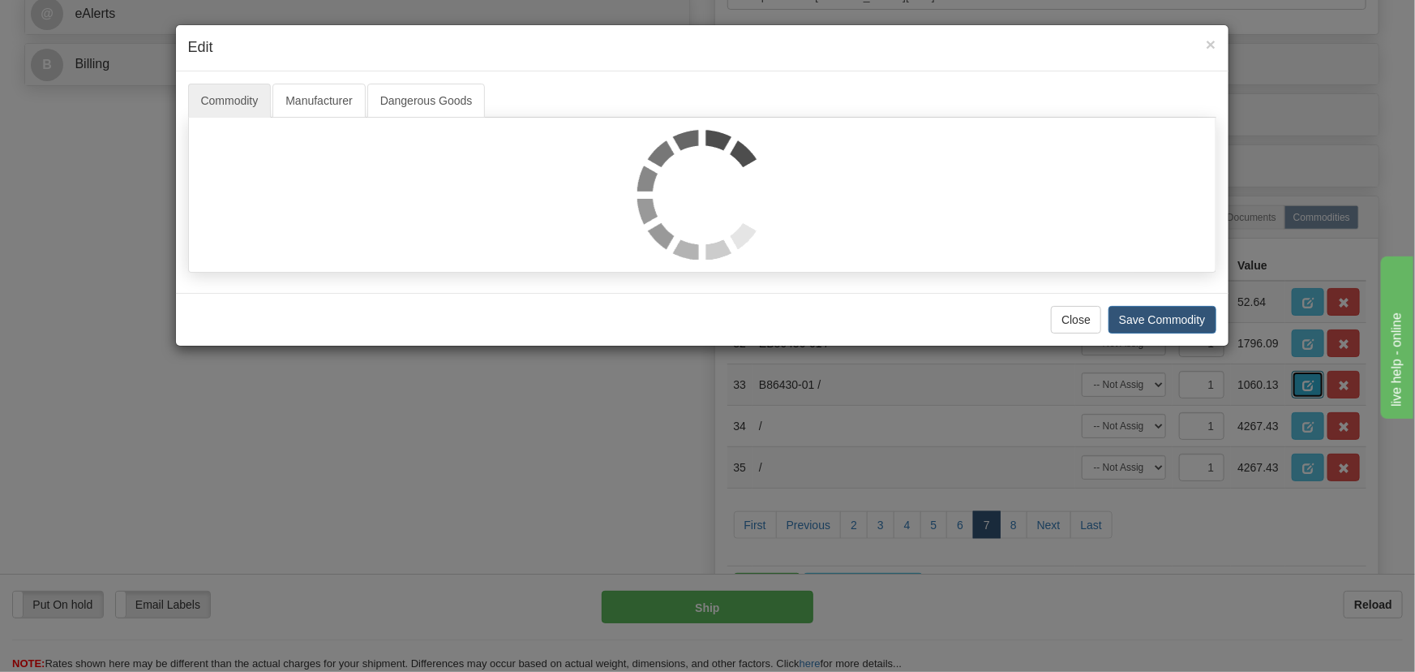
scroll to position [0, 0]
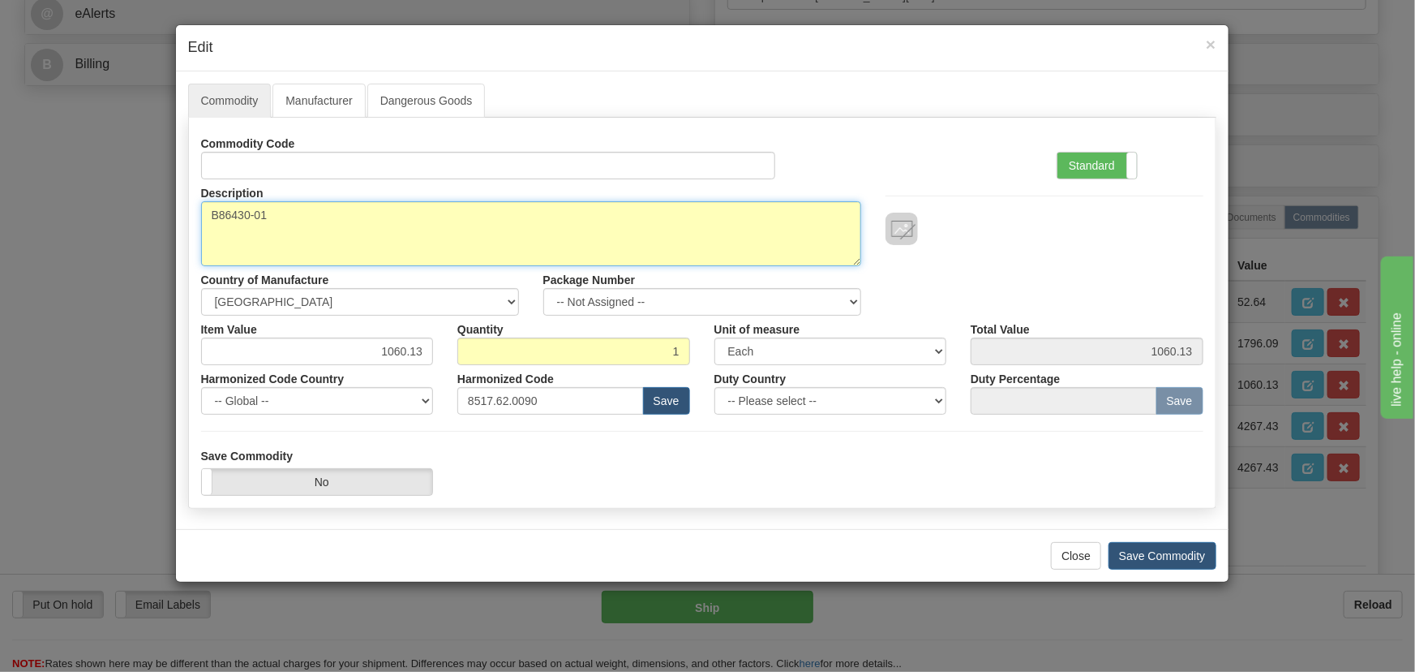
drag, startPoint x: 377, startPoint y: 224, endPoint x: 5, endPoint y: 225, distance: 372.3
click at [5, 225] on div "× Edit Commodity Manufacturer Dangerous Goods Commodity Code Standard Advanced …" at bounding box center [707, 336] width 1415 height 672
paste textarea "E"
type textarea "EB86430-01"
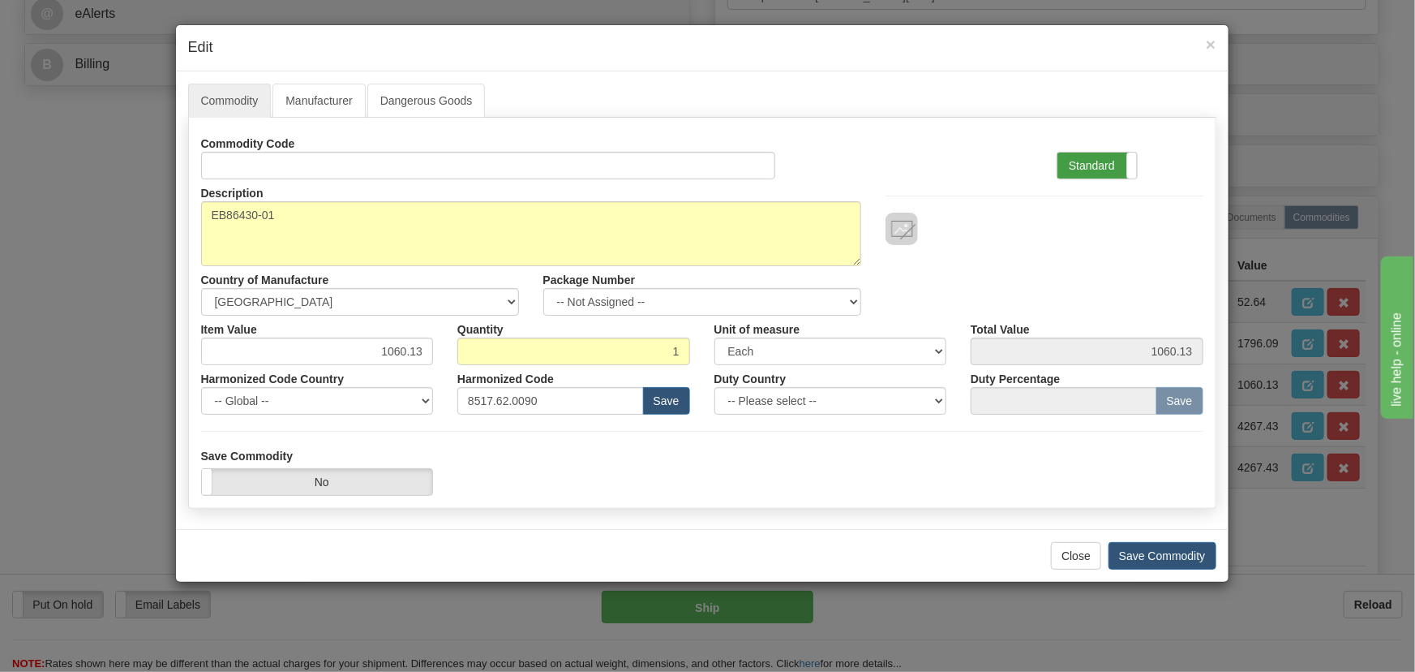
click at [1113, 165] on label "Standard" at bounding box center [1097, 165] width 79 height 26
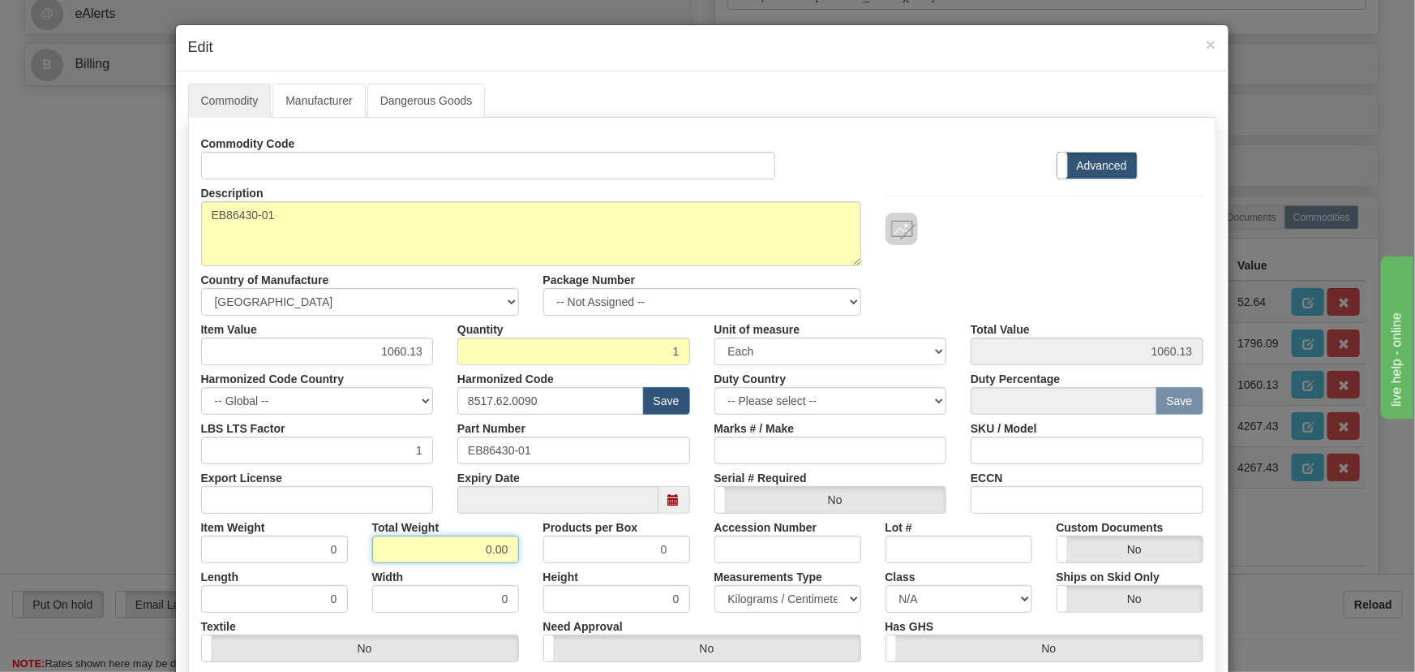
drag, startPoint x: 472, startPoint y: 550, endPoint x: 525, endPoint y: 571, distance: 56.8
click at [525, 571] on div "Commodity Code Standard Advanced Description B86430-01 Country of Manufacture -…" at bounding box center [702, 421] width 1002 height 582
type input ".1"
type input "0.1000"
drag, startPoint x: 377, startPoint y: 348, endPoint x: 462, endPoint y: 363, distance: 86.5
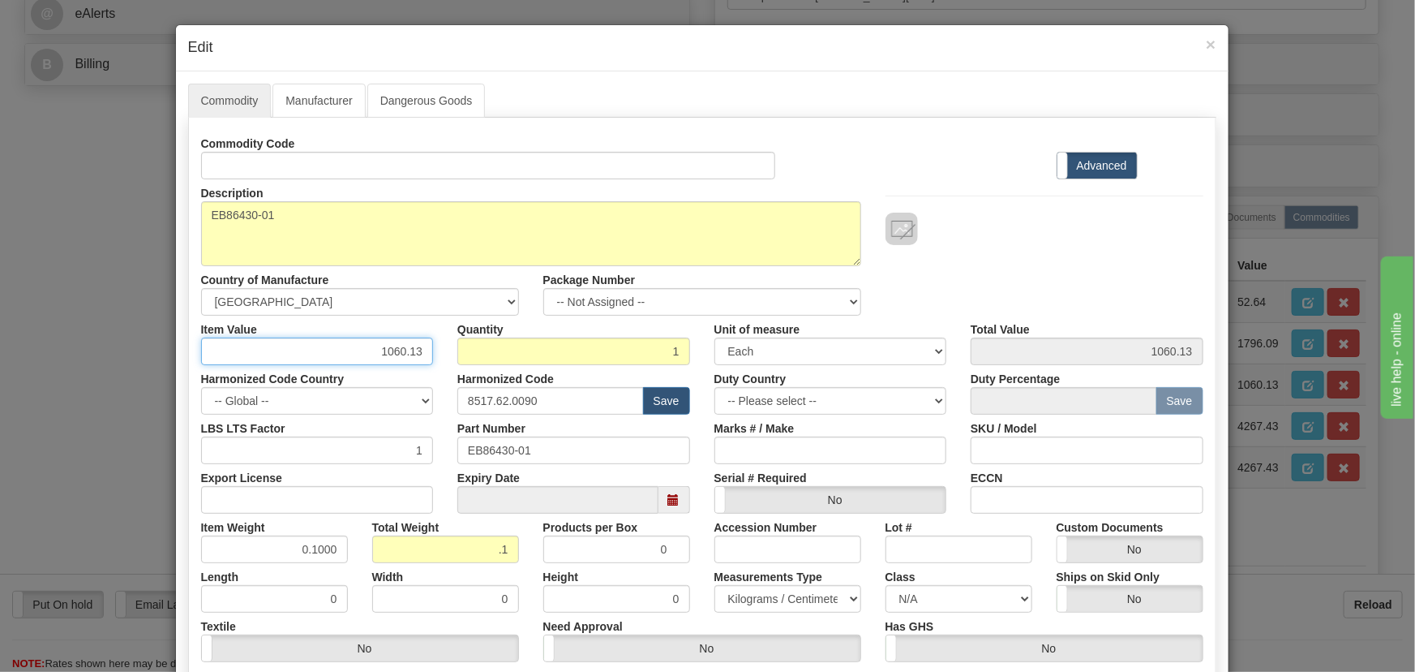
click at [462, 363] on div "Item Value 1060.13 Quantity 1 Unit of measure 3 Thousand Square Inches Adjustme…" at bounding box center [702, 340] width 1027 height 49
paste input ".796,09"
type input "1796.09"
click at [1095, 274] on div "Description B86430-01 Country of Manufacture -- Unknown -- AFGHANISTAN ALAND IS…" at bounding box center [702, 247] width 1027 height 136
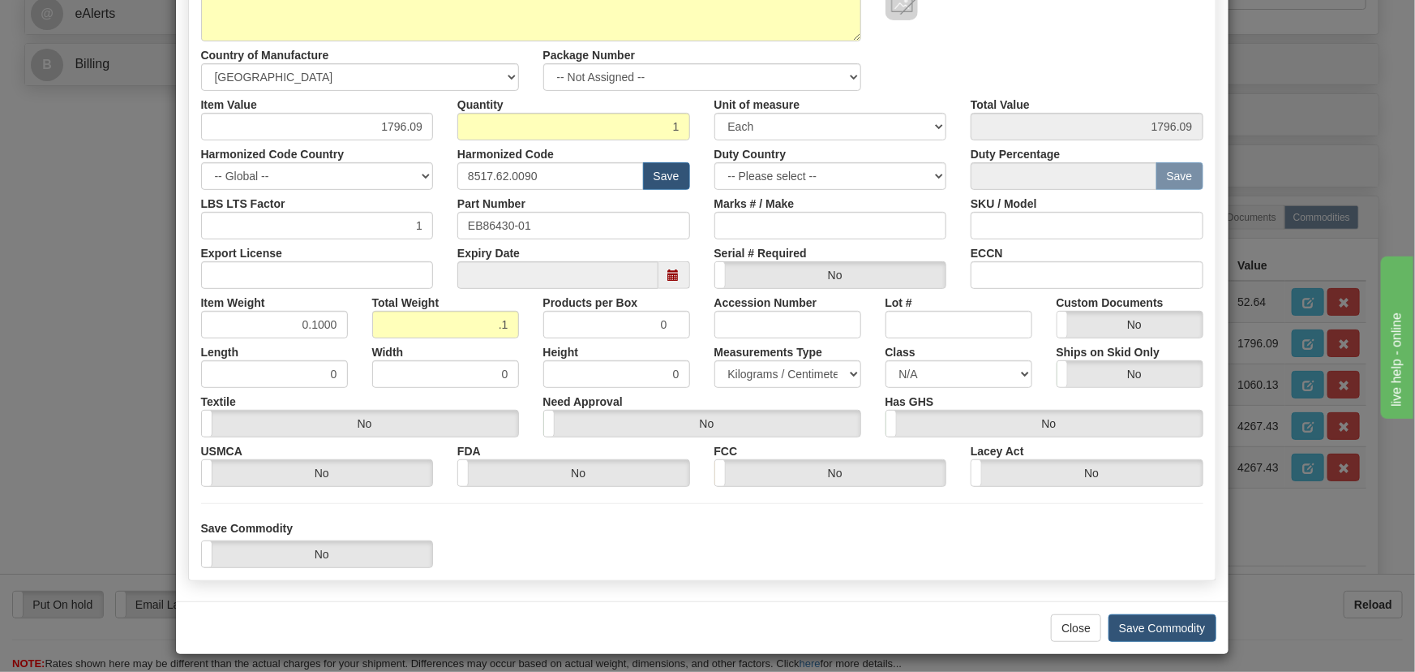
scroll to position [230, 0]
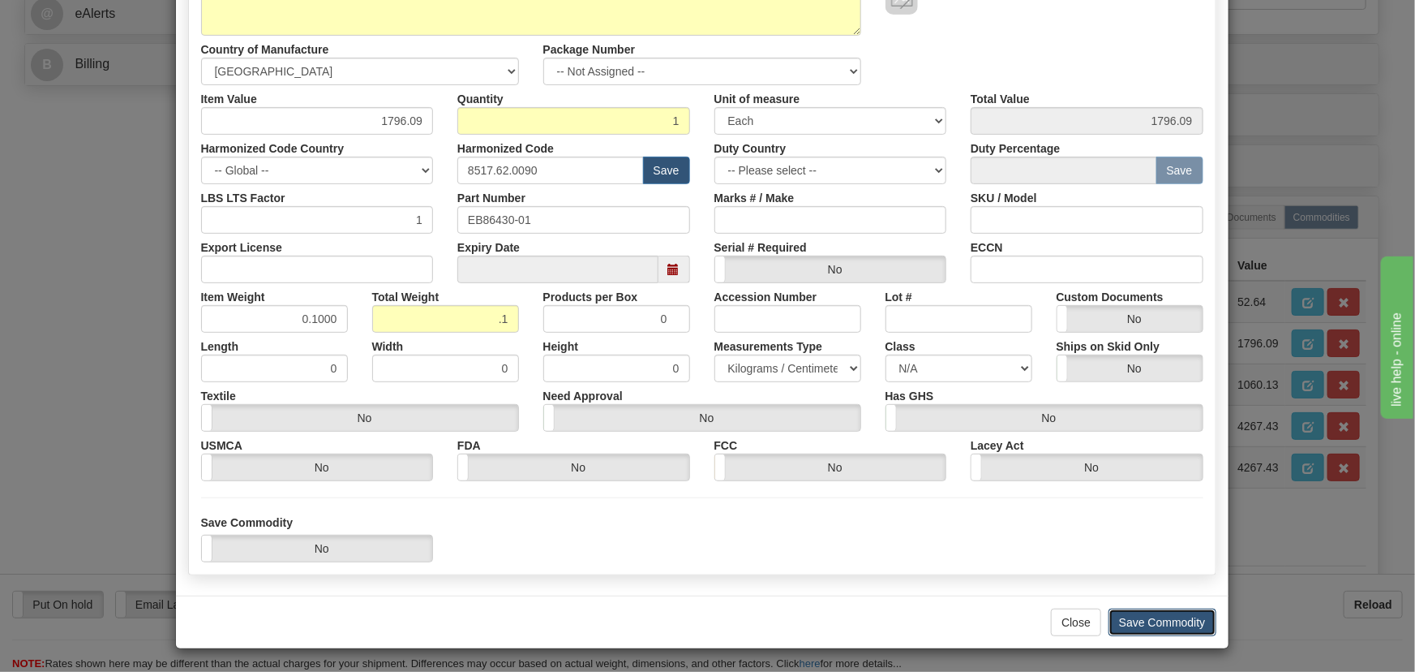
click at [1174, 616] on button "Save Commodity" at bounding box center [1163, 622] width 108 height 28
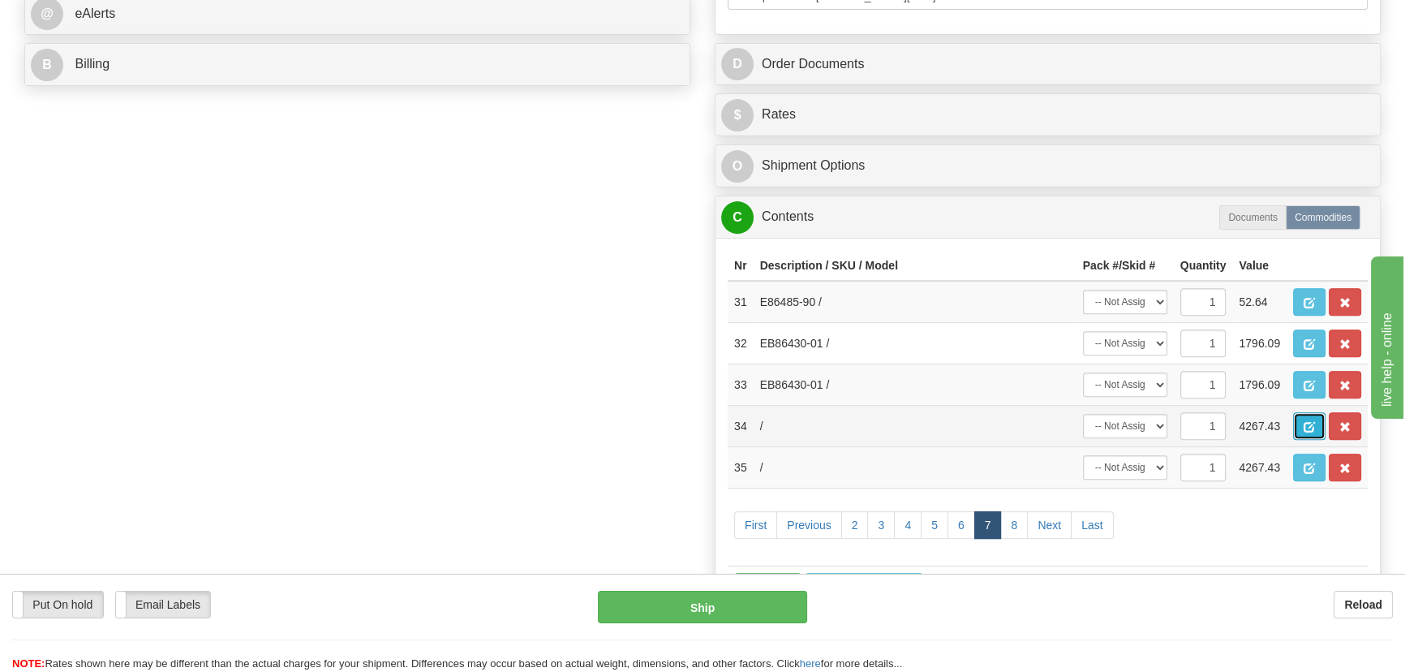
click at [1307, 427] on span "button" at bounding box center [1308, 427] width 11 height 11
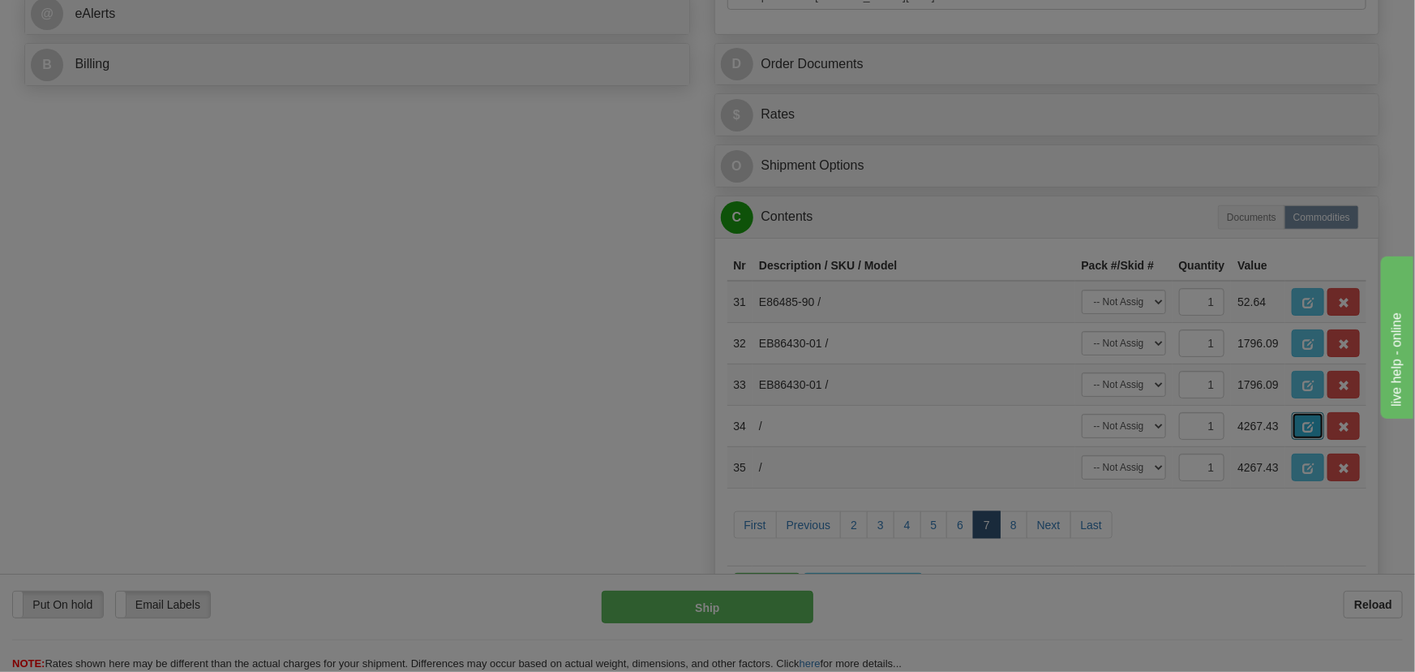
scroll to position [0, 0]
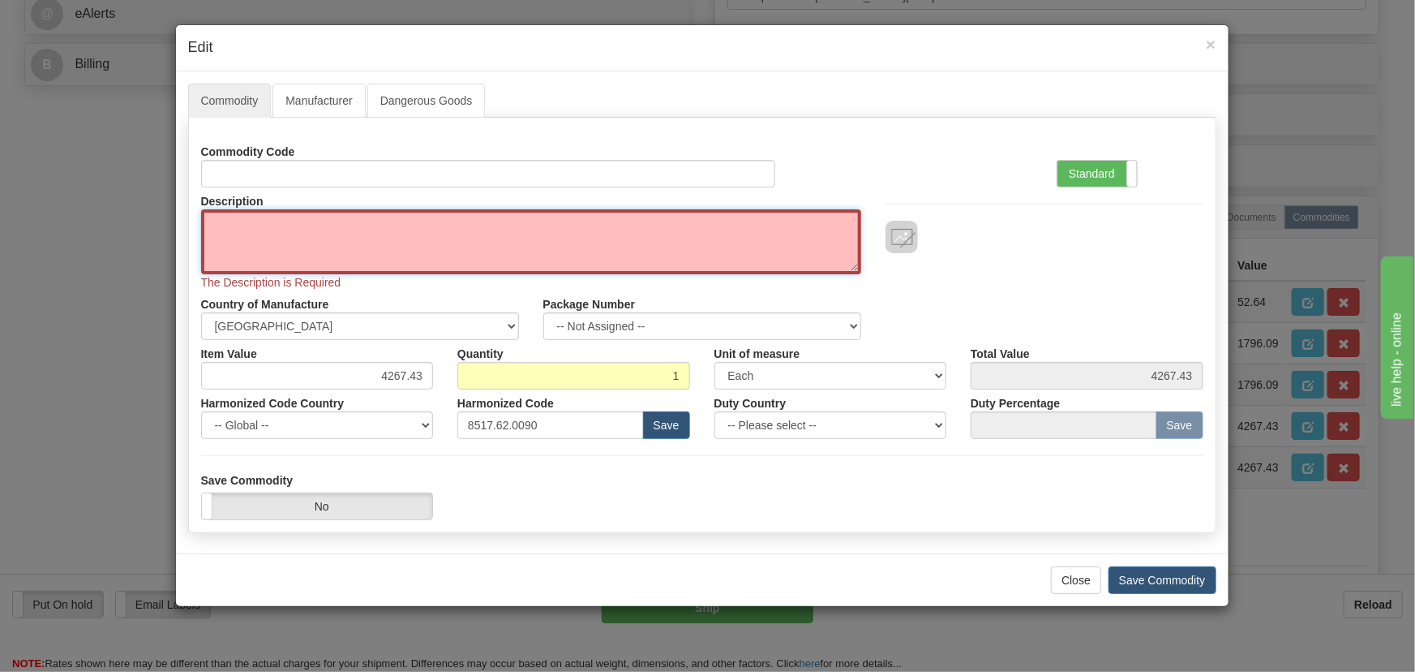
click at [460, 238] on textarea "Description" at bounding box center [531, 241] width 660 height 65
paste textarea "EB86498-02"
type textarea "EB86498-02"
click at [1101, 176] on label "Standard" at bounding box center [1097, 174] width 79 height 26
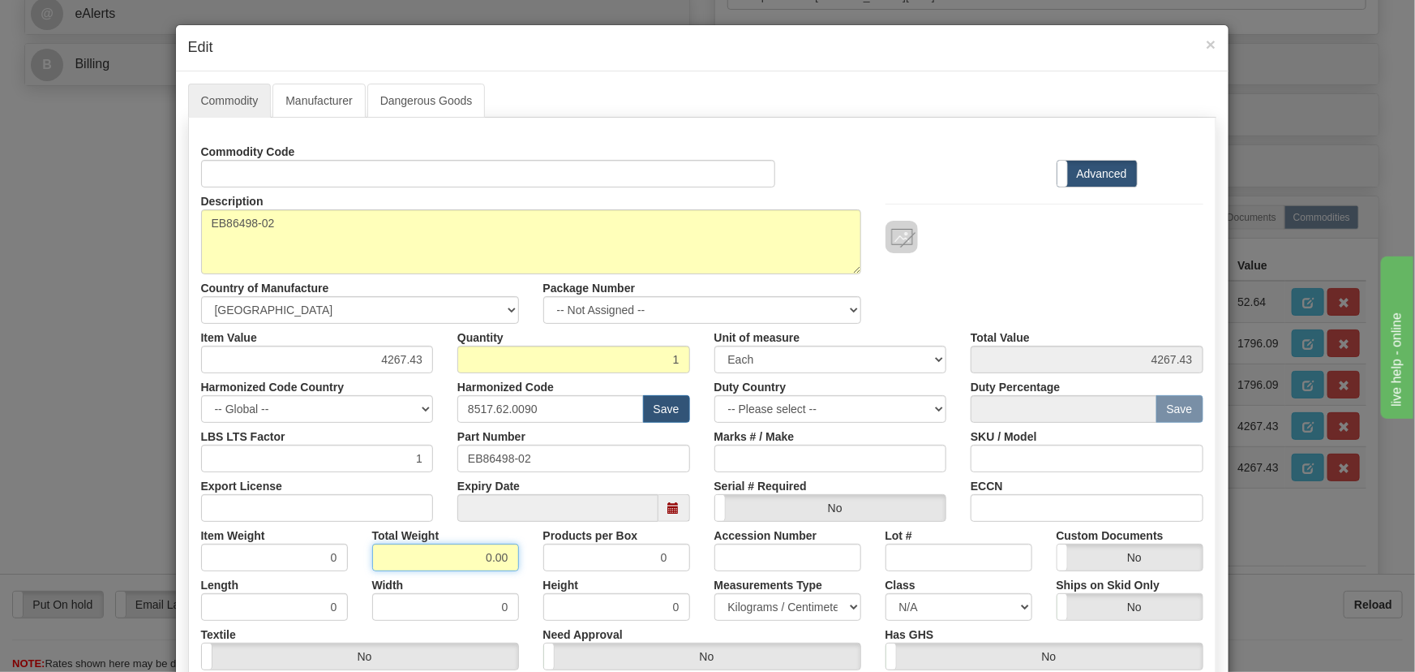
drag, startPoint x: 469, startPoint y: 552, endPoint x: 485, endPoint y: 566, distance: 21.8
click at [515, 567] on div "Total Weight 0.00" at bounding box center [445, 546] width 171 height 49
type input ".1"
type input "0.1000"
drag, startPoint x: 421, startPoint y: 368, endPoint x: 446, endPoint y: 384, distance: 29.5
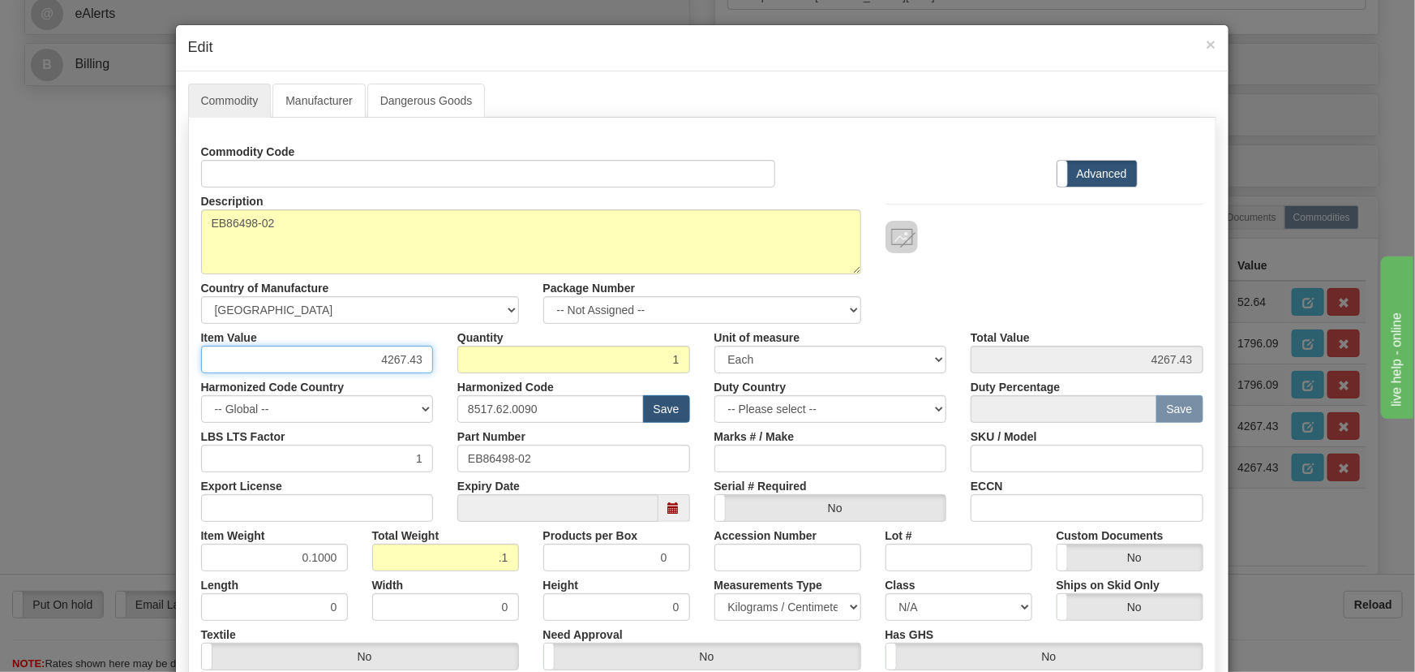
click at [445, 384] on div "Commodity Code Standard Advanced Description EB86498-02 Country of Manufacture …" at bounding box center [702, 429] width 1002 height 582
paste input "1.569,27"
type input "1569.27"
click at [1028, 278] on div "Description EB86498-02 Country of Manufacture -- Unknown -- AFGHANISTAN ALAND I…" at bounding box center [702, 255] width 1027 height 136
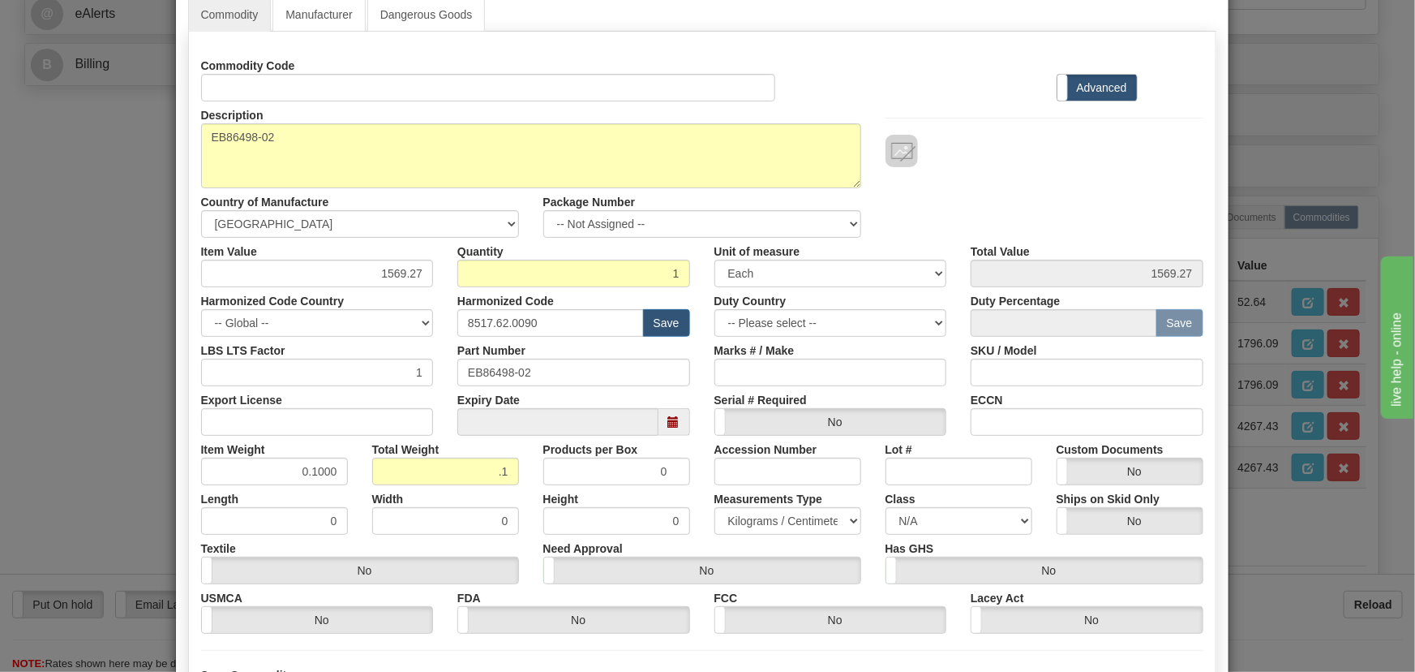
scroll to position [221, 0]
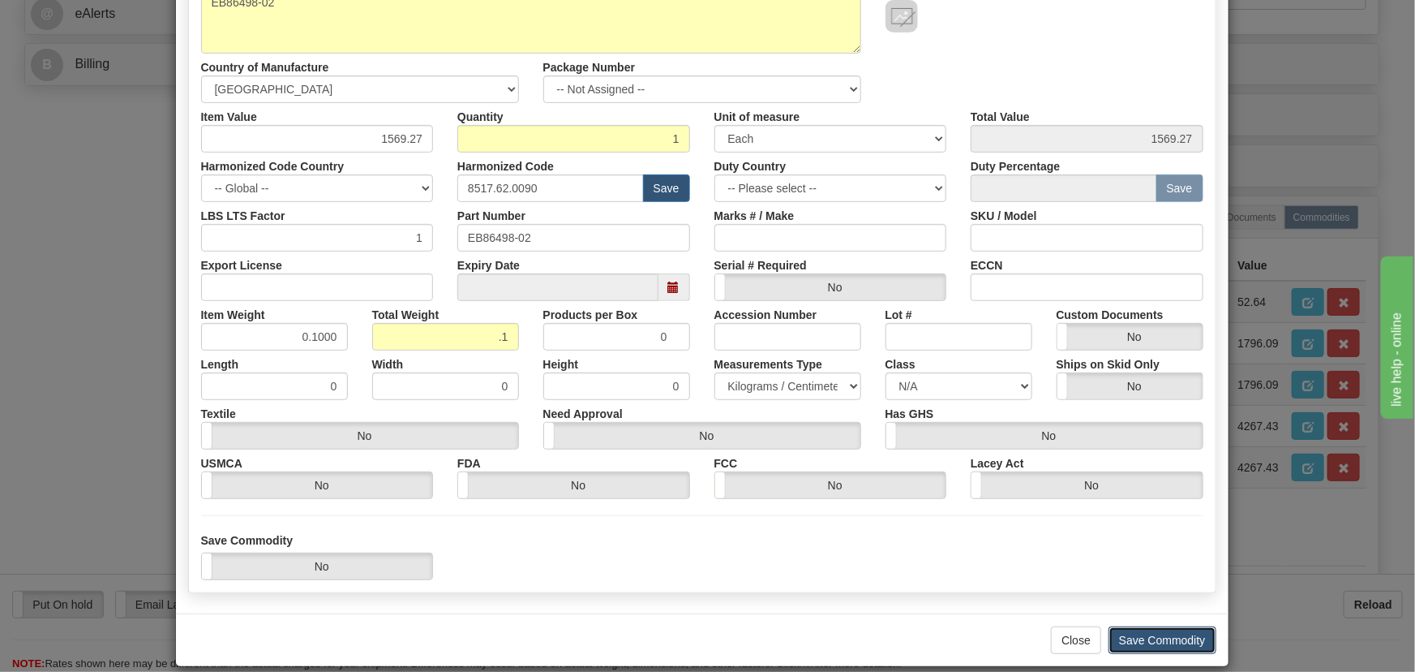
click at [1160, 629] on button "Save Commodity" at bounding box center [1163, 640] width 108 height 28
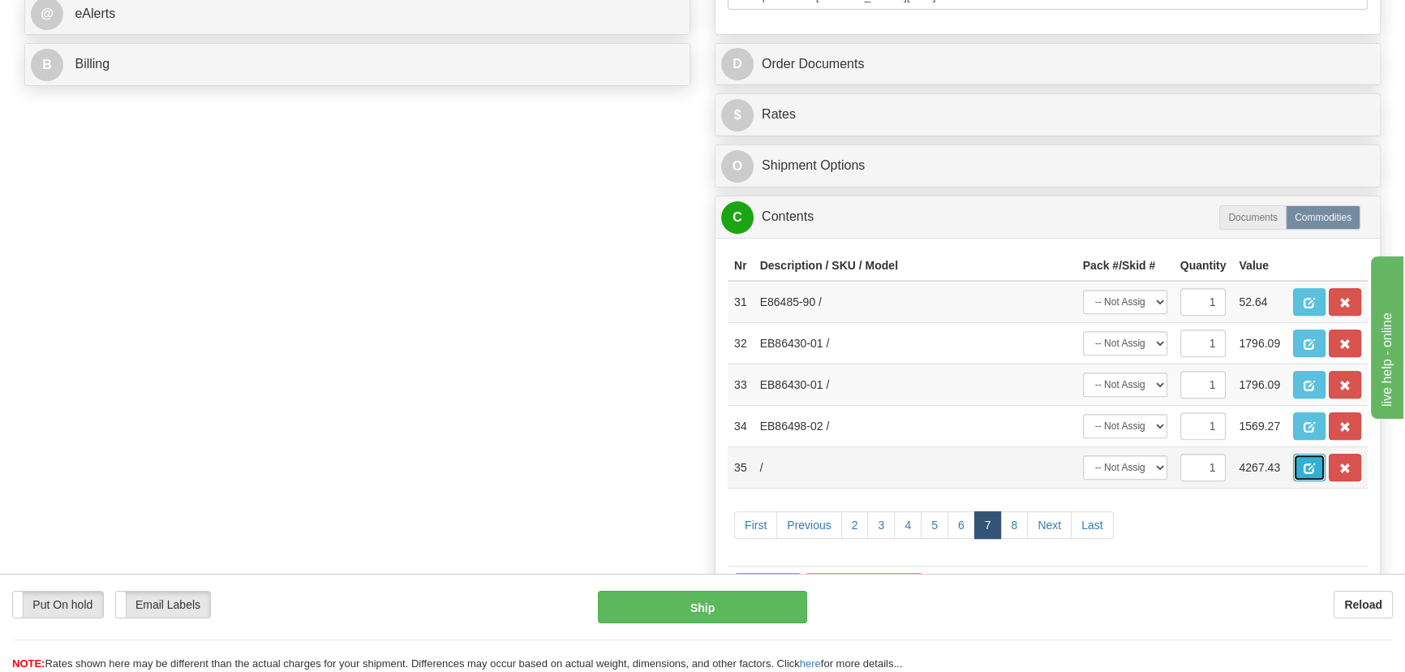
click at [1306, 468] on span "button" at bounding box center [1308, 468] width 11 height 11
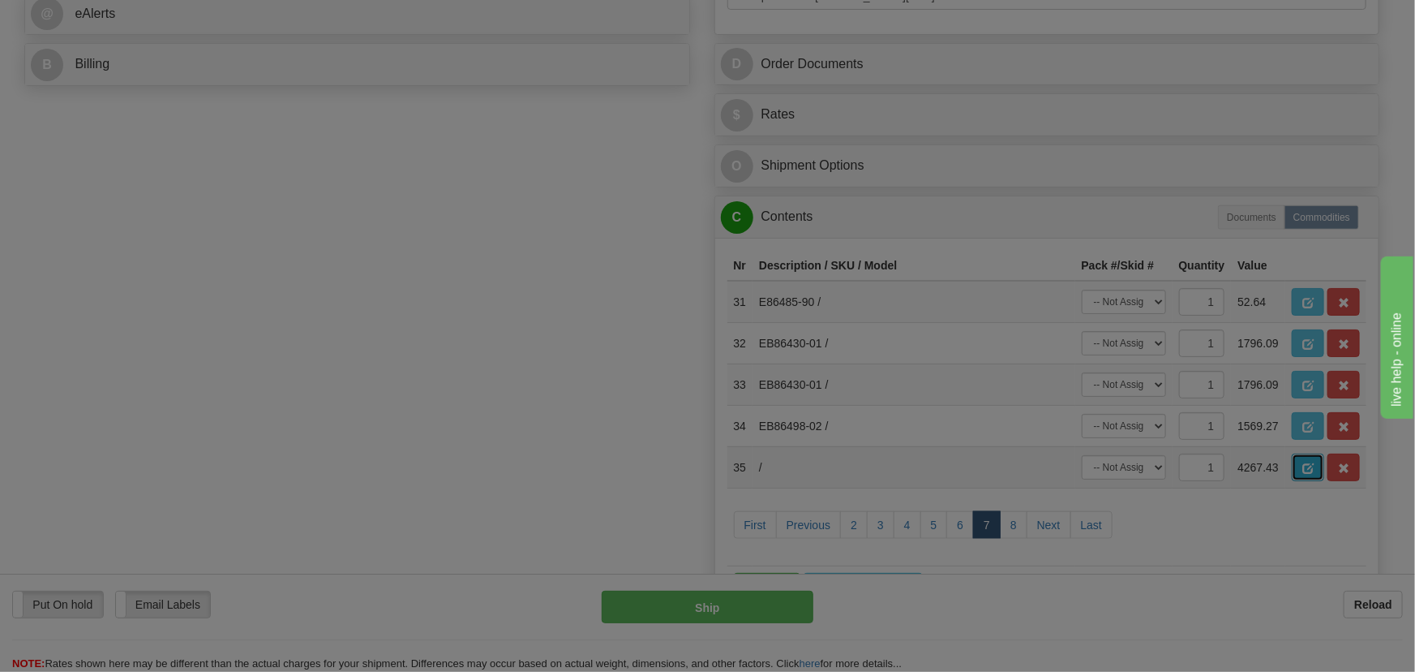
scroll to position [0, 0]
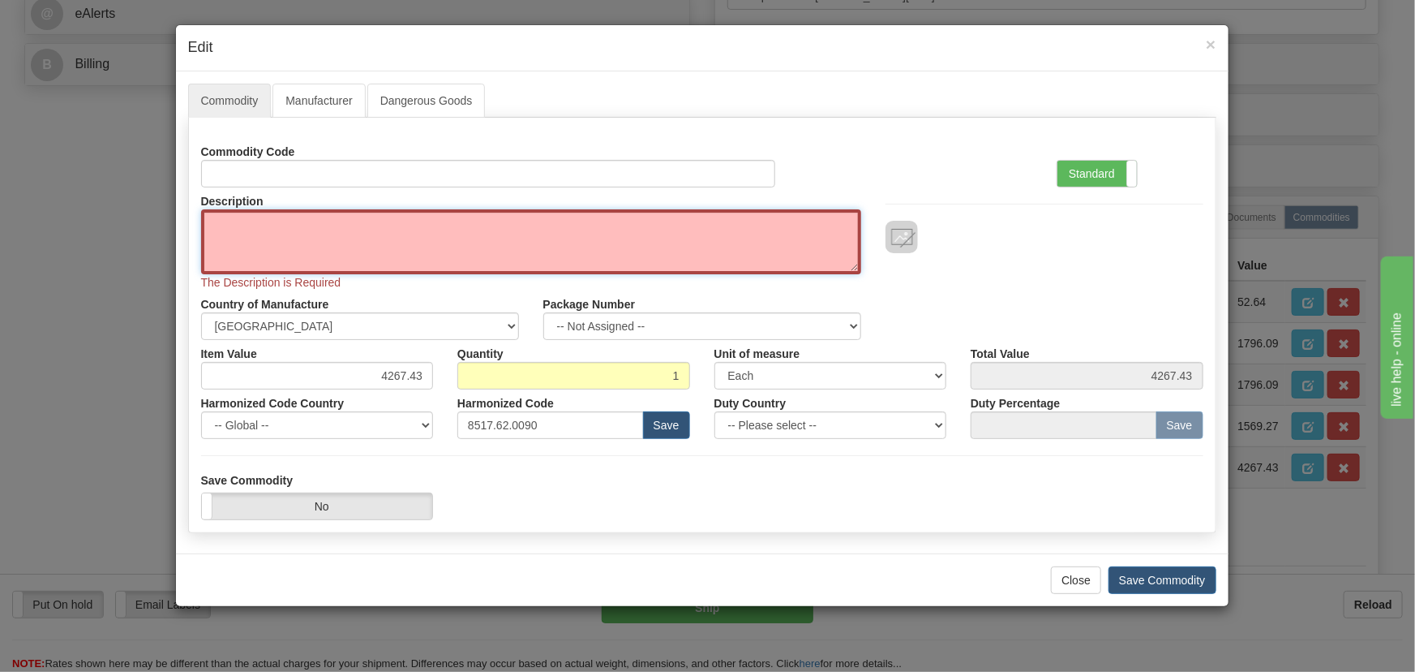
click at [629, 235] on textarea "Description" at bounding box center [531, 241] width 660 height 65
paste textarea "EB86498-02"
type textarea "EB86498-02"
click at [1073, 181] on label "Standard" at bounding box center [1097, 174] width 79 height 26
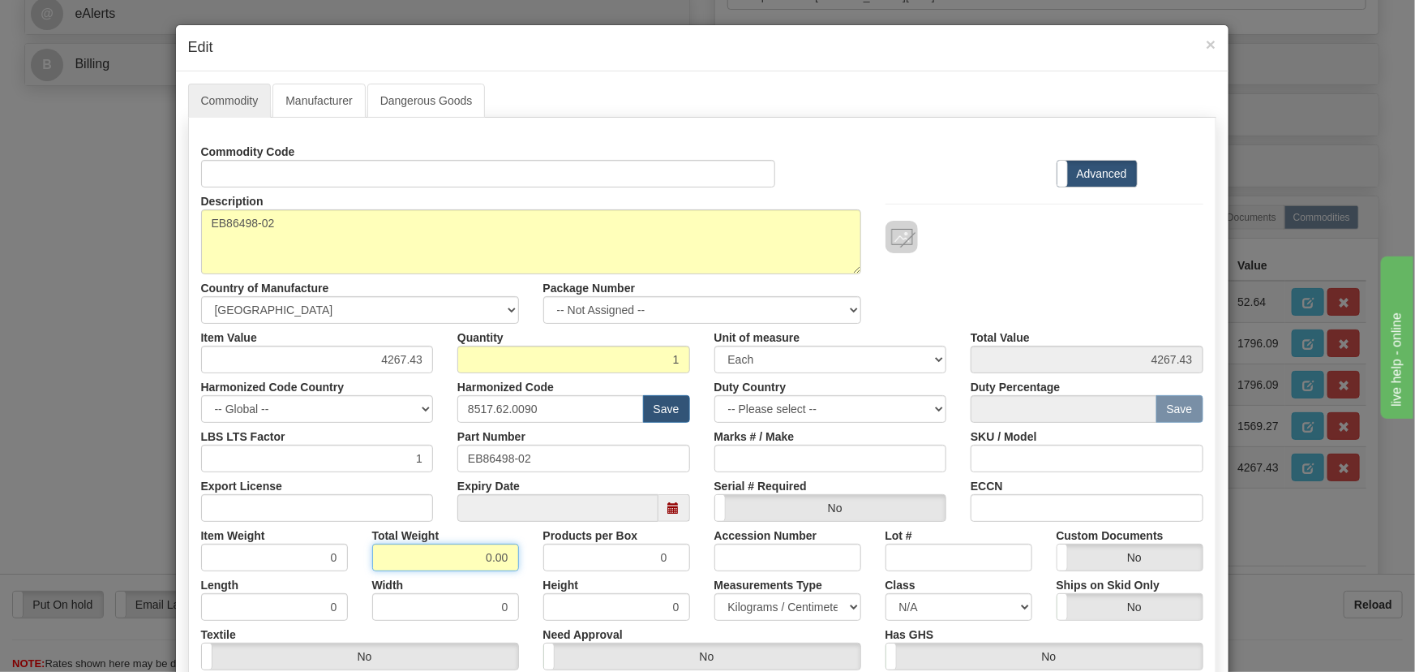
drag, startPoint x: 474, startPoint y: 557, endPoint x: 517, endPoint y: 567, distance: 43.3
click at [522, 567] on div "Total Weight 0.00" at bounding box center [445, 546] width 171 height 49
type input ".1"
type input "0.1000"
drag, startPoint x: 376, startPoint y: 357, endPoint x: 467, endPoint y: 384, distance: 94.7
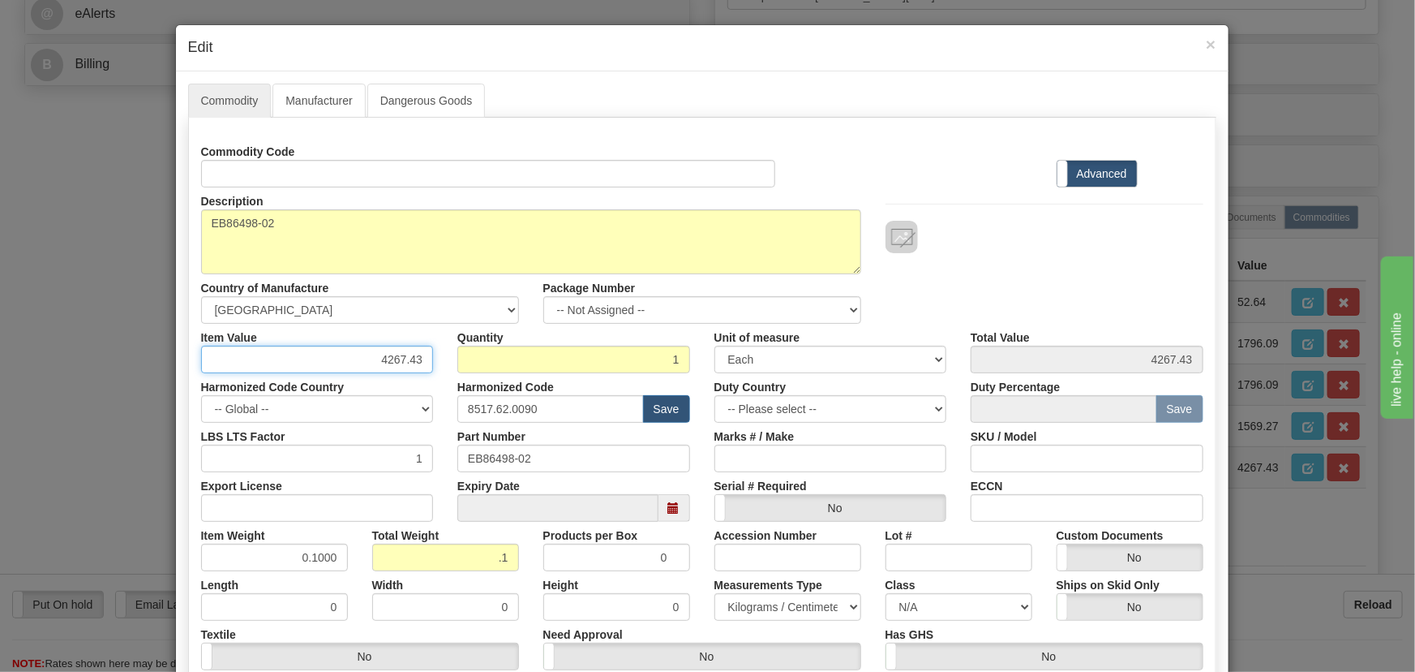
click at [467, 384] on div "Commodity Code Standard Advanced Description EB86498-02 Country of Manufacture …" at bounding box center [702, 429] width 1002 height 582
paste input "1.569,27"
type input "1569.27"
click at [1056, 284] on div "Description EB86498-02 Country of Manufacture -- Unknown -- AFGHANISTAN ALAND I…" at bounding box center [702, 255] width 1027 height 136
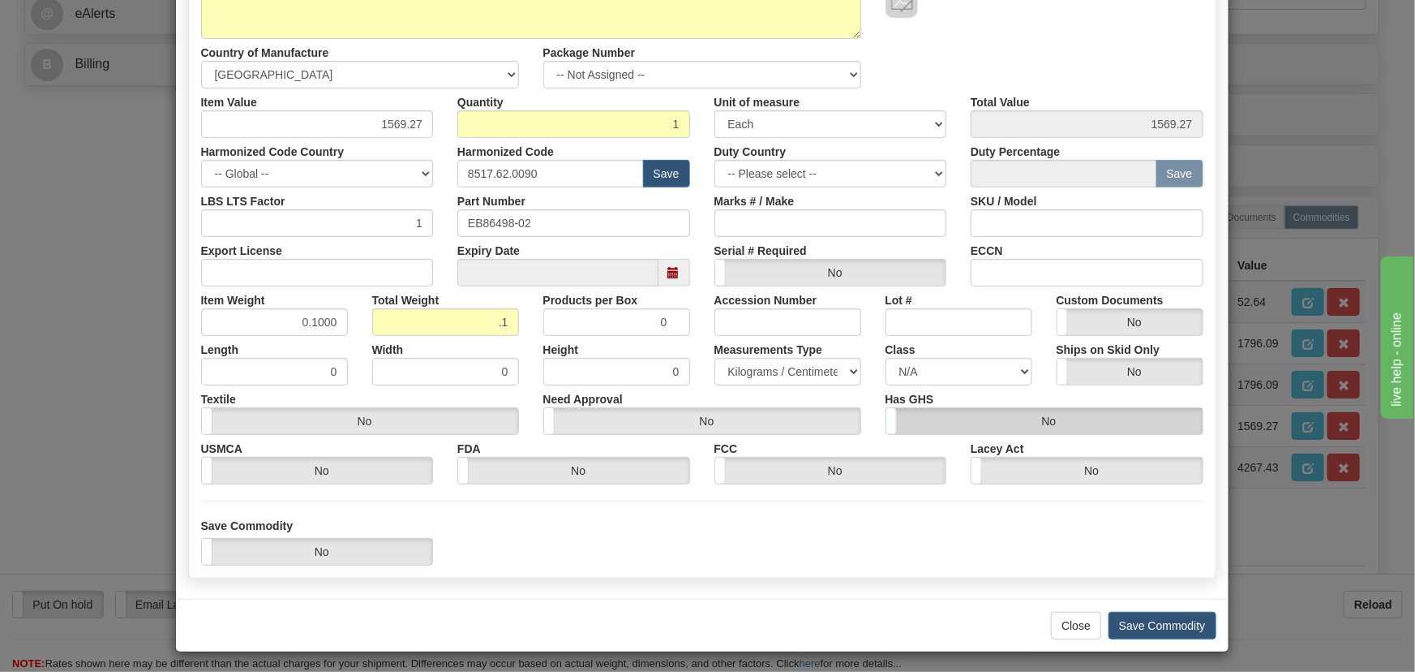
scroll to position [238, 0]
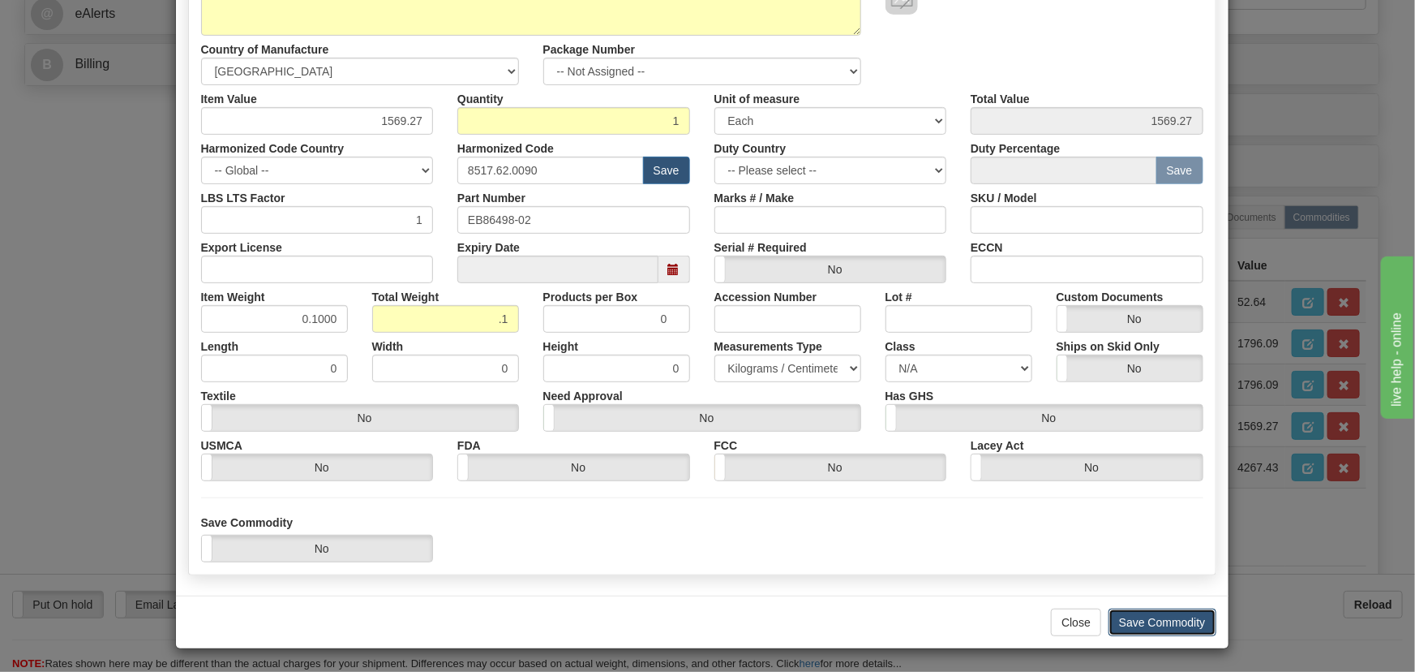
click at [1152, 620] on button "Save Commodity" at bounding box center [1163, 622] width 108 height 28
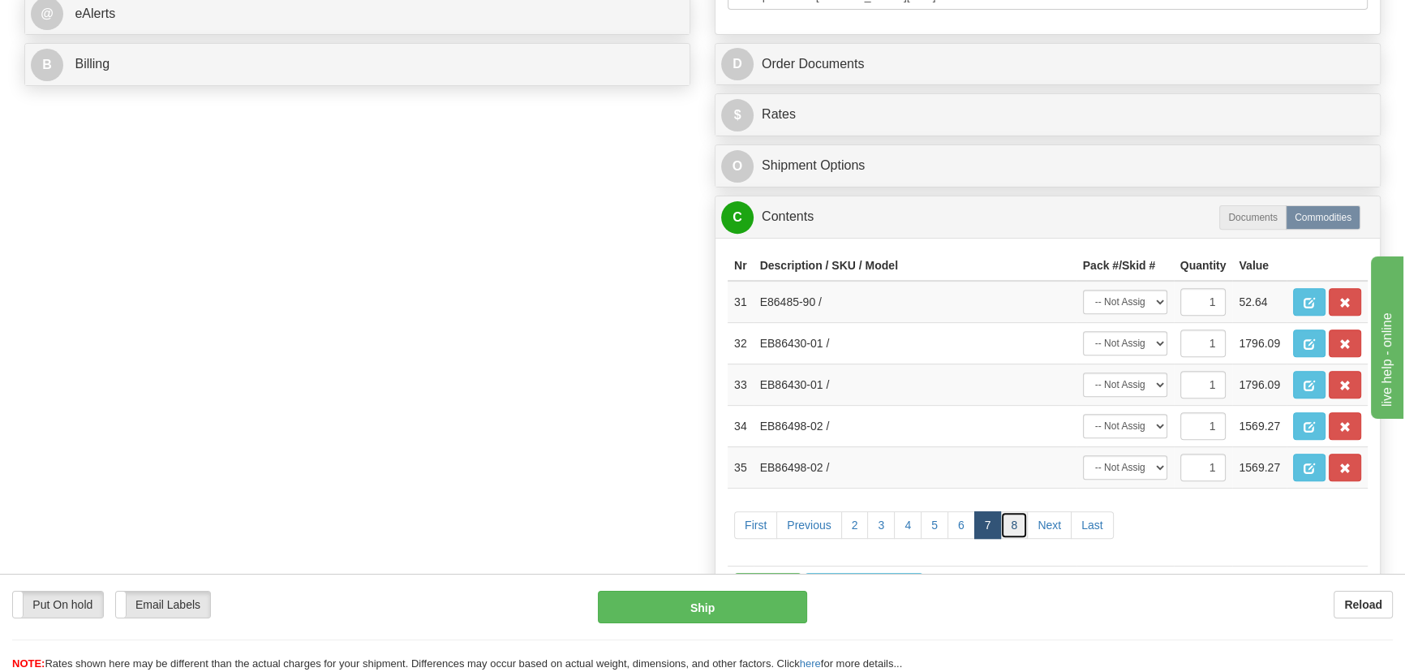
click at [1013, 526] on link "8" at bounding box center [1014, 525] width 28 height 28
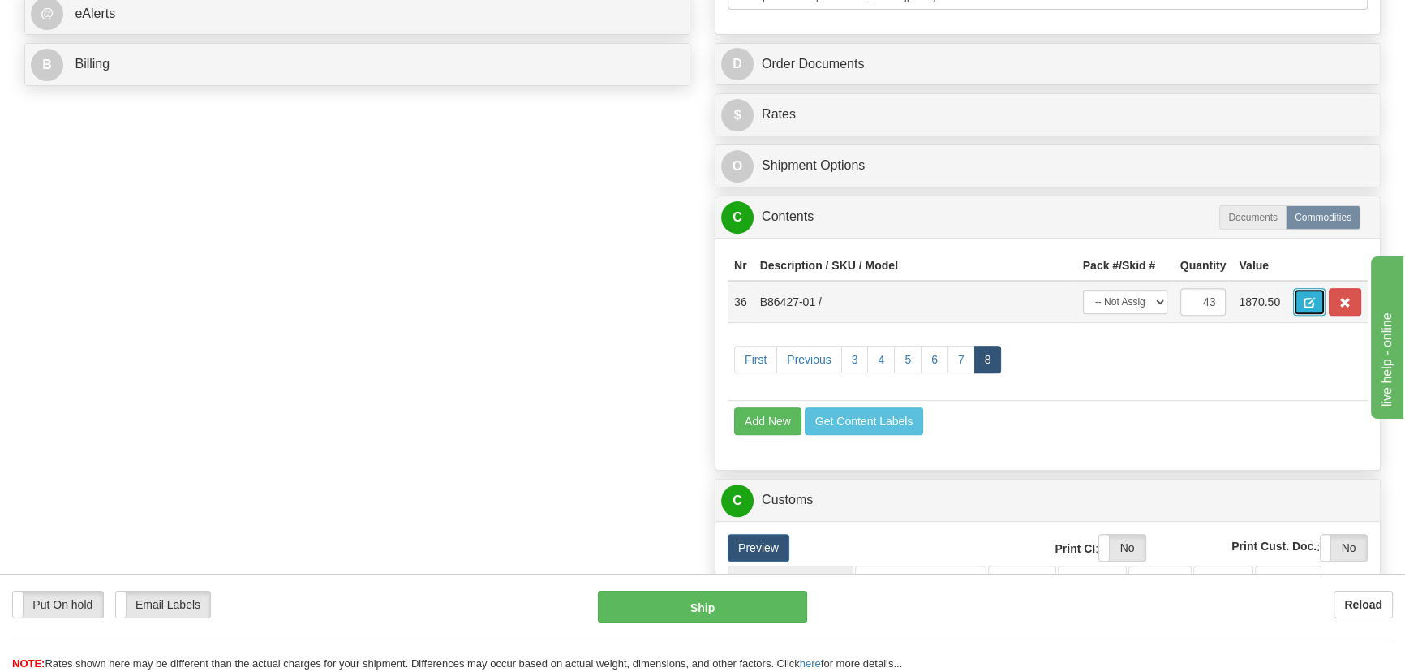
click at [1312, 293] on button "button" at bounding box center [1309, 302] width 32 height 28
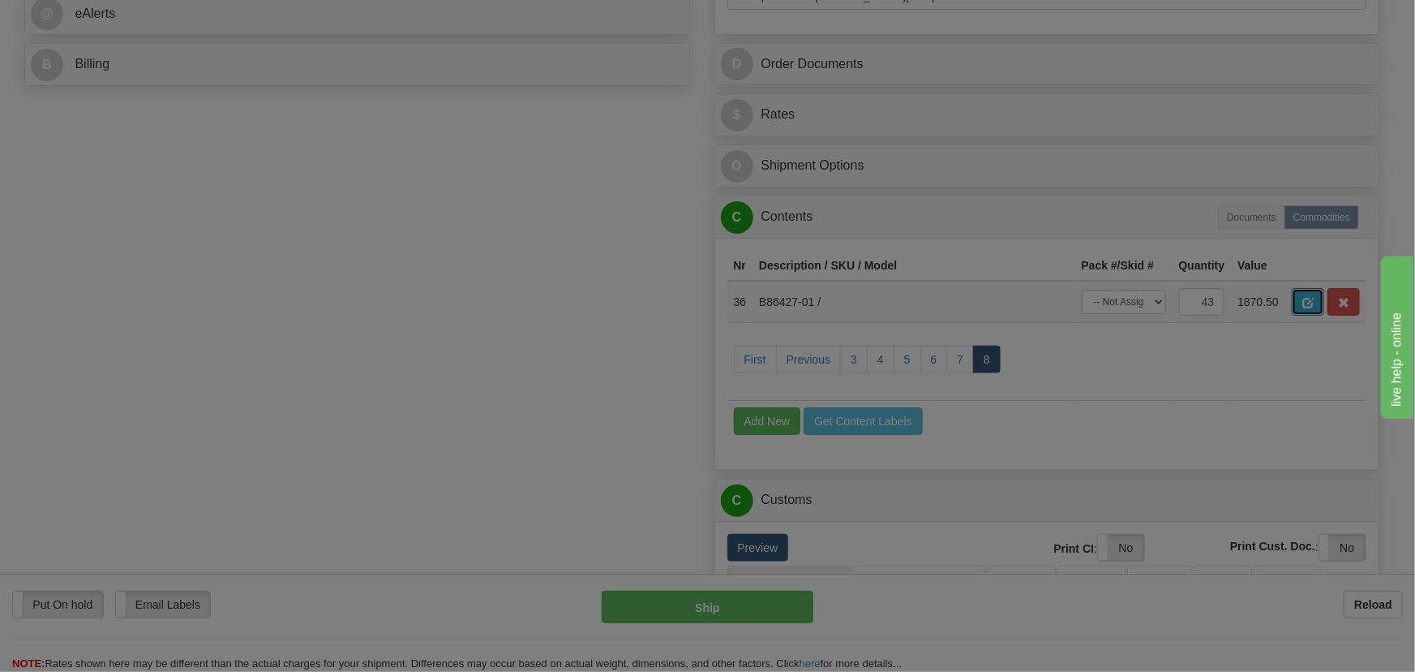
scroll to position [0, 0]
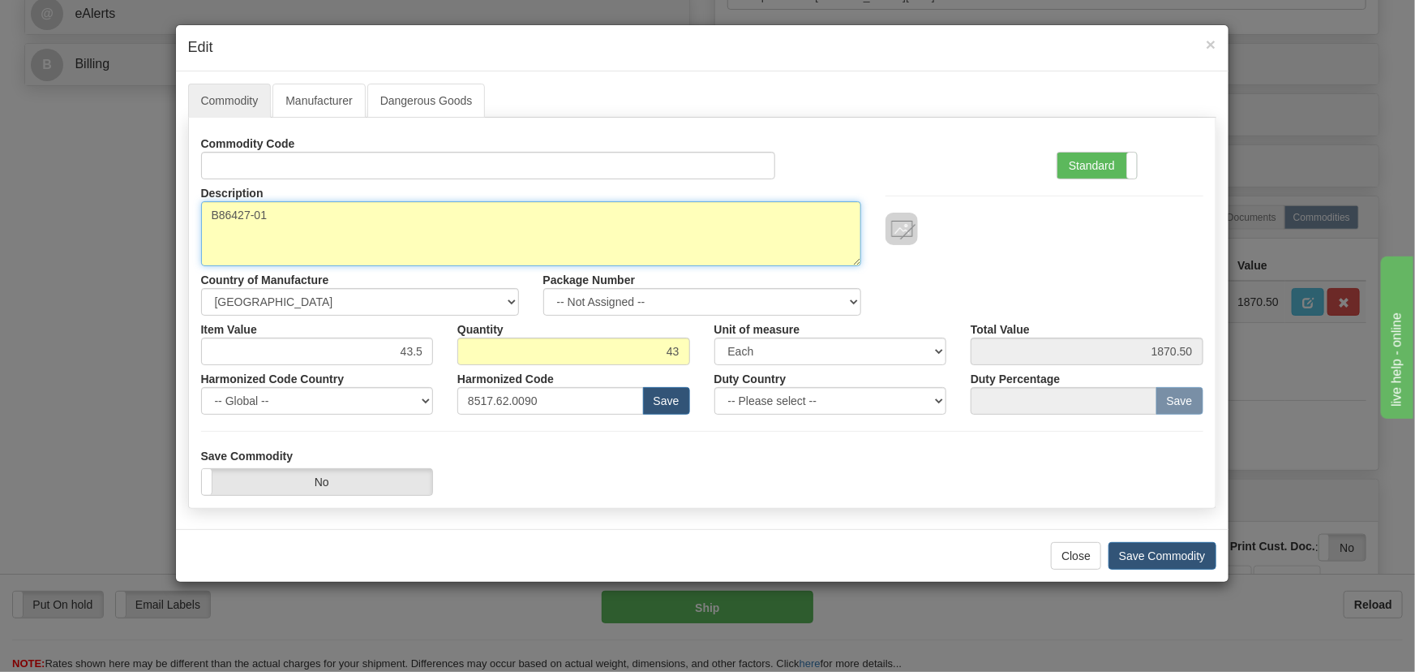
drag, startPoint x: 277, startPoint y: 215, endPoint x: 85, endPoint y: 230, distance: 192.8
click at [92, 219] on div "× Edit Commodity Manufacturer Dangerous Goods Commodity Code Standard Advanced …" at bounding box center [707, 336] width 1415 height 672
paste textarea "E"
type textarea "EB86427-01"
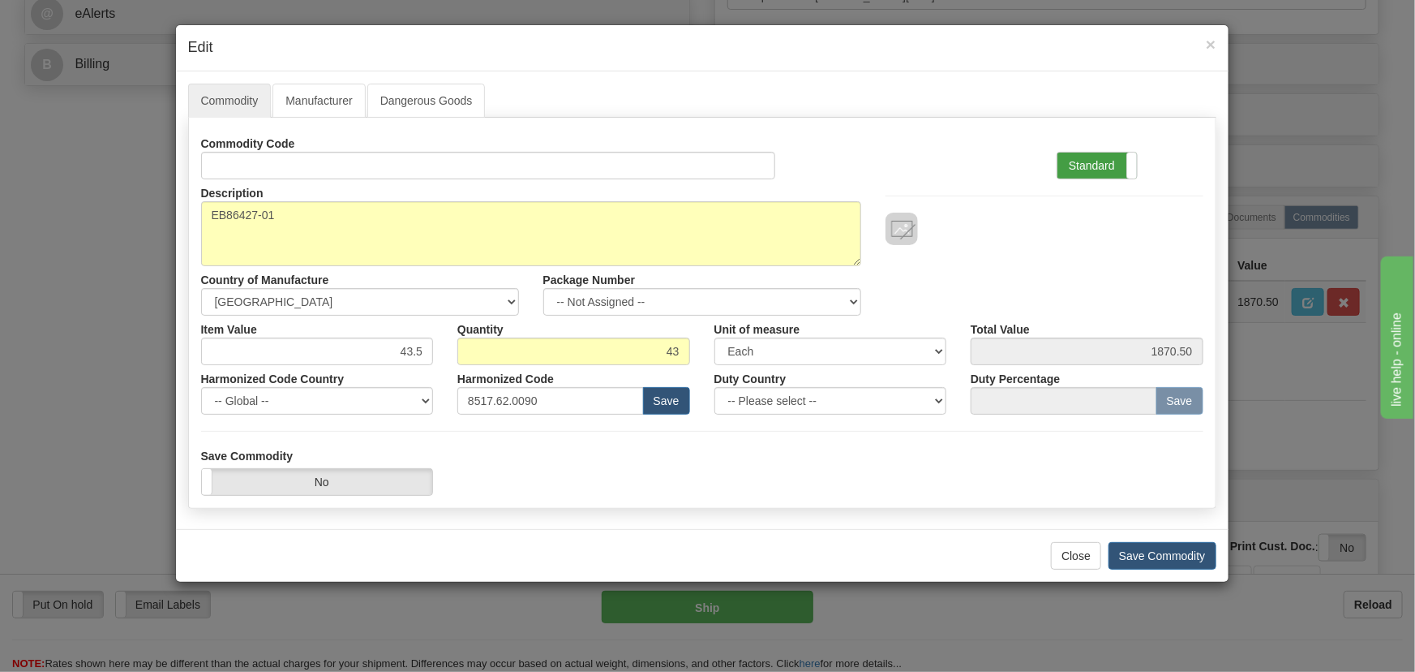
click at [1112, 160] on label "Standard" at bounding box center [1097, 165] width 79 height 26
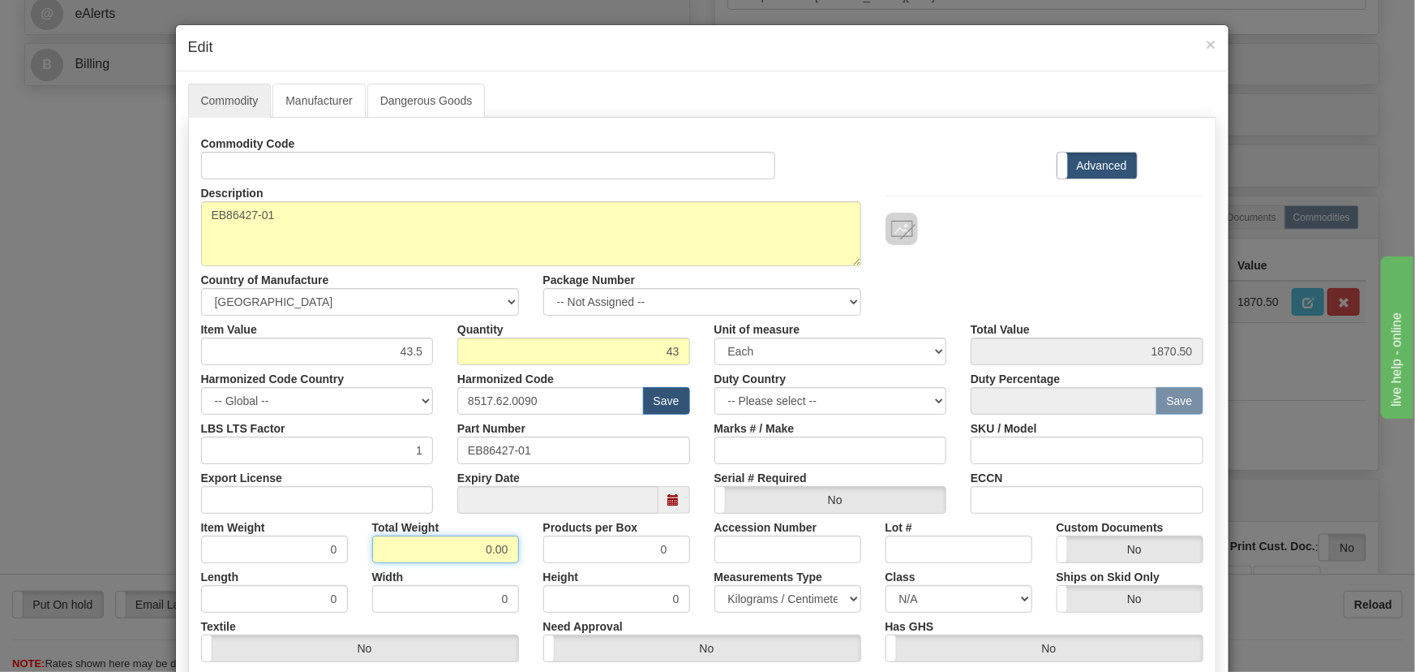
drag, startPoint x: 479, startPoint y: 549, endPoint x: 527, endPoint y: 552, distance: 48.7
click at [526, 559] on div "Item Weight 0 Total Weight 0.00 Products per Box 0 Accession Number Lot # Custo…" at bounding box center [702, 537] width 1027 height 49
type input ".43"
type input "0.0100"
drag, startPoint x: 393, startPoint y: 354, endPoint x: 469, endPoint y: 369, distance: 77.6
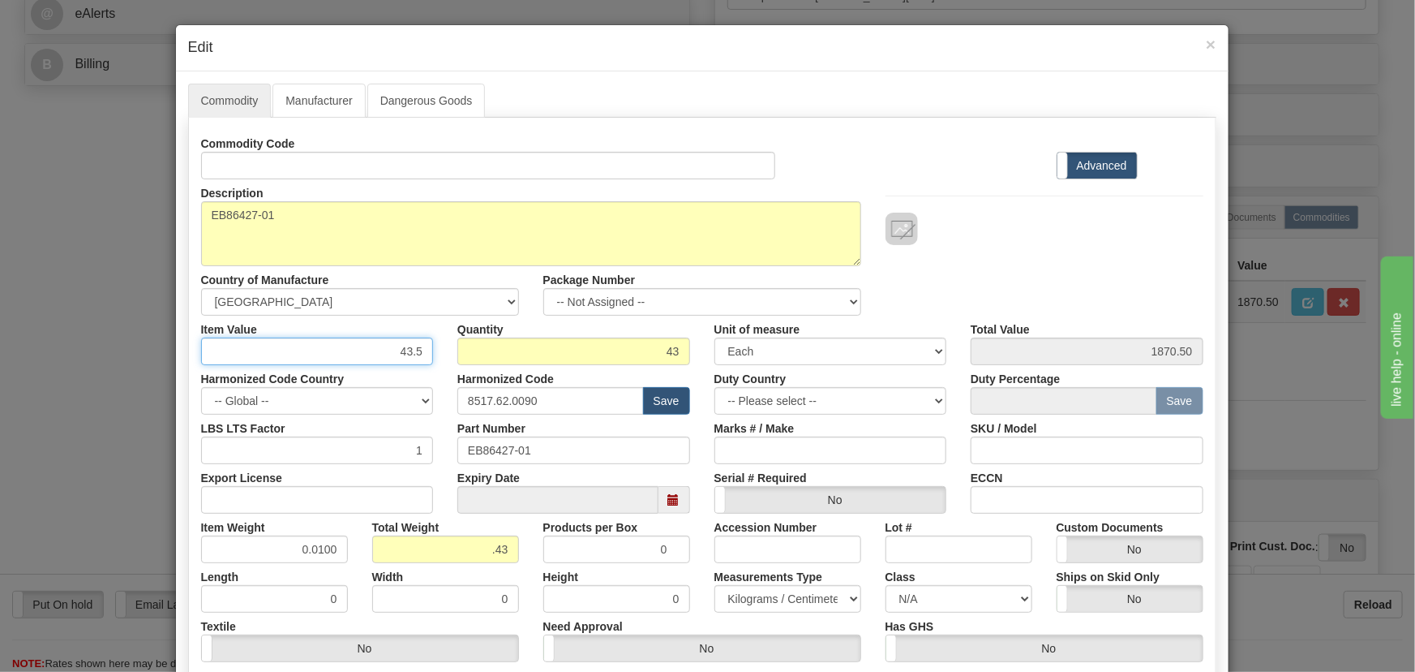
click at [461, 368] on div "Commodity Code Standard Advanced Description B86427-01 Country of Manufacture -…" at bounding box center [702, 421] width 1002 height 582
paste input ",69"
type input "4.69"
type input "201.67"
click at [1050, 281] on div "Description B86427-01 Country of Manufacture -- Unknown -- AFGHANISTAN ALAND IS…" at bounding box center [702, 247] width 1027 height 136
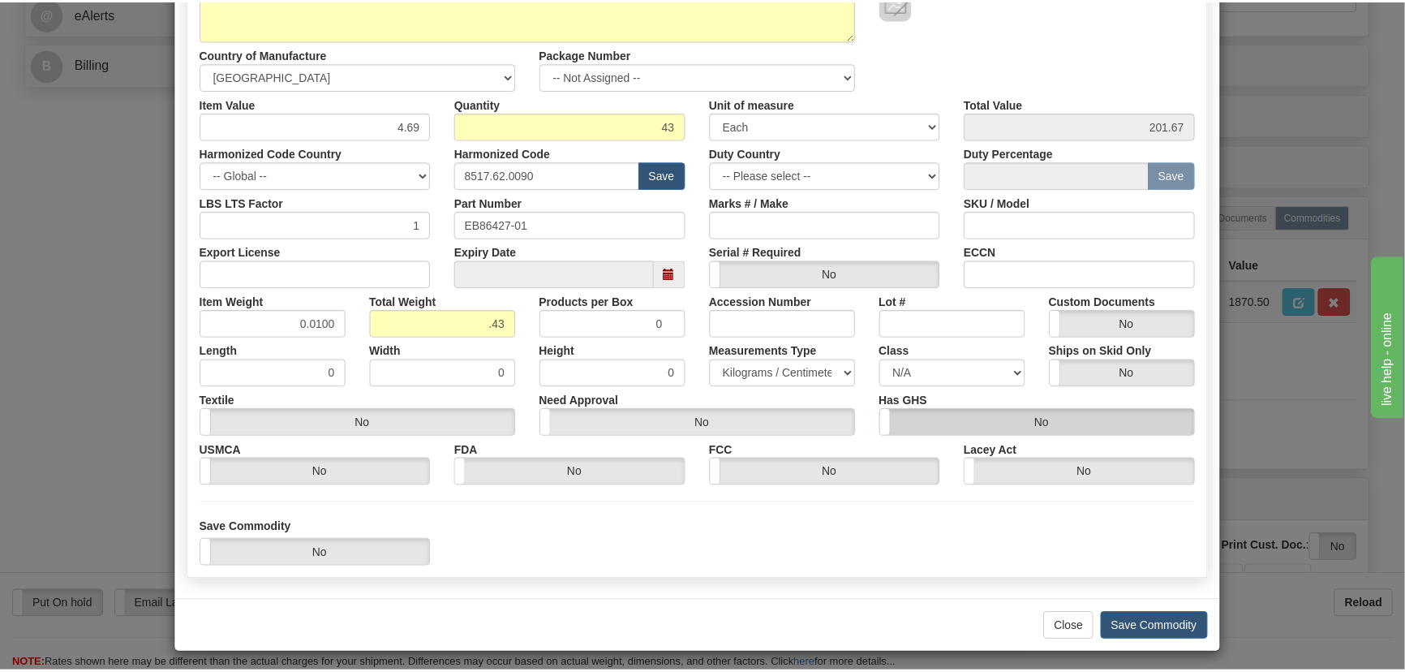
scroll to position [230, 0]
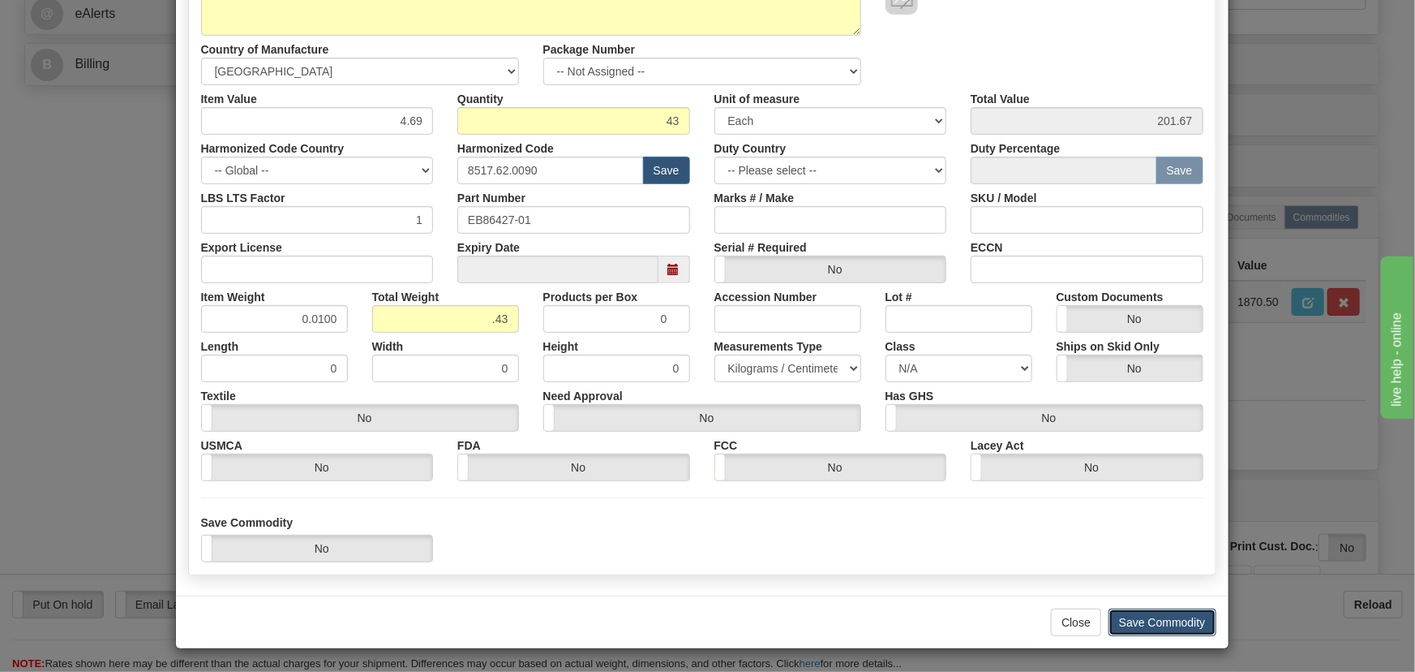
click at [1168, 616] on button "Save Commodity" at bounding box center [1163, 622] width 108 height 28
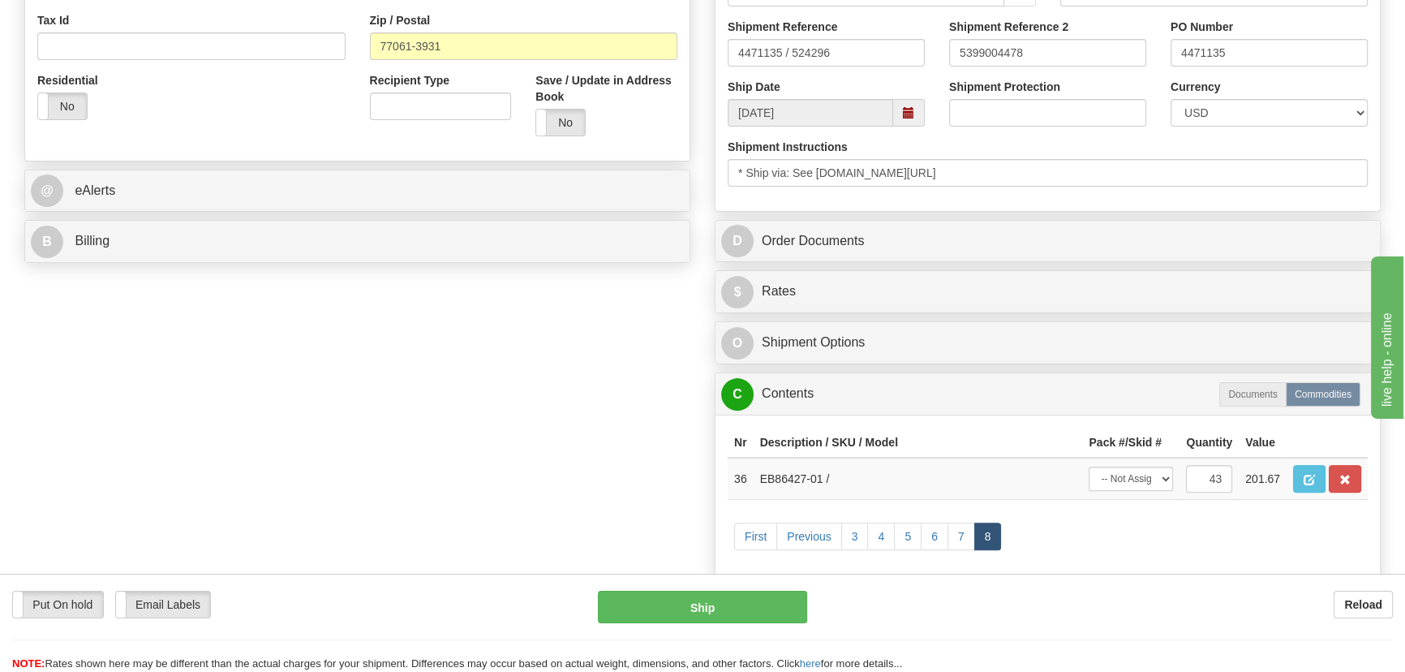
scroll to position [516, 0]
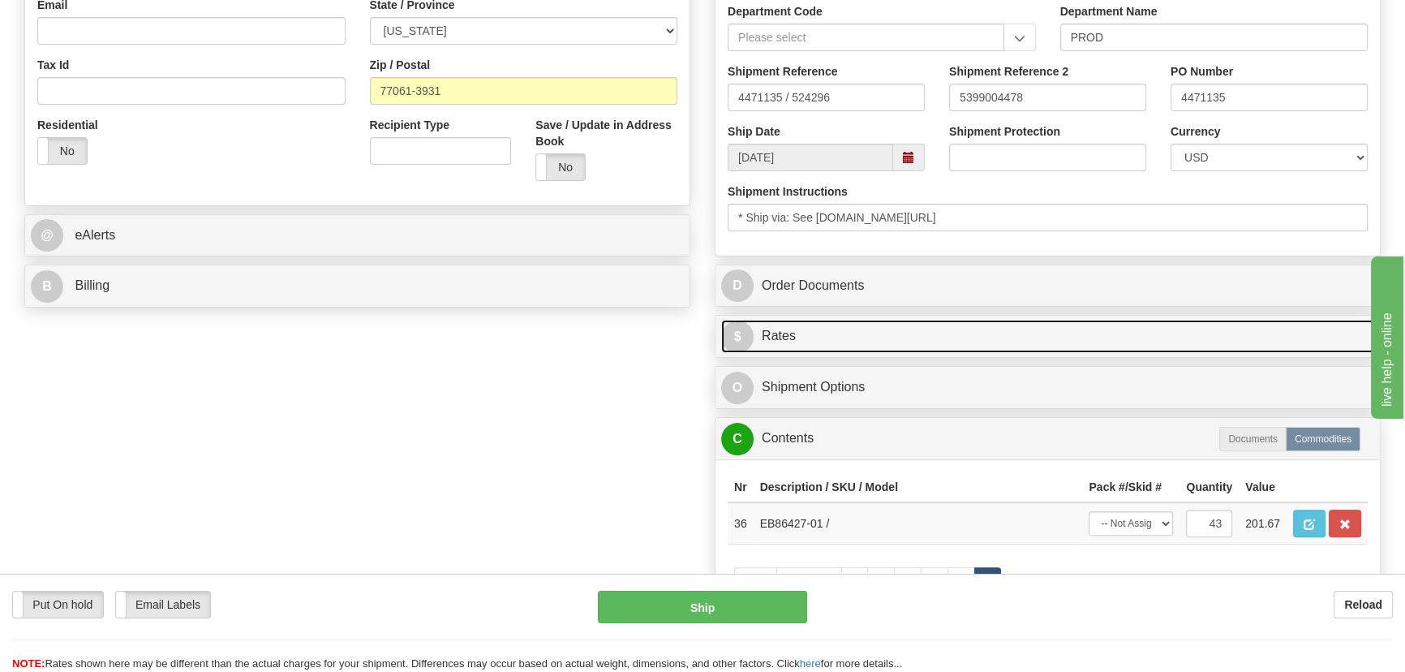
click at [1151, 341] on link "$ Rates" at bounding box center [1047, 336] width 653 height 33
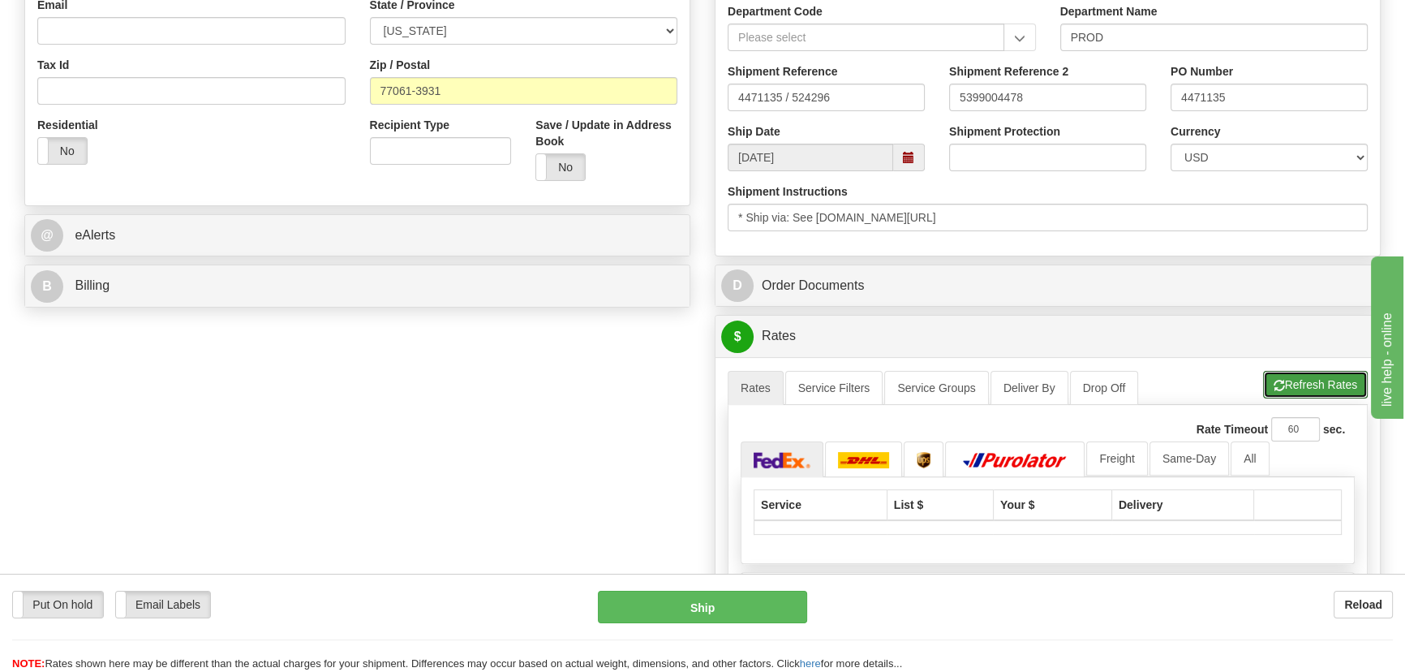
click at [1275, 376] on button "Refresh Rates" at bounding box center [1315, 385] width 105 height 28
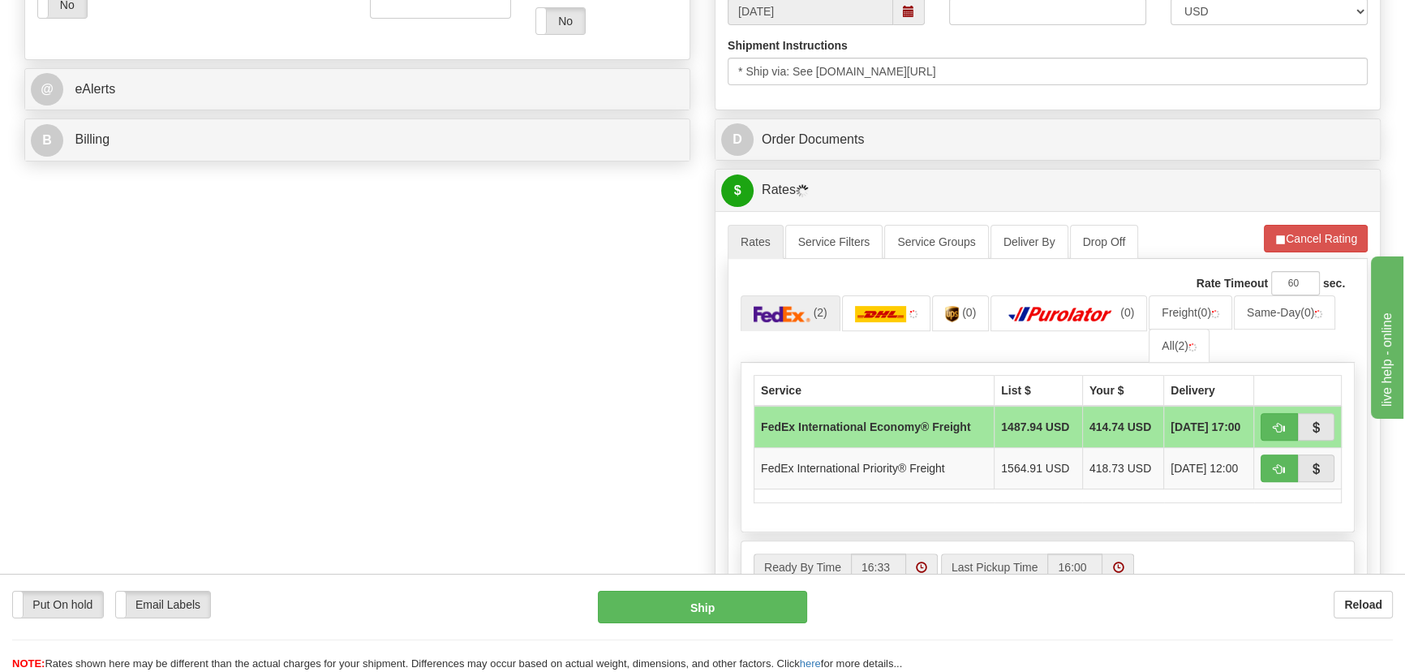
scroll to position [663, 0]
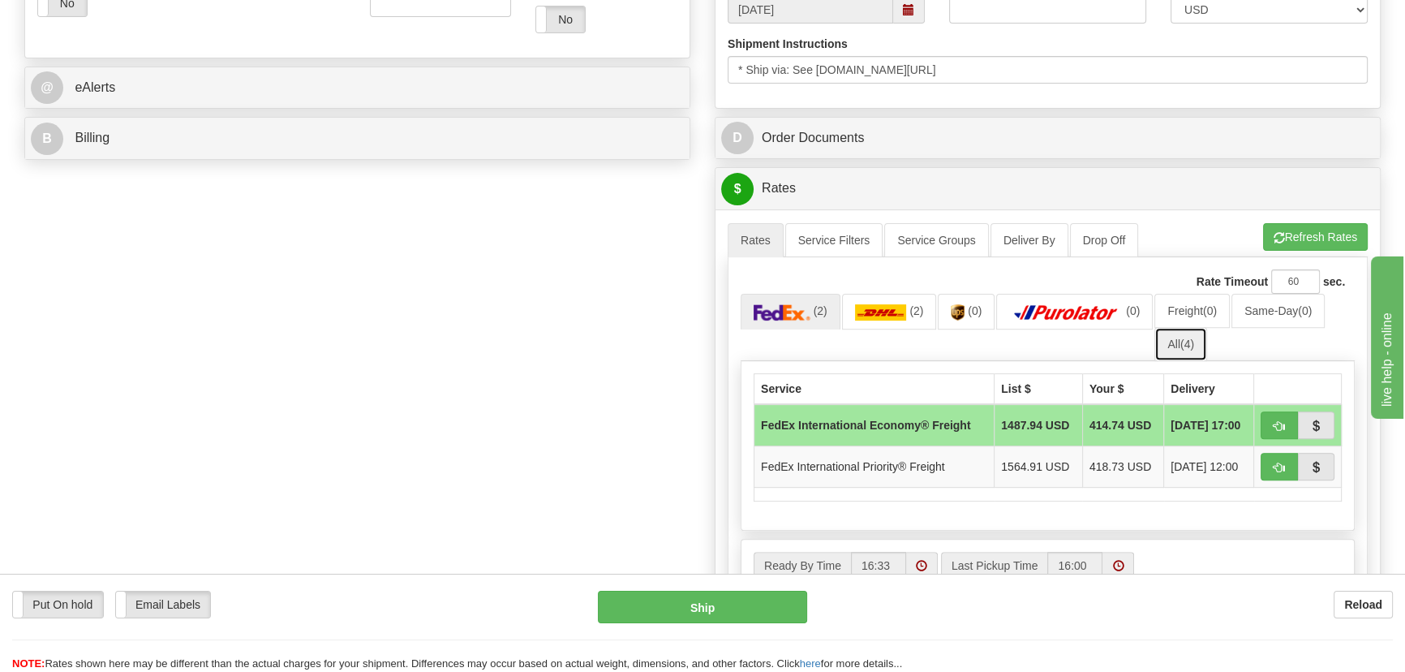
click at [1186, 347] on span "(4)" at bounding box center [1187, 343] width 14 height 13
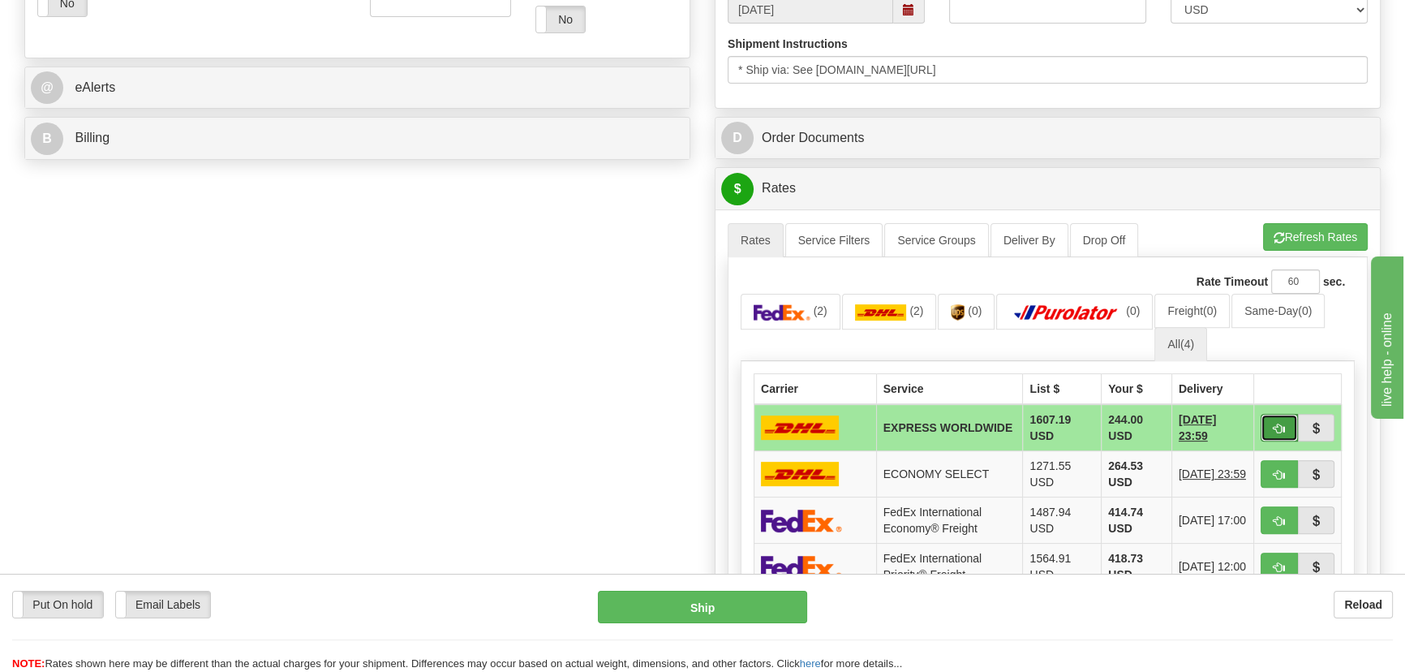
click at [1272, 423] on button "button" at bounding box center [1278, 428] width 37 height 28
type input "P"
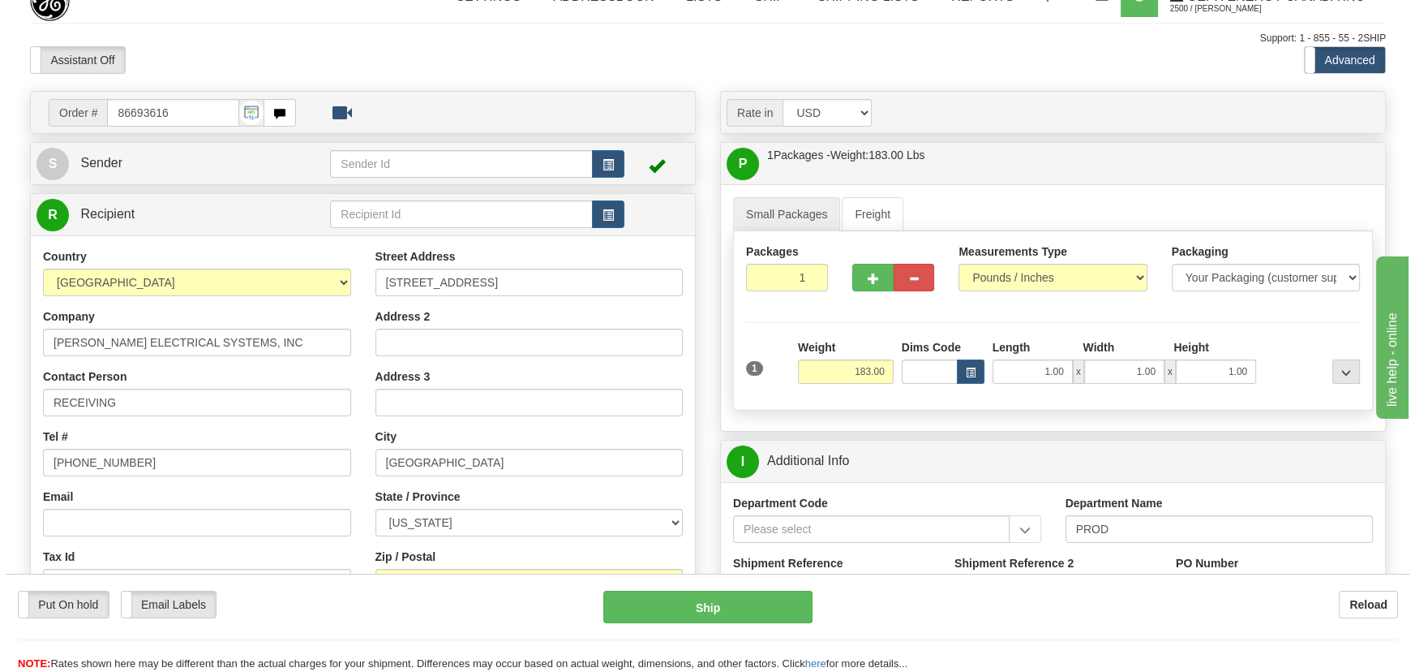
scroll to position [0, 0]
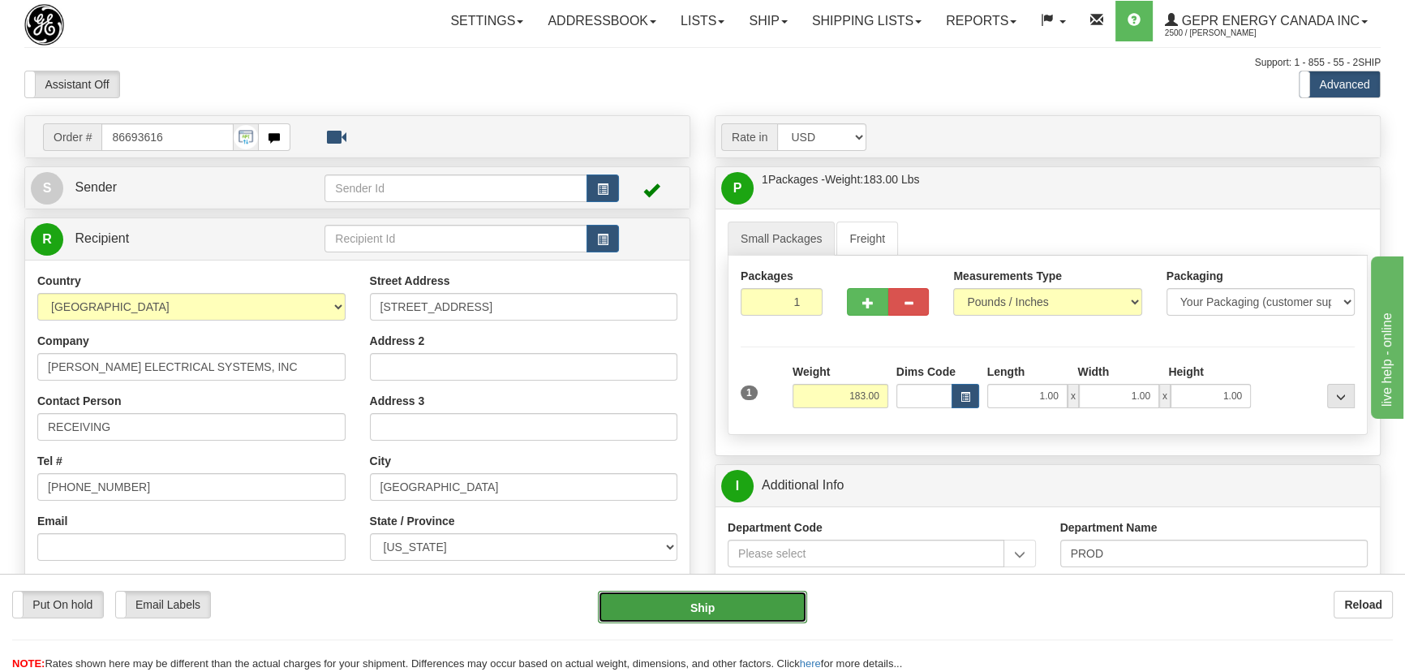
click at [719, 609] on button "Ship" at bounding box center [703, 606] width 210 height 32
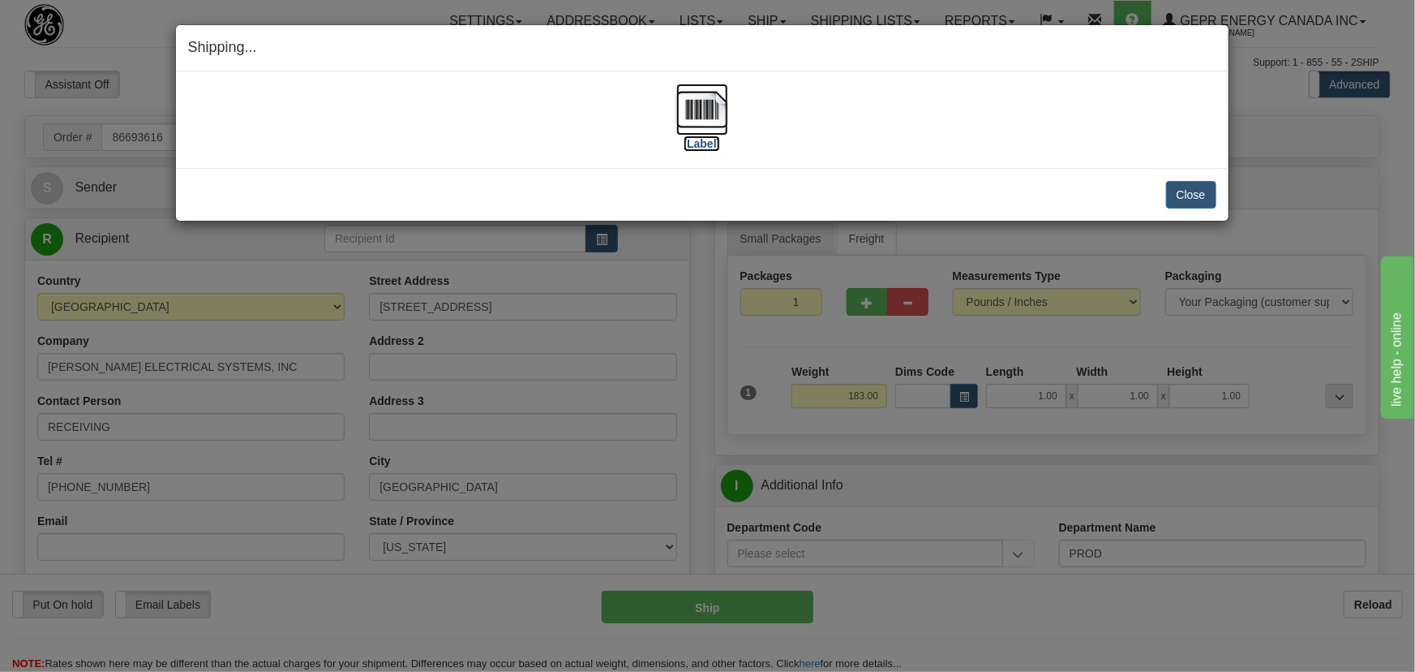
click at [719, 103] on img at bounding box center [702, 110] width 52 height 52
click at [1204, 187] on button "Close" at bounding box center [1191, 195] width 50 height 28
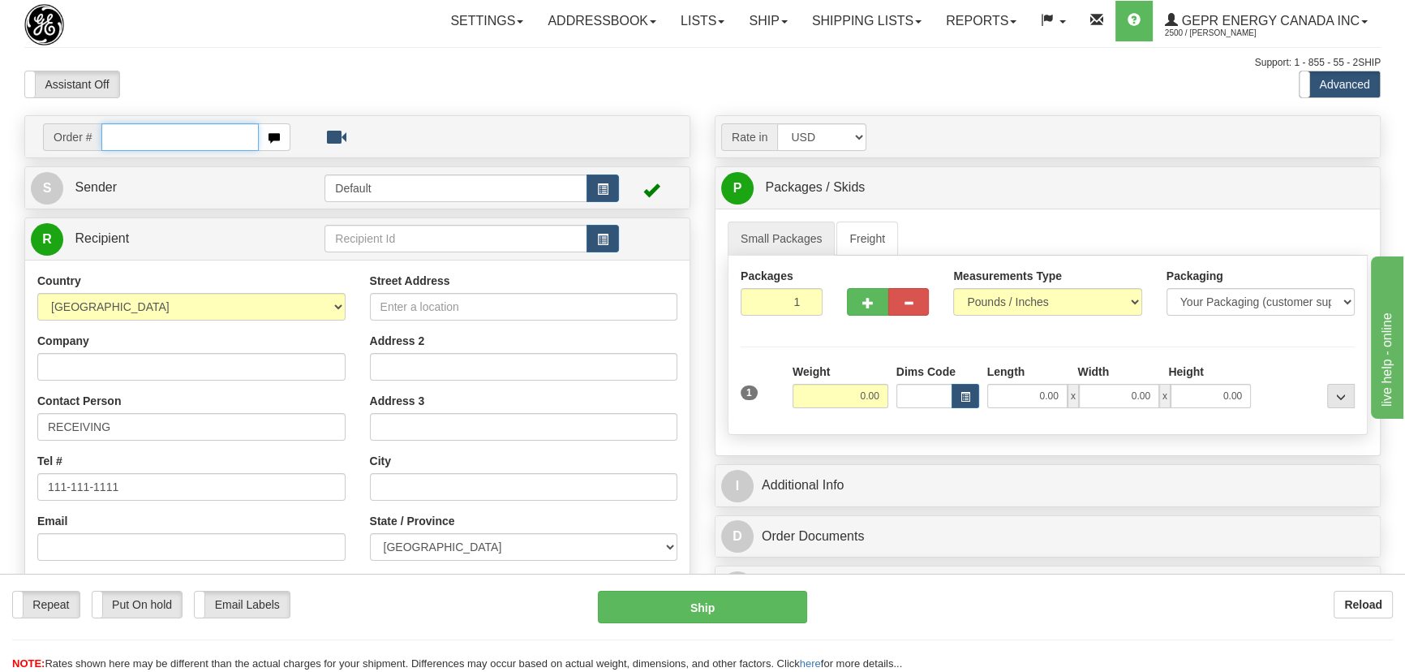
paste input "0086693681"
click at [122, 138] on input "0086693681" at bounding box center [179, 137] width 157 height 28
type input "86693681"
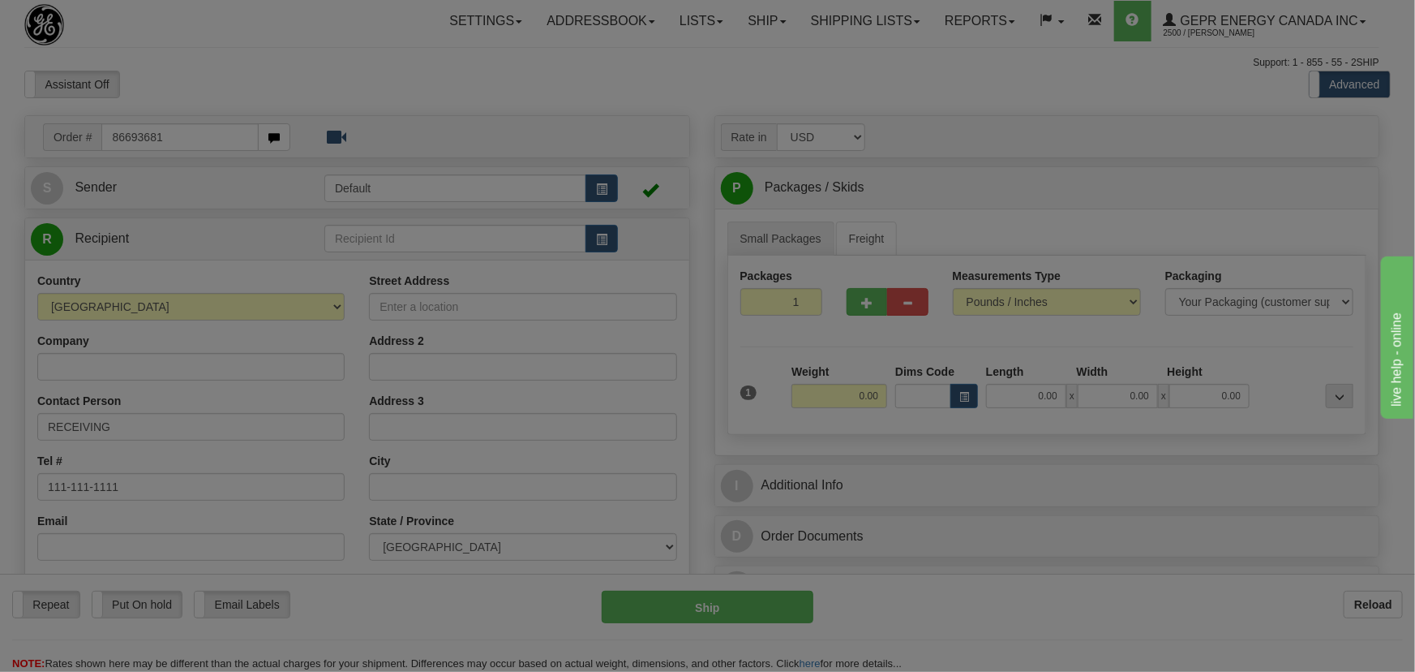
click at [503, 106] on body "Training Course Close Toggle navigation Settings Shipping Preferences New Recip…" at bounding box center [707, 336] width 1415 height 672
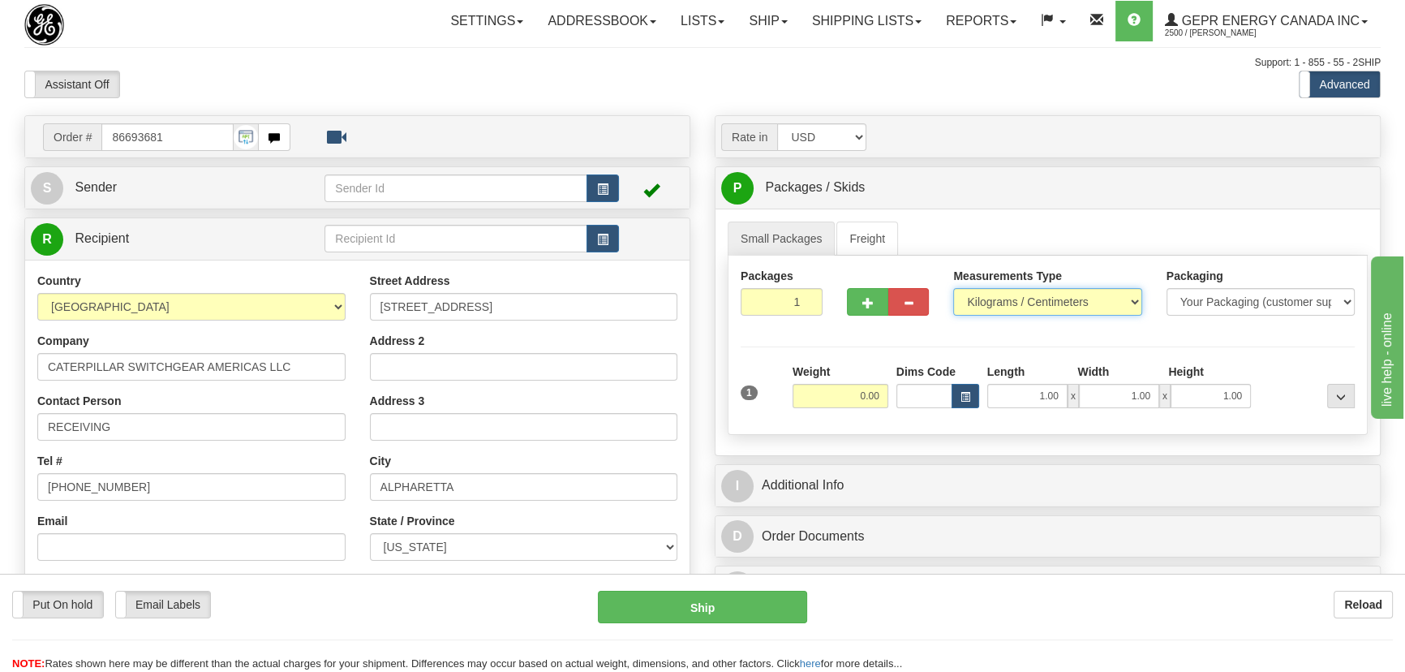
click at [1028, 294] on select "Pounds / Inches Kilograms / Centimeters" at bounding box center [1047, 302] width 188 height 28
select select "0"
click at [953, 288] on select "Pounds / Inches Kilograms / Centimeters" at bounding box center [1047, 302] width 188 height 28
drag, startPoint x: 788, startPoint y: 293, endPoint x: 832, endPoint y: 310, distance: 47.0
click at [832, 310] on div "Packages 1 1" at bounding box center [781, 298] width 106 height 60
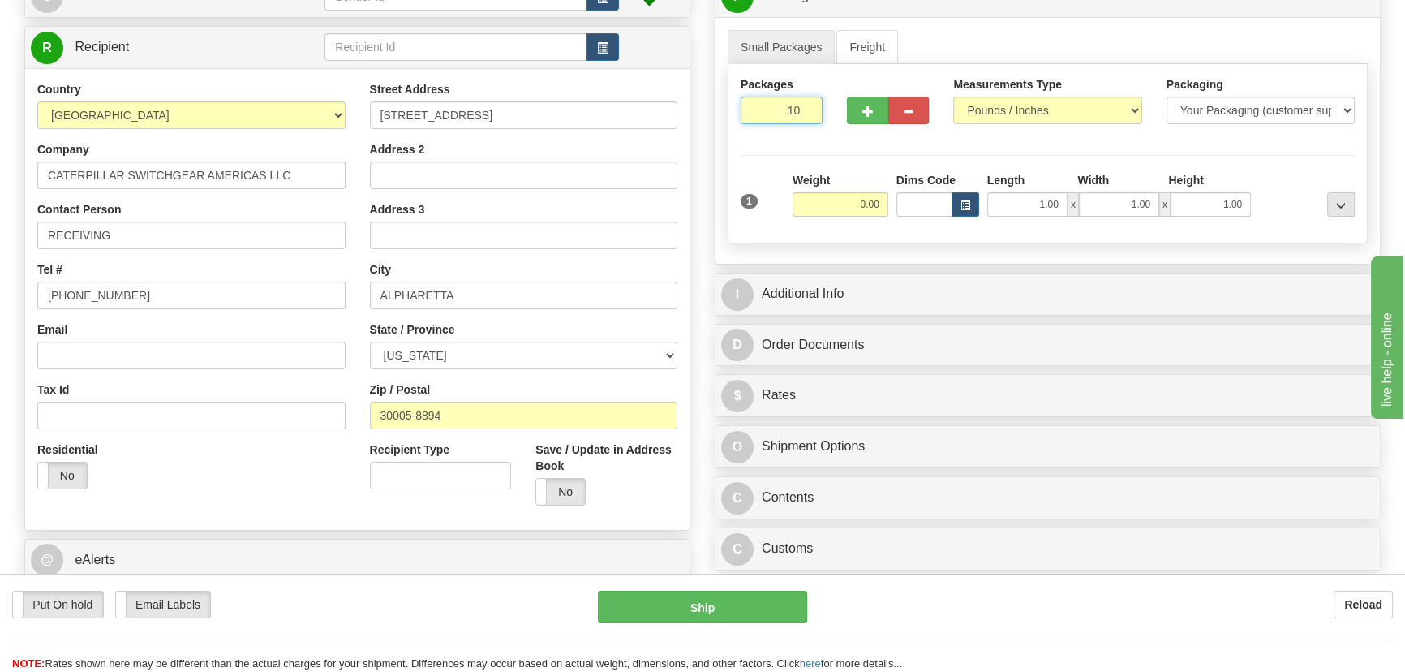
scroll to position [221, 0]
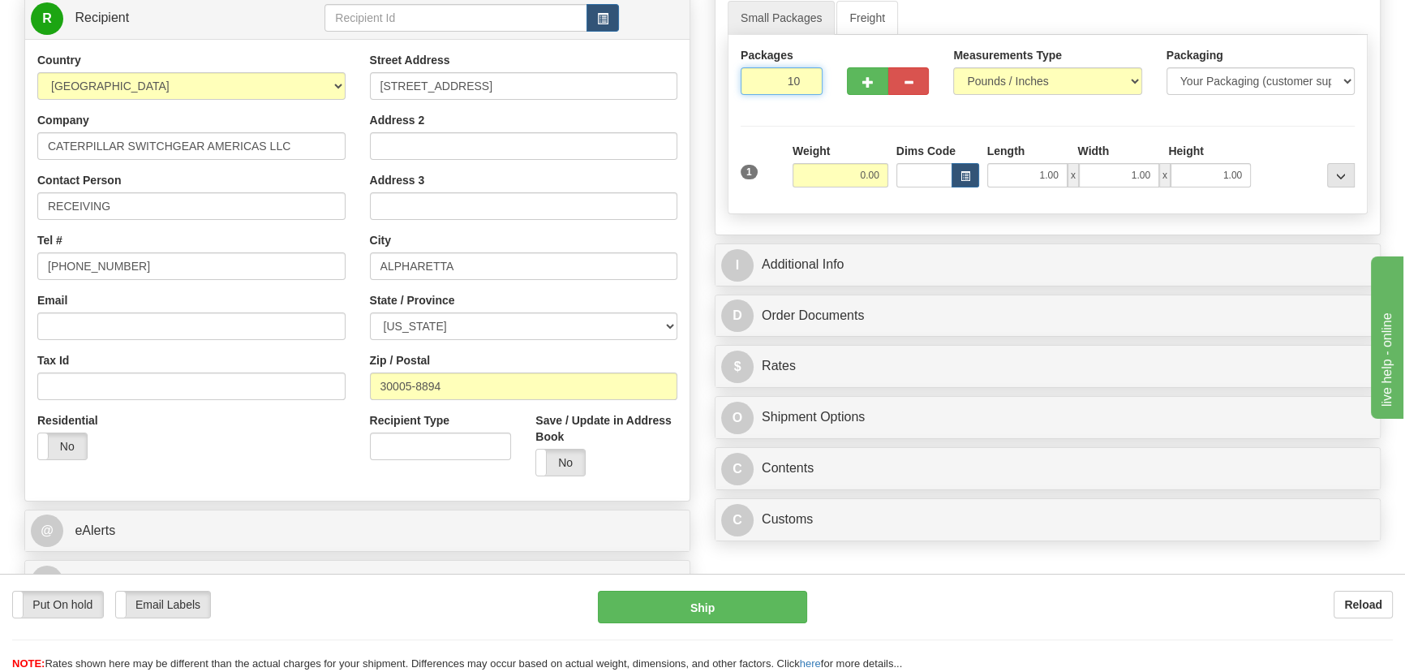
type input "10"
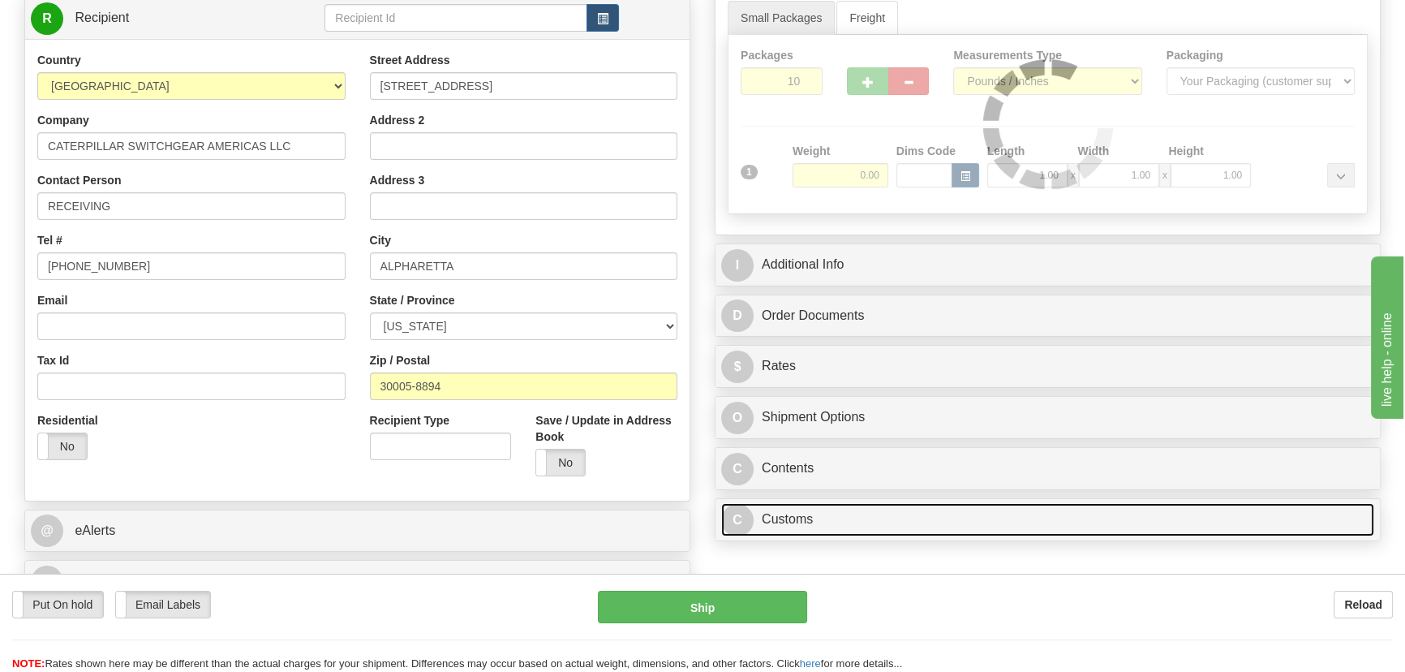
click at [1006, 519] on link "C Customs" at bounding box center [1047, 519] width 653 height 33
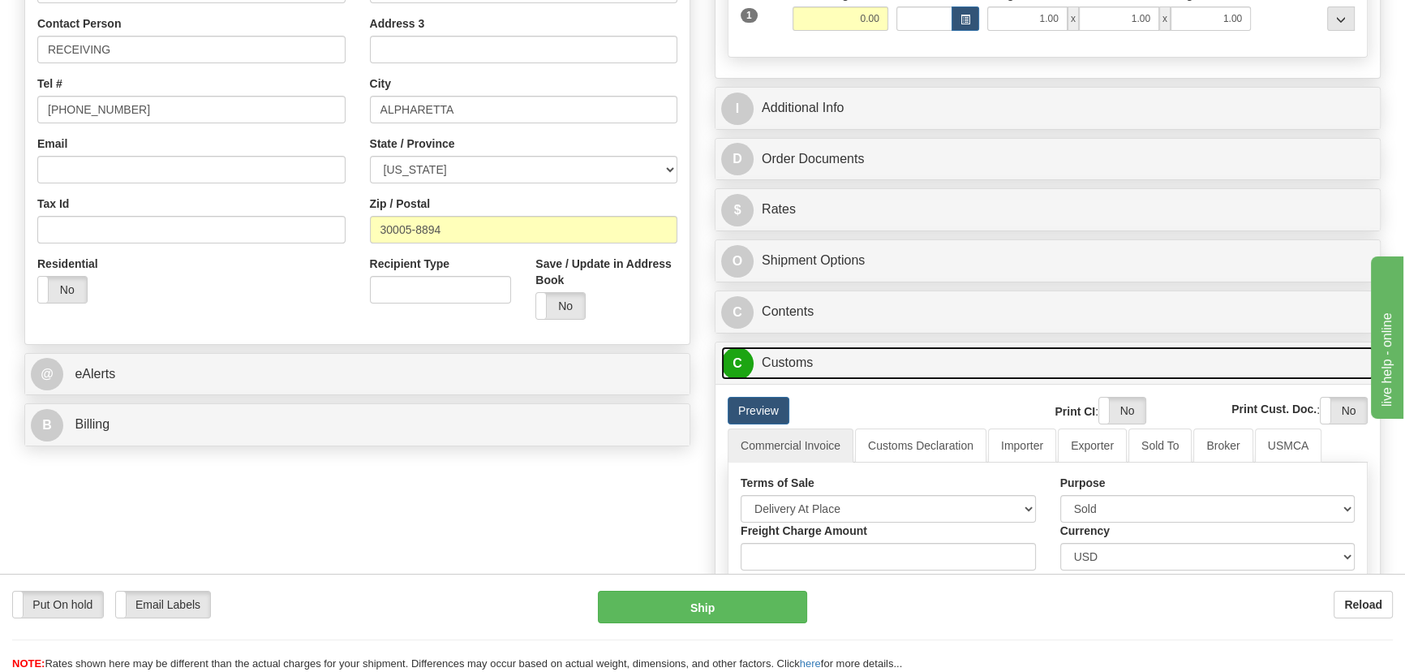
scroll to position [442, 0]
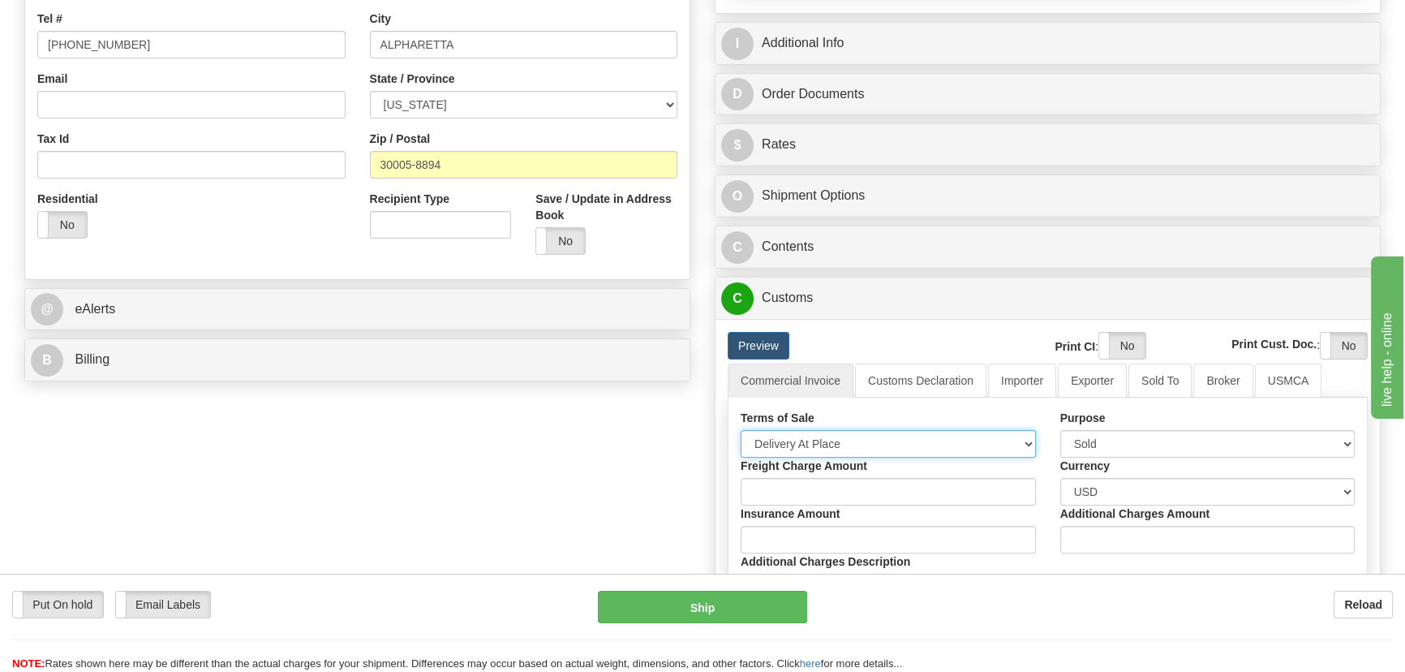
click at [929, 438] on select "Free Carrier Free On Board Ex Works Delivered Duty Unpaid Delivered Duty Paid C…" at bounding box center [888, 444] width 295 height 28
select select "7"
click at [741, 430] on select "Free Carrier Free On Board Ex Works Delivered Duty Unpaid Delivered Duty Paid C…" at bounding box center [888, 444] width 295 height 28
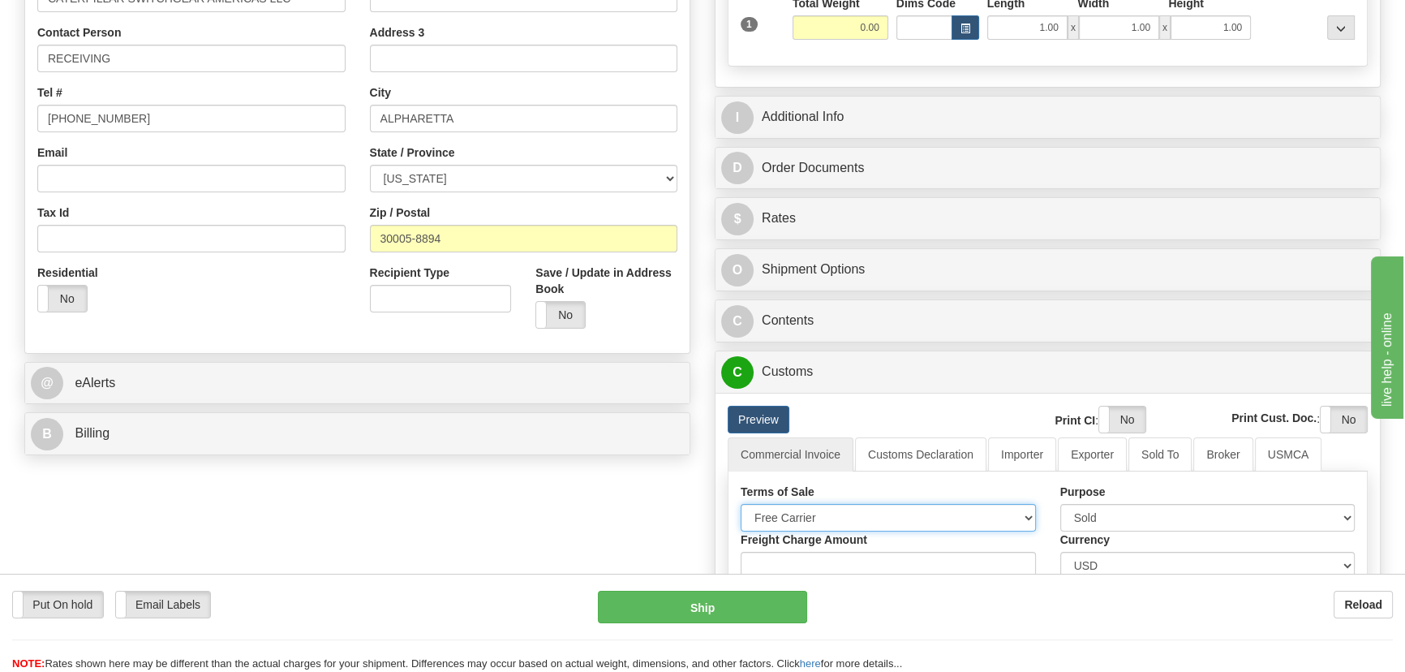
scroll to position [147, 0]
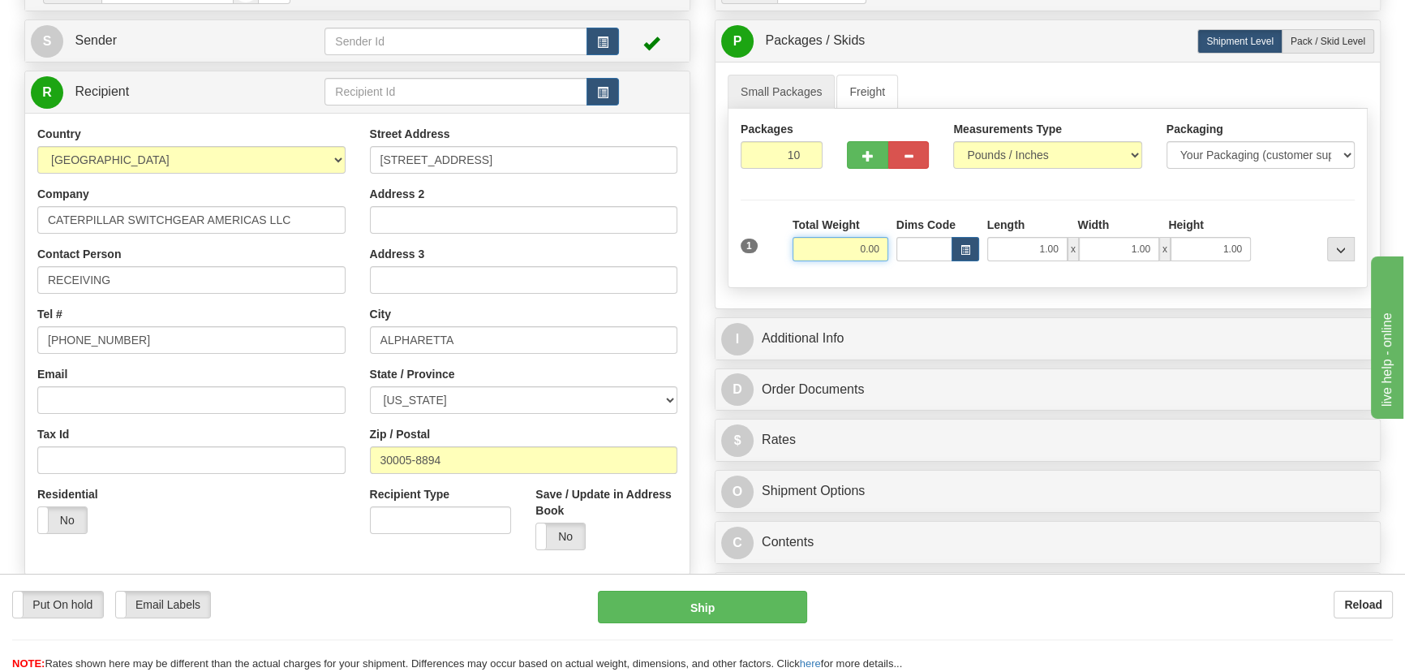
drag, startPoint x: 845, startPoint y: 250, endPoint x: 901, endPoint y: 255, distance: 56.3
click at [901, 255] on div "1 Total Weight 0.00 Dims Code x" at bounding box center [1047, 246] width 622 height 58
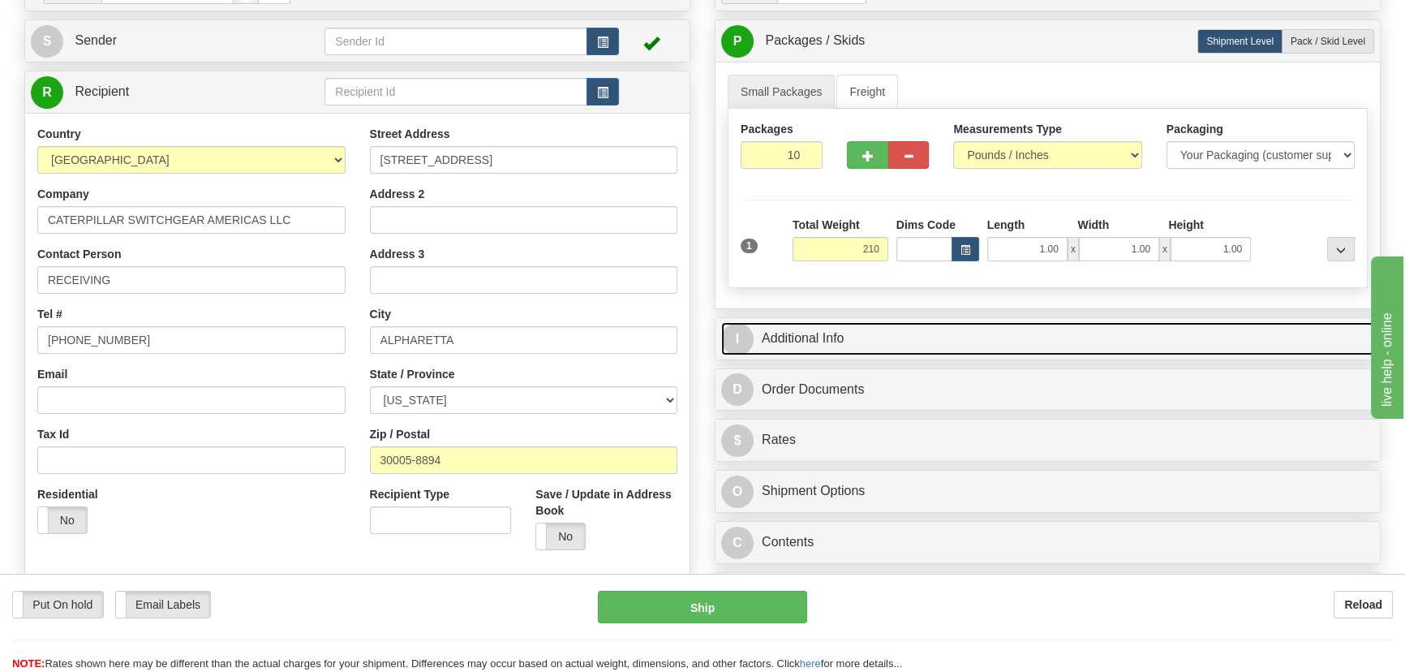
type input "210.00"
click at [938, 325] on link "I Additional Info" at bounding box center [1047, 338] width 653 height 33
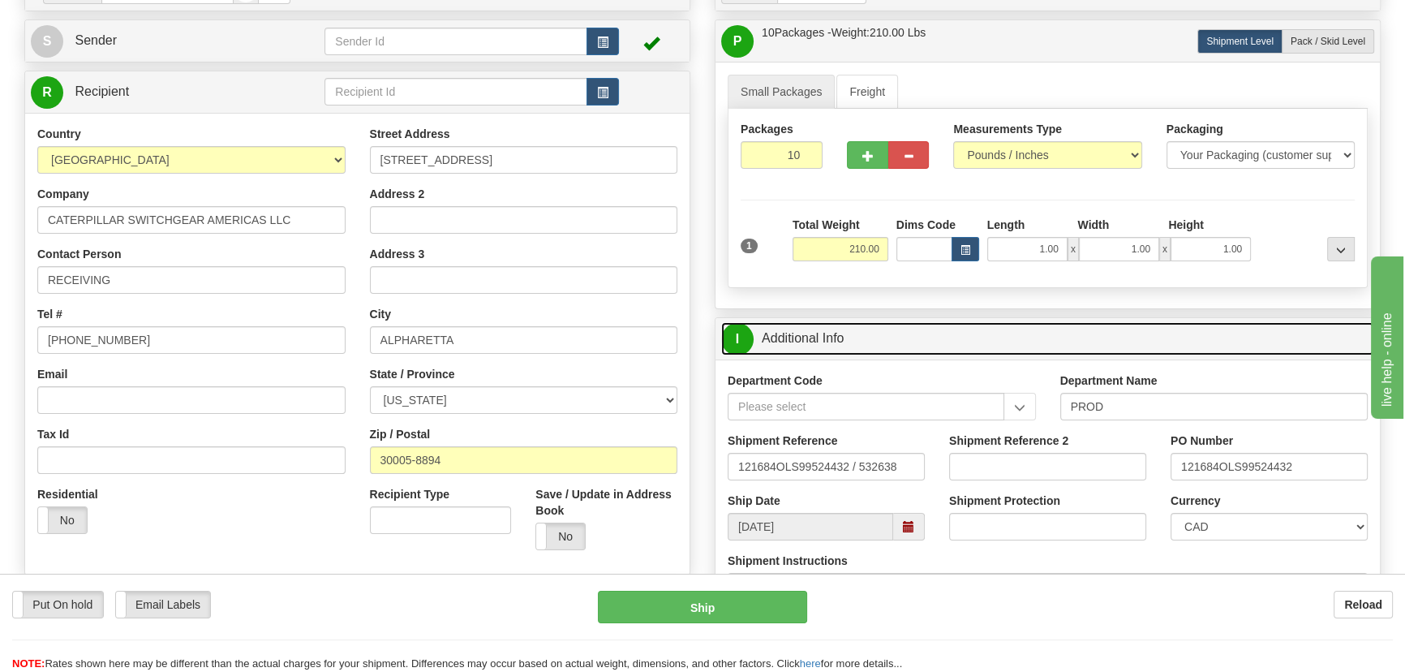
scroll to position [368, 0]
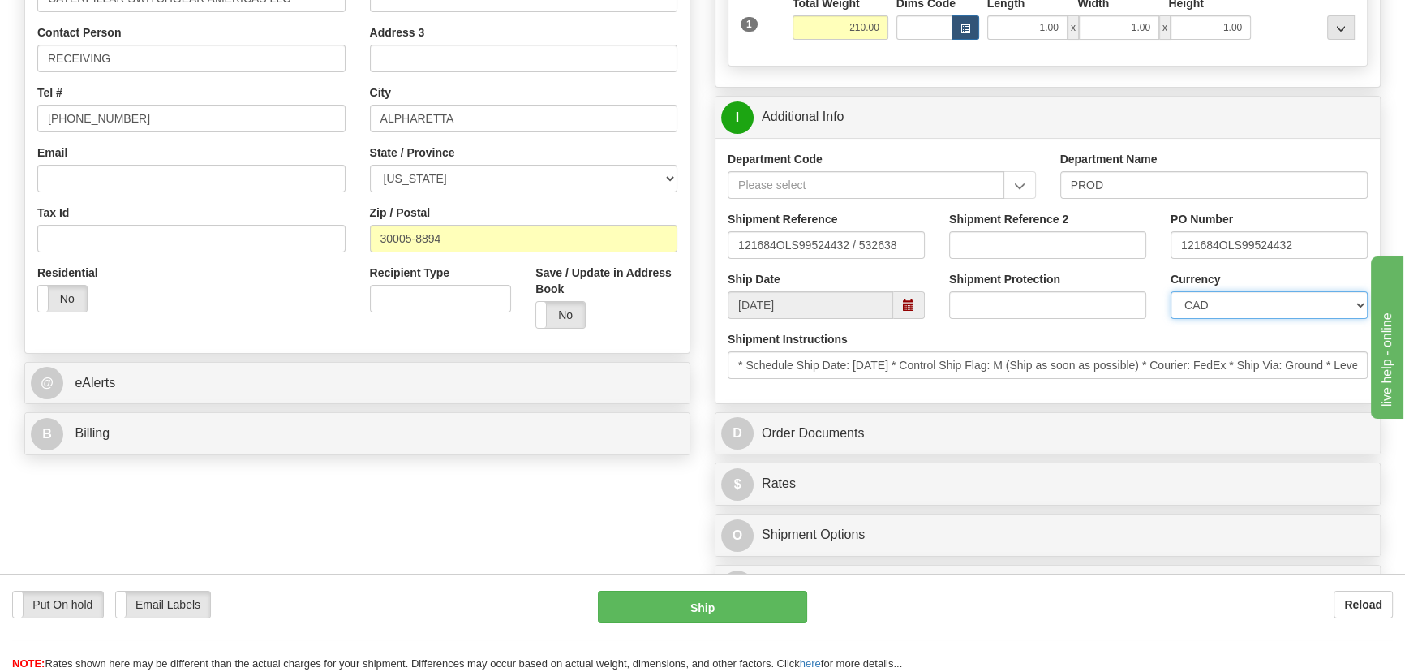
click at [1209, 311] on select "CAD USD EUR ZAR [PERSON_NAME] ARN AUD AUS AWG BBD BFR BGN BHD BMD BND BRC BRL C…" at bounding box center [1268, 305] width 197 height 28
select select "1"
click at [1170, 291] on select "CAD USD EUR ZAR [PERSON_NAME] ARN AUD AUS AWG BBD BFR BGN BHD BMD BND BRC BRL C…" at bounding box center [1268, 305] width 197 height 28
click at [1063, 234] on input "Shipment Reference 2" at bounding box center [1047, 245] width 197 height 28
drag, startPoint x: 1066, startPoint y: 249, endPoint x: 830, endPoint y: 268, distance: 236.8
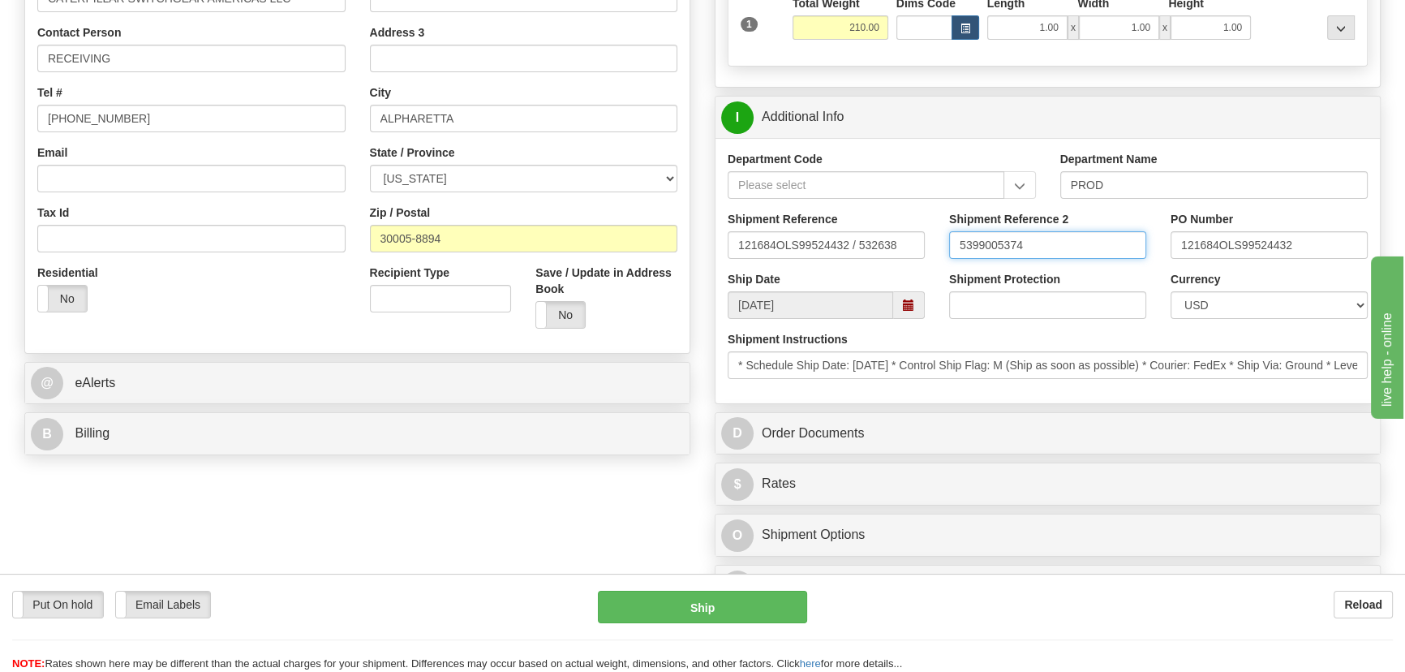
click at [830, 268] on div "Shipment Reference 121684OLS99524432 / 532638 Shipment Reference 2 5399005374 P…" at bounding box center [1047, 241] width 664 height 60
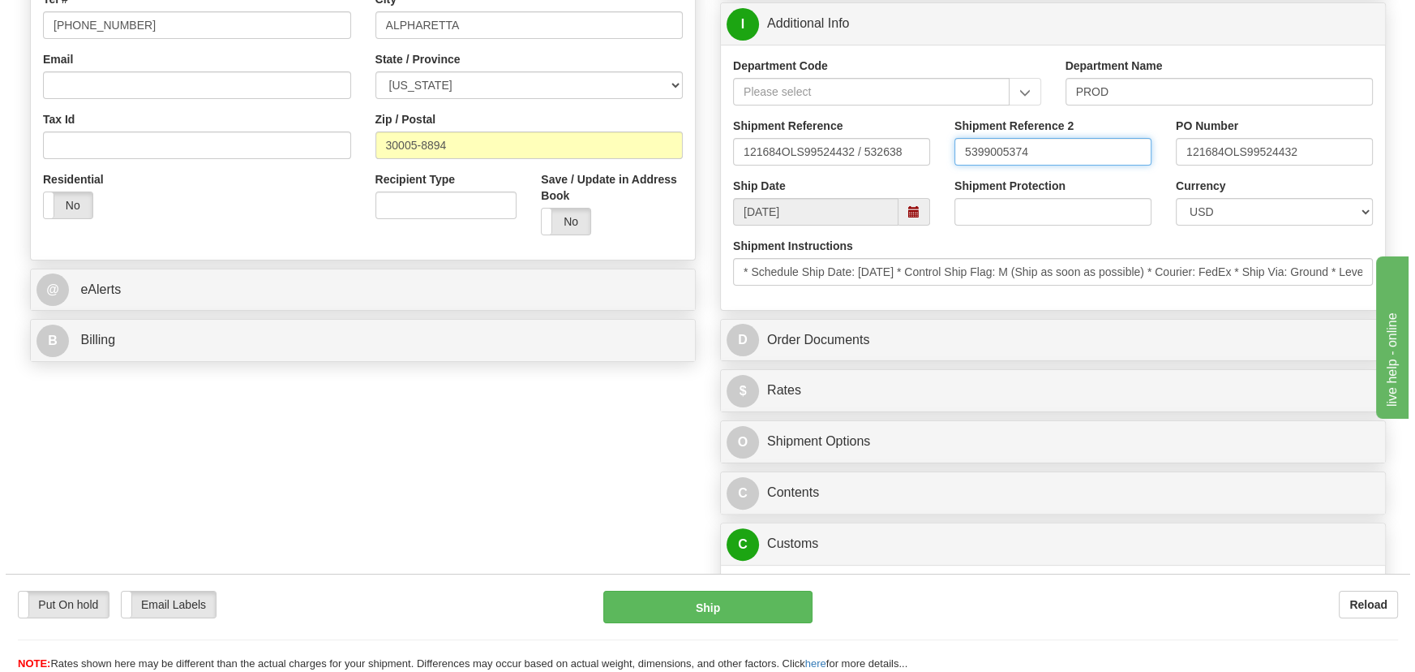
scroll to position [663, 0]
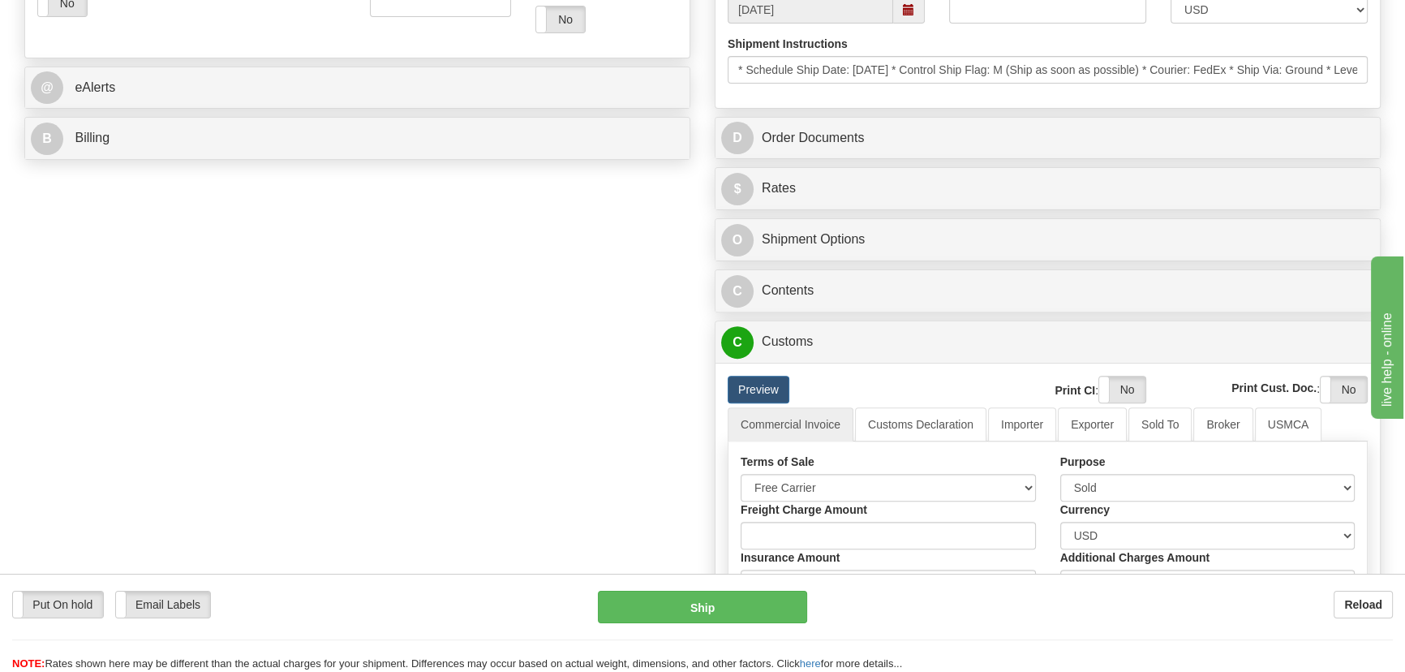
type input "5399005374"
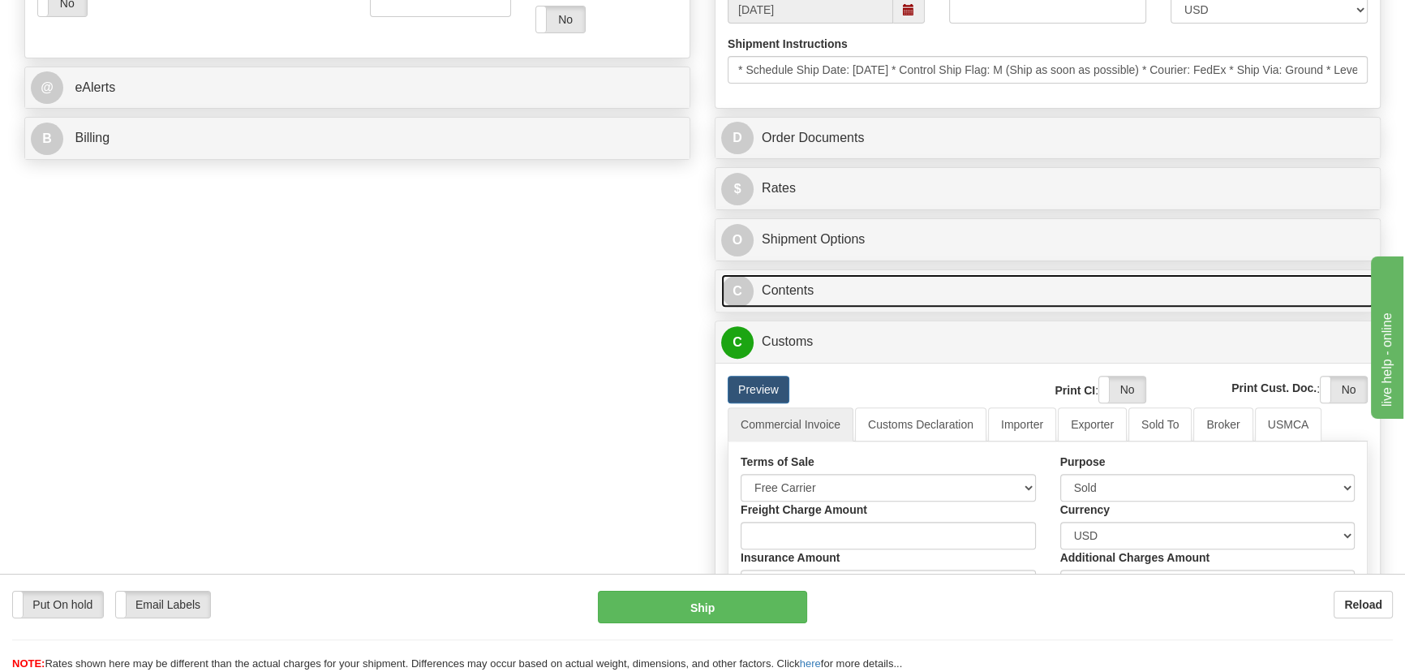
click at [1104, 284] on link "C Contents" at bounding box center [1047, 290] width 653 height 33
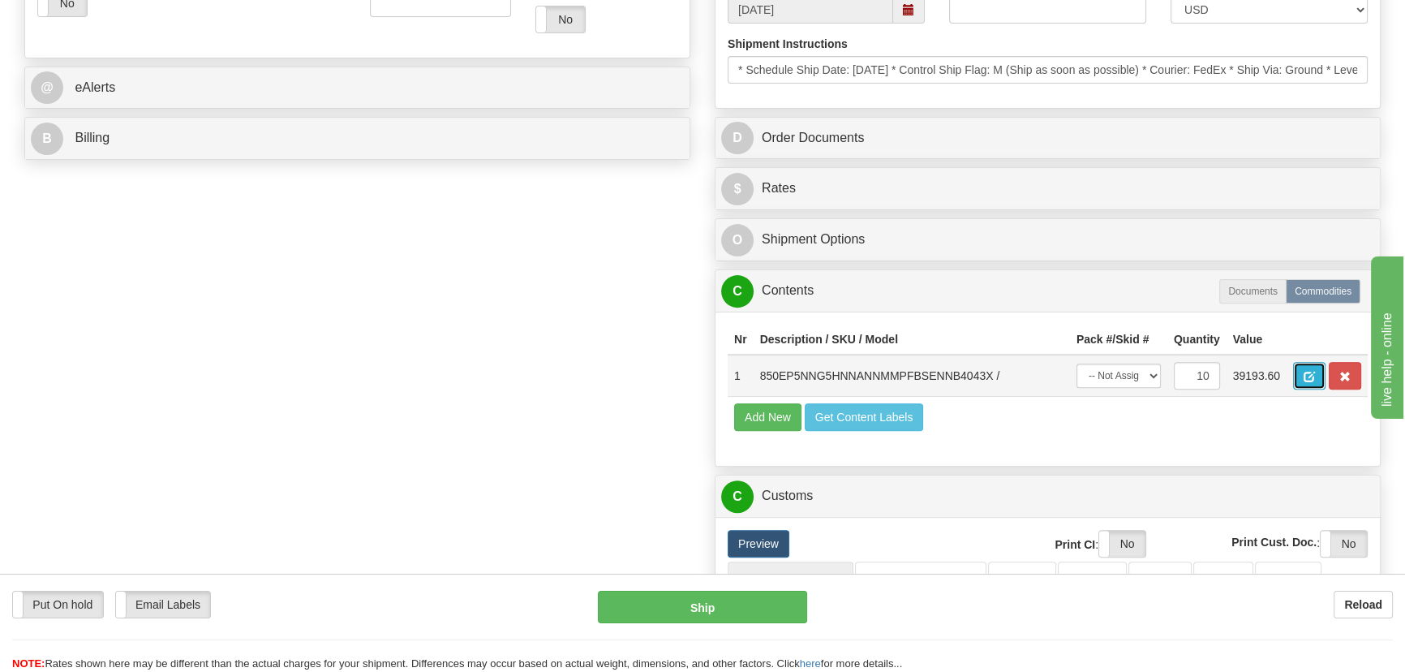
click at [1312, 381] on span "button" at bounding box center [1308, 376] width 11 height 11
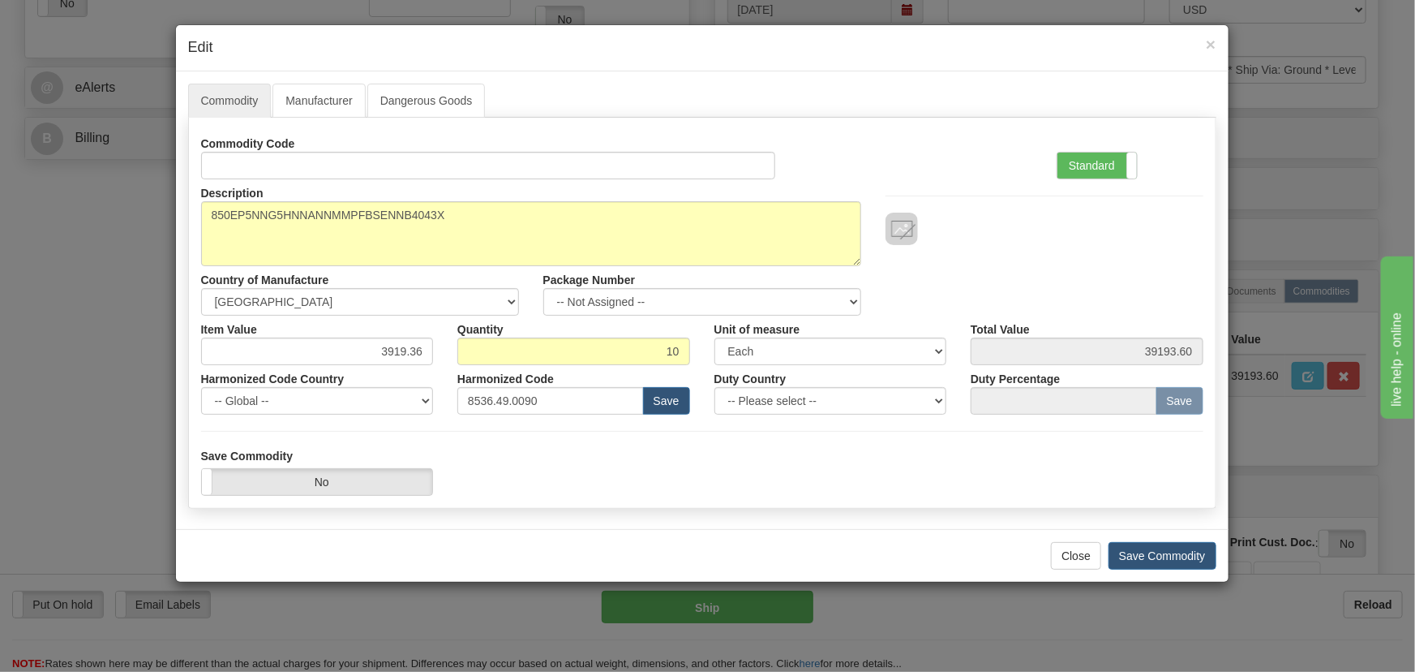
click at [1133, 162] on span at bounding box center [1137, 165] width 21 height 26
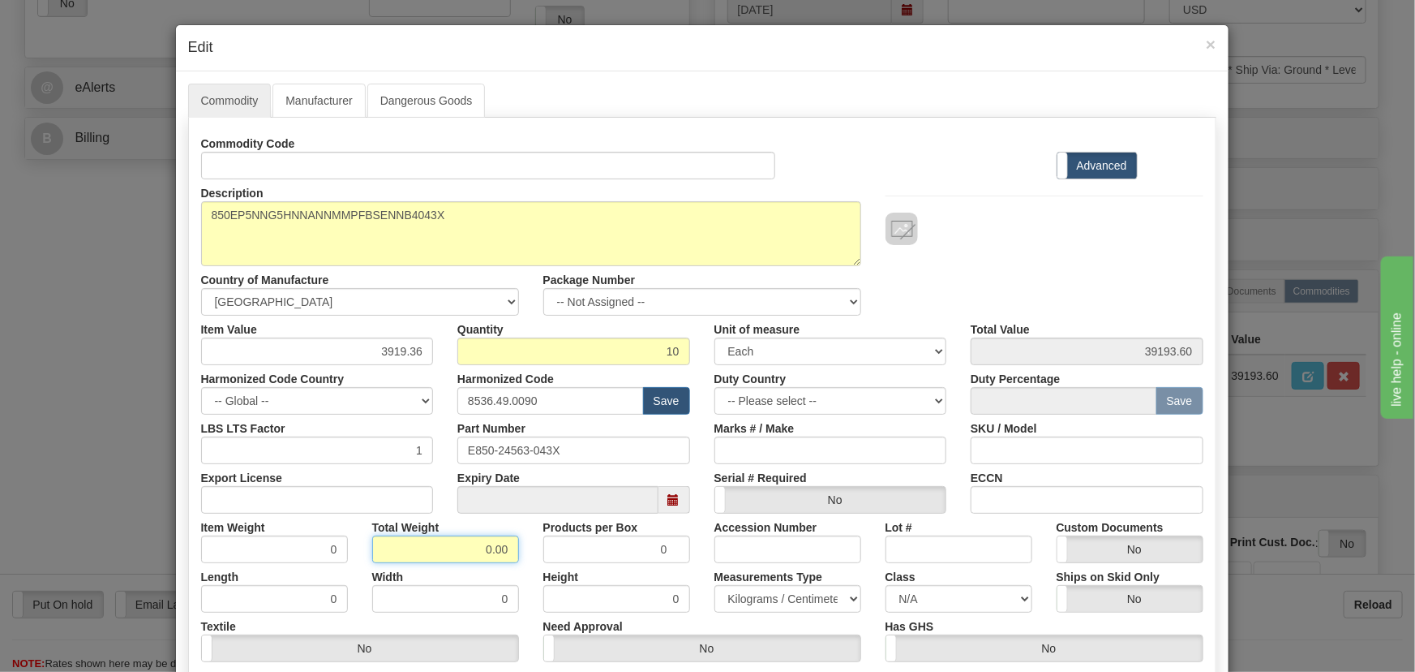
drag, startPoint x: 470, startPoint y: 550, endPoint x: 526, endPoint y: 565, distance: 58.0
click at [526, 565] on div "Commodity Code Standard Advanced Description 850EP5NNG5HNNANNMMPFBSENNB4043X Co…" at bounding box center [702, 421] width 1002 height 582
type input "10"
type input "1.0000"
drag, startPoint x: 383, startPoint y: 352, endPoint x: 435, endPoint y: 364, distance: 53.3
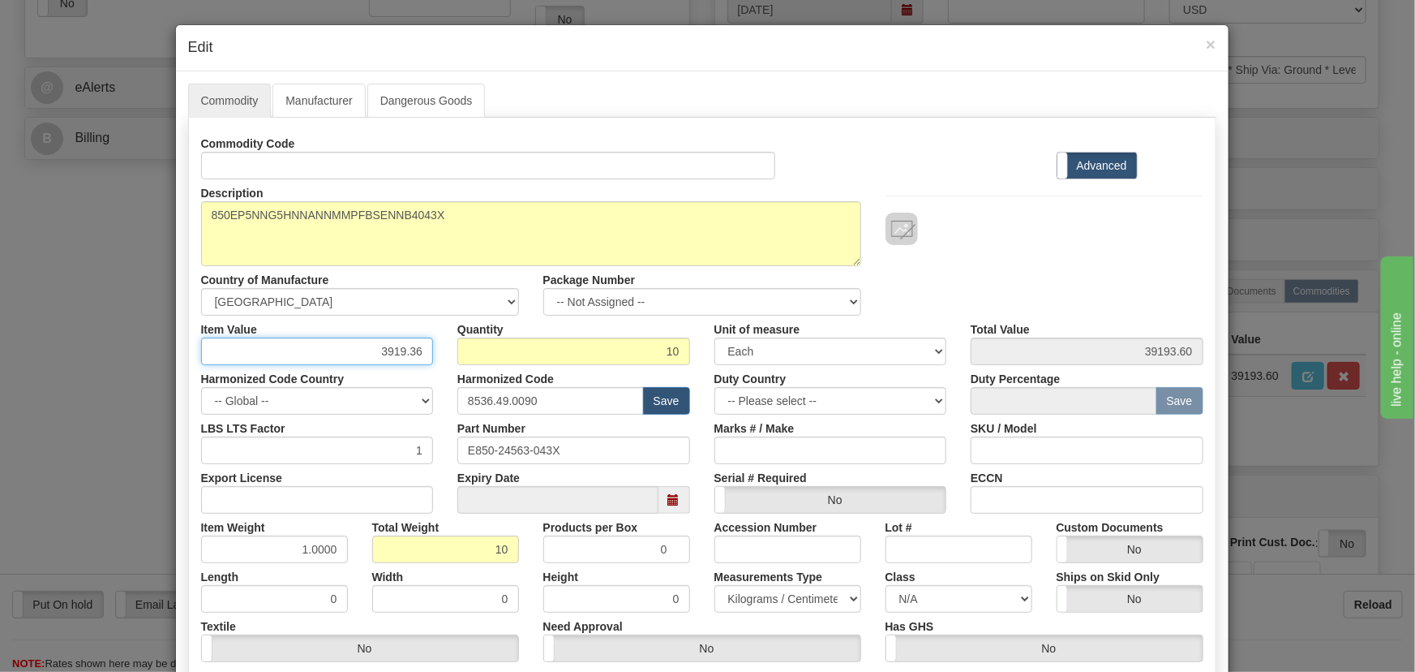
click at [435, 364] on div "Commodity Code Standard Advanced Description 850EP5NNG5HNNANNMMPFBSENNB4043X Co…" at bounding box center [702, 421] width 1002 height 582
paste input ".080,28"
type input "3080.28"
type input "30802.80"
click at [971, 251] on div "Description 850EP5NNG5HNNANNMMPFBSENNB4043X Country of Manufacture -- Unknown -…" at bounding box center [702, 247] width 1027 height 136
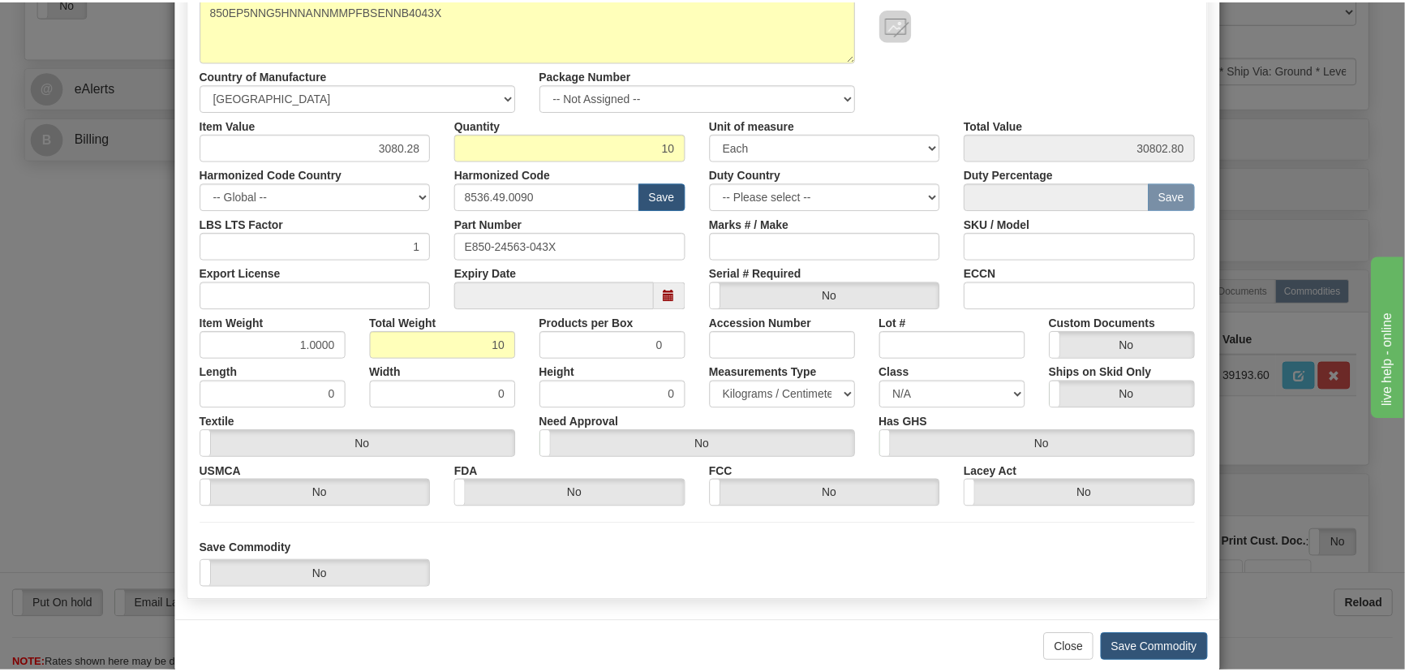
scroll to position [221, 0]
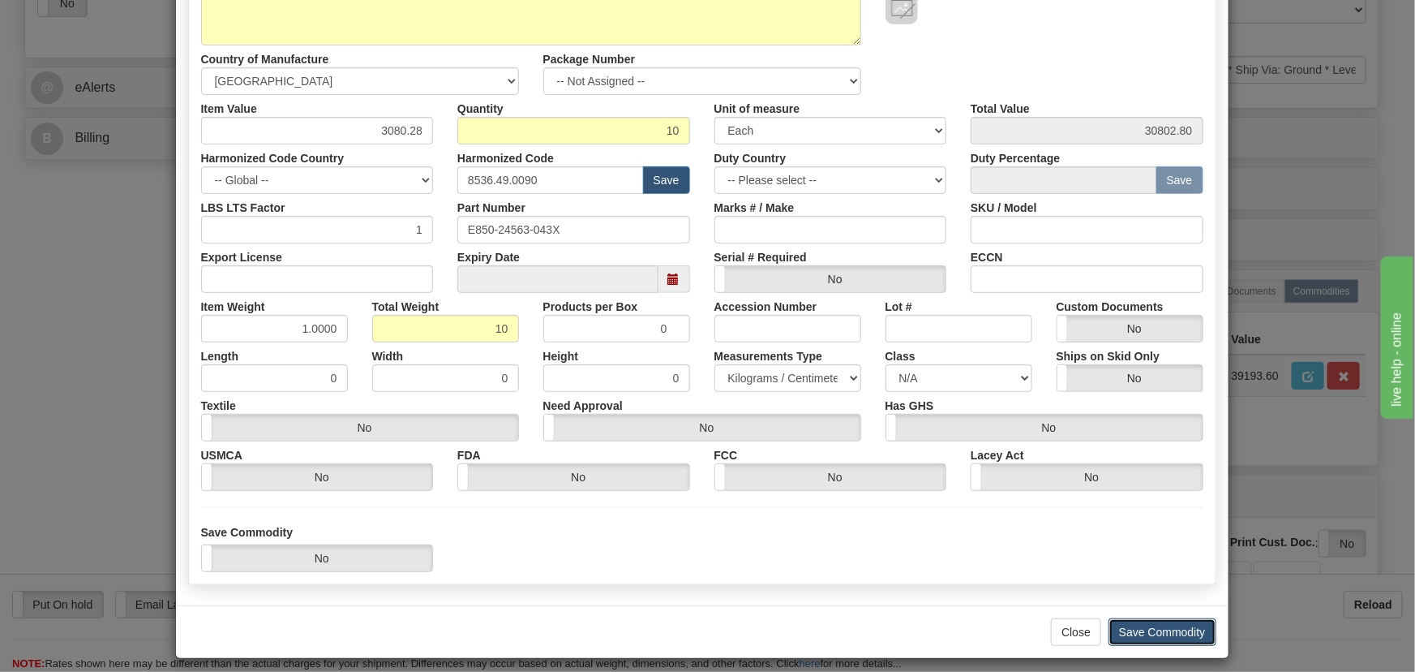
click at [1157, 625] on button "Save Commodity" at bounding box center [1163, 632] width 108 height 28
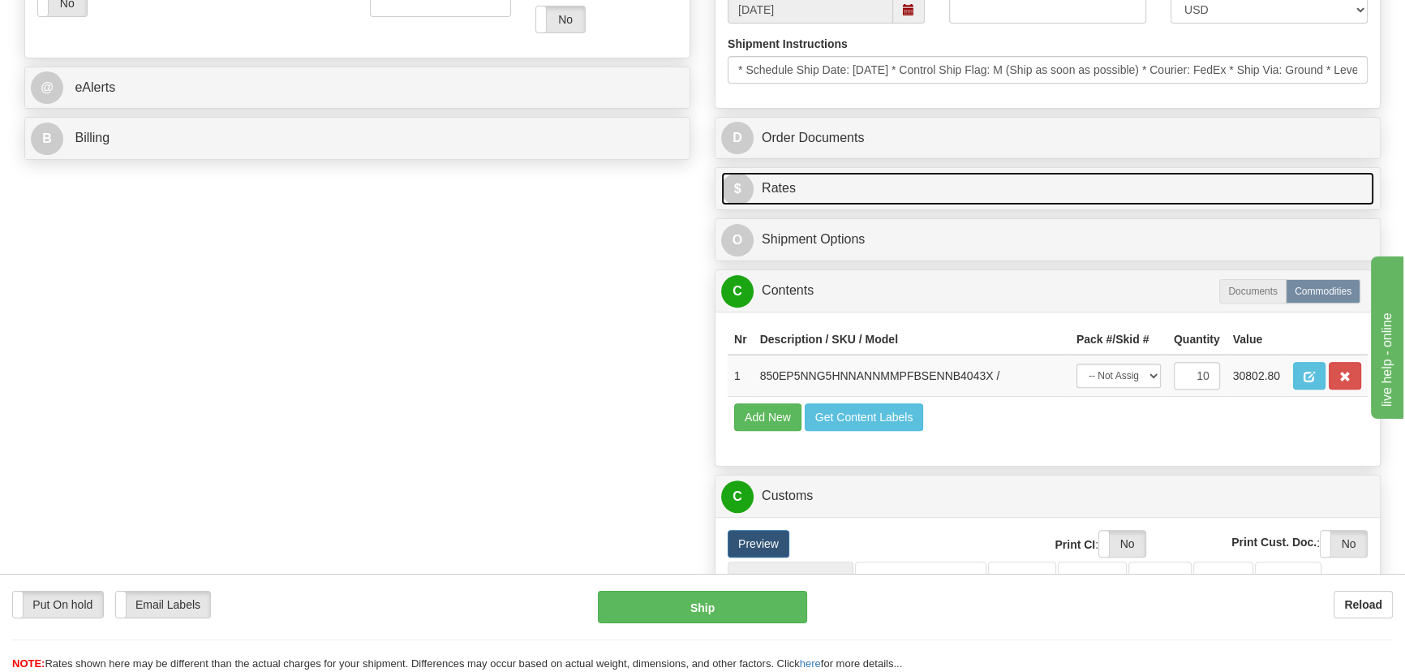
click at [1099, 187] on link "$ Rates" at bounding box center [1047, 188] width 653 height 33
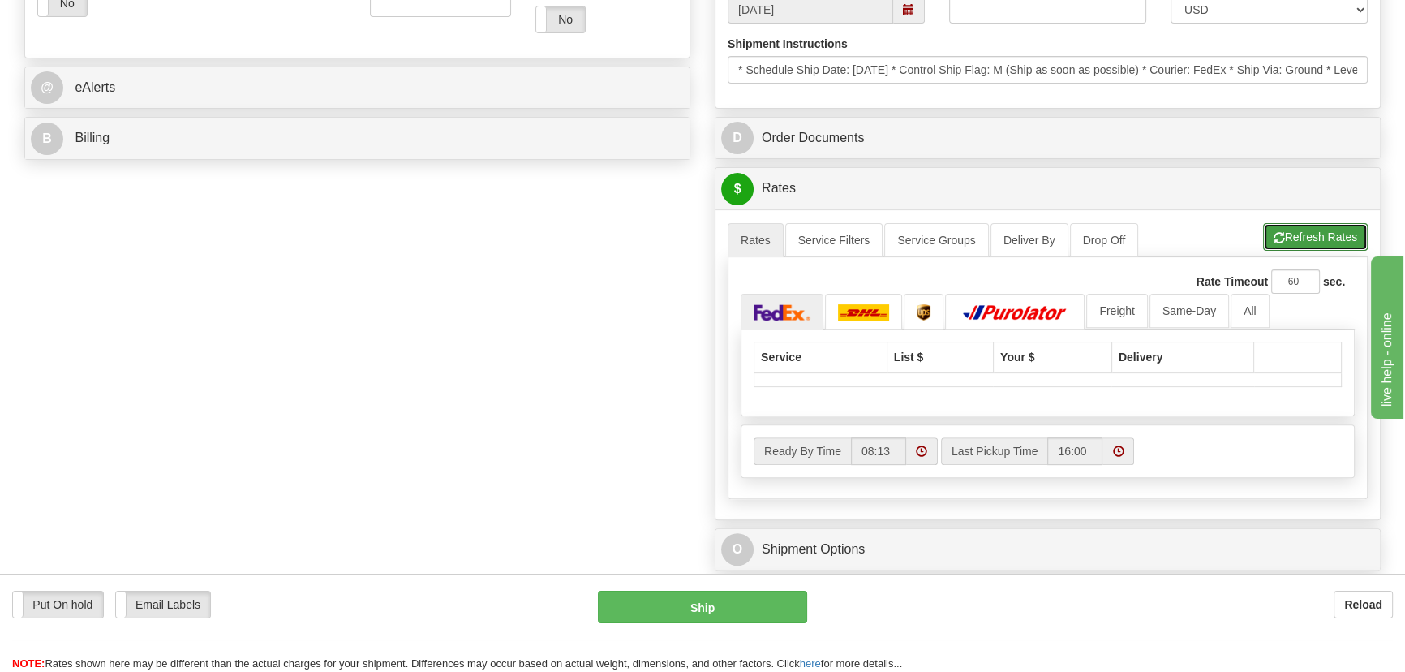
click at [1334, 235] on button "Refresh Rates" at bounding box center [1315, 237] width 105 height 28
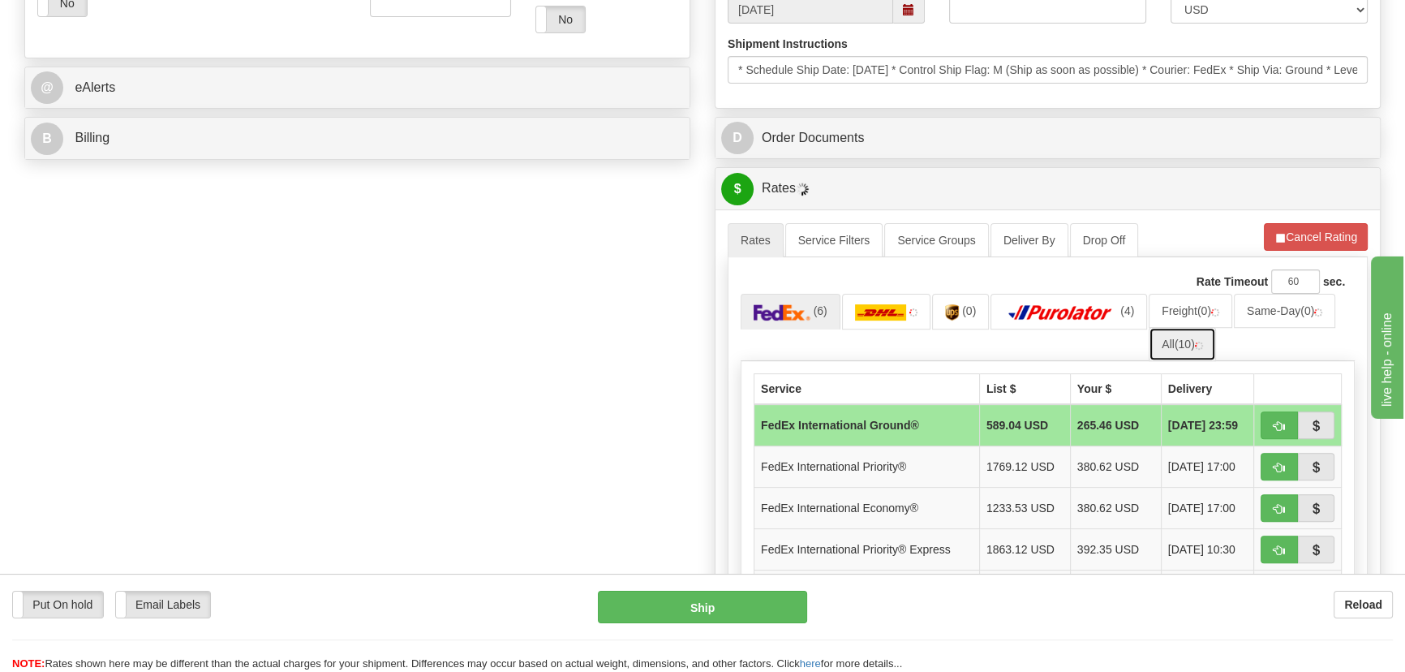
click at [1212, 348] on link "All (10)" at bounding box center [1181, 344] width 67 height 34
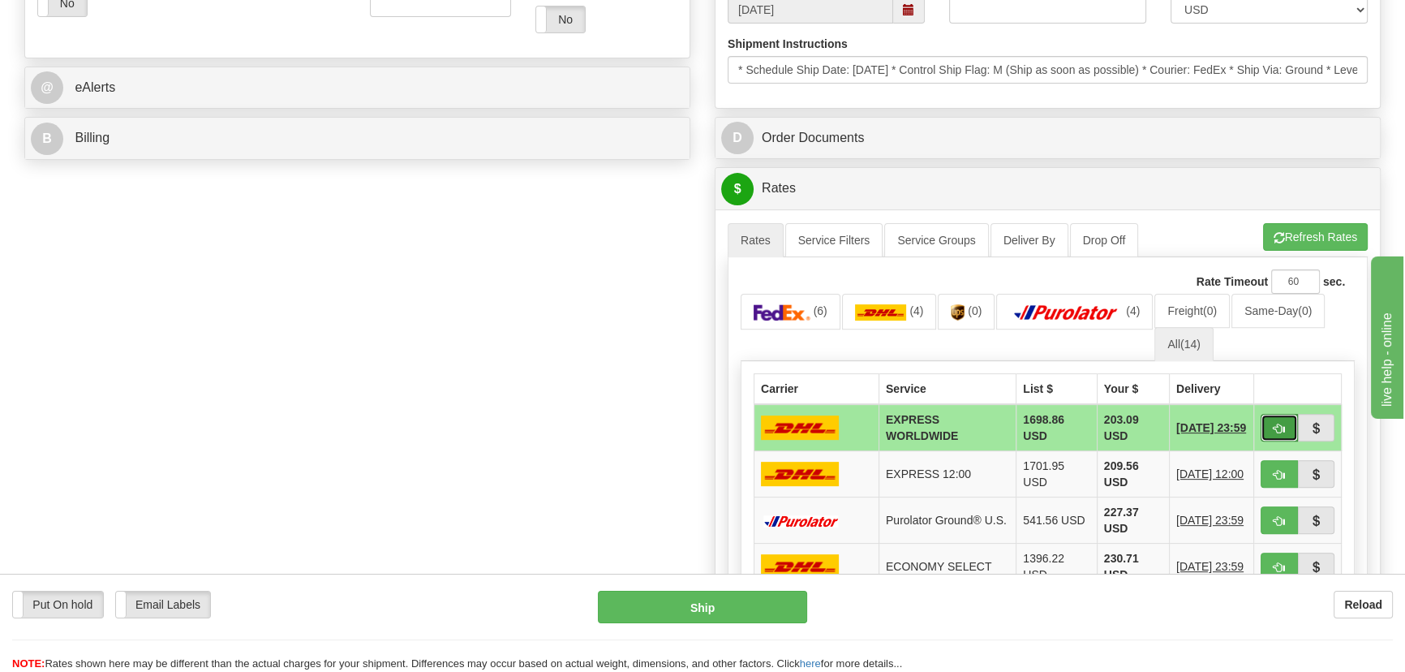
click at [1279, 429] on span "button" at bounding box center [1278, 428] width 11 height 11
type input "P"
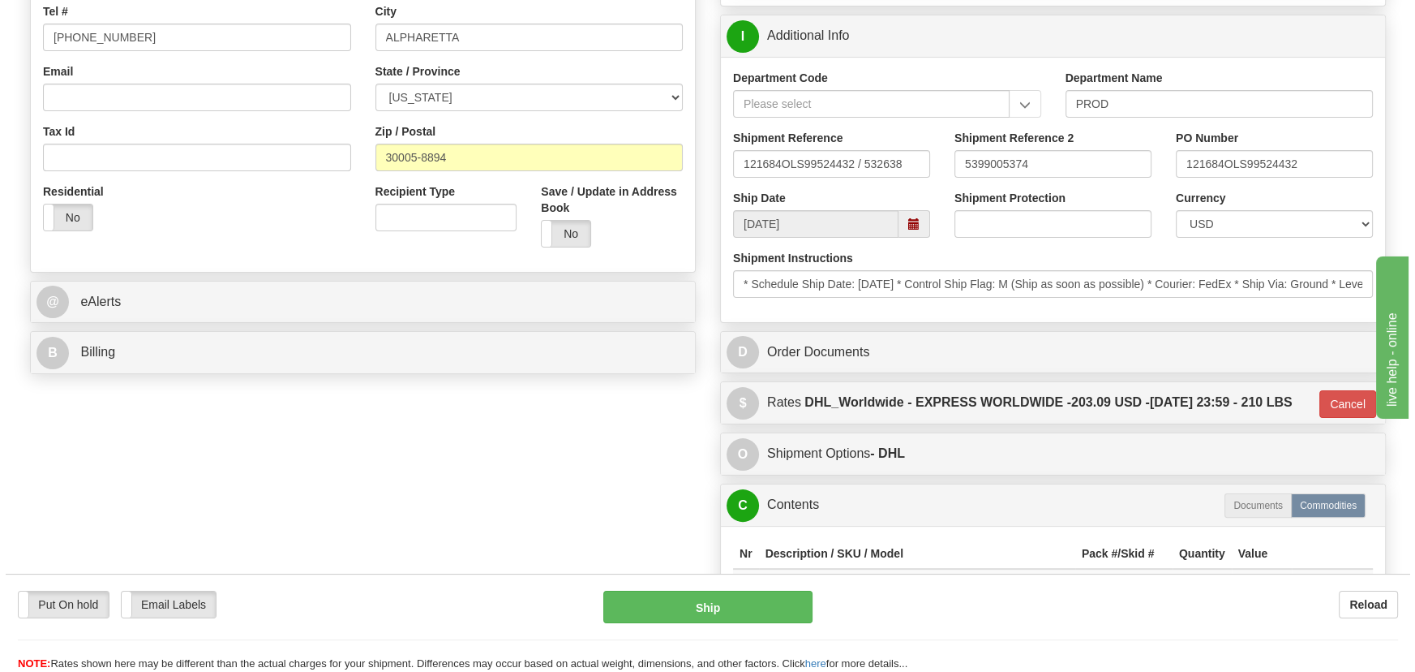
scroll to position [442, 0]
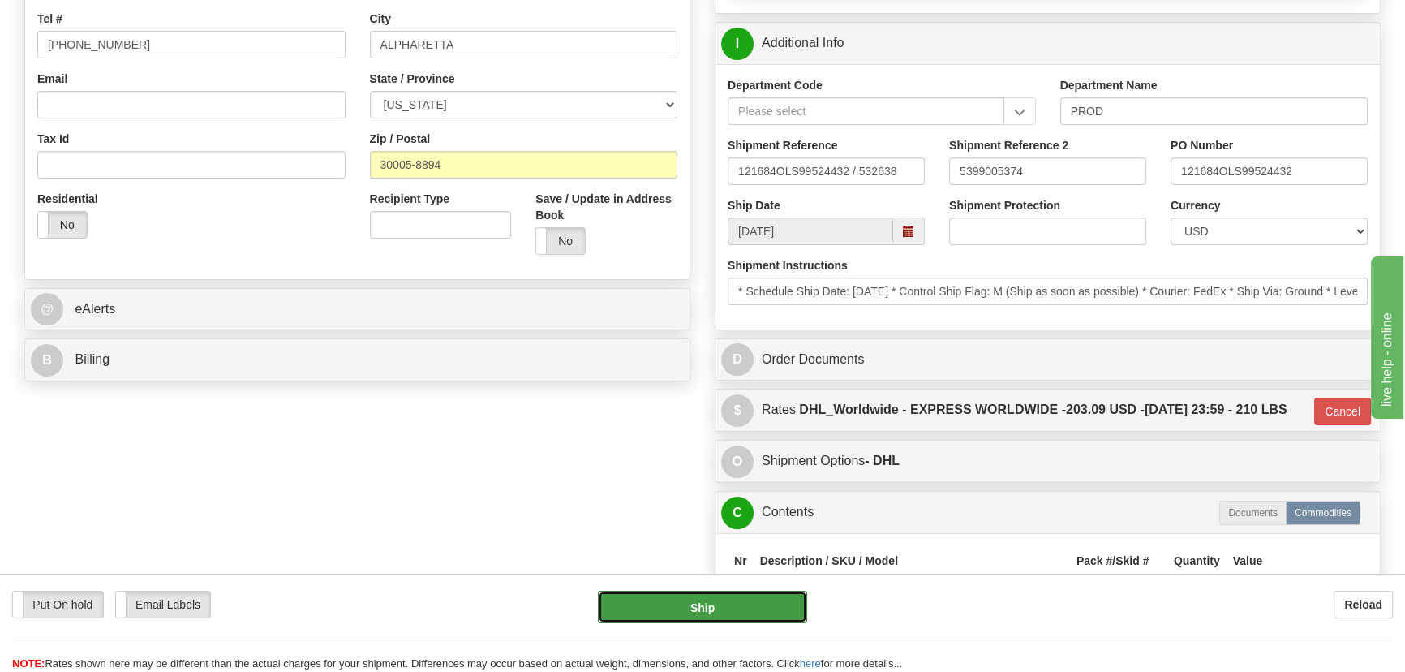
click at [721, 612] on button "Ship" at bounding box center [703, 606] width 210 height 32
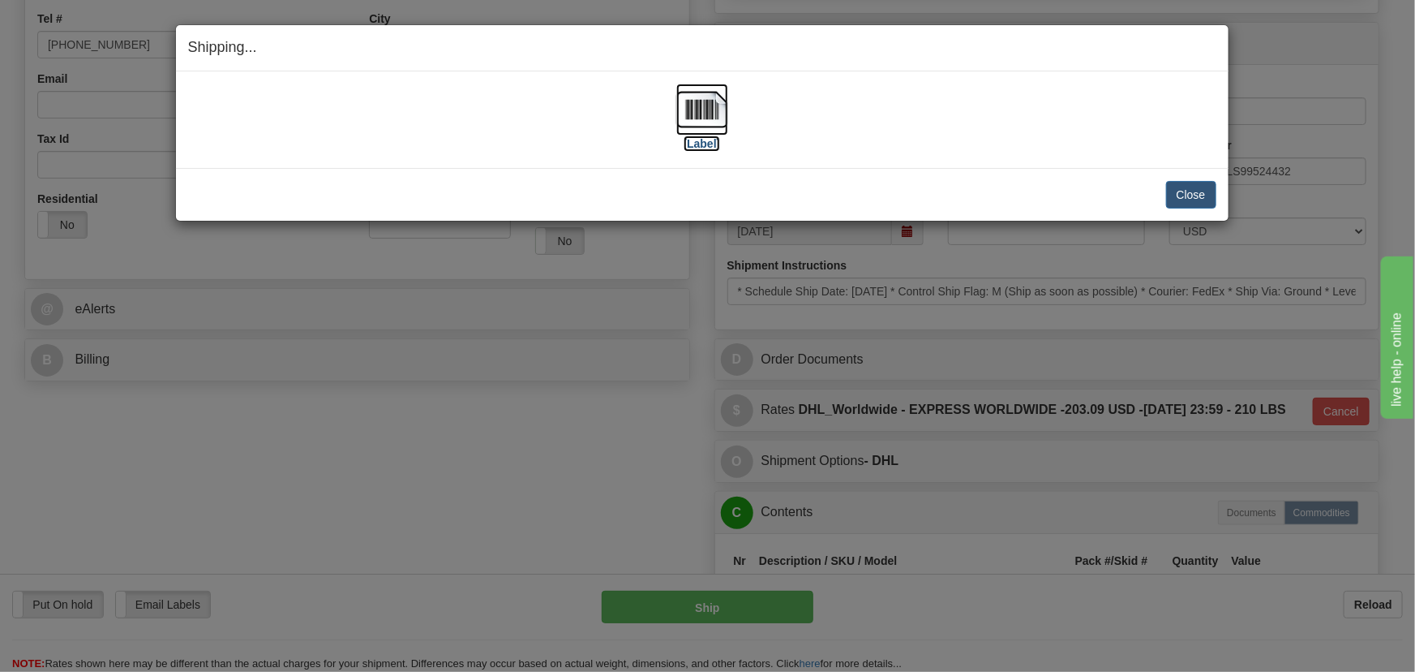
click at [712, 105] on img at bounding box center [702, 110] width 52 height 52
click at [1193, 191] on button "Close" at bounding box center [1191, 195] width 50 height 28
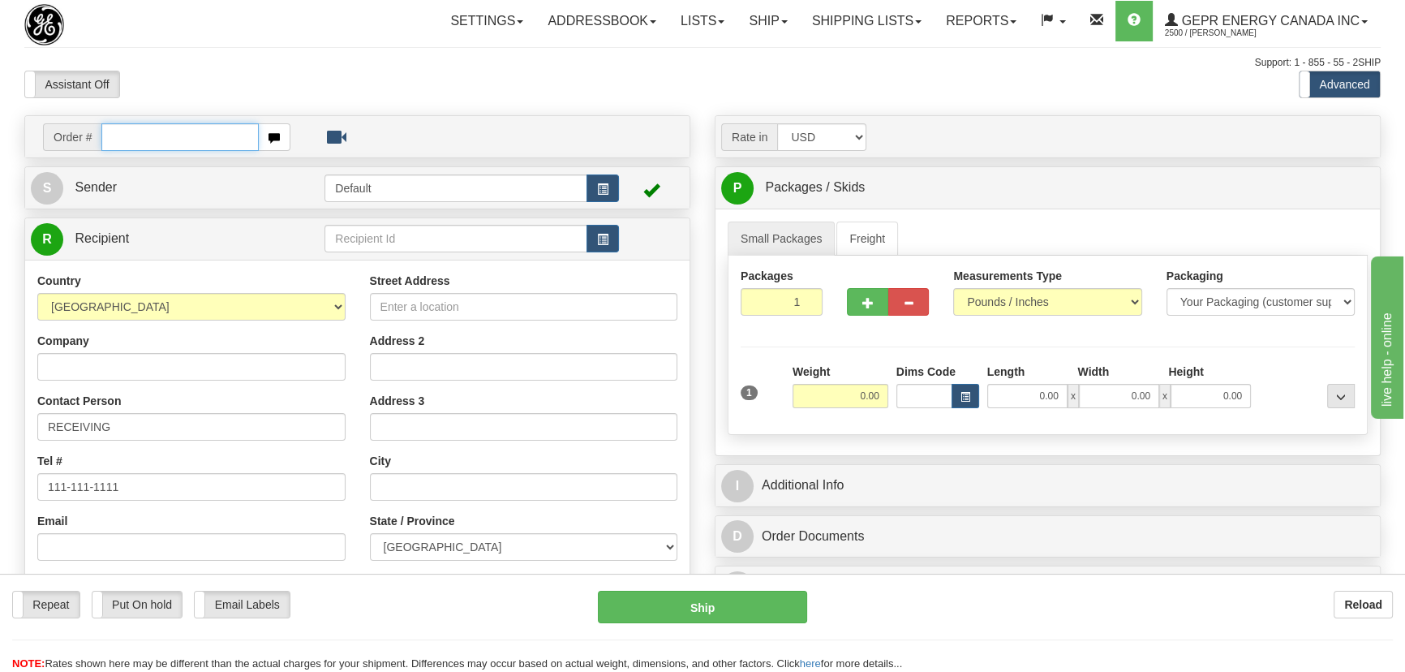
paste input "0086693510"
click at [123, 135] on input "0086693510" at bounding box center [179, 137] width 157 height 28
type input "86693510"
click at [547, 64] on body "Training Course Close Toggle navigation Settings Shipping Preferences New Recip…" at bounding box center [707, 336] width 1415 height 672
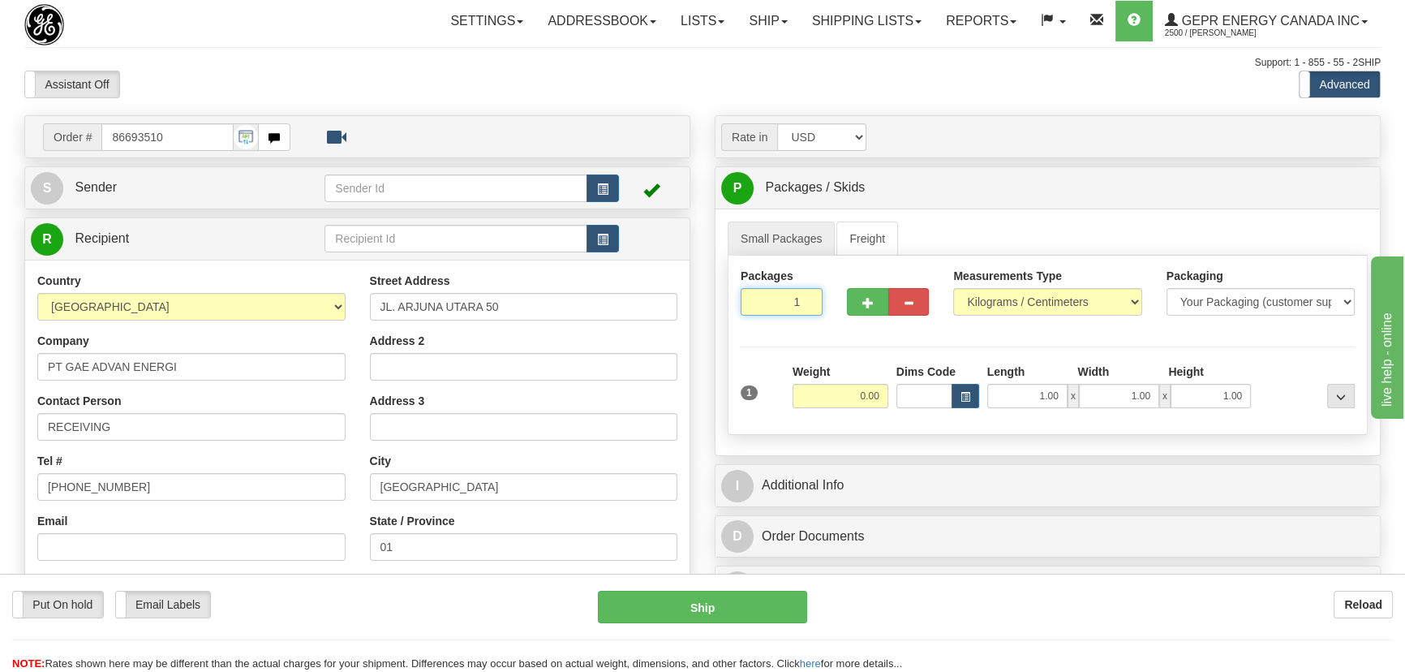
drag, startPoint x: 787, startPoint y: 307, endPoint x: 821, endPoint y: 323, distance: 37.7
click at [821, 323] on div "Packages 1 1" at bounding box center [781, 298] width 106 height 60
type input "3"
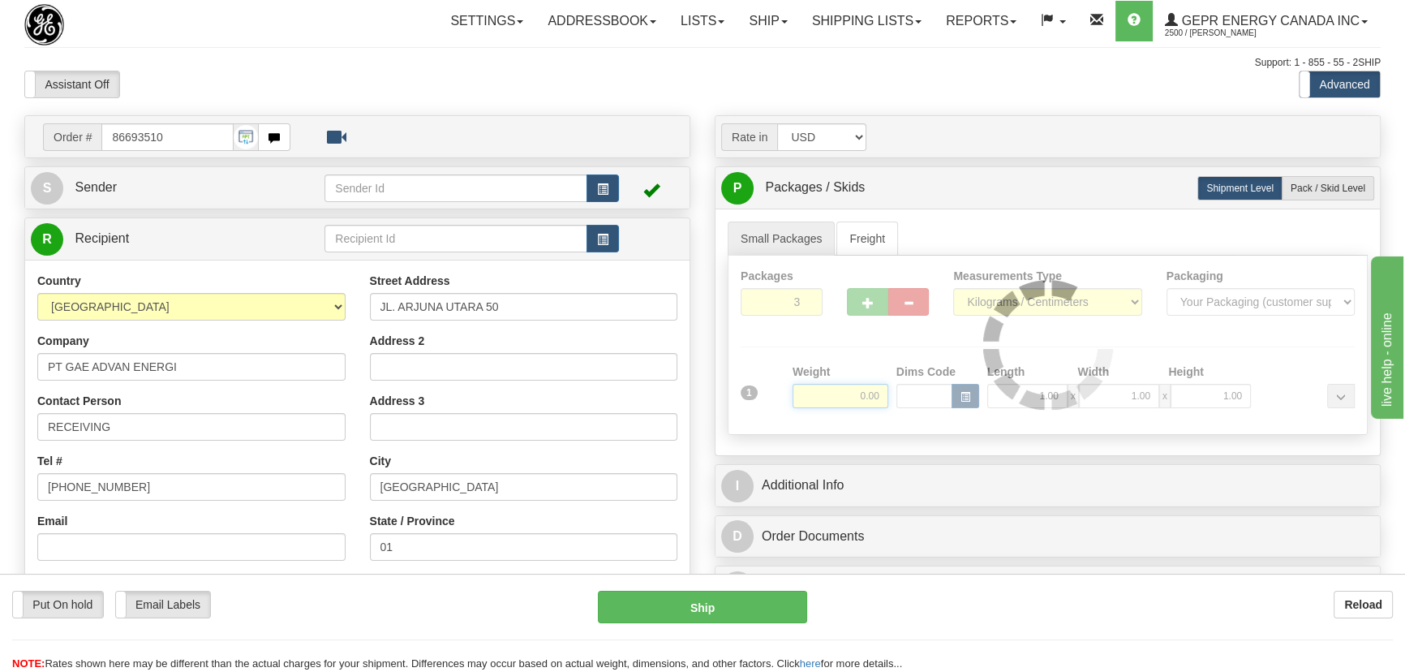
click at [834, 392] on div "Packages 3 1 Measurements Type" at bounding box center [1048, 344] width 640 height 179
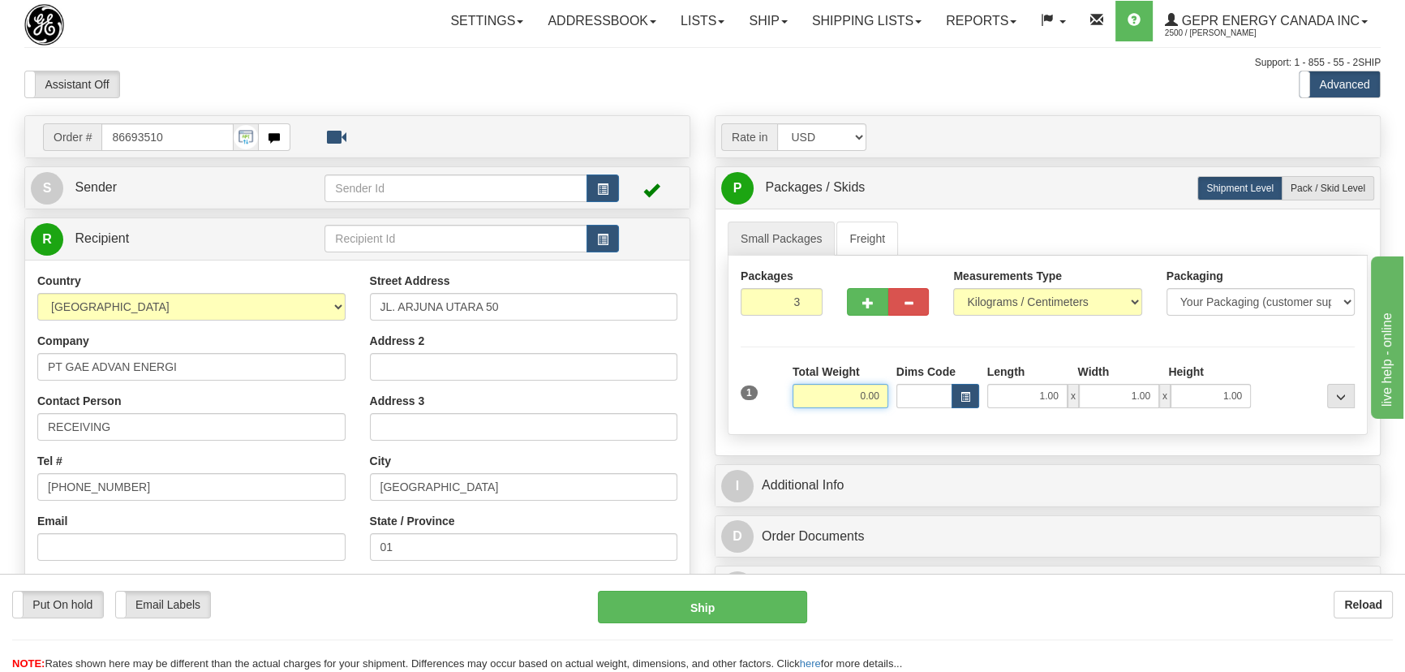
drag, startPoint x: 839, startPoint y: 393, endPoint x: 882, endPoint y: 406, distance: 44.9
click at [884, 408] on div "Total Weight 0.00" at bounding box center [840, 391] width 104 height 57
type input "75.00"
click at [1105, 292] on select "Pounds / Inches Kilograms / Centimeters" at bounding box center [1047, 302] width 188 height 28
select select "0"
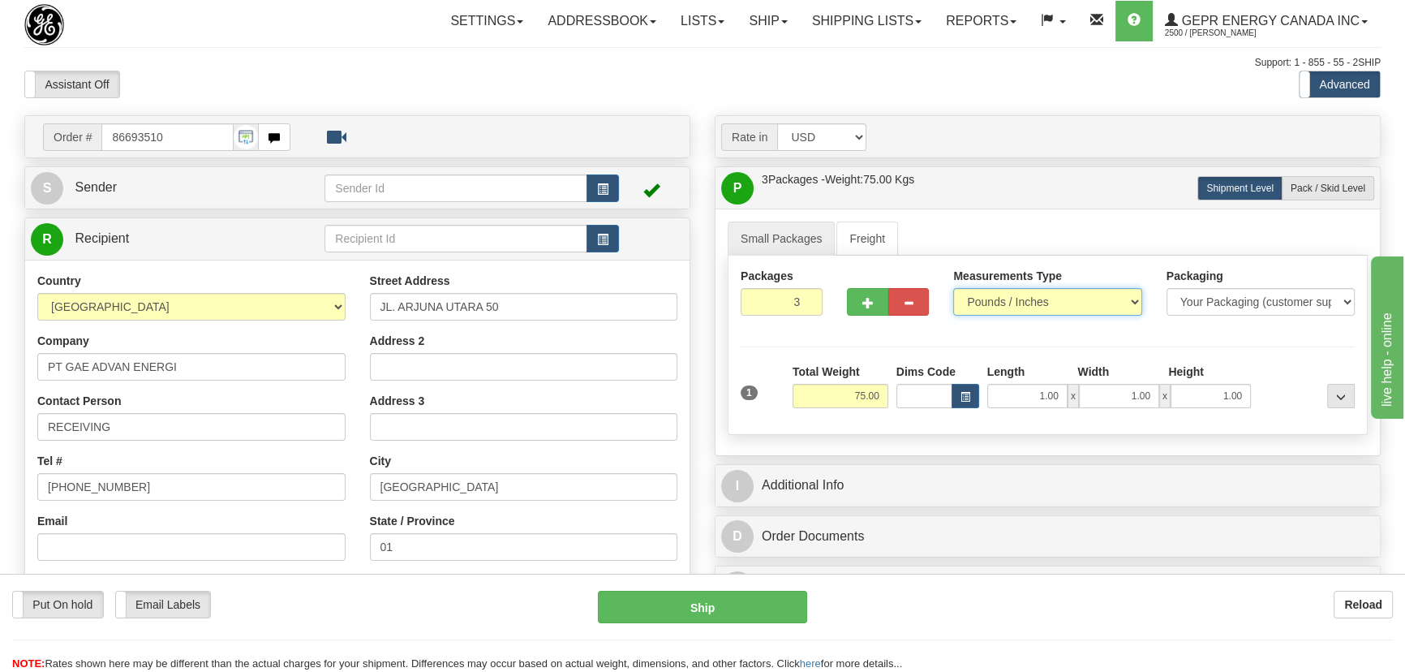
click at [953, 288] on select "Pounds / Inches Kilograms / Centimeters" at bounding box center [1047, 302] width 188 height 28
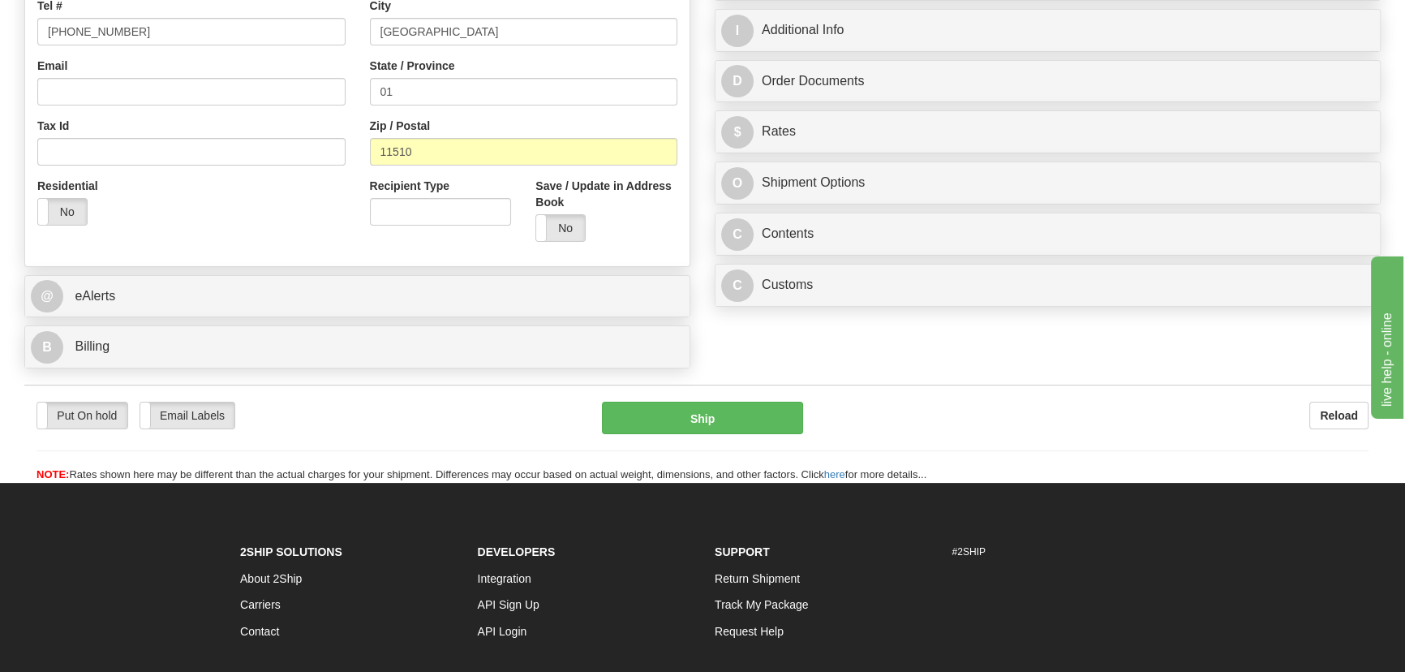
scroll to position [516, 0]
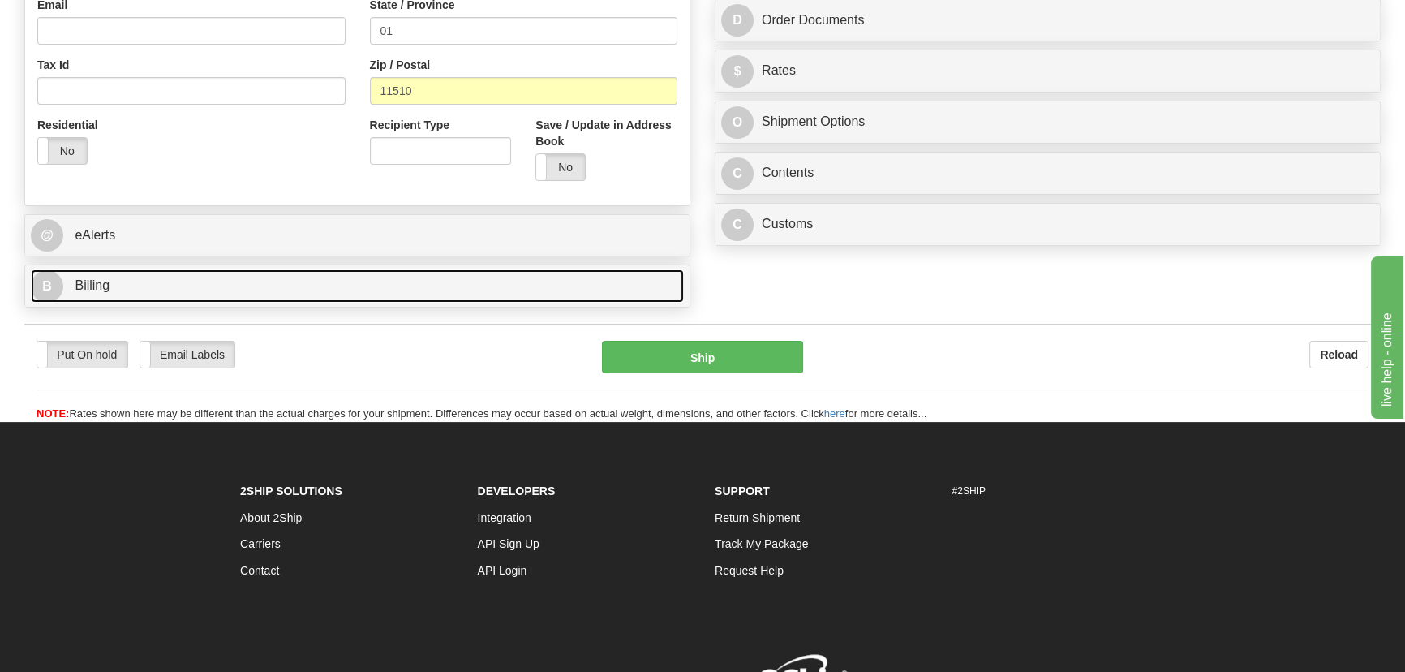
click at [397, 294] on link "B Billing" at bounding box center [357, 285] width 653 height 33
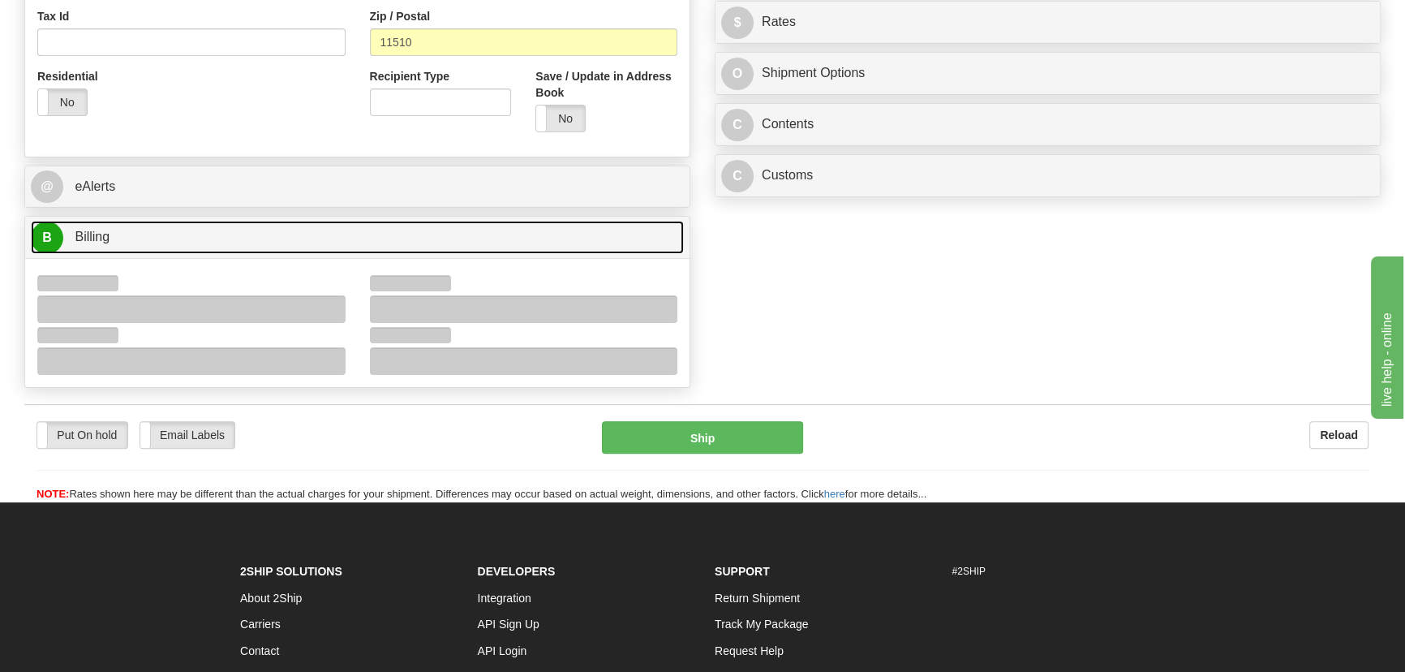
scroll to position [663, 0]
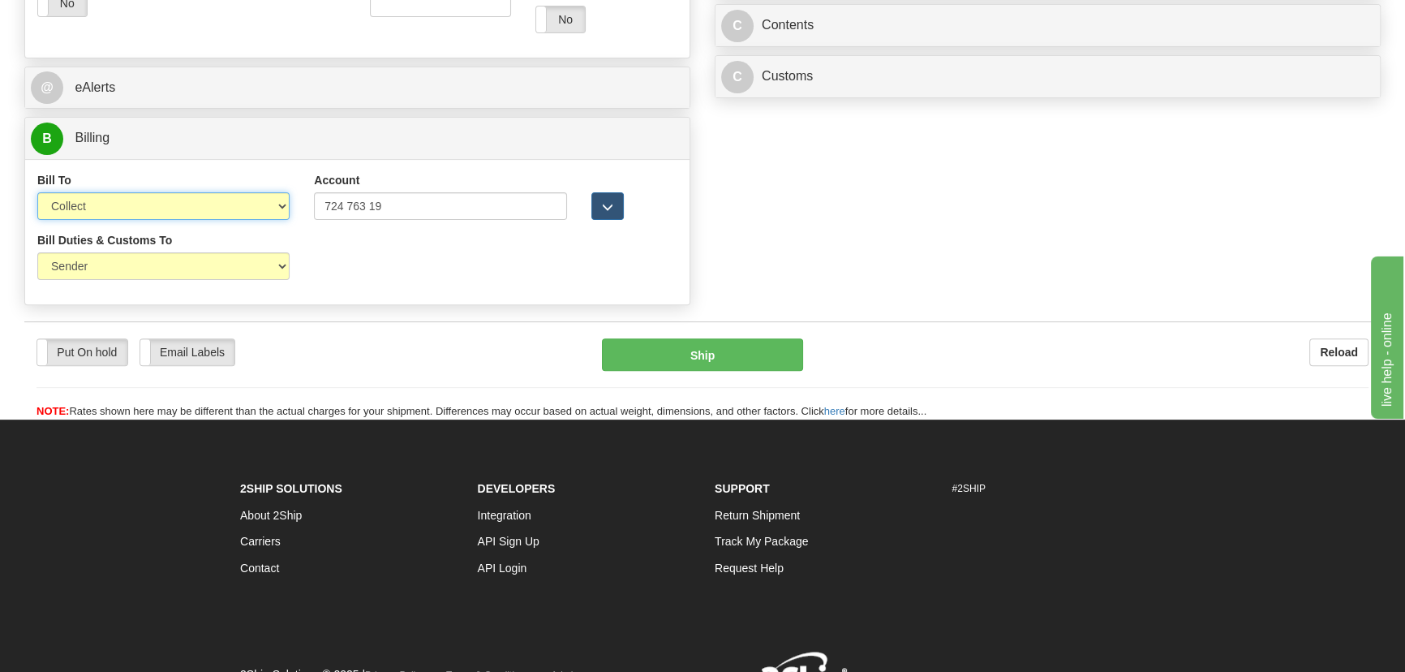
click at [182, 207] on select "Sender Recipient Third Party Collect" at bounding box center [163, 206] width 252 height 28
select select "2"
click at [37, 192] on select "Sender Recipient Third Party Collect" at bounding box center [163, 206] width 252 height 28
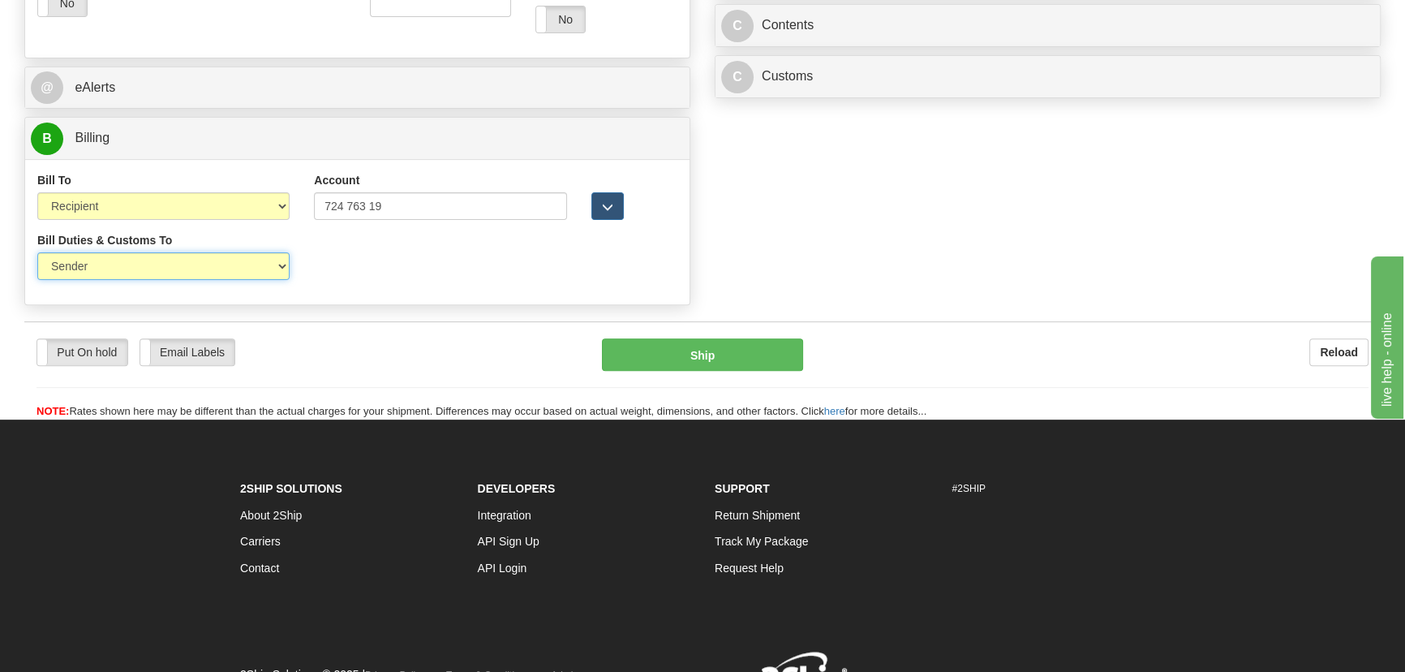
click at [180, 277] on select "Sender Recipient Third Party" at bounding box center [163, 266] width 252 height 28
select select "2"
click at [37, 252] on select "Sender Recipient Third Party" at bounding box center [163, 266] width 252 height 28
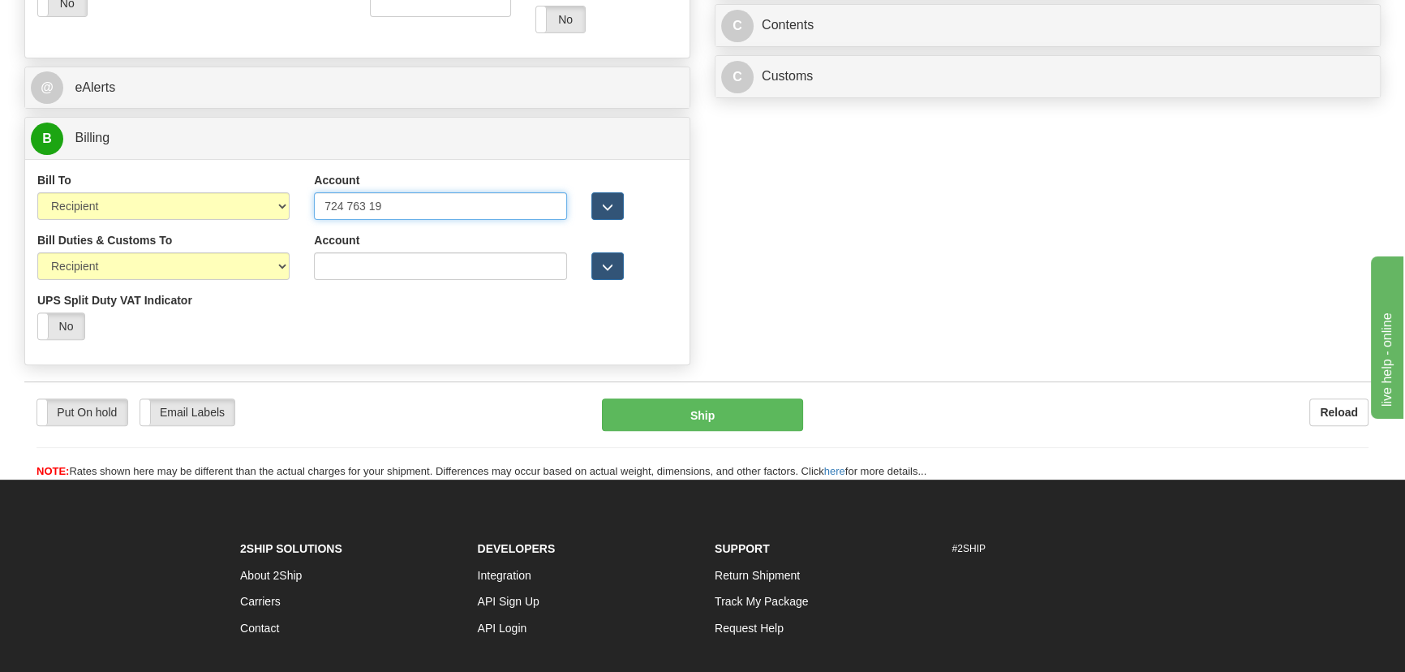
drag, startPoint x: 398, startPoint y: 207, endPoint x: 185, endPoint y: 210, distance: 213.3
click at [186, 207] on div "Bill To Sender Recipient Third Party Collect Account 724 763 19 3rd Party Accou…" at bounding box center [357, 202] width 664 height 60
paste input "763197"
type input "724763197"
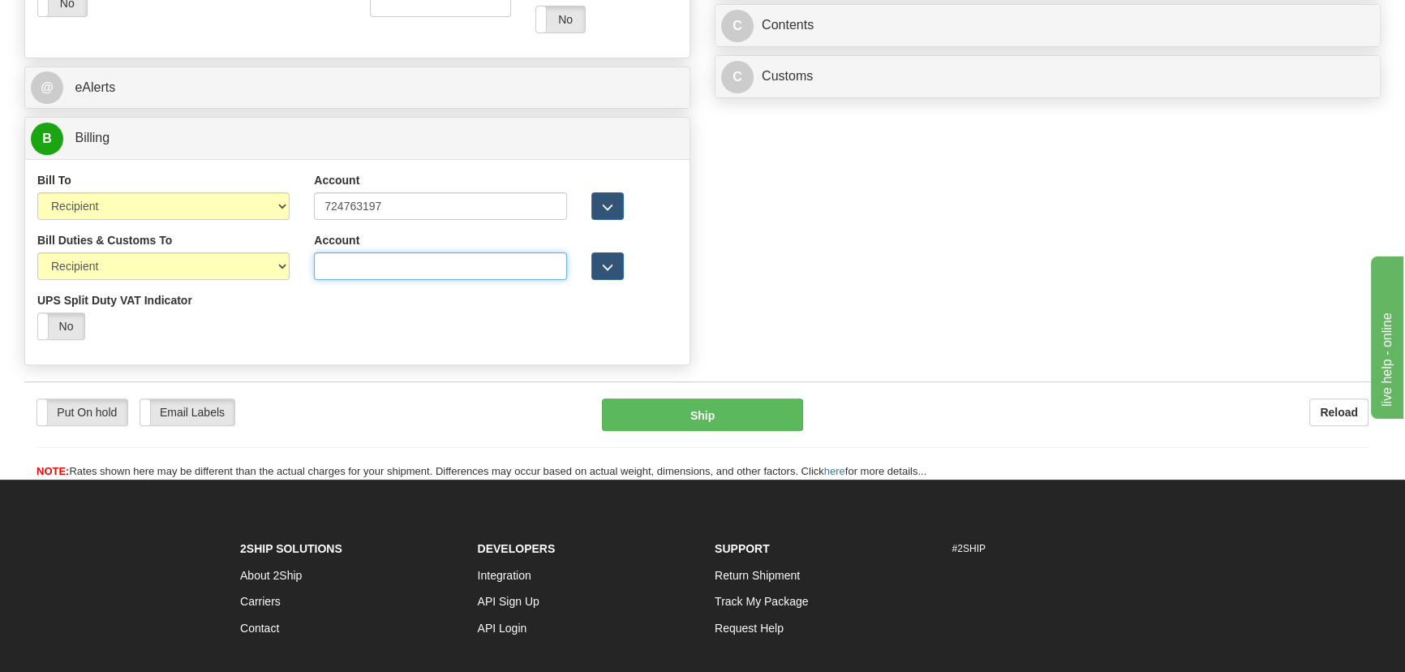
click at [387, 264] on input "Account" at bounding box center [440, 266] width 252 height 28
paste input "724763197"
type input "724763197"
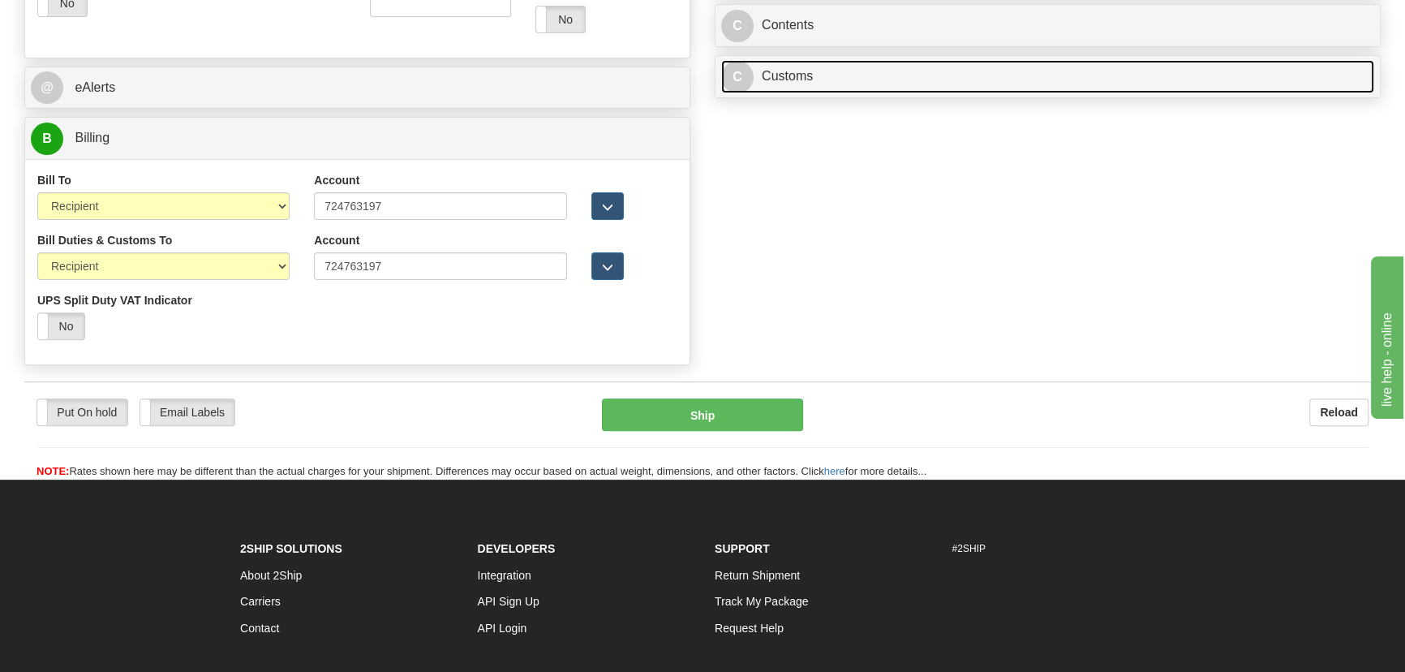
click at [1054, 75] on link "C Customs" at bounding box center [1047, 76] width 653 height 33
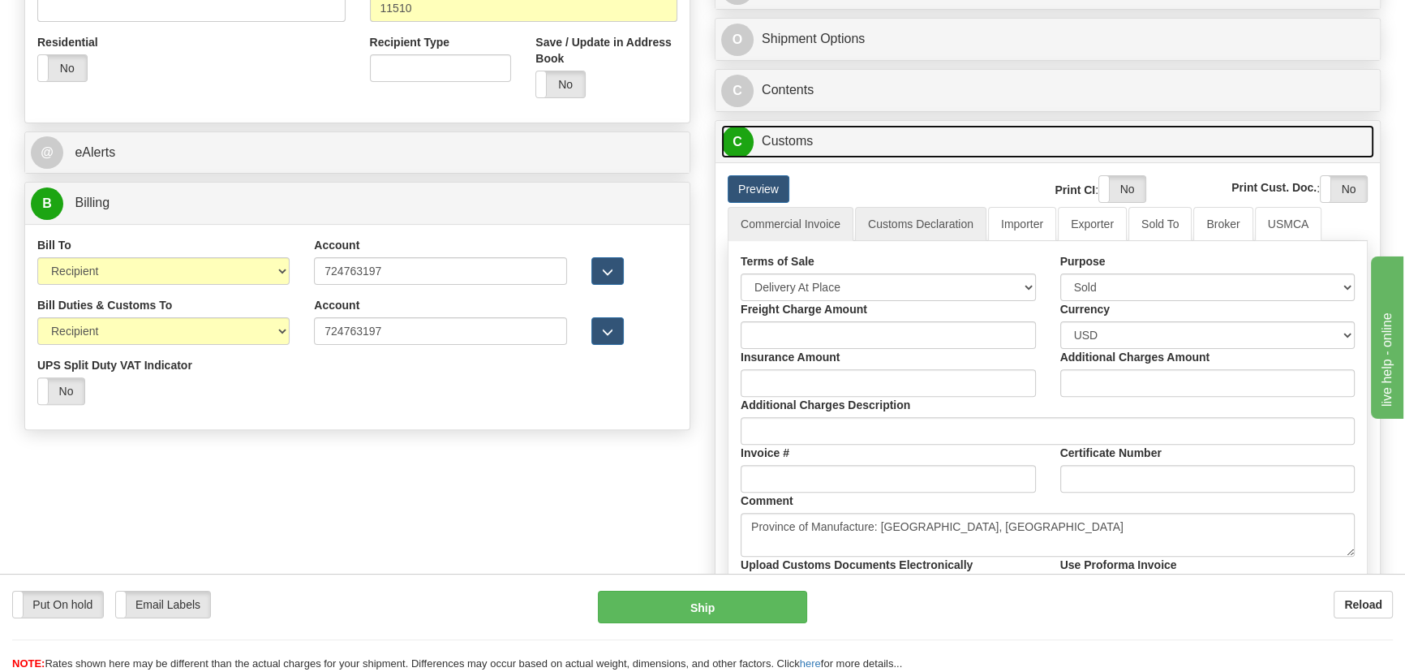
scroll to position [586, 0]
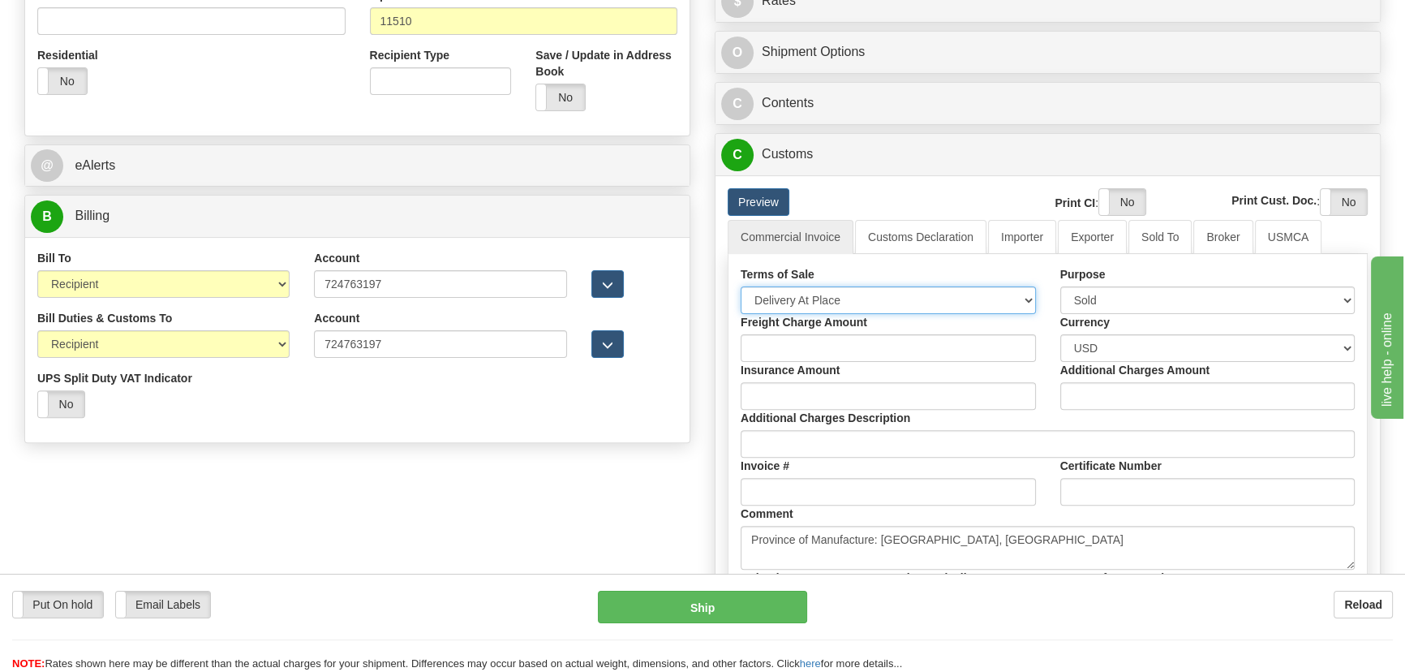
click at [883, 296] on select "Free Carrier Free On Board Ex Works Delivered Duty Unpaid Delivered Duty Paid C…" at bounding box center [888, 300] width 295 height 28
select select "7"
click at [741, 286] on select "Free Carrier Free On Board Ex Works Delivered Duty Unpaid Delivered Duty Paid C…" at bounding box center [888, 300] width 295 height 28
click at [1022, 234] on link "Importer" at bounding box center [1022, 237] width 68 height 34
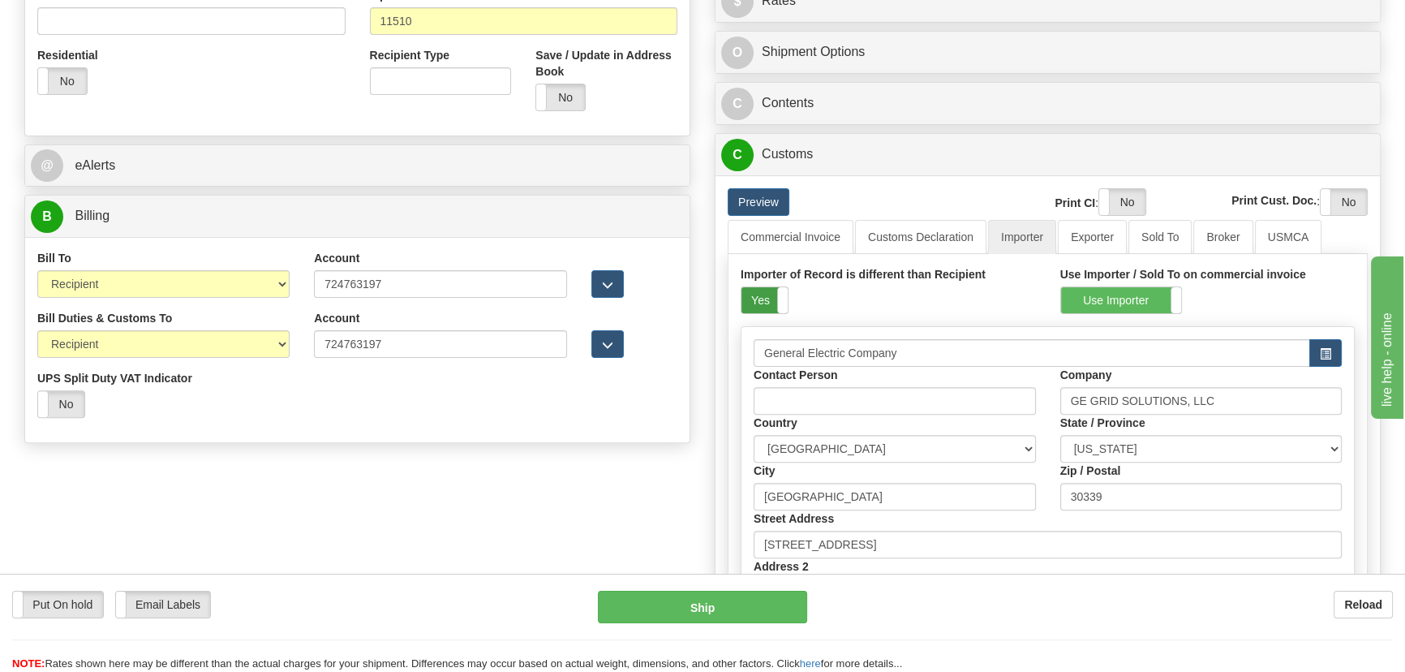
click at [764, 308] on label "Yes" at bounding box center [764, 300] width 46 height 26
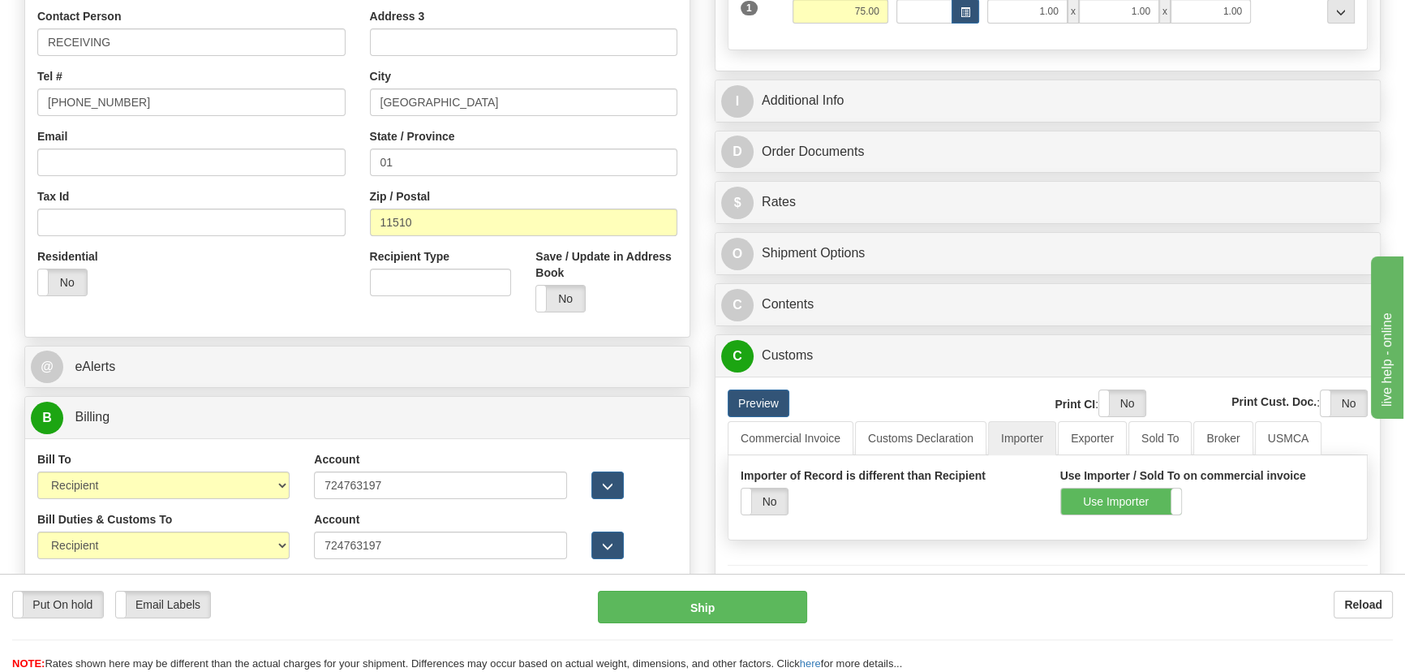
scroll to position [365, 0]
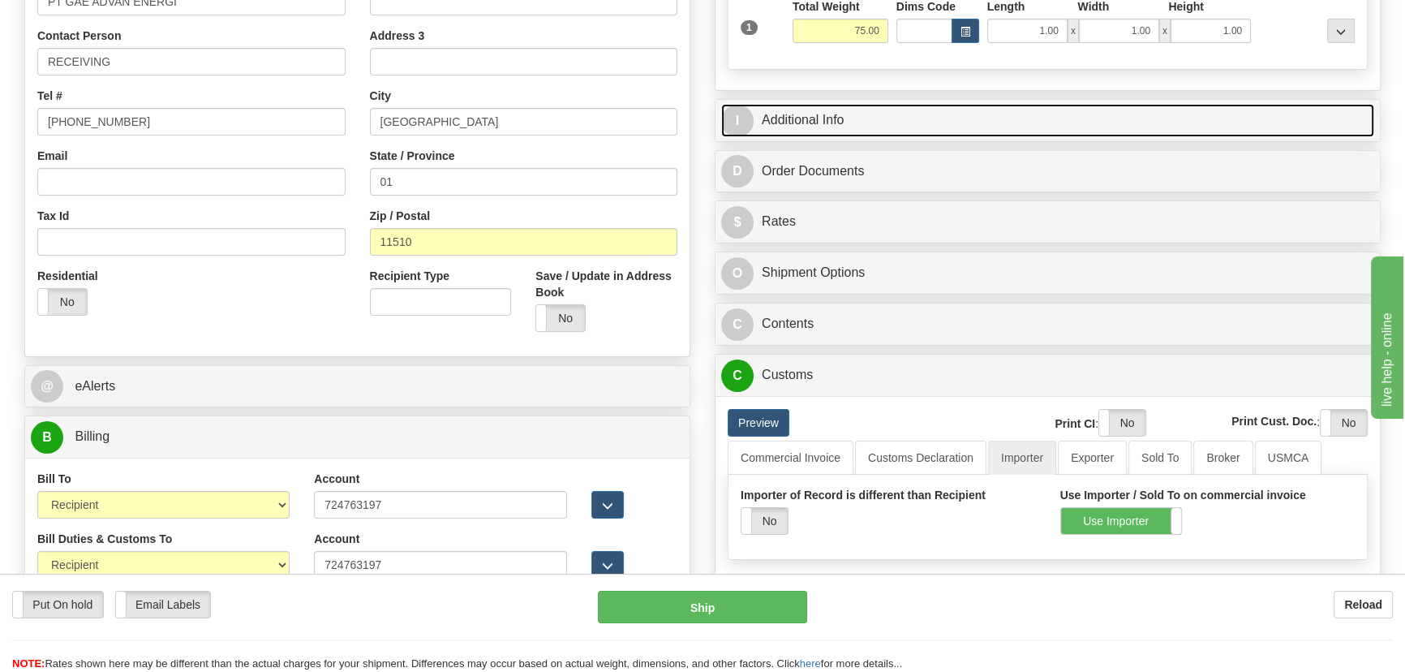
click at [1163, 115] on link "I Additional Info" at bounding box center [1047, 120] width 653 height 33
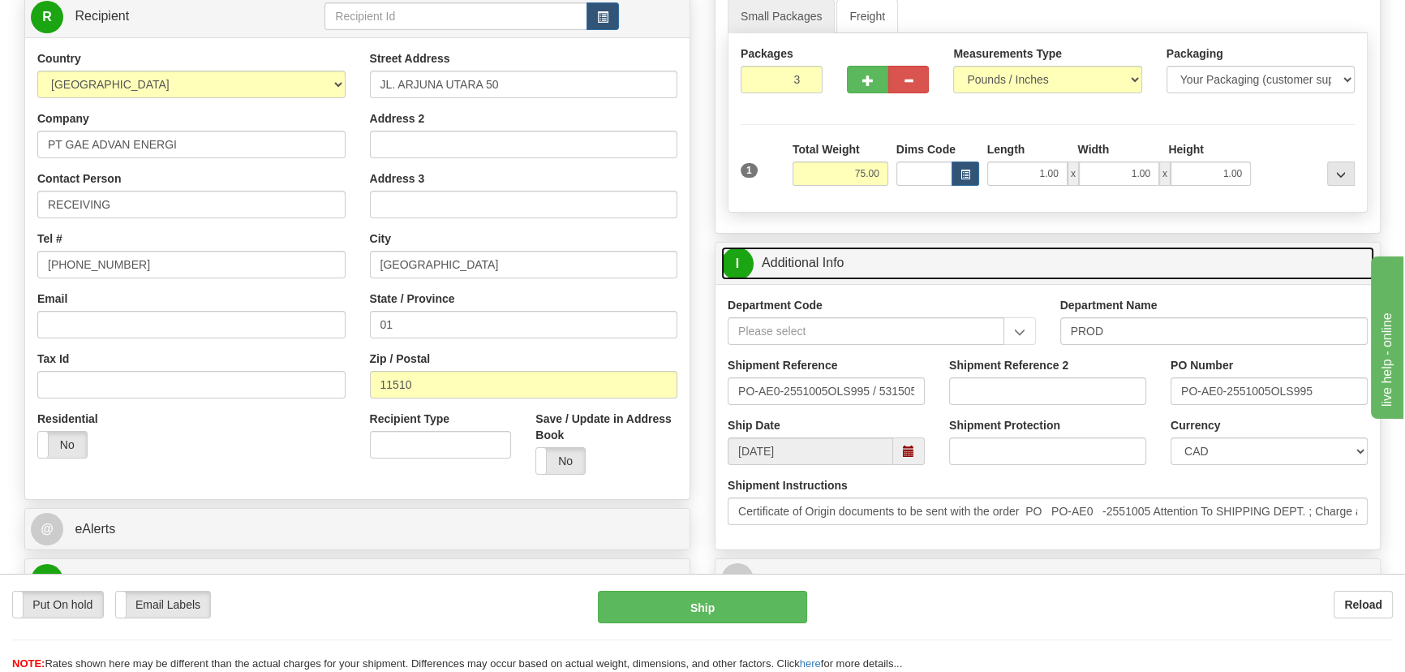
scroll to position [217, 0]
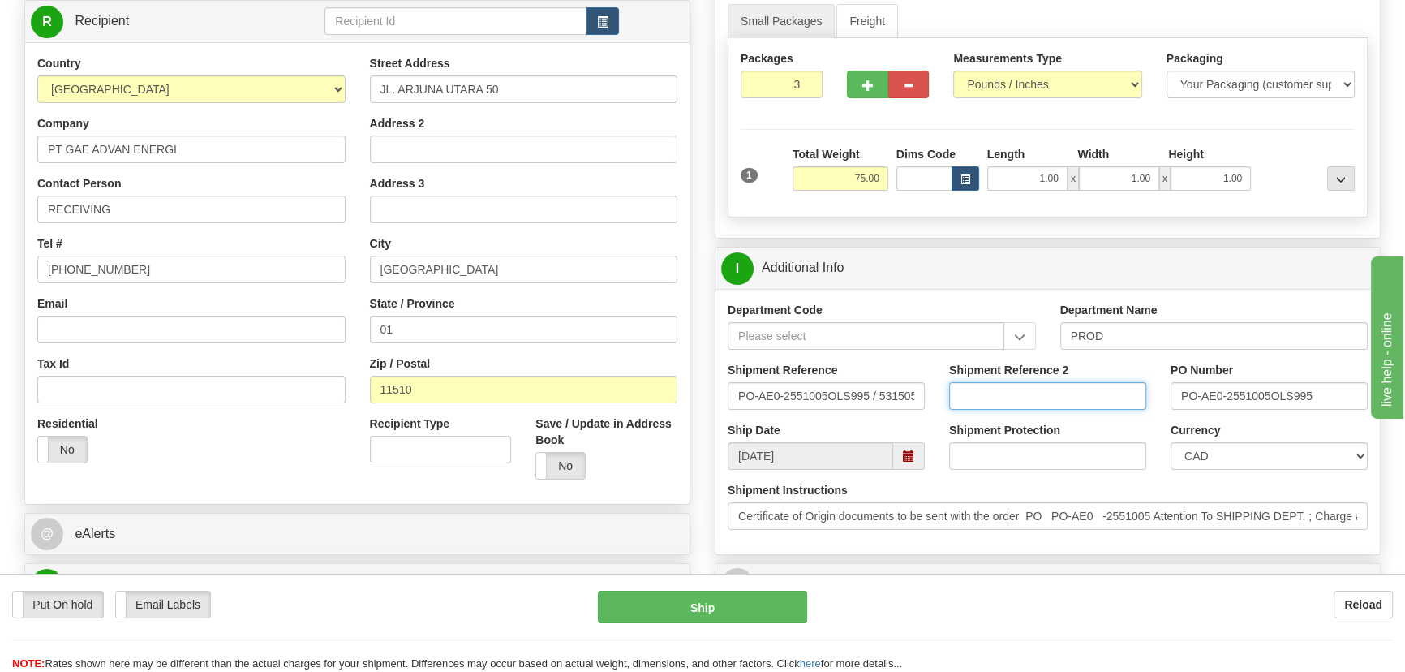
click at [1067, 396] on input "Shipment Reference 2" at bounding box center [1047, 396] width 197 height 28
paste input "5399005182"
type input "5399005182"
click at [1208, 460] on select "CAD USD EUR ZAR [PERSON_NAME] ARN AUD AUS AWG BBD BFR BGN BHD BMD BND BRC BRL C…" at bounding box center [1268, 456] width 197 height 28
select select "1"
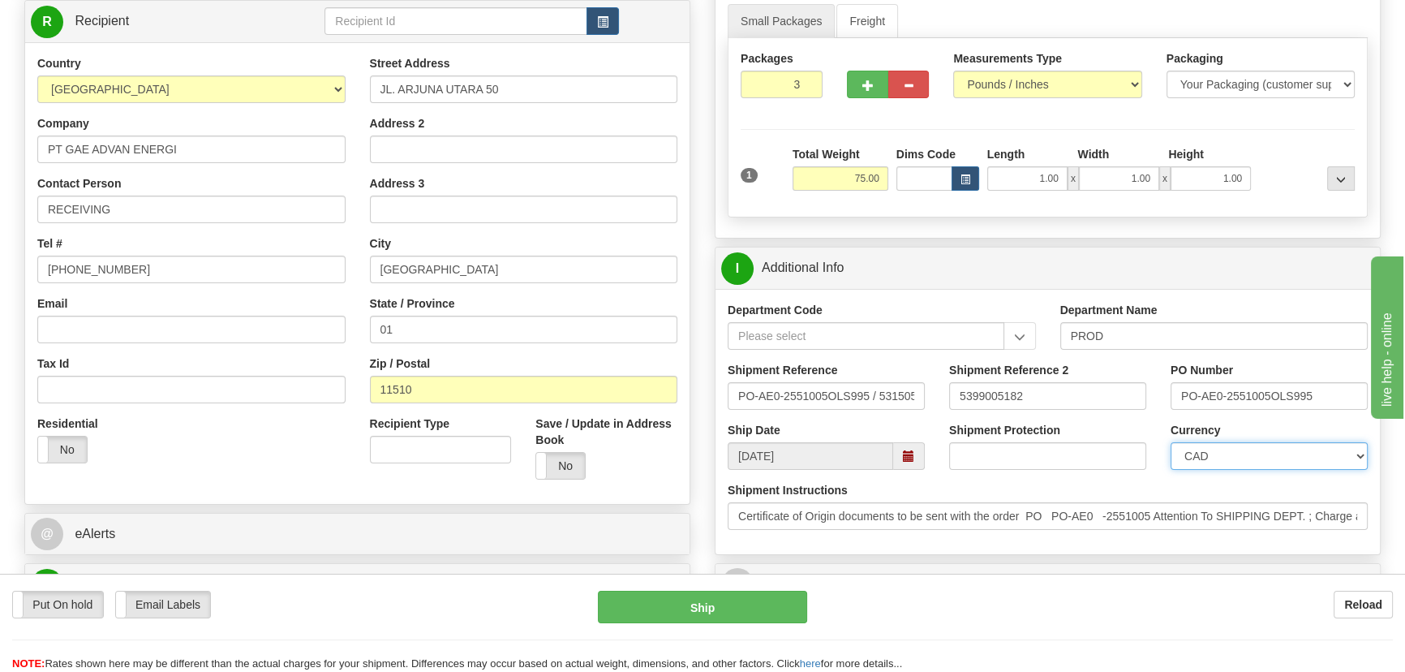
click at [1170, 442] on select "CAD USD EUR ZAR [PERSON_NAME] ARN AUD AUS AWG BBD BFR BGN BHD BMD BND BRC BRL C…" at bounding box center [1268, 456] width 197 height 28
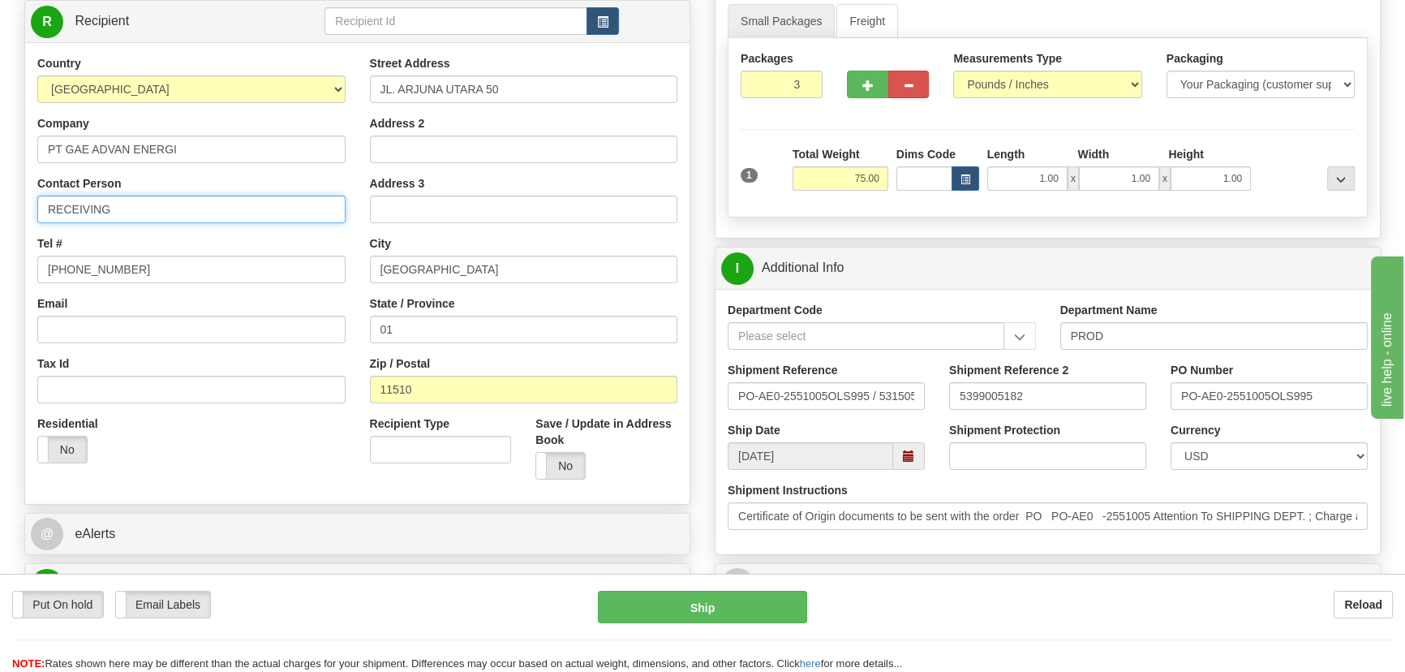
click at [163, 217] on input "RECEIVING" at bounding box center [191, 209] width 308 height 28
paste input "Sian Lie"
type input "RECEIVING/Sian Lie"
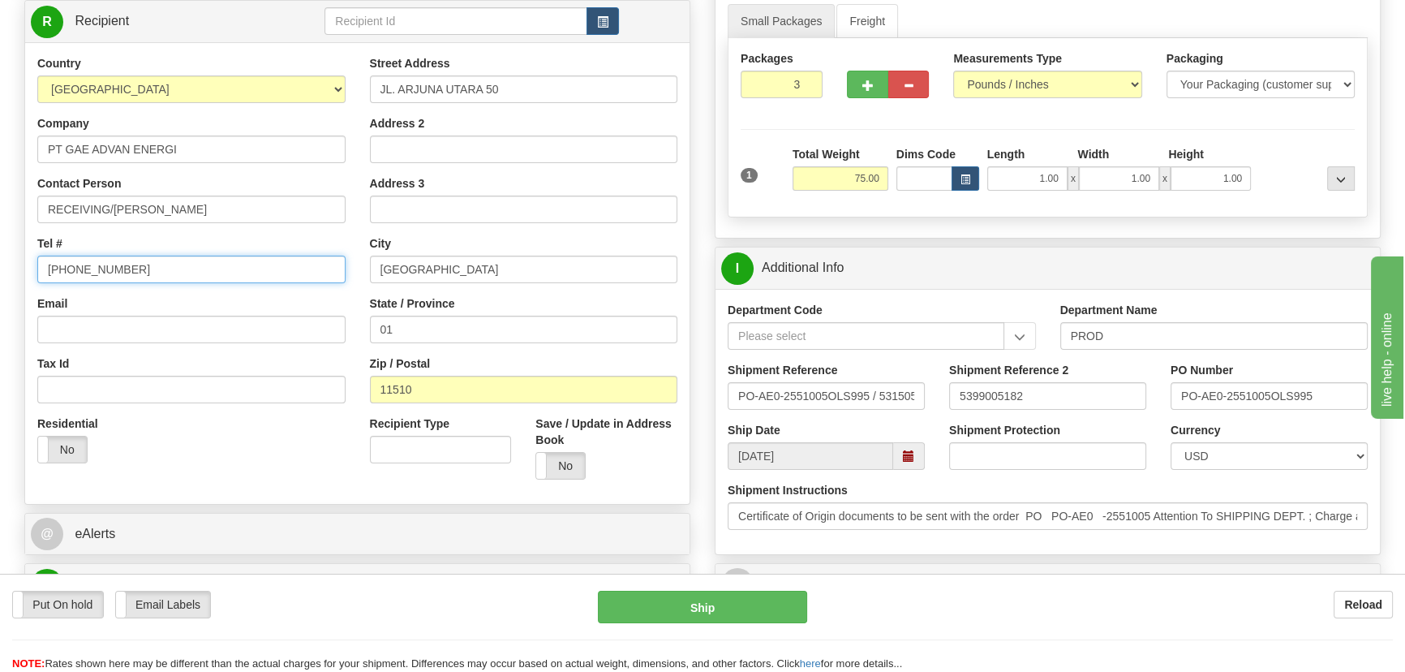
drag, startPoint x: 154, startPoint y: 275, endPoint x: 0, endPoint y: 274, distance: 154.1
click at [0, 274] on div "Toggle navigation Settings Shipping Preferences Fields Preferences New" at bounding box center [702, 480] width 1405 height 1395
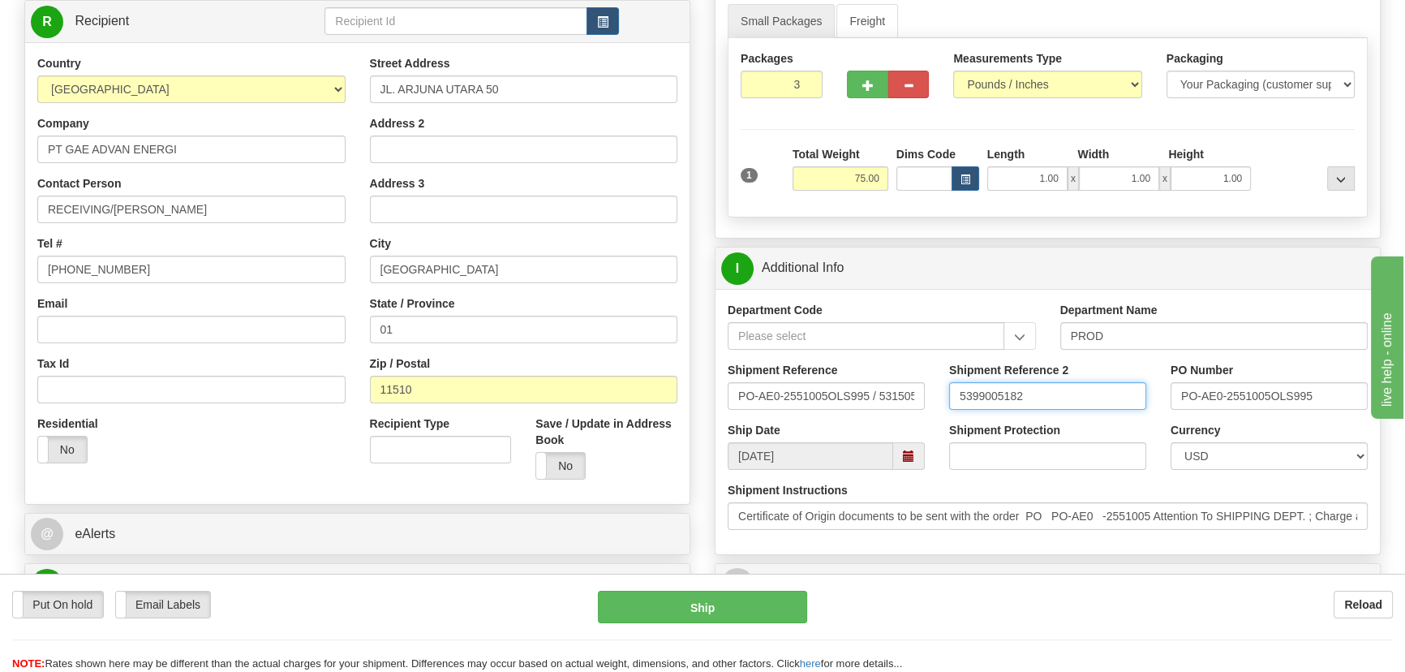
drag, startPoint x: 1028, startPoint y: 401, endPoint x: 897, endPoint y: 408, distance: 131.6
click at [908, 407] on div "Shipment Reference PO-AE0-2551005OLS995 / 531505 Shipment Reference 2 539900518…" at bounding box center [1047, 392] width 664 height 60
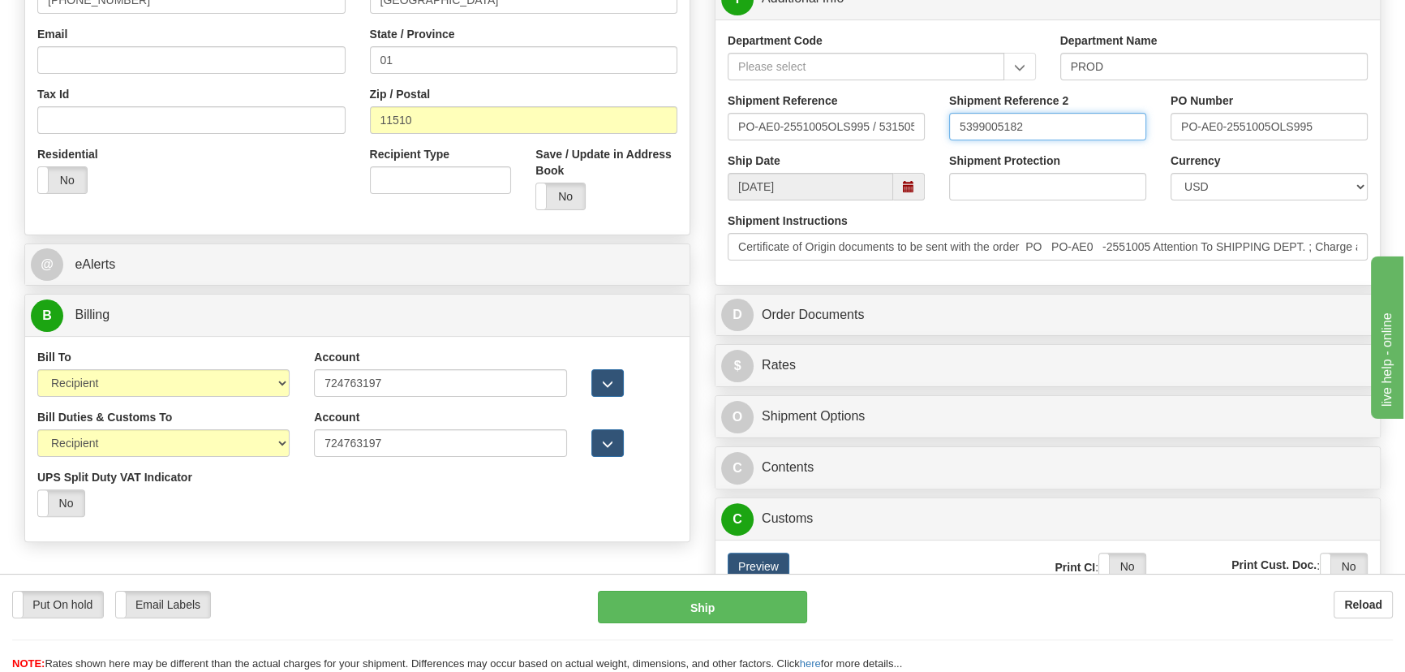
scroll to position [586, 0]
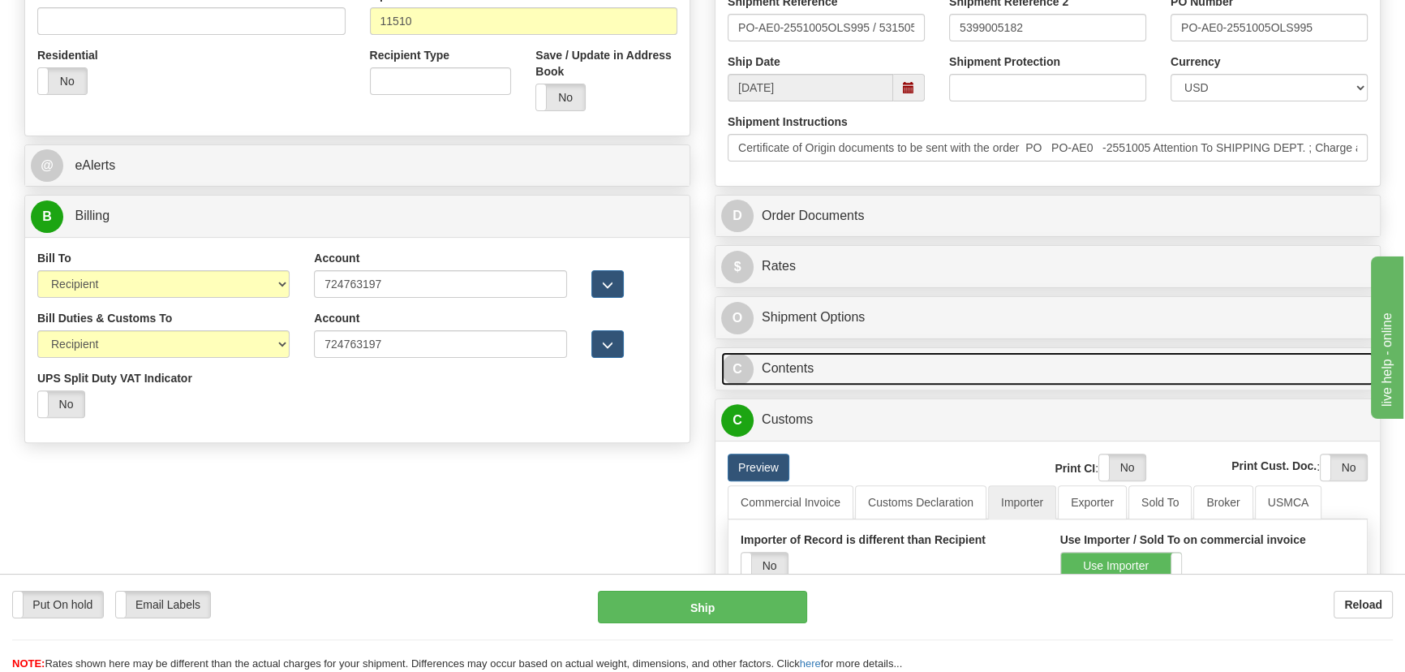
click at [1140, 365] on link "C Contents" at bounding box center [1047, 368] width 653 height 33
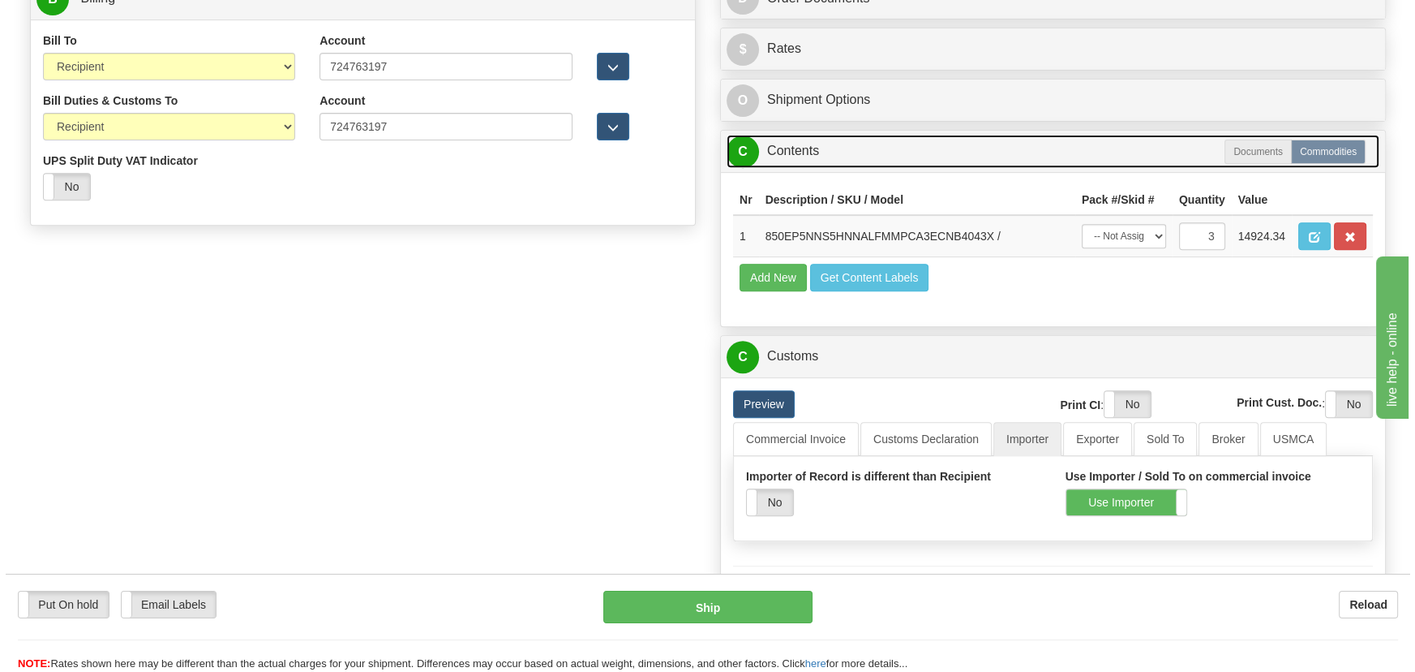
scroll to position [807, 0]
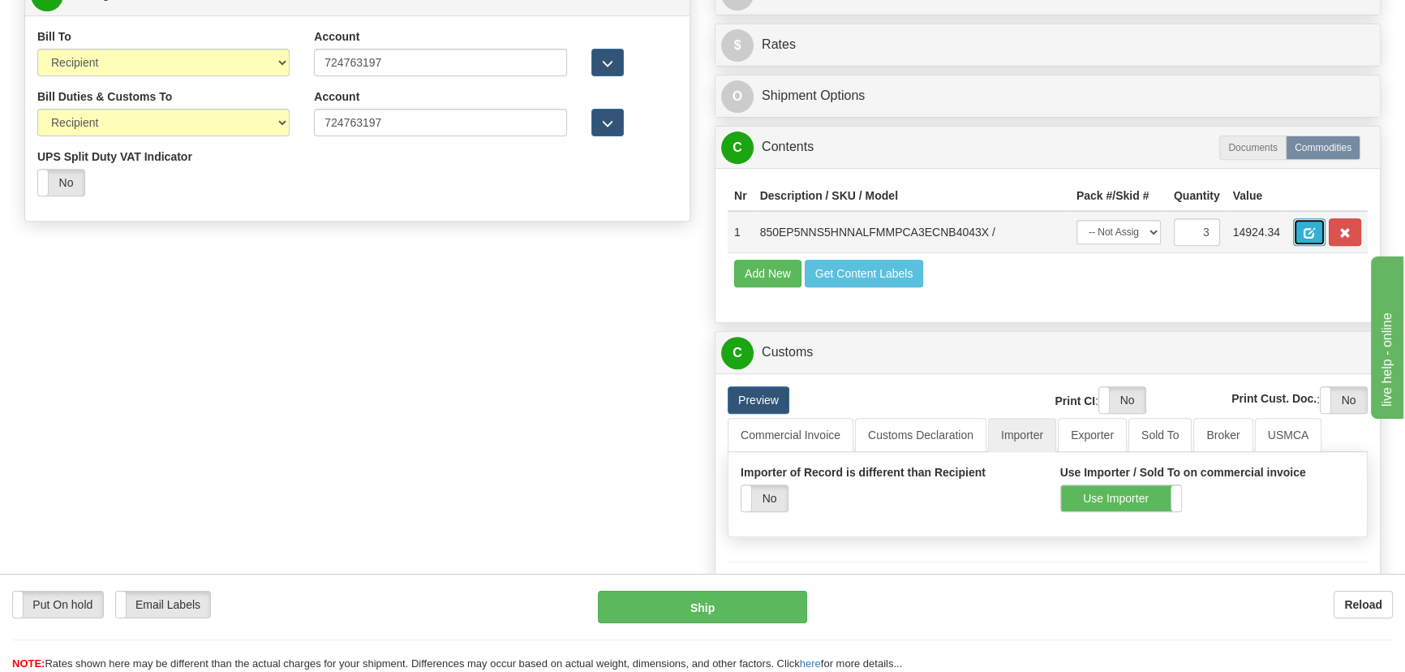
click at [1302, 233] on button "button" at bounding box center [1309, 232] width 32 height 28
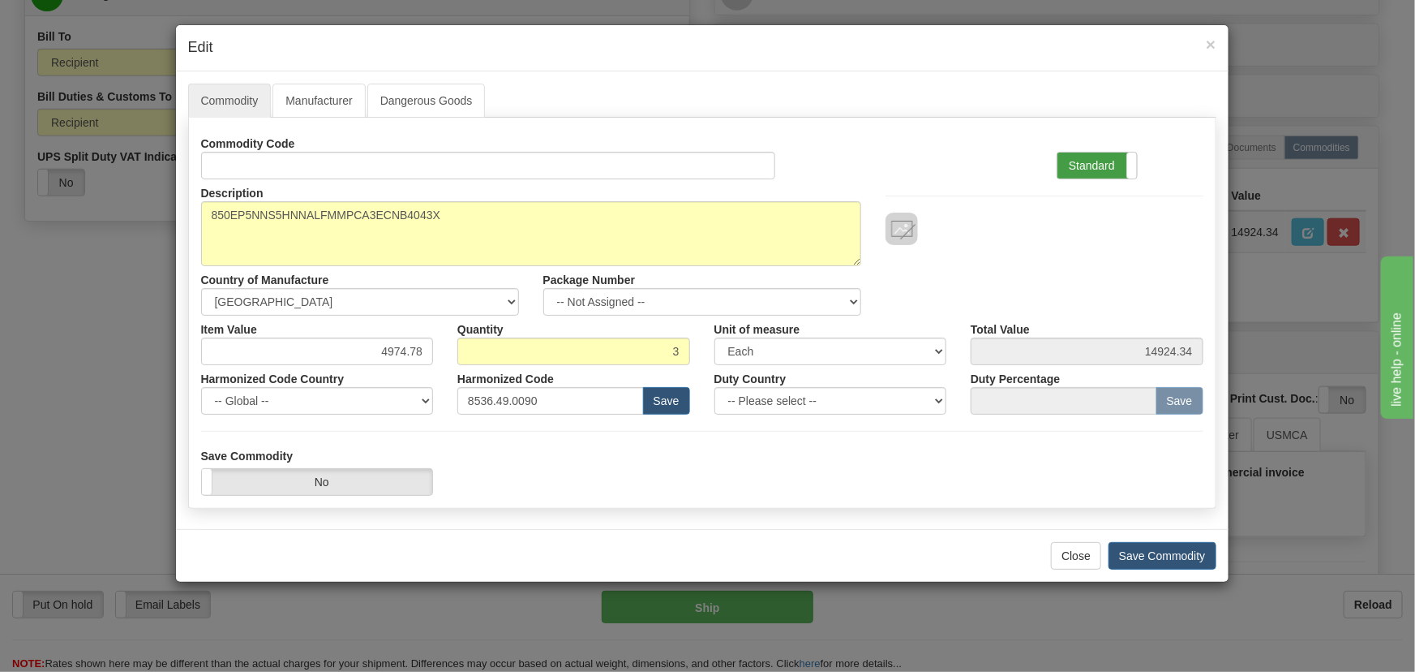
click at [1102, 165] on label "Standard" at bounding box center [1097, 165] width 79 height 26
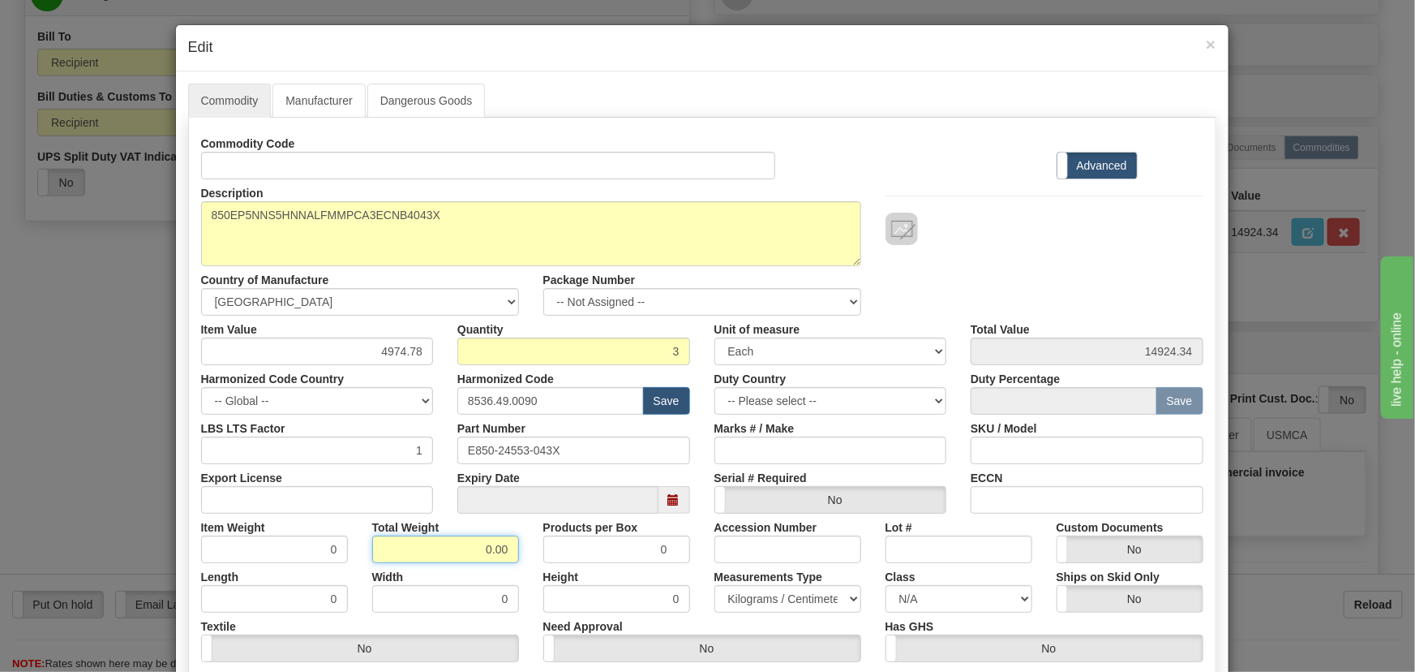
drag, startPoint x: 469, startPoint y: 537, endPoint x: 525, endPoint y: 548, distance: 57.1
click at [529, 548] on div "Item Weight 0 Total Weight 0.00 Products per Box 0 Accession Number Lot # Custo…" at bounding box center [702, 537] width 1027 height 49
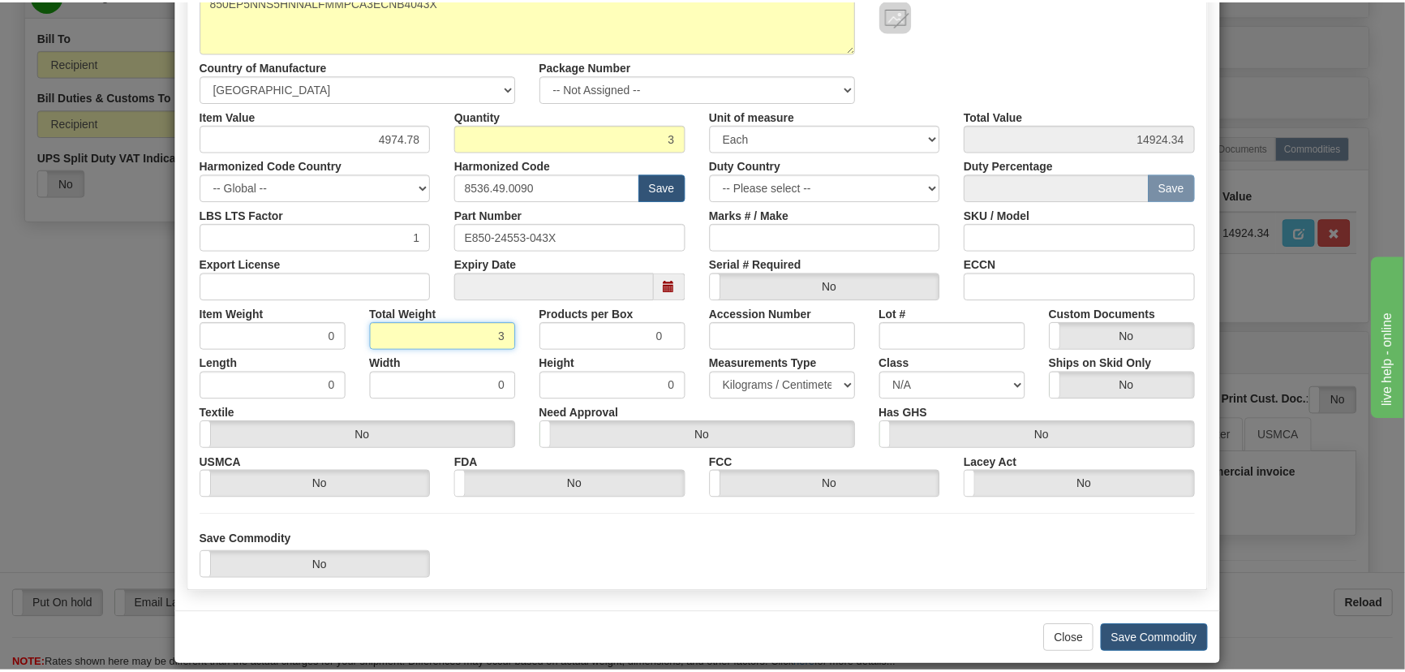
scroll to position [230, 0]
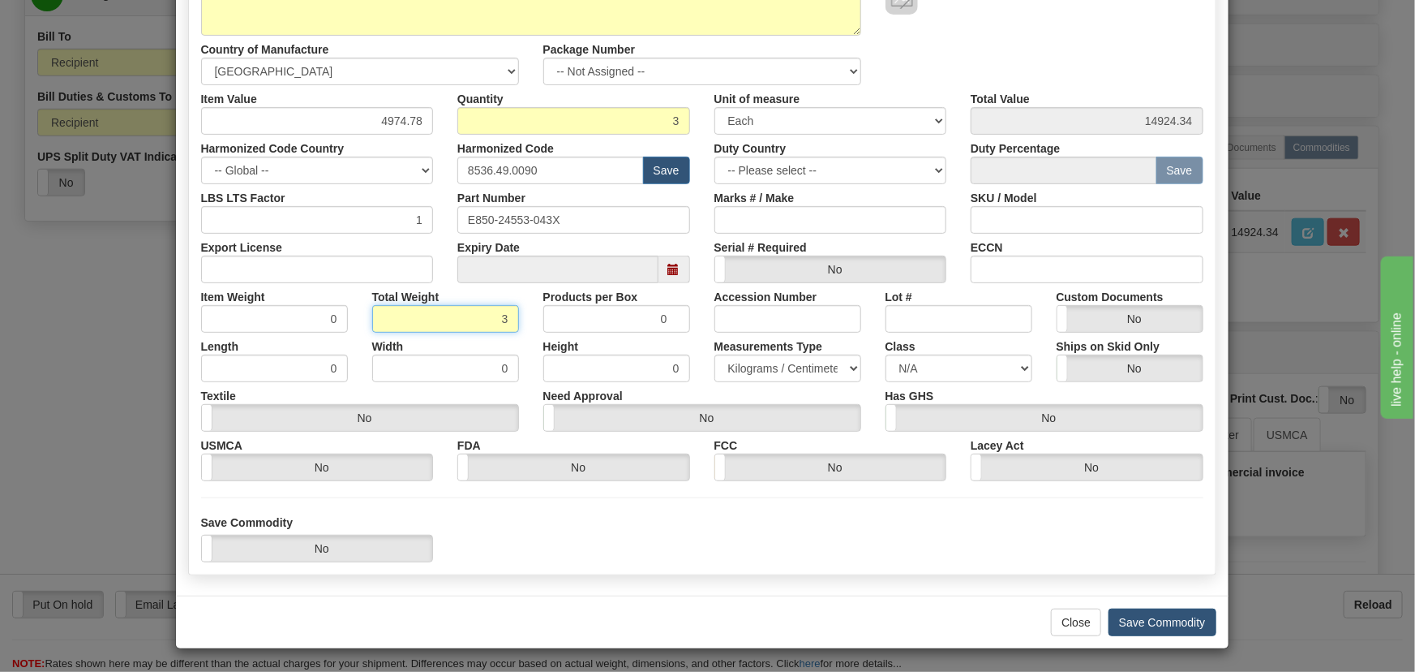
type input "3"
type input "1.0000"
click at [1154, 620] on button "Save Commodity" at bounding box center [1163, 622] width 108 height 28
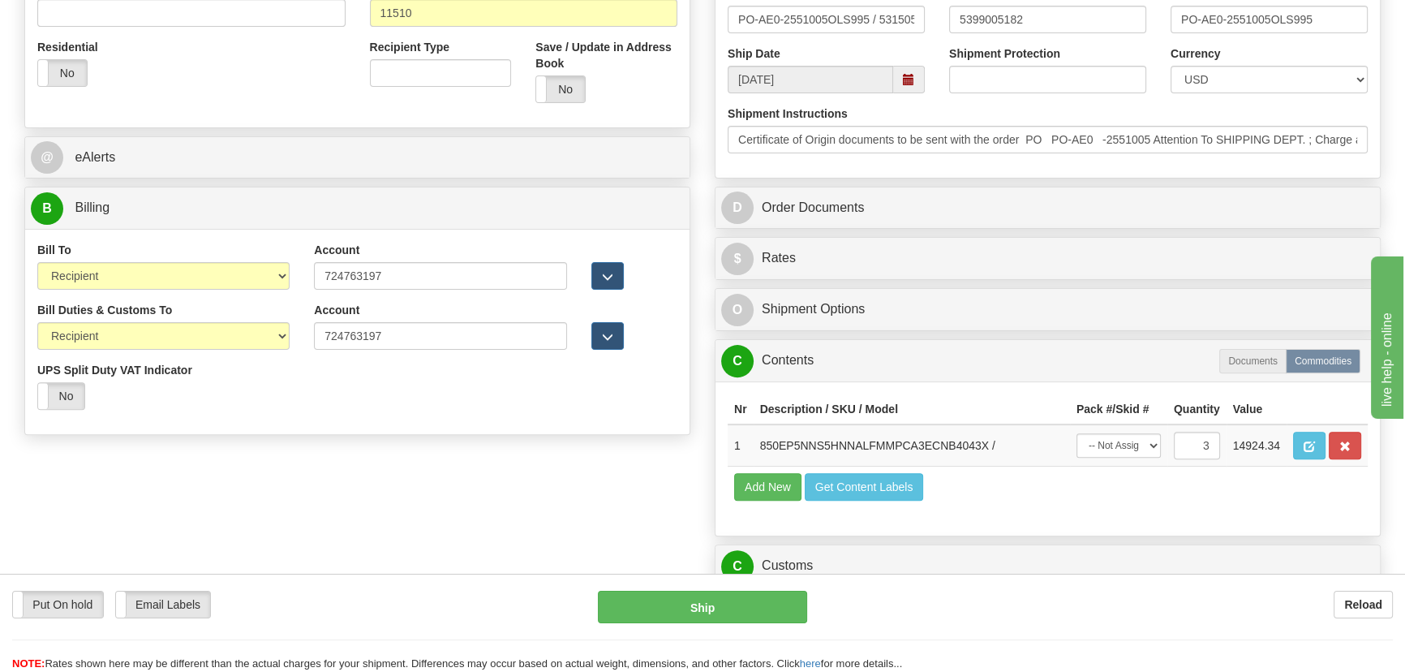
scroll to position [586, 0]
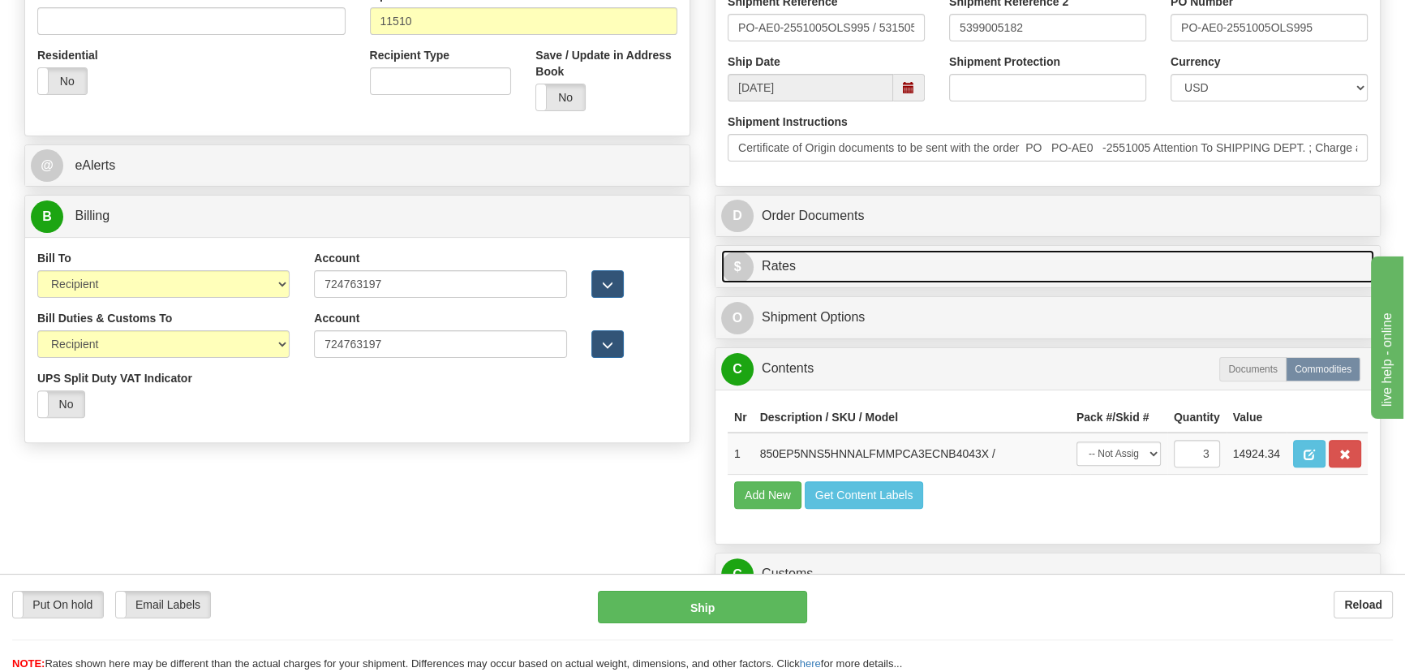
drag, startPoint x: 1178, startPoint y: 261, endPoint x: 1223, endPoint y: 268, distance: 45.1
click at [1179, 261] on link "$ Rates" at bounding box center [1047, 266] width 653 height 33
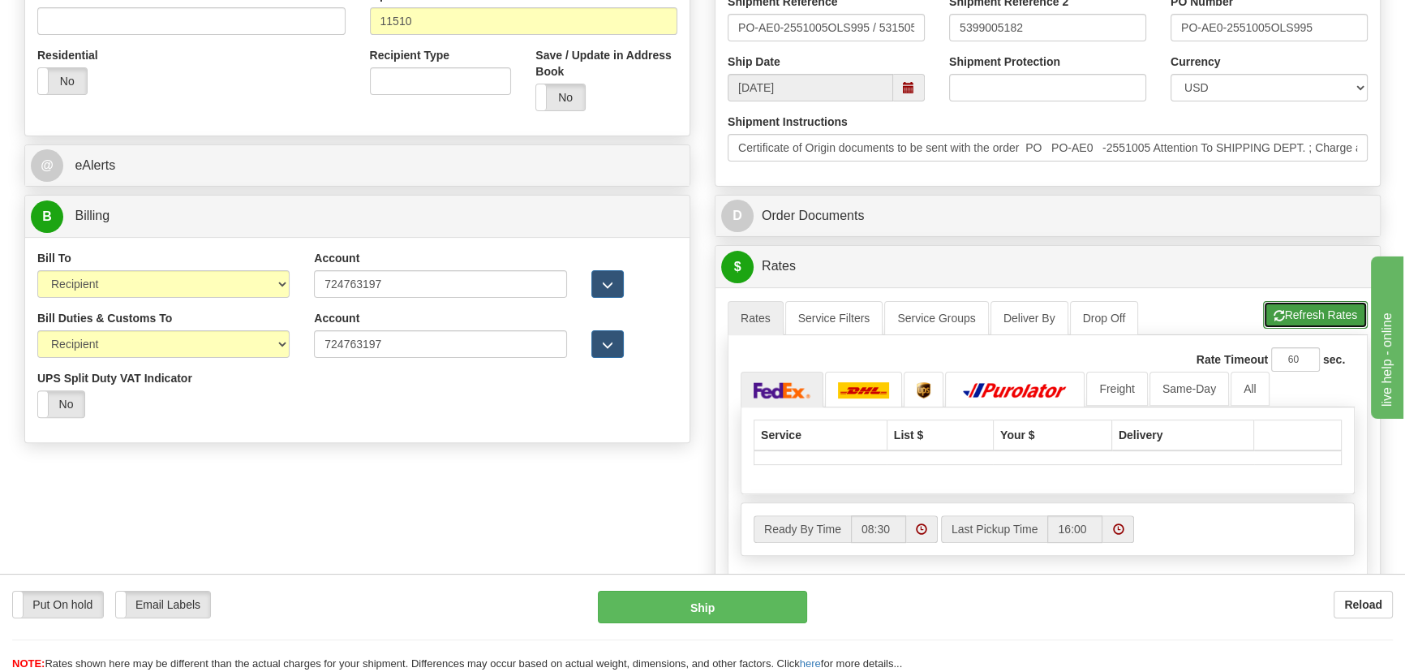
click at [1318, 311] on button "Refresh Rates" at bounding box center [1315, 315] width 105 height 28
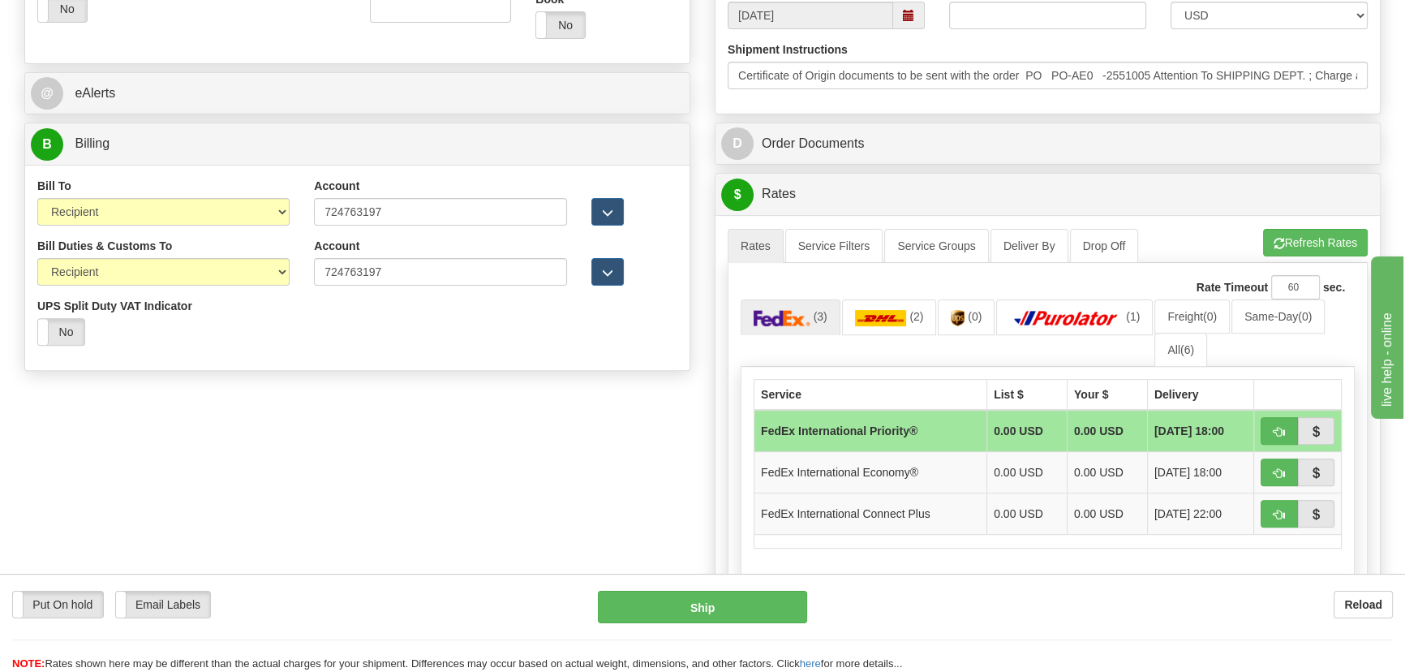
scroll to position [659, 0]
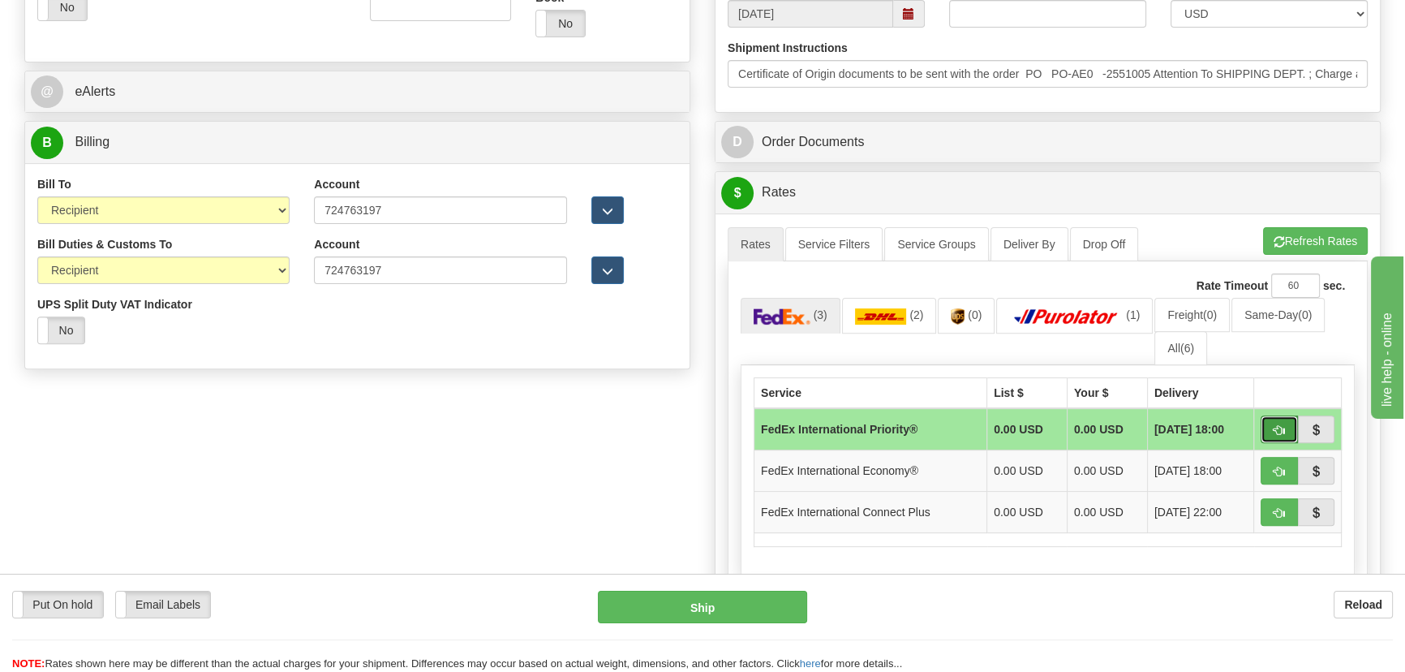
click at [1274, 431] on span "button" at bounding box center [1278, 430] width 11 height 11
type input "01"
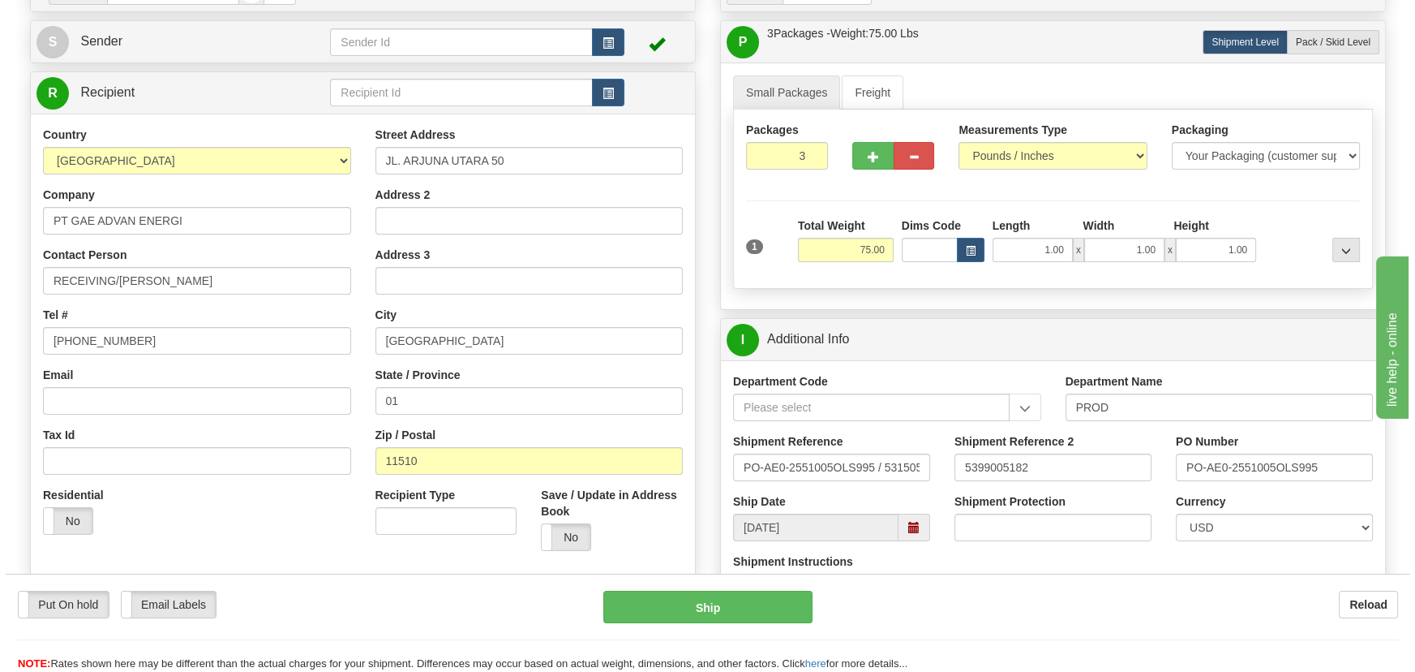
scroll to position [144, 0]
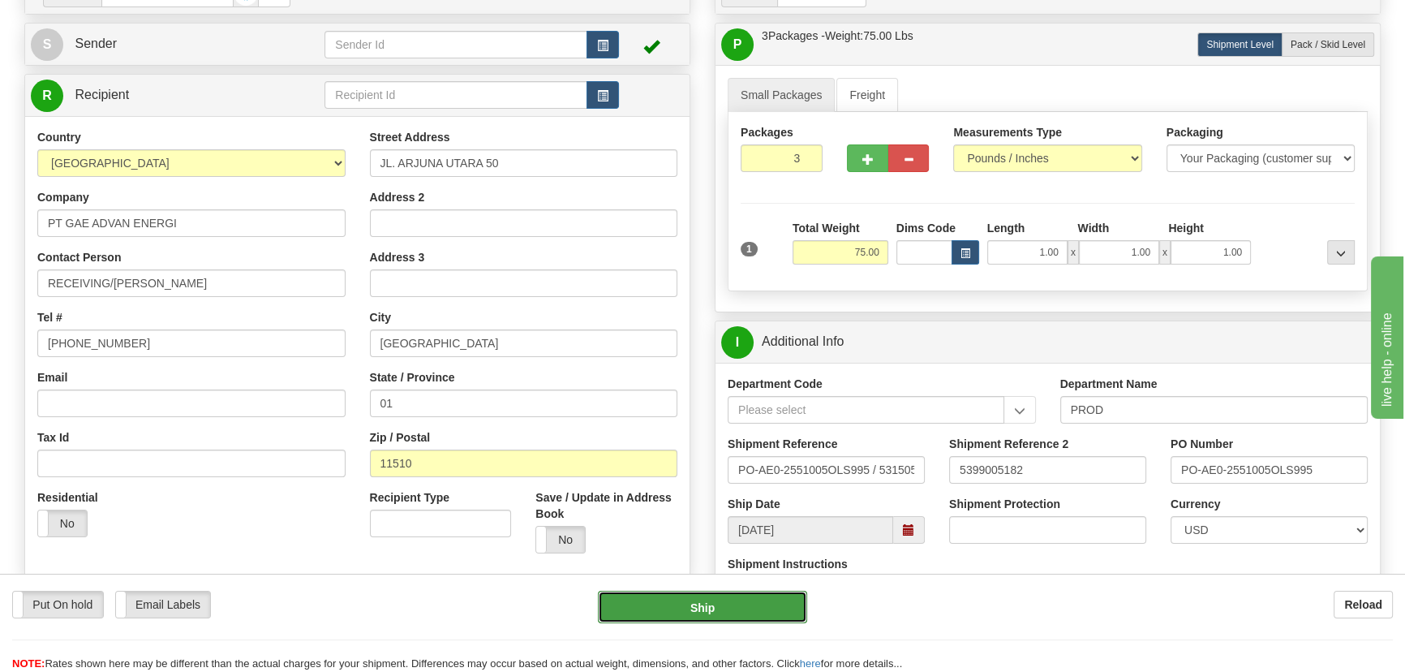
click at [736, 608] on button "Ship" at bounding box center [703, 606] width 210 height 32
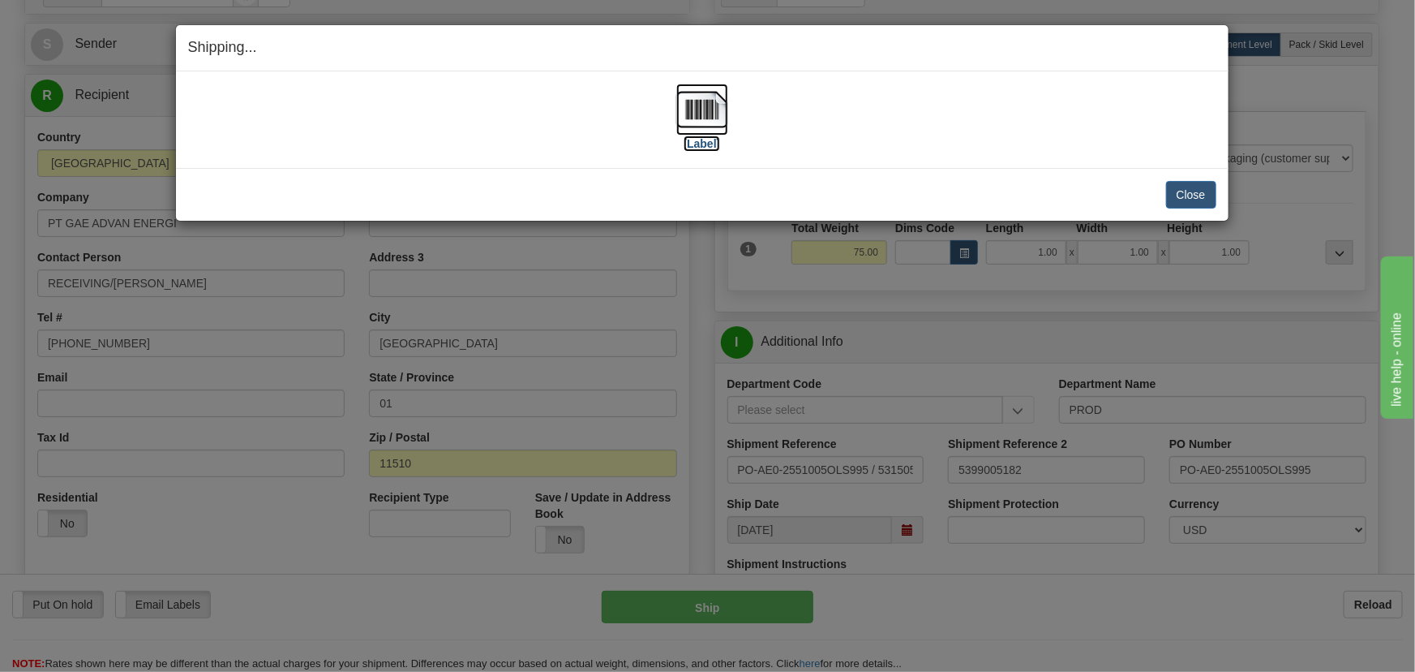
click at [719, 116] on img at bounding box center [702, 110] width 52 height 52
click at [1200, 197] on button "Close" at bounding box center [1191, 195] width 50 height 28
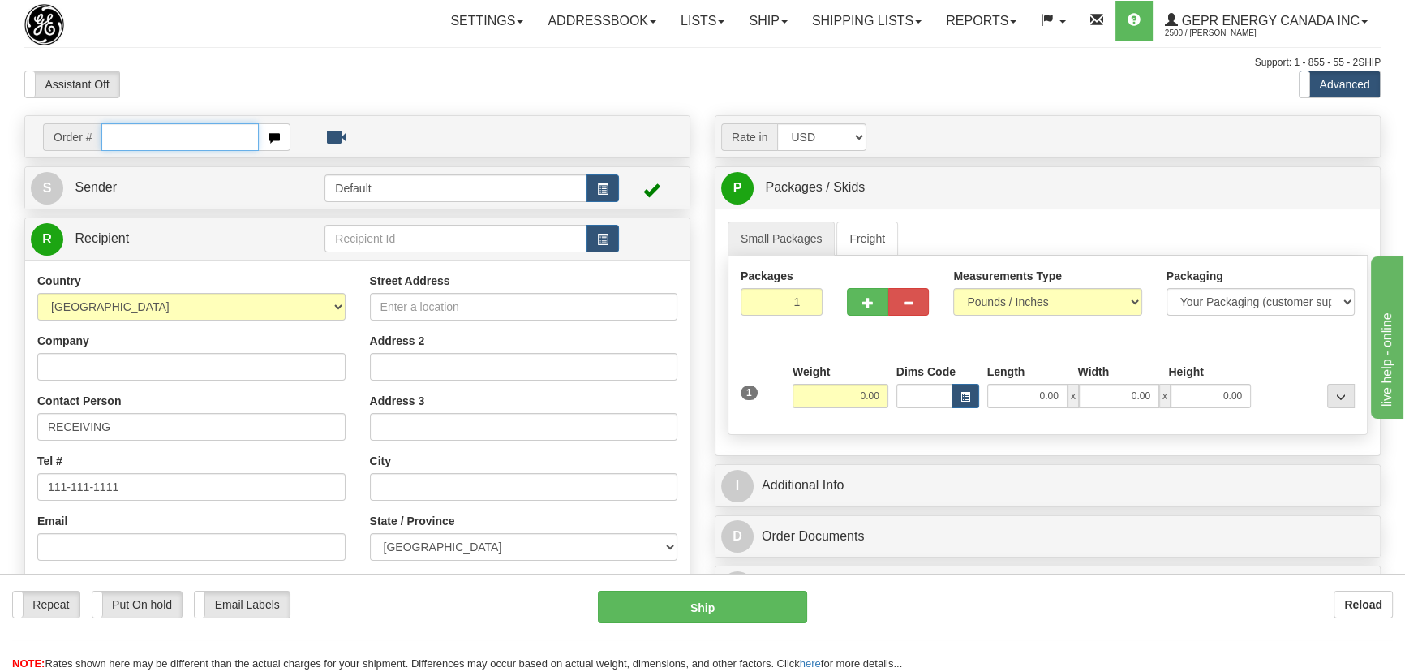
click at [208, 144] on input "text" at bounding box center [179, 137] width 157 height 28
paste input "0086693680"
type input "86693680"
click at [684, 82] on body "Training Course Close Toggle navigation Settings Shipping Preferences New Recip…" at bounding box center [707, 336] width 1415 height 672
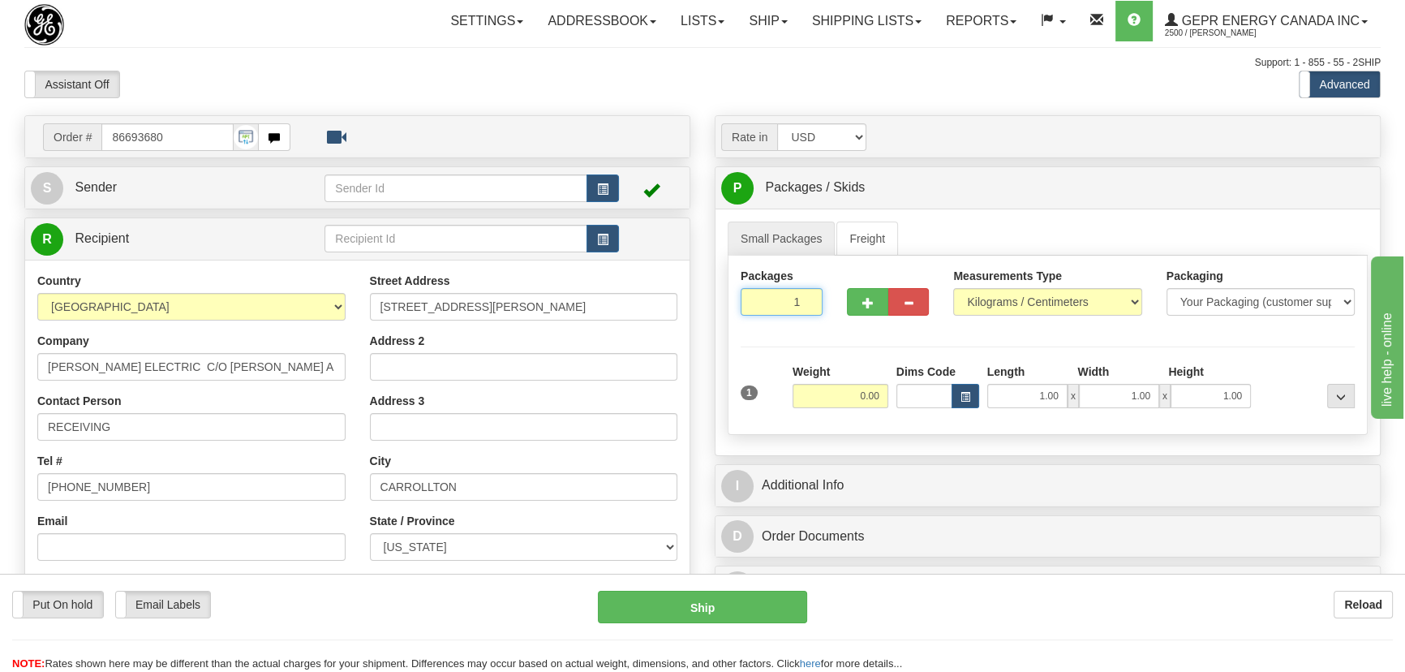
click at [842, 328] on div "Packages 1 1" at bounding box center [1047, 299] width 638 height 62
type input "2"
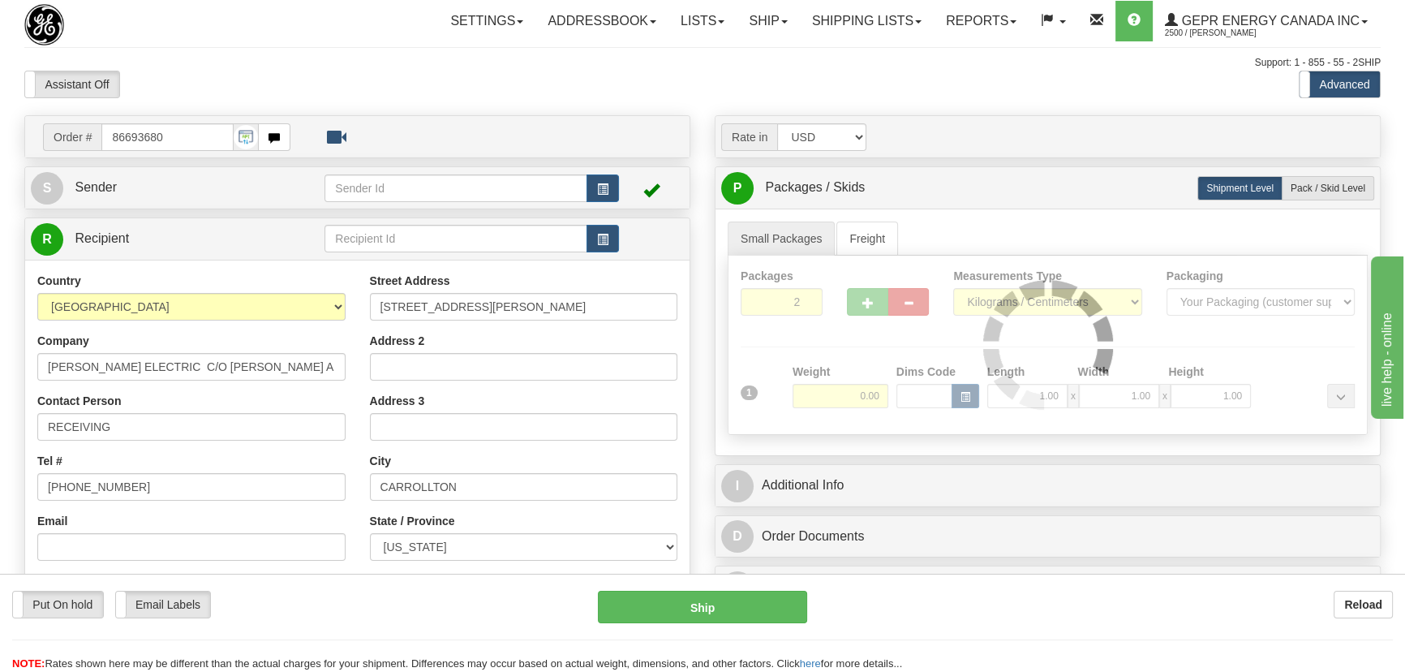
click at [848, 346] on div "Packages 2 1 Measurements Type" at bounding box center [1048, 344] width 640 height 179
click at [847, 384] on div at bounding box center [1047, 344] width 638 height 178
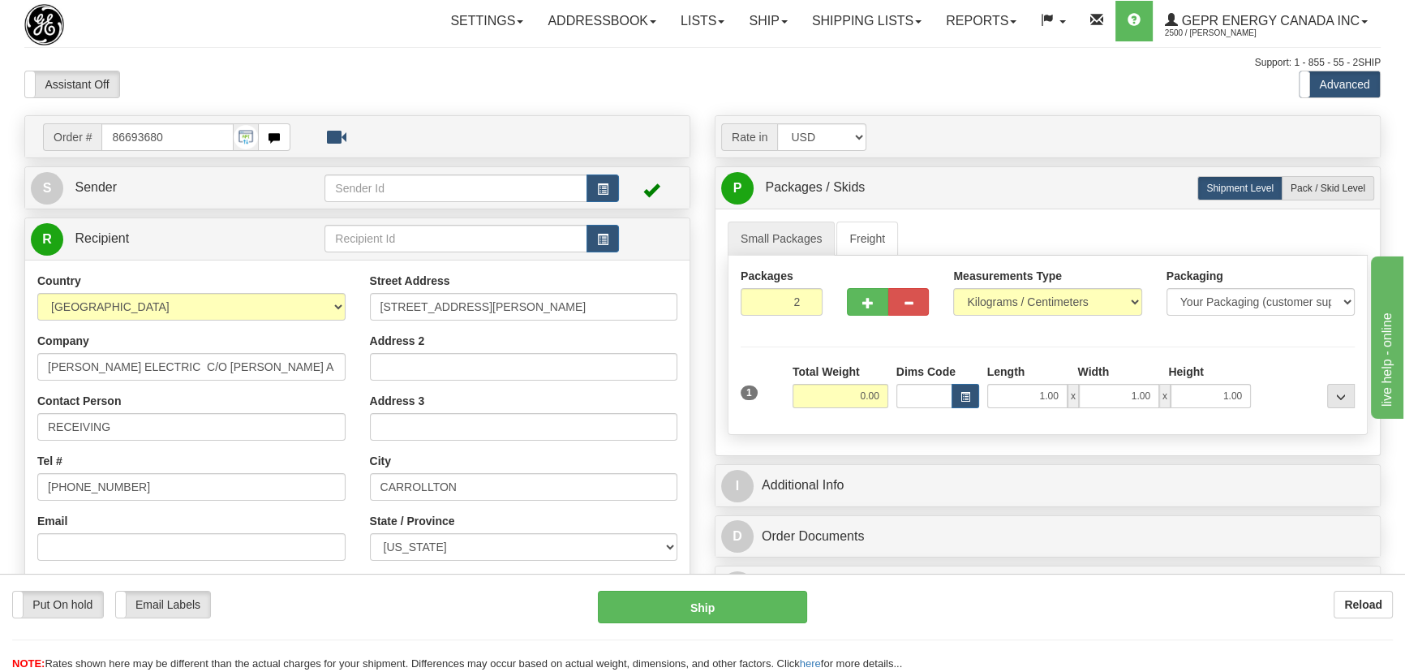
click at [850, 393] on input "0.00" at bounding box center [840, 396] width 96 height 24
type input "42.00"
click at [1099, 298] on select "Pounds / Inches Kilograms / Centimeters" at bounding box center [1047, 302] width 188 height 28
select select "0"
click at [953, 288] on select "Pounds / Inches Kilograms / Centimeters" at bounding box center [1047, 302] width 188 height 28
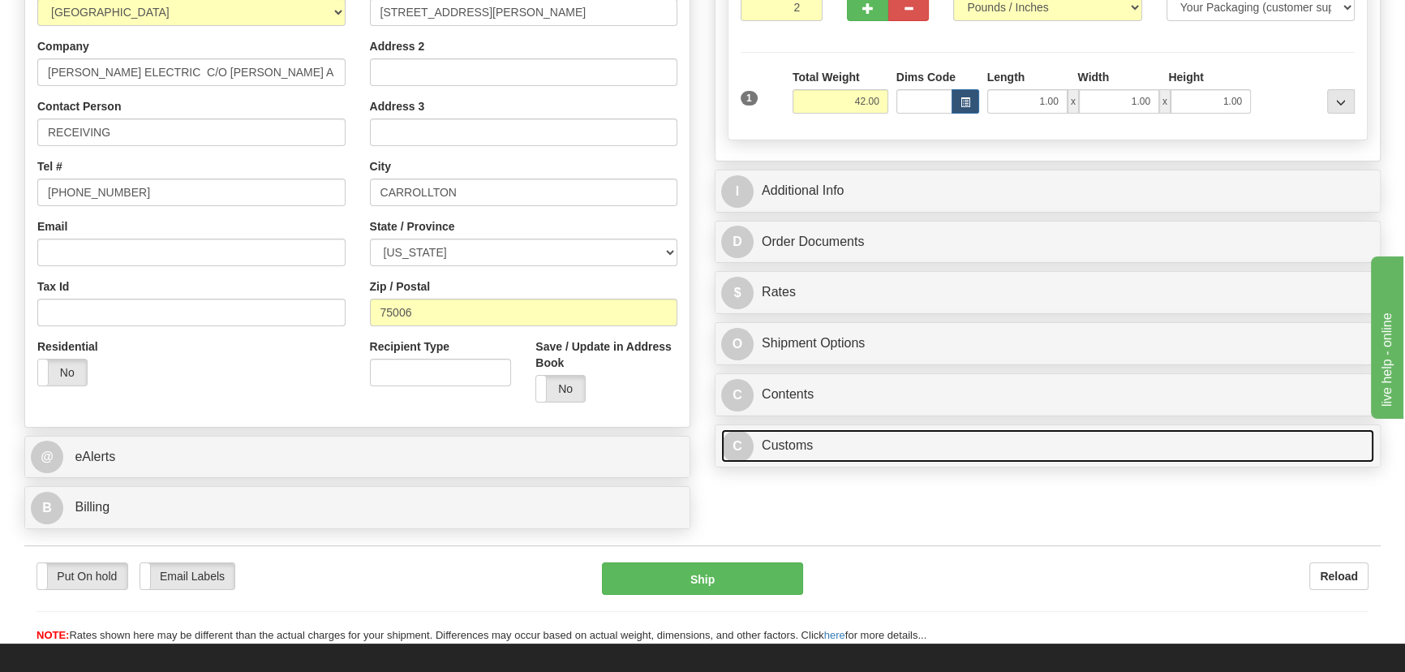
click at [868, 438] on link "C Customs" at bounding box center [1047, 445] width 653 height 33
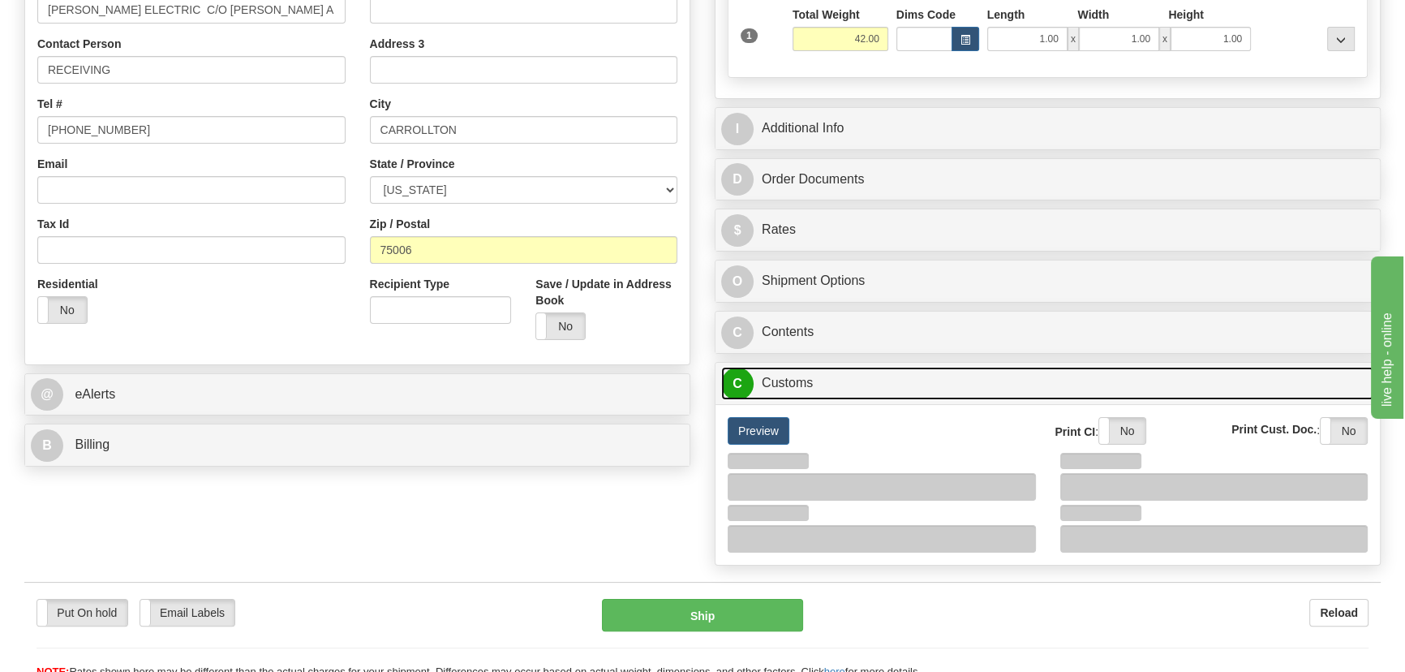
scroll to position [442, 0]
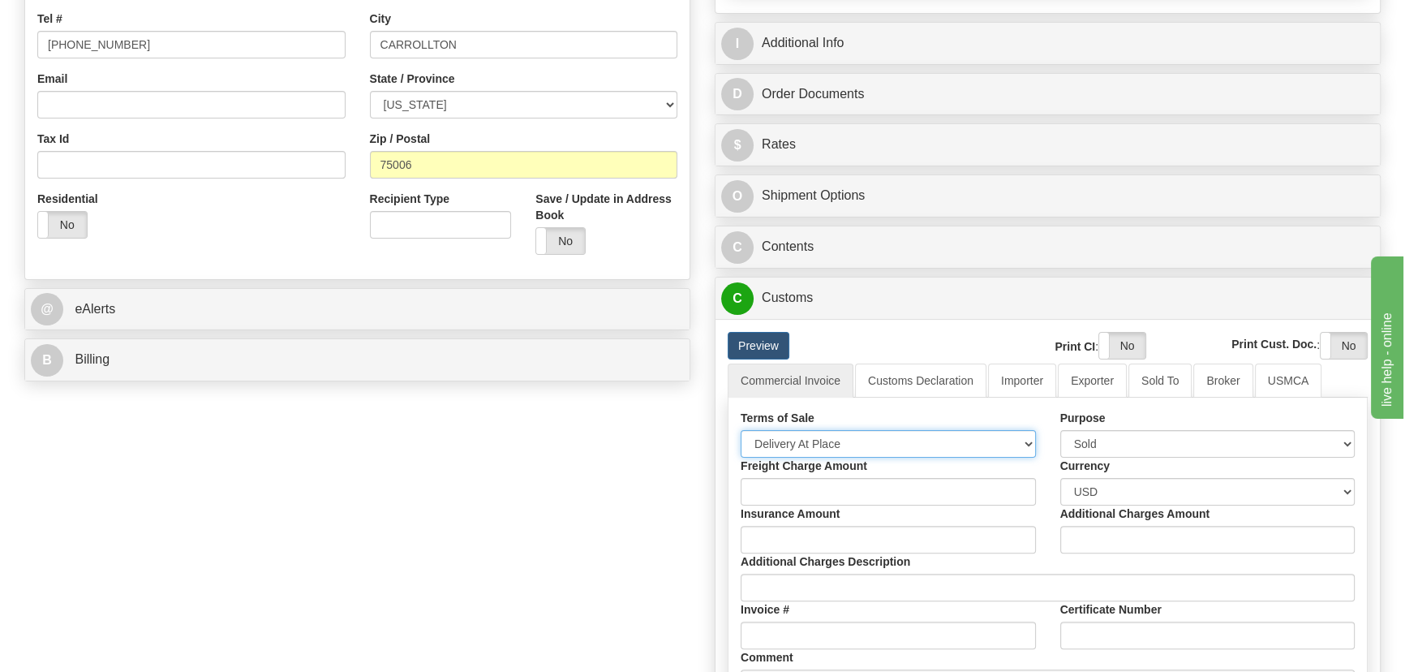
click at [867, 448] on select "Free Carrier Free On Board Ex Works Delivered Duty Unpaid Delivered Duty Paid C…" at bounding box center [888, 444] width 295 height 28
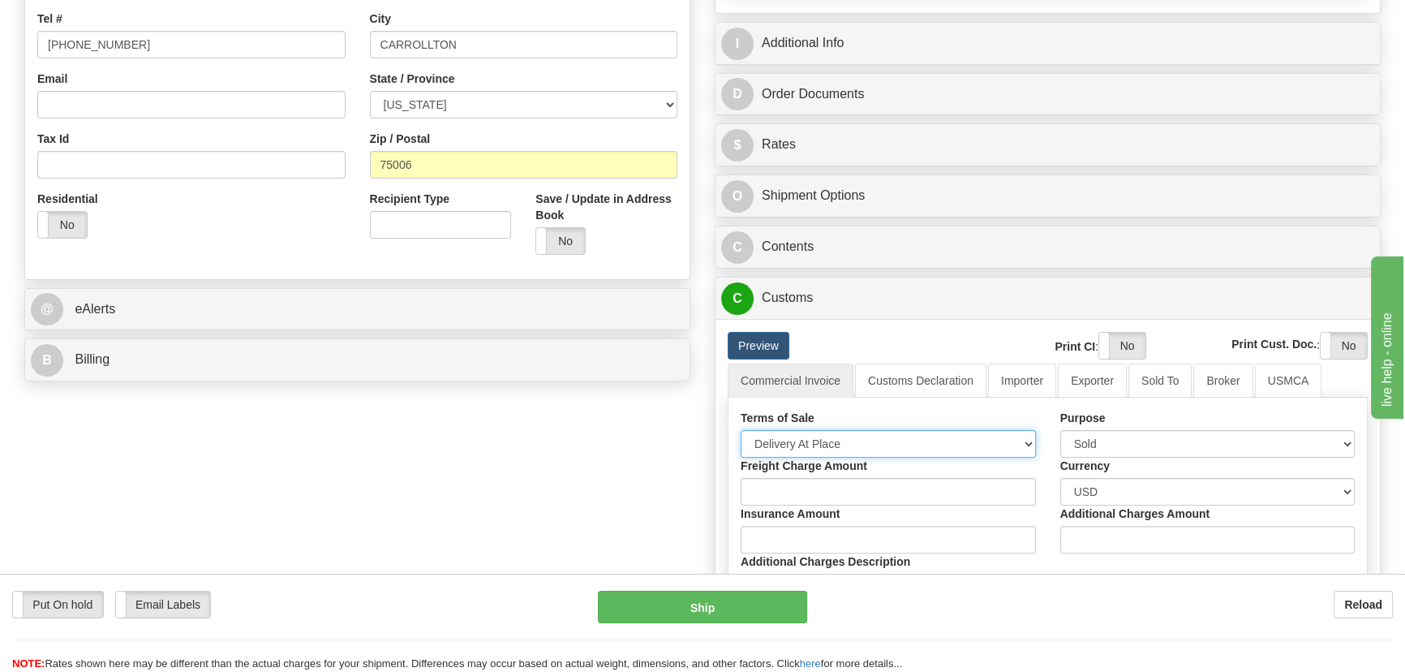
select select "7"
click at [741, 430] on select "Free Carrier Free On Board Ex Works Delivered Duty Unpaid Delivered Duty Paid C…" at bounding box center [888, 444] width 295 height 28
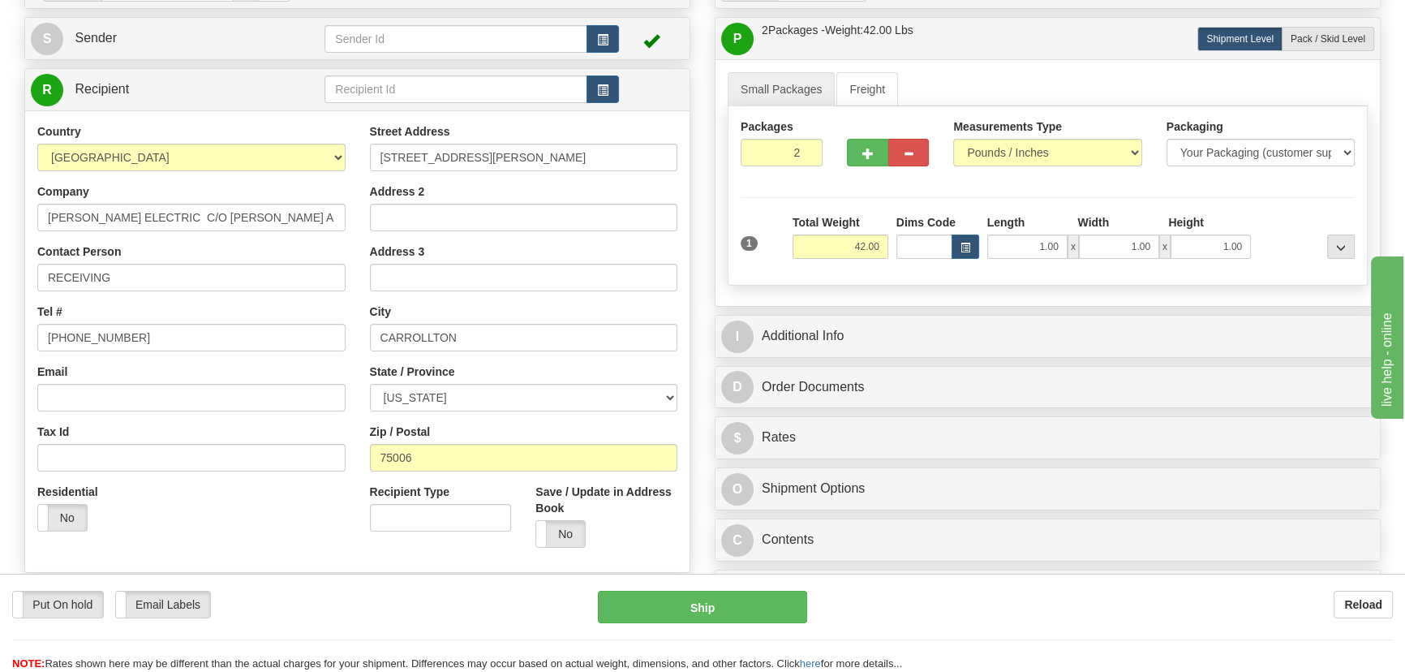
scroll to position [147, 0]
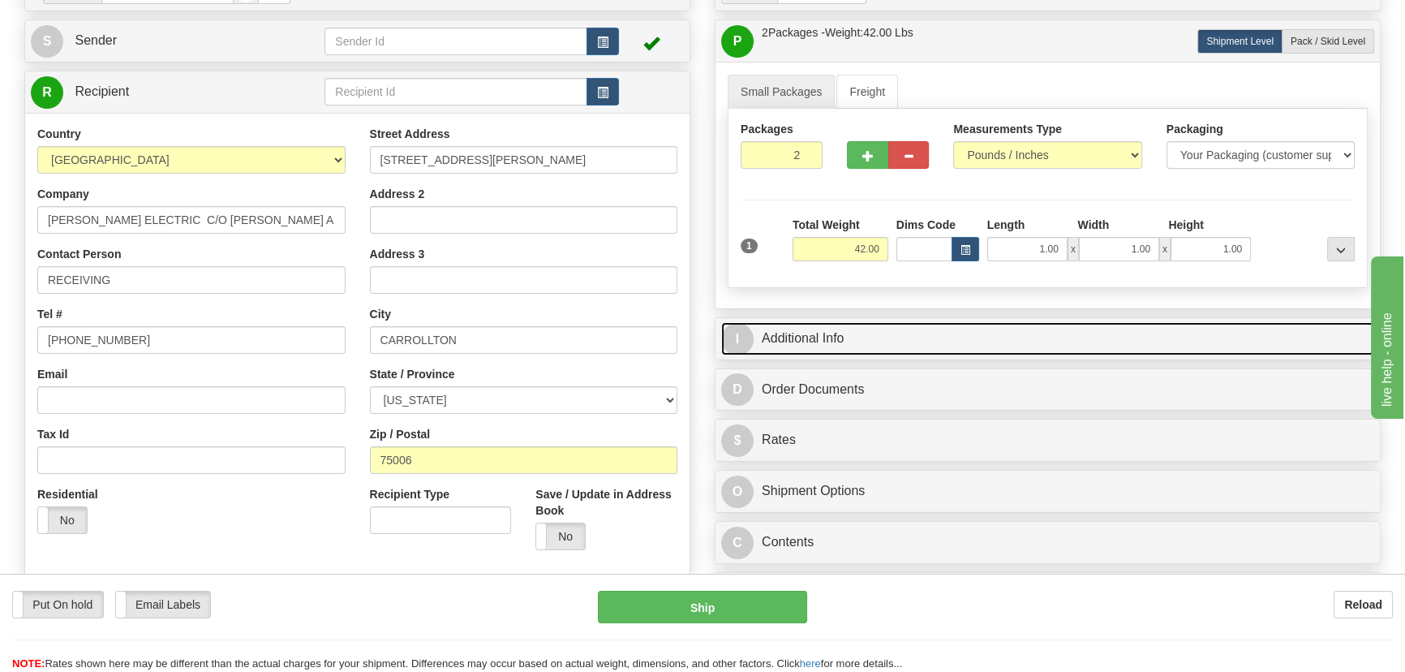
click at [1131, 345] on link "I Additional Info" at bounding box center [1047, 338] width 653 height 33
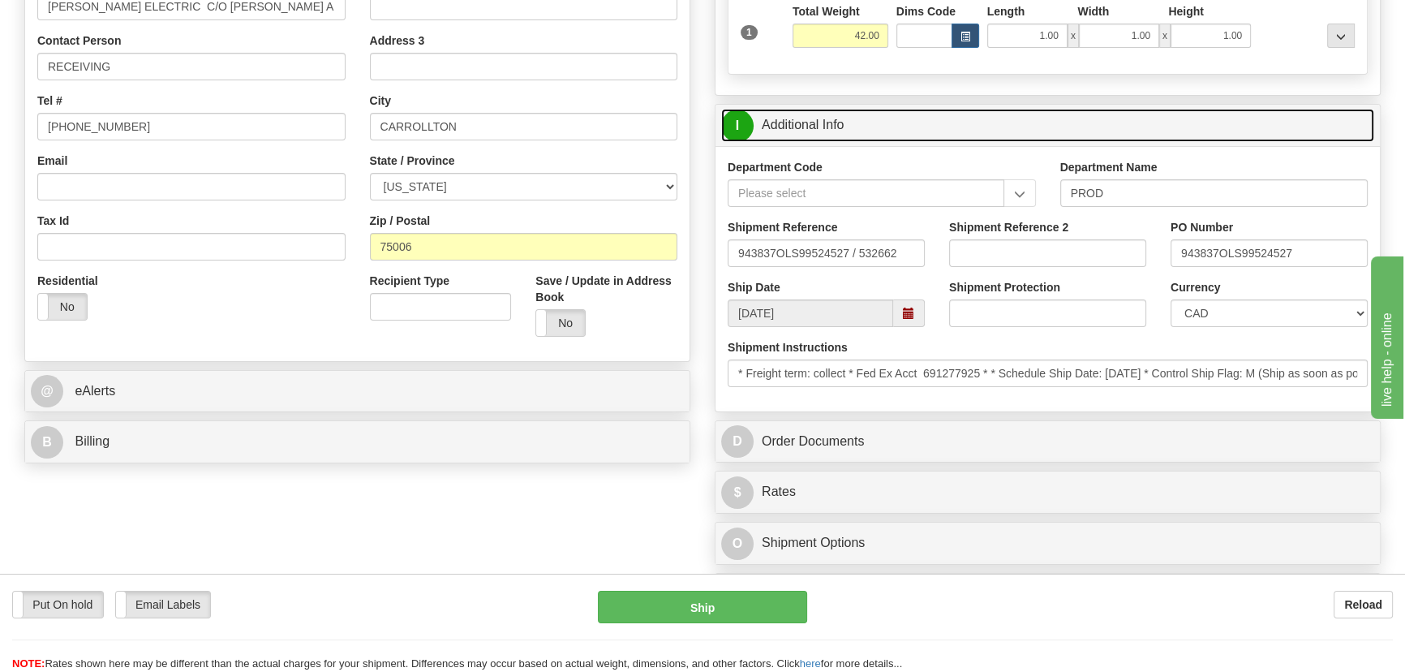
scroll to position [368, 0]
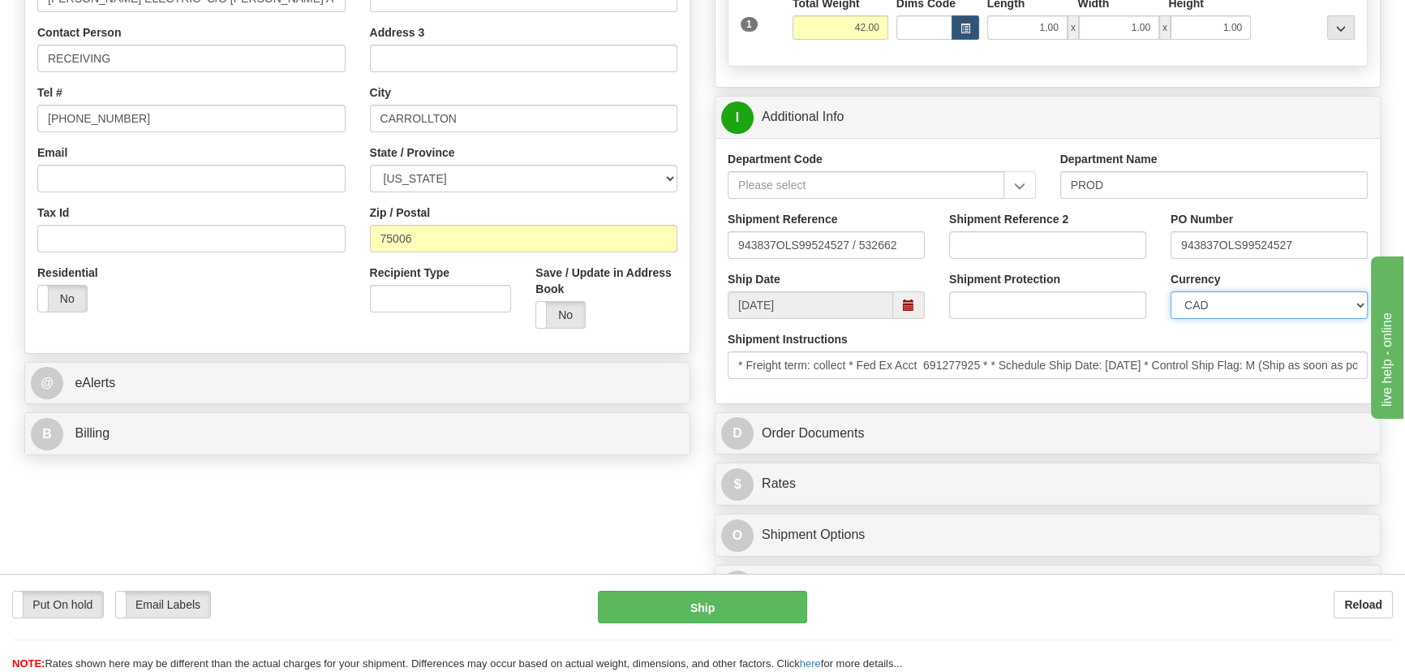
click at [1251, 307] on select "CAD USD EUR ZAR [PERSON_NAME] ARN AUD AUS AWG BBD BFR BGN BHD BMD BND BRC BRL C…" at bounding box center [1268, 305] width 197 height 28
select select "1"
click at [1170, 291] on select "CAD USD EUR ZAR [PERSON_NAME] ARN AUD AUS AWG BBD BFR BGN BHD BMD BND BRC BRL C…" at bounding box center [1268, 305] width 197 height 28
click at [1050, 243] on input "Shipment Reference 2" at bounding box center [1047, 245] width 197 height 28
drag, startPoint x: 1050, startPoint y: 243, endPoint x: 833, endPoint y: 230, distance: 217.8
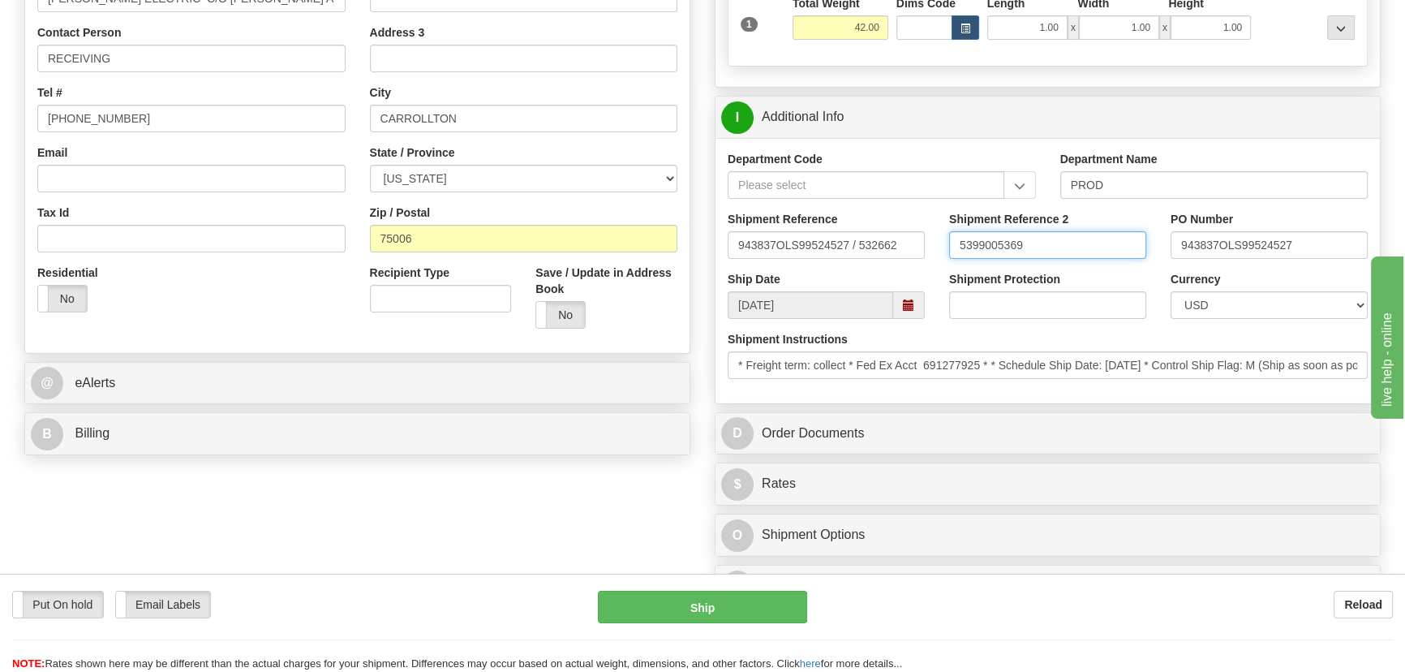
click at [853, 227] on div "Shipment Reference 943837OLS99524527 / 532662 Shipment Reference 2 5399005369 P…" at bounding box center [1047, 241] width 664 height 60
type input "5399005369"
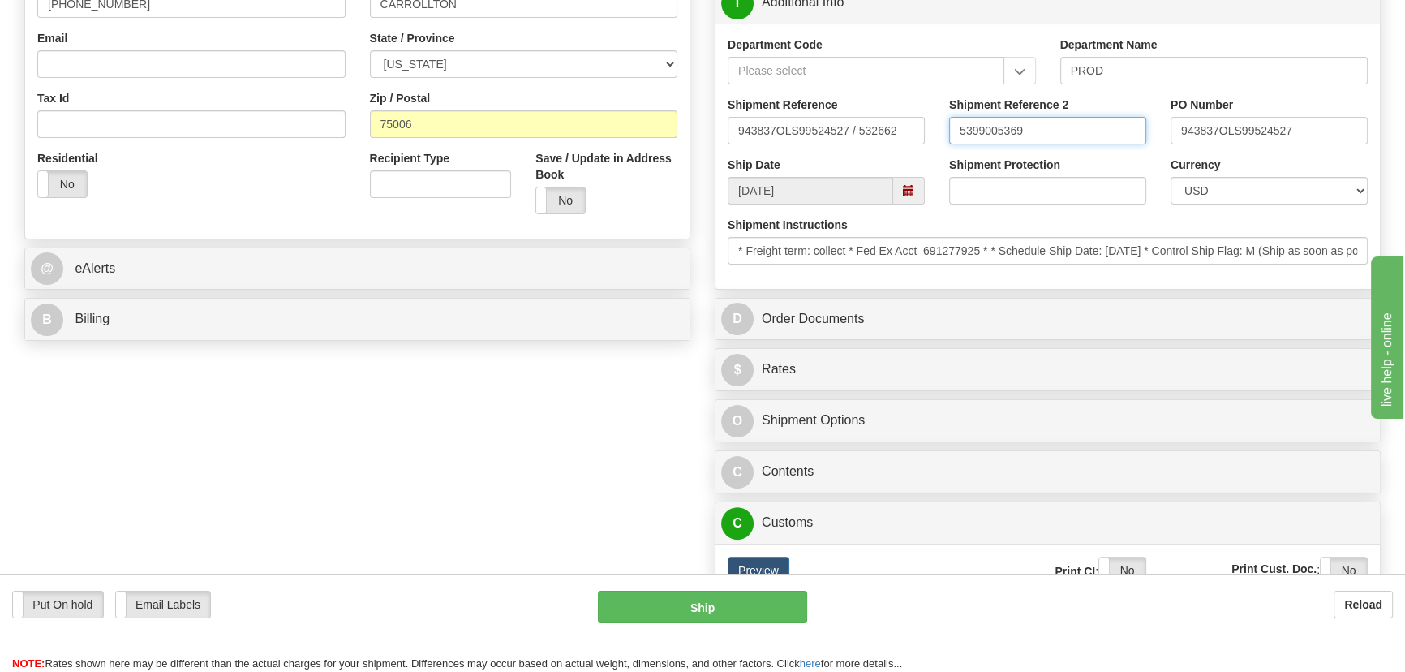
scroll to position [516, 0]
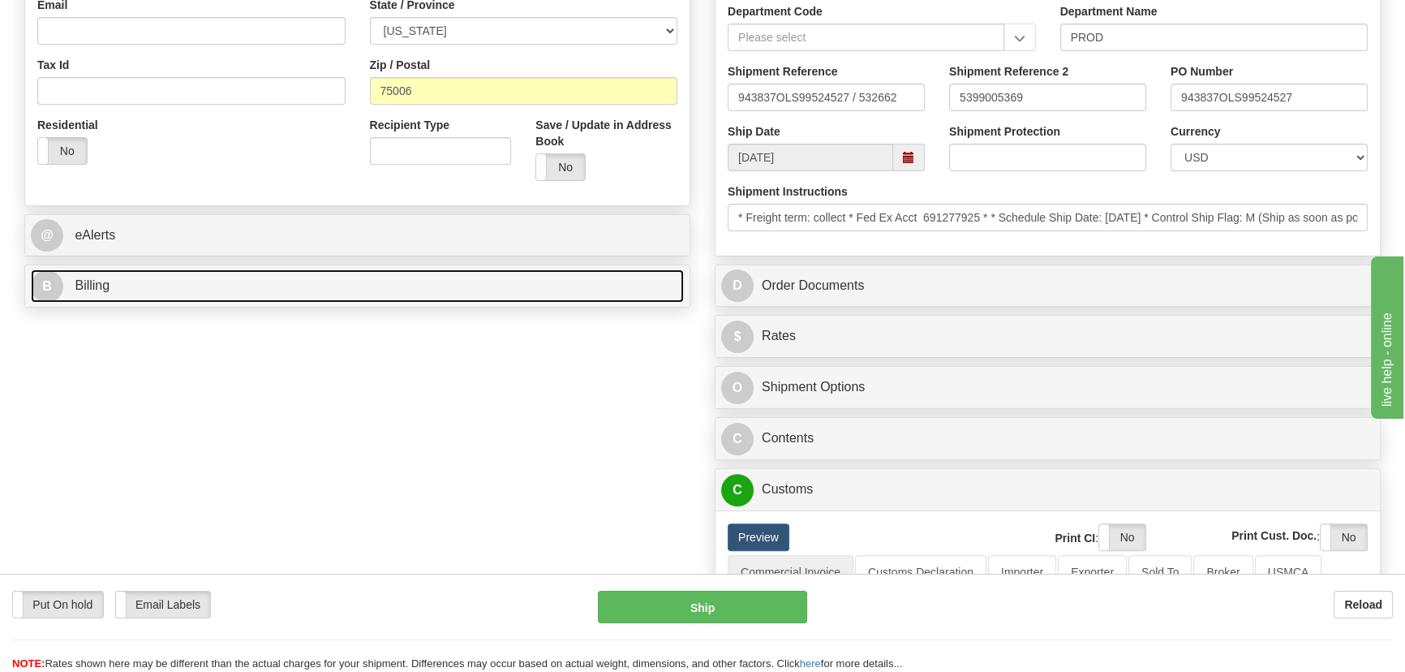
click at [495, 276] on link "B Billing" at bounding box center [357, 285] width 653 height 33
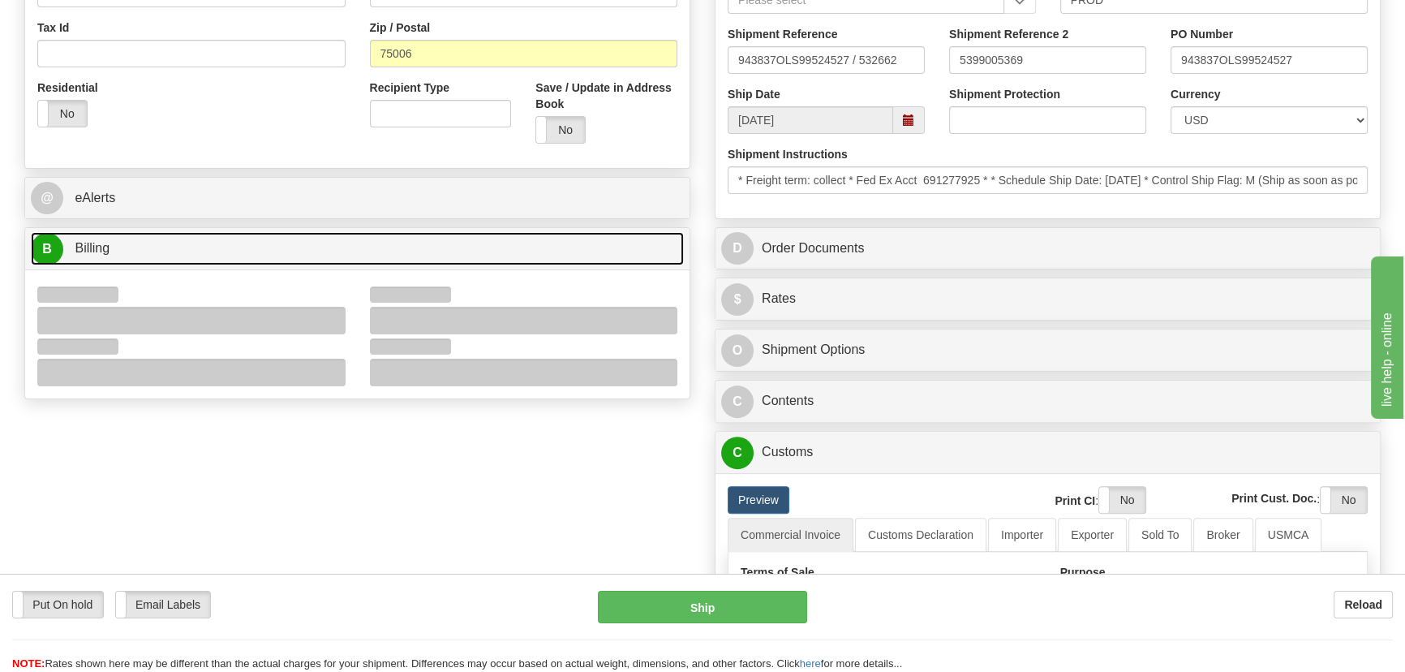
scroll to position [590, 0]
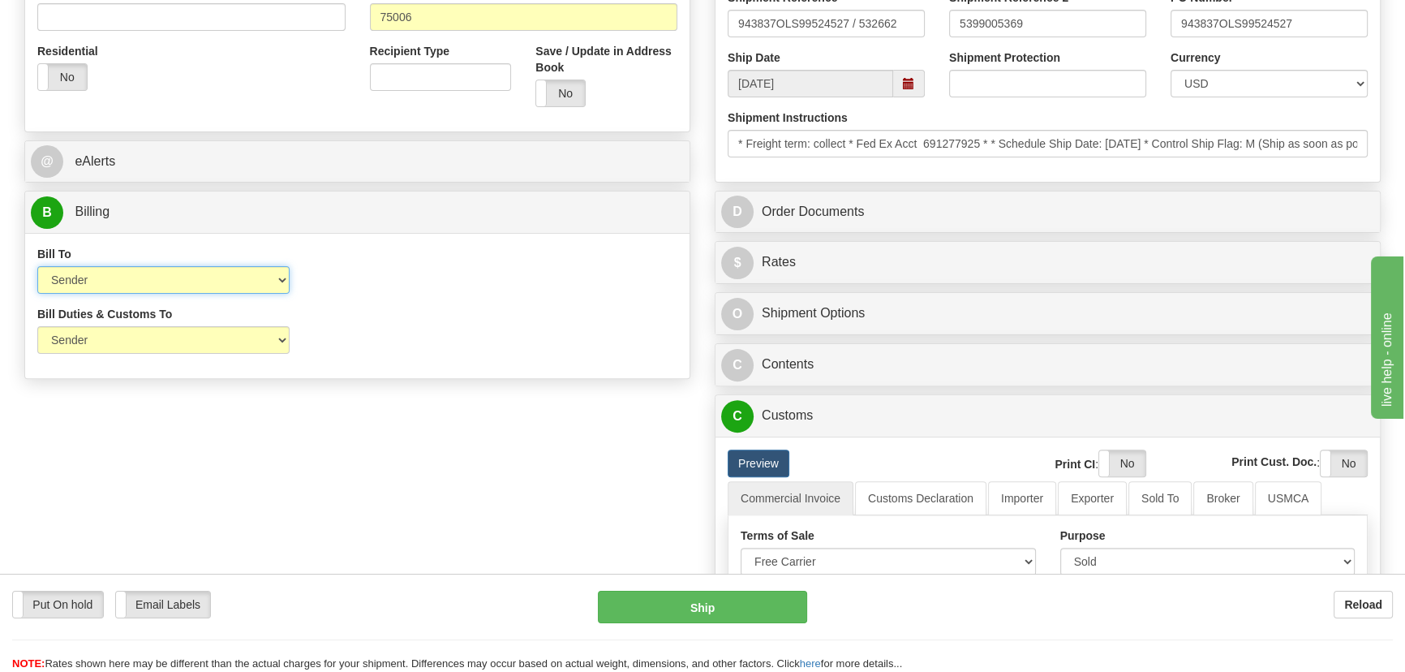
click at [152, 283] on select "Sender Recipient Third Party Collect" at bounding box center [163, 280] width 252 height 28
click at [37, 266] on select "Sender Recipient Third Party Collect" at bounding box center [163, 280] width 252 height 28
click at [155, 288] on select "Sender Recipient Third Party Collect" at bounding box center [163, 280] width 252 height 28
select select "2"
click at [37, 266] on select "Sender Recipient Third Party Collect" at bounding box center [163, 280] width 252 height 28
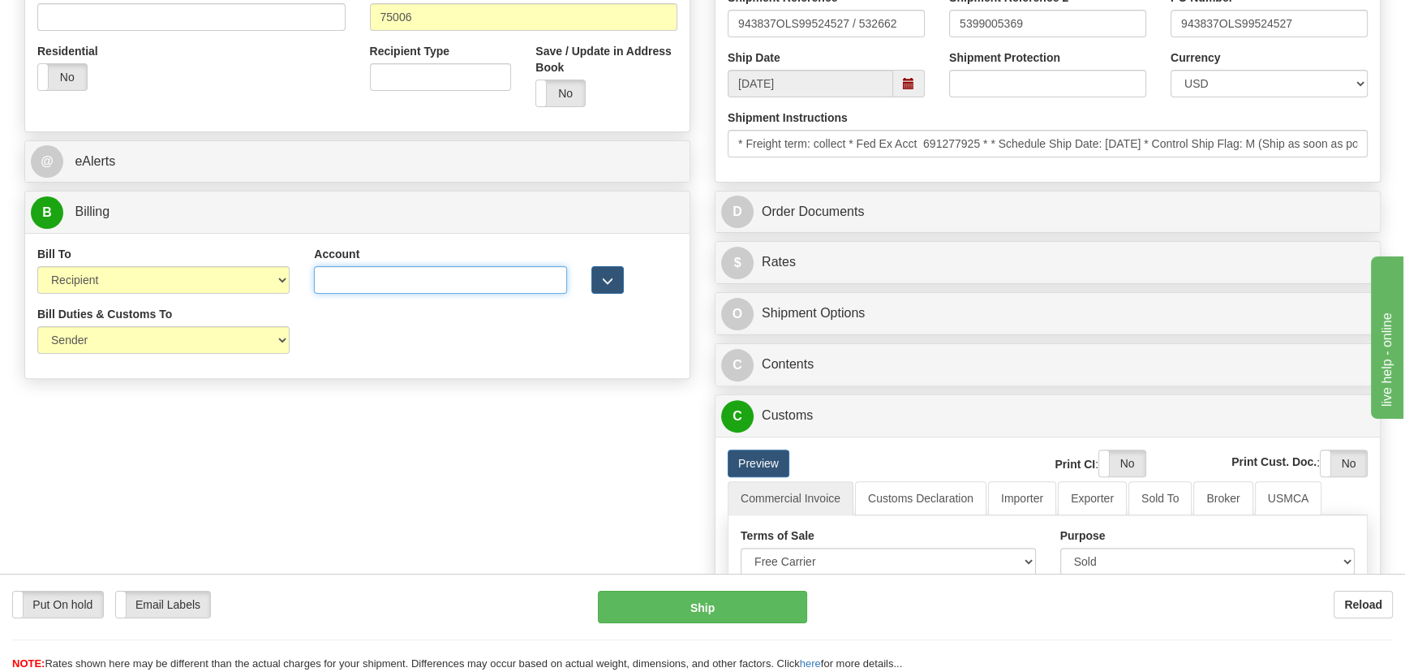
click at [413, 282] on input "Account" at bounding box center [440, 280] width 252 height 28
paste input "691277925"
type input "691277925"
click at [321, 358] on div "Bill Duties & Customs To Sender Recipient Third Party UPS Split Duty VAT Indica…" at bounding box center [357, 336] width 664 height 60
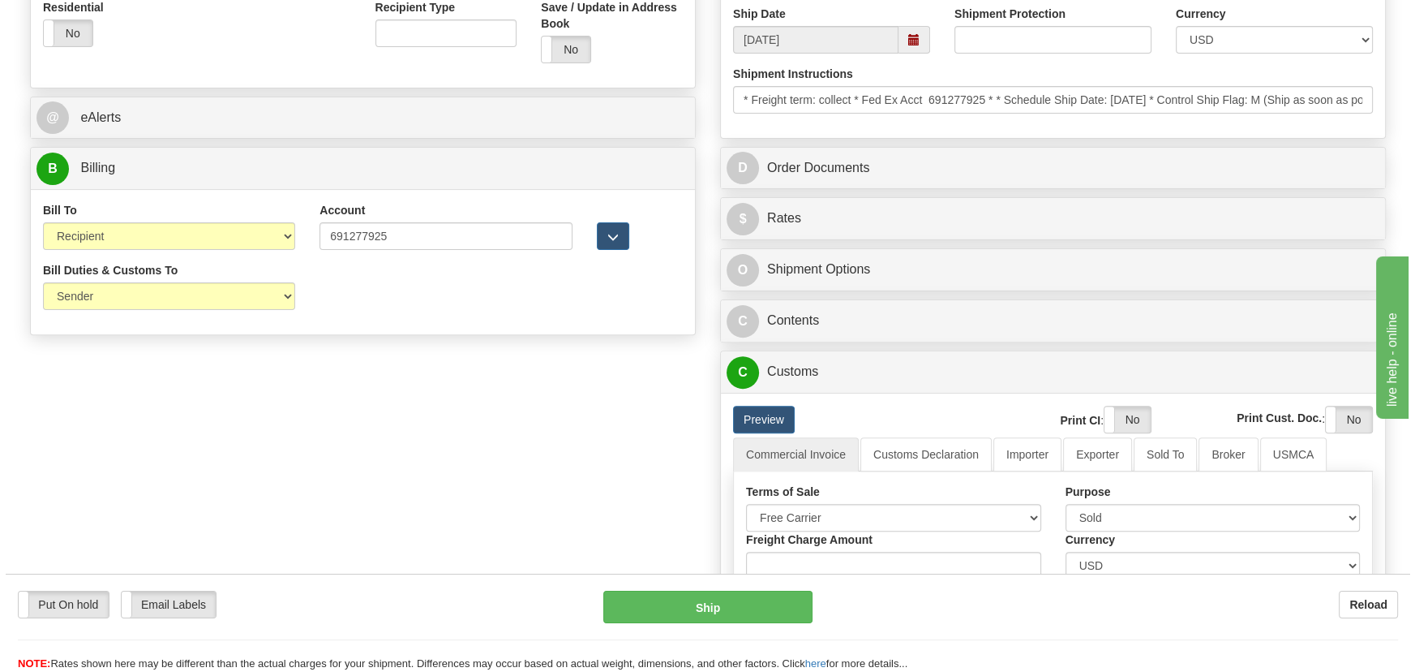
scroll to position [663, 0]
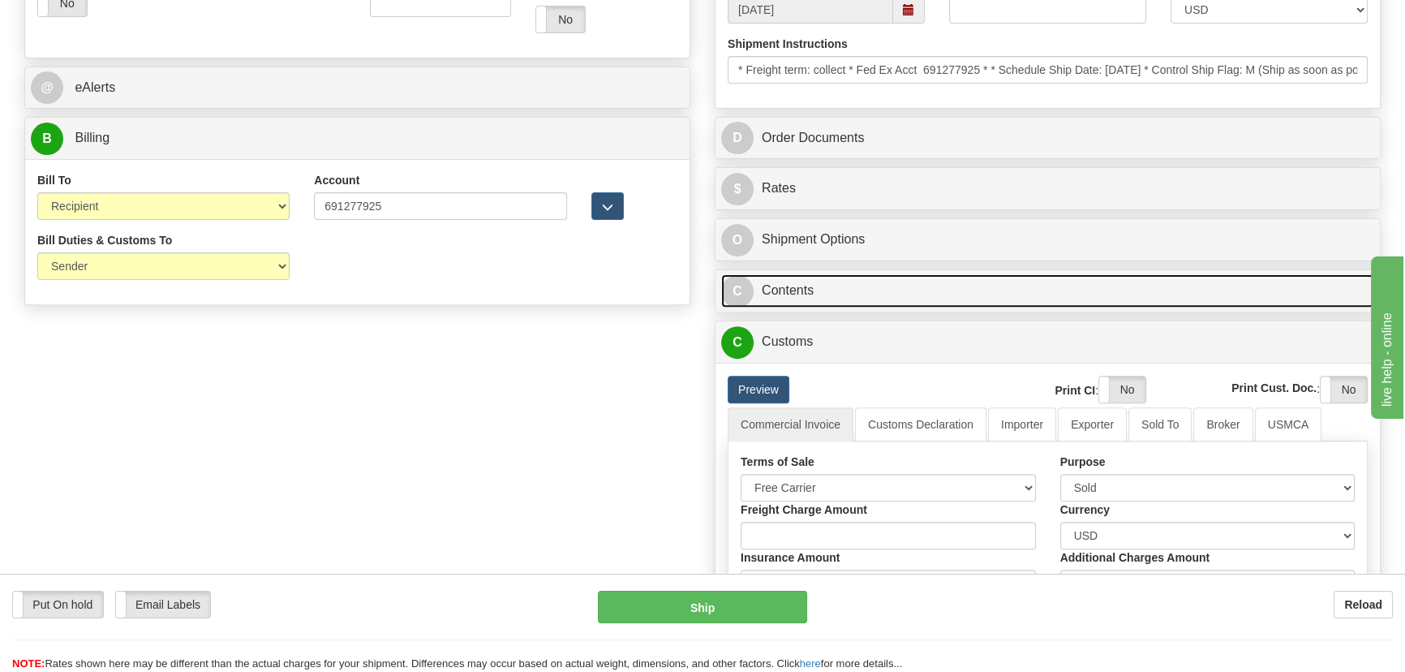
click at [1112, 299] on link "C Contents" at bounding box center [1047, 290] width 653 height 33
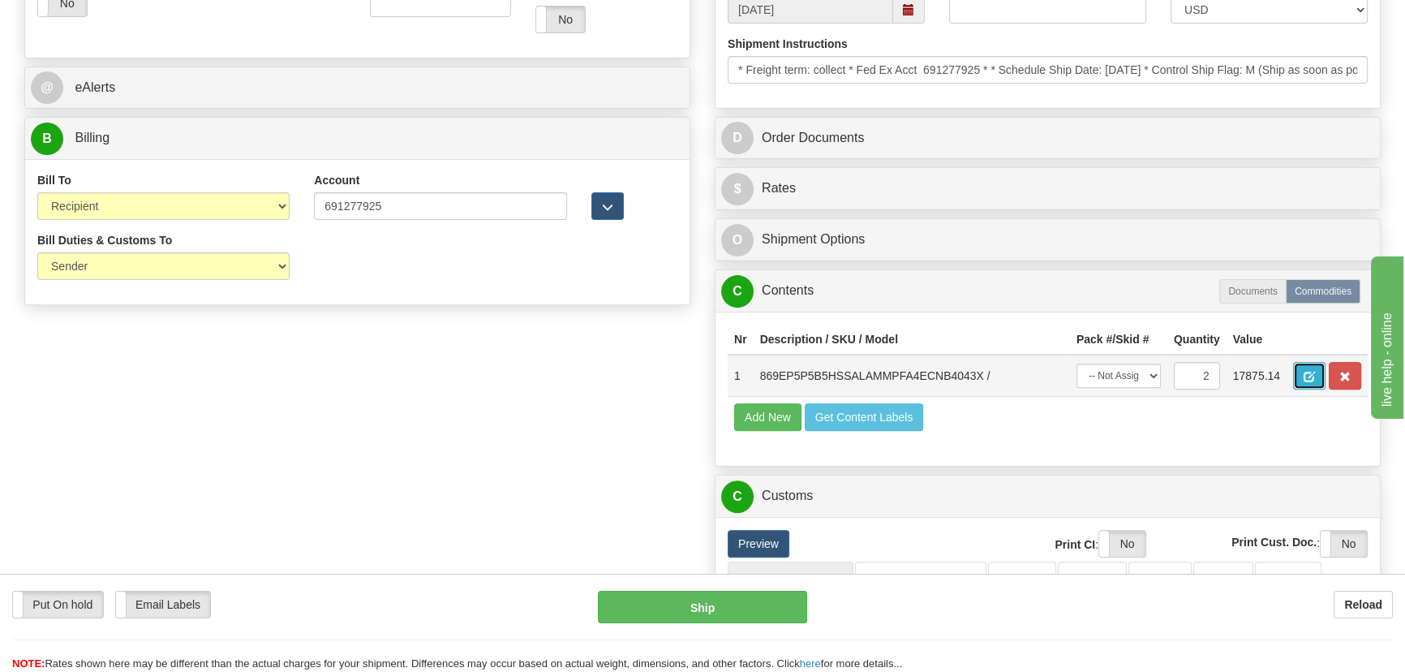
click at [1307, 380] on span "button" at bounding box center [1308, 376] width 11 height 11
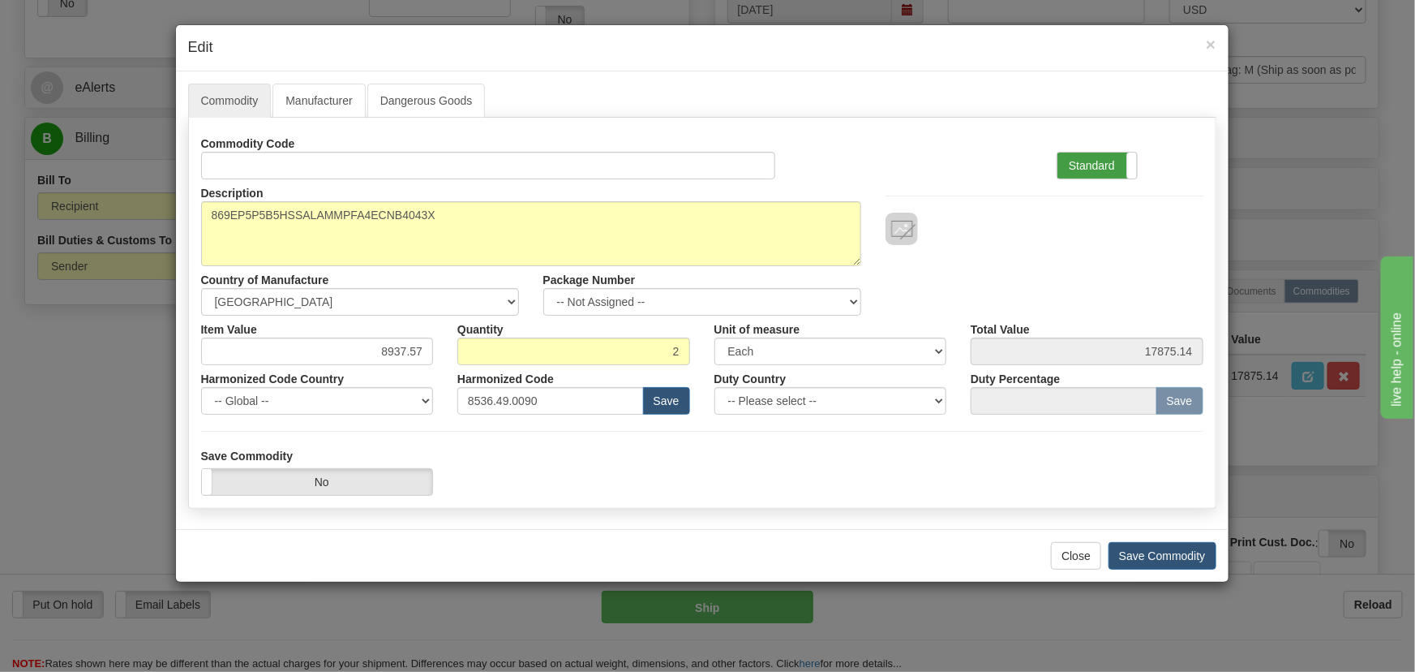
click at [1103, 164] on label "Standard" at bounding box center [1097, 165] width 79 height 26
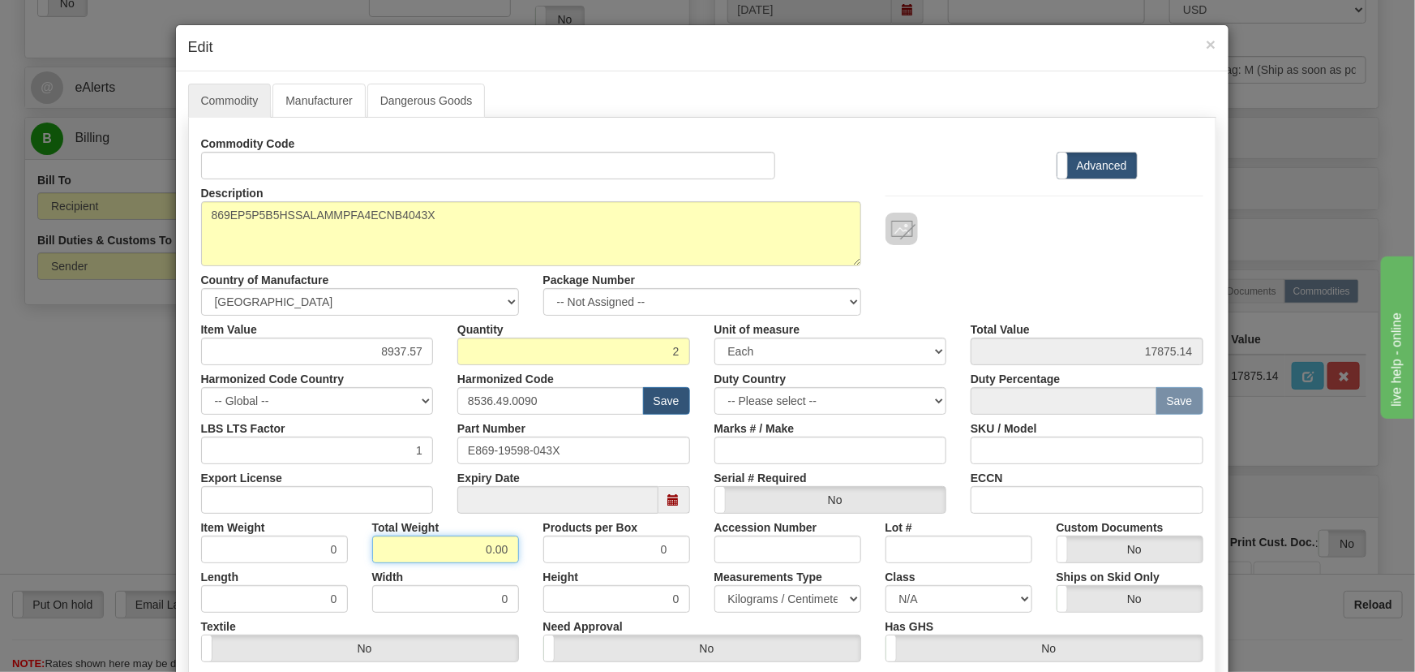
drag, startPoint x: 472, startPoint y: 546, endPoint x: 526, endPoint y: 568, distance: 57.8
click at [526, 566] on div "Commodity Code Standard Advanced Description 869EP5P5B5HSSALAMMPFA4ECNB4043X Co…" at bounding box center [702, 421] width 1002 height 582
type input "2"
type input "1.0000"
drag, startPoint x: 377, startPoint y: 354, endPoint x: 461, endPoint y: 379, distance: 88.0
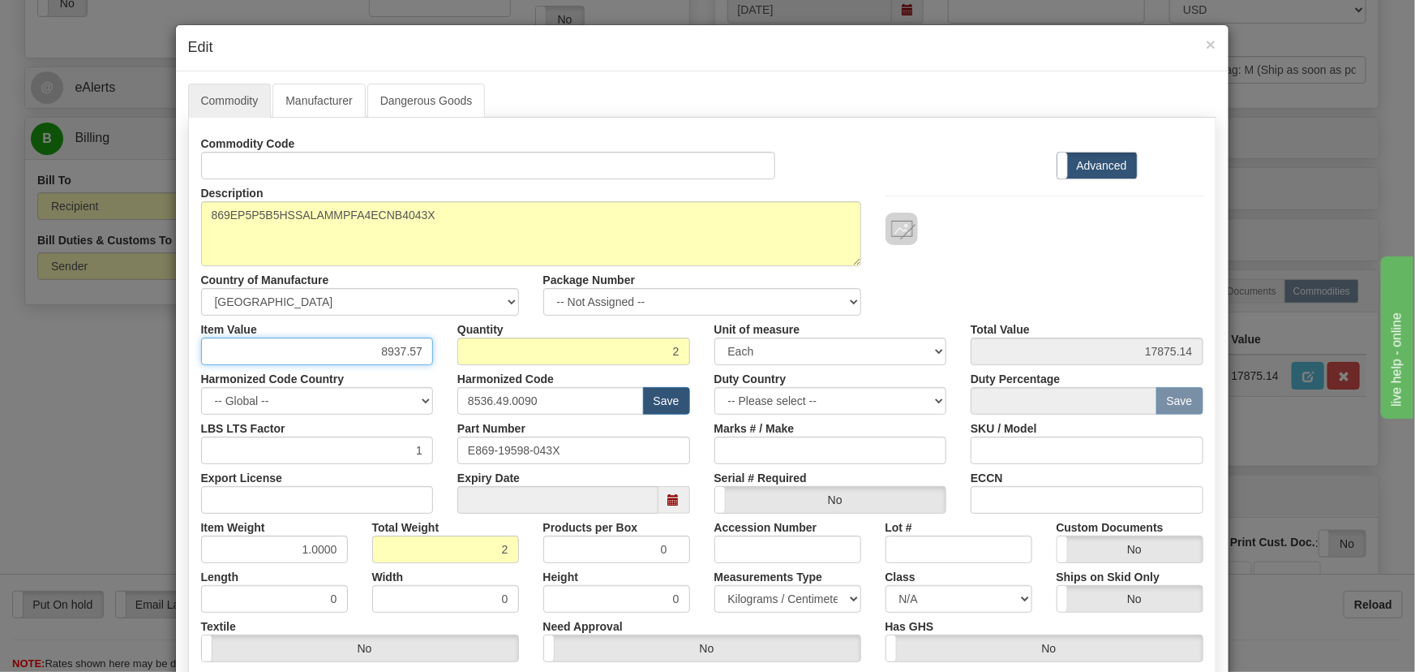
click at [461, 379] on div "Commodity Code Standard Advanced Description 869EP5P5B5HSSALAMMPFA4ECNB4043X Co…" at bounding box center [702, 421] width 1002 height 582
paste input "4.320,1"
type input "4320.17"
type input "8640.34"
click at [963, 174] on div "Commodity Code Standard Advanced" at bounding box center [702, 154] width 1027 height 49
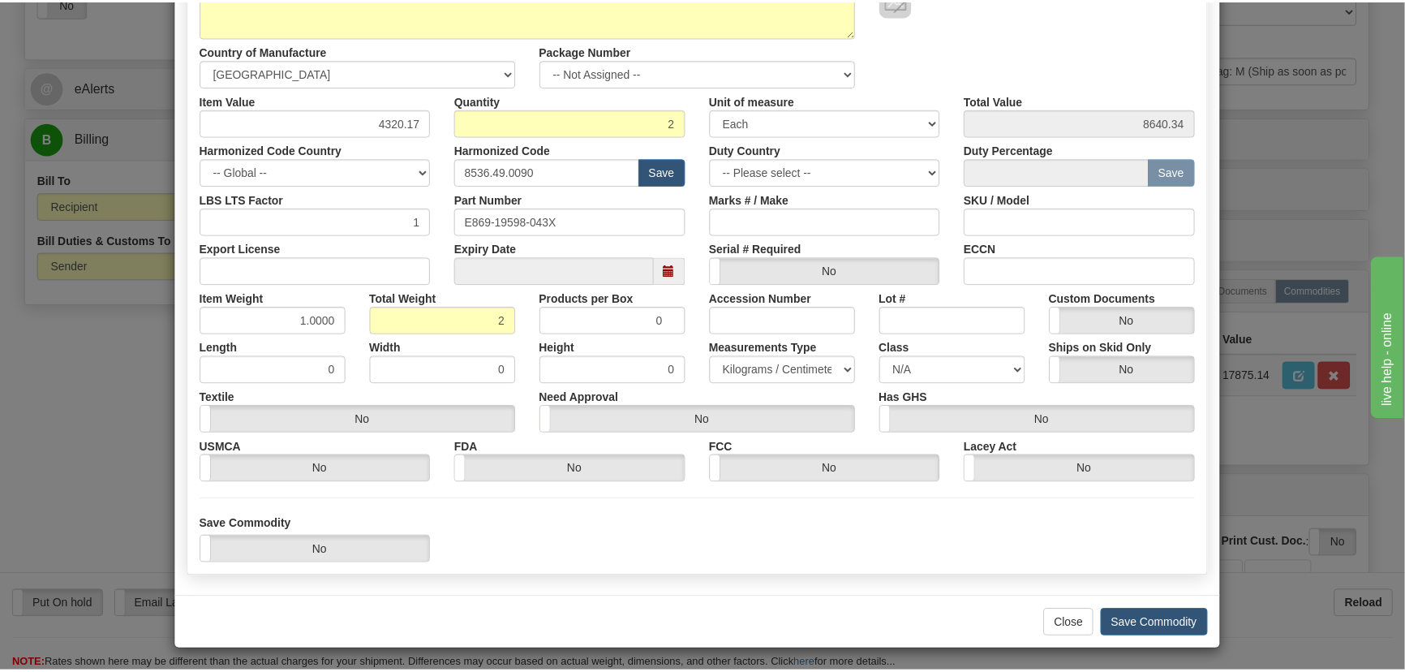
scroll to position [230, 0]
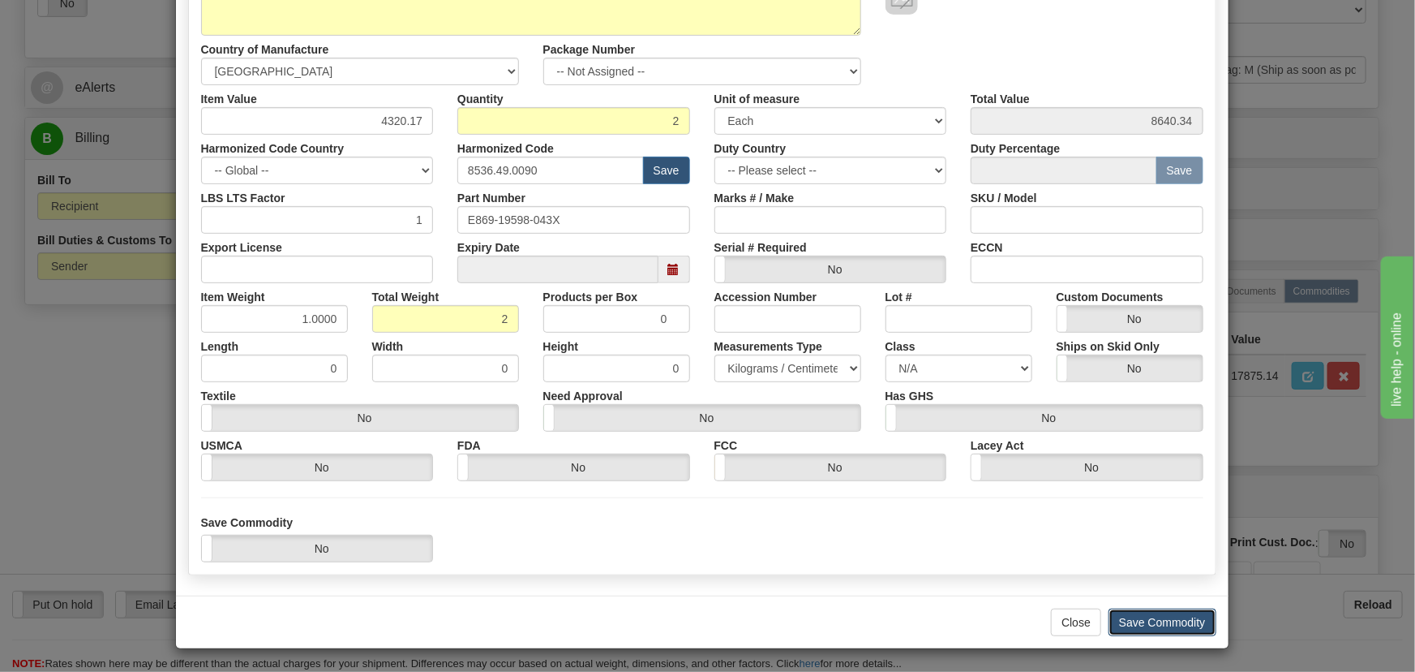
click at [1157, 616] on button "Save Commodity" at bounding box center [1163, 622] width 108 height 28
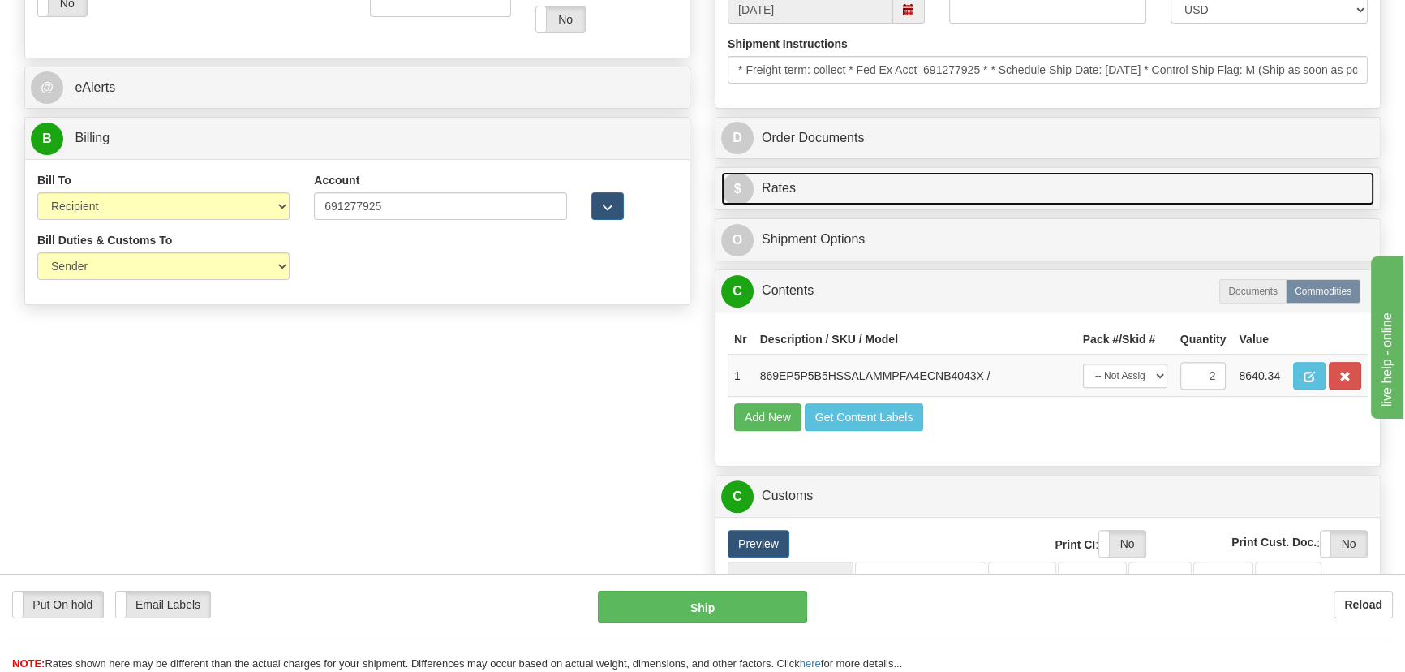
click at [1283, 189] on link "$ Rates" at bounding box center [1047, 188] width 653 height 33
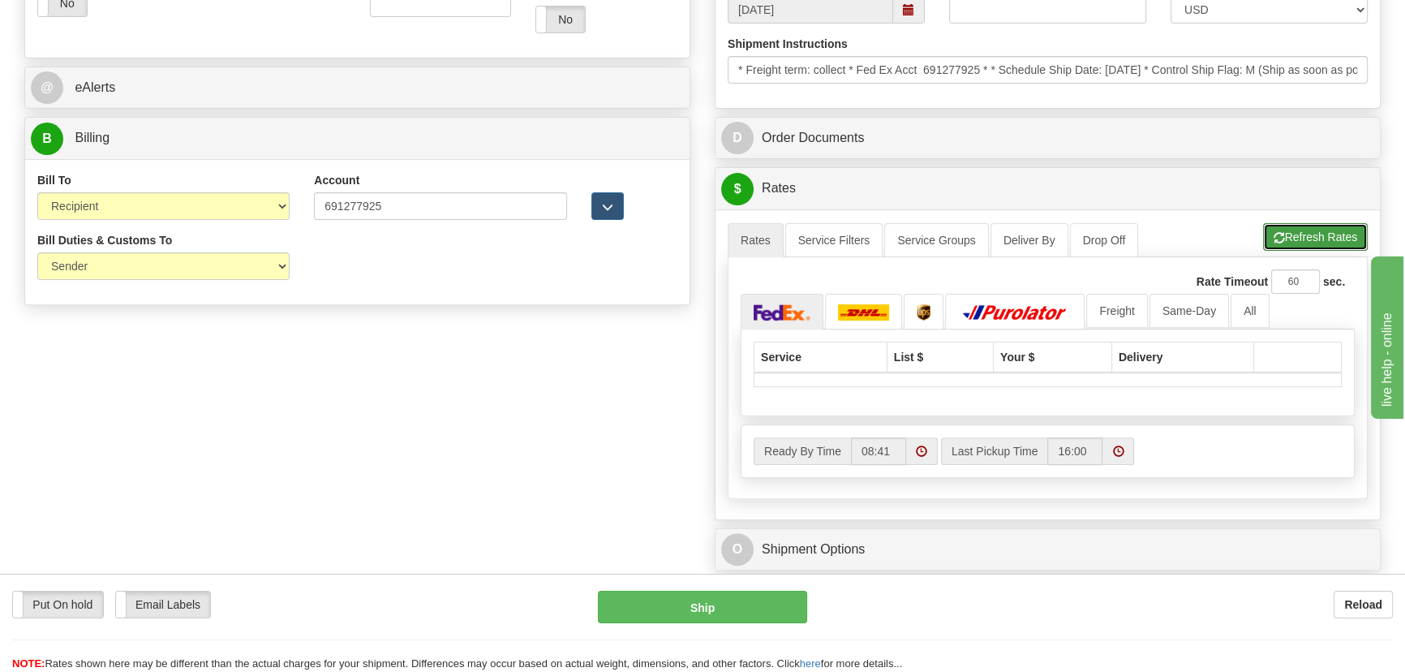
click at [1316, 243] on button "Refresh Rates" at bounding box center [1315, 237] width 105 height 28
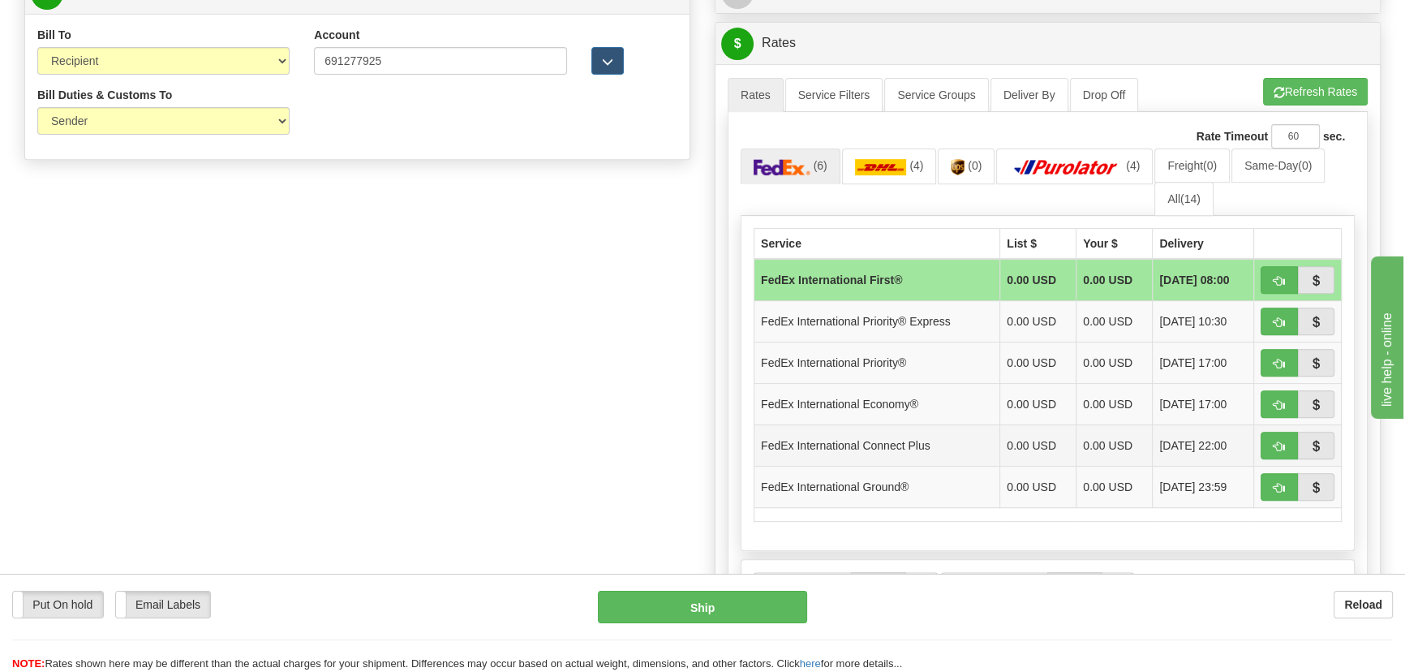
scroll to position [811, 0]
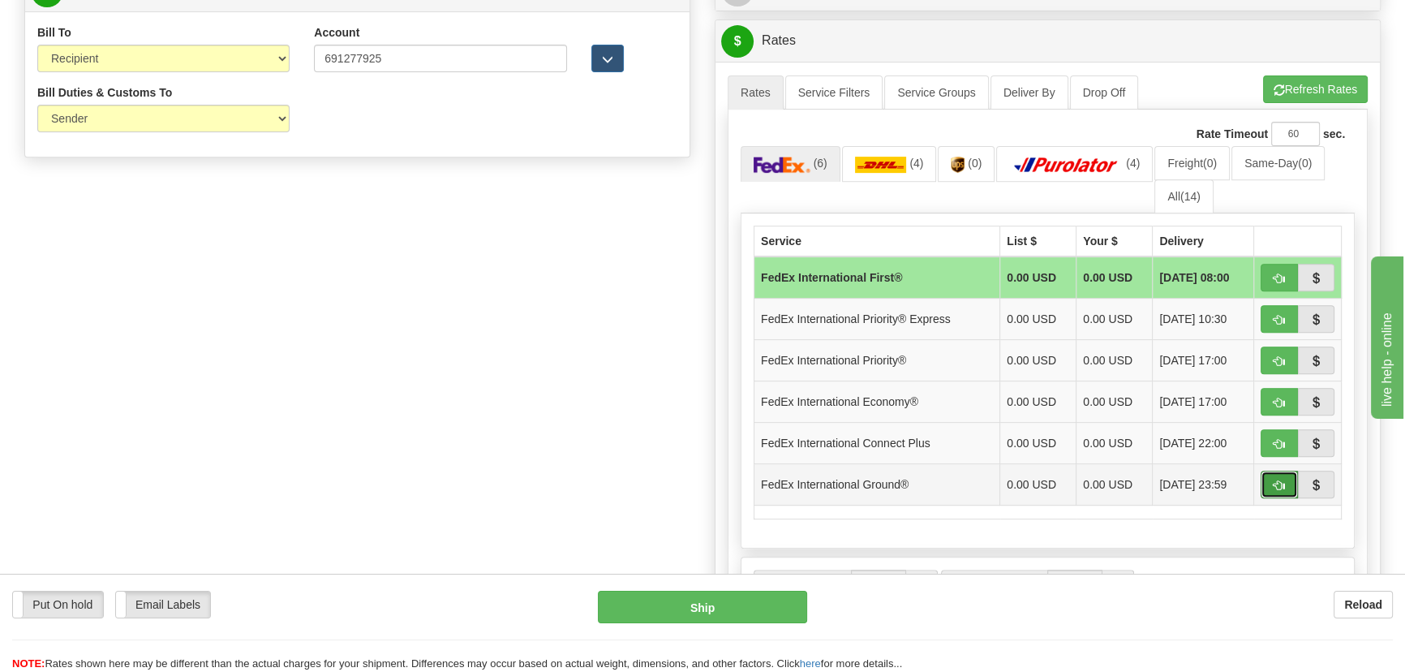
click at [1274, 482] on span "button" at bounding box center [1278, 485] width 11 height 11
type input "92"
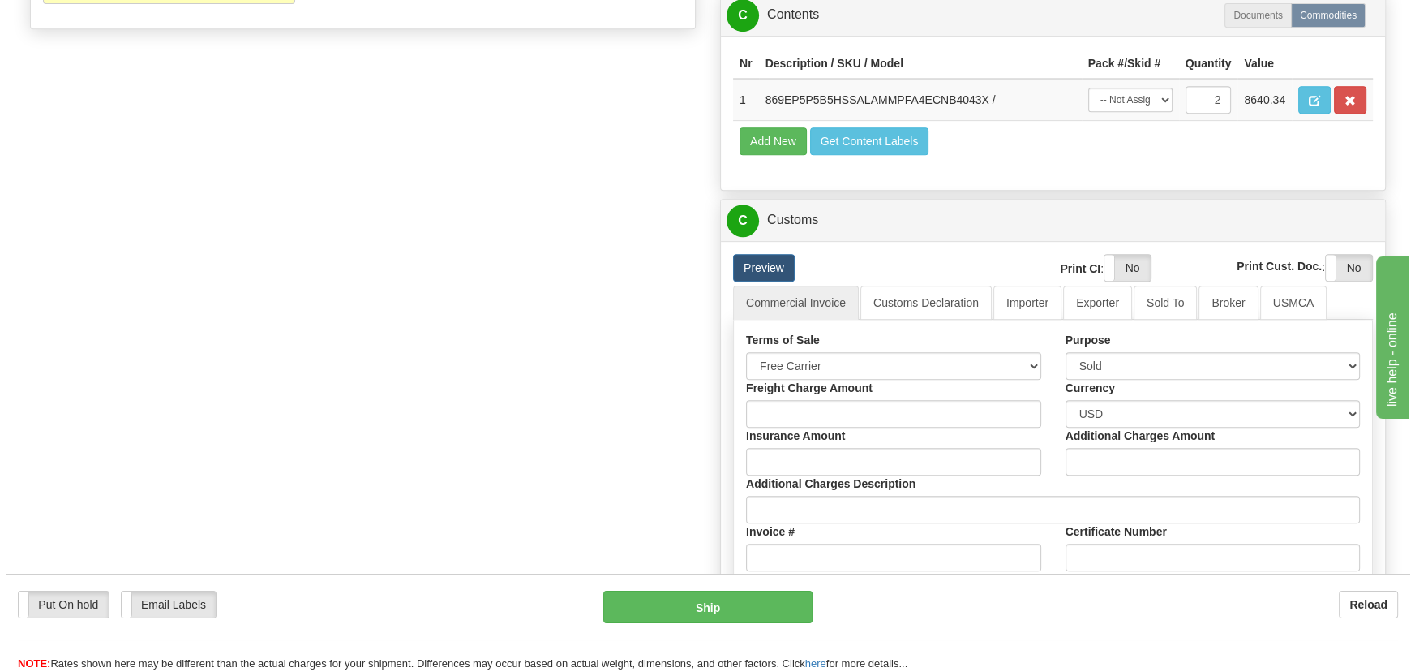
scroll to position [958, 0]
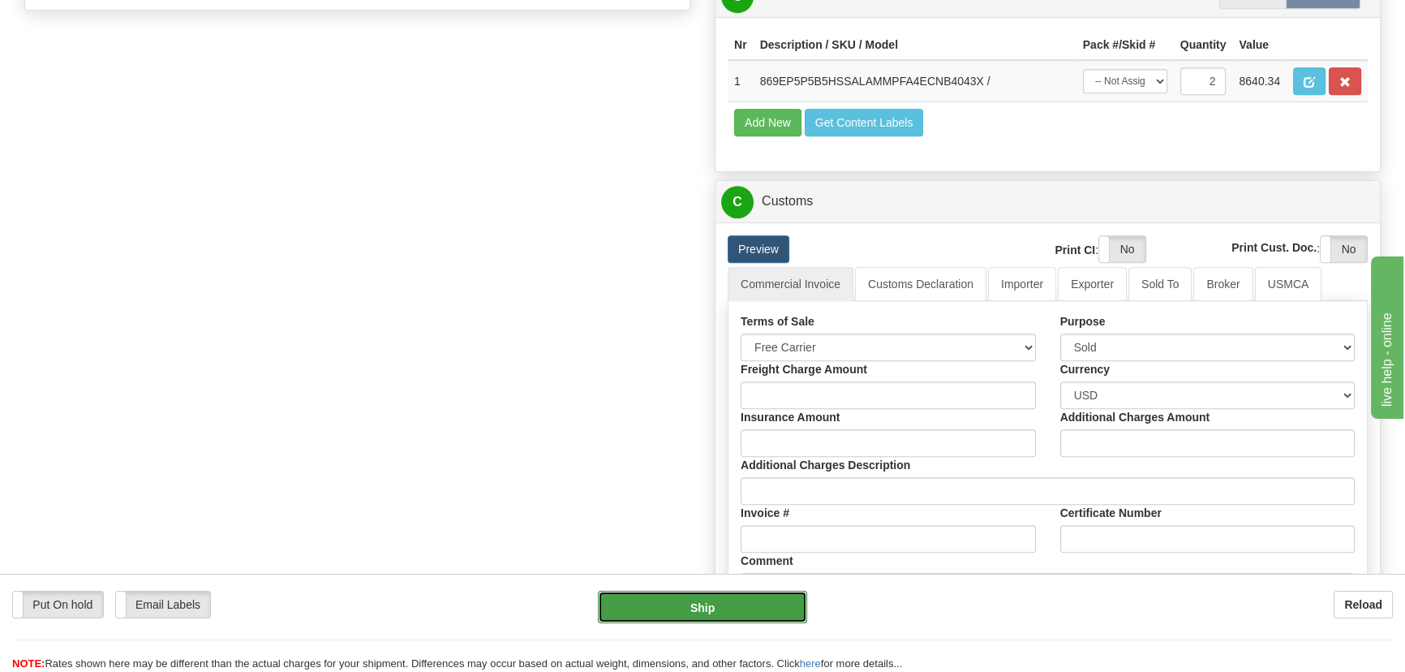
click at [734, 603] on button "Ship" at bounding box center [703, 606] width 210 height 32
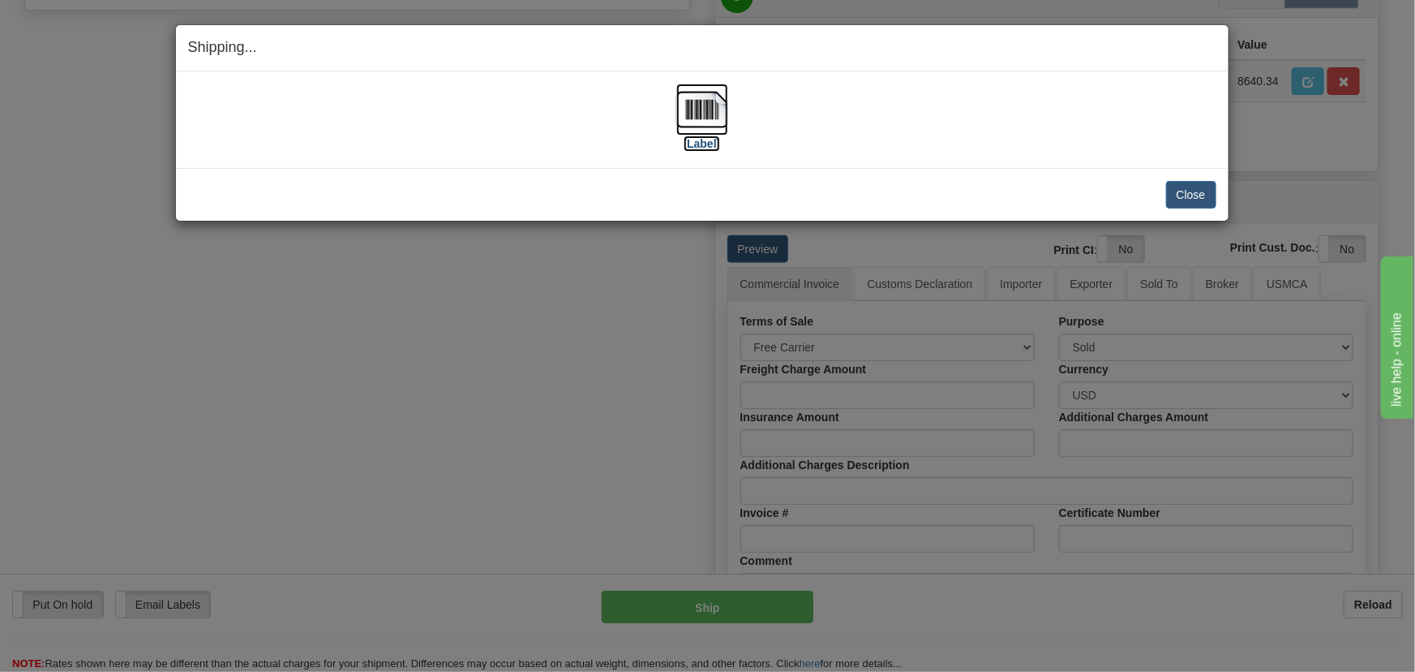
click at [720, 105] on img at bounding box center [702, 110] width 52 height 52
click at [1206, 191] on button "Close" at bounding box center [1191, 195] width 50 height 28
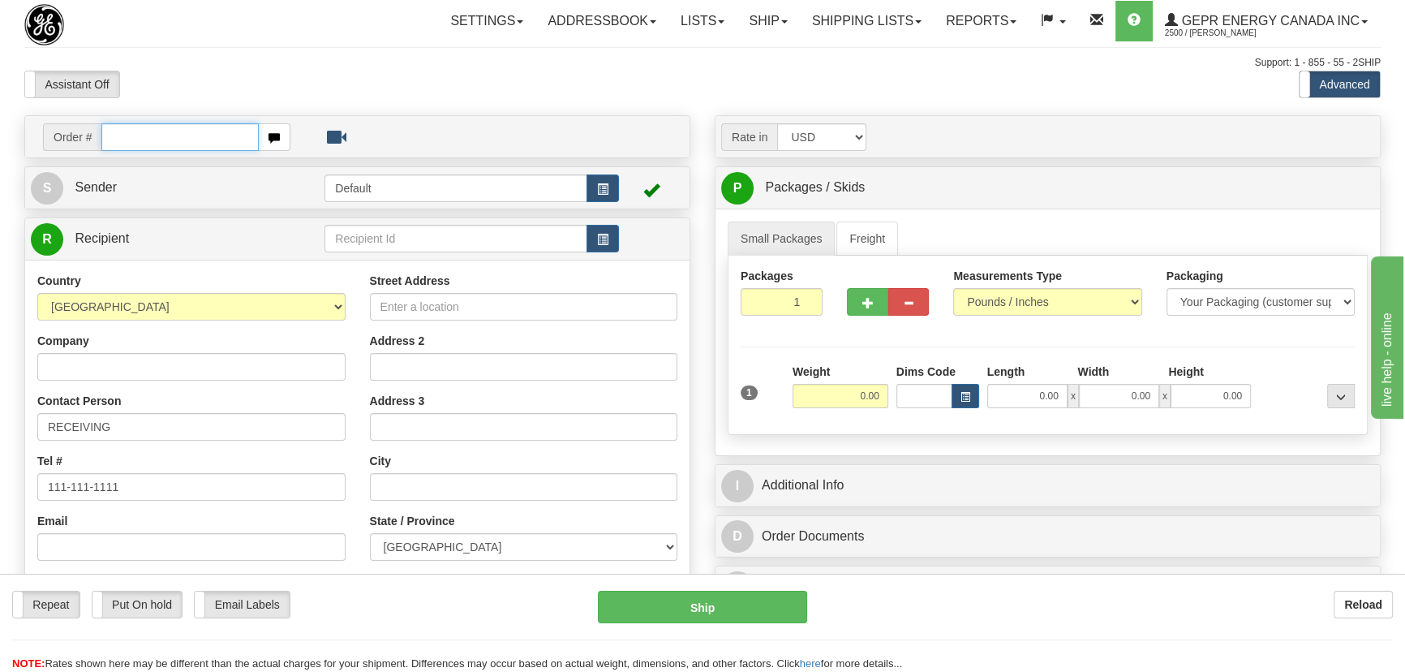
paste input "0086692707"
click at [123, 135] on input "0086692707" at bounding box center [179, 137] width 157 height 28
type input "86692707"
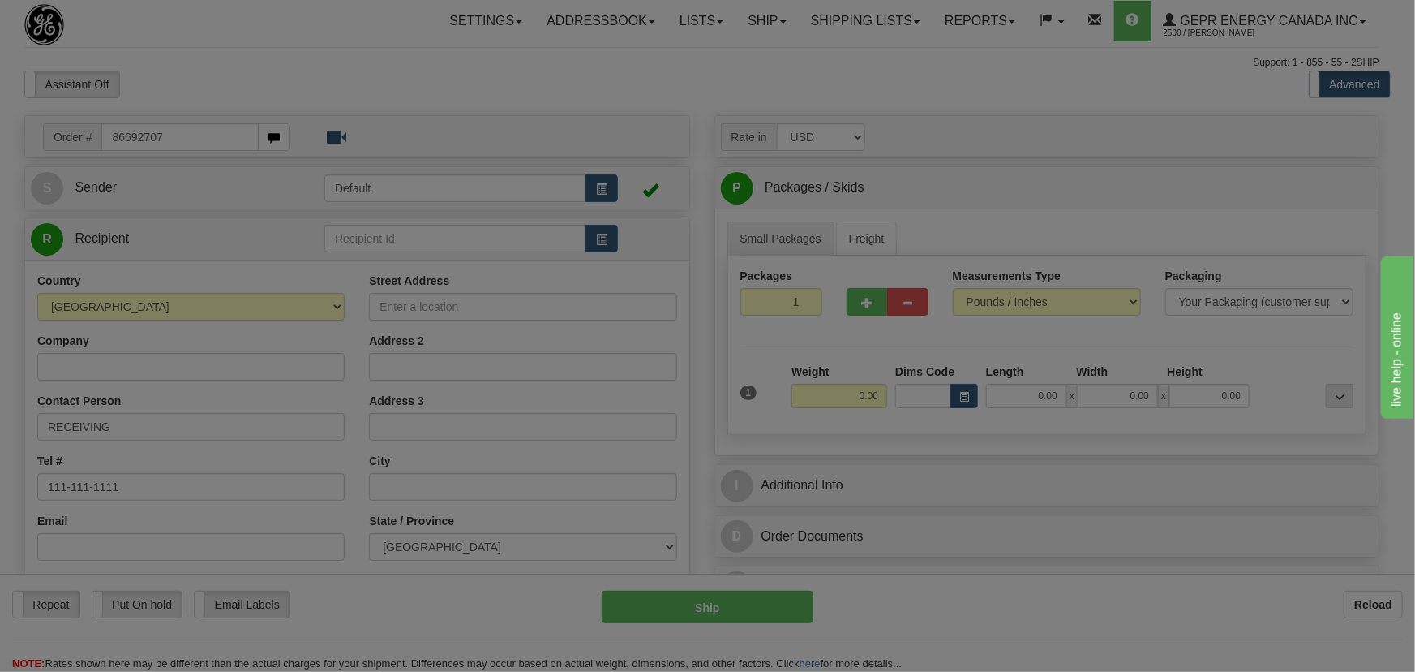
click at [555, 86] on body "Training Course Close Toggle navigation Settings Shipping Preferences New Recip…" at bounding box center [707, 336] width 1415 height 672
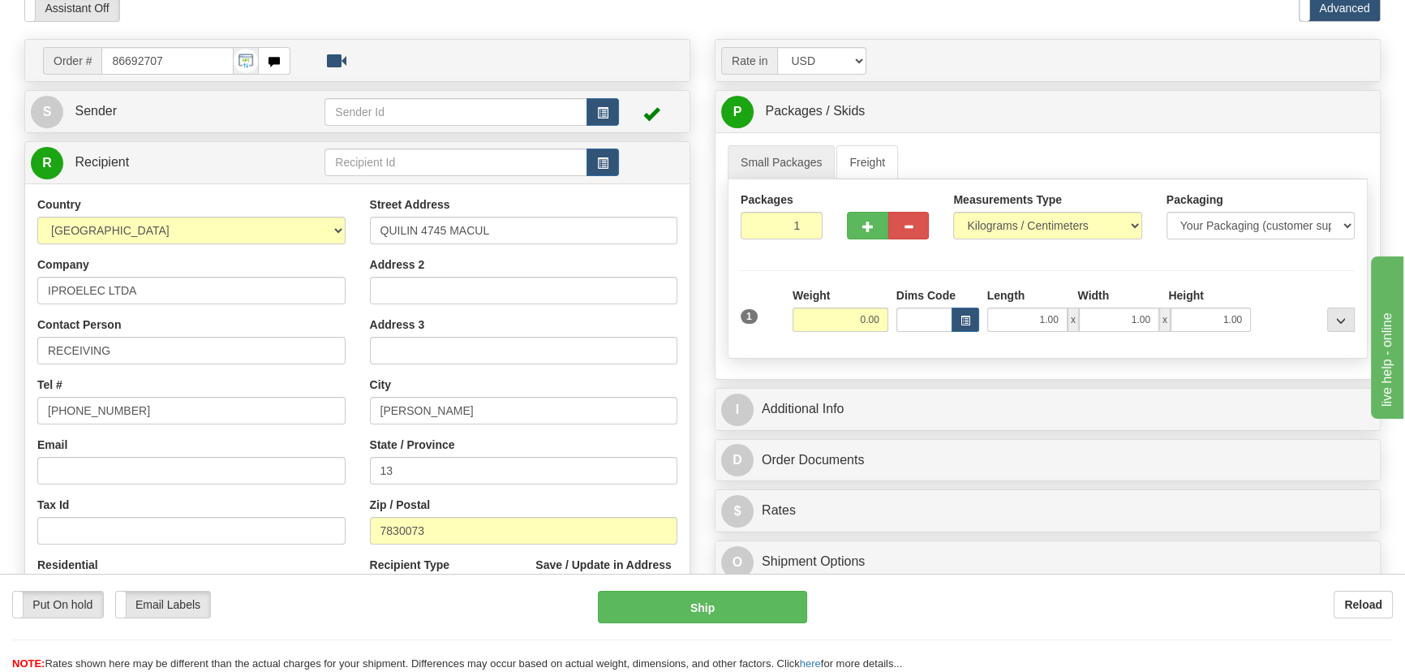
scroll to position [147, 0]
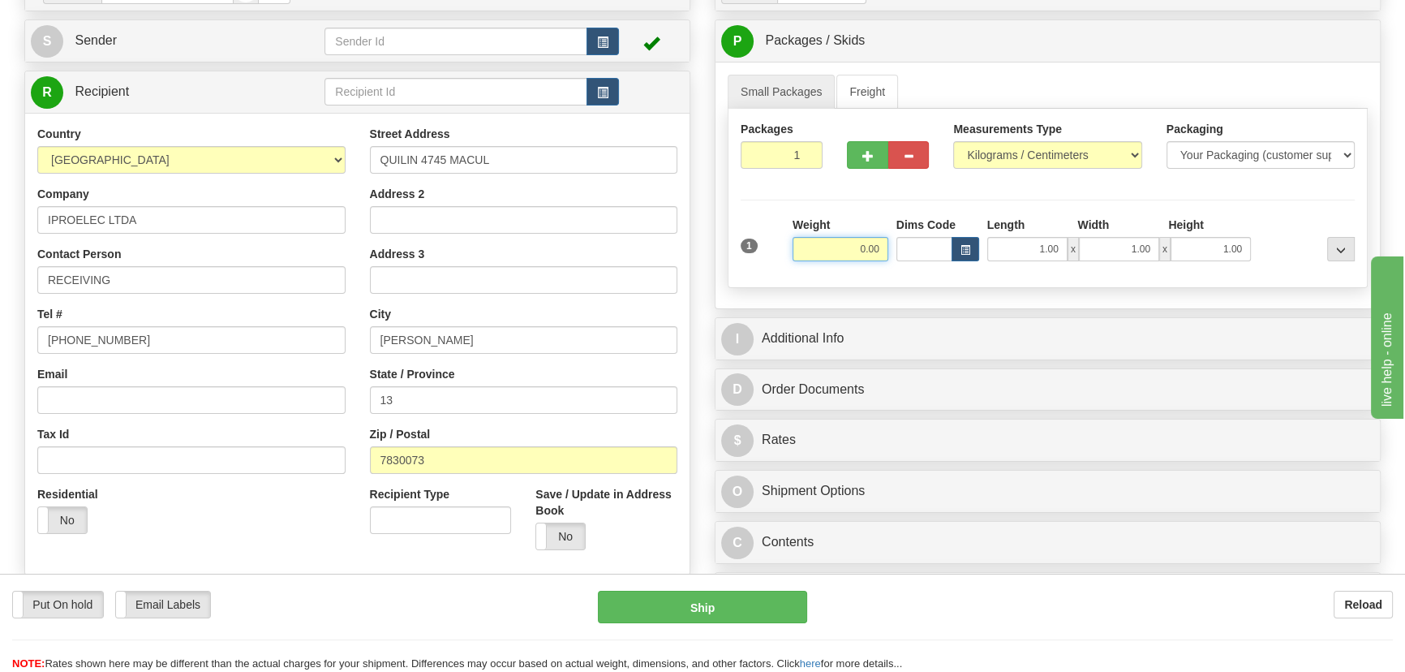
drag, startPoint x: 852, startPoint y: 259, endPoint x: 876, endPoint y: 271, distance: 27.2
click at [885, 272] on div "1 Weight 0.00 Dims Code 1.00" at bounding box center [1047, 246] width 622 height 58
type input "19.00"
click at [1072, 147] on select "Pounds / Inches Kilograms / Centimeters" at bounding box center [1047, 155] width 188 height 28
select select "0"
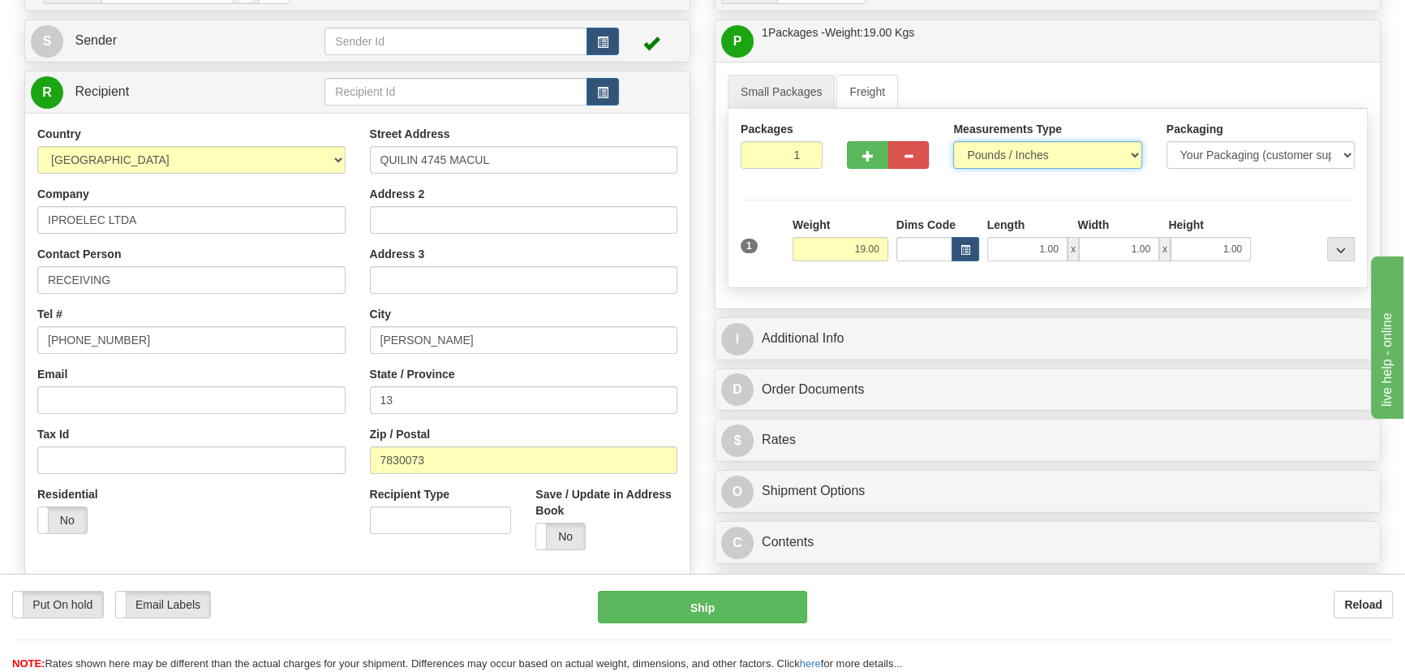
click at [953, 141] on select "Pounds / Inches Kilograms / Centimeters" at bounding box center [1047, 155] width 188 height 28
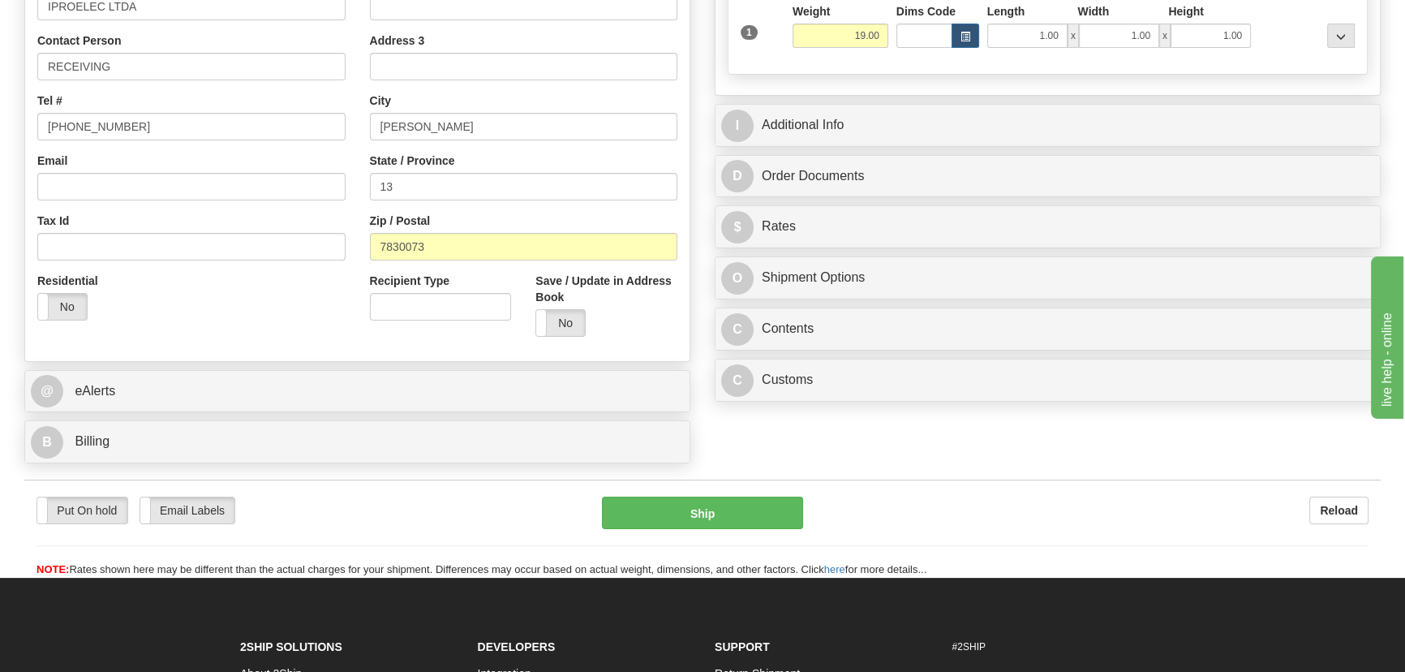
scroll to position [368, 0]
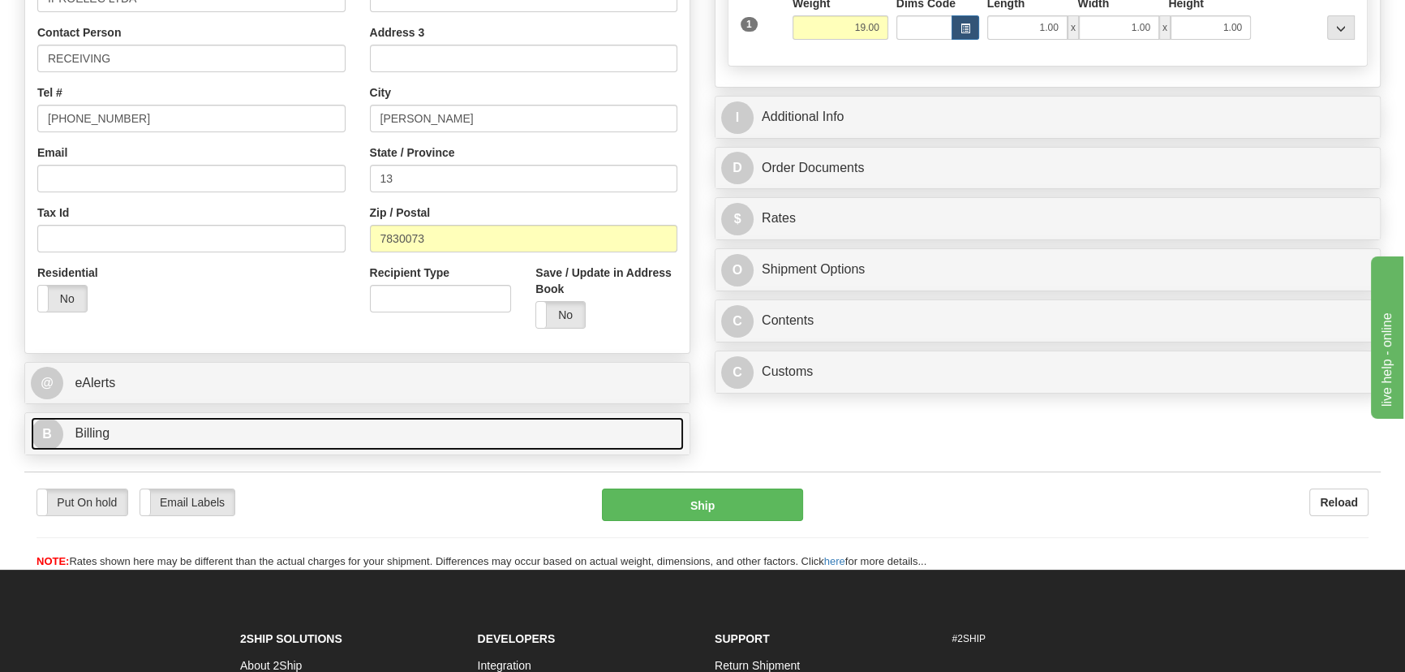
click at [522, 432] on link "B Billing" at bounding box center [357, 433] width 653 height 33
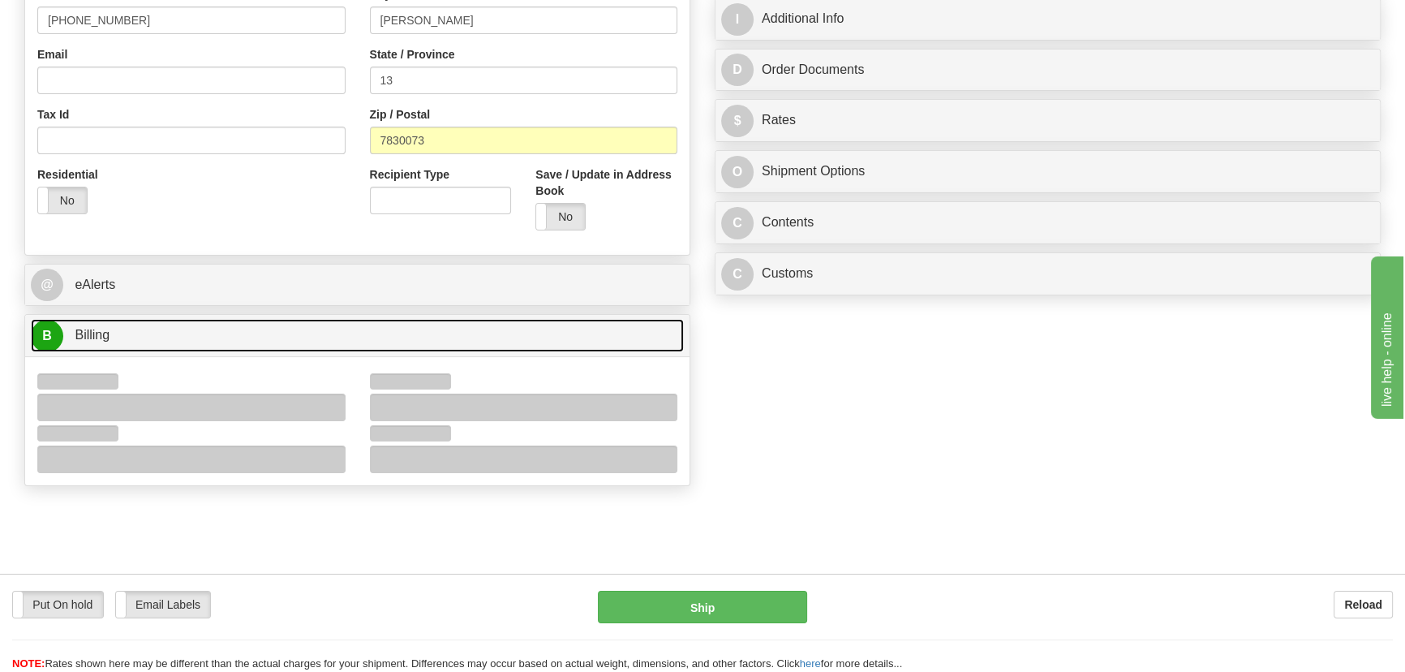
scroll to position [663, 0]
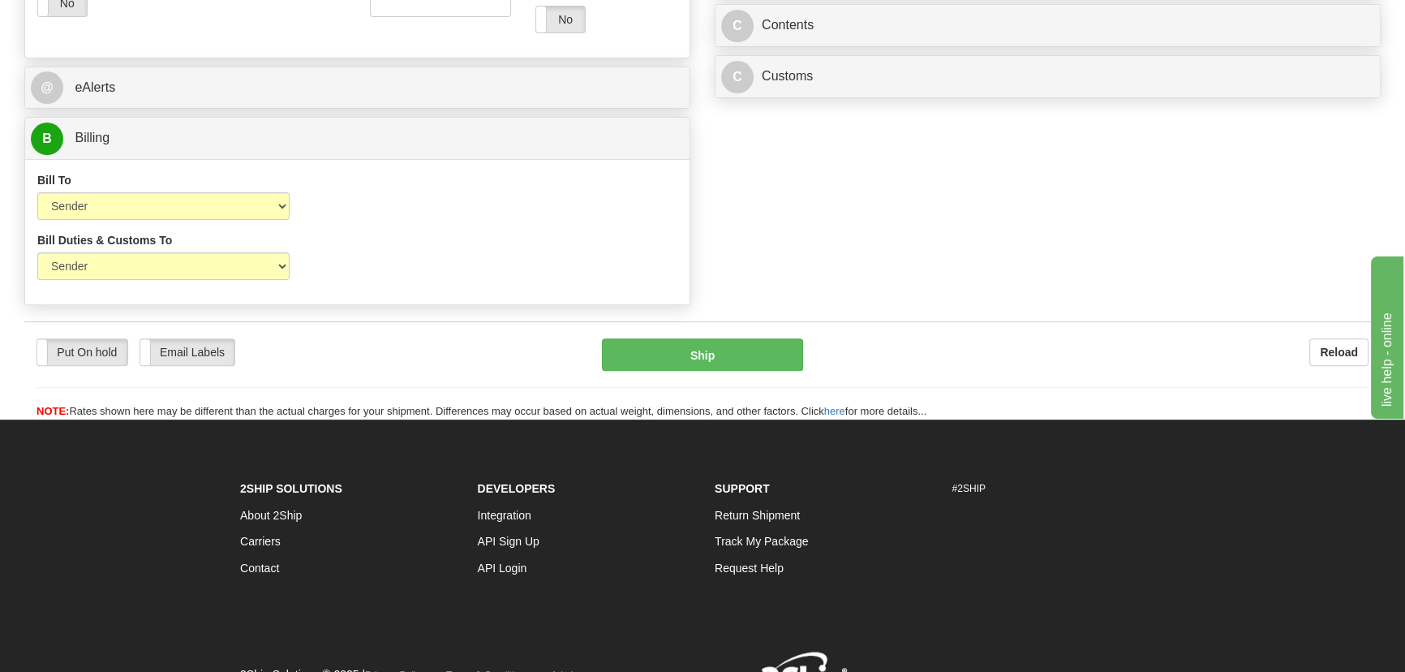
click at [213, 281] on div "Bill Duties & Customs To Sender Recipient Third Party UPS Split Duty VAT Indica…" at bounding box center [163, 262] width 277 height 60
click at [202, 274] on select "Sender Recipient Third Party" at bounding box center [163, 266] width 252 height 28
select select "2"
click at [37, 252] on select "Sender Recipient Third Party" at bounding box center [163, 266] width 252 height 28
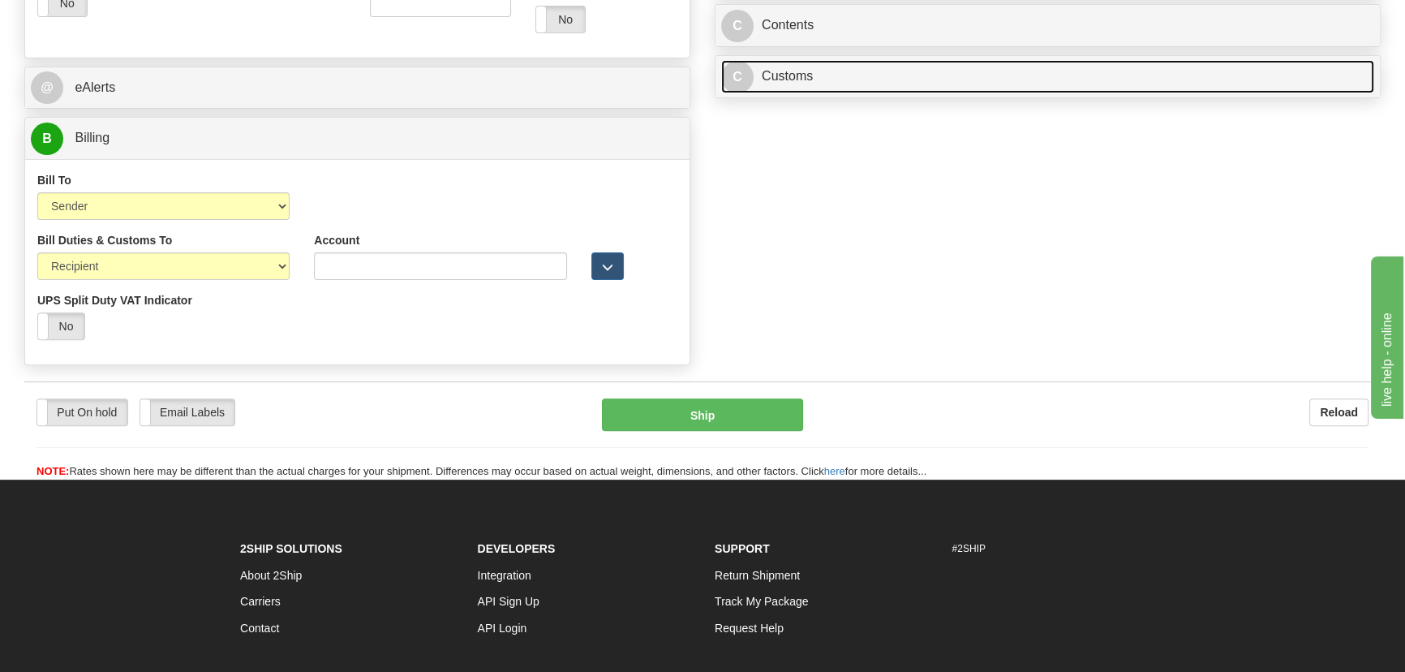
click at [1101, 77] on link "C Customs" at bounding box center [1047, 76] width 653 height 33
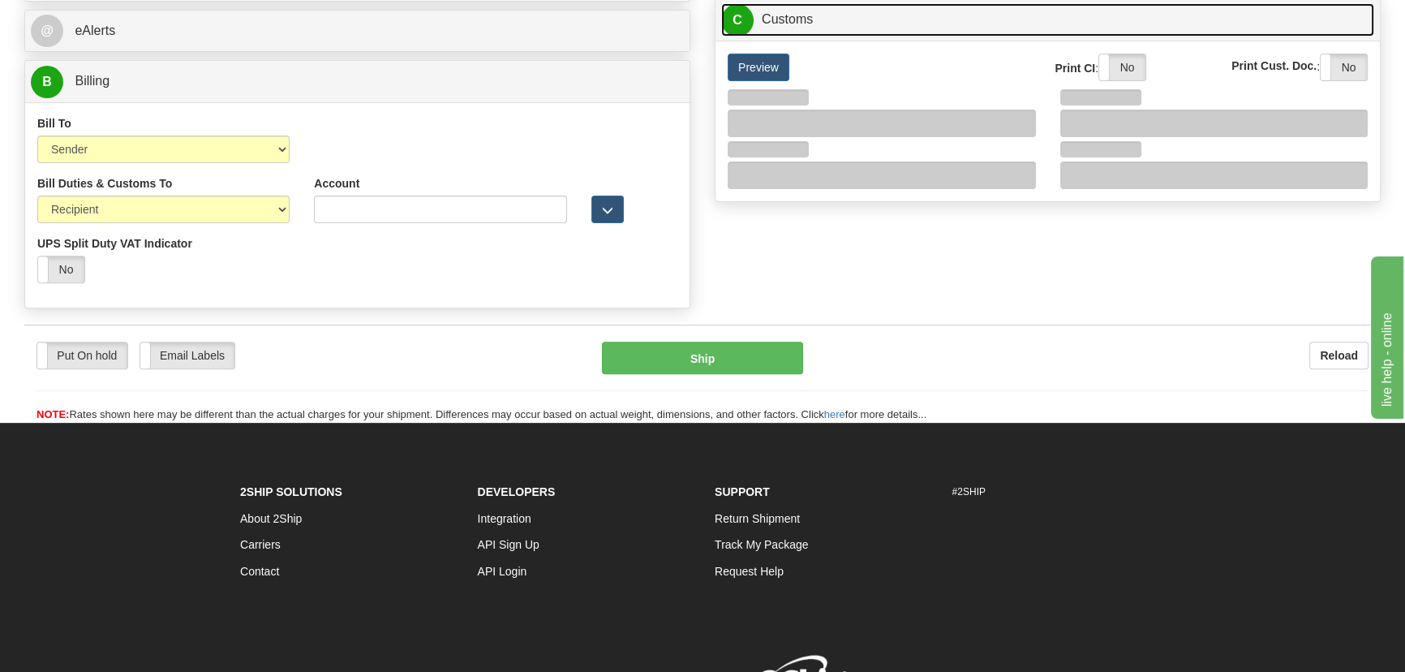
scroll to position [737, 0]
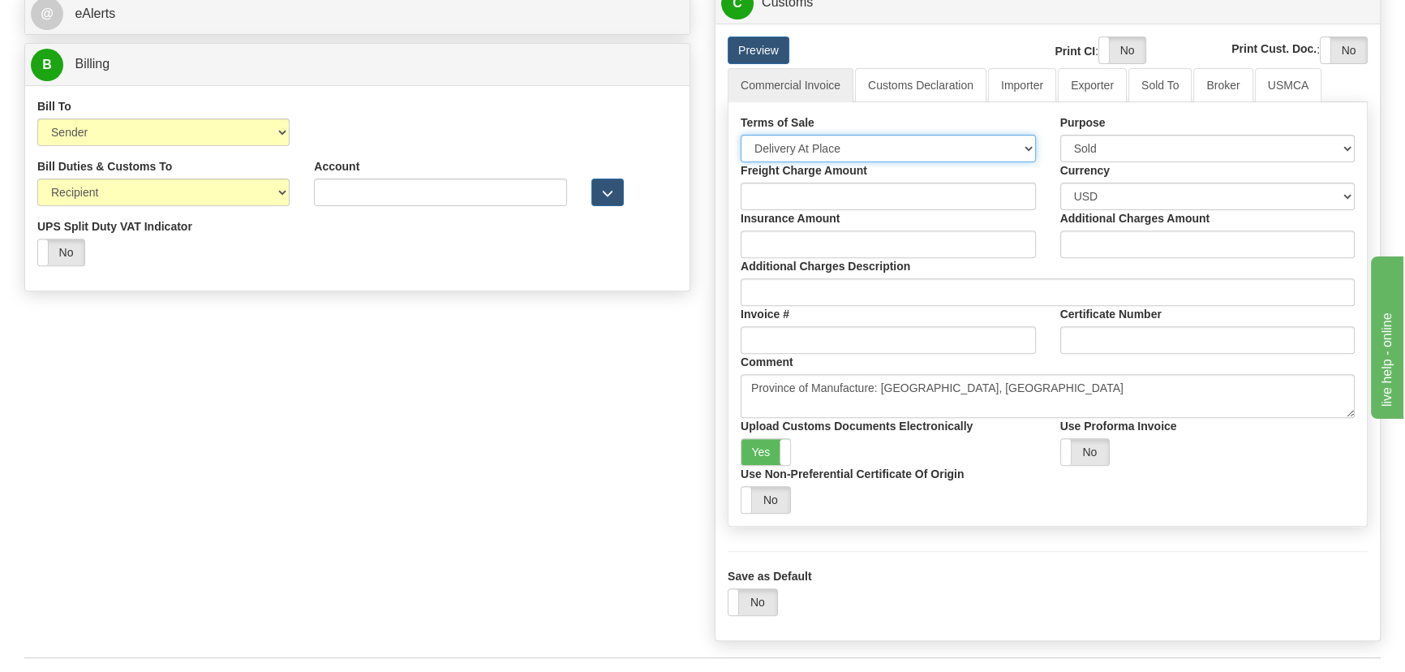
click at [823, 152] on select "Free Carrier Free On Board Ex Works Delivered Duty Unpaid Delivered Duty Paid C…" at bounding box center [888, 149] width 295 height 28
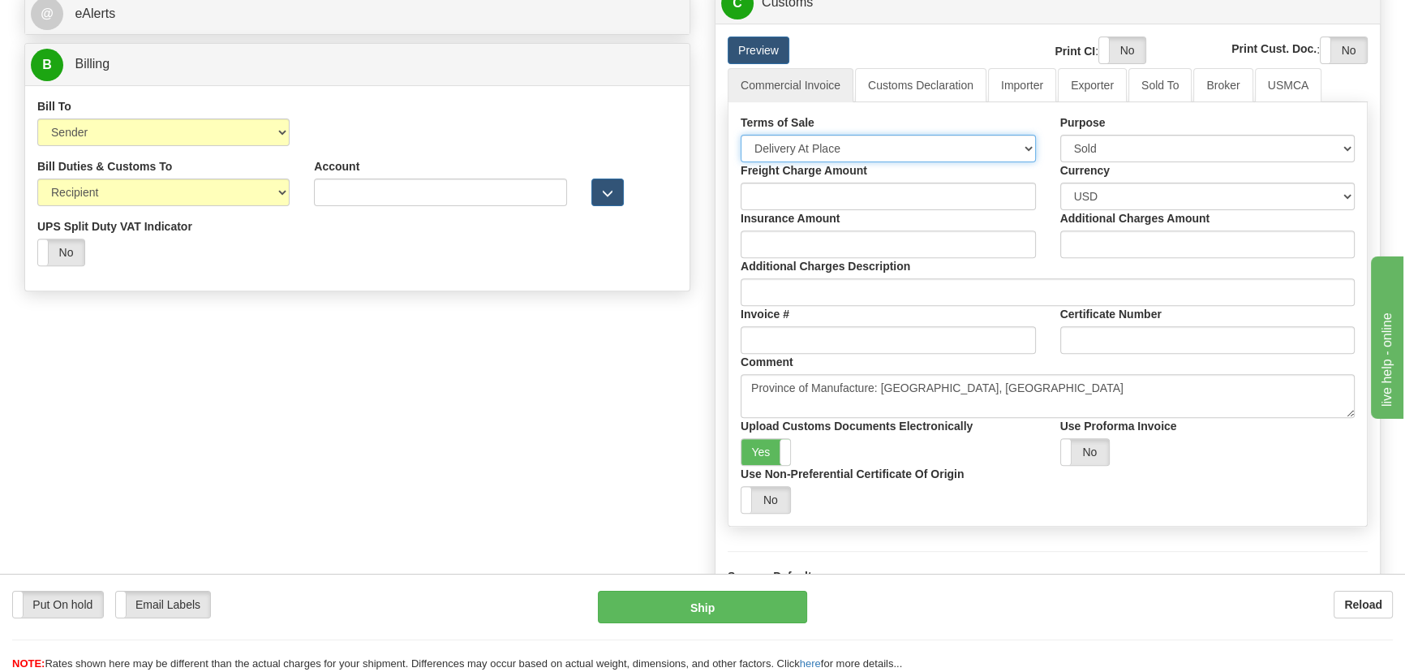
select select "7"
click at [741, 135] on select "Free Carrier Free On Board Ex Works Delivered Duty Unpaid Delivered Duty Paid C…" at bounding box center [888, 149] width 295 height 28
click at [1014, 88] on link "Importer" at bounding box center [1022, 85] width 68 height 34
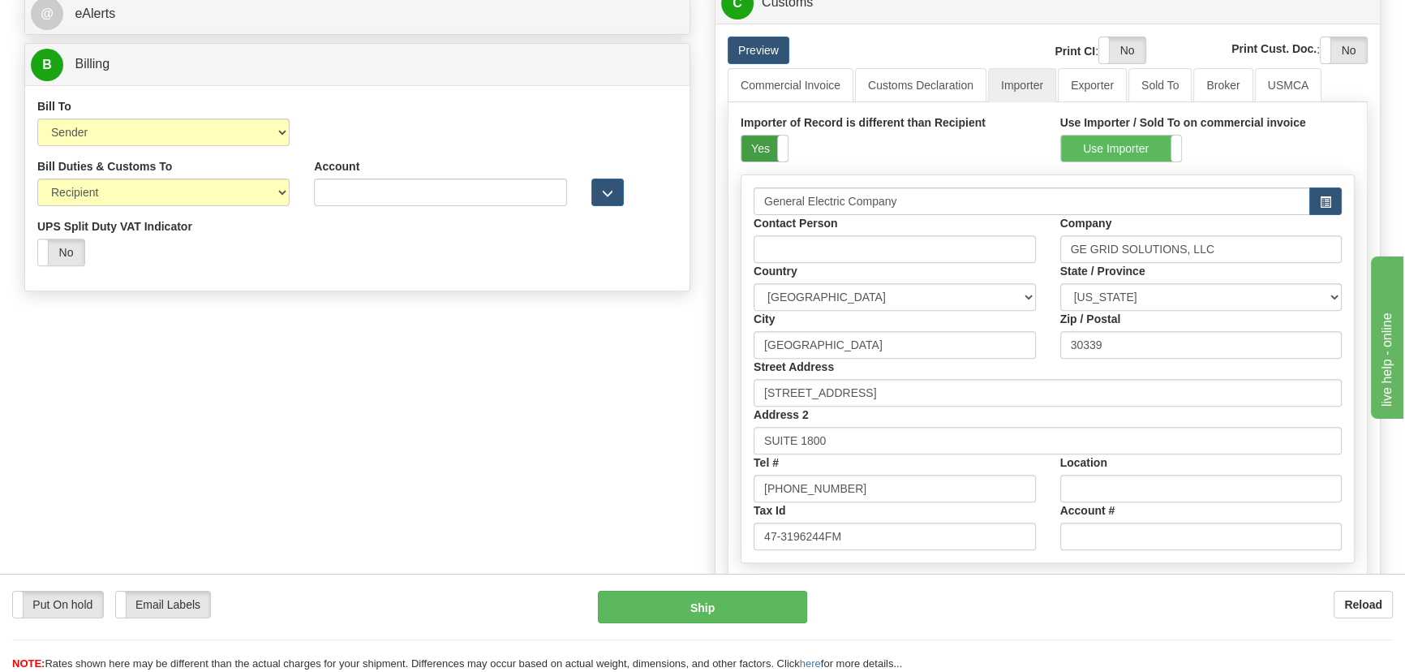
click at [774, 148] on label "Yes" at bounding box center [764, 148] width 46 height 26
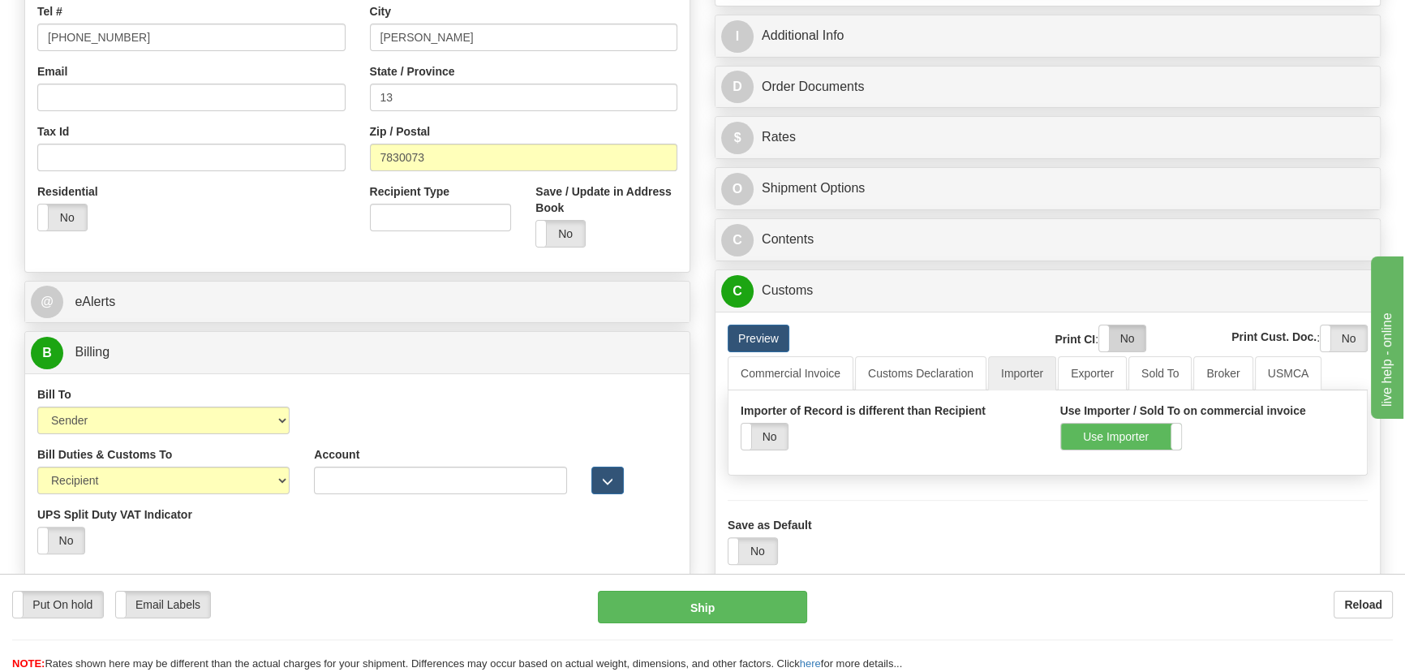
scroll to position [442, 0]
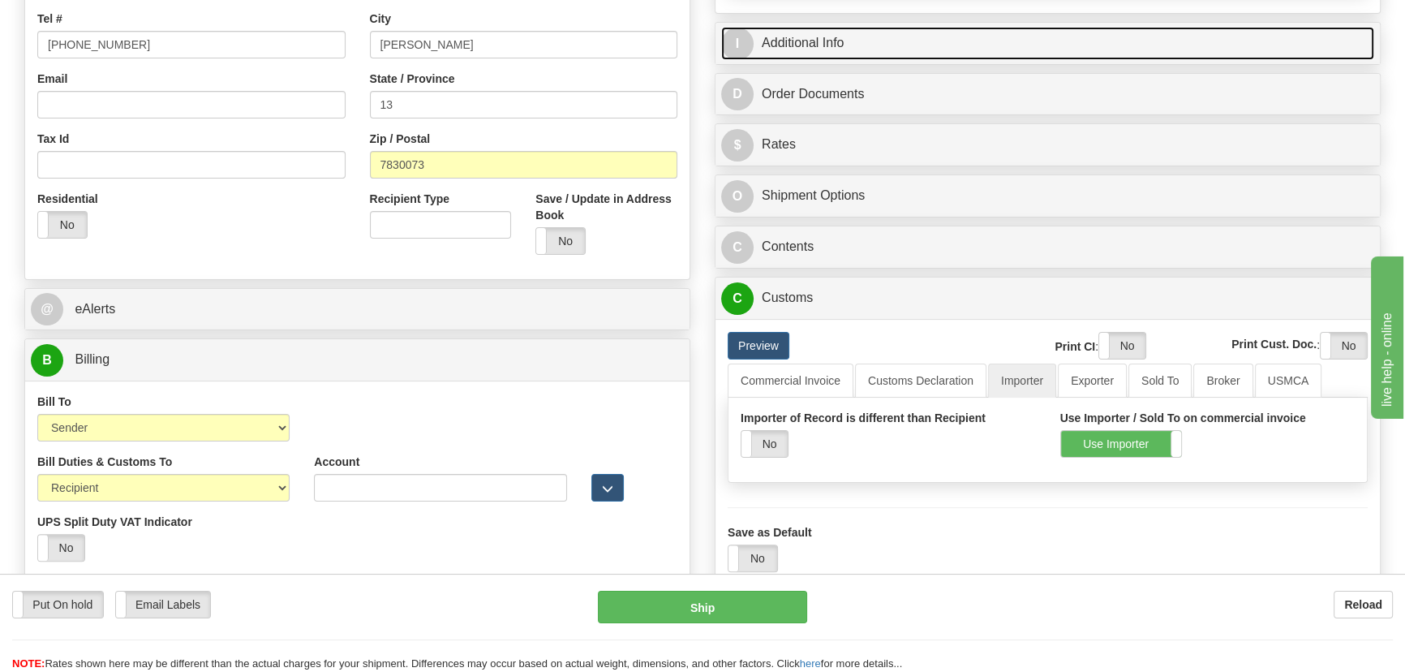
click at [1086, 43] on link "I Additional Info" at bounding box center [1047, 43] width 653 height 33
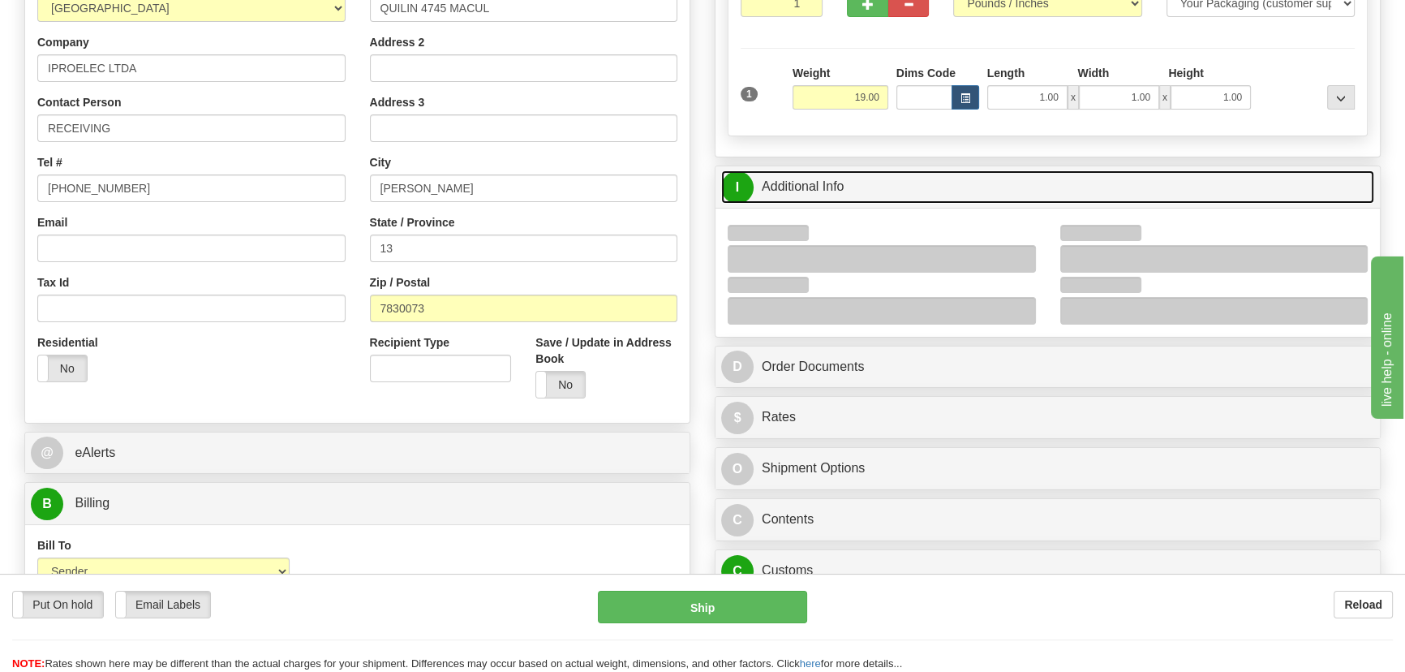
scroll to position [294, 0]
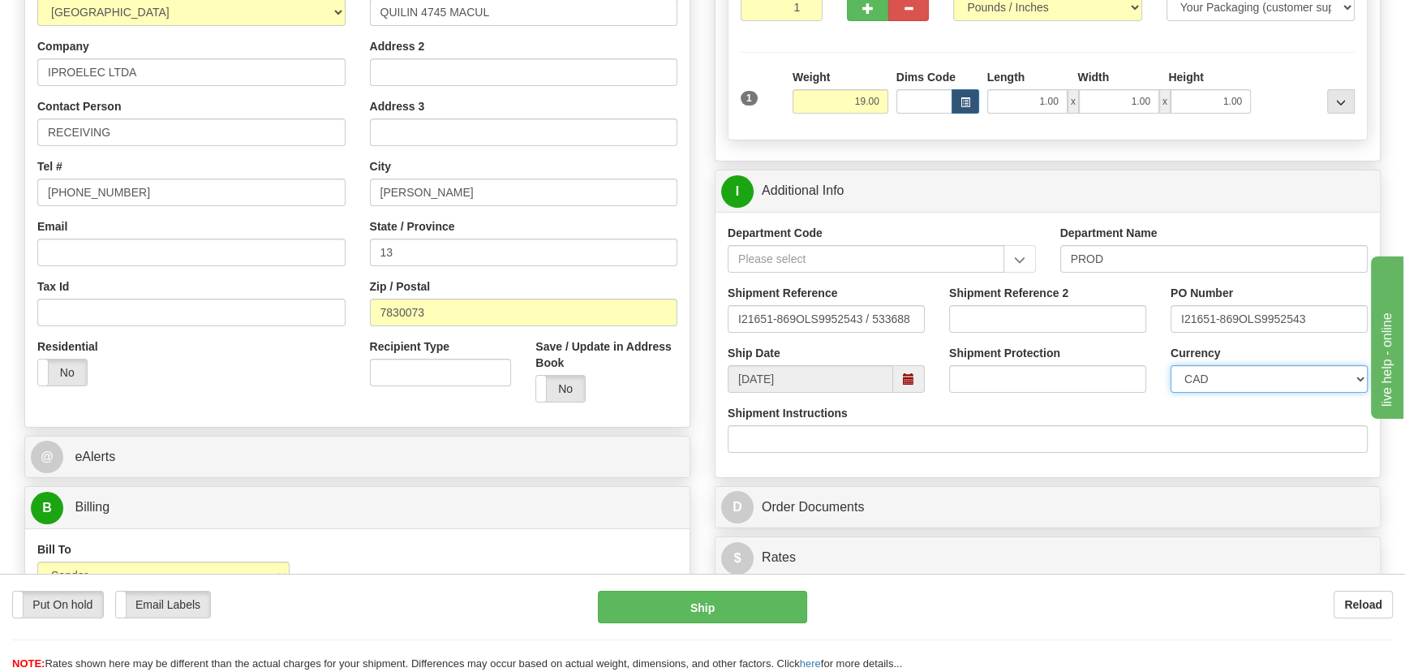
click at [1256, 380] on select "CAD USD EUR ZAR [PERSON_NAME] ARN AUD AUS AWG BBD BFR BGN BHD BMD BND BRC BRL C…" at bounding box center [1268, 379] width 197 height 28
select select "1"
click at [1170, 365] on select "CAD USD EUR ZAR [PERSON_NAME] ARN AUD AUS AWG BBD BFR BGN BHD BMD BND BRC BRL C…" at bounding box center [1268, 379] width 197 height 28
click at [1023, 323] on input "Shipment Reference 2" at bounding box center [1047, 319] width 197 height 28
paste input "5399005364"
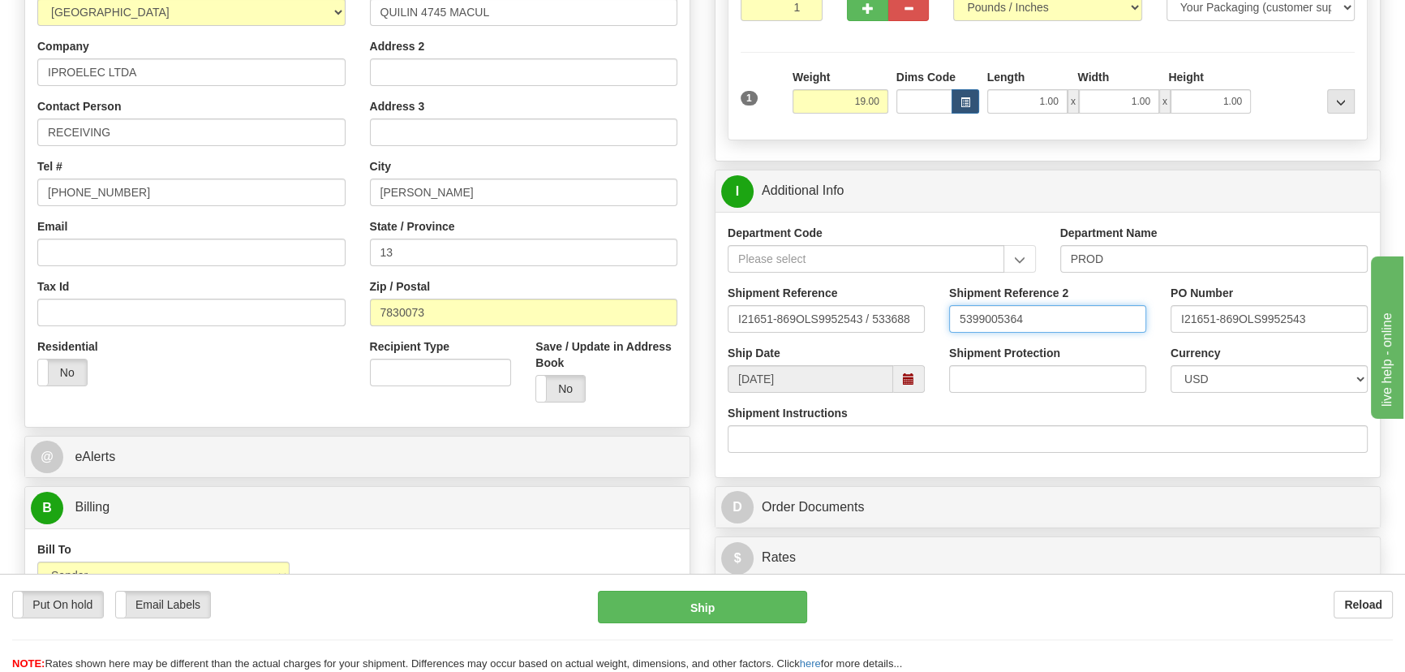
type input "5399005364"
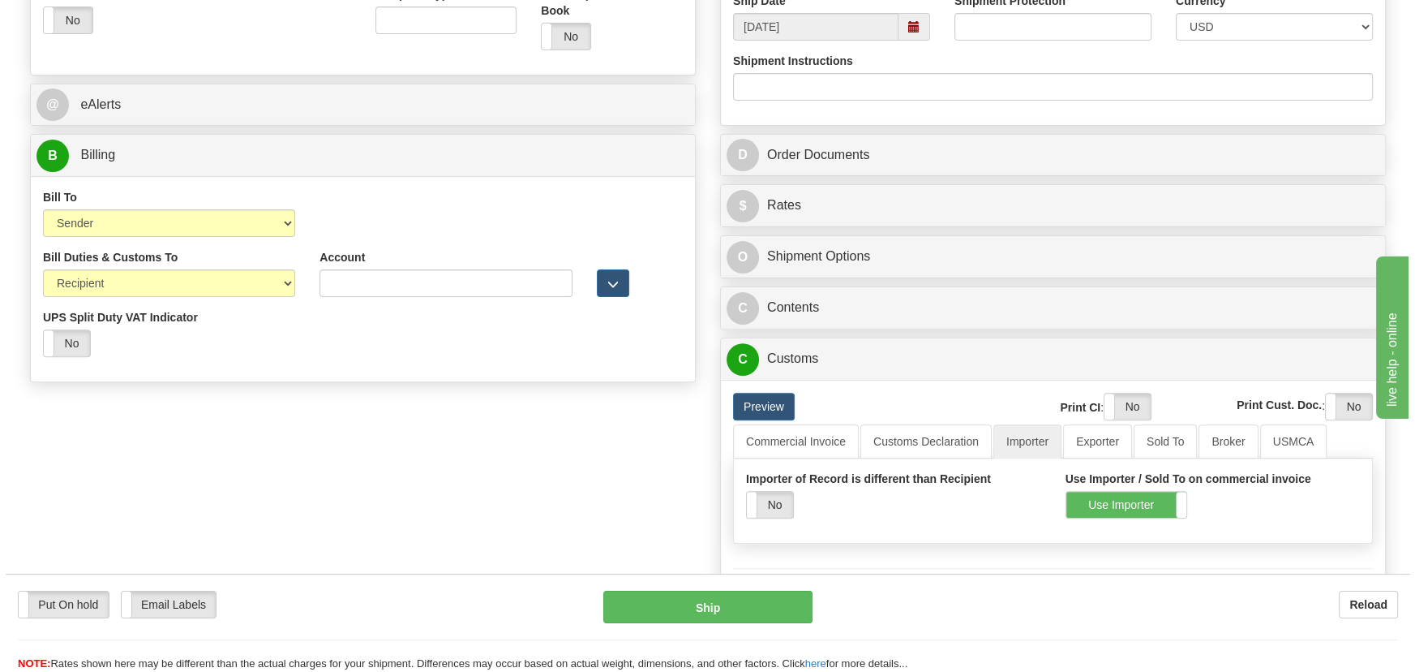
scroll to position [737, 0]
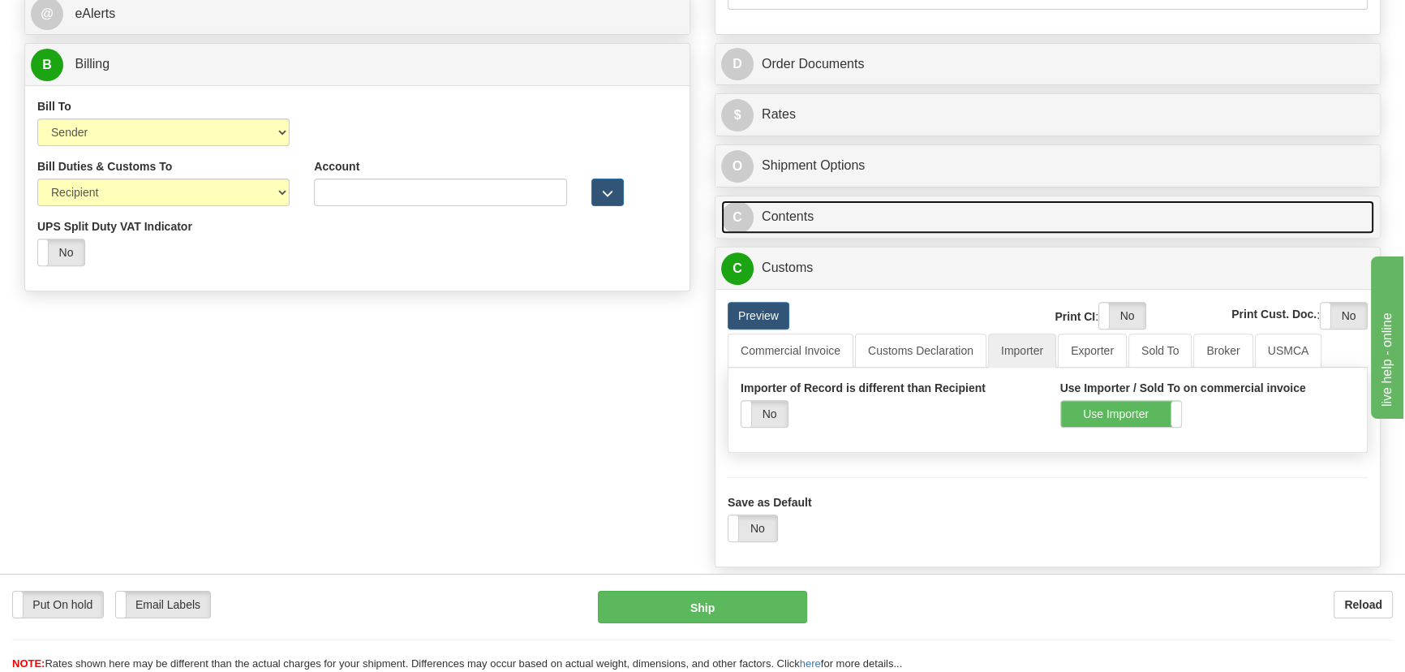
click at [1157, 217] on link "C Contents" at bounding box center [1047, 216] width 653 height 33
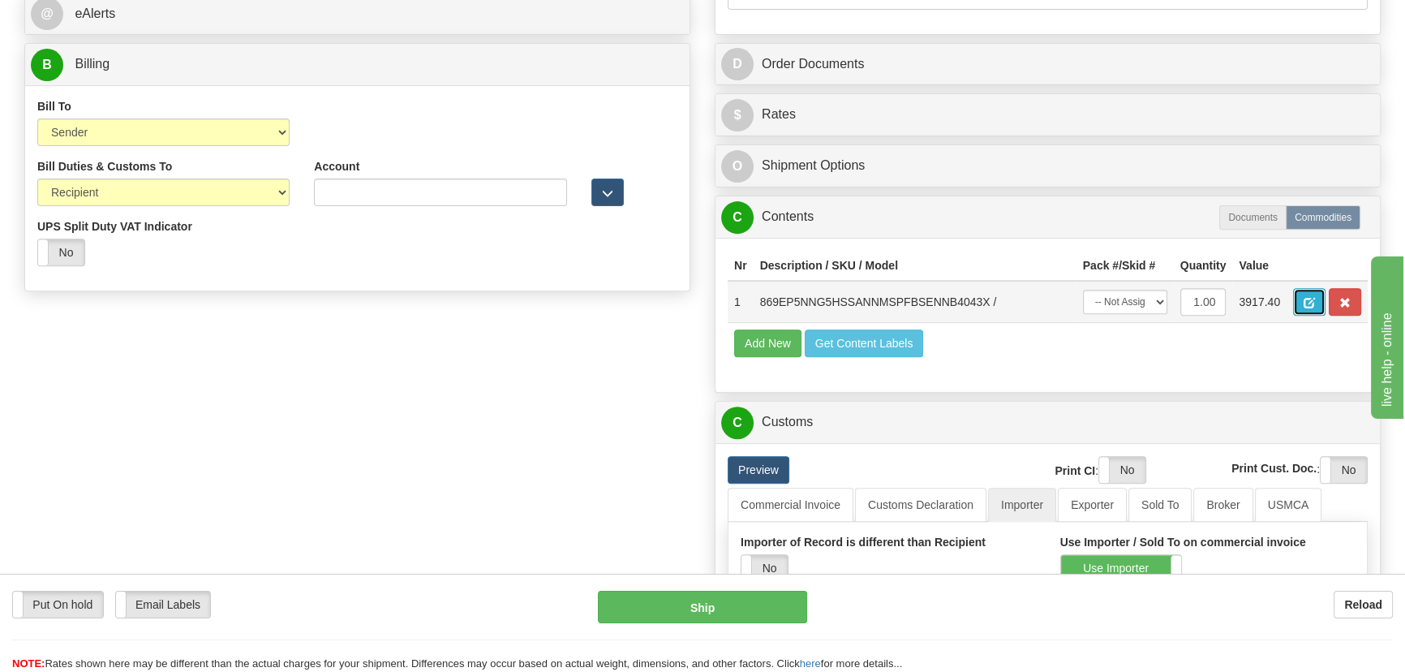
click at [1306, 307] on span "button" at bounding box center [1308, 303] width 11 height 11
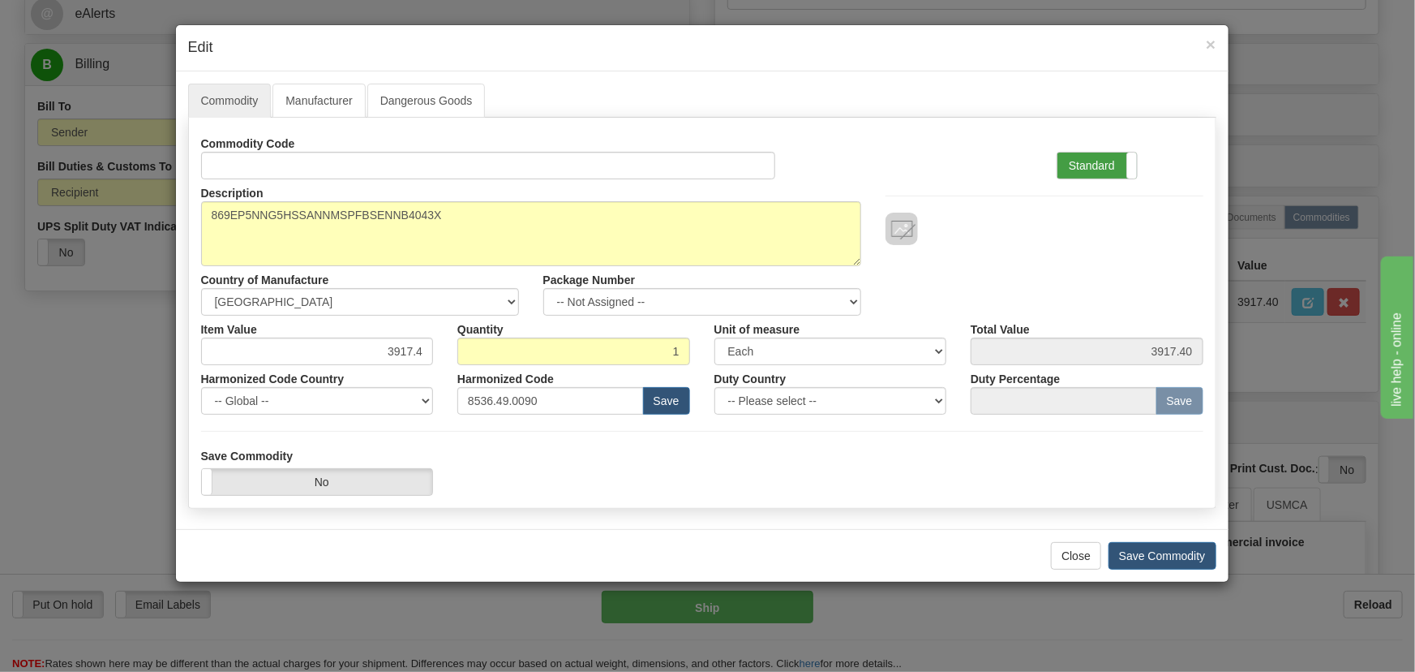
click at [1111, 159] on label "Standard" at bounding box center [1097, 165] width 79 height 26
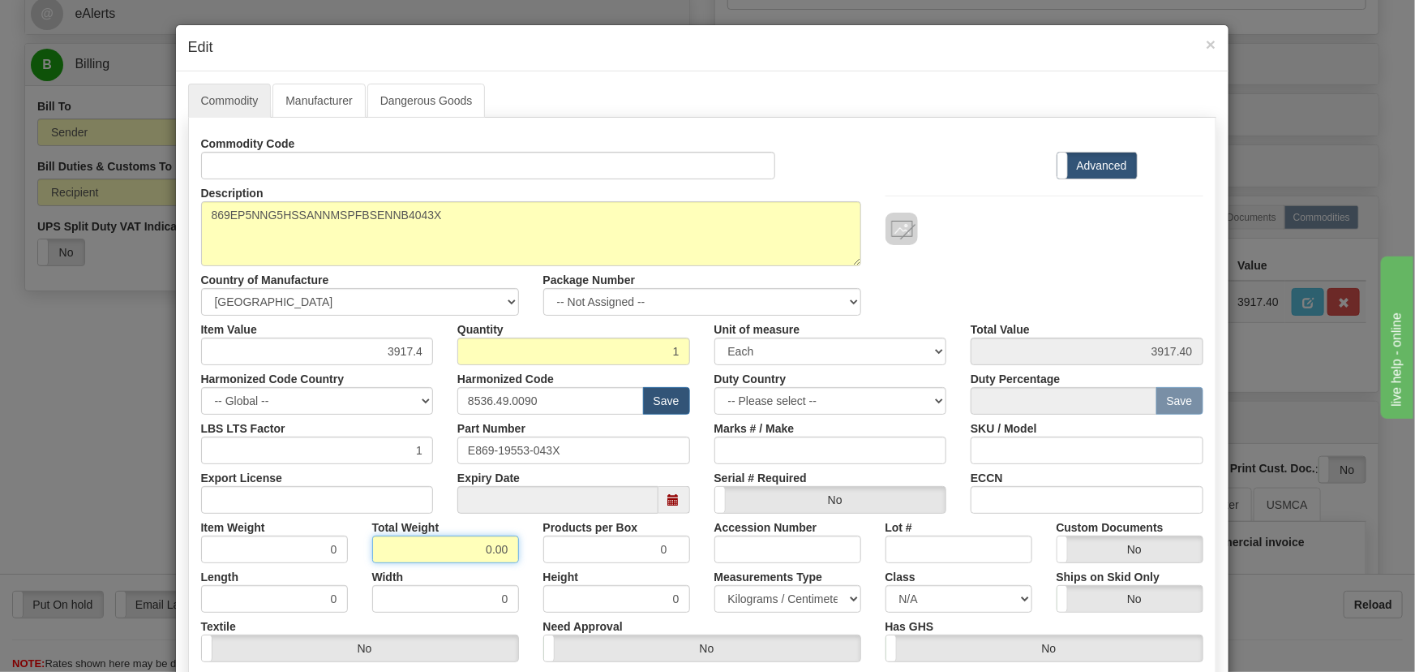
drag, startPoint x: 462, startPoint y: 552, endPoint x: 530, endPoint y: 571, distance: 70.1
click at [530, 571] on div "Commodity Code Standard Advanced Description 869EP5NNG5HSSANNMSPFBSENNB4043X Co…" at bounding box center [702, 421] width 1002 height 582
type input "1"
type input "1.0000"
click at [531, 570] on div "Height 0" at bounding box center [616, 587] width 171 height 49
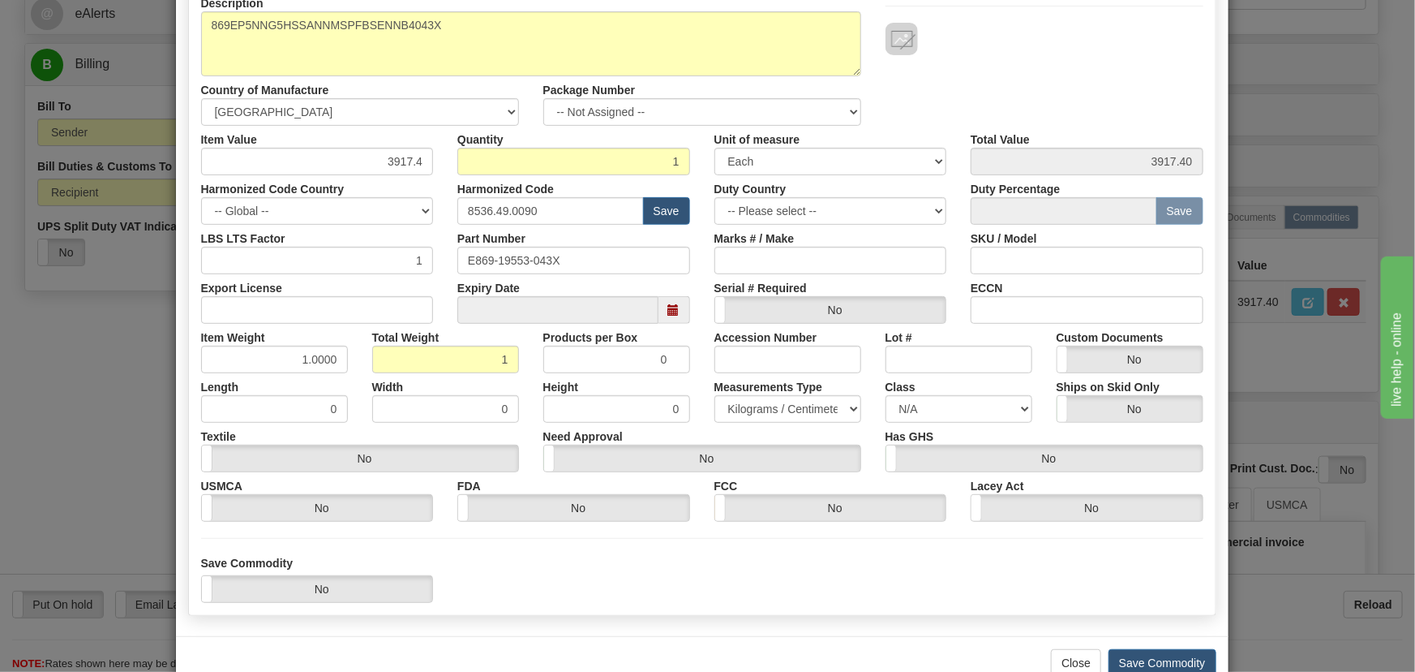
scroll to position [230, 0]
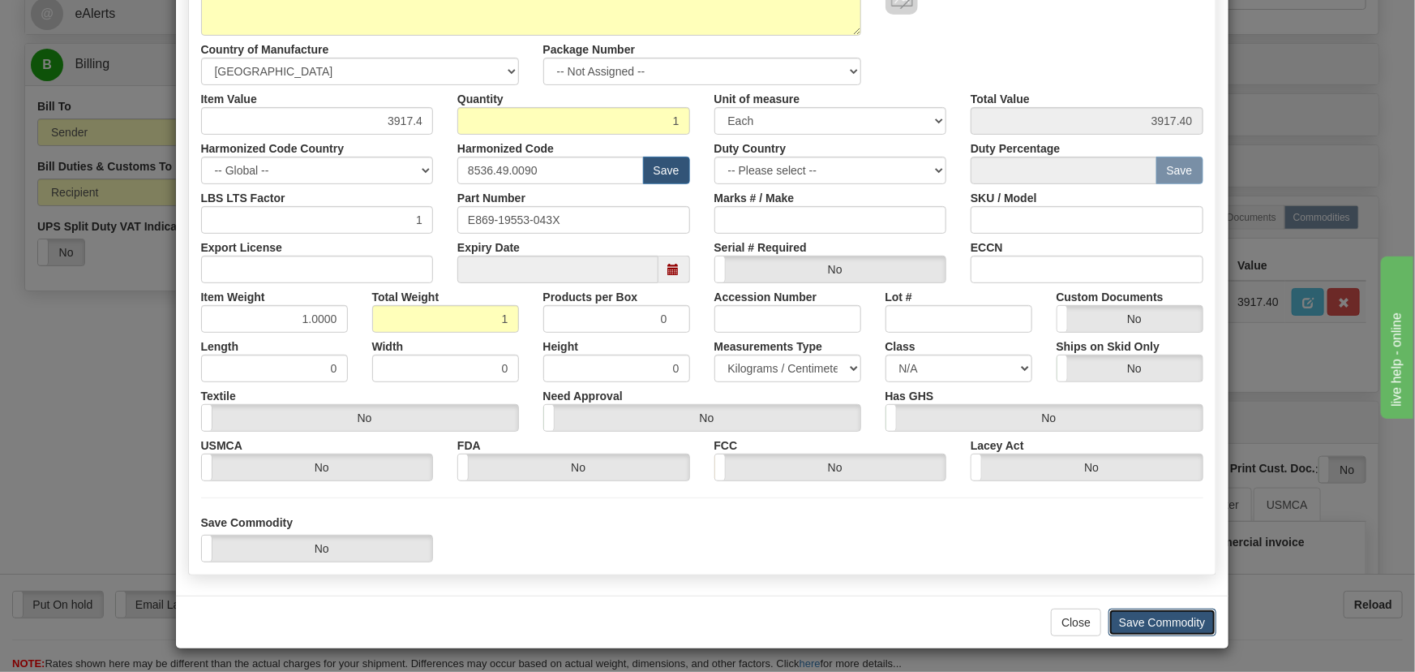
click at [1117, 620] on button "Save Commodity" at bounding box center [1163, 622] width 108 height 28
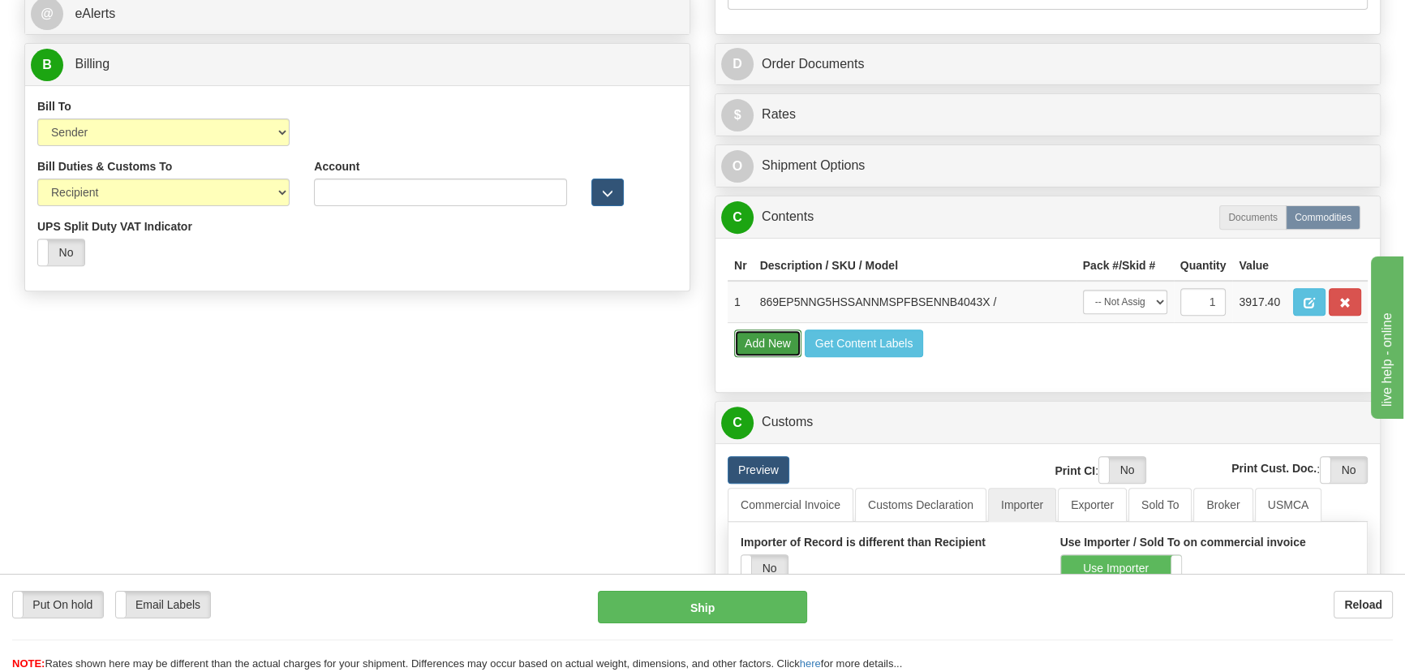
click at [779, 344] on button "Add New" at bounding box center [767, 343] width 67 height 28
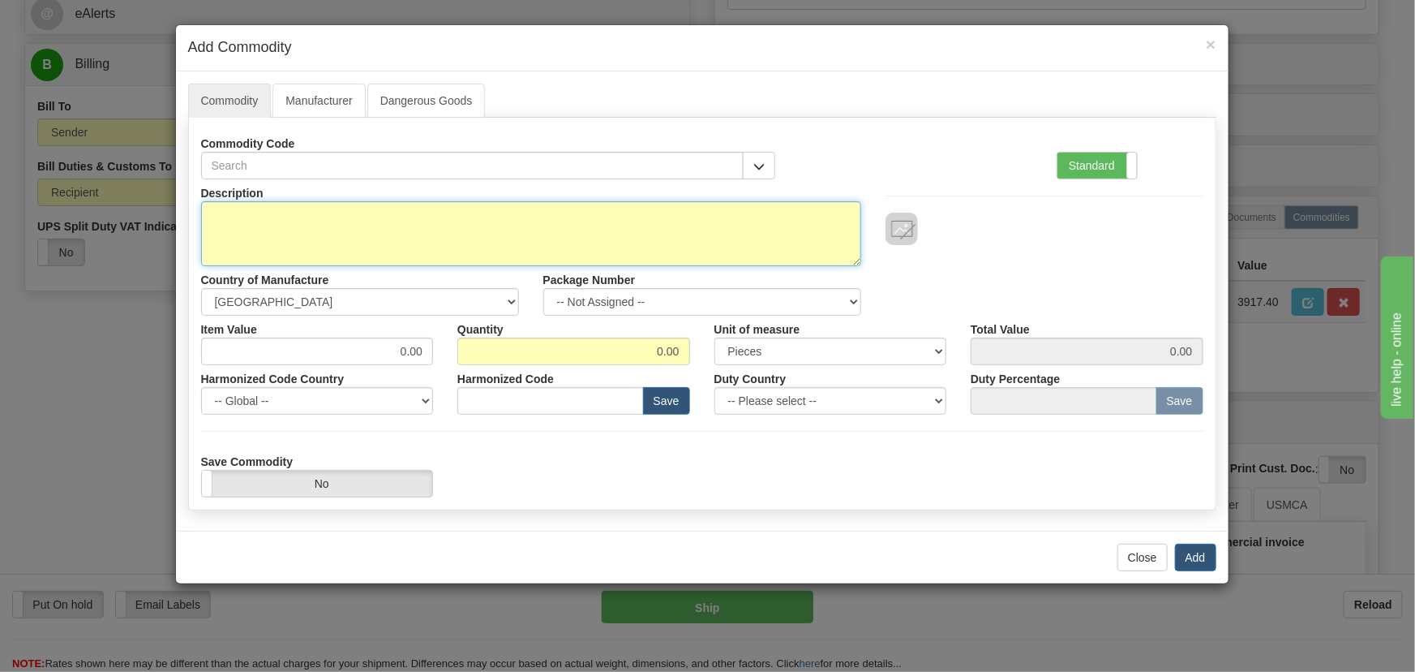
click at [493, 240] on textarea "Description" at bounding box center [531, 233] width 660 height 65
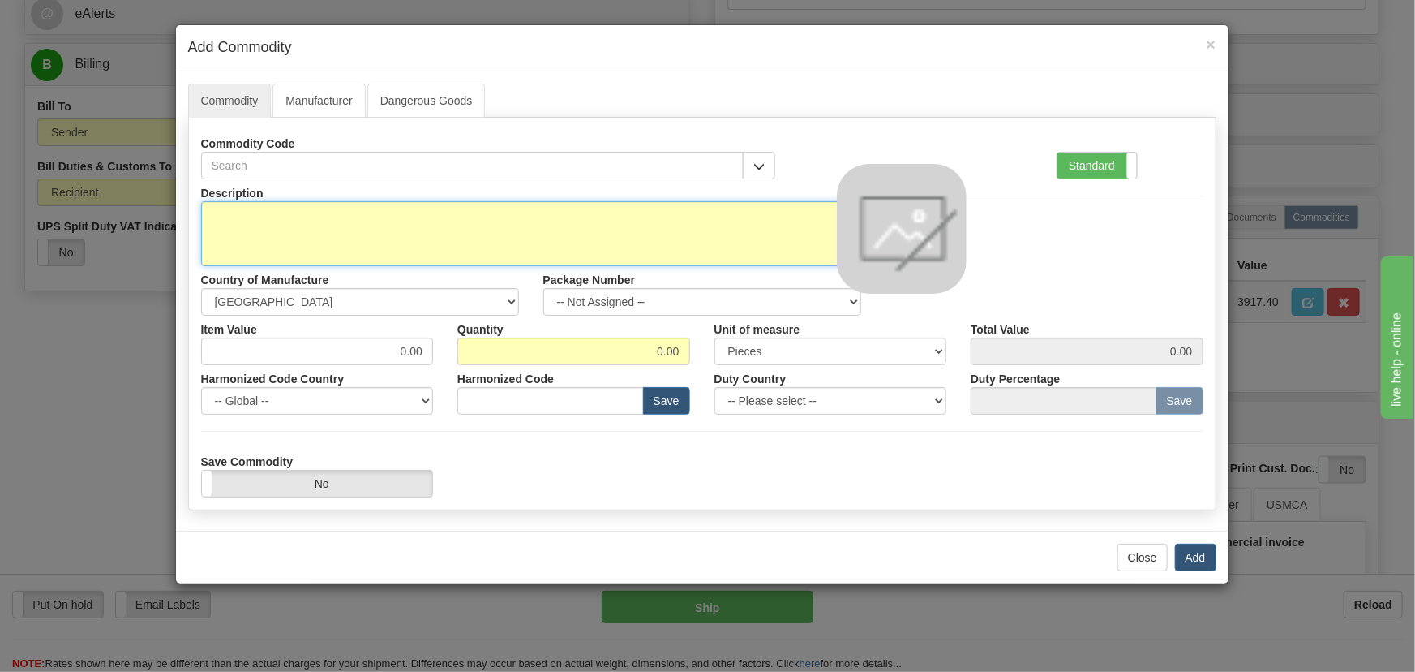
paste textarea "FREIGHT"
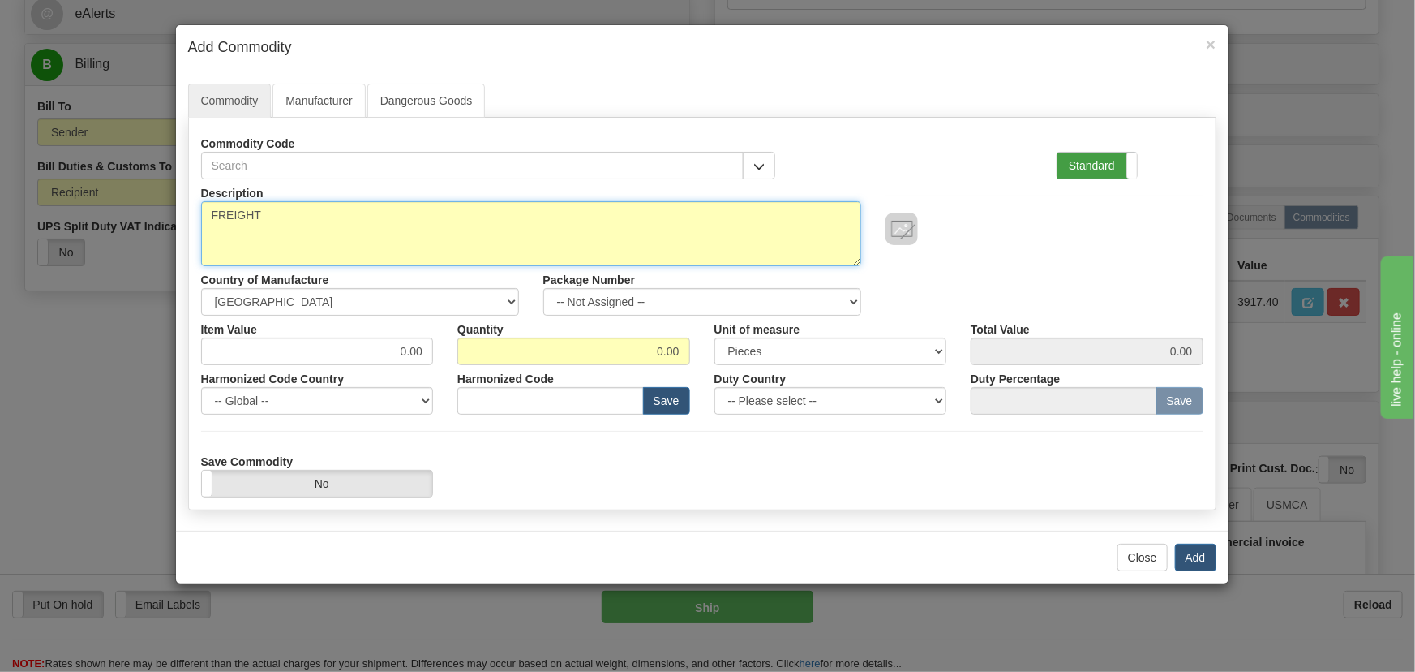
type textarea "FREIGHT"
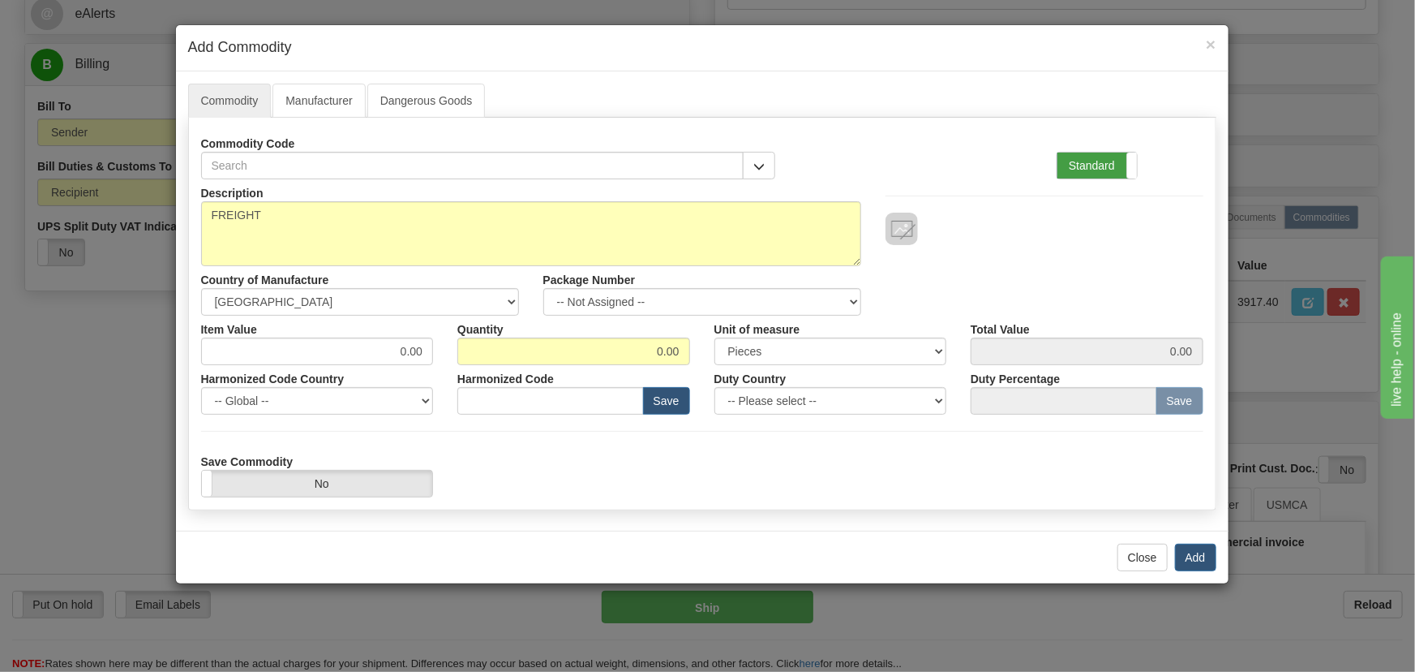
click at [1099, 173] on label "Standard" at bounding box center [1097, 165] width 79 height 26
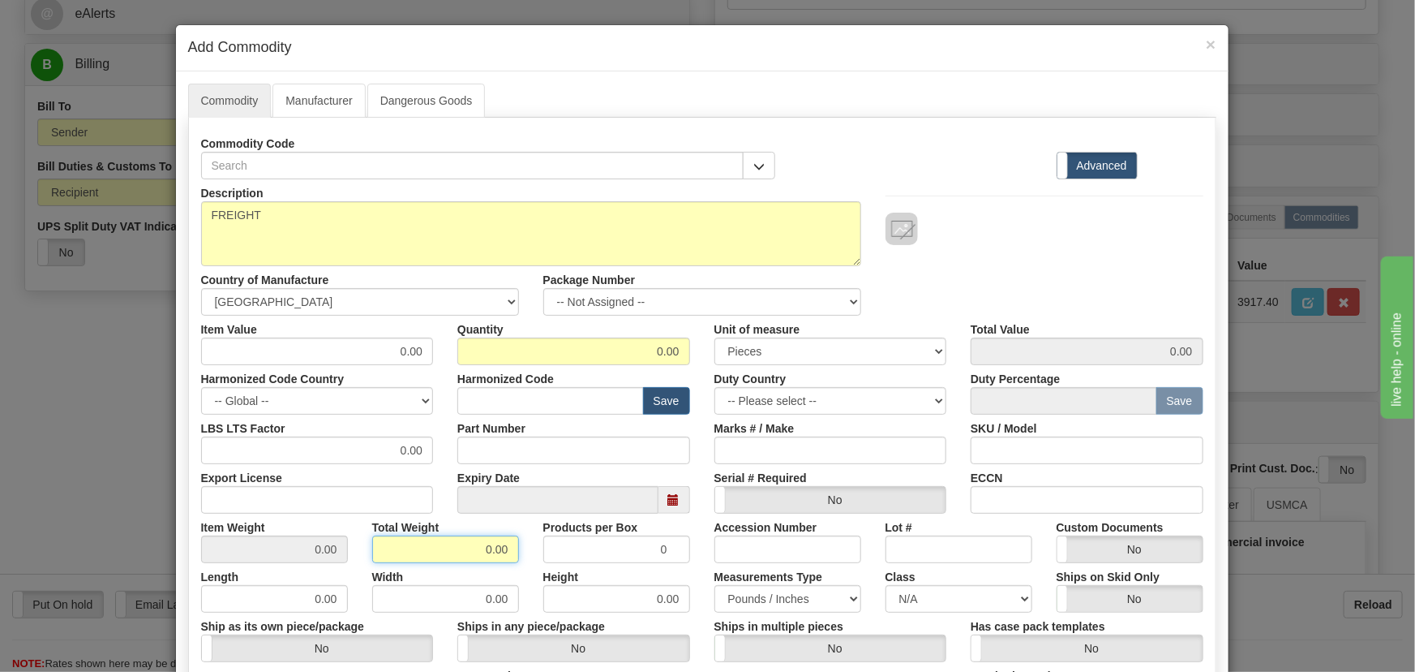
drag, startPoint x: 470, startPoint y: 552, endPoint x: 602, endPoint y: 487, distance: 146.9
click at [546, 570] on div "Description FREIGHT Country of Manufacture -- Unknown -- AFGHANISTAN ALAND ISLA…" at bounding box center [702, 536] width 1002 height 714
type input "1"
type input "Infinity"
drag, startPoint x: 657, startPoint y: 349, endPoint x: 689, endPoint y: 356, distance: 33.3
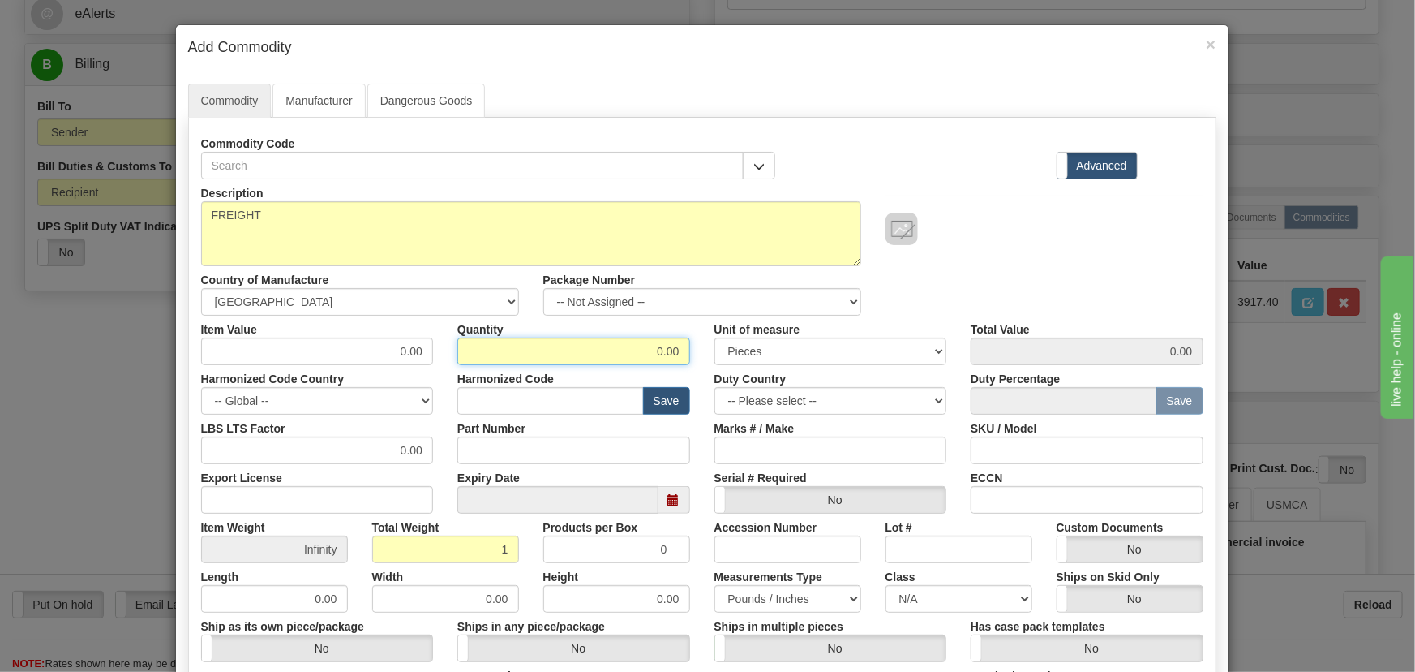
click at [689, 356] on div "Quantity 0.00" at bounding box center [573, 340] width 257 height 49
drag, startPoint x: 643, startPoint y: 345, endPoint x: 694, endPoint y: 363, distance: 54.1
click at [694, 363] on div "Quantity 0.00" at bounding box center [573, 340] width 257 height 49
type input "1"
type input "Infinity"
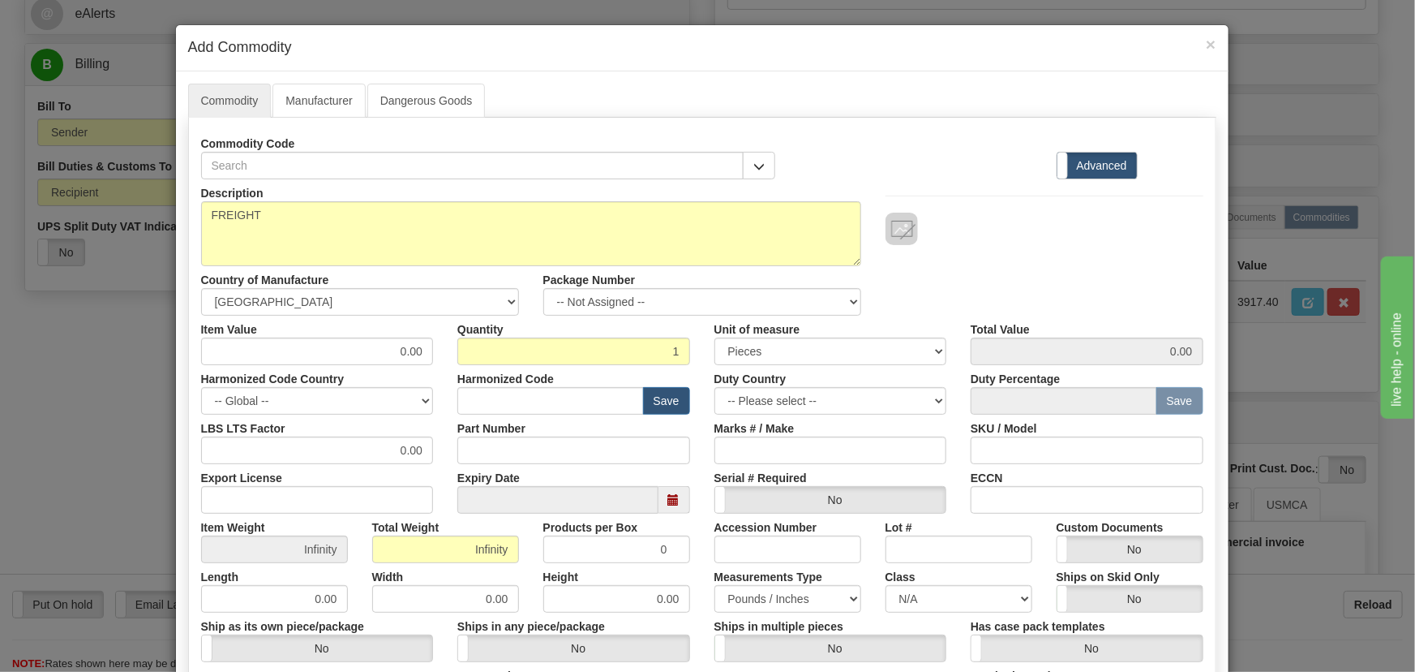
click at [694, 365] on div "Harmonized Code Save" at bounding box center [573, 389] width 257 height 49
drag, startPoint x: 383, startPoint y: 348, endPoint x: 440, endPoint y: 367, distance: 59.8
click at [440, 367] on div "Description FREIGHT Country of Manufacture -- Unknown -- AFGHANISTAN ALAND ISLA…" at bounding box center [702, 536] width 1002 height 714
type input "102.38"
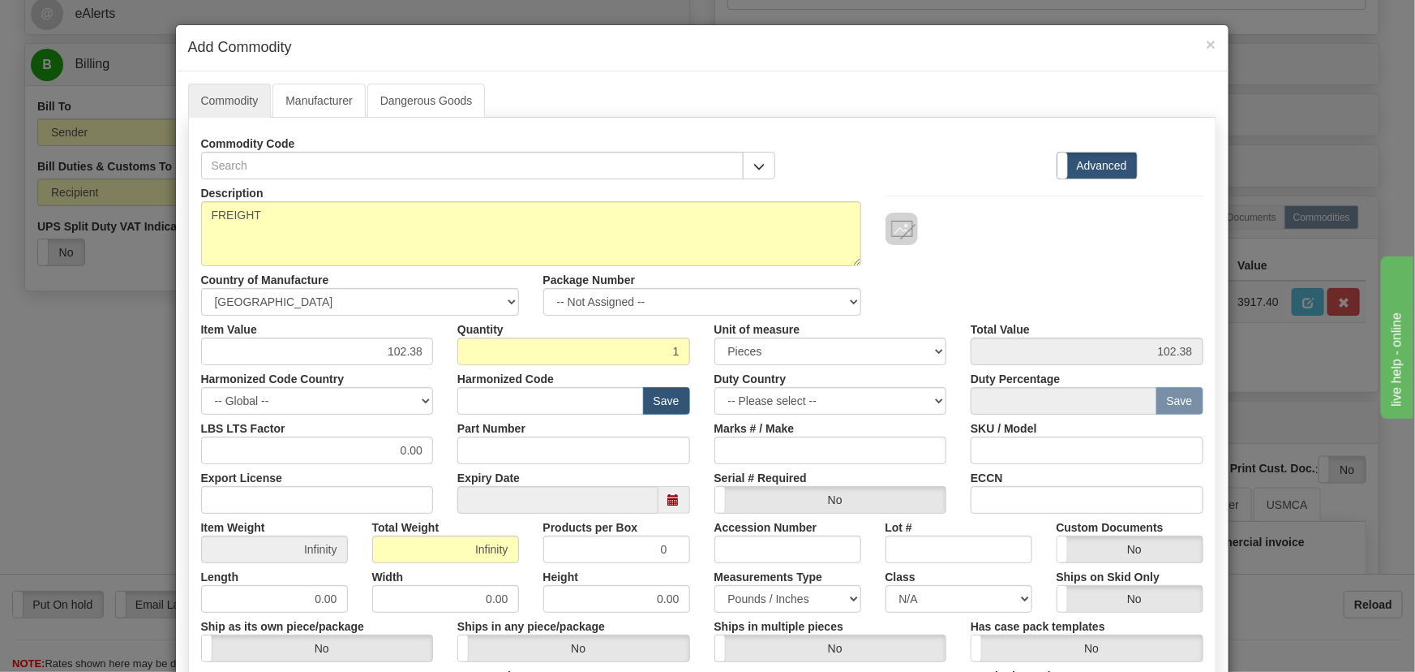
click at [975, 253] on div "Description FREIGHT Country of Manufacture -- Unknown -- AFGHANISTAN ALAND ISLA…" at bounding box center [702, 247] width 1027 height 136
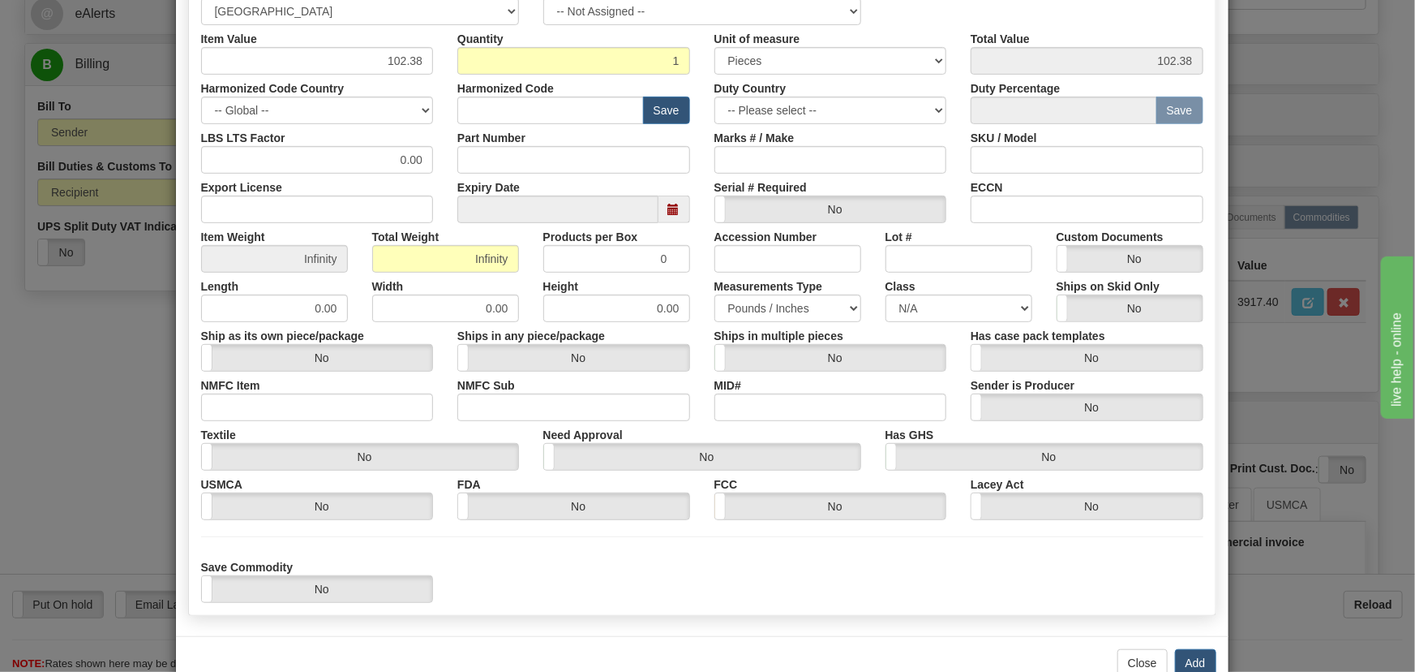
scroll to position [294, 0]
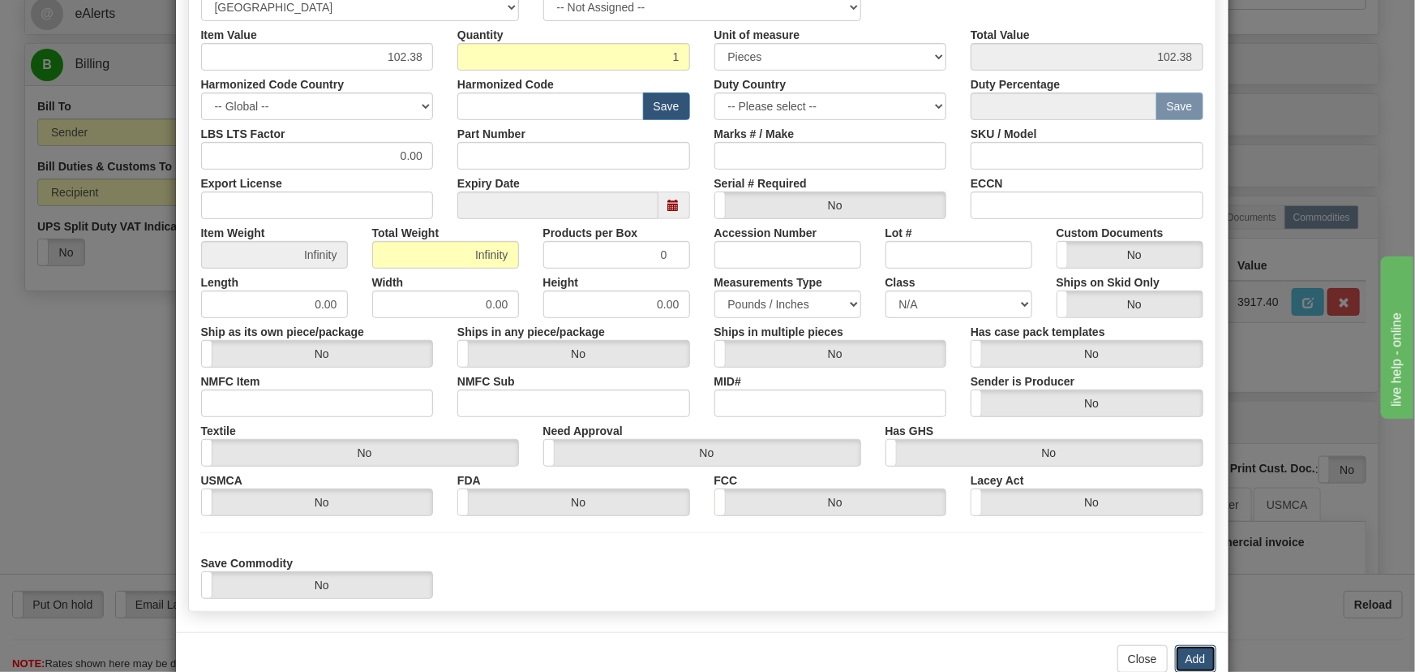
click at [1179, 650] on button "Add" at bounding box center [1195, 659] width 41 height 28
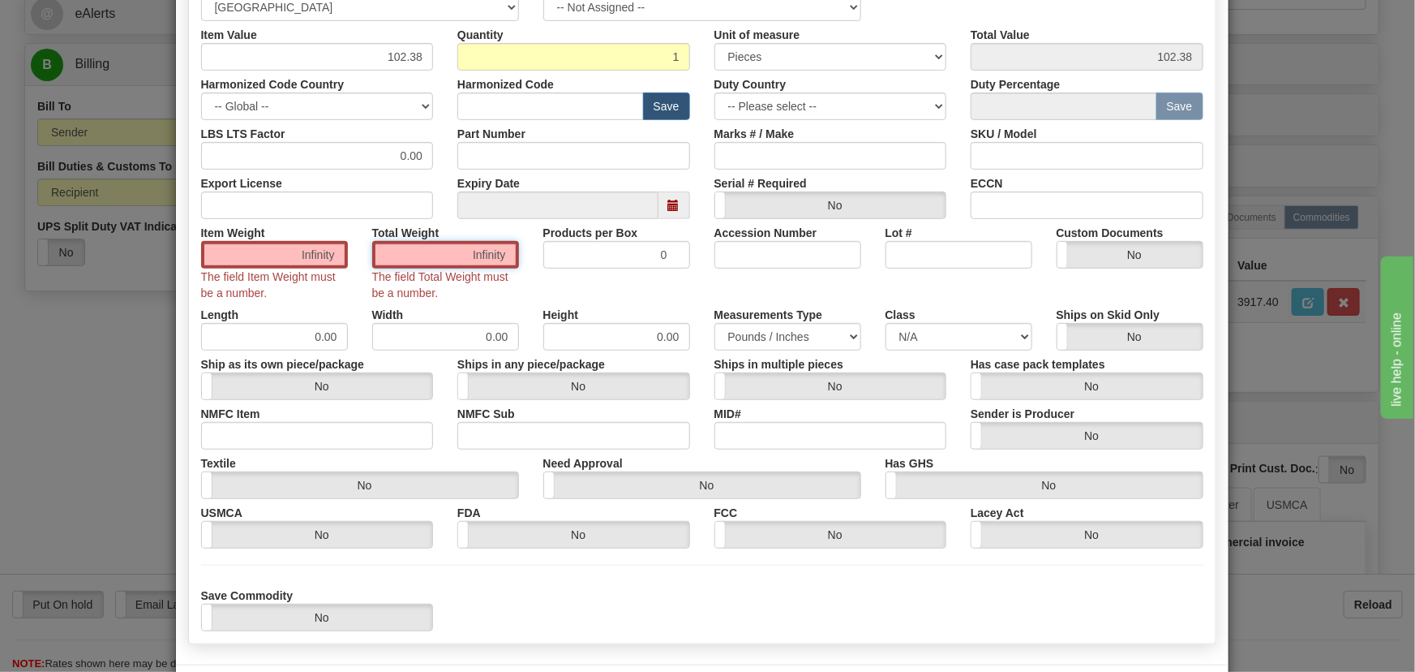
drag, startPoint x: 416, startPoint y: 260, endPoint x: 523, endPoint y: 276, distance: 108.3
click at [523, 274] on div "Total Weight Infinity The field Total Weight must be a number." at bounding box center [445, 260] width 171 height 82
type input "1"
type input "1.0000"
click at [524, 282] on div "Item Weight 1.0000 The field Item Weight must be a number. Total Weight 1 Produ…" at bounding box center [702, 260] width 1027 height 82
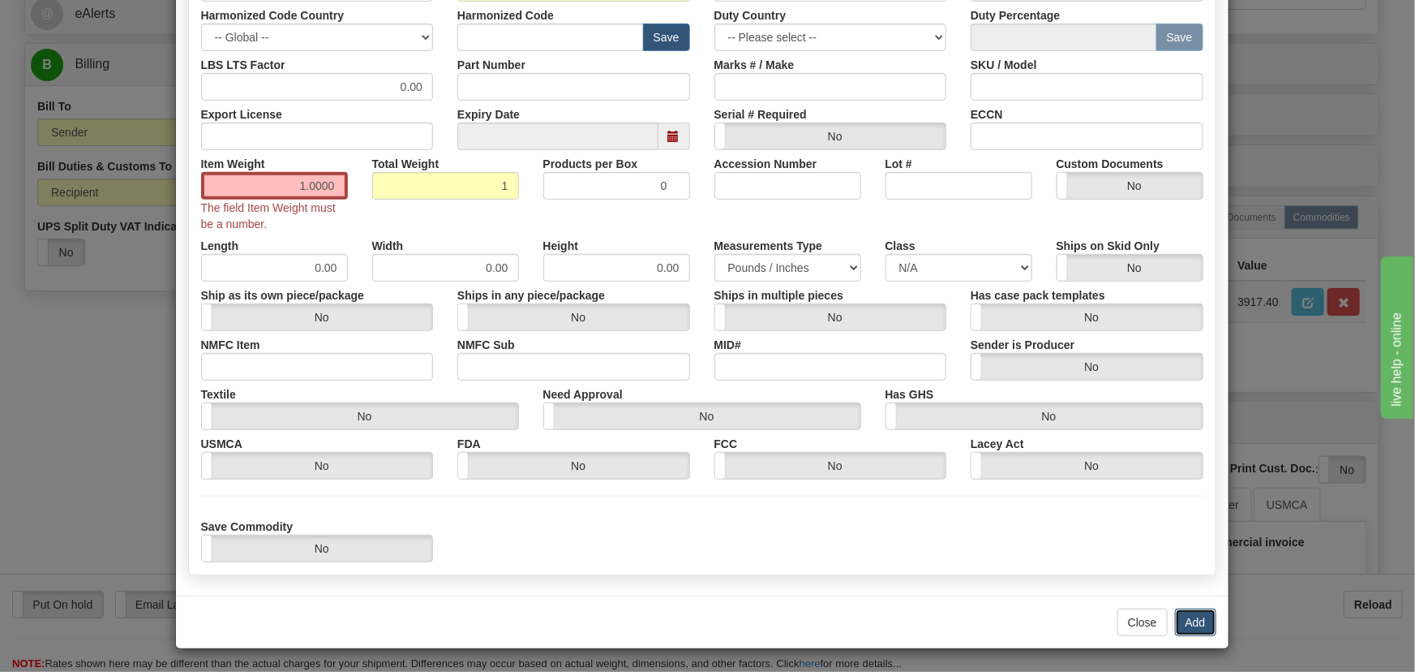
click at [1191, 614] on button "Add" at bounding box center [1195, 622] width 41 height 28
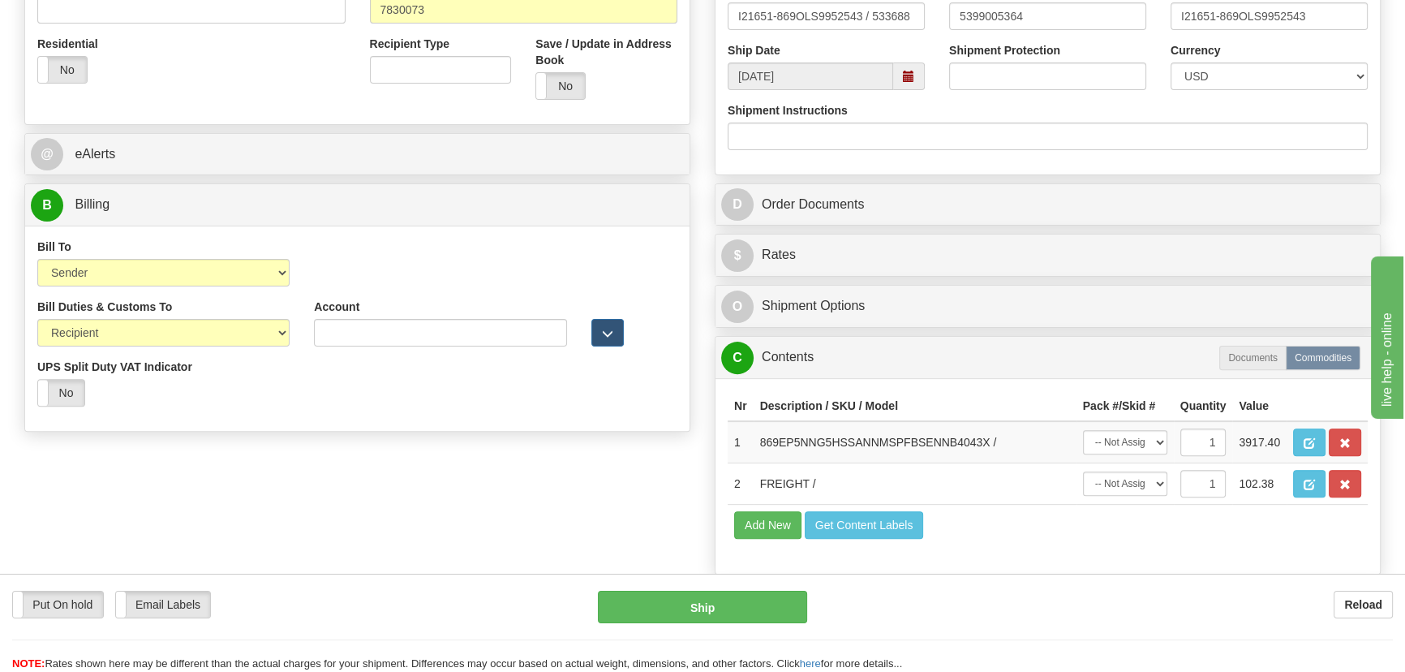
scroll to position [516, 0]
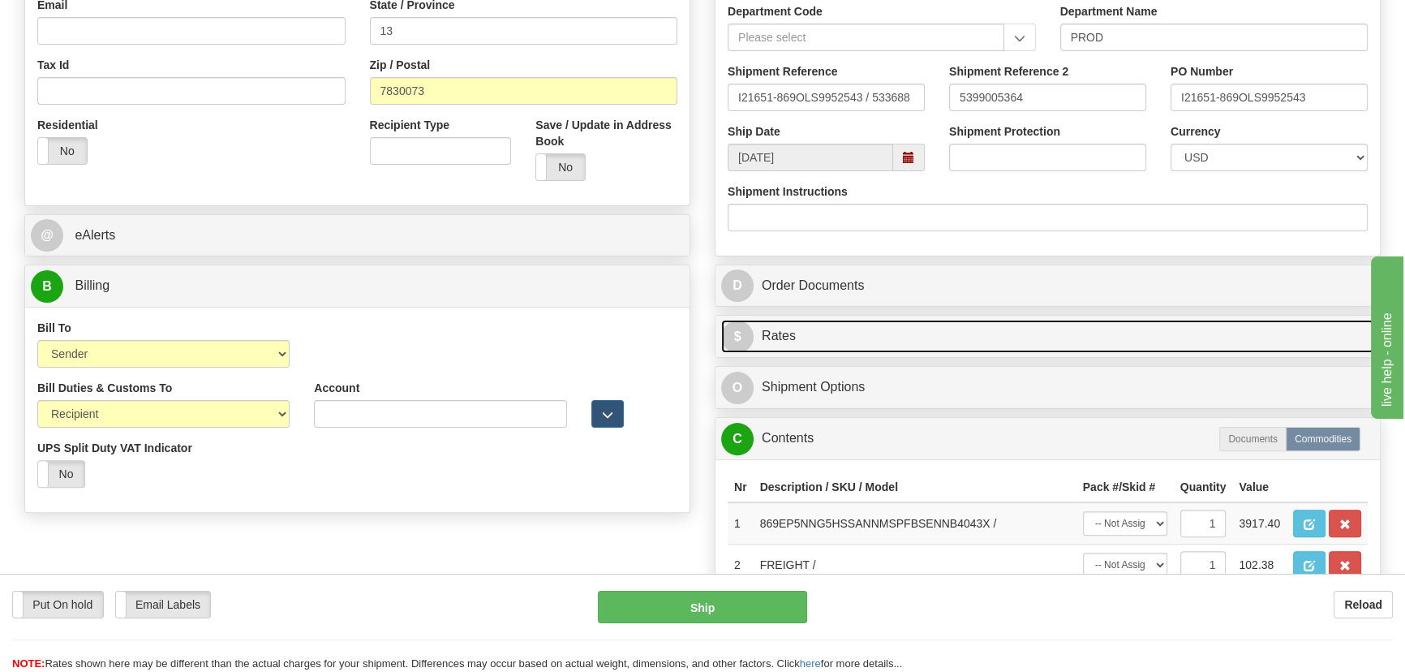
click at [1161, 337] on link "$ Rates" at bounding box center [1047, 336] width 653 height 33
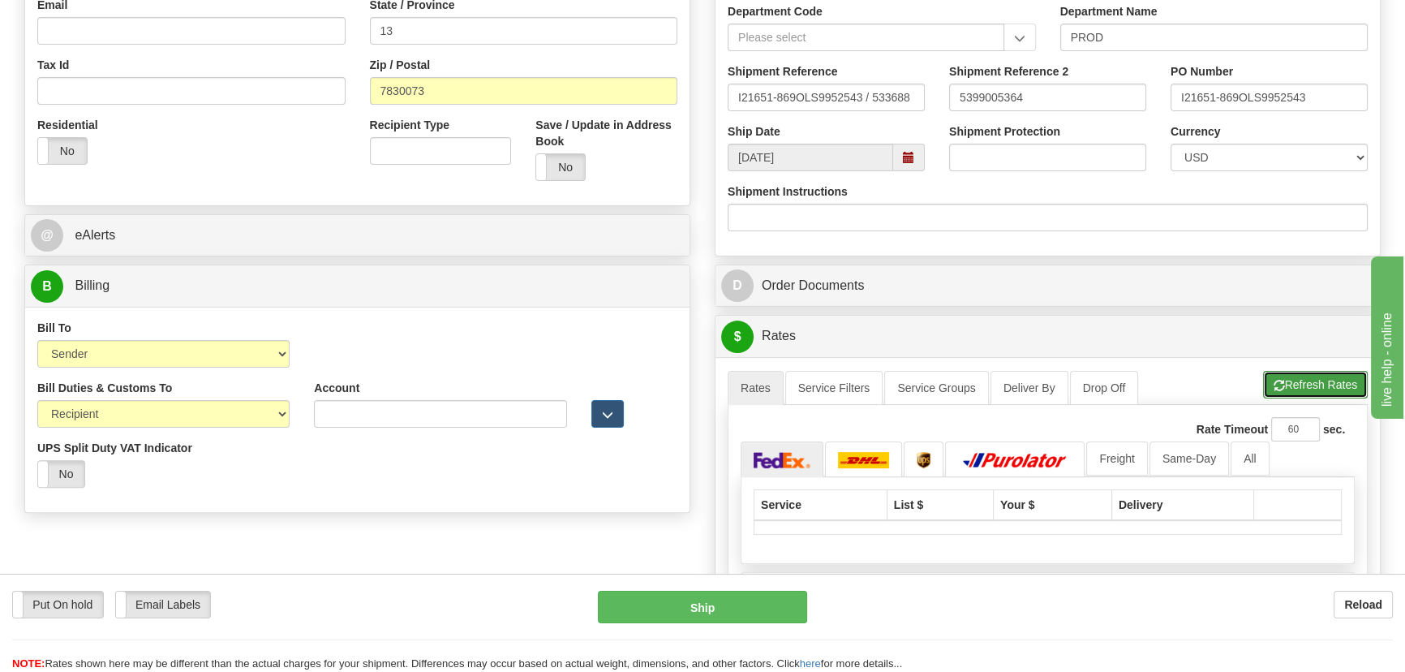
click at [1324, 389] on button "Refresh Rates" at bounding box center [1315, 385] width 105 height 28
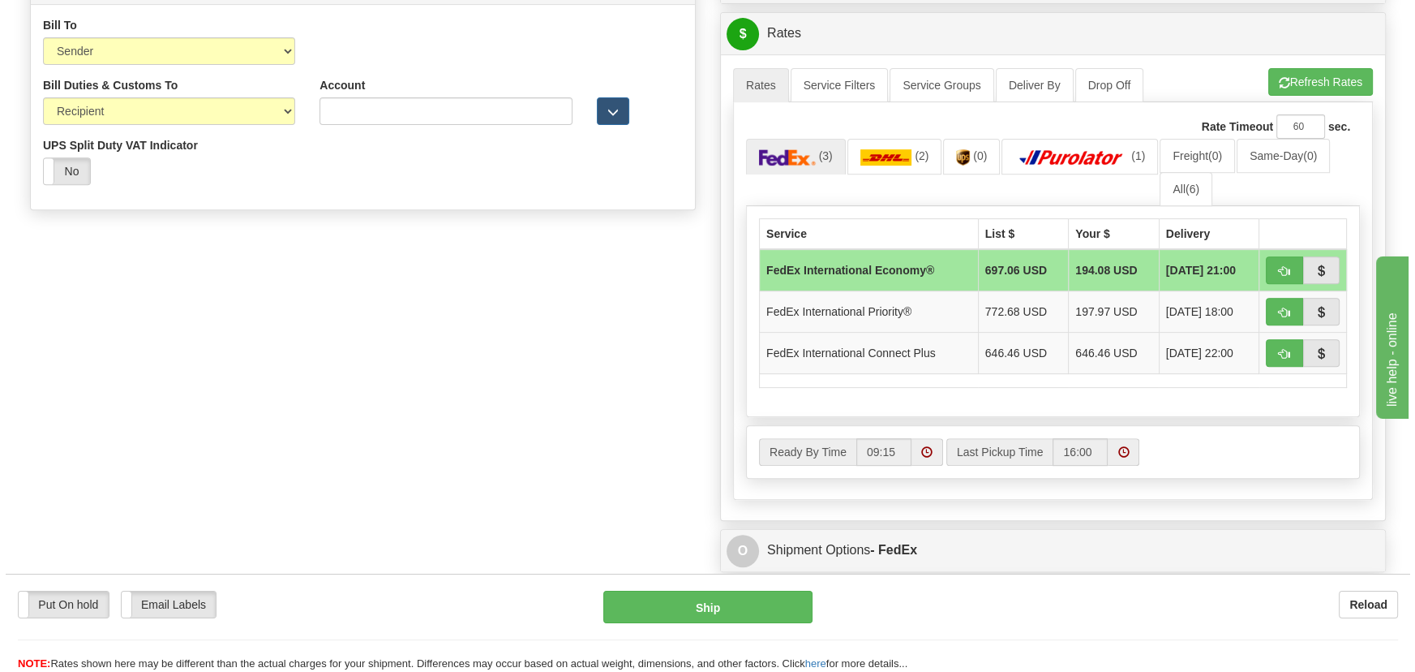
scroll to position [811, 0]
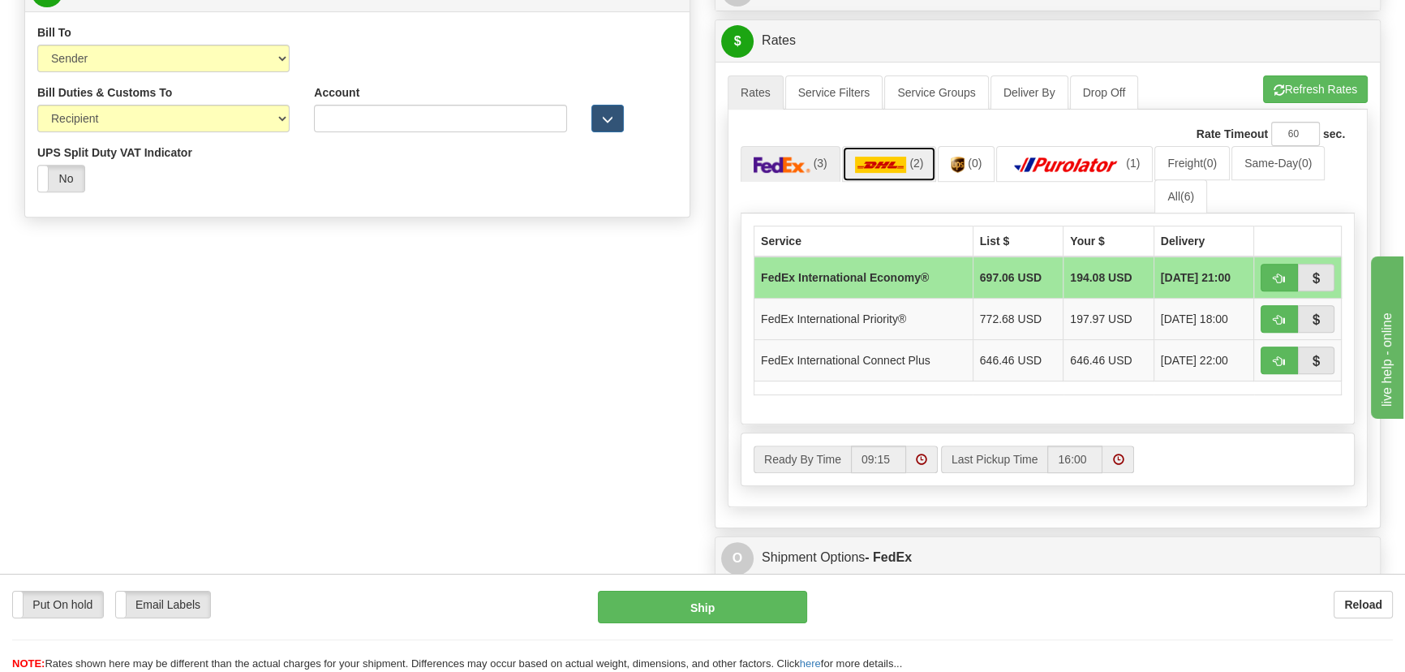
click at [885, 163] on img at bounding box center [881, 165] width 52 height 16
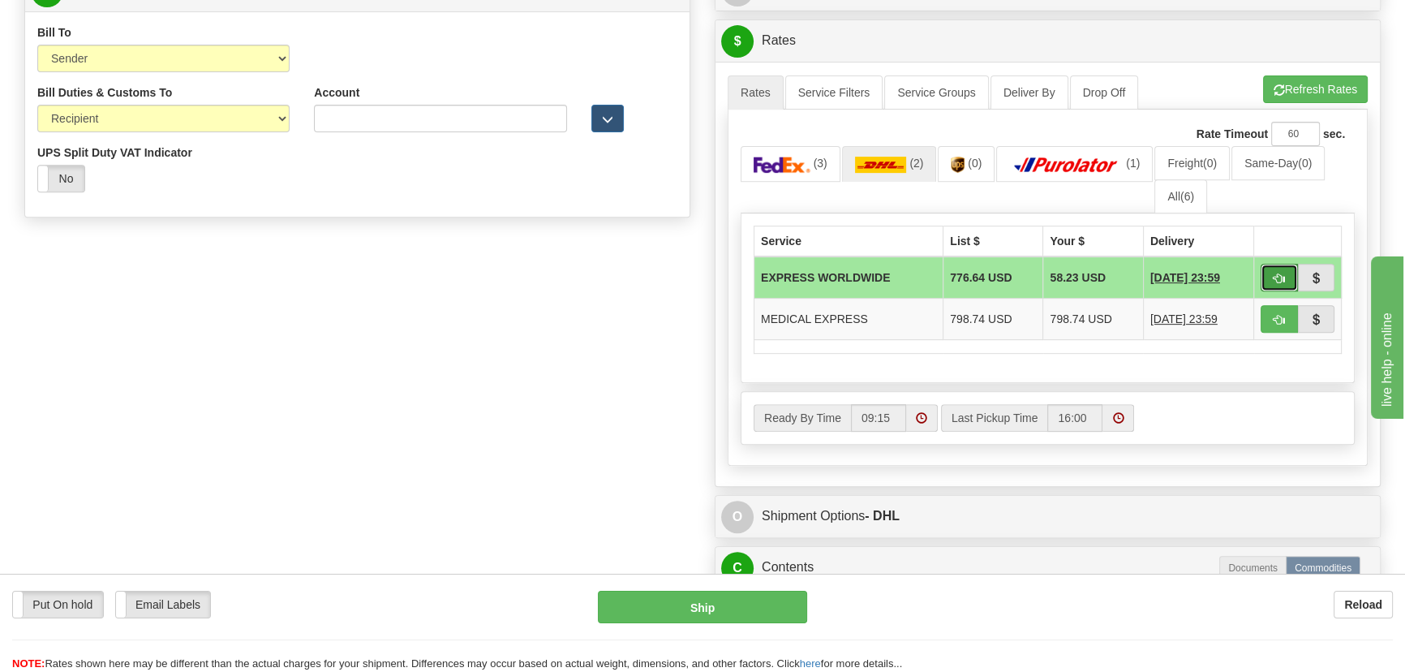
click at [1281, 276] on span "button" at bounding box center [1278, 278] width 11 height 11
type input "P"
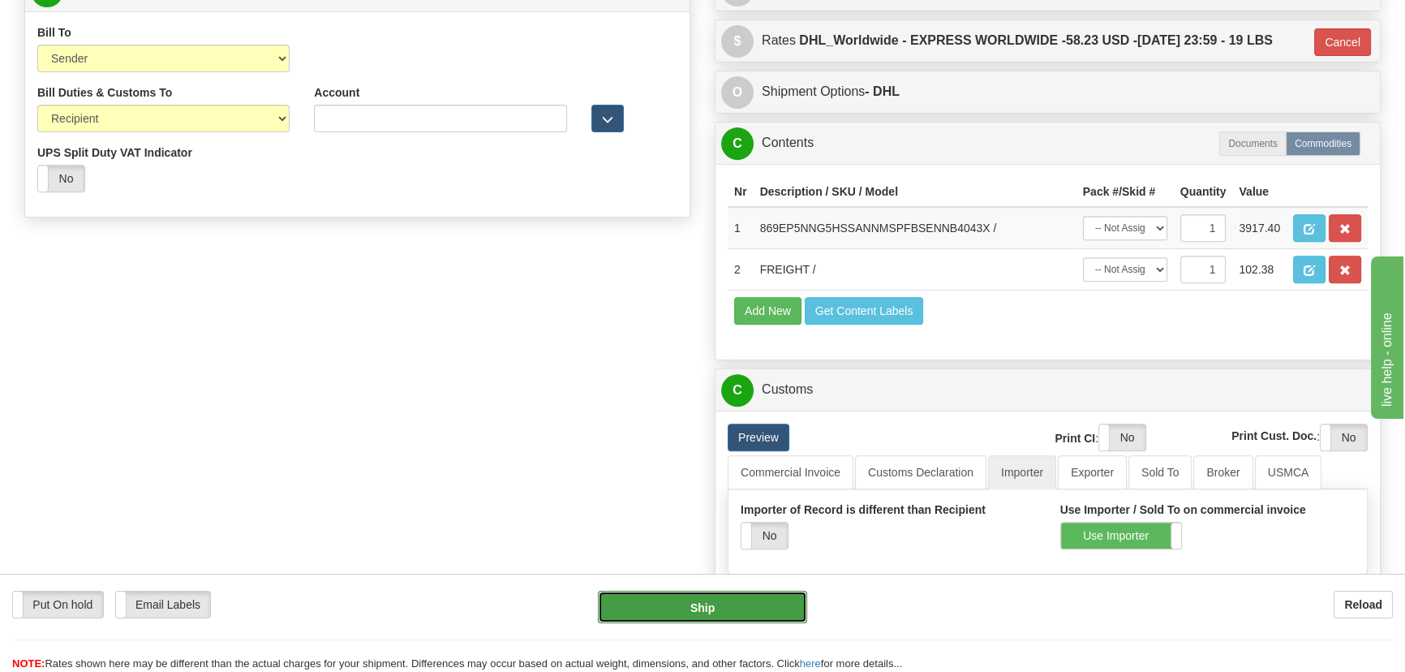
click at [725, 616] on button "Ship" at bounding box center [703, 606] width 210 height 32
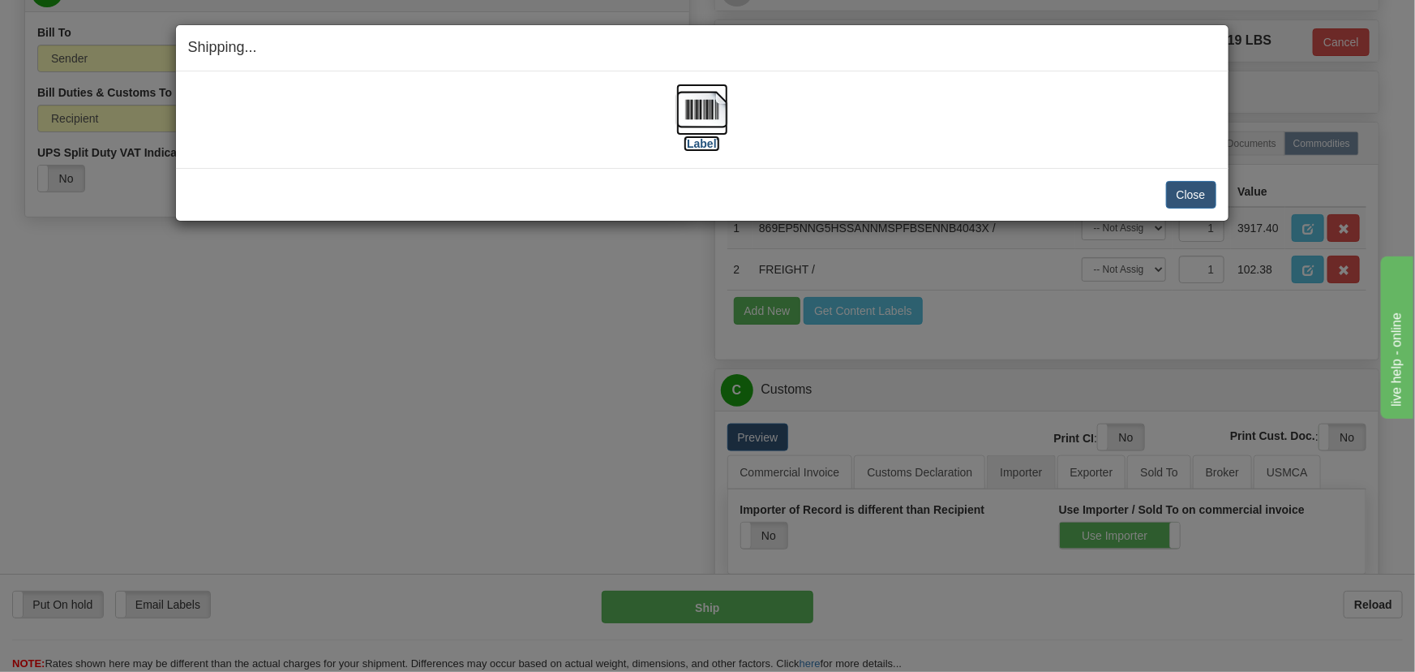
click at [711, 101] on img at bounding box center [702, 110] width 52 height 52
click at [1180, 185] on button "Close" at bounding box center [1191, 195] width 50 height 28
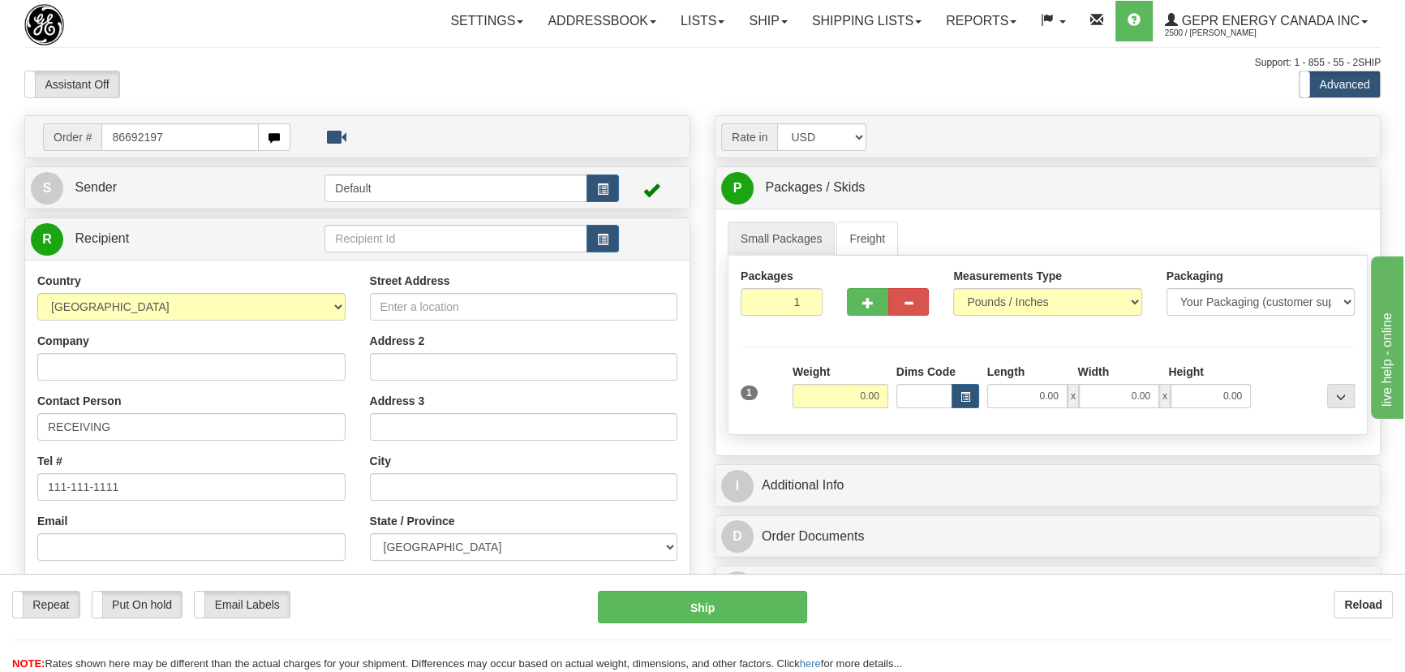
type input "86692197"
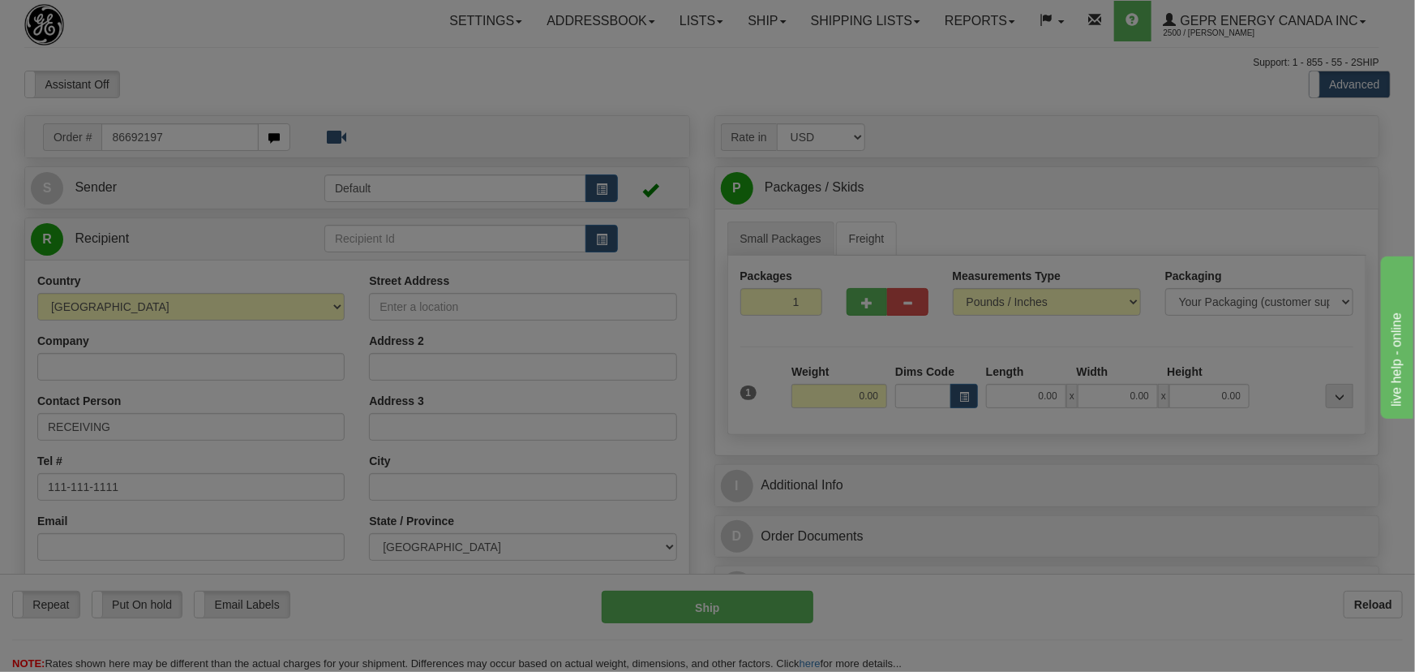
click at [353, 68] on body "Training Course Close Toggle navigation Settings Shipping Preferences New Recip…" at bounding box center [707, 336] width 1415 height 672
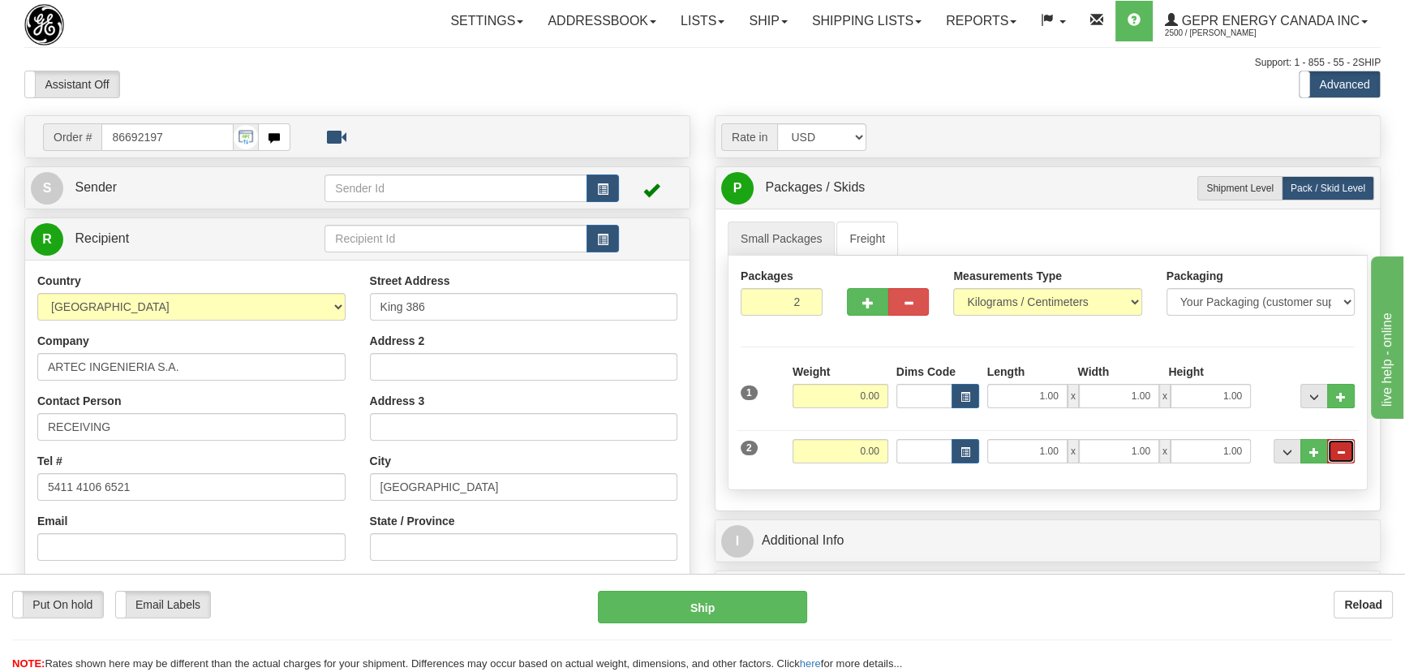
click at [1347, 450] on button "..." at bounding box center [1341, 451] width 28 height 24
type input "1"
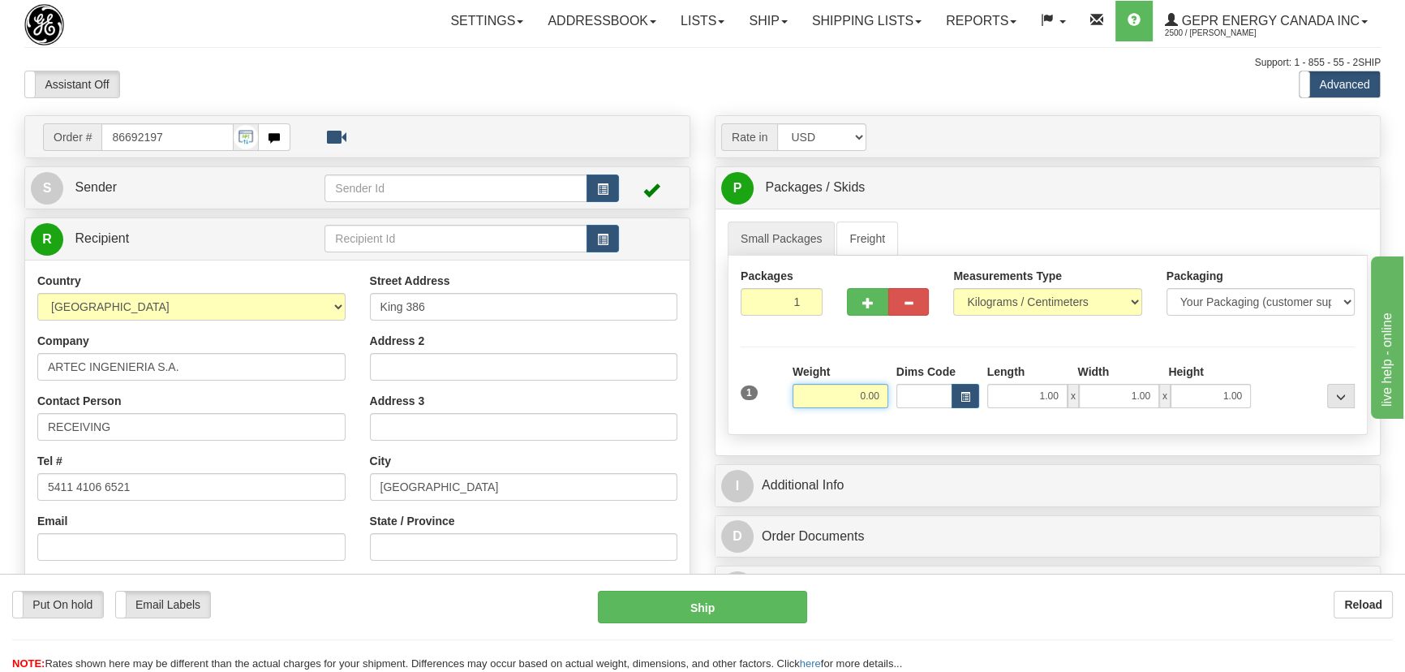
drag, startPoint x: 835, startPoint y: 407, endPoint x: 867, endPoint y: 405, distance: 32.5
click at [866, 406] on div "Weight 0.00" at bounding box center [840, 391] width 104 height 57
drag, startPoint x: 893, startPoint y: 413, endPoint x: 874, endPoint y: 410, distance: 19.7
click at [891, 414] on div "1 Weight 0.00 Dims Code 1.00" at bounding box center [1047, 392] width 622 height 58
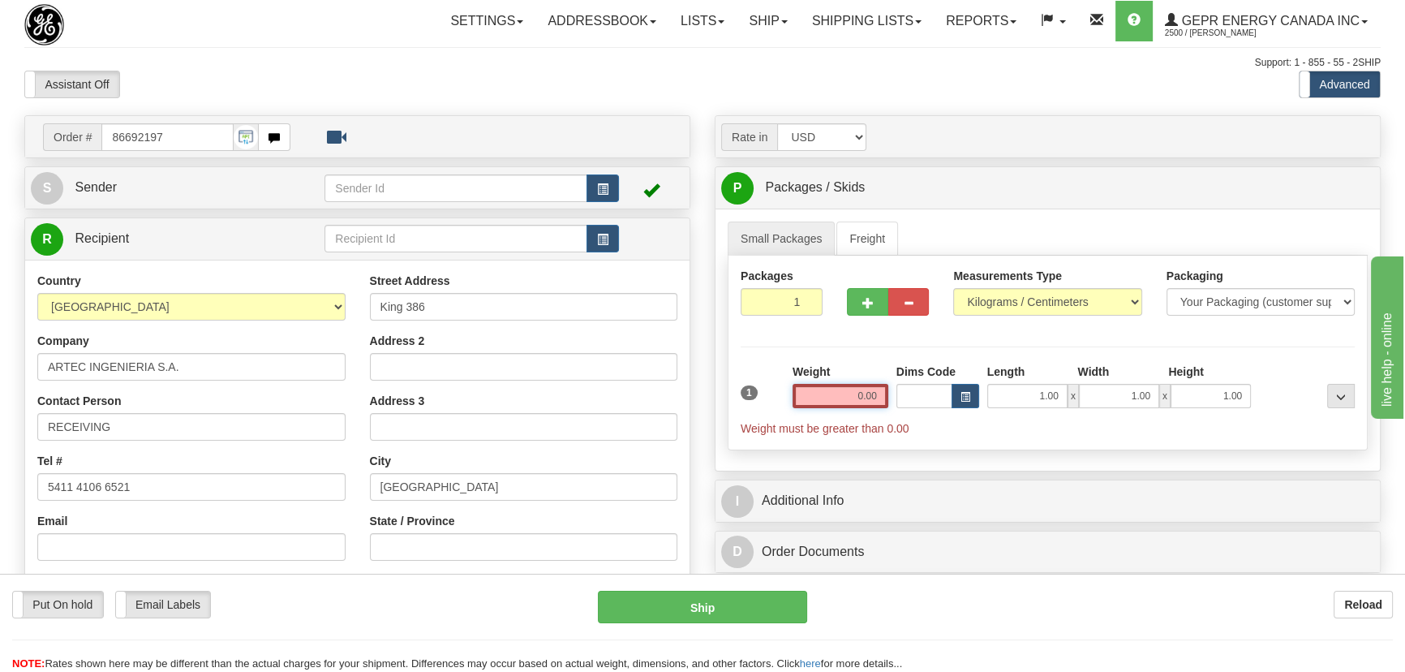
drag, startPoint x: 848, startPoint y: 397, endPoint x: 893, endPoint y: 411, distance: 47.7
click at [898, 412] on div "1 Weight 0.00 Dims Code 1.00" at bounding box center [1047, 399] width 622 height 73
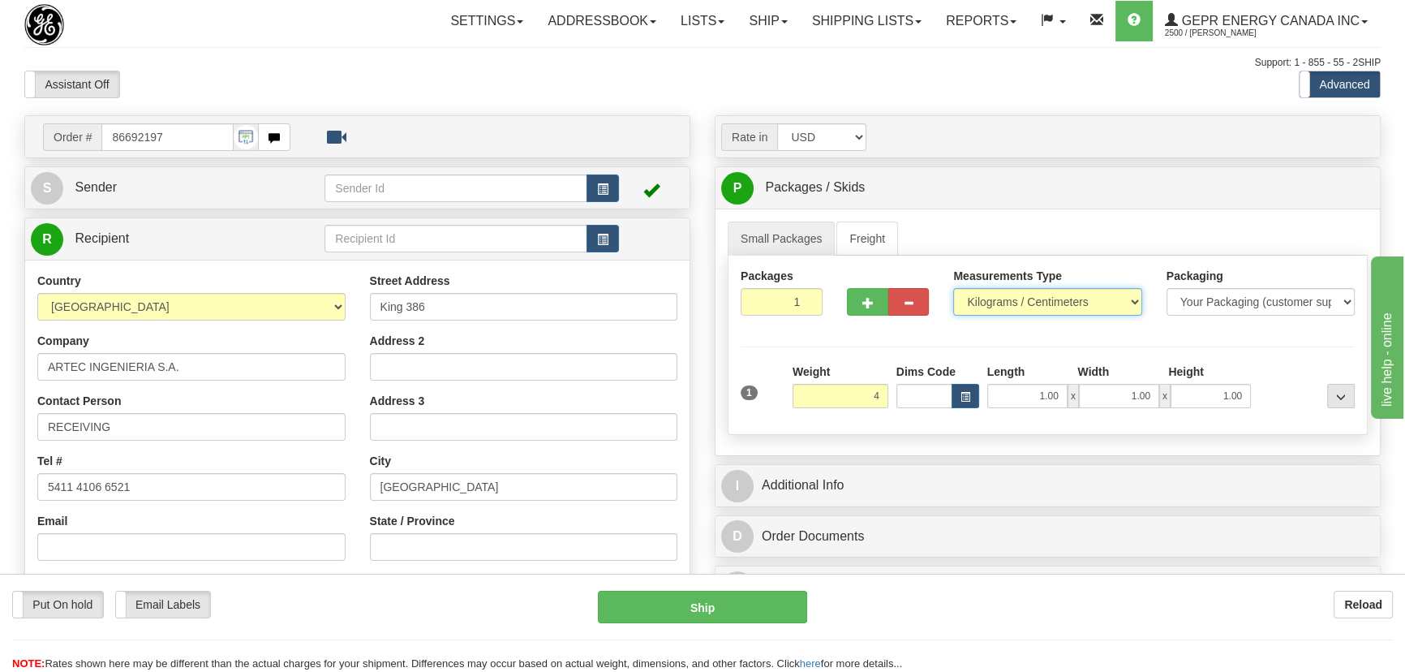
type input "4.00"
click at [1077, 291] on select "Pounds / Inches Kilograms / Centimeters" at bounding box center [1047, 302] width 188 height 28
select select "0"
click at [953, 288] on select "Pounds / Inches Kilograms / Centimeters" at bounding box center [1047, 302] width 188 height 28
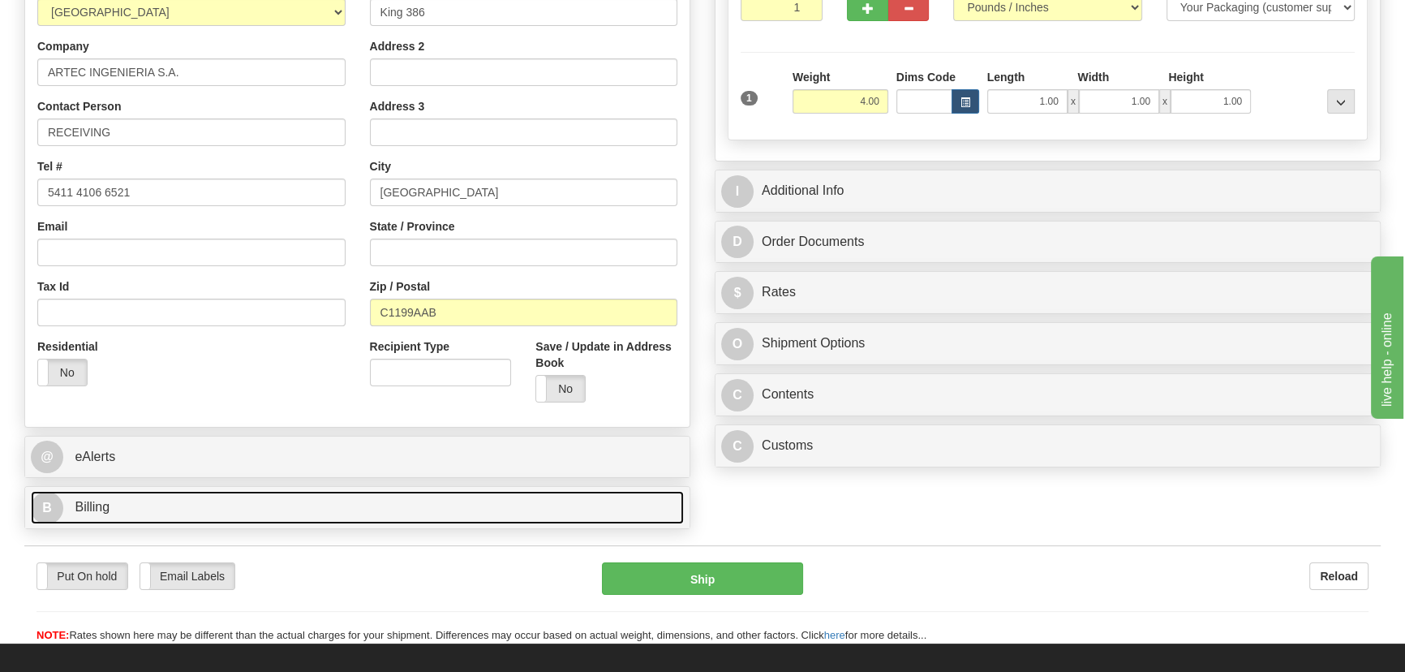
click at [290, 492] on link "B Billing" at bounding box center [357, 507] width 653 height 33
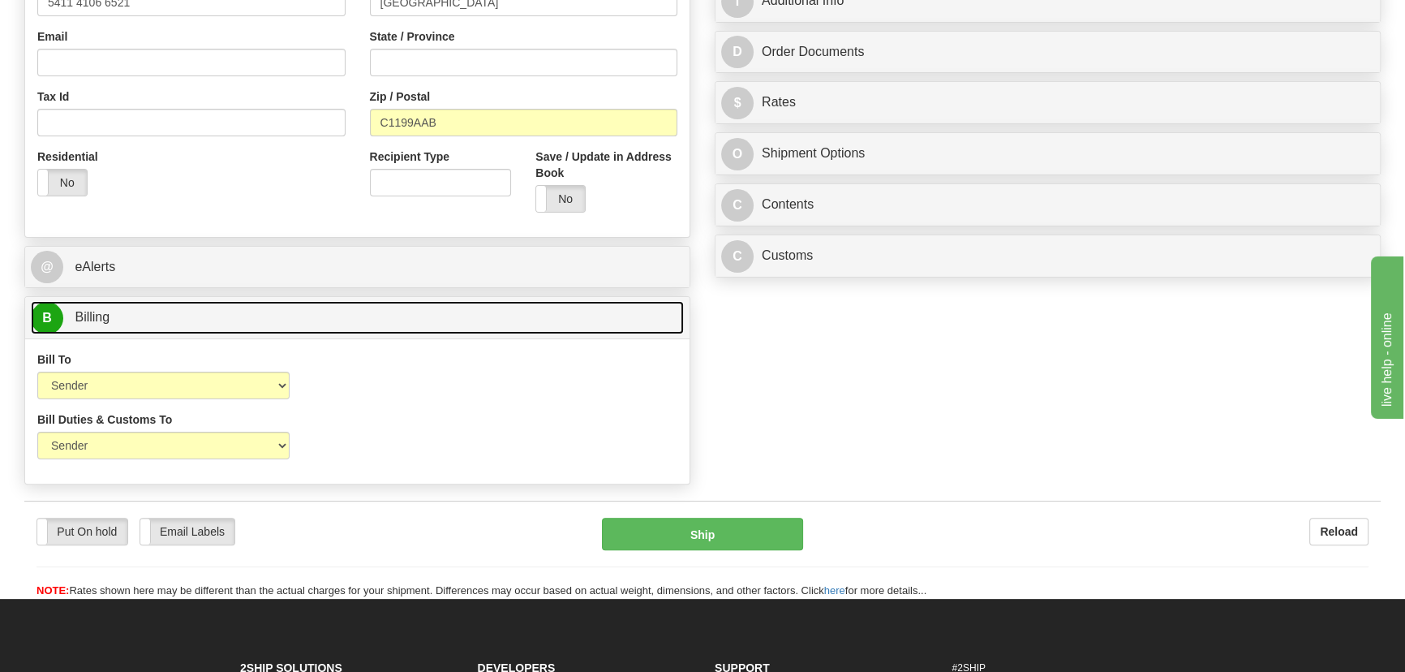
scroll to position [516, 0]
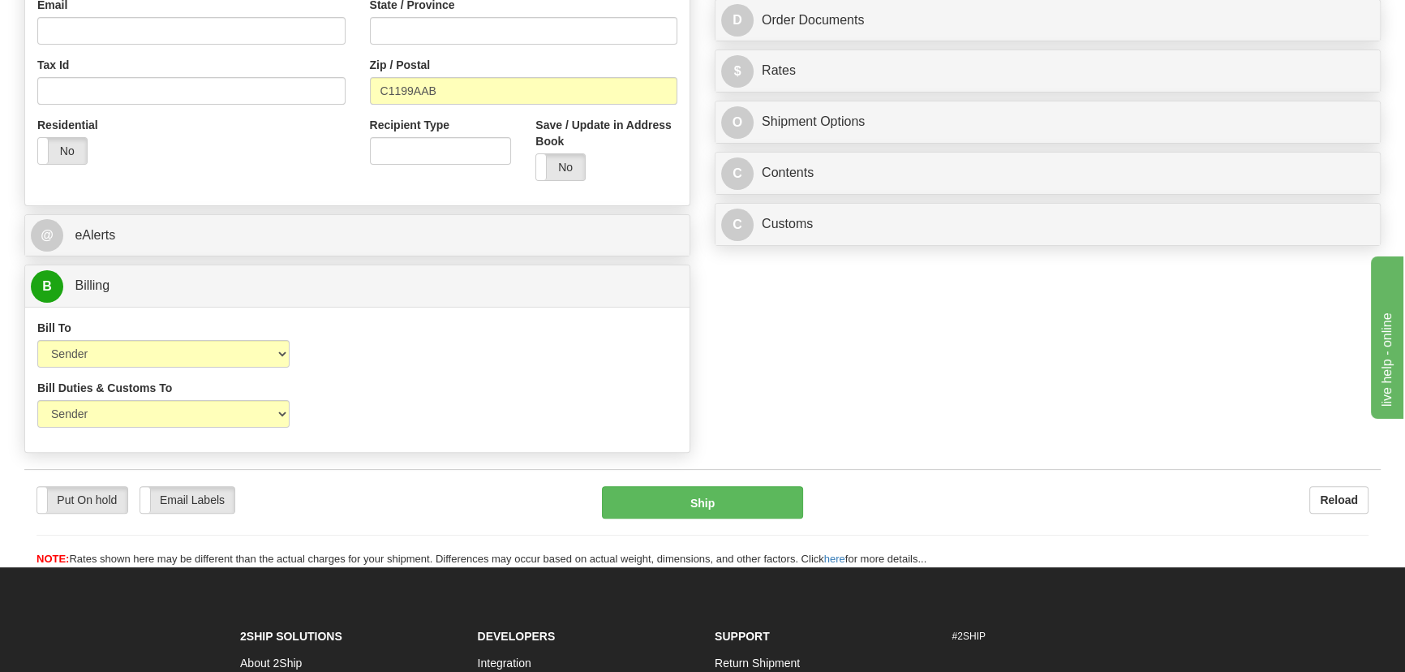
click at [207, 367] on div "Bill To Sender Recipient Third Party Collect" at bounding box center [163, 350] width 277 height 60
click at [187, 365] on select "Sender Recipient Third Party Collect" at bounding box center [163, 354] width 252 height 28
select select "2"
click at [37, 340] on select "Sender Recipient Third Party Collect" at bounding box center [163, 354] width 252 height 28
click at [172, 421] on select "Sender Recipient Third Party" at bounding box center [163, 414] width 252 height 28
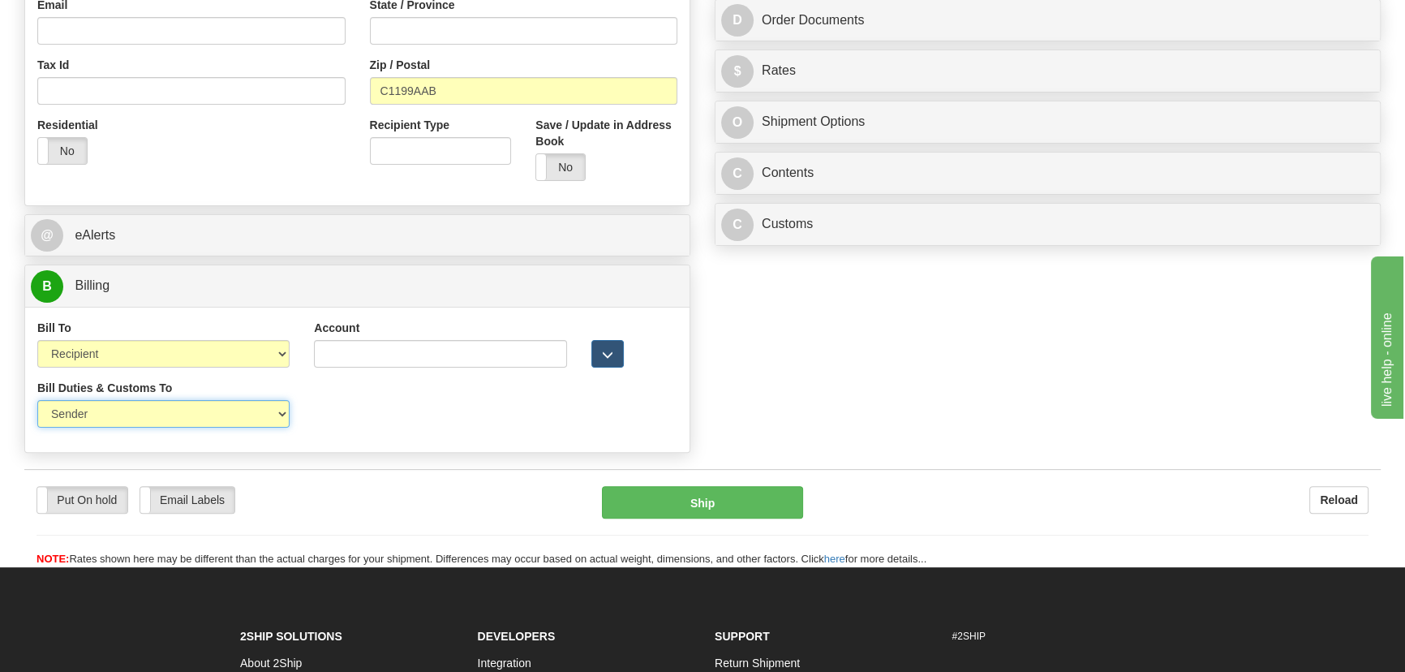
select select "2"
click at [37, 400] on select "Sender Recipient Third Party" at bounding box center [163, 414] width 252 height 28
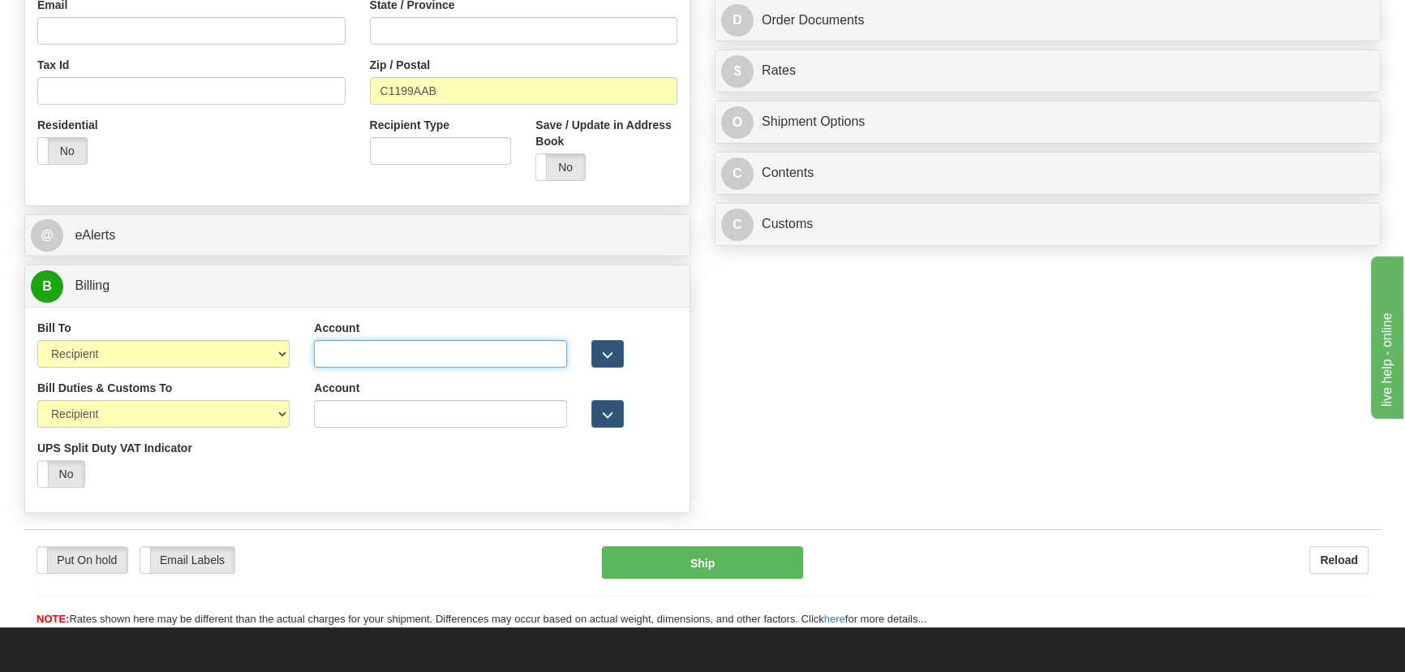
click at [397, 358] on input "Account" at bounding box center [440, 354] width 252 height 28
paste input "688243513"
type input "688243513"
click at [359, 429] on div "Account 3rd Party Account List Duties & Customs Please select" at bounding box center [440, 410] width 277 height 60
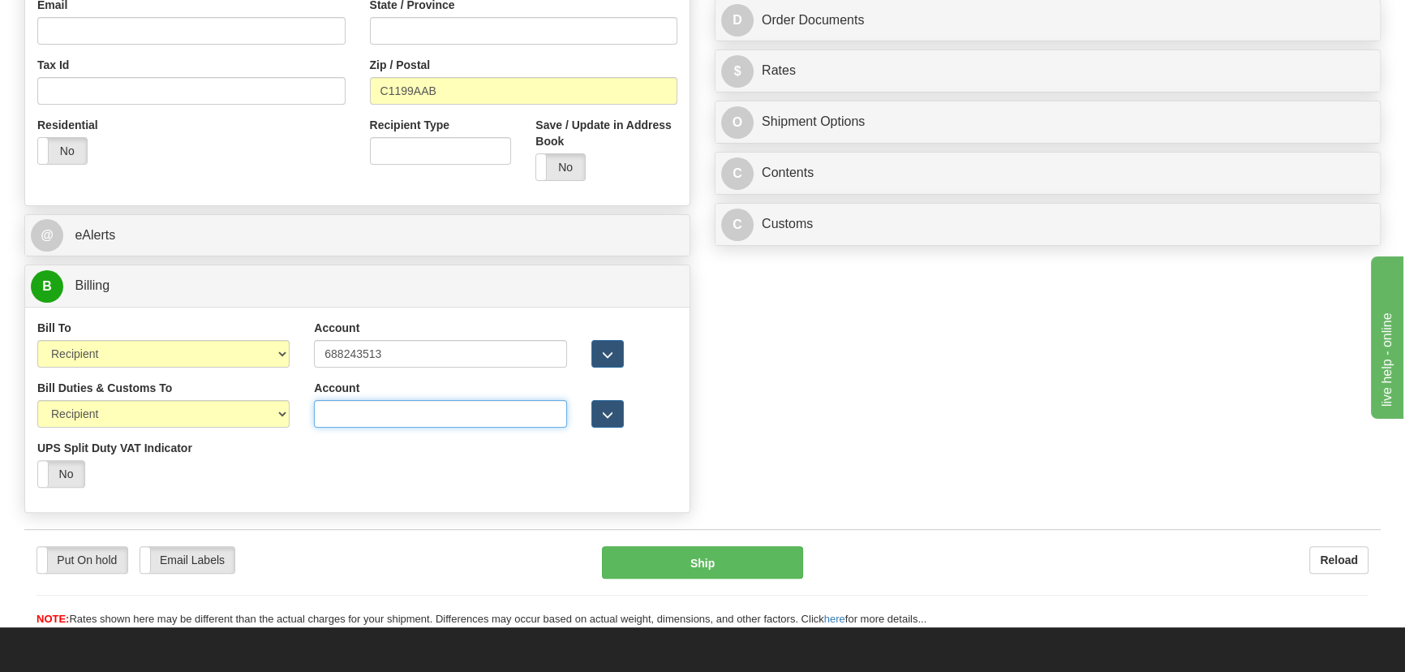
click at [359, 421] on input "Account" at bounding box center [440, 414] width 252 height 28
paste input "688243513"
type input "688243513"
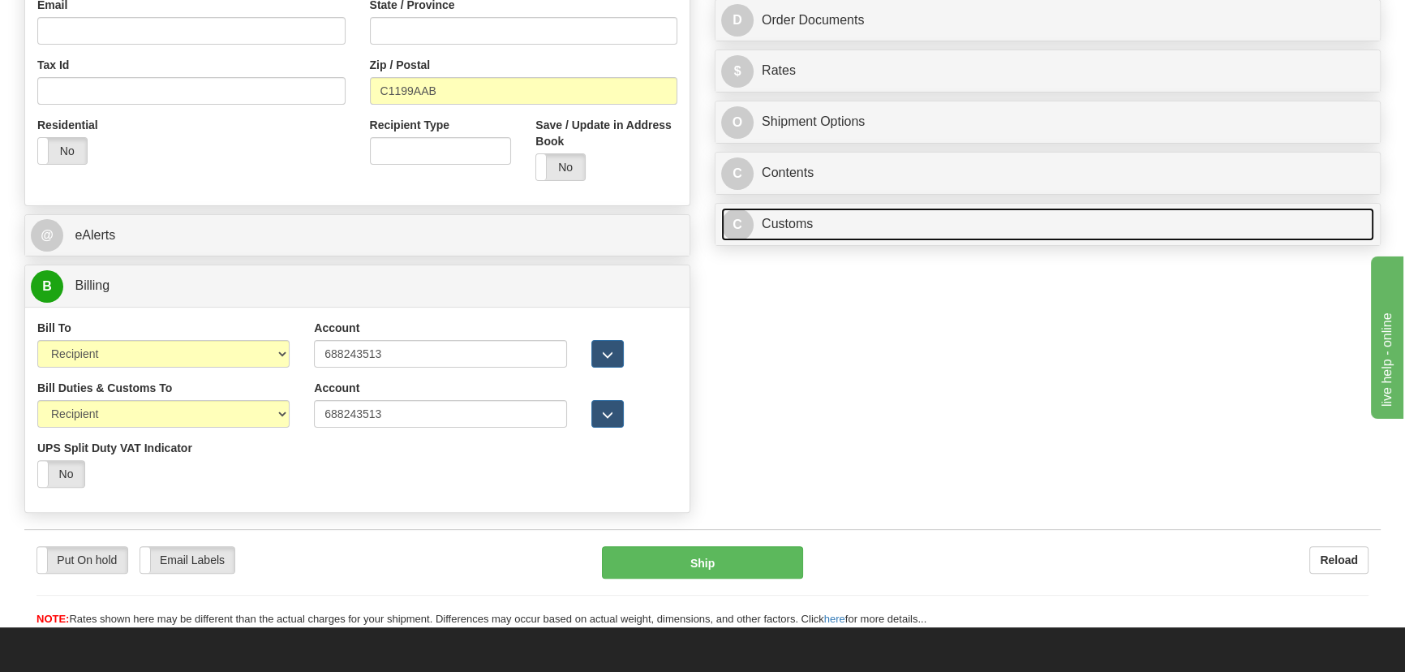
click at [990, 229] on link "C Customs" at bounding box center [1047, 224] width 653 height 33
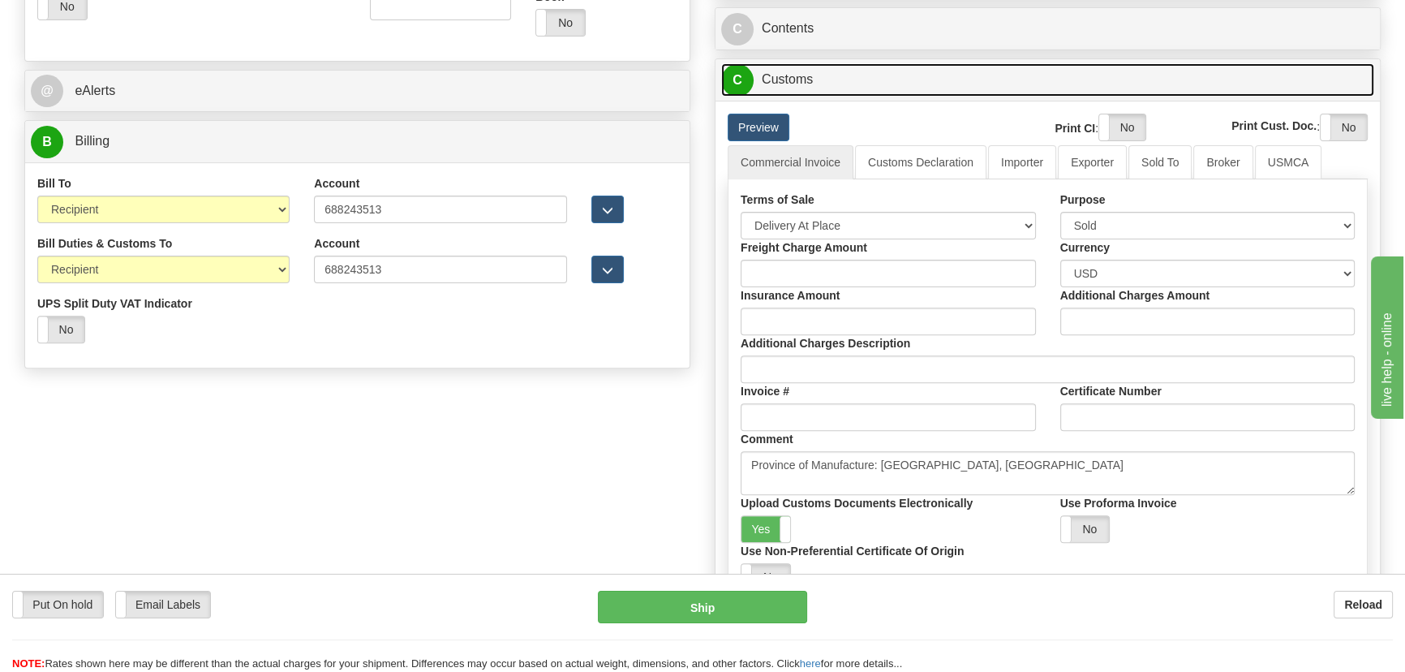
scroll to position [659, 0]
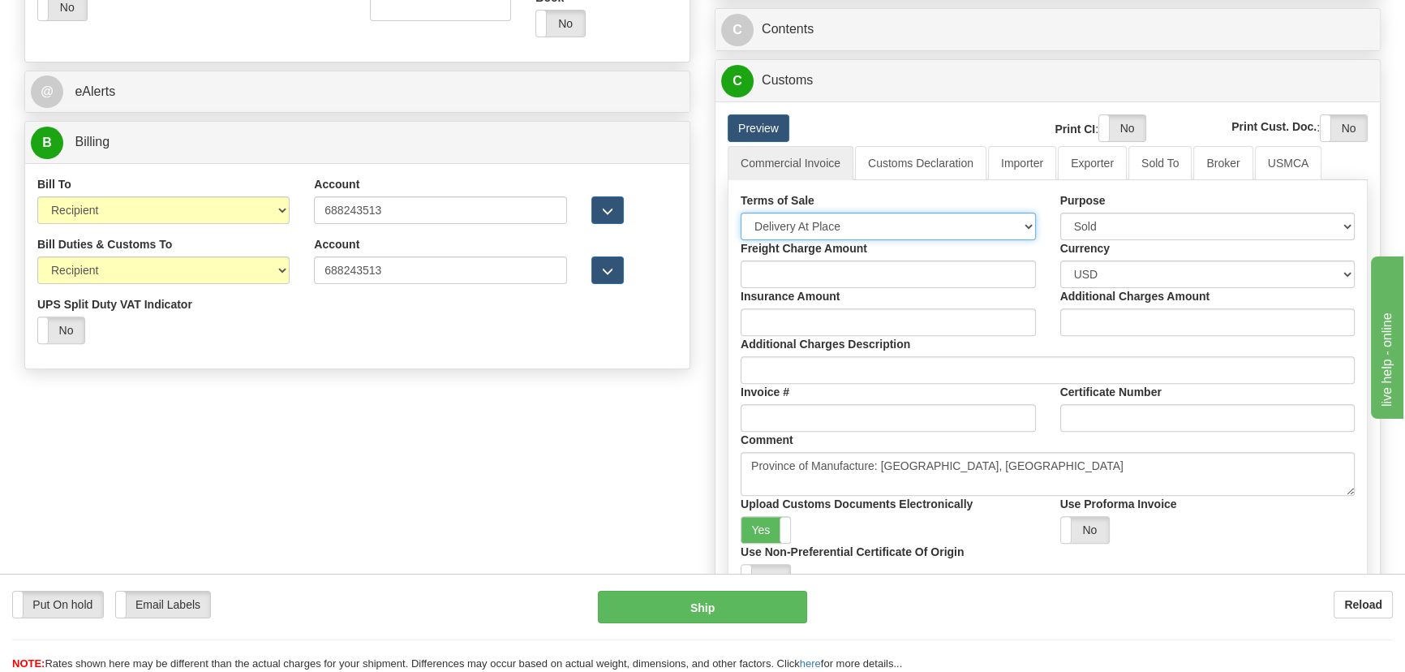
drag, startPoint x: 852, startPoint y: 225, endPoint x: 834, endPoint y: 235, distance: 20.3
click at [851, 226] on select "Free Carrier Free On Board Ex Works Delivered Duty Unpaid Delivered Duty Paid C…" at bounding box center [888, 227] width 295 height 28
click at [824, 219] on select "Free Carrier Free On Board Ex Works Delivered Duty Unpaid Delivered Duty Paid C…" at bounding box center [888, 227] width 295 height 28
select select "7"
click at [741, 213] on select "Free Carrier Free On Board Ex Works Delivered Duty Unpaid Delivered Duty Paid C…" at bounding box center [888, 227] width 295 height 28
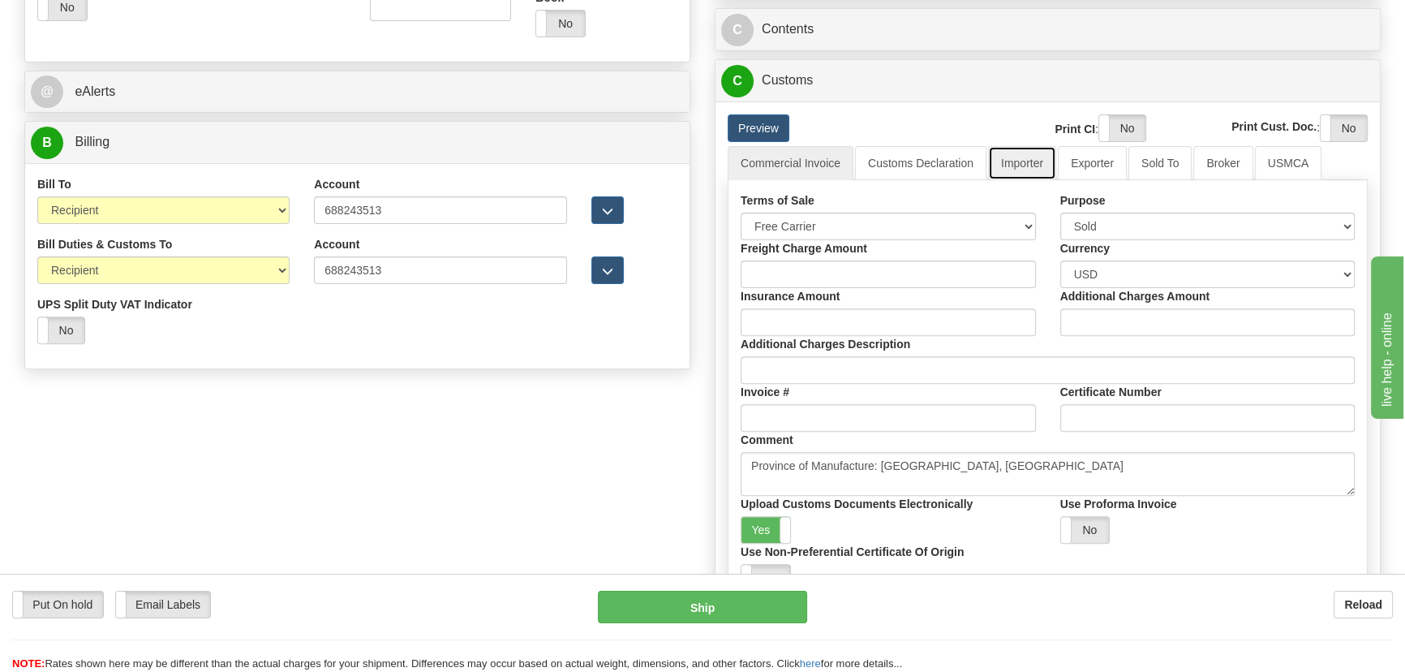
click at [1015, 159] on link "Importer" at bounding box center [1022, 163] width 68 height 34
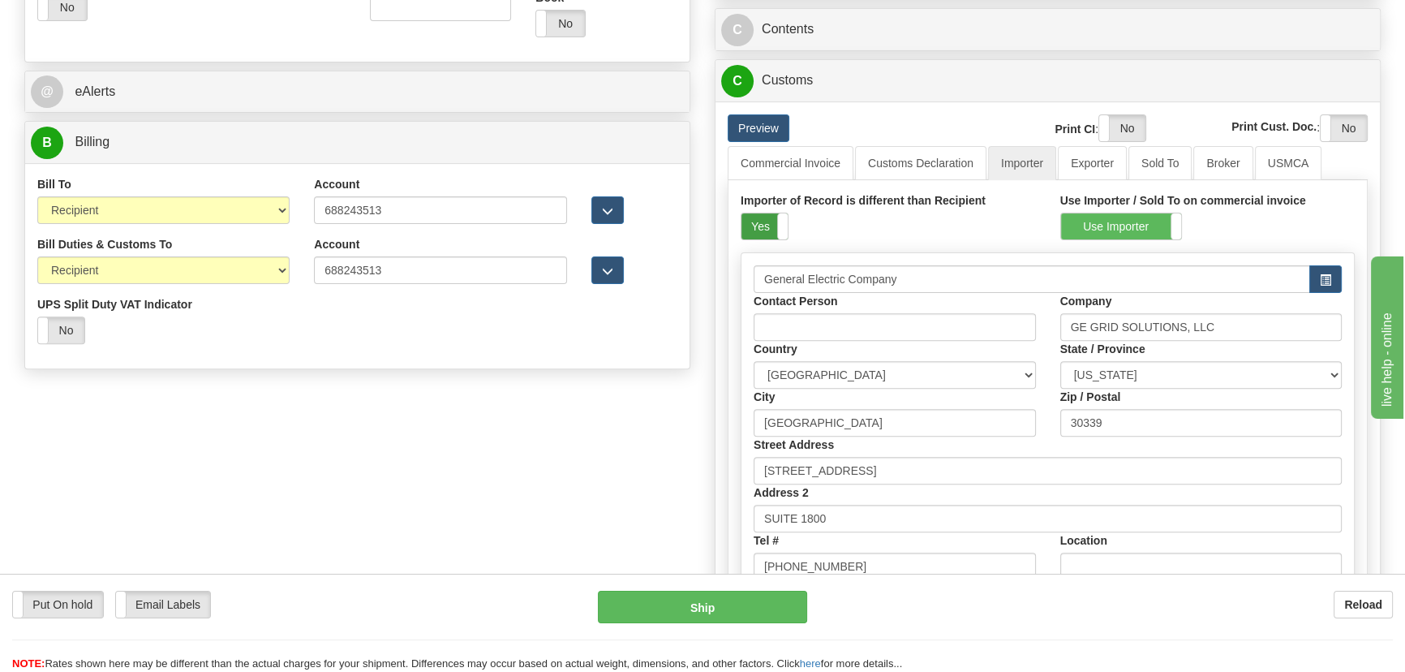
click at [762, 225] on label "Yes" at bounding box center [764, 226] width 46 height 26
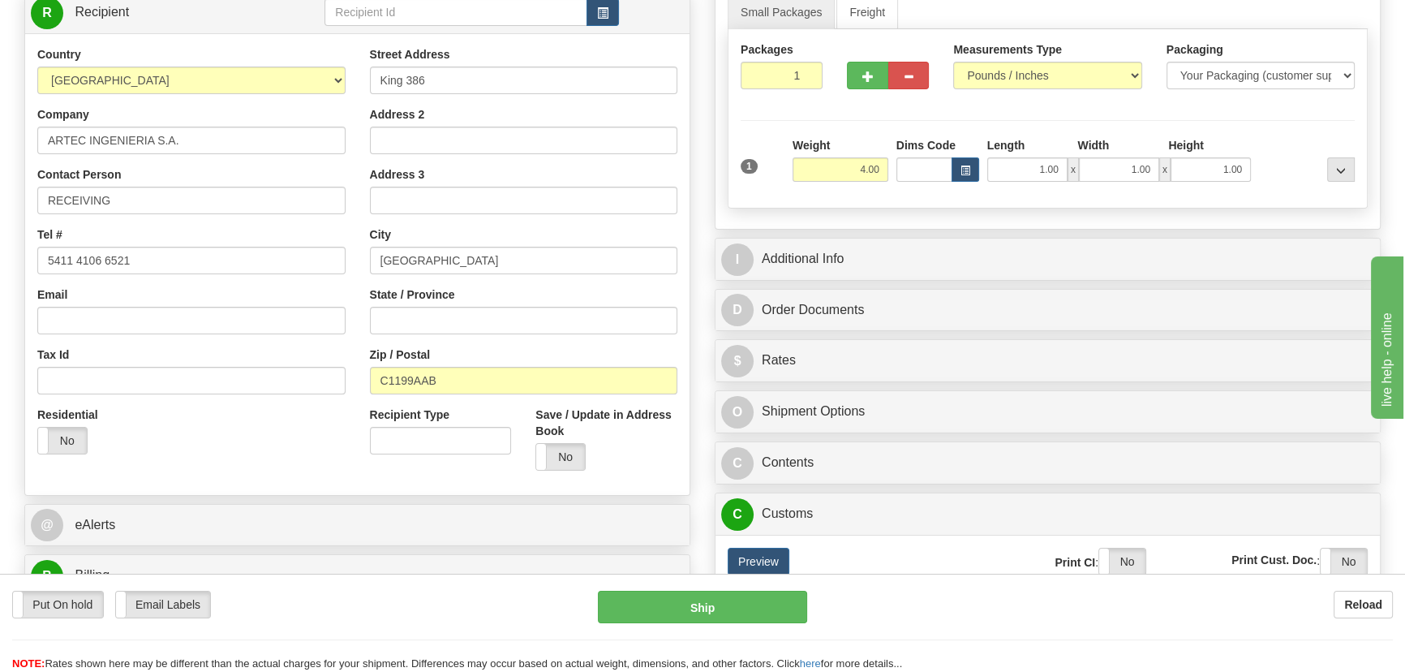
scroll to position [217, 0]
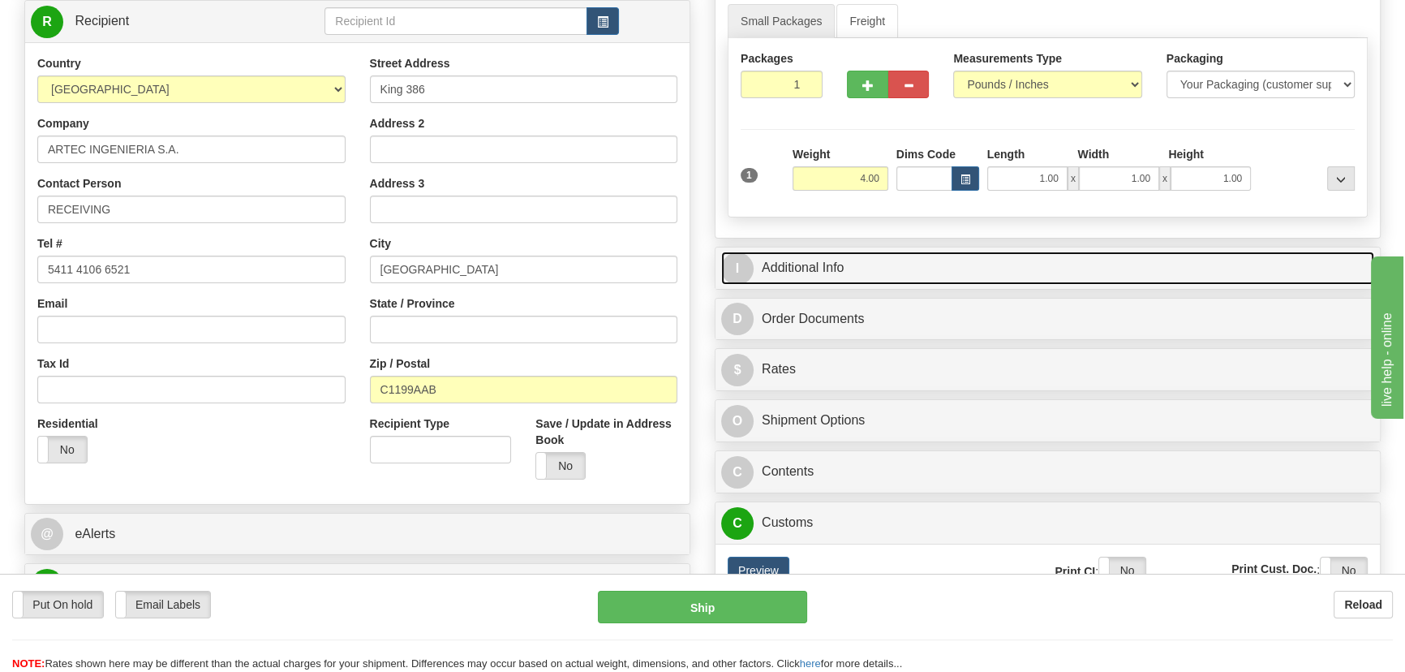
click at [1100, 273] on link "I Additional Info" at bounding box center [1047, 267] width 653 height 33
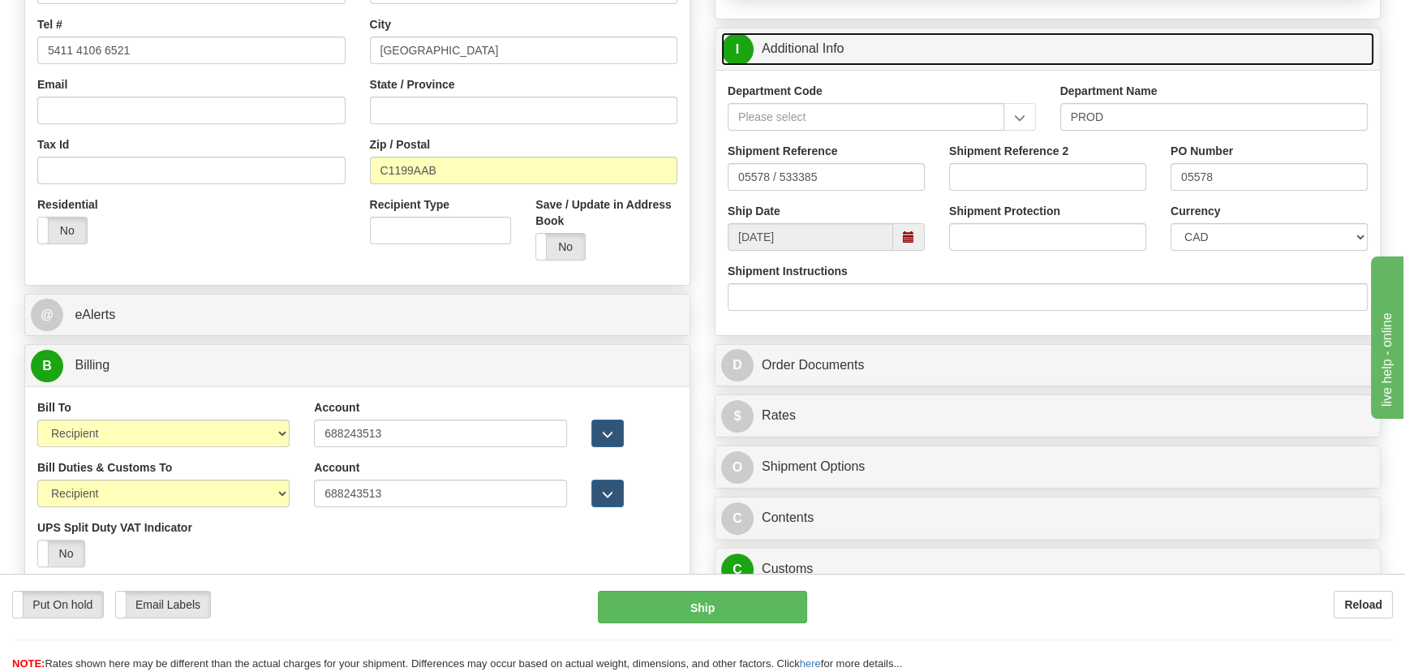
scroll to position [438, 0]
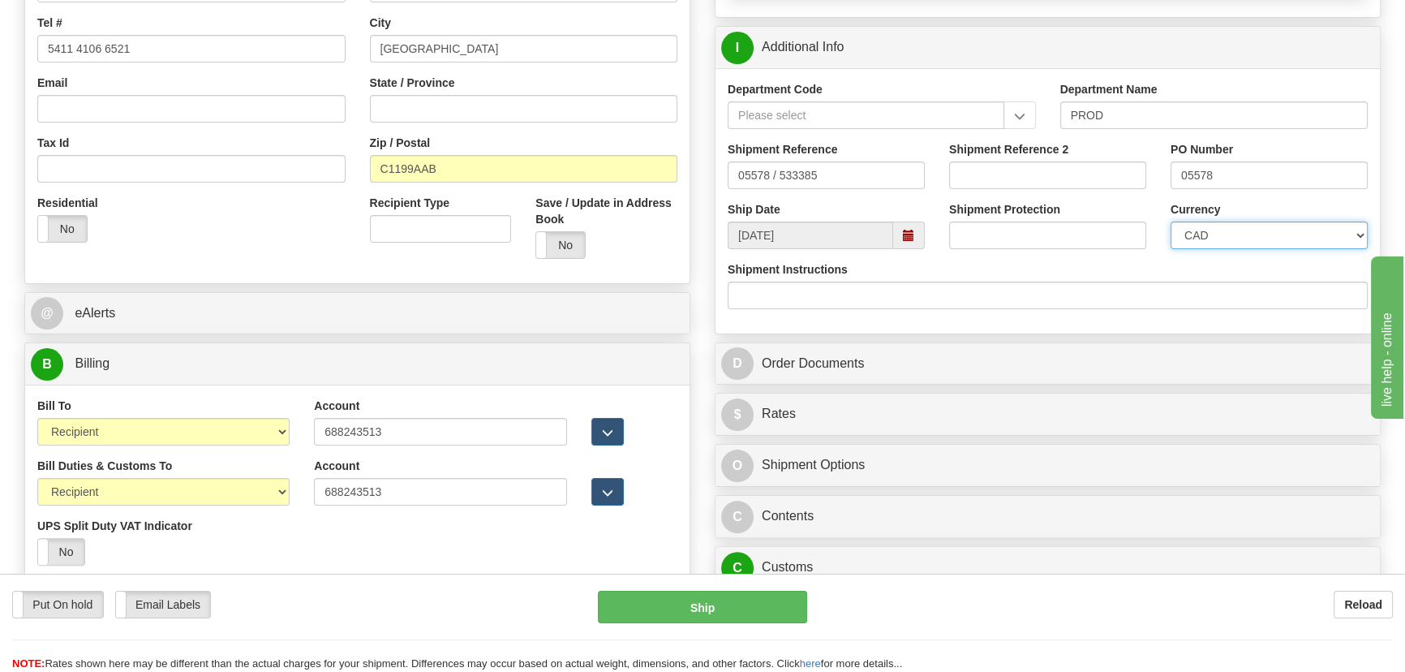
click at [1234, 236] on select "CAD USD EUR ZAR [PERSON_NAME] ARN AUD AUS AWG BBD BFR BGN BHD BMD BND BRC BRL C…" at bounding box center [1268, 235] width 197 height 28
select select "1"
click at [1170, 221] on select "CAD USD EUR ZAR [PERSON_NAME] ARN AUD AUS AWG BBD BFR BGN BHD BMD BND BRC BRL C…" at bounding box center [1268, 235] width 197 height 28
click at [1050, 183] on input "Shipment Reference 2" at bounding box center [1047, 175] width 197 height 28
paste input "5399005295"
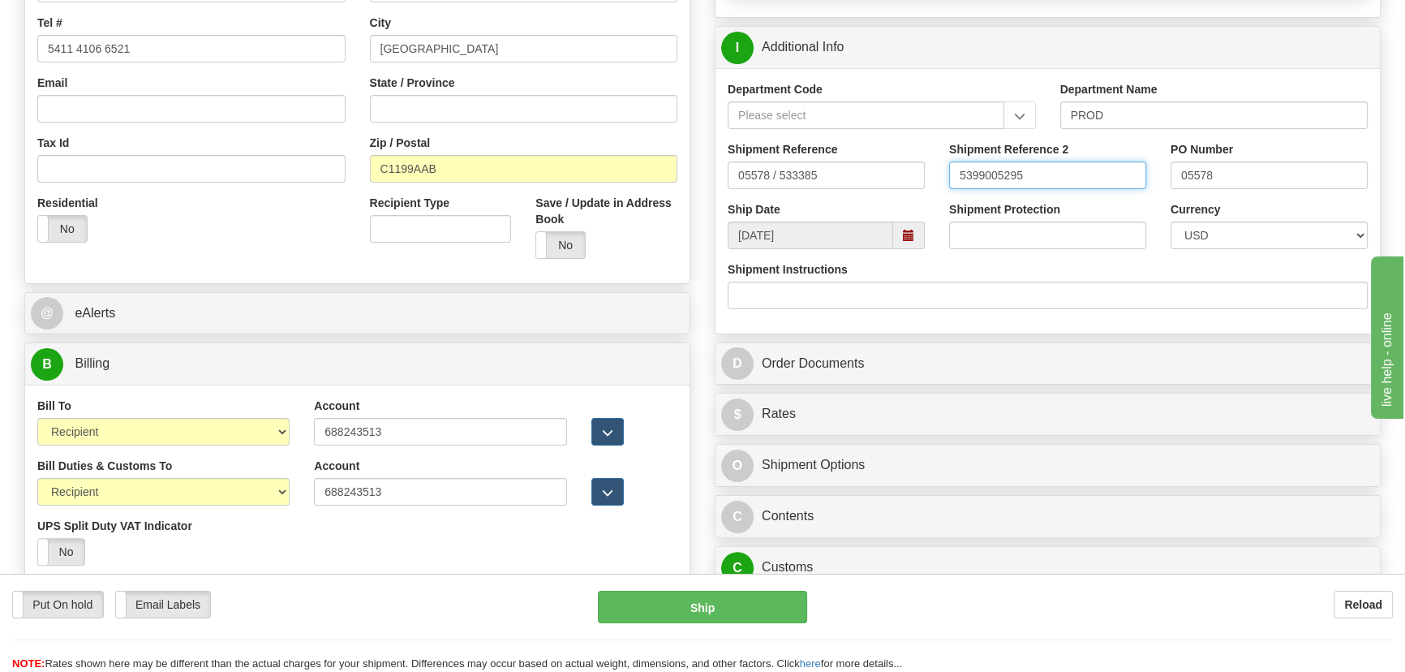
type input "5399005295"
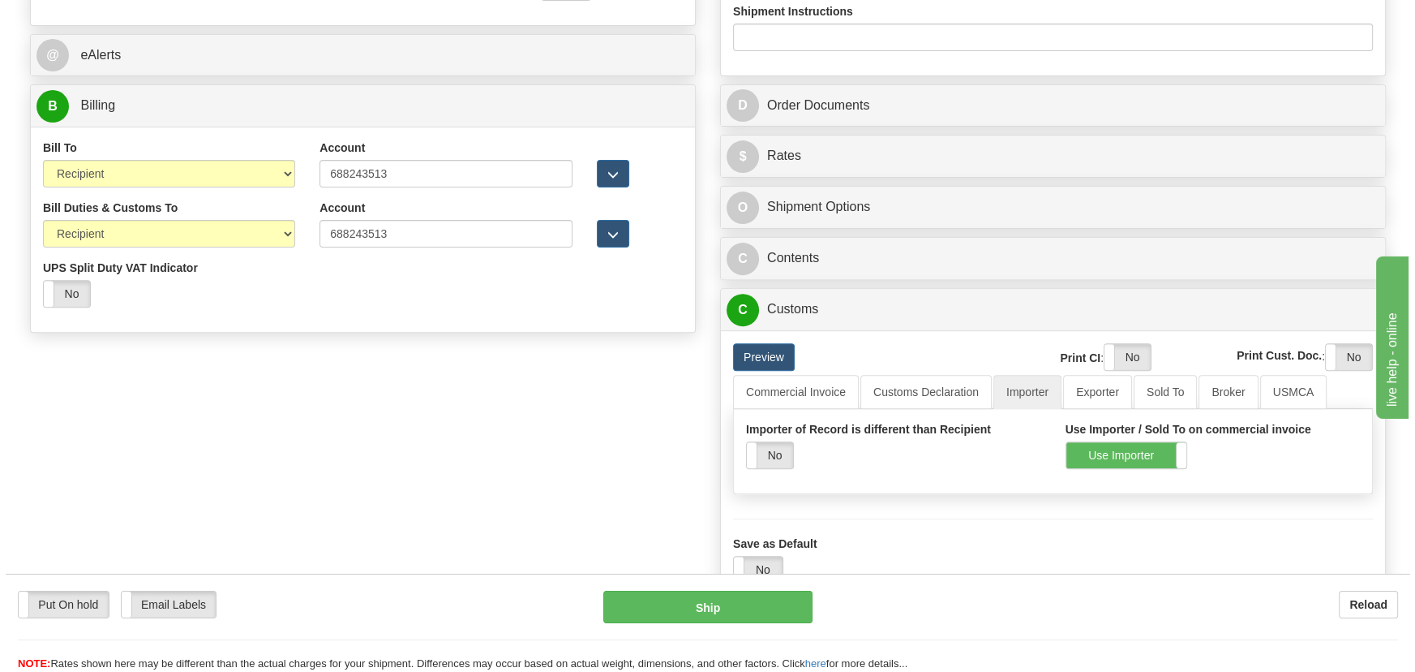
scroll to position [733, 0]
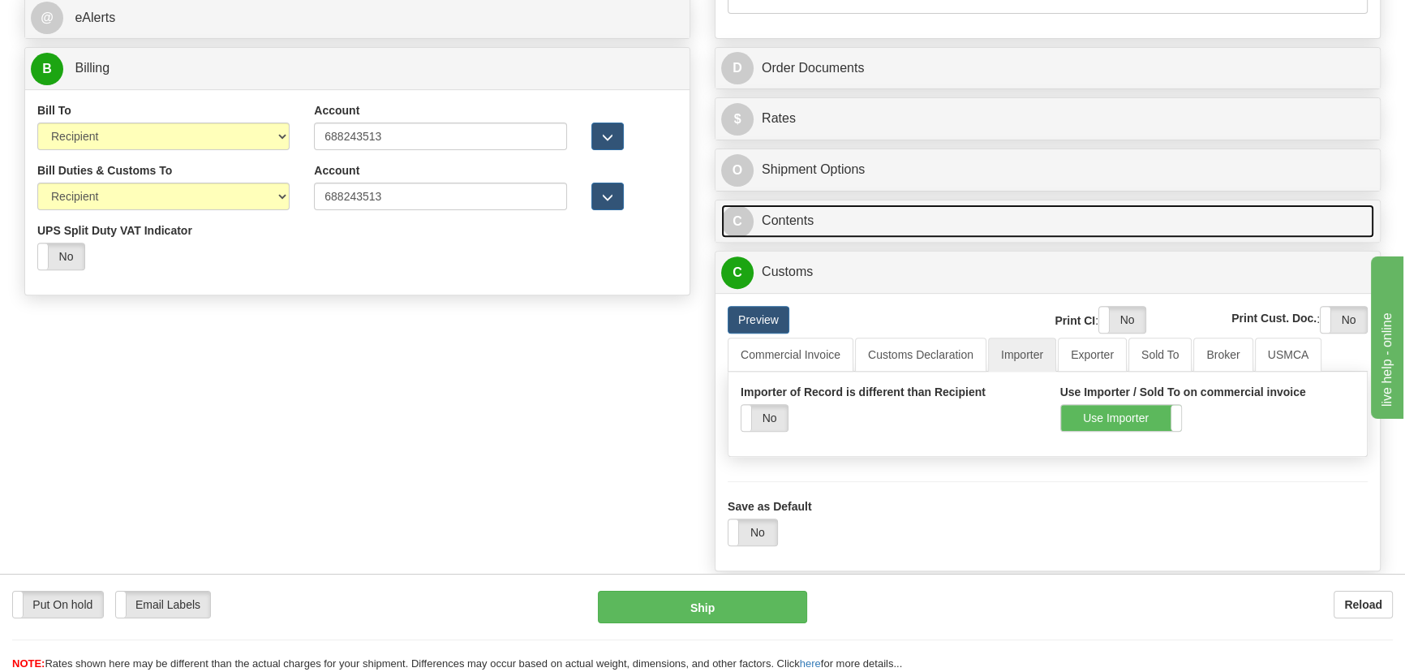
click at [979, 211] on link "C Contents" at bounding box center [1047, 220] width 653 height 33
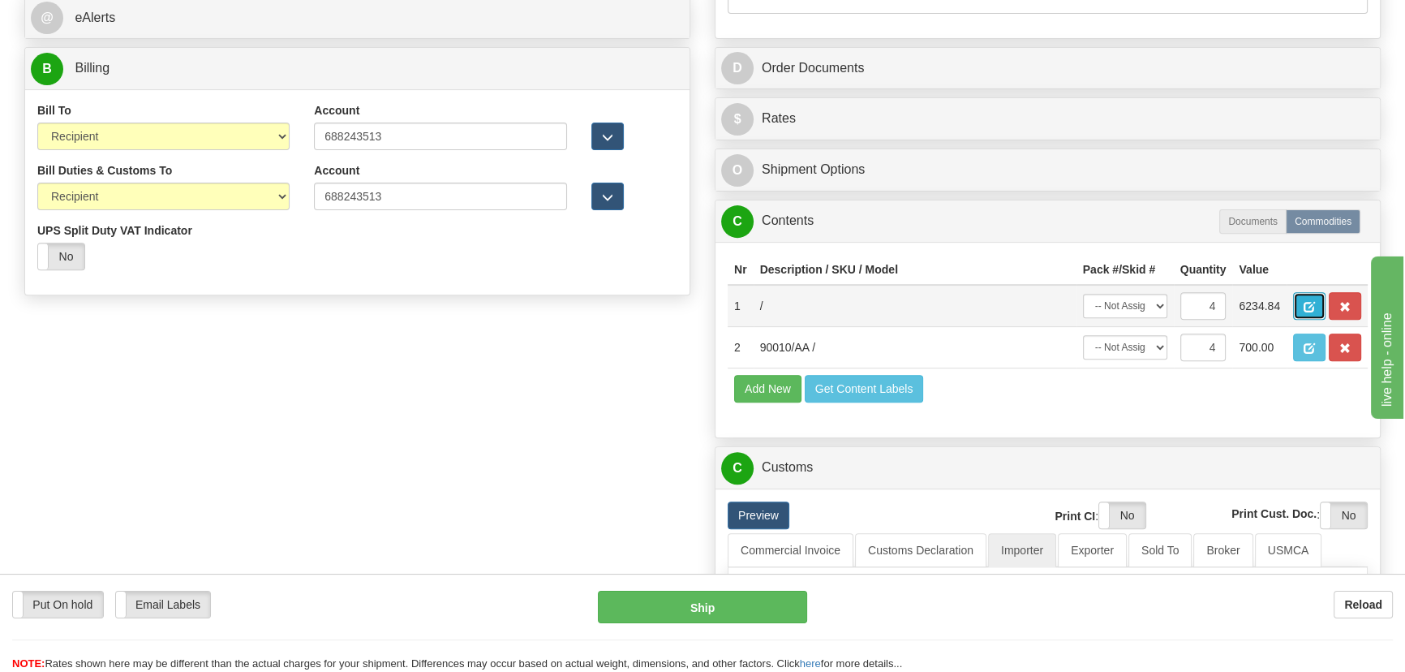
click at [1306, 303] on span "button" at bounding box center [1308, 307] width 11 height 11
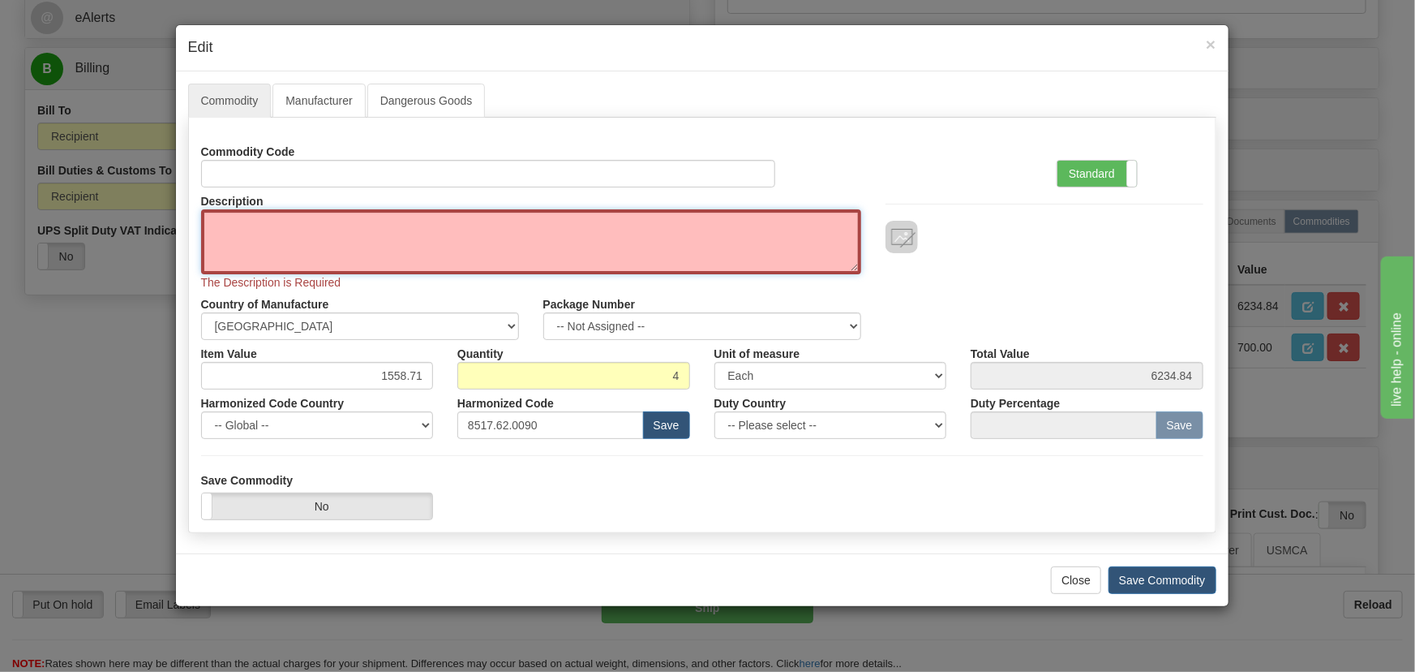
click at [378, 255] on textarea "Description" at bounding box center [531, 241] width 660 height 65
paste textarea "EB86900-01"
type textarea "EB86900-01"
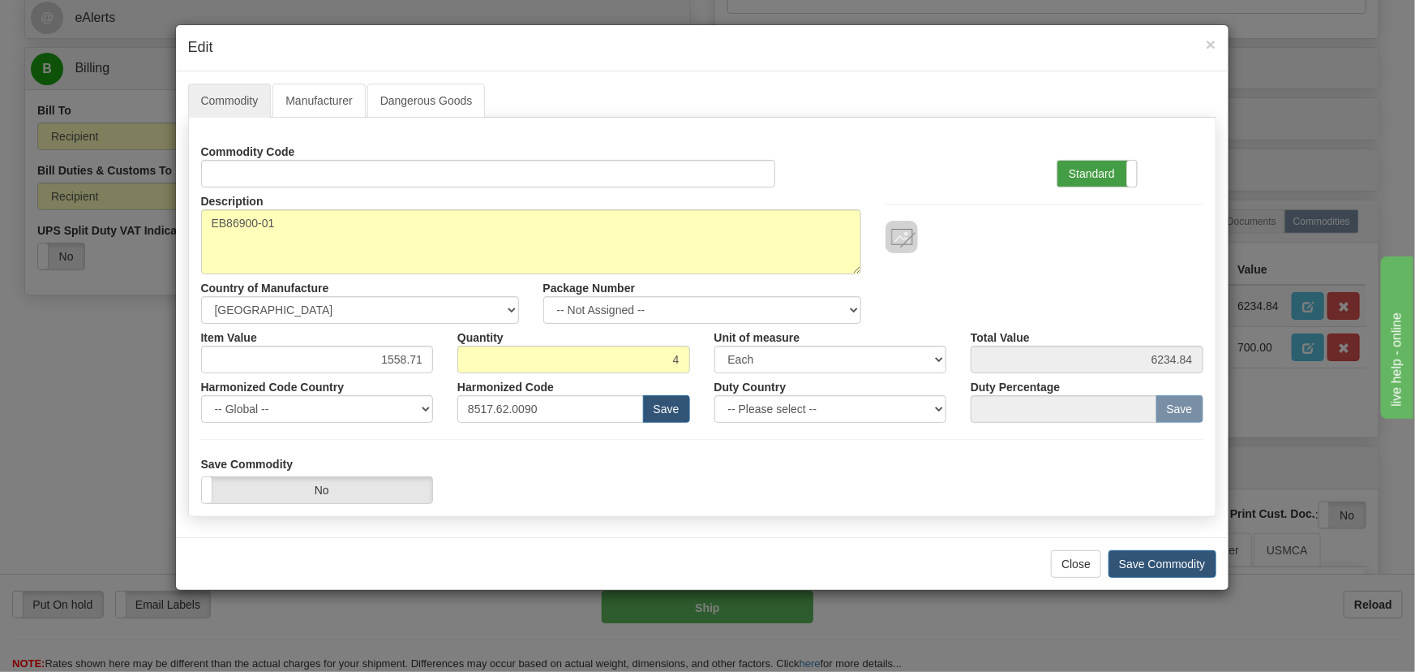
click at [1095, 172] on label "Standard" at bounding box center [1097, 174] width 79 height 26
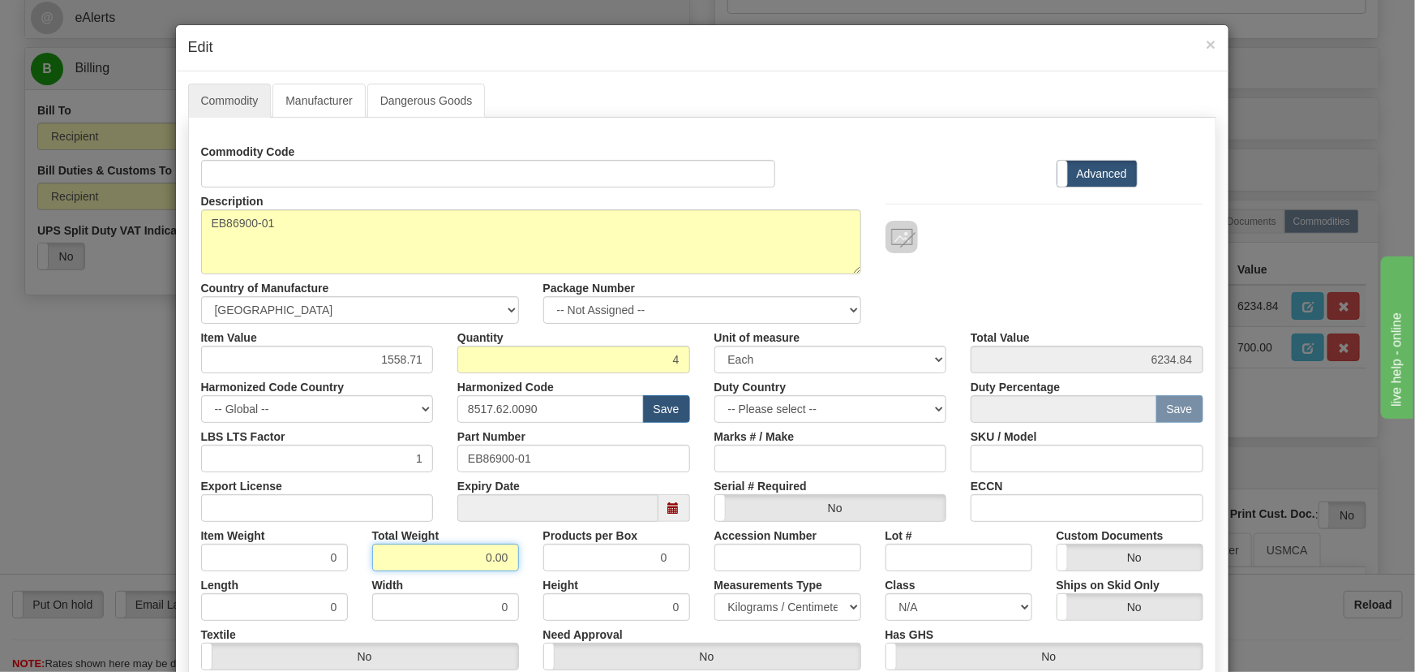
drag, startPoint x: 462, startPoint y: 552, endPoint x: 507, endPoint y: 571, distance: 48.4
click at [507, 571] on div "Commodity Code Standard Advanced Description EB86900-01 Country of Manufacture …" at bounding box center [702, 429] width 1002 height 582
type input ".4"
type input "0.1000"
click at [1075, 281] on div "Description EB86900-01 Country of Manufacture -- Unknown -- [GEOGRAPHIC_DATA] […" at bounding box center [702, 255] width 1027 height 136
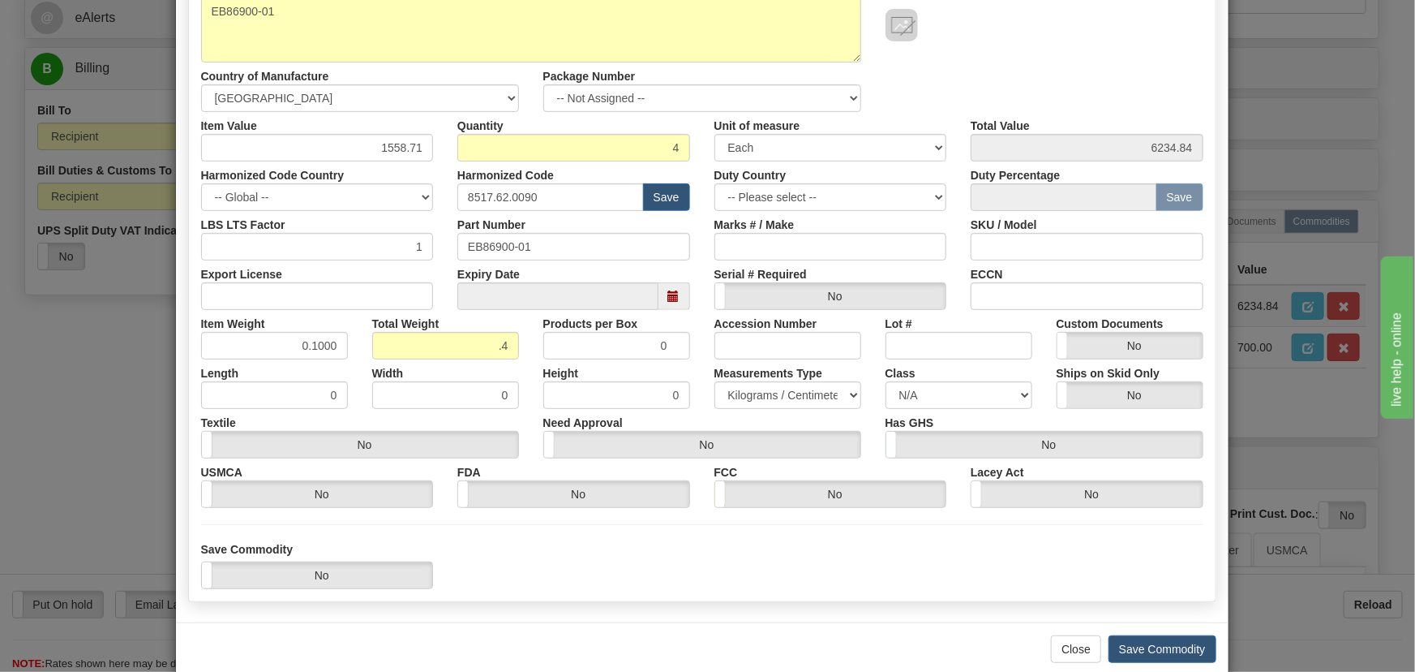
scroll to position [221, 0]
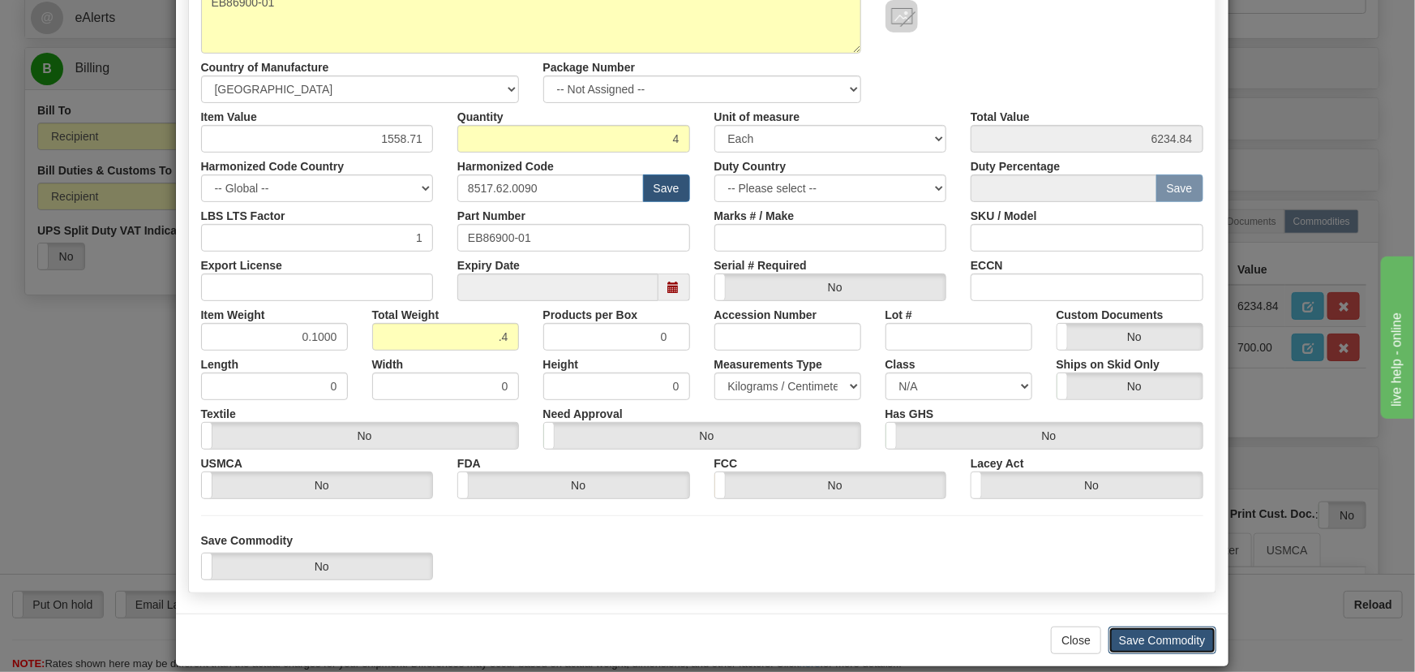
click at [1157, 641] on button "Save Commodity" at bounding box center [1163, 640] width 108 height 28
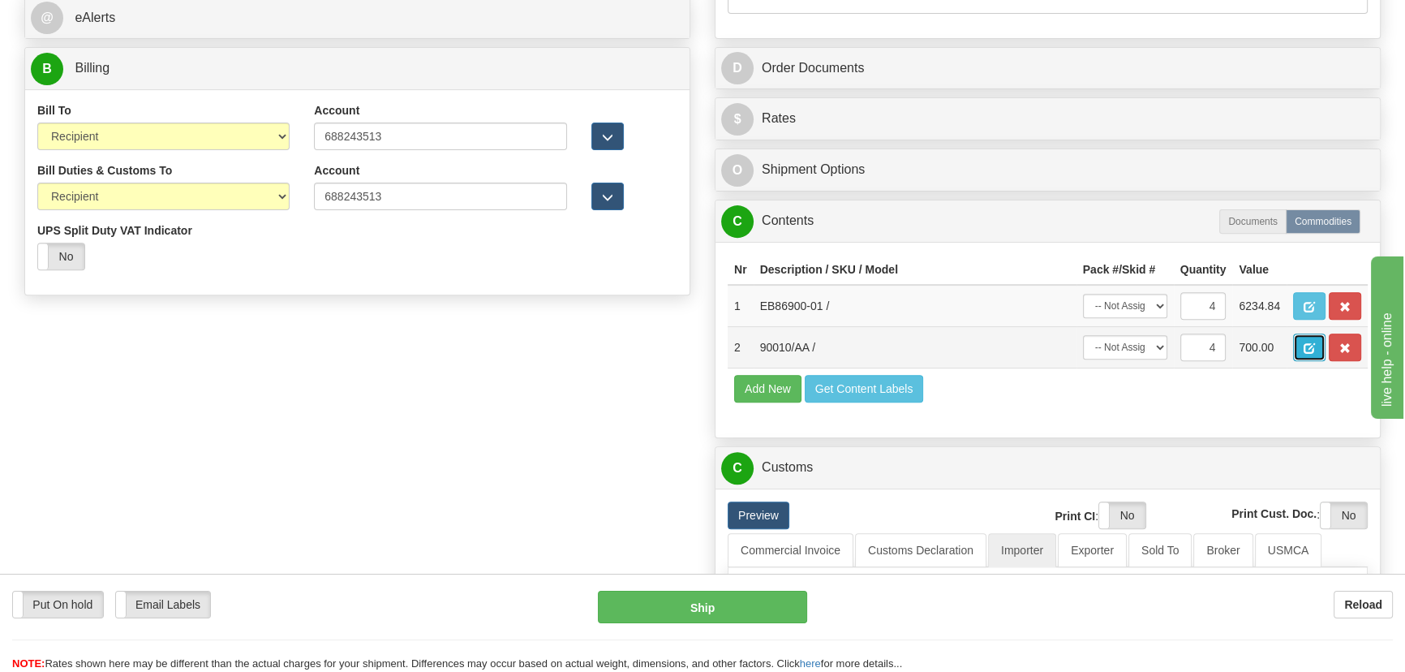
click at [1307, 346] on span "button" at bounding box center [1308, 348] width 11 height 11
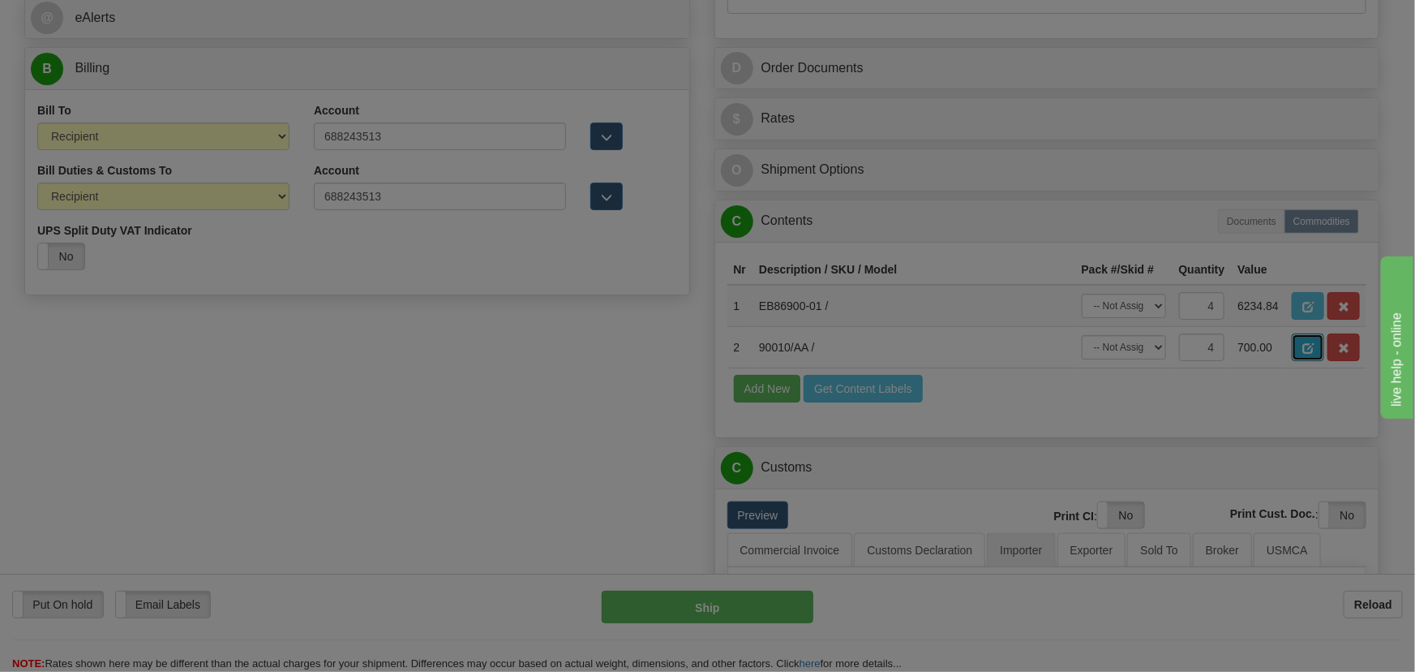
scroll to position [0, 0]
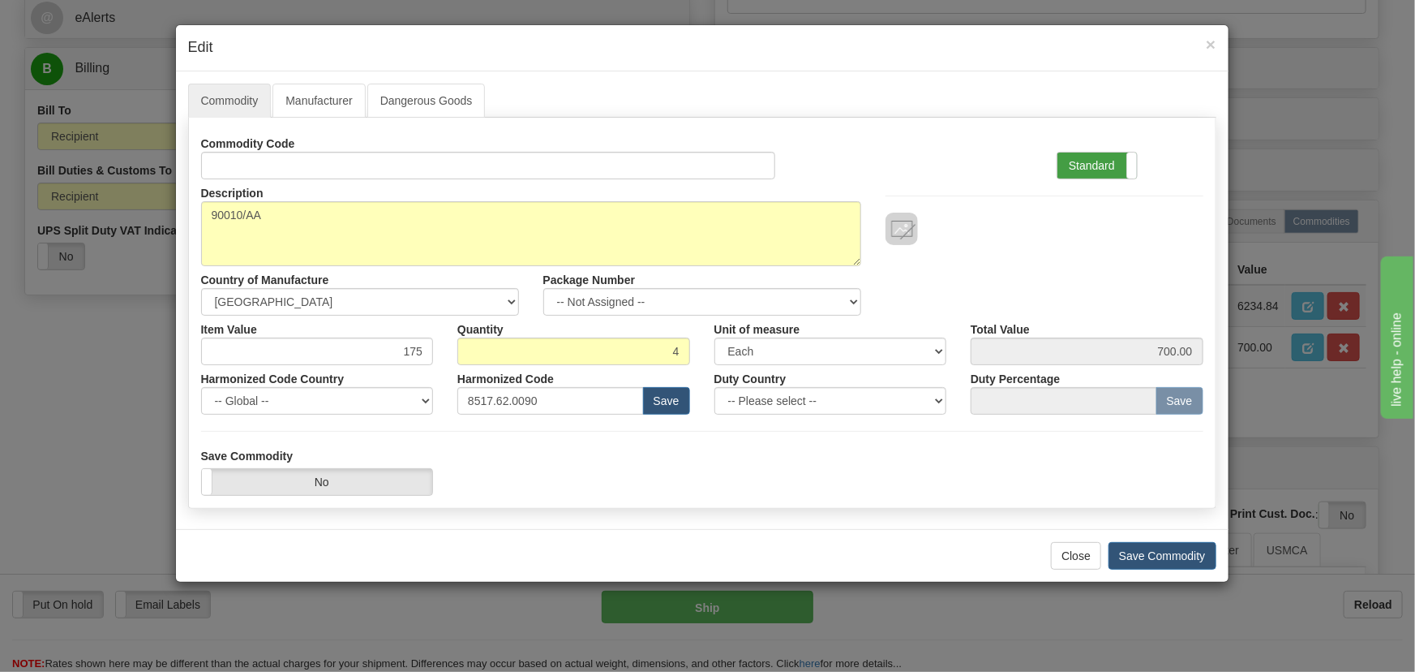
click at [1091, 170] on label "Standard" at bounding box center [1097, 165] width 79 height 26
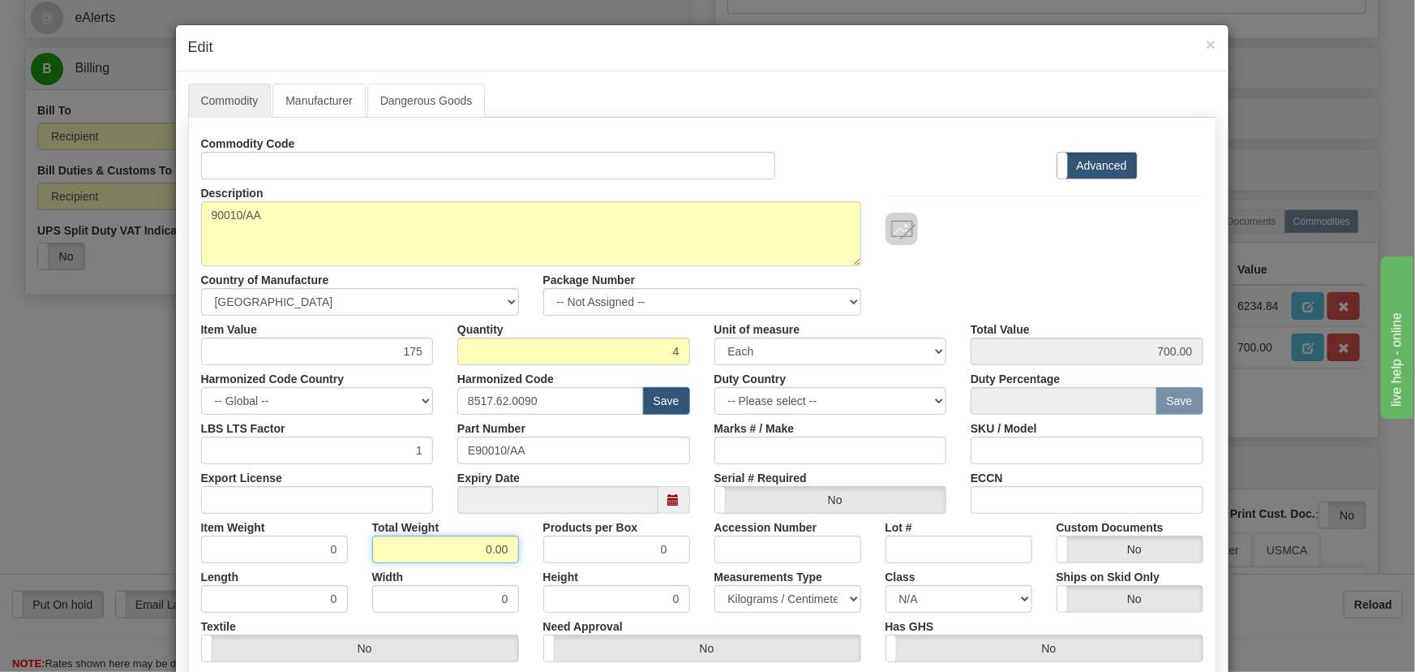
drag, startPoint x: 467, startPoint y: 551, endPoint x: 526, endPoint y: 565, distance: 60.8
click at [526, 565] on div "Commodity Code Standard Advanced Description 90010/AA Country of Manufacture --…" at bounding box center [702, 421] width 1002 height 582
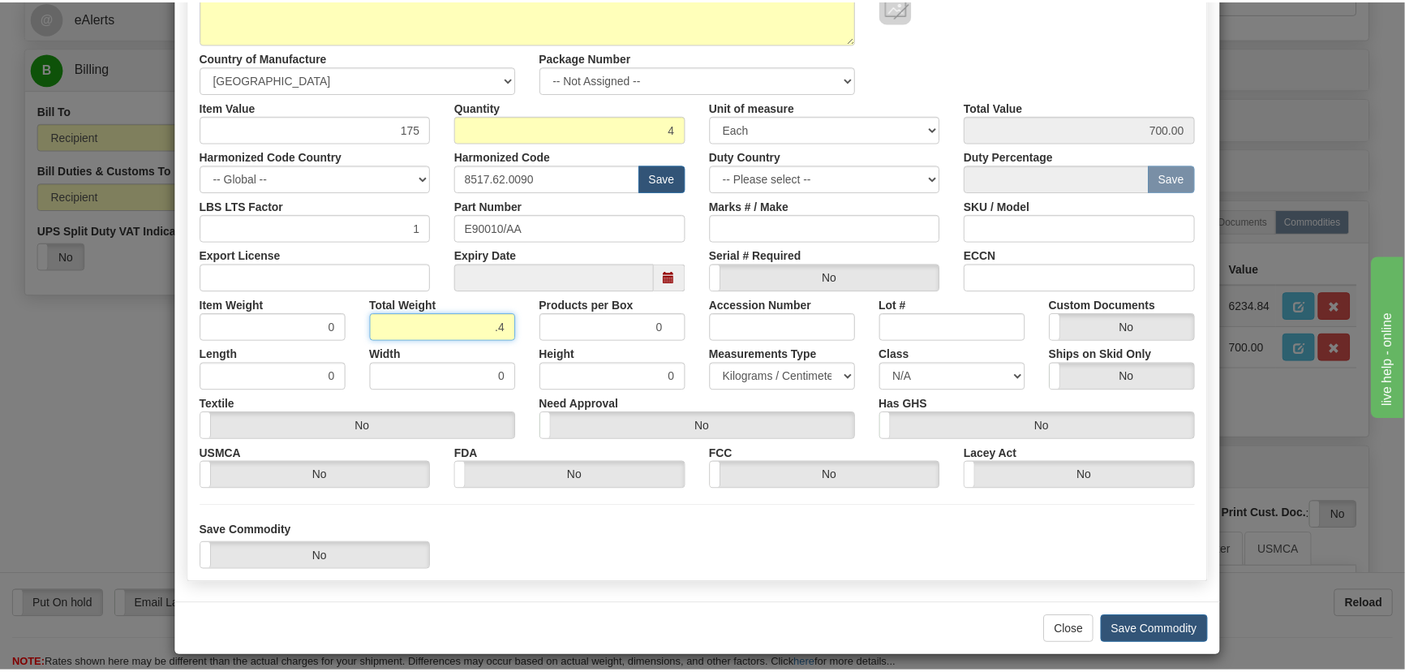
scroll to position [230, 0]
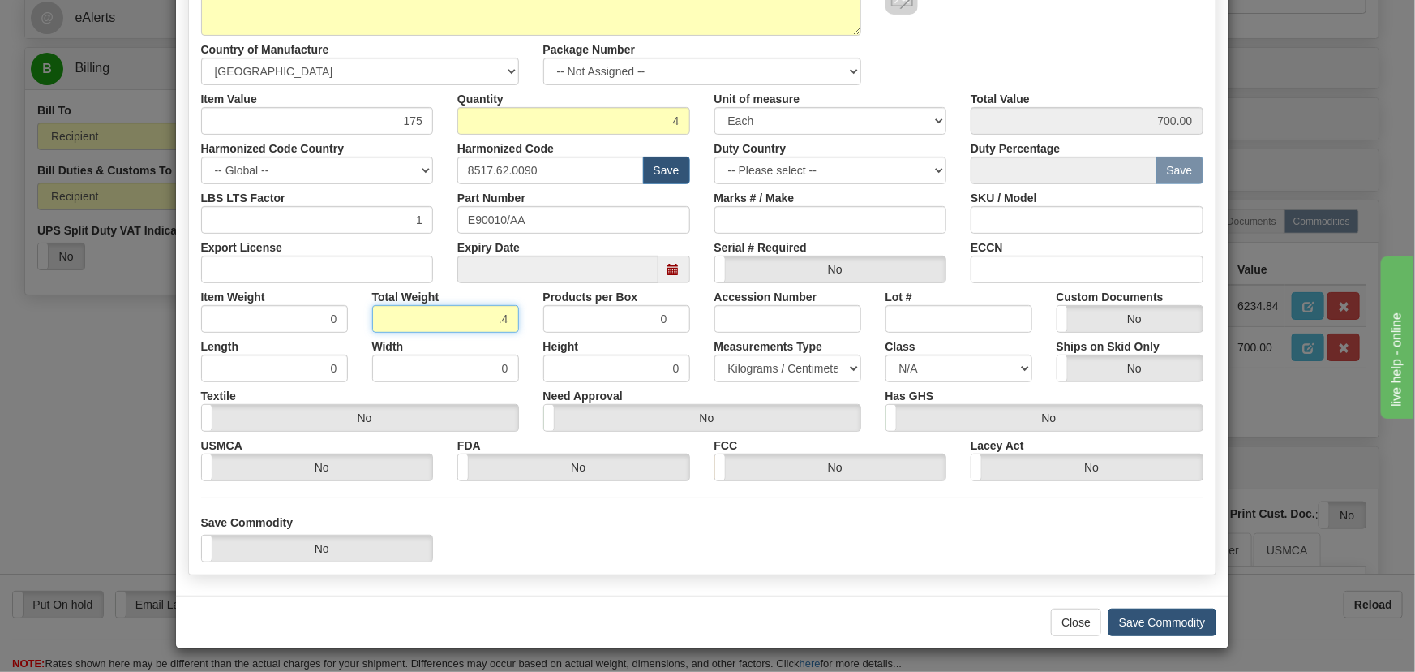
type input ".4"
type input "0.1000"
click at [1169, 619] on button "Save Commodity" at bounding box center [1163, 622] width 108 height 28
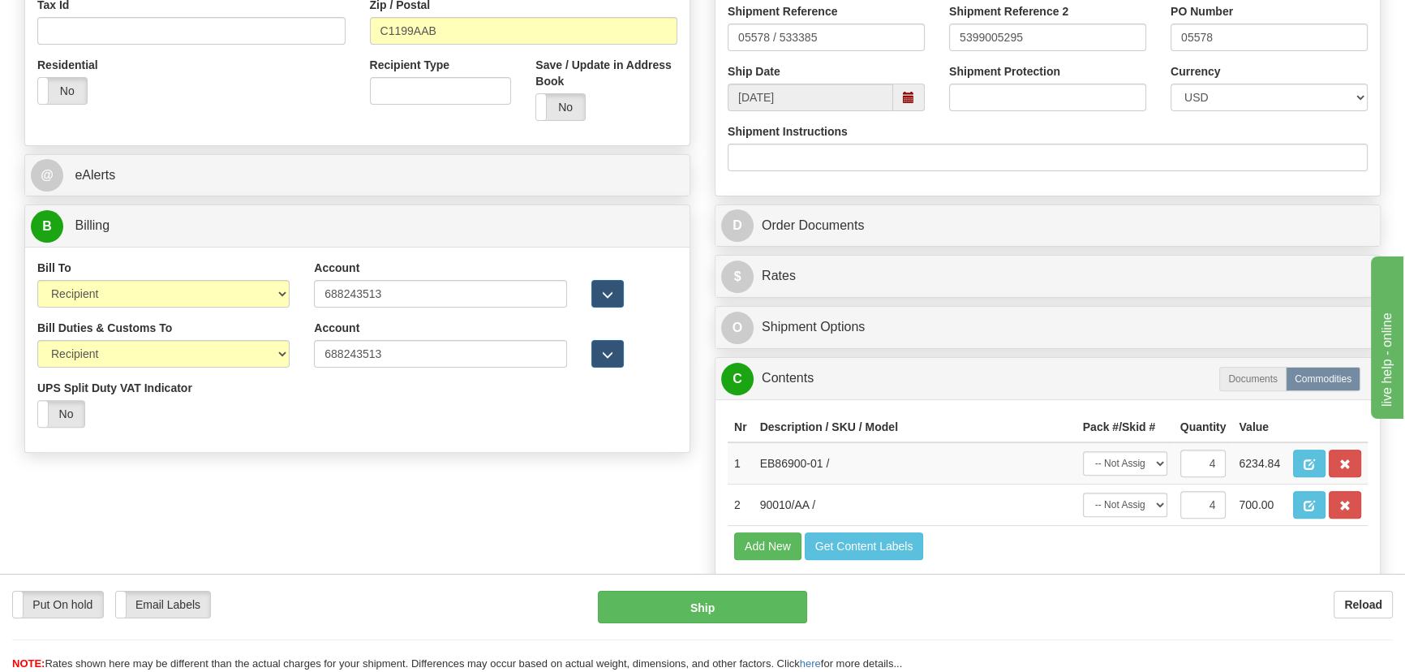
scroll to position [438, 0]
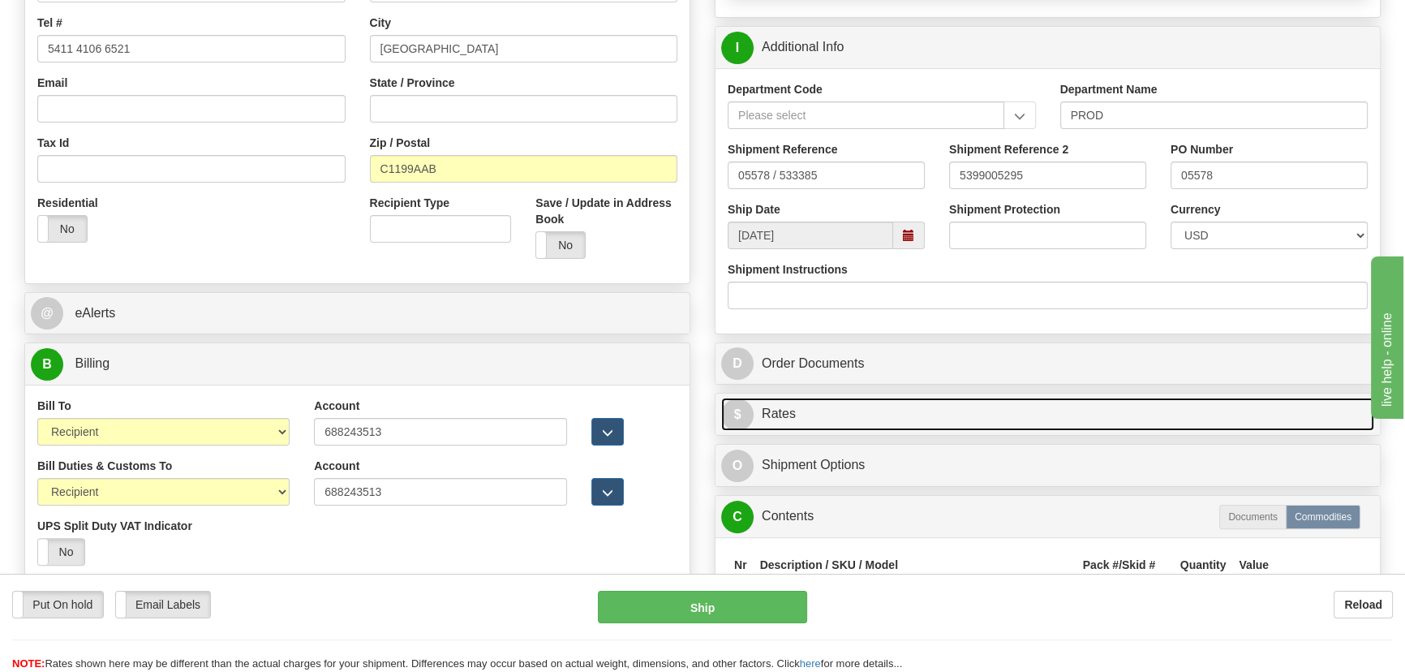
click at [1185, 415] on link "$ Rates" at bounding box center [1047, 413] width 653 height 33
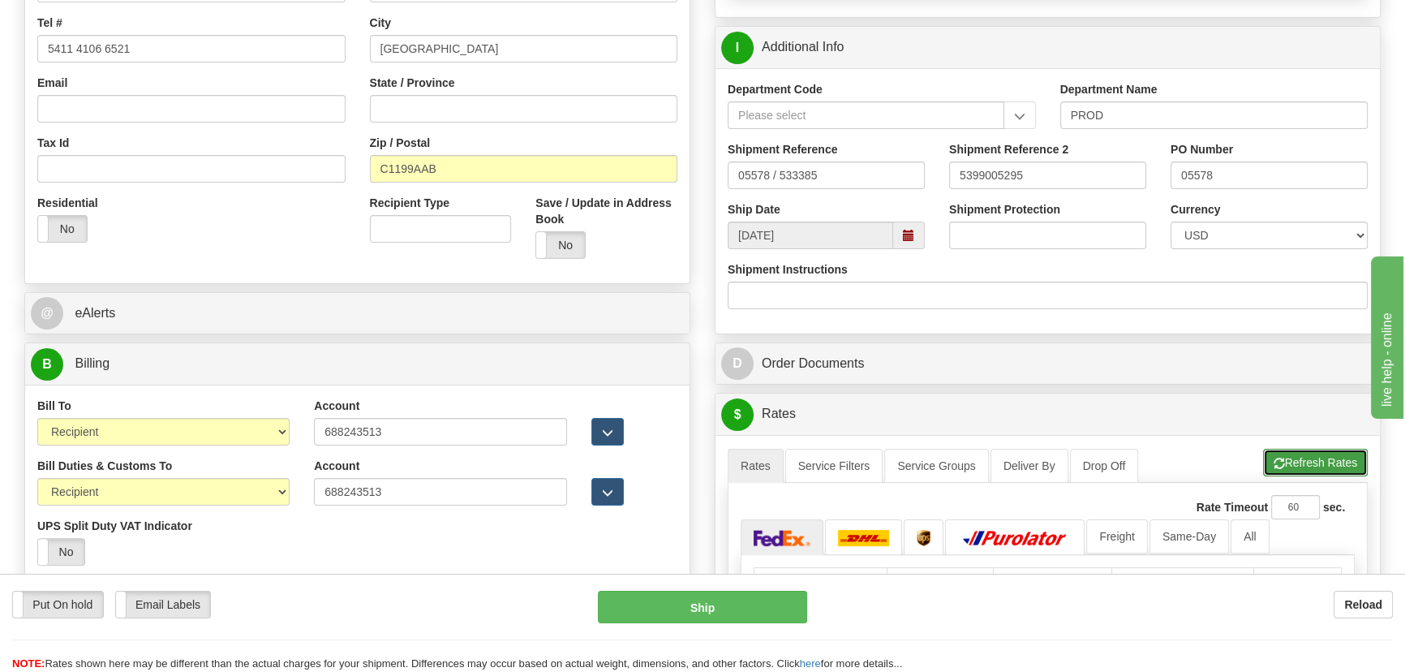
click at [1316, 457] on button "Refresh Rates" at bounding box center [1315, 463] width 105 height 28
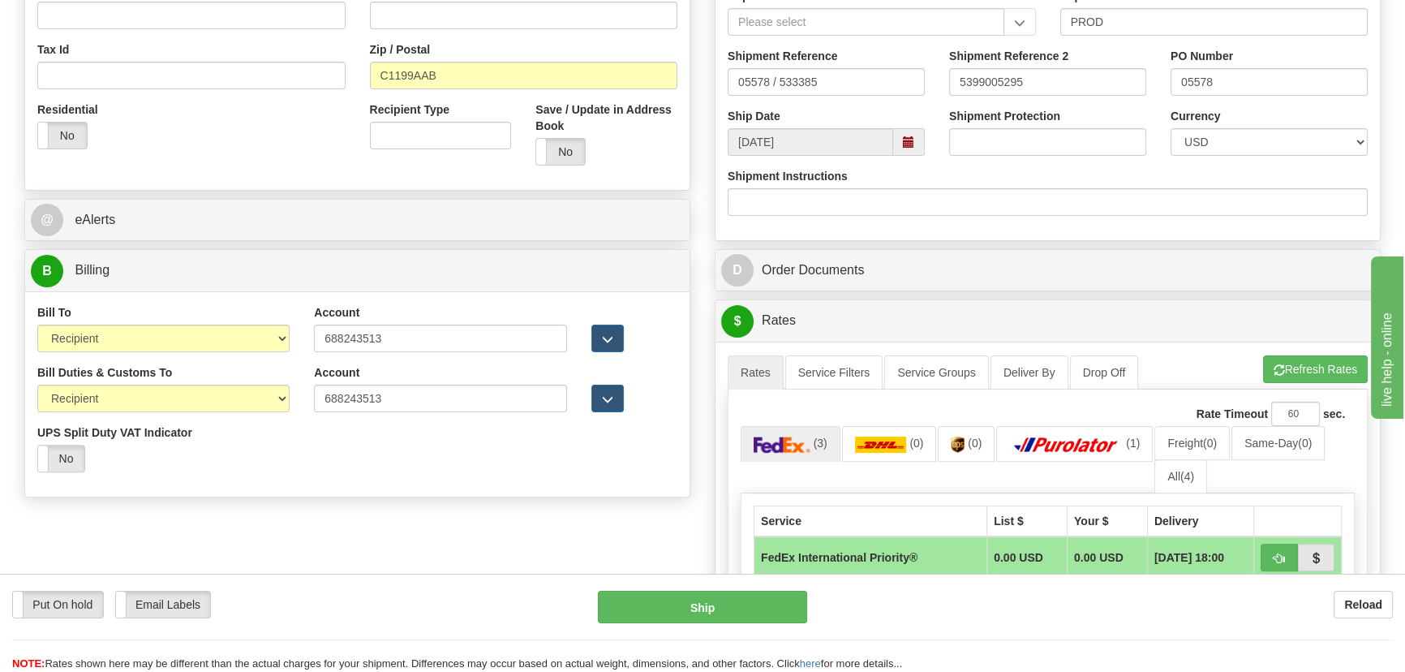
scroll to position [733, 0]
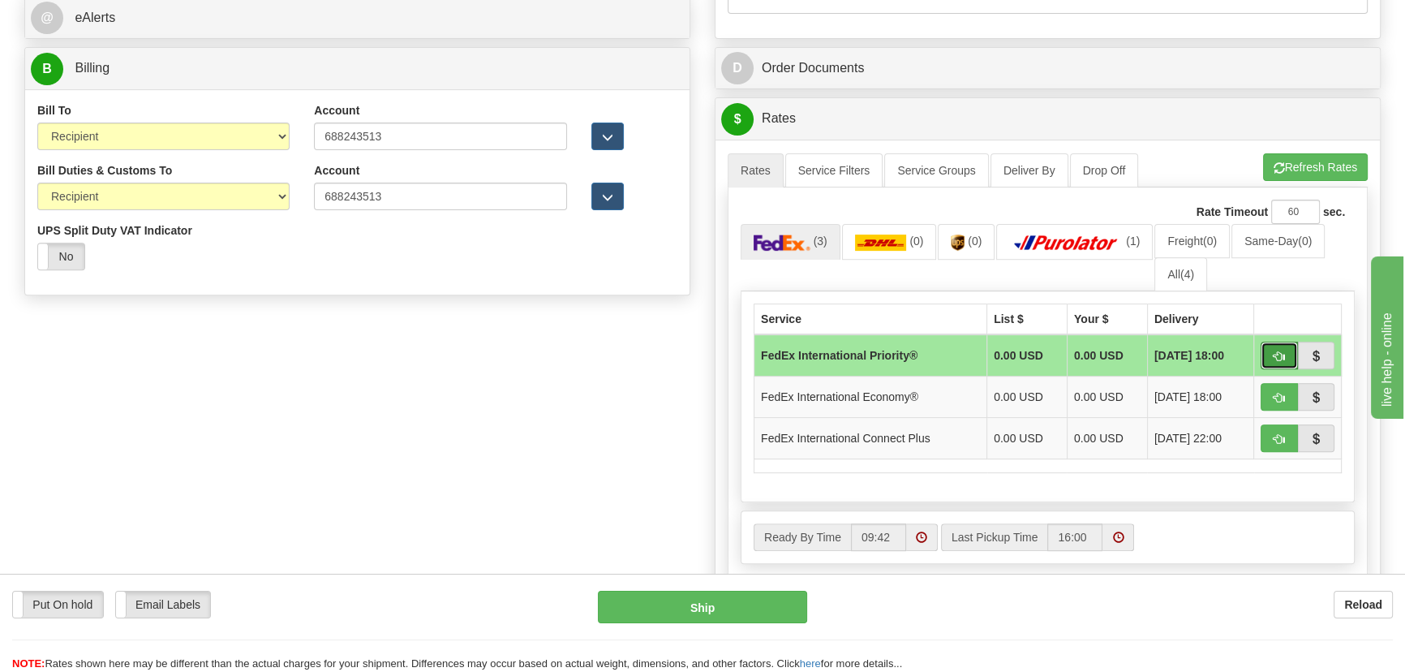
click at [1275, 356] on span "button" at bounding box center [1278, 356] width 11 height 11
type input "01"
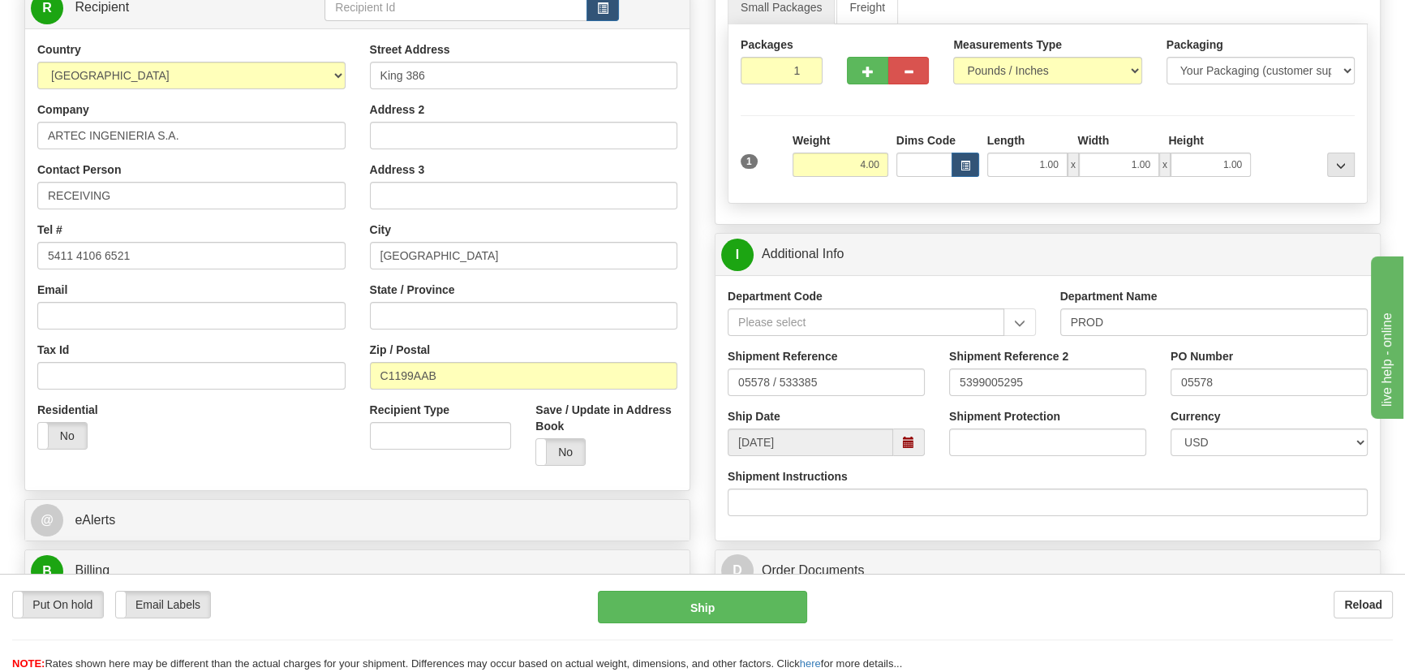
scroll to position [217, 0]
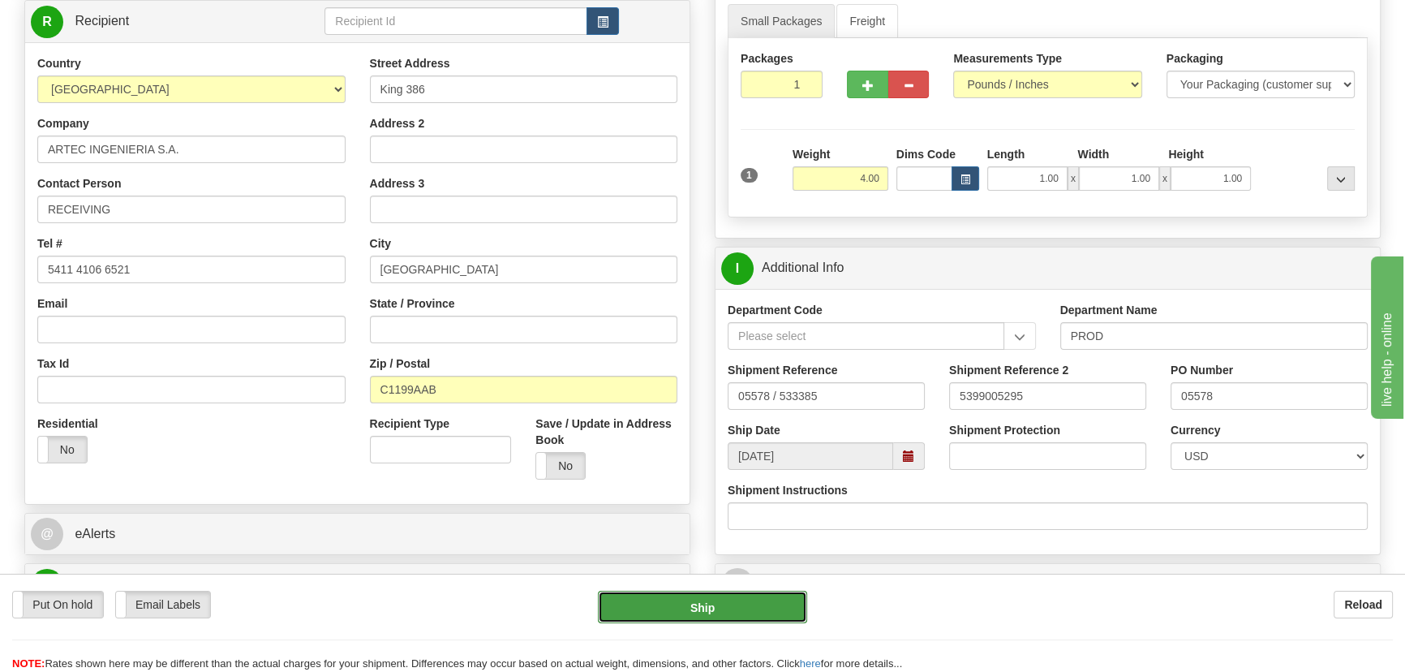
click at [723, 613] on button "Ship" at bounding box center [703, 606] width 210 height 32
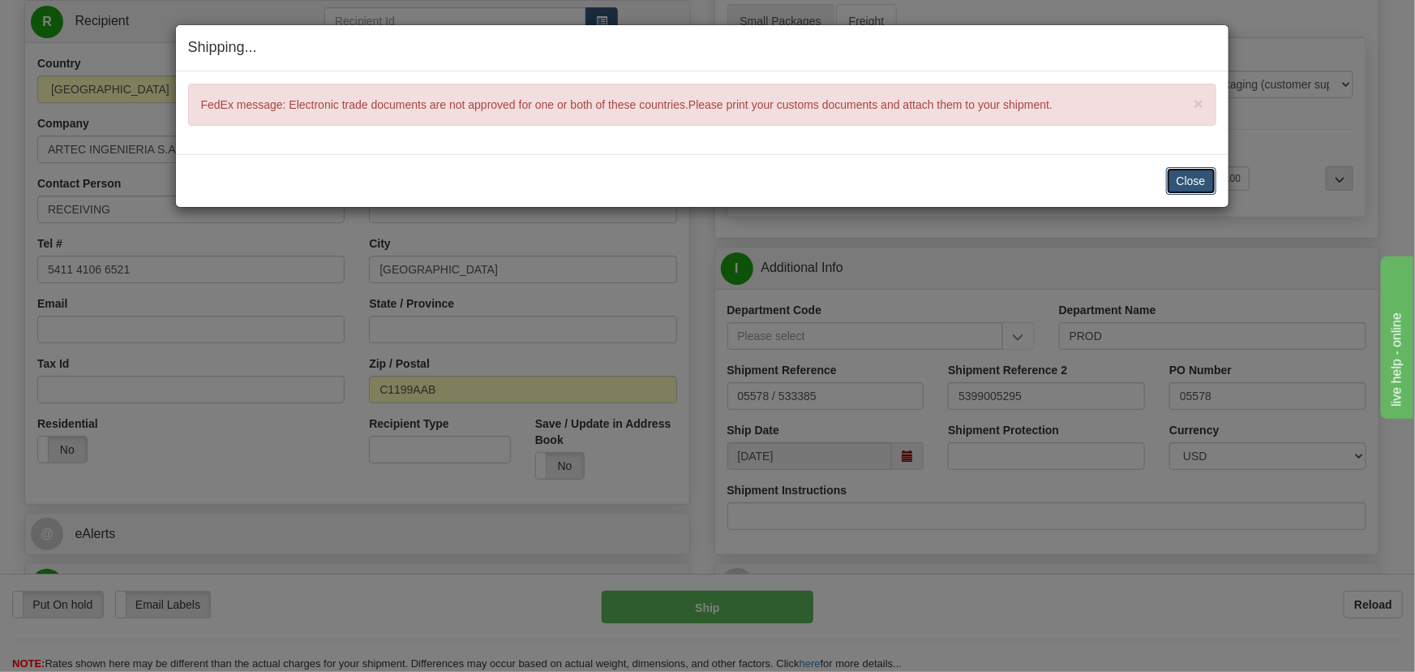
click at [1184, 182] on button "Close" at bounding box center [1191, 181] width 50 height 28
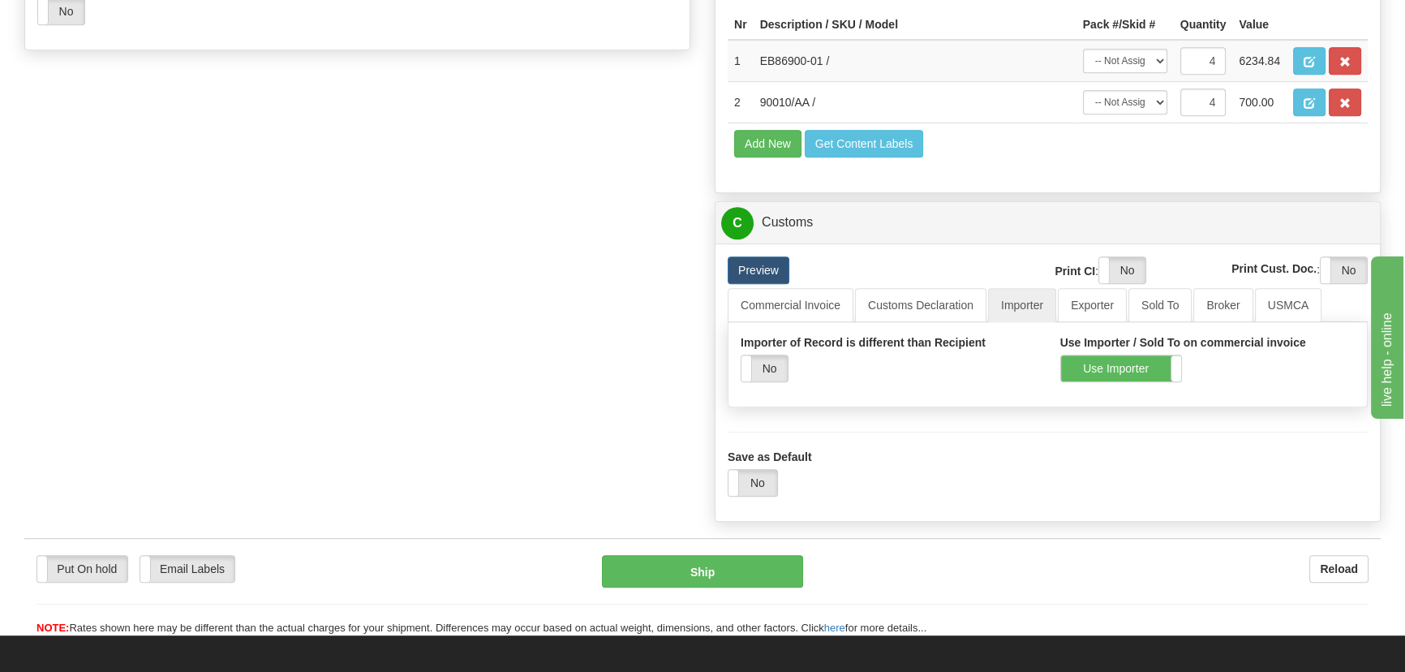
scroll to position [1028, 0]
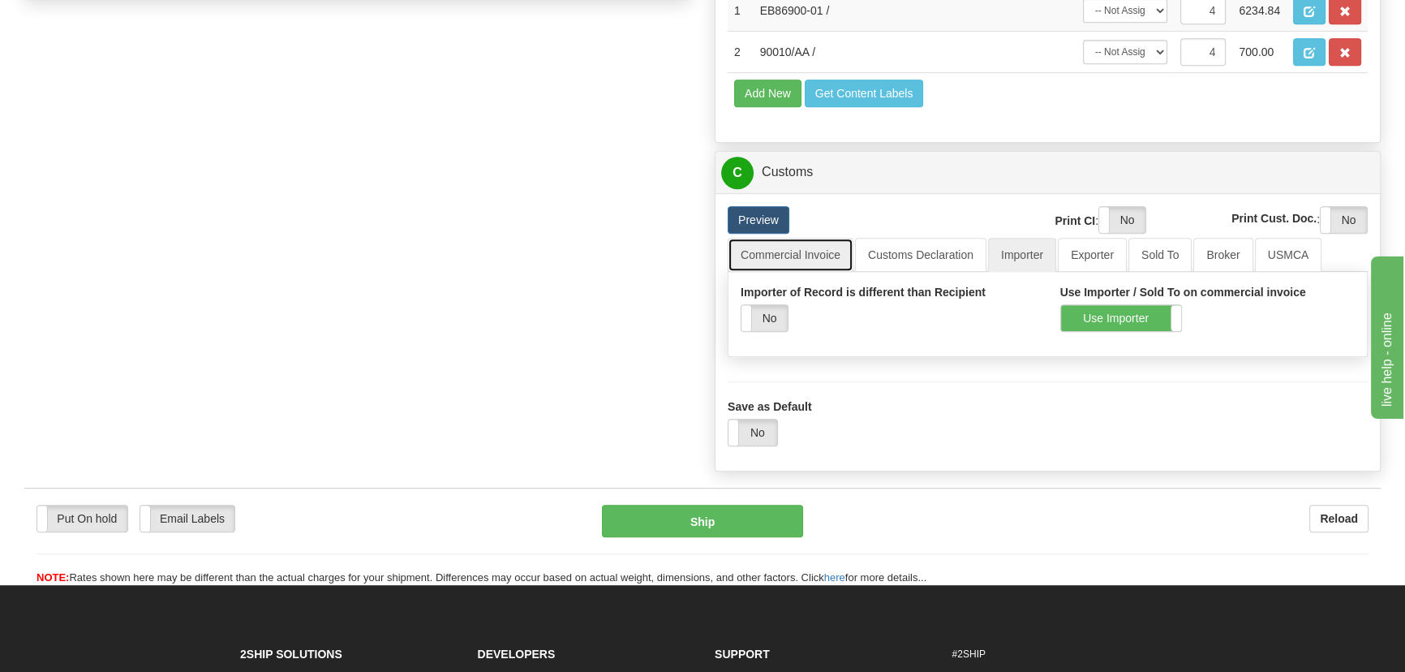
click at [818, 272] on link "Commercial Invoice" at bounding box center [791, 255] width 126 height 34
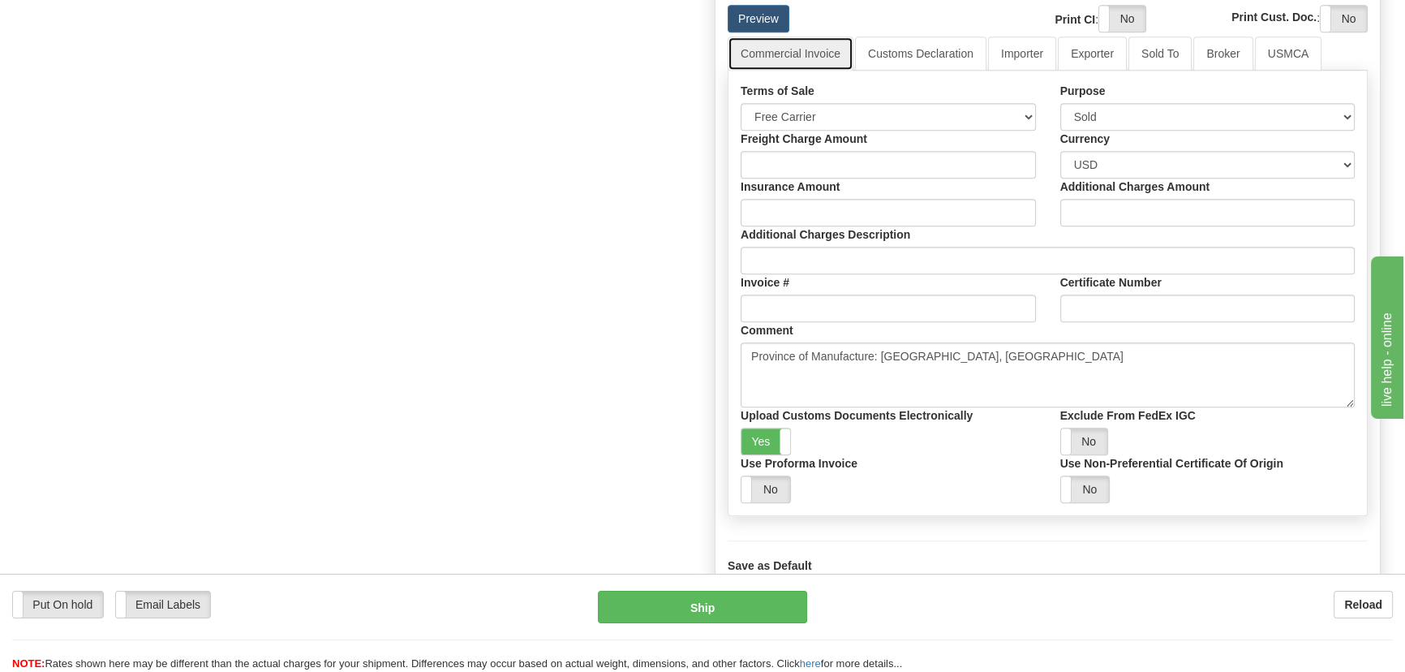
scroll to position [1249, 0]
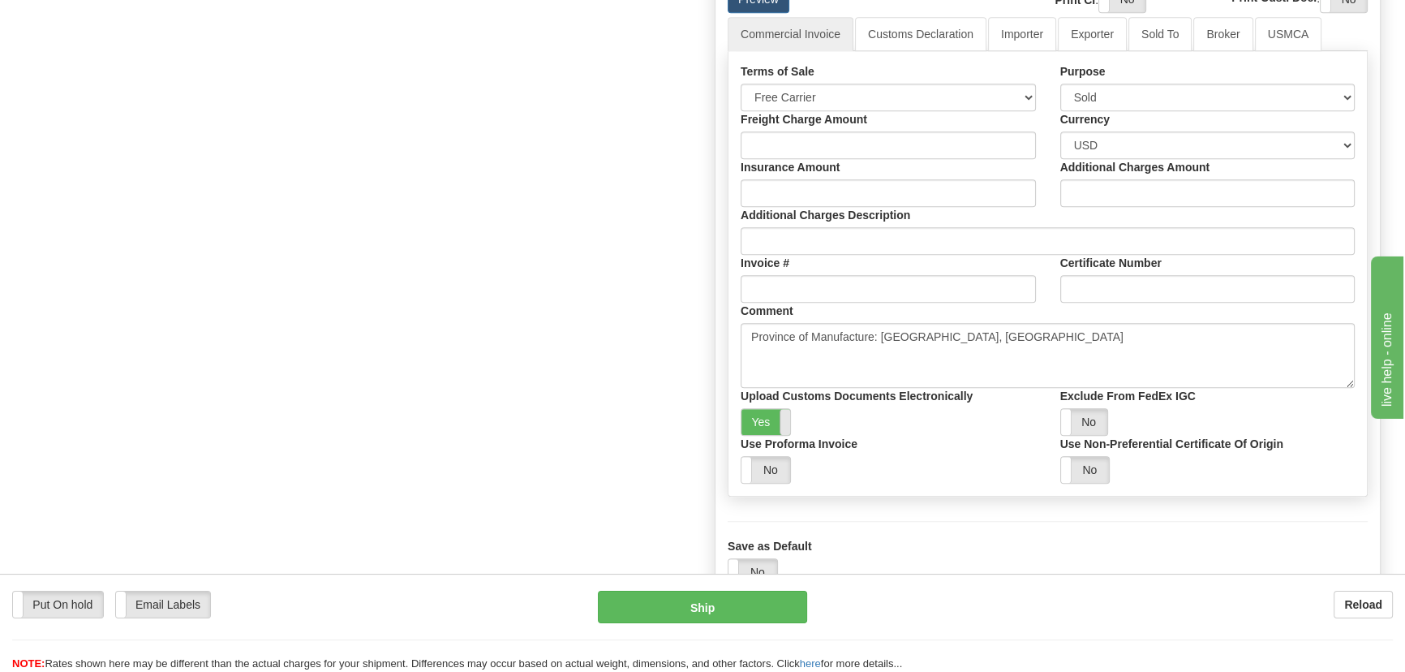
click at [779, 435] on span at bounding box center [789, 422] width 21 height 26
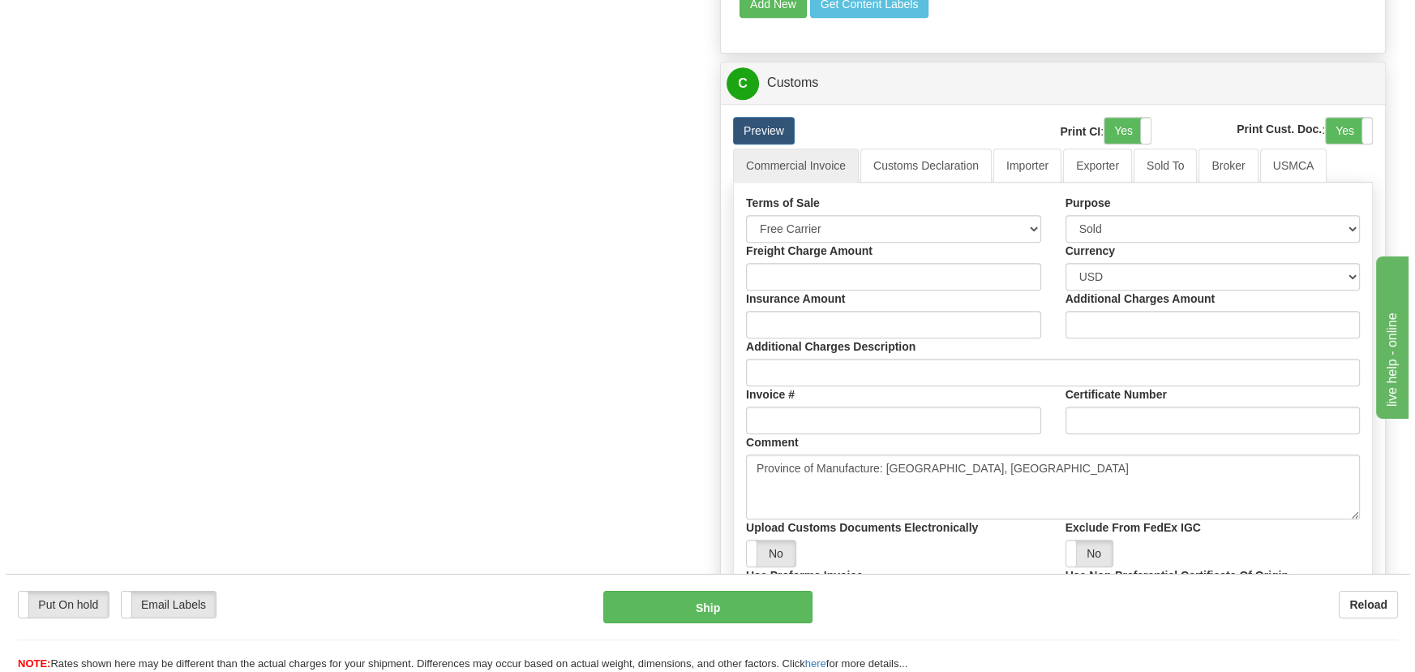
scroll to position [955, 0]
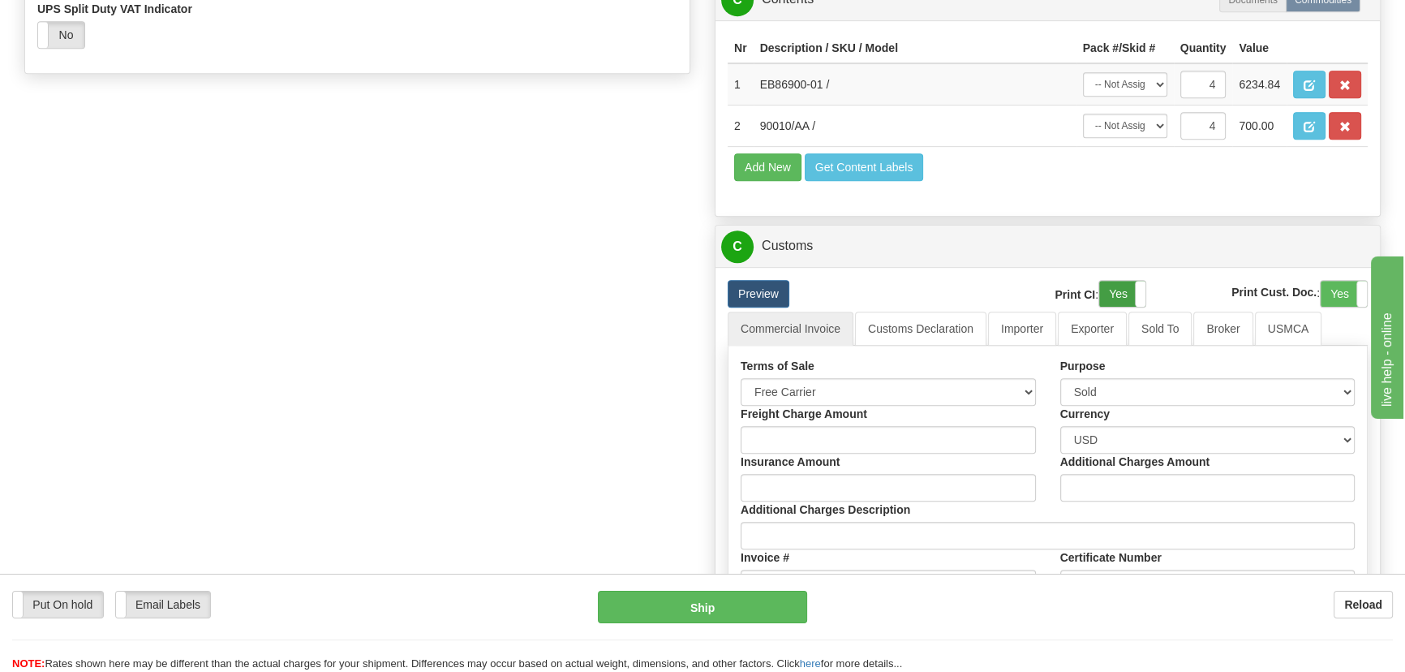
click at [1123, 307] on label "Yes" at bounding box center [1122, 294] width 46 height 26
drag, startPoint x: 1337, startPoint y: 327, endPoint x: 1326, endPoint y: 327, distance: 10.5
click at [1336, 307] on label "Yes" at bounding box center [1343, 294] width 46 height 26
click at [1010, 346] on link "Importer" at bounding box center [1022, 328] width 68 height 34
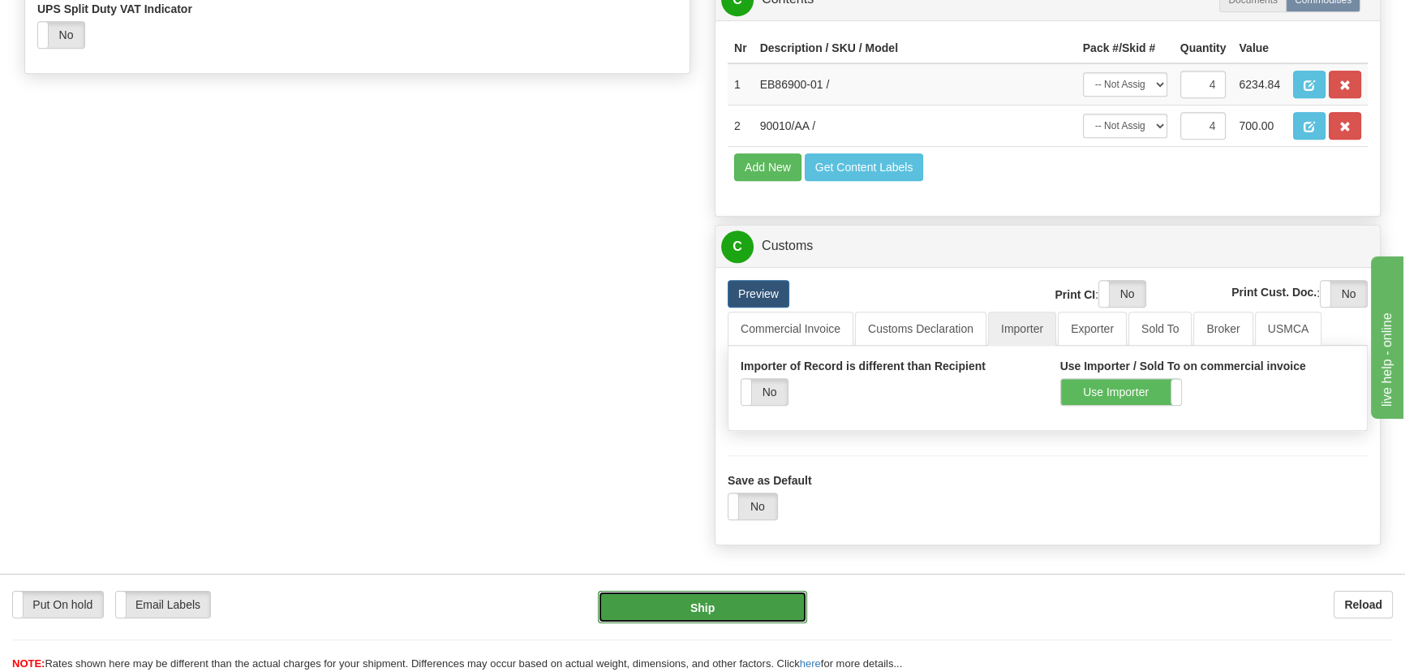
click at [728, 602] on button "Ship" at bounding box center [703, 606] width 210 height 32
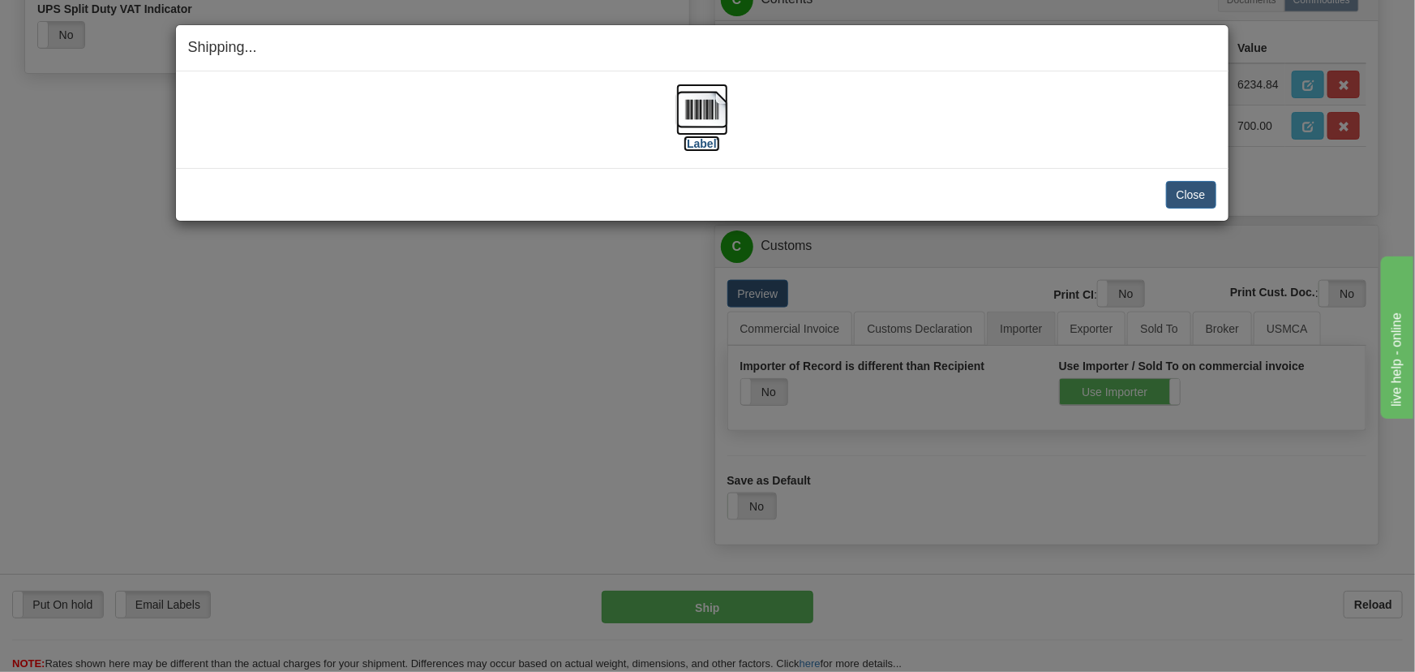
click at [713, 119] on img at bounding box center [702, 110] width 52 height 52
